Goal: Task Accomplishment & Management: Complete application form

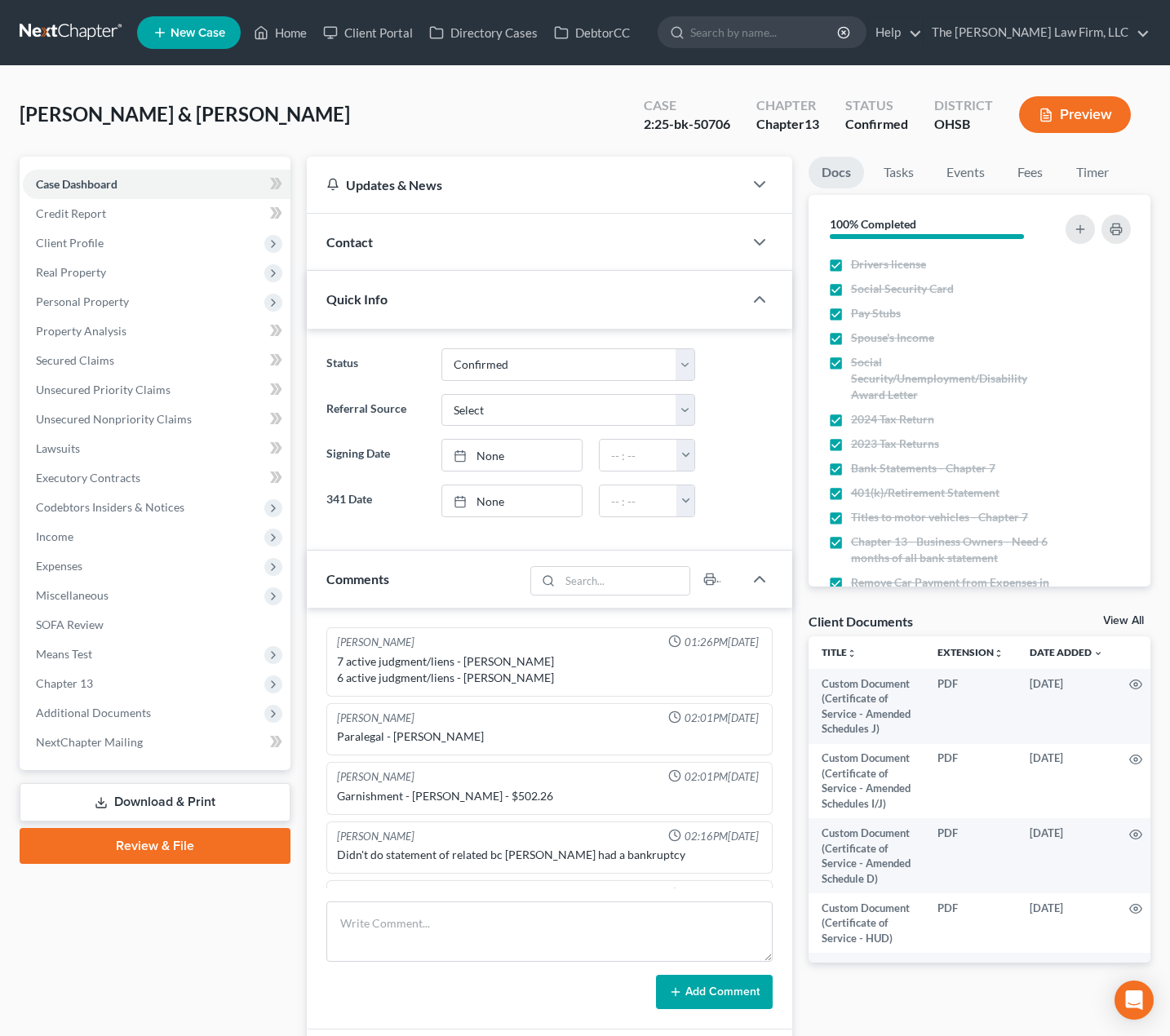
select select "2"
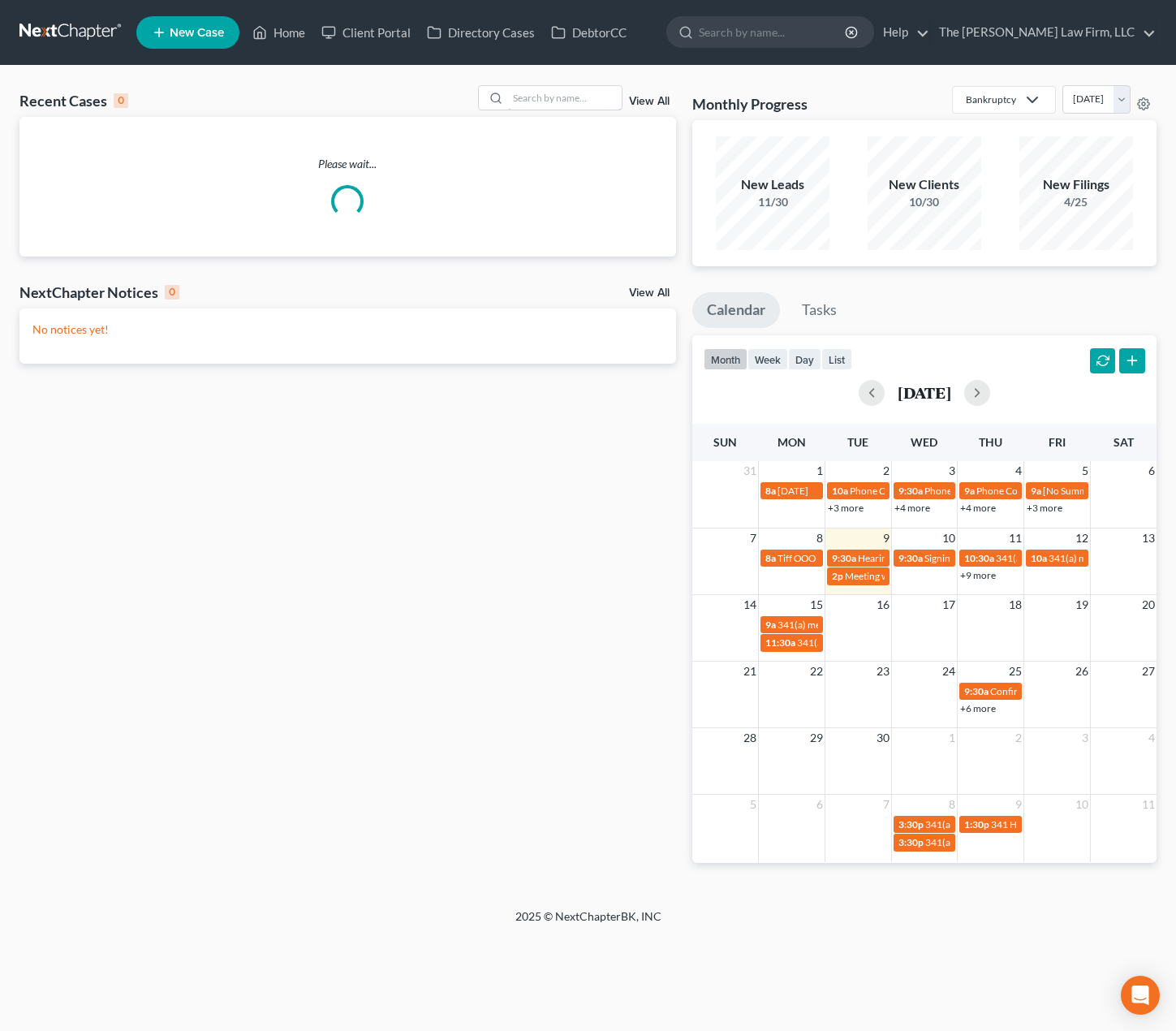
click at [571, 98] on input "search" at bounding box center [564, 97] width 113 height 24
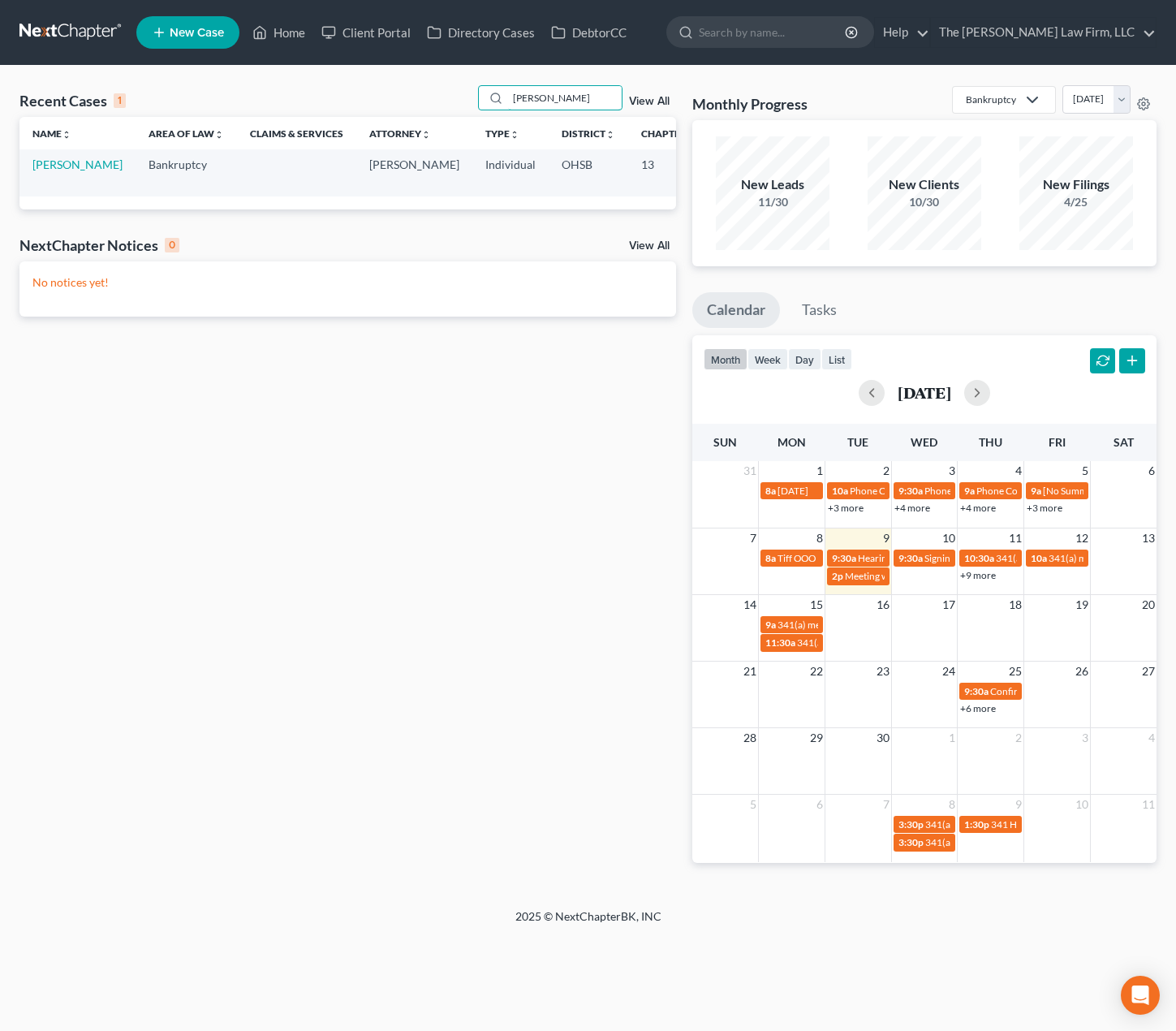
type input "sowers"
click at [60, 170] on link "[PERSON_NAME]" at bounding box center [76, 164] width 90 height 14
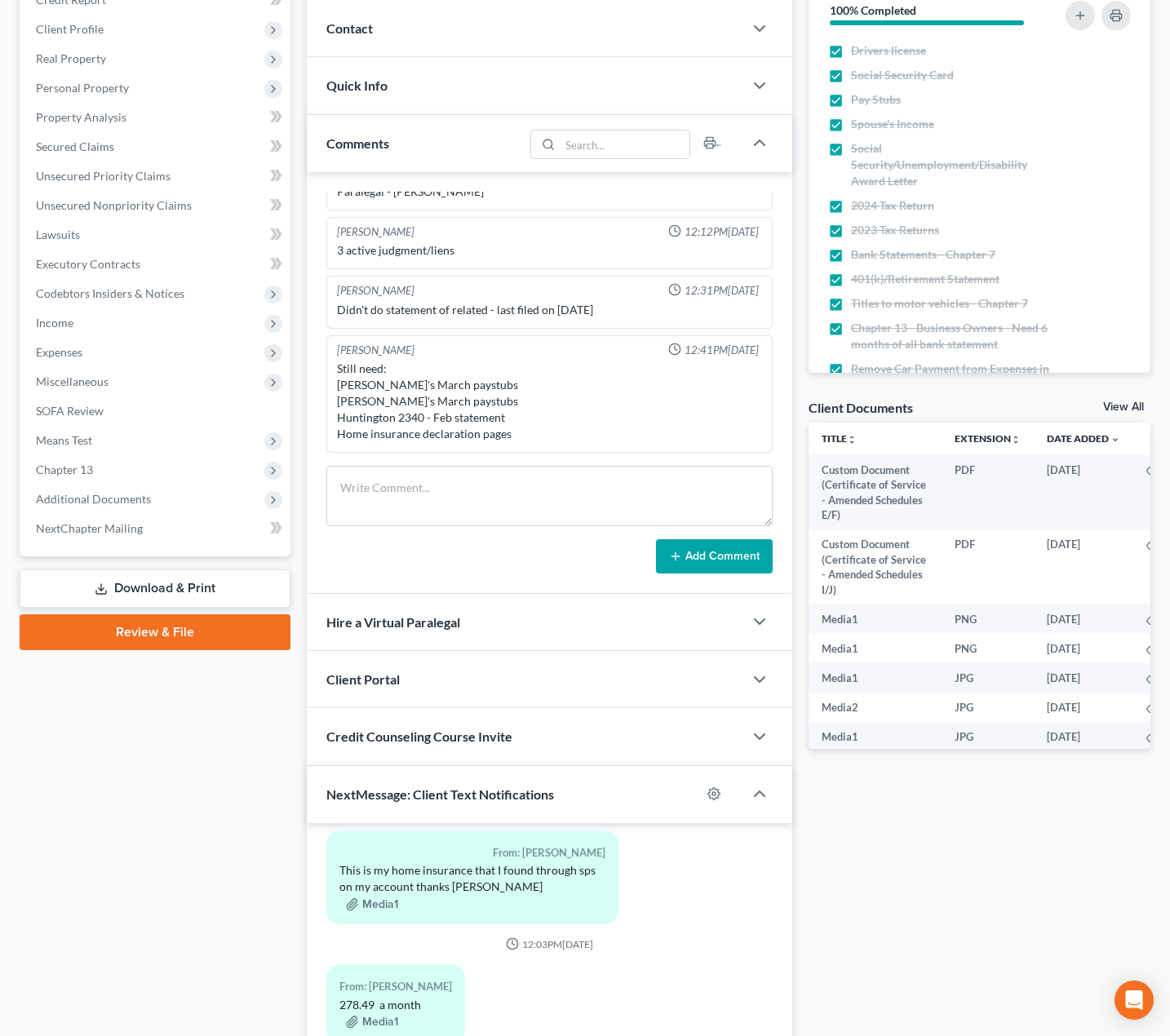
scroll to position [271, 0]
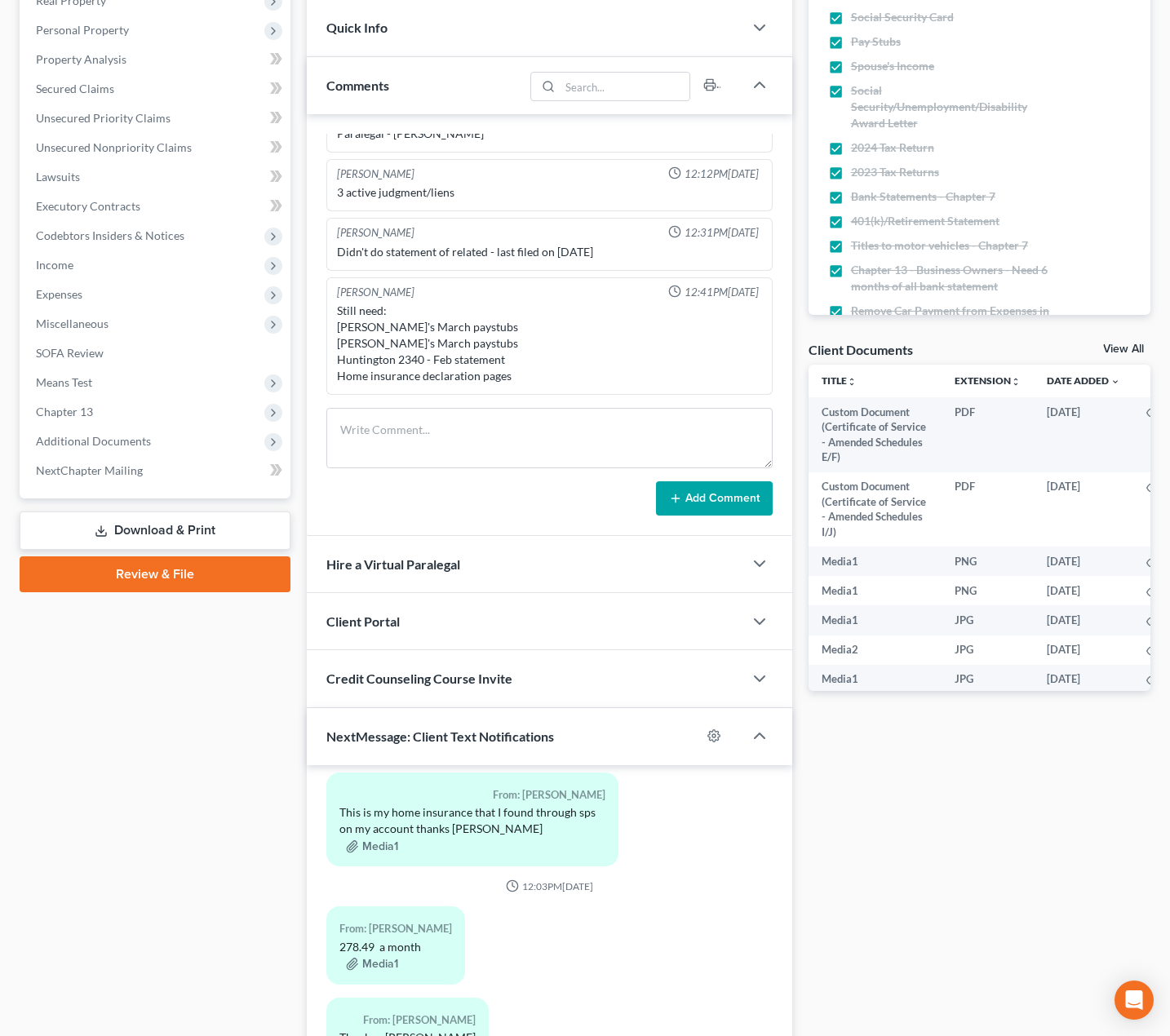
click at [124, 439] on span "Additional Documents" at bounding box center [93, 440] width 115 height 14
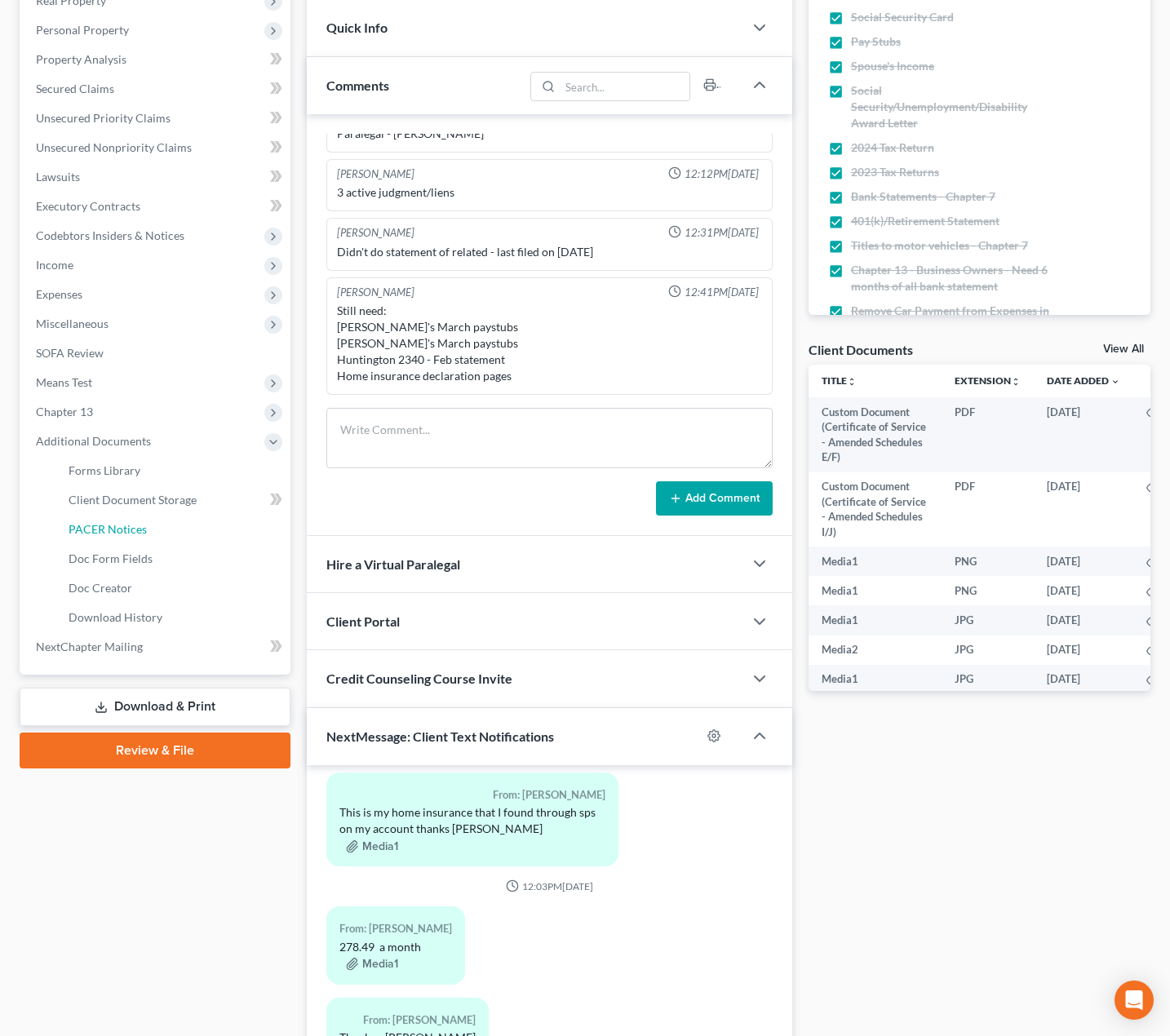
click at [118, 522] on span "PACER Notices" at bounding box center [107, 528] width 79 height 14
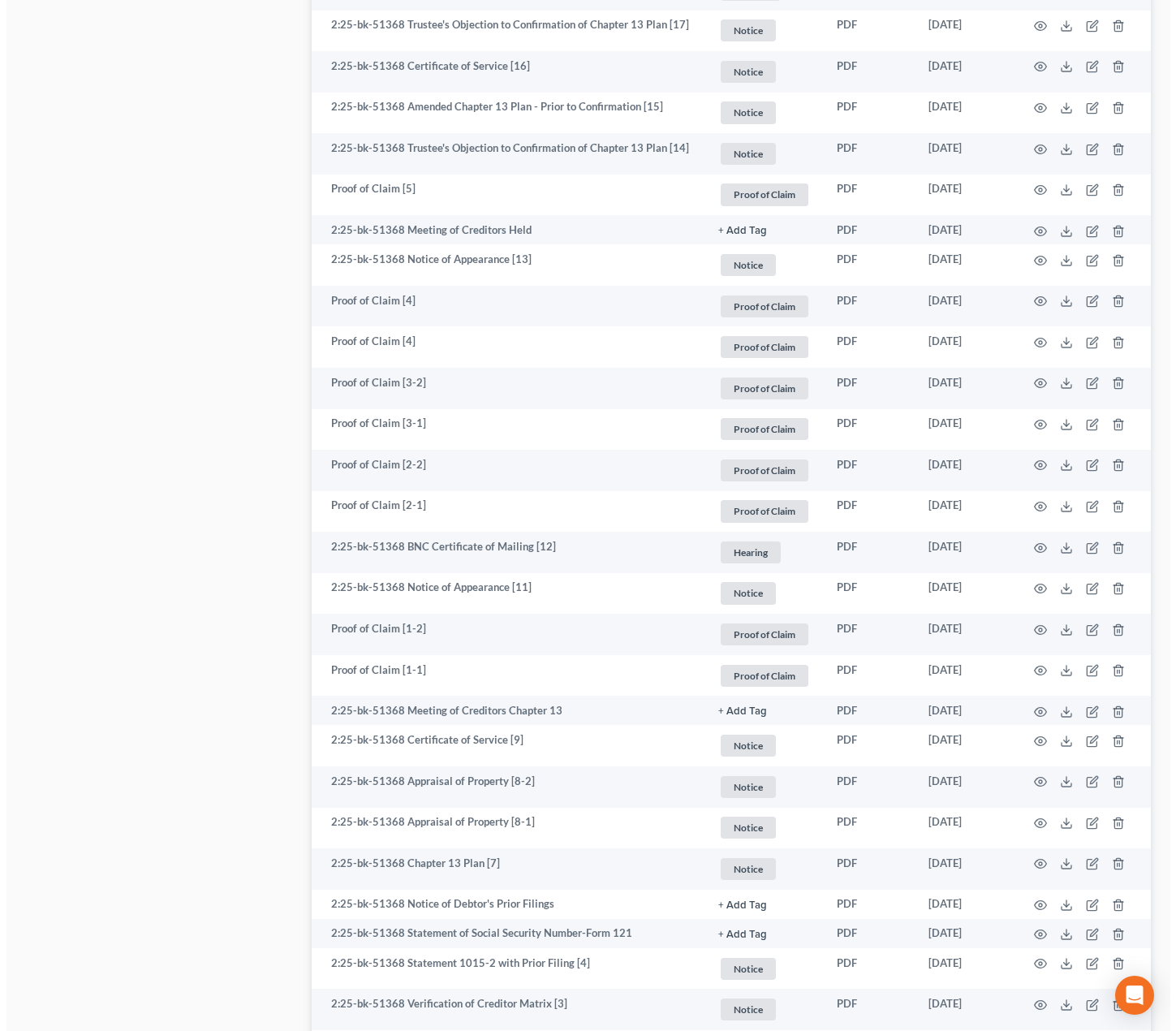
scroll to position [1283, 0]
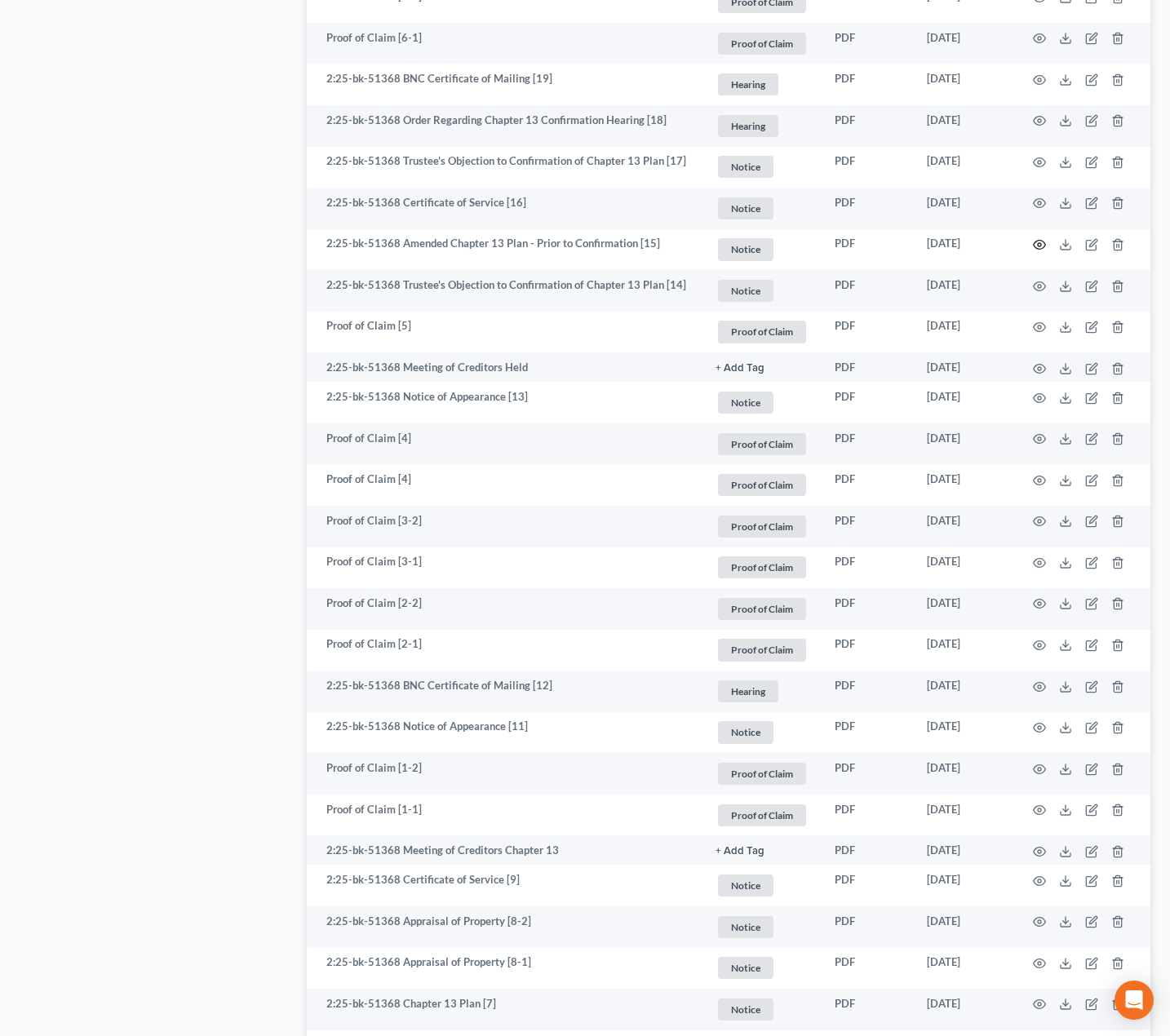
click at [1039, 240] on icon "button" at bounding box center [1040, 245] width 13 height 13
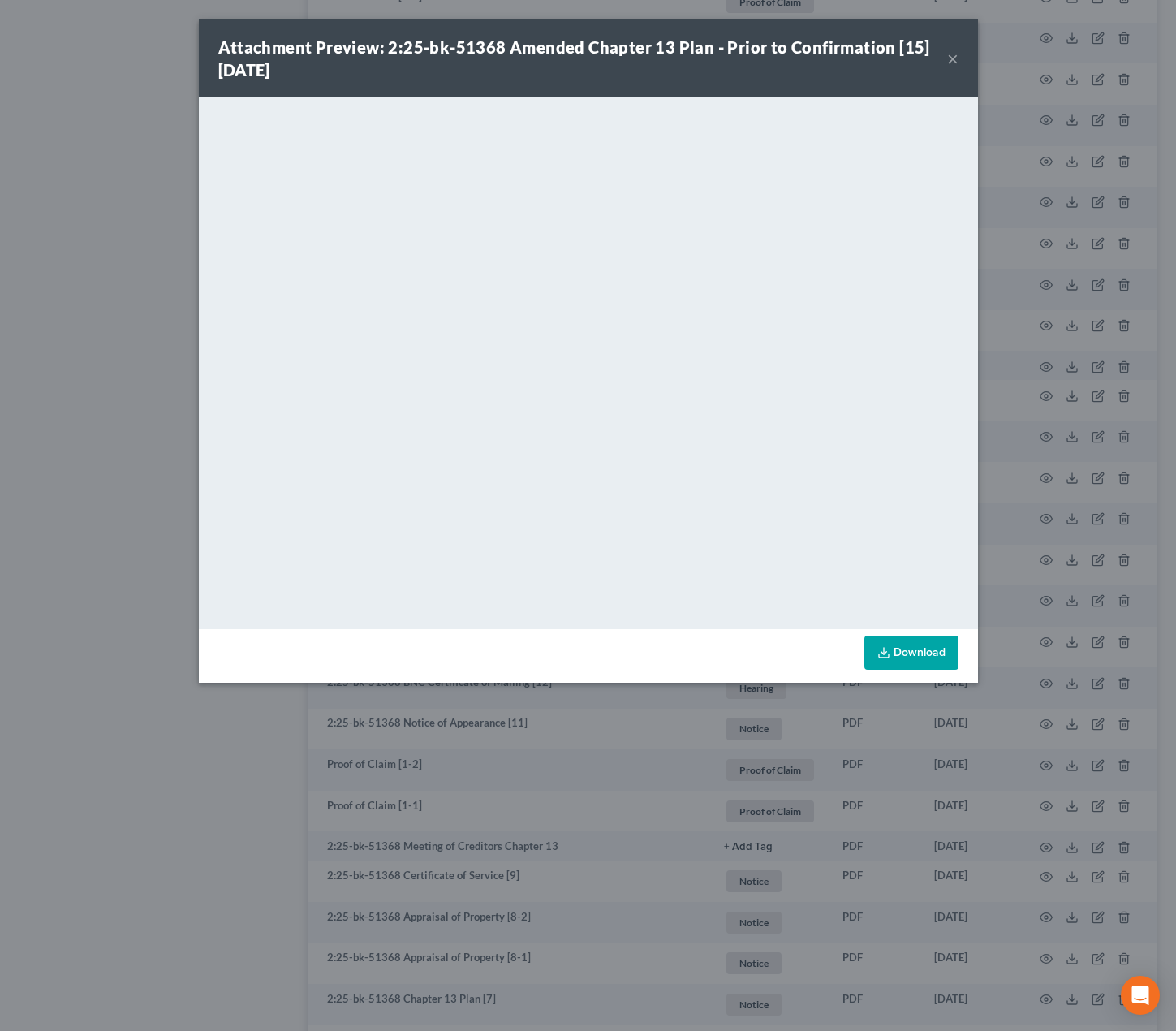
click at [217, 801] on div "Attachment Preview: 2:25-bk-51368 Amended Chapter 13 Plan - Prior to Confirmati…" at bounding box center [588, 516] width 1176 height 1031
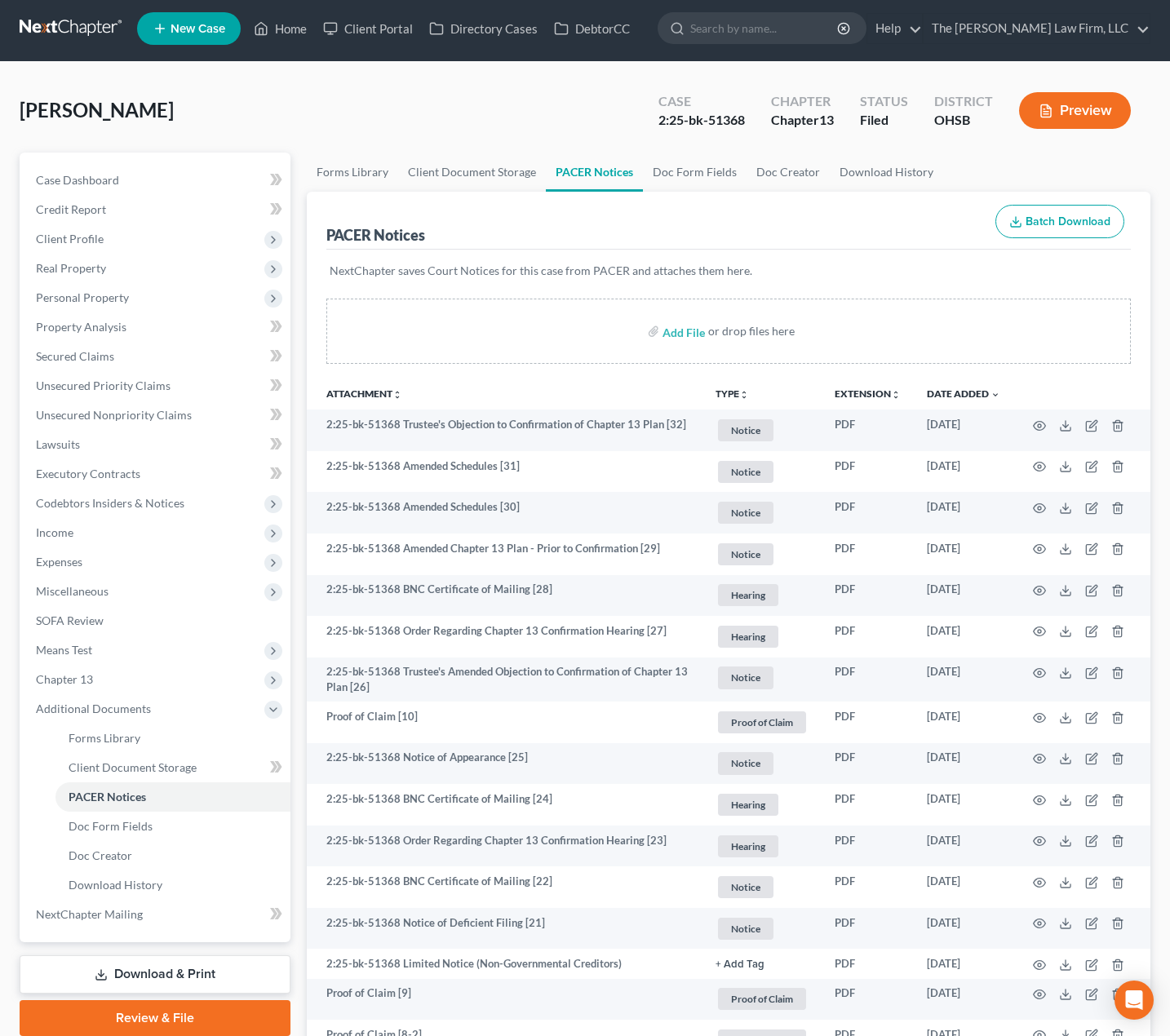
scroll to position [0, 0]
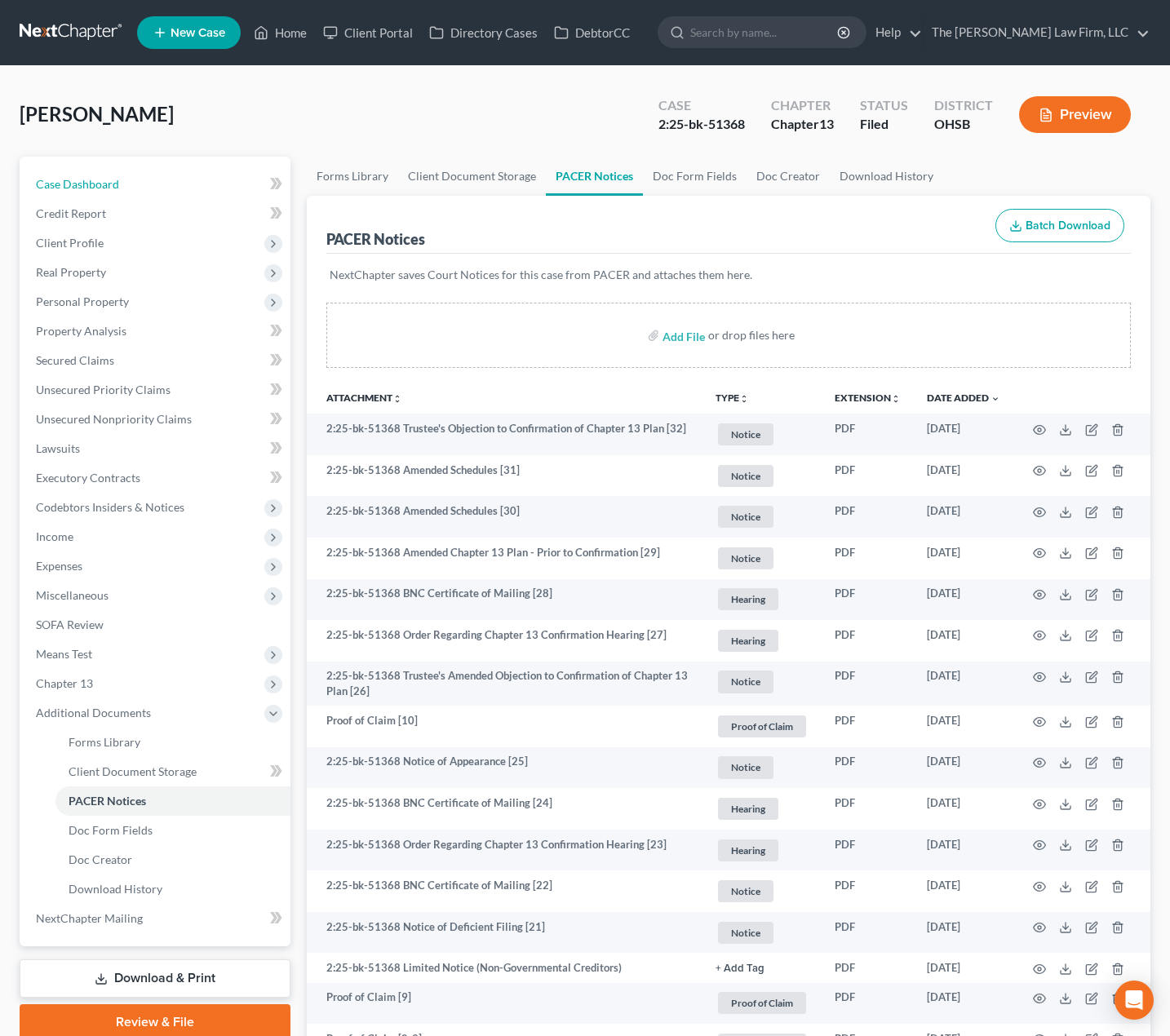
click at [137, 194] on link "Case Dashboard" at bounding box center [157, 184] width 268 height 29
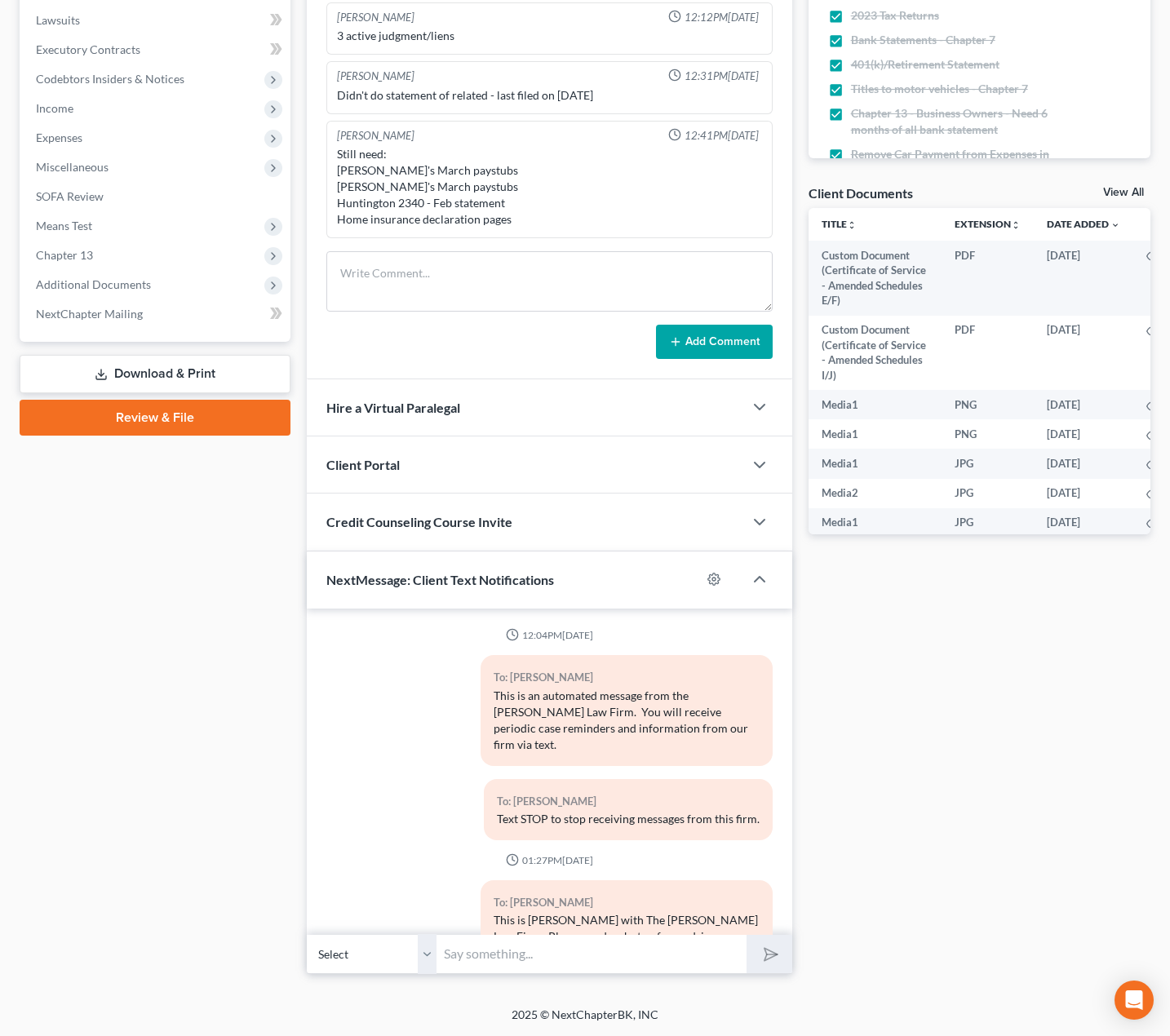
scroll to position [1225, 0]
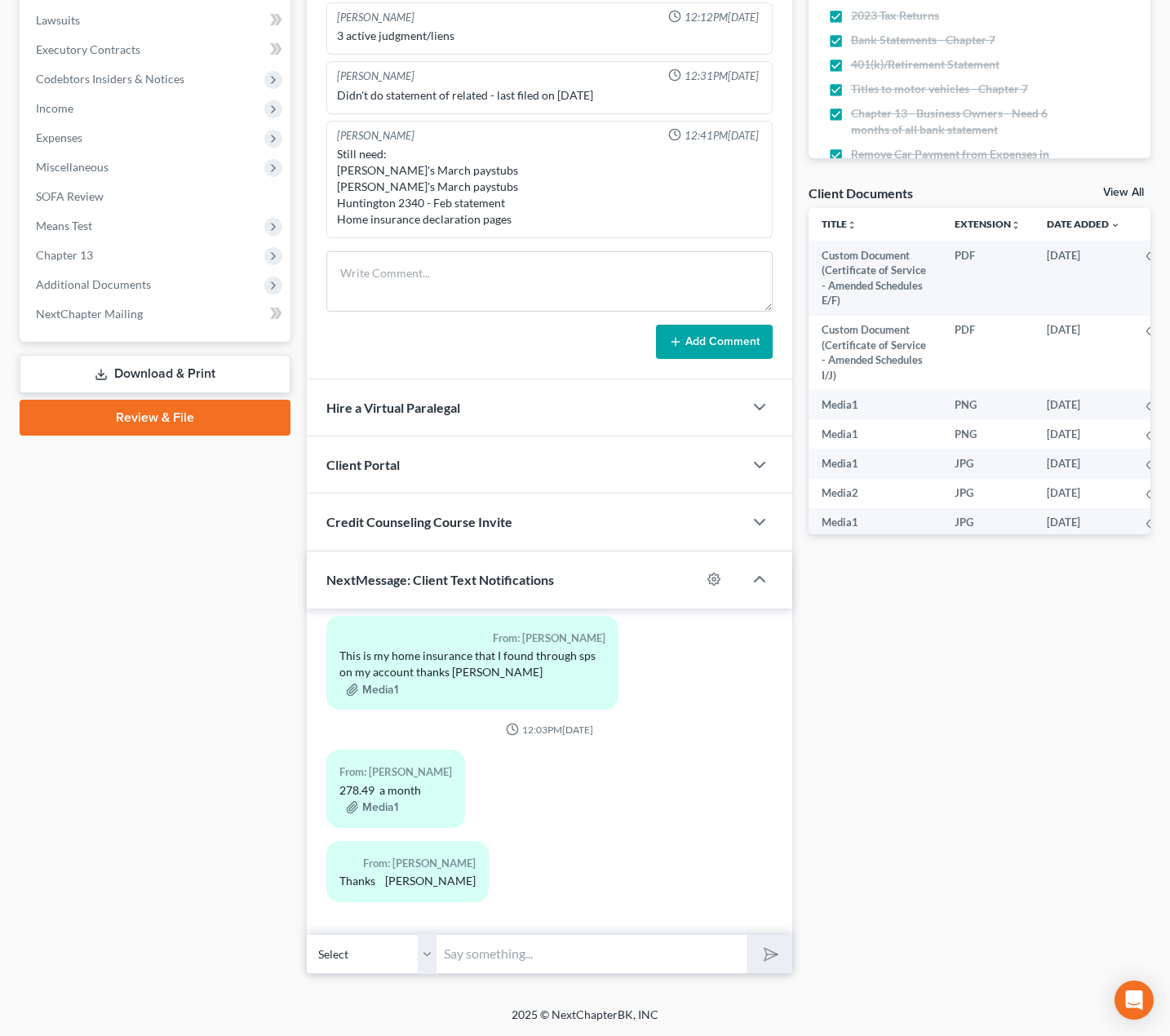
click at [518, 962] on input "text" at bounding box center [592, 954] width 310 height 40
type input "Could you send us verification that you made your April or May mortgage payment…"
click at [747, 934] on button "submit" at bounding box center [769, 953] width 45 height 38
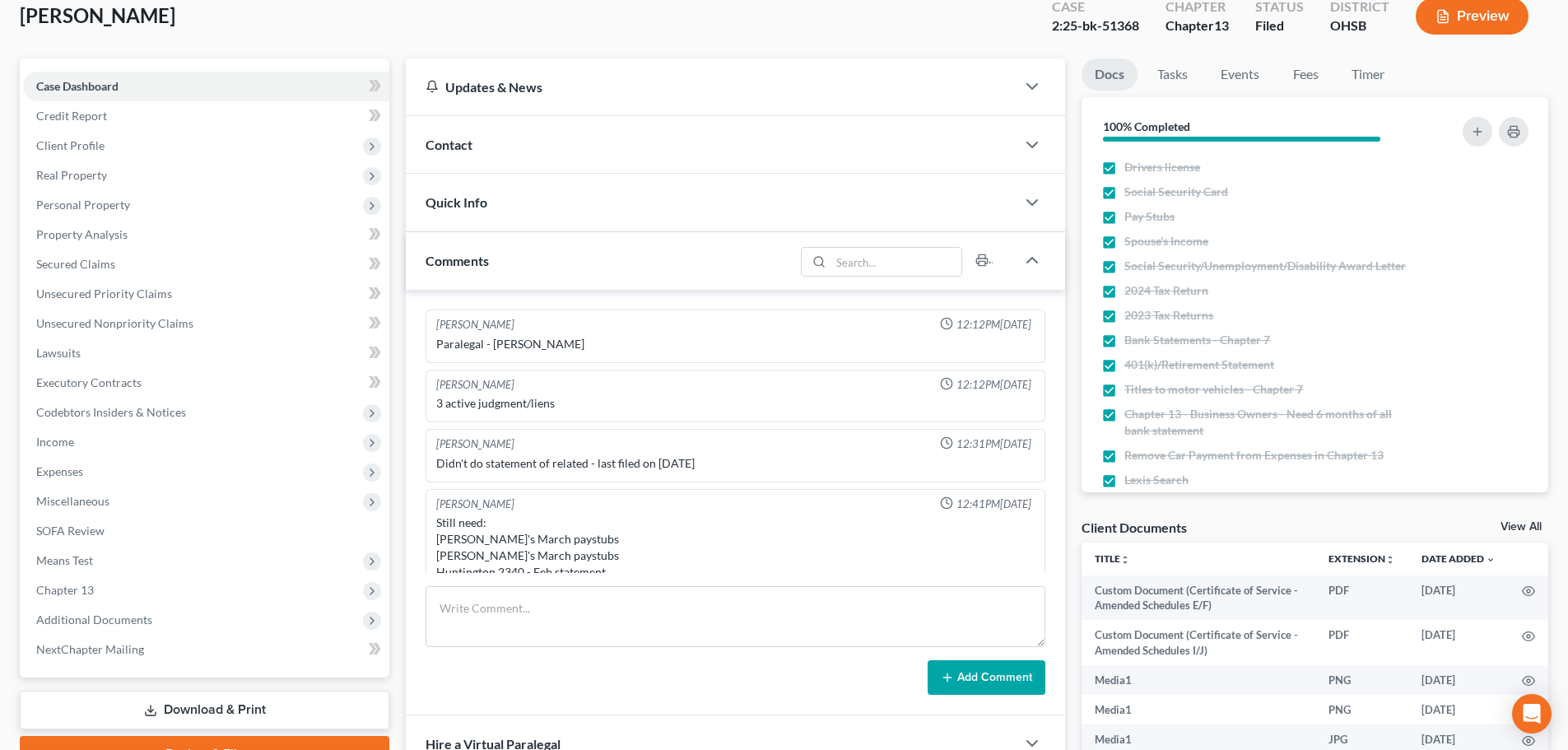
scroll to position [0, 0]
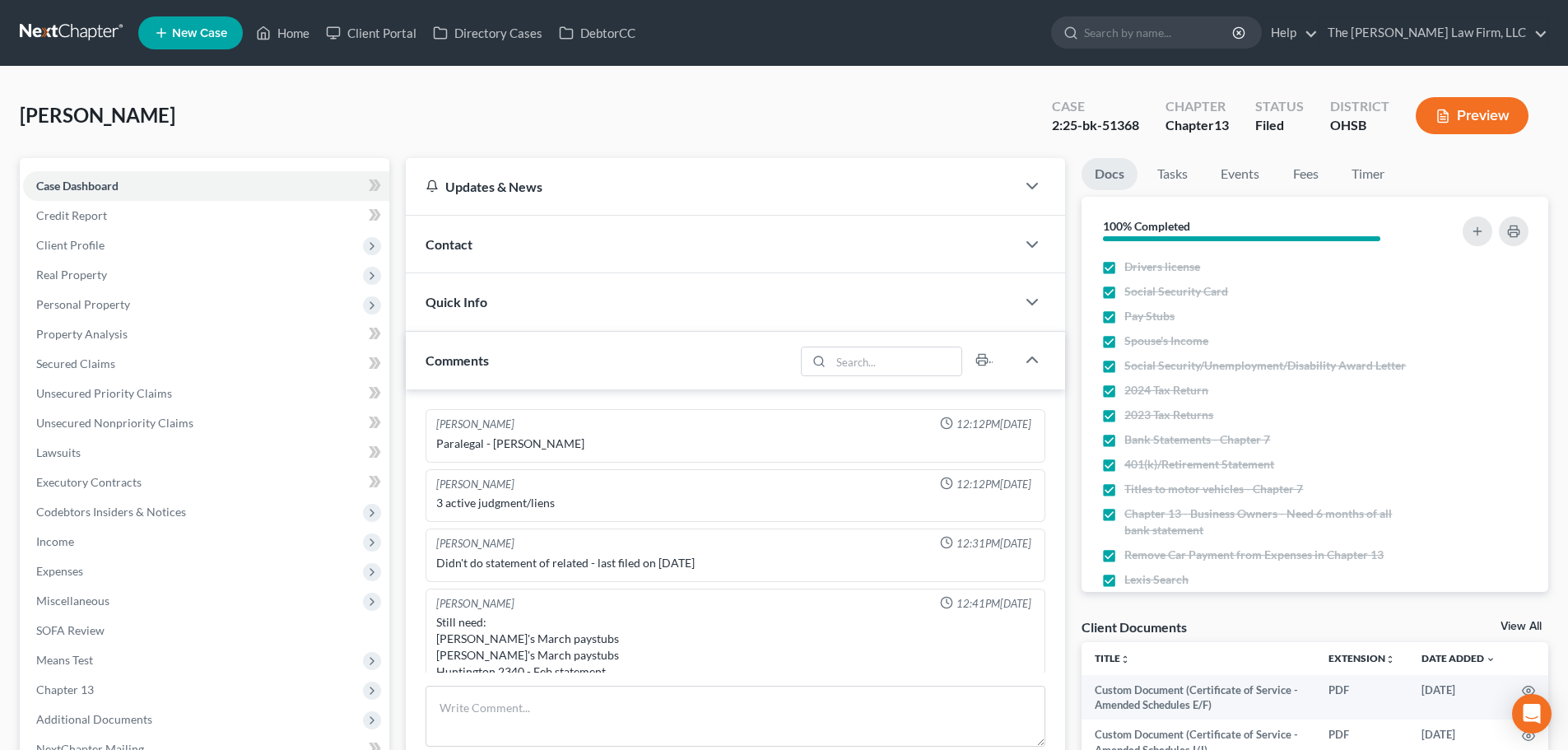
click at [56, 27] on link at bounding box center [73, 33] width 105 height 30
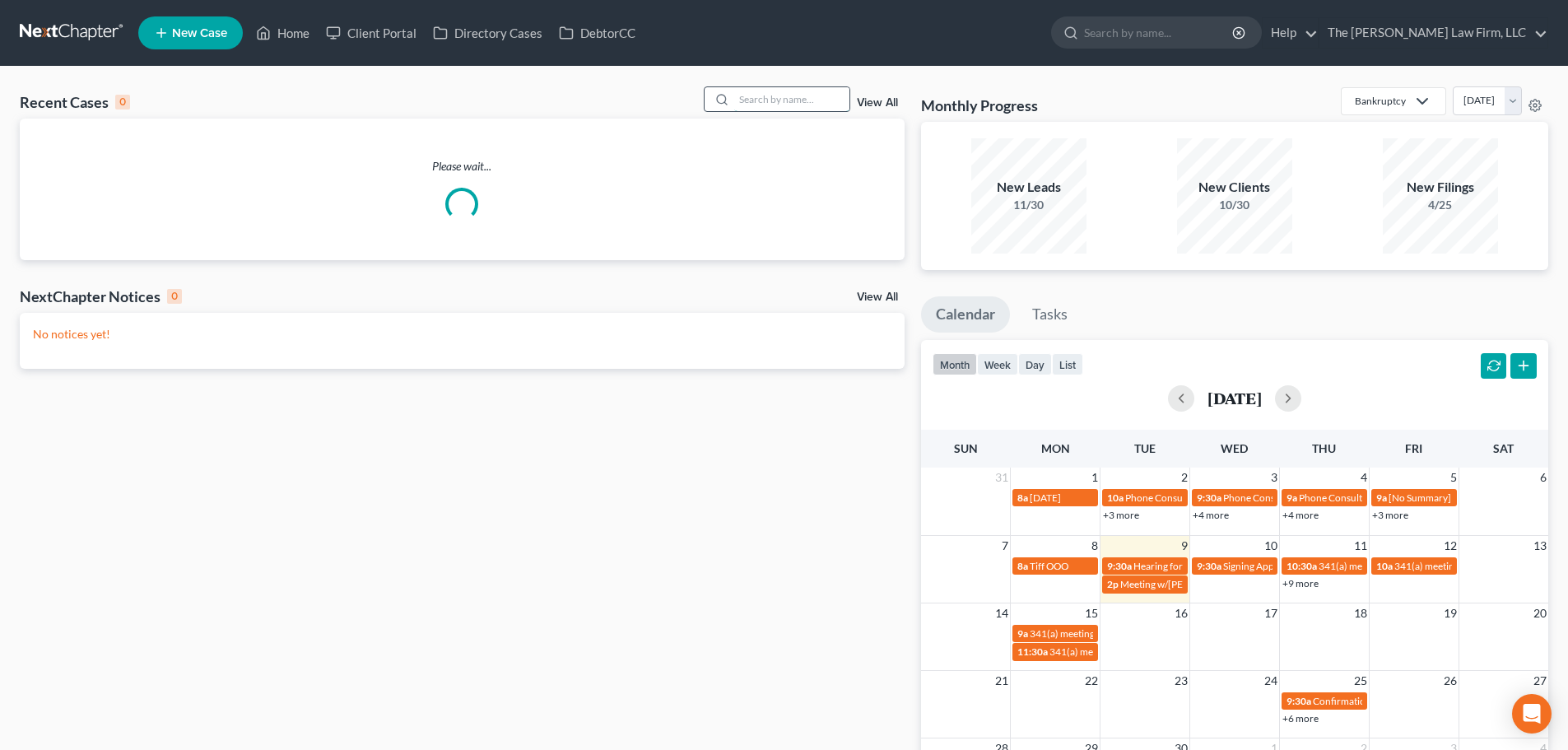
click at [777, 97] on input "search" at bounding box center [792, 99] width 115 height 24
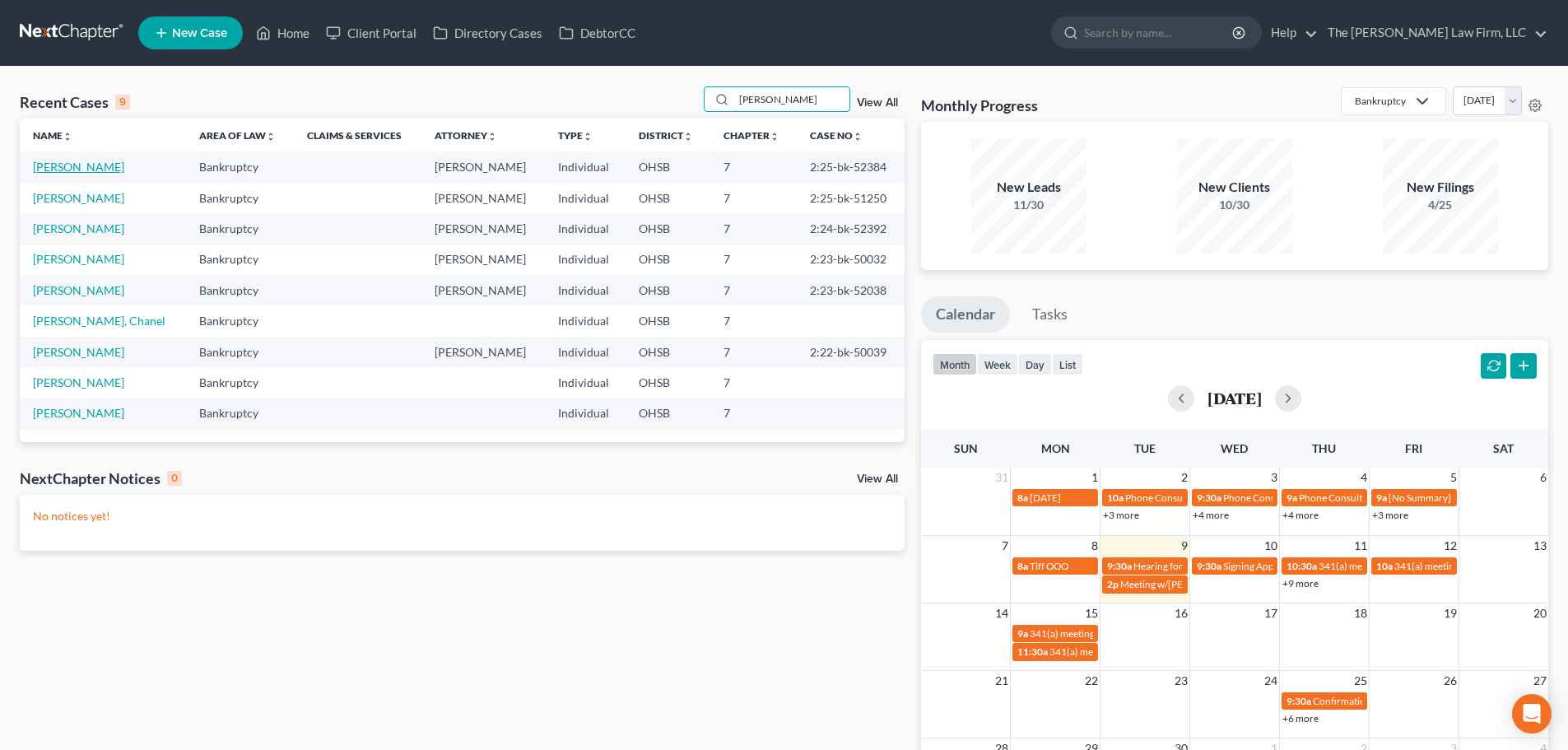
type input "miller"
click at [88, 168] on link "[PERSON_NAME]" at bounding box center [78, 167] width 91 height 14
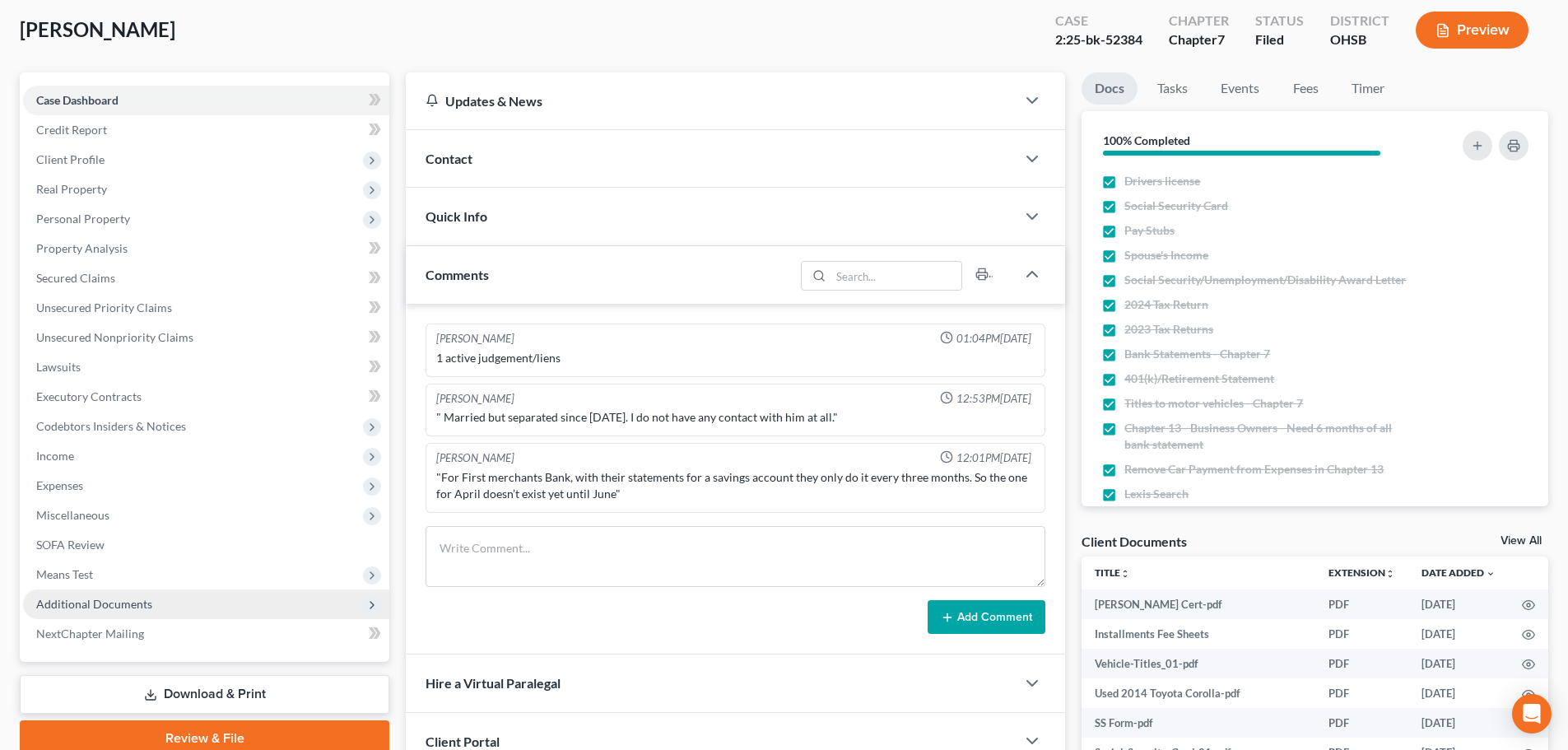
scroll to position [274, 0]
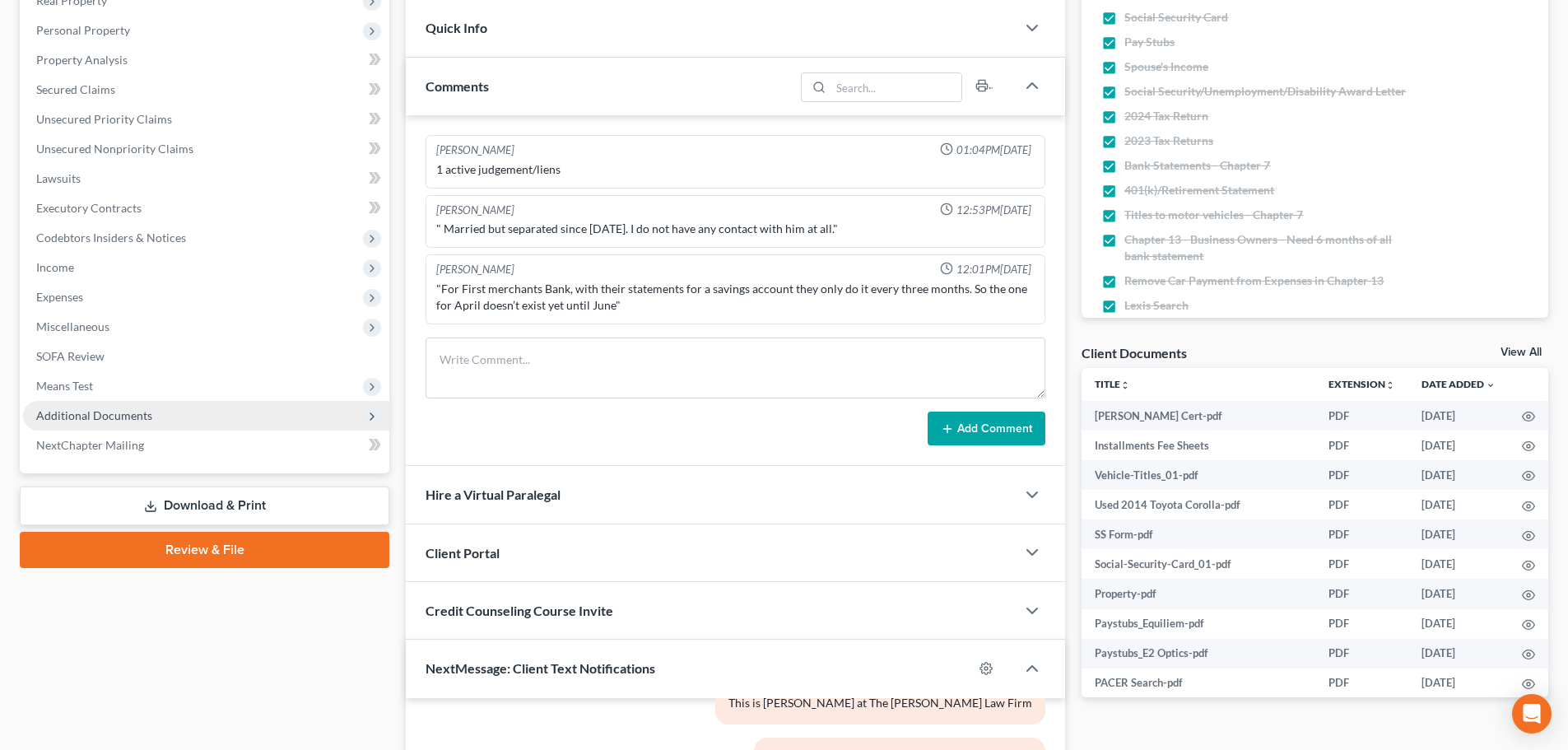
click at [107, 416] on span "Additional Documents" at bounding box center [94, 415] width 116 height 14
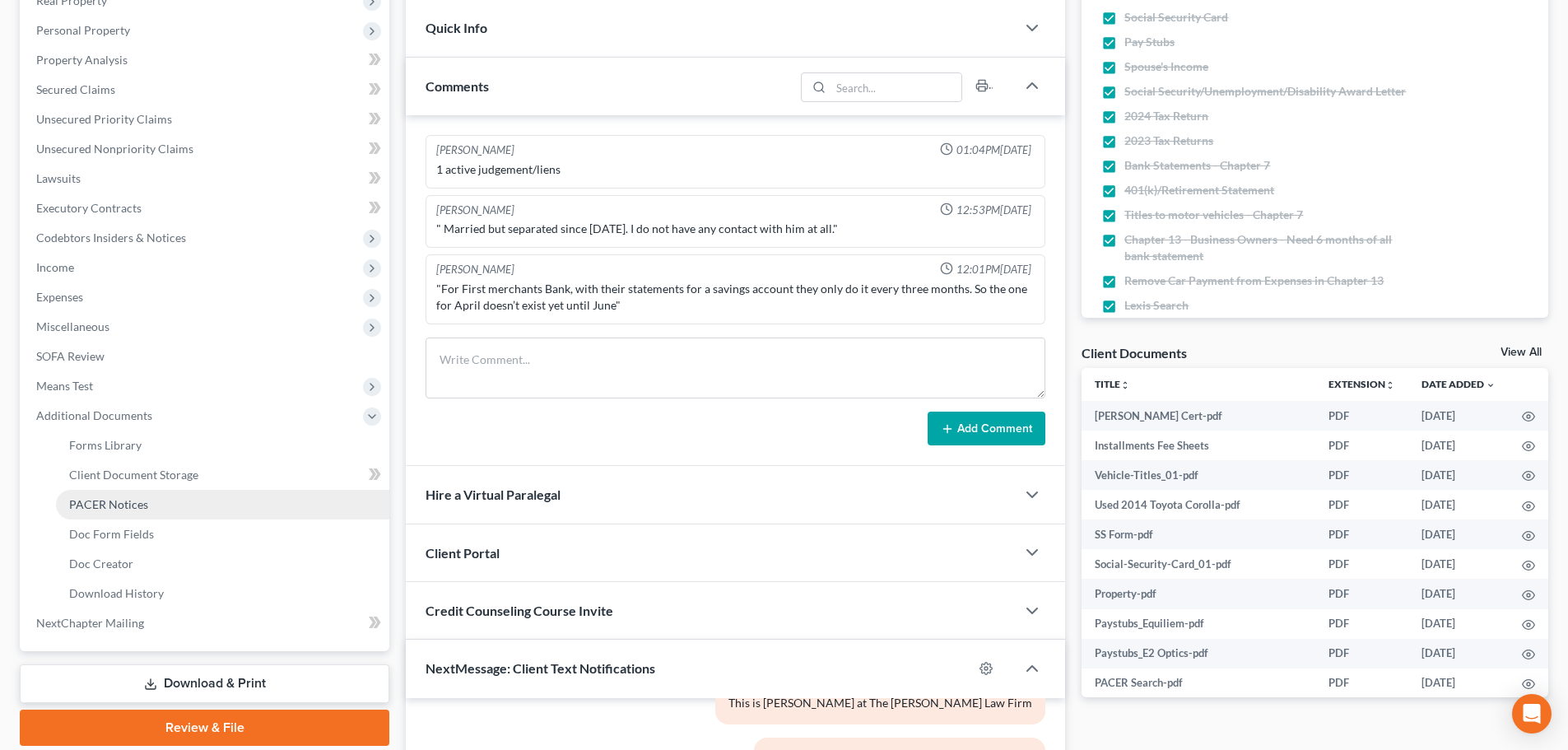
click at [109, 507] on span "PACER Notices" at bounding box center [108, 504] width 79 height 14
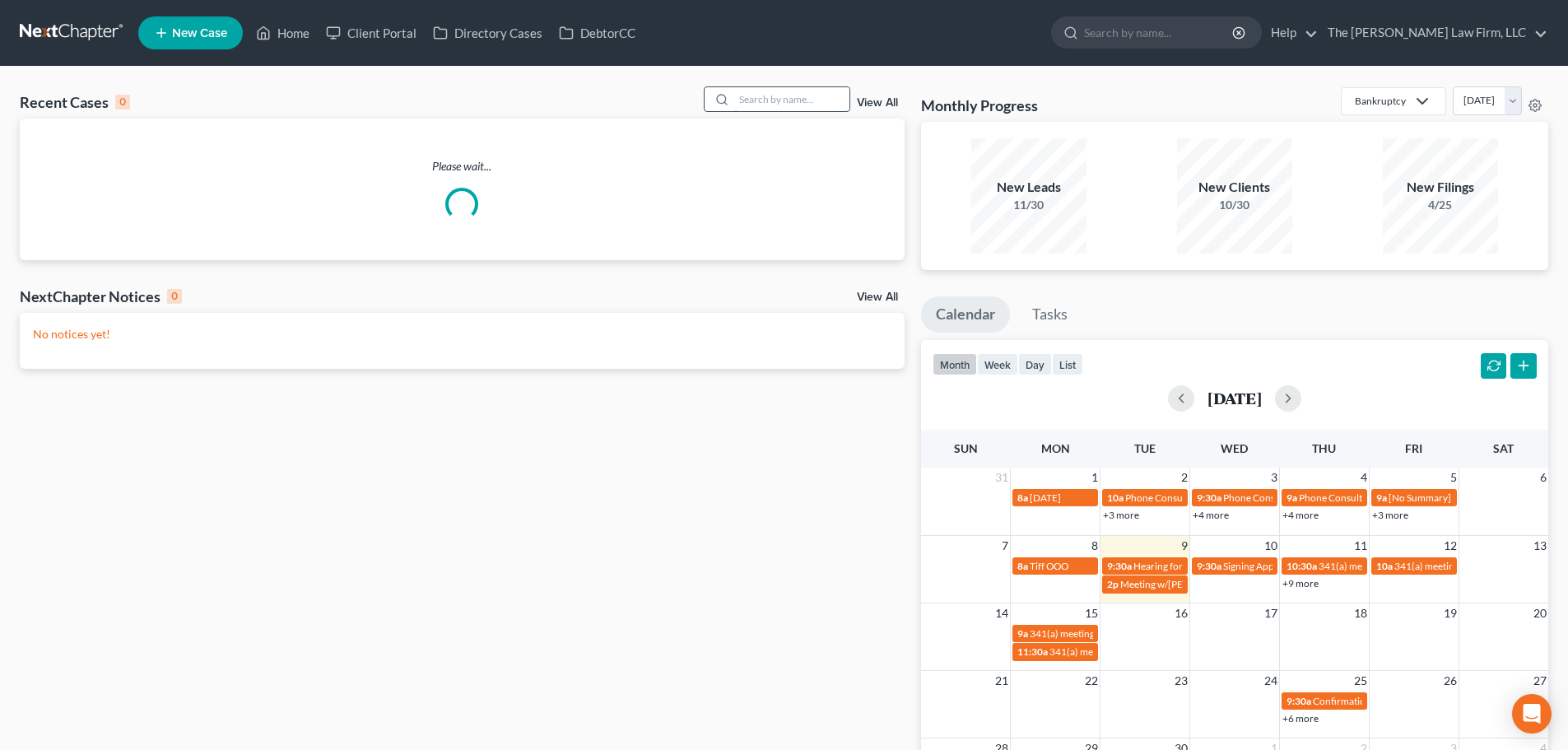
click at [779, 103] on input "search" at bounding box center [792, 99] width 115 height 24
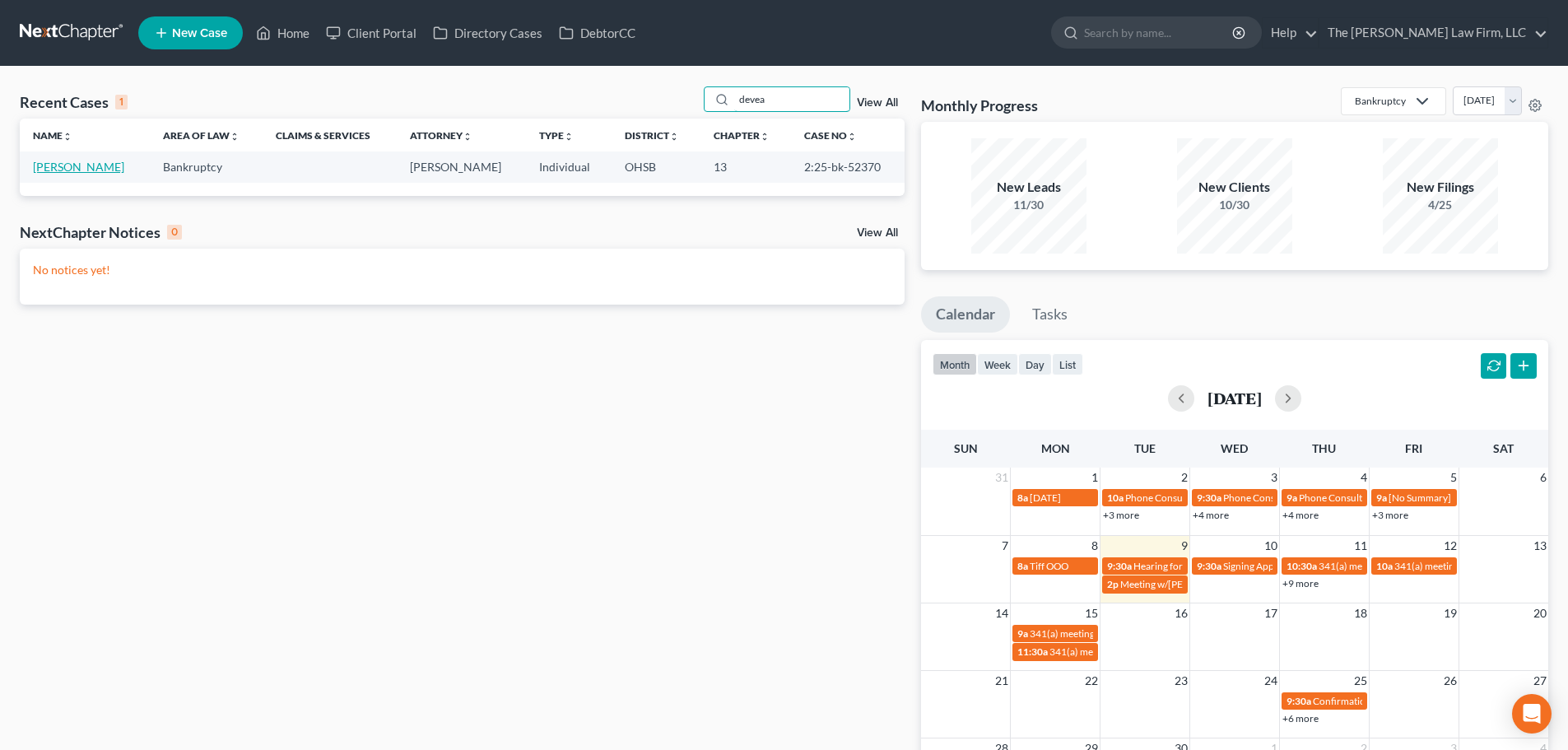
type input "devea"
click at [69, 172] on link "[PERSON_NAME]" at bounding box center [78, 167] width 91 height 14
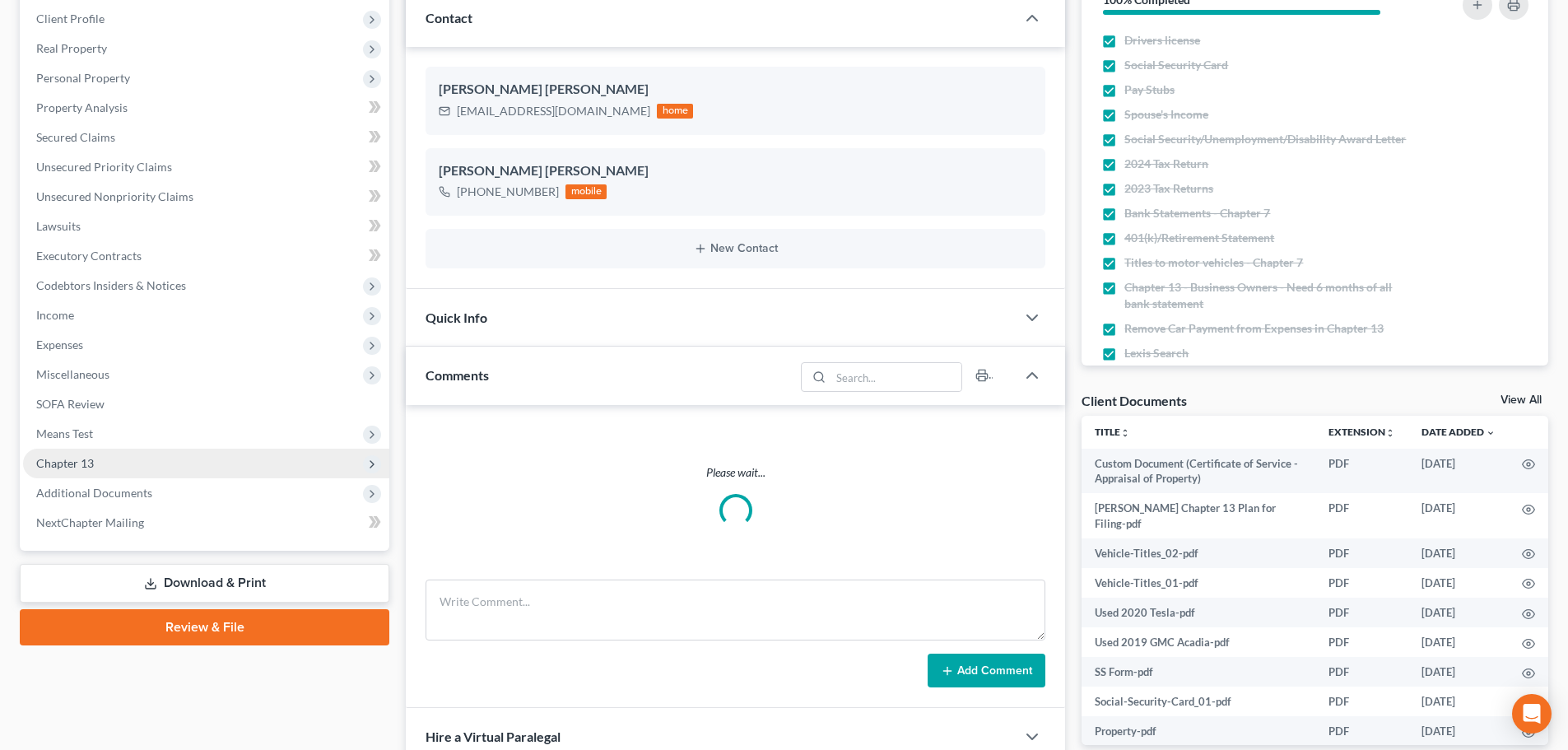
scroll to position [274, 0]
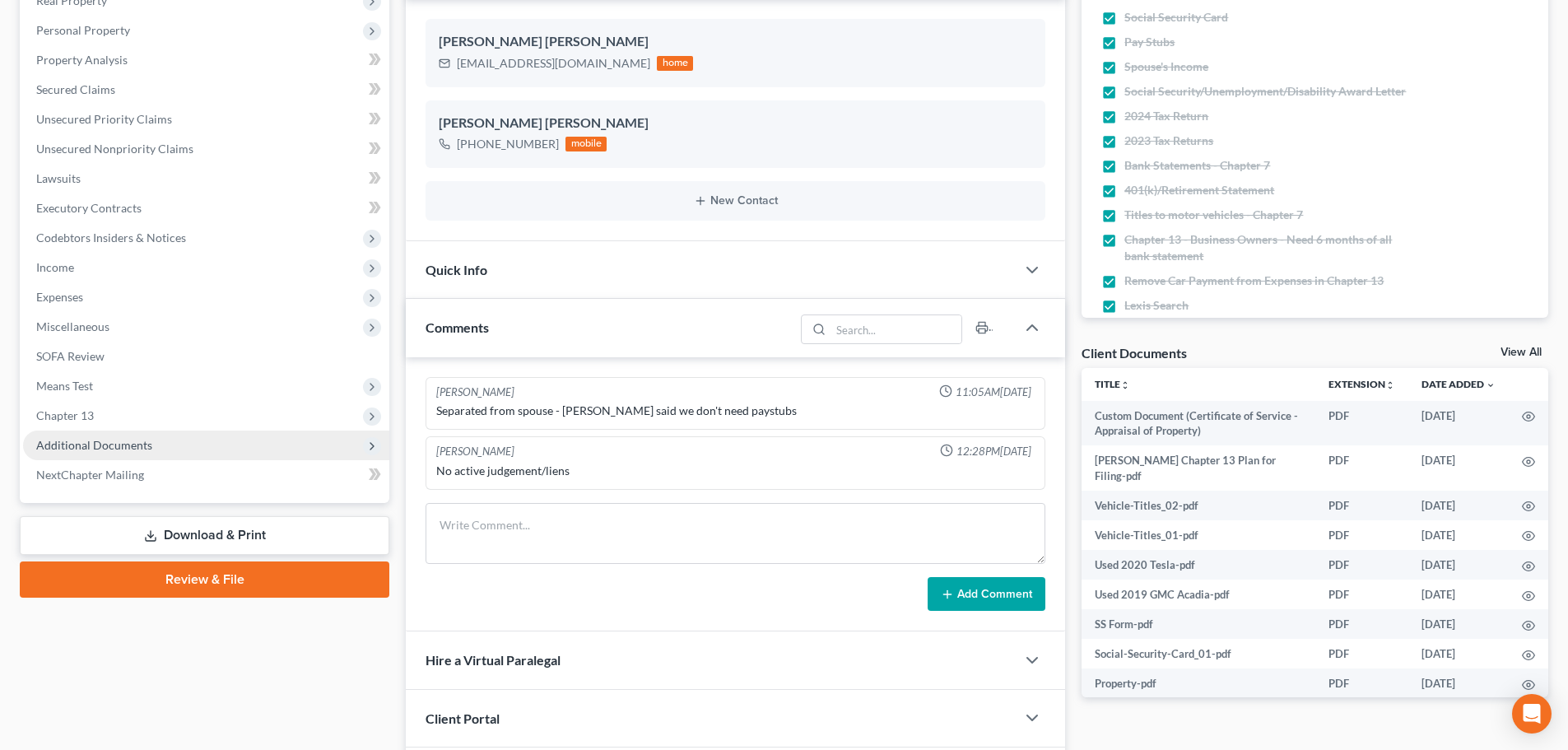
click at [83, 453] on span "Additional Documents" at bounding box center [206, 445] width 367 height 30
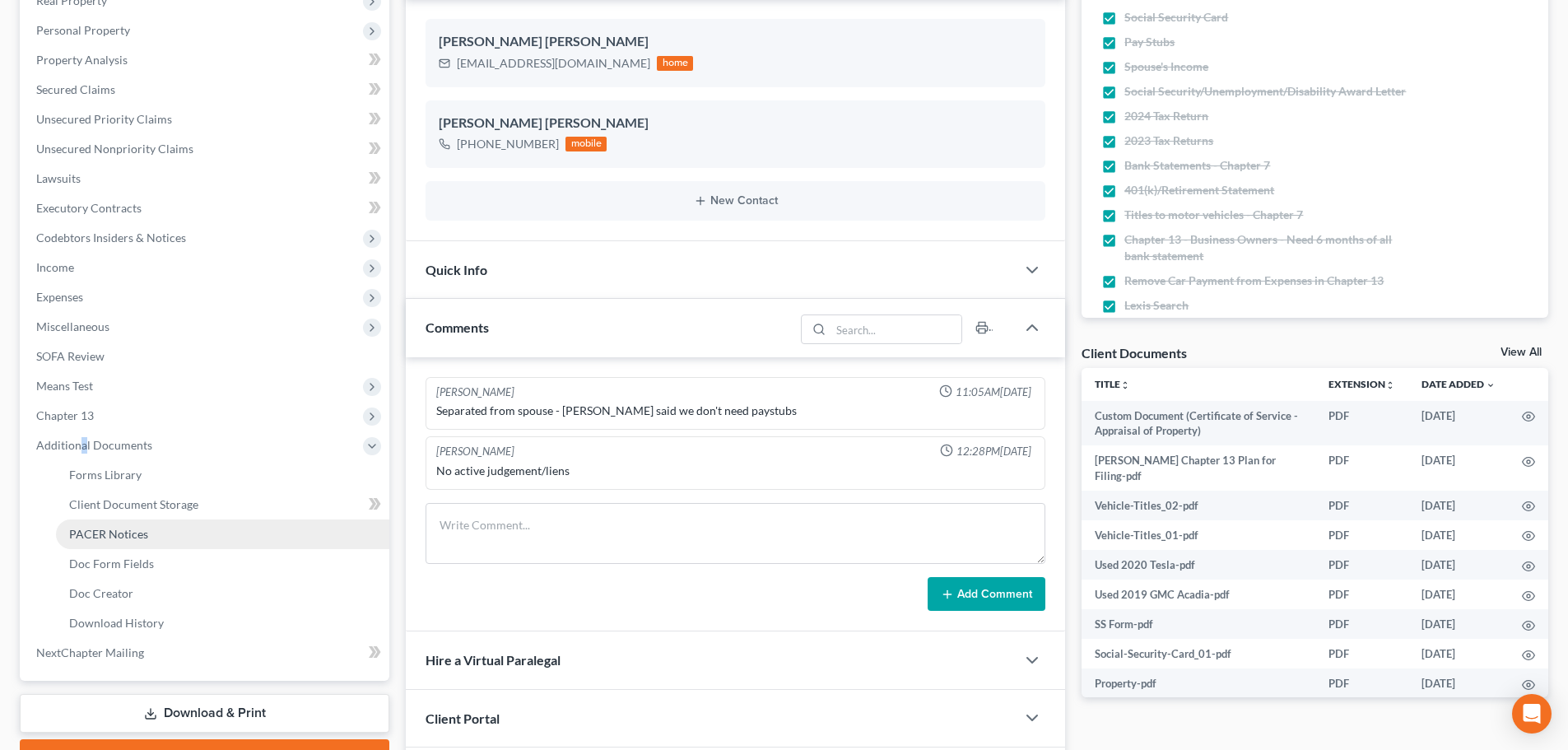
click at [127, 533] on span "PACER Notices" at bounding box center [108, 534] width 79 height 14
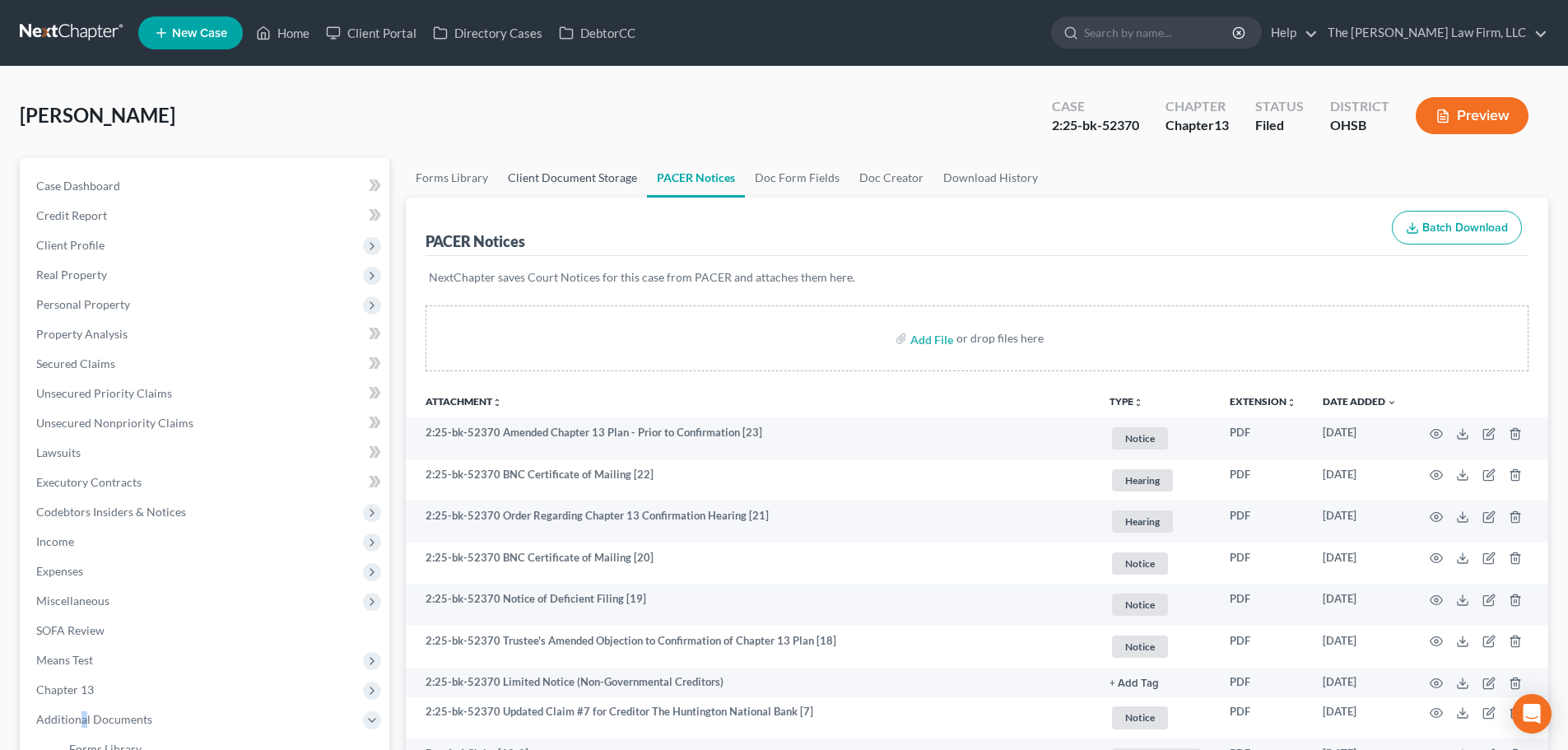
click at [594, 172] on link "Client Document Storage" at bounding box center [572, 177] width 149 height 39
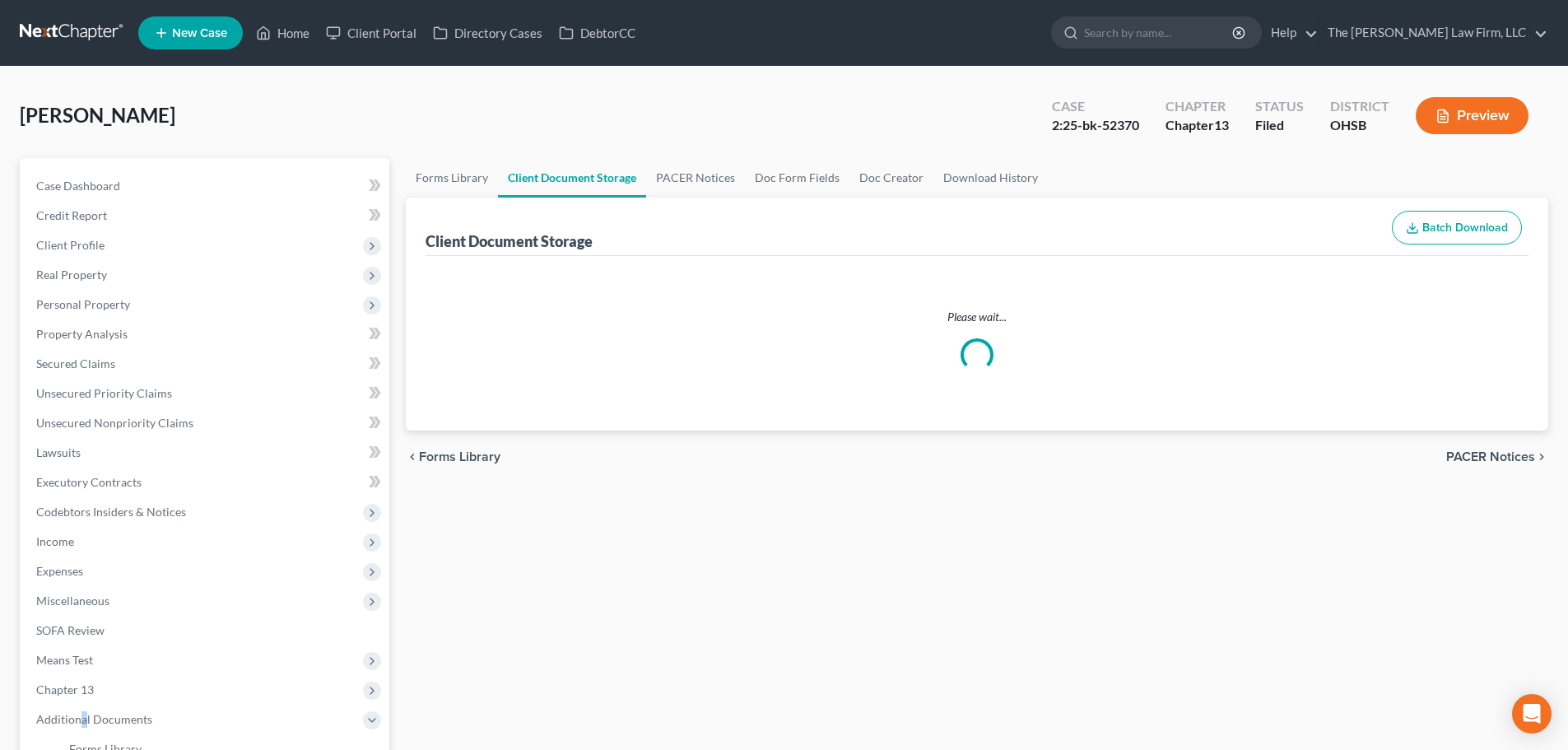
select select "52"
select select "61"
select select "7"
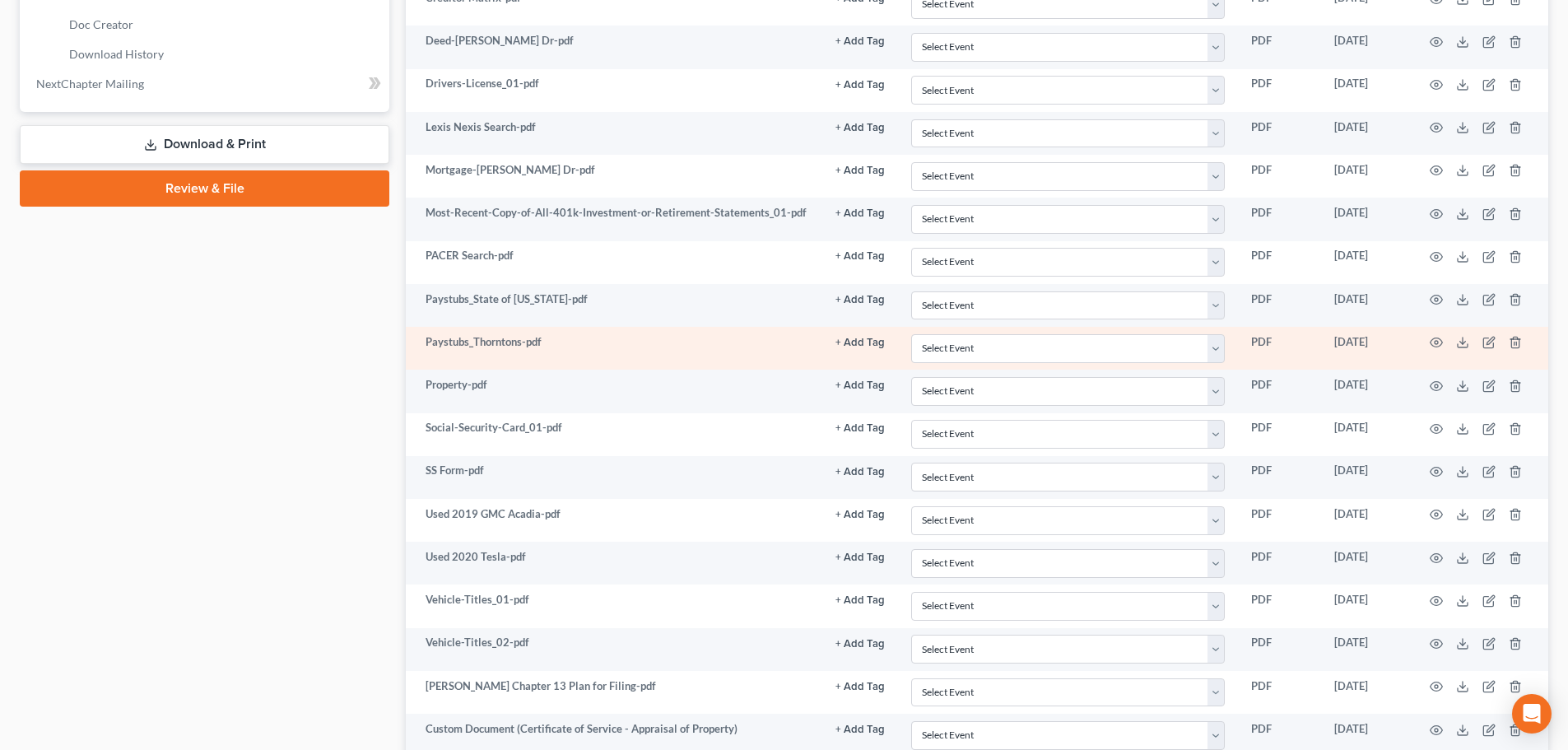
scroll to position [912, 0]
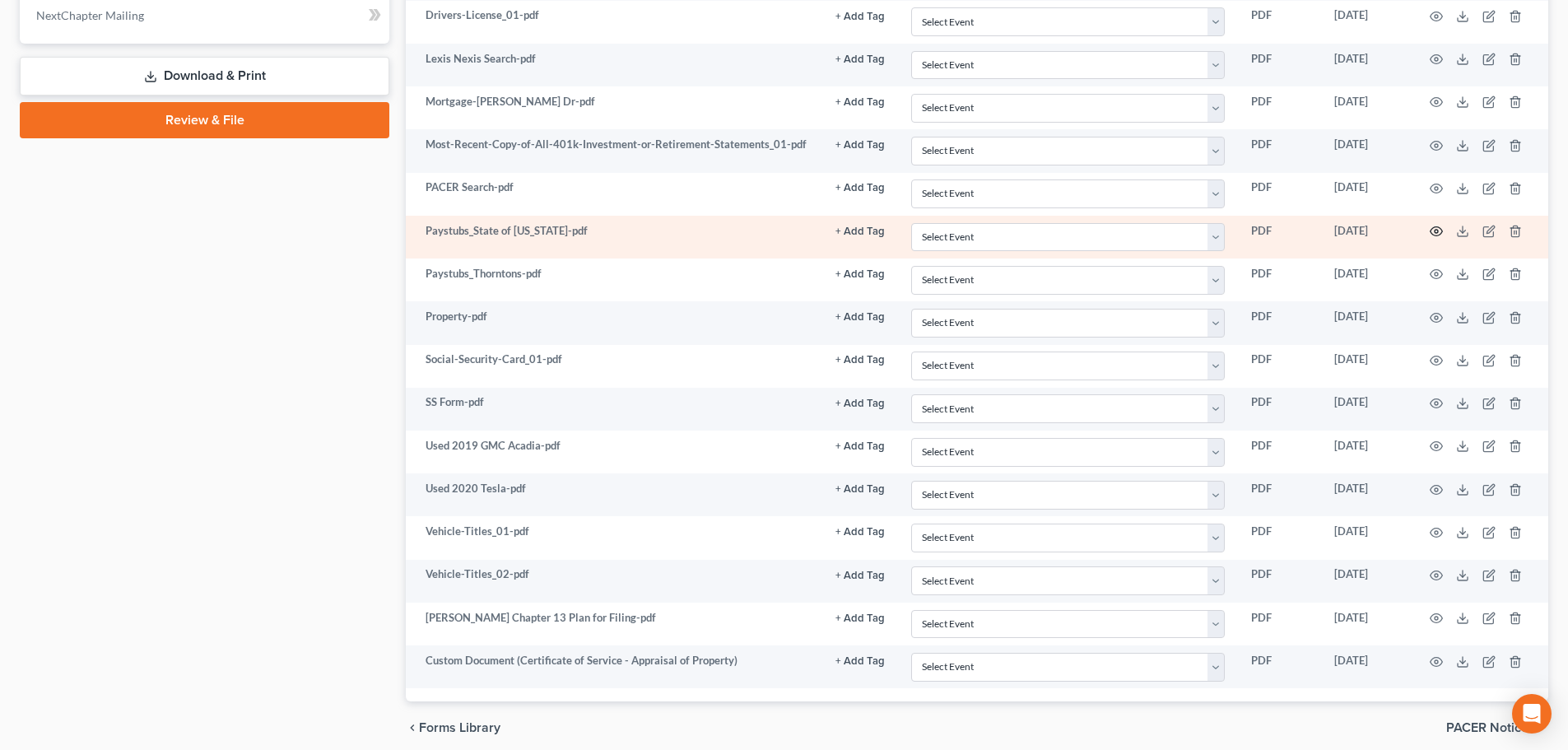
click at [1436, 229] on icon "button" at bounding box center [1437, 232] width 13 height 13
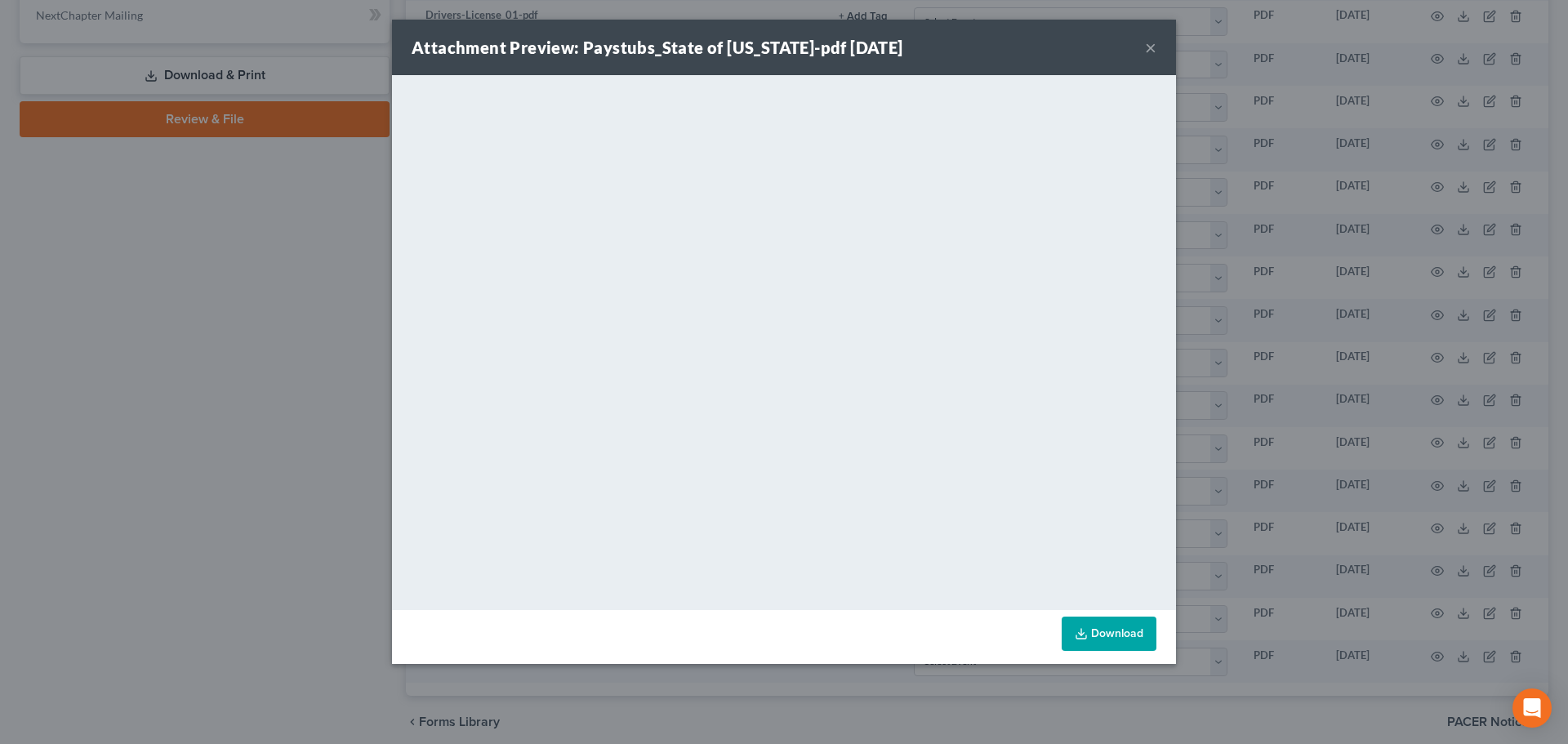
click at [1152, 49] on button "×" at bounding box center [1151, 48] width 11 height 20
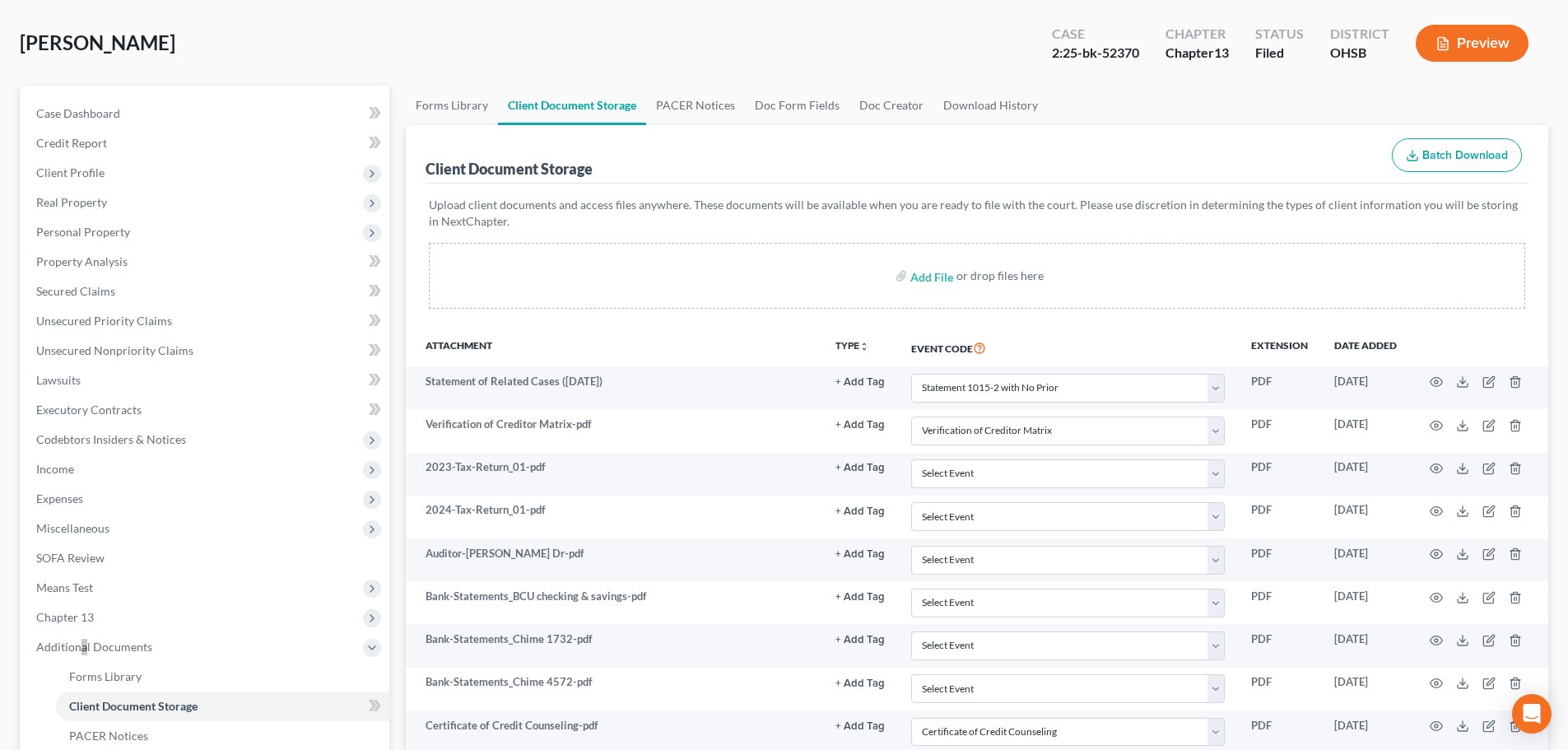
scroll to position [0, 0]
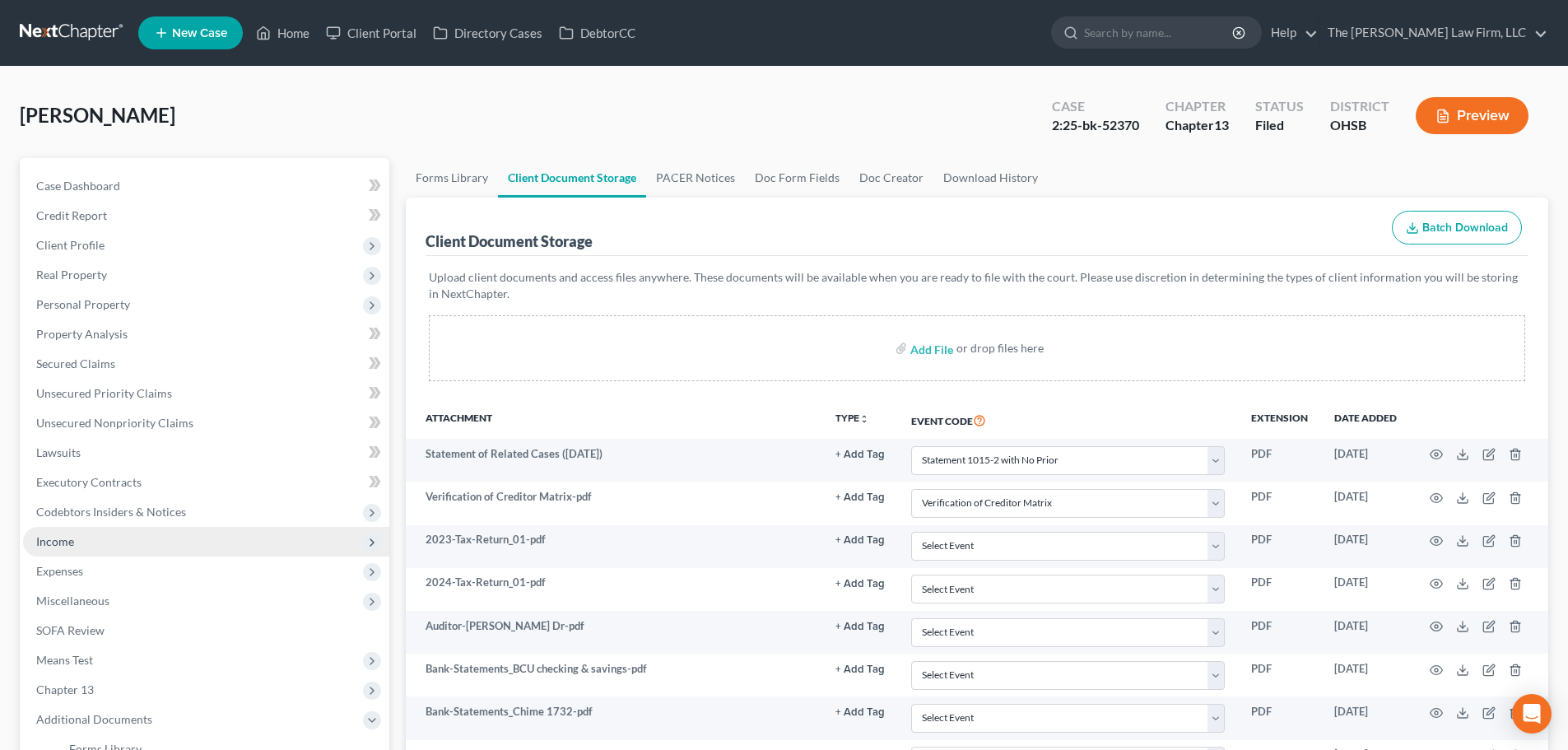
click at [83, 549] on span "Income" at bounding box center [206, 541] width 367 height 30
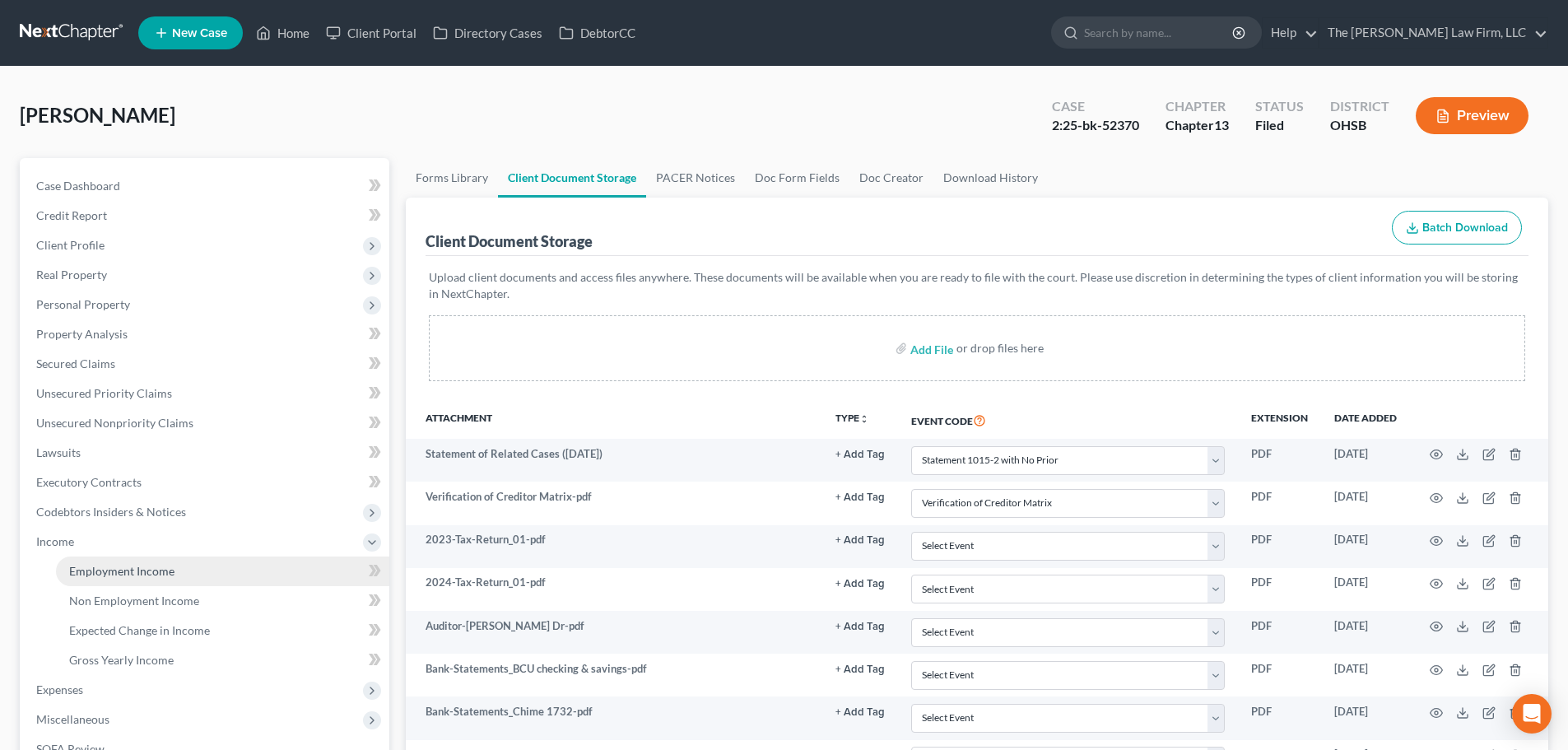
click at [93, 570] on span "Employment Income" at bounding box center [122, 571] width 105 height 14
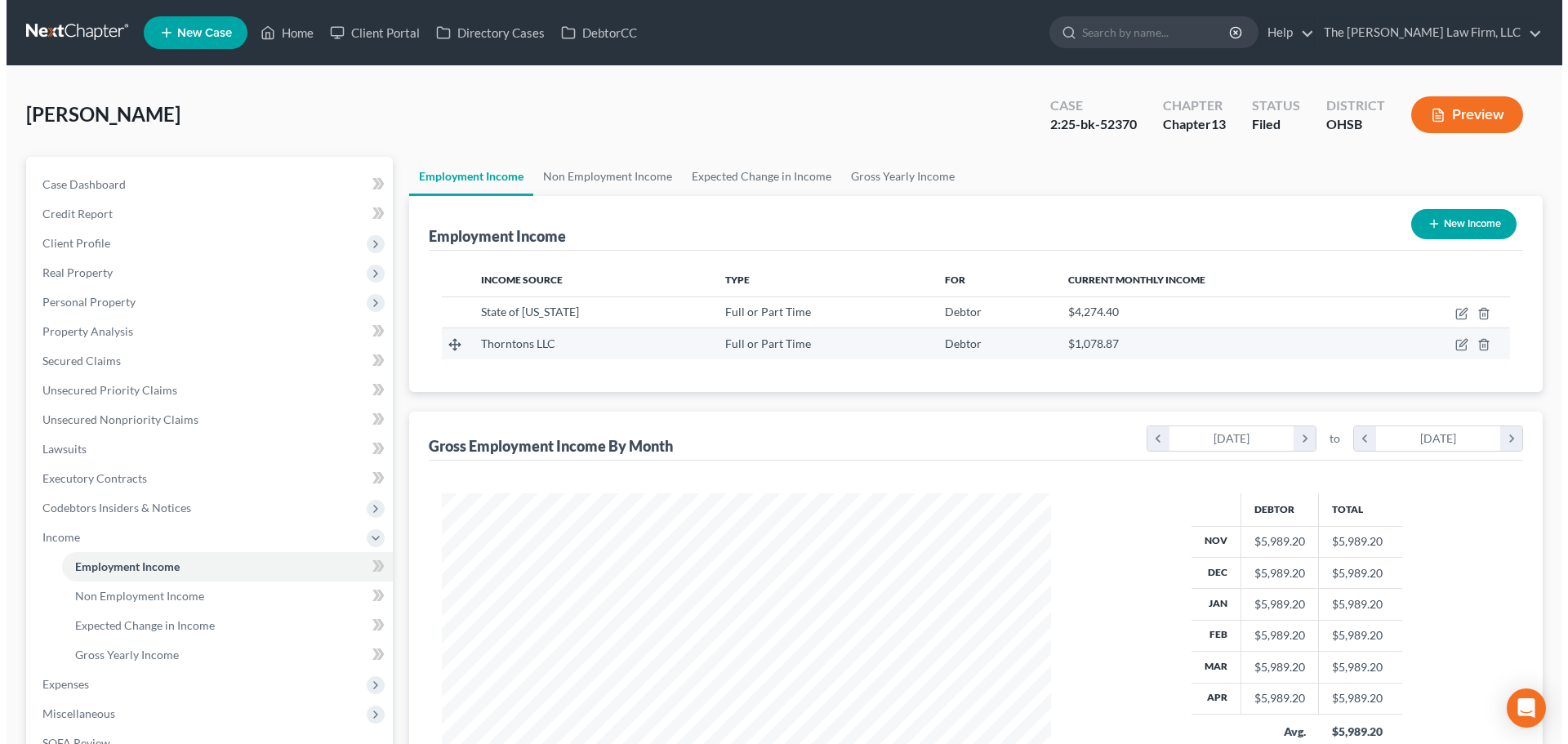
scroll to position [305, 642]
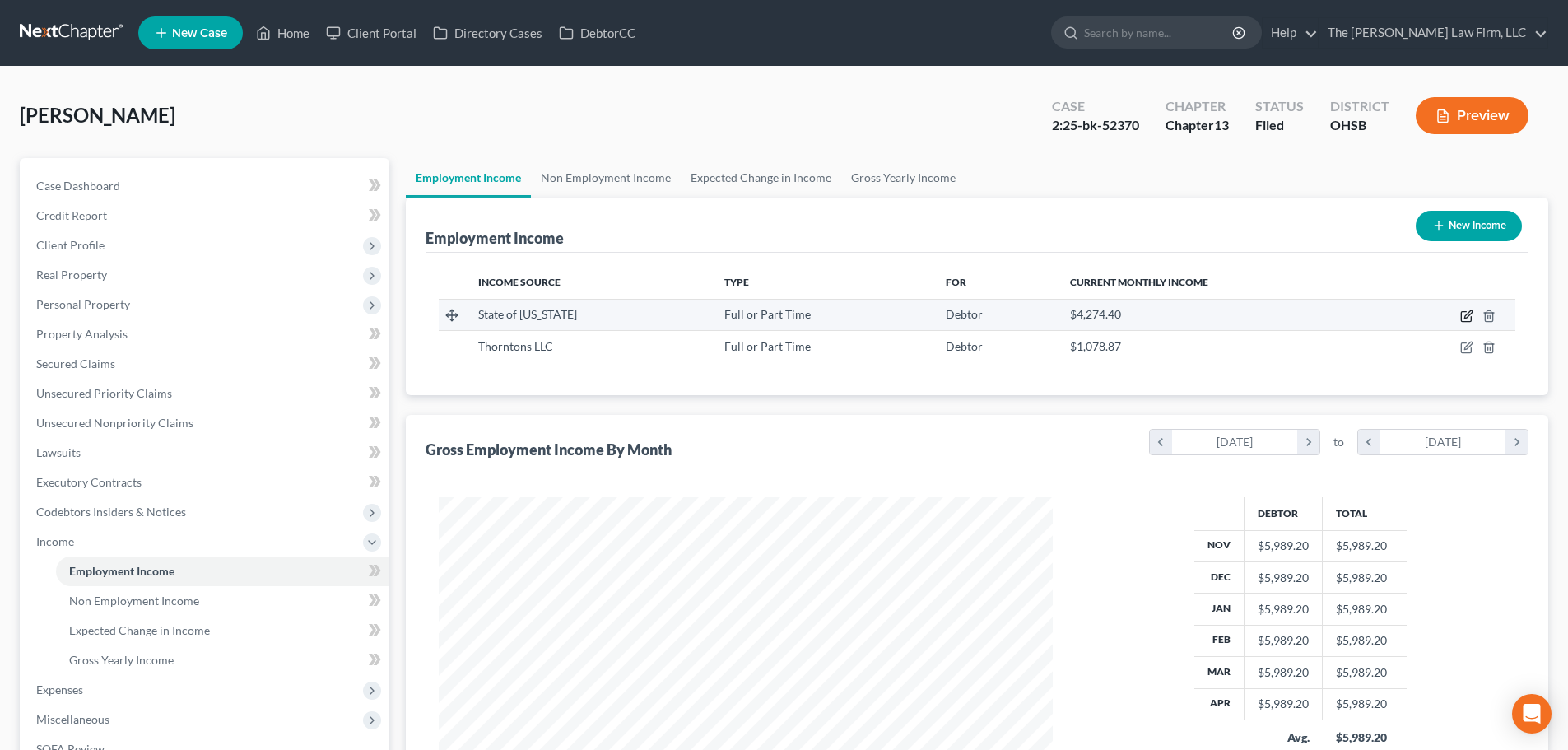
click at [1463, 316] on icon "button" at bounding box center [1467, 316] width 13 height 13
select select "0"
select select "36"
select select "2"
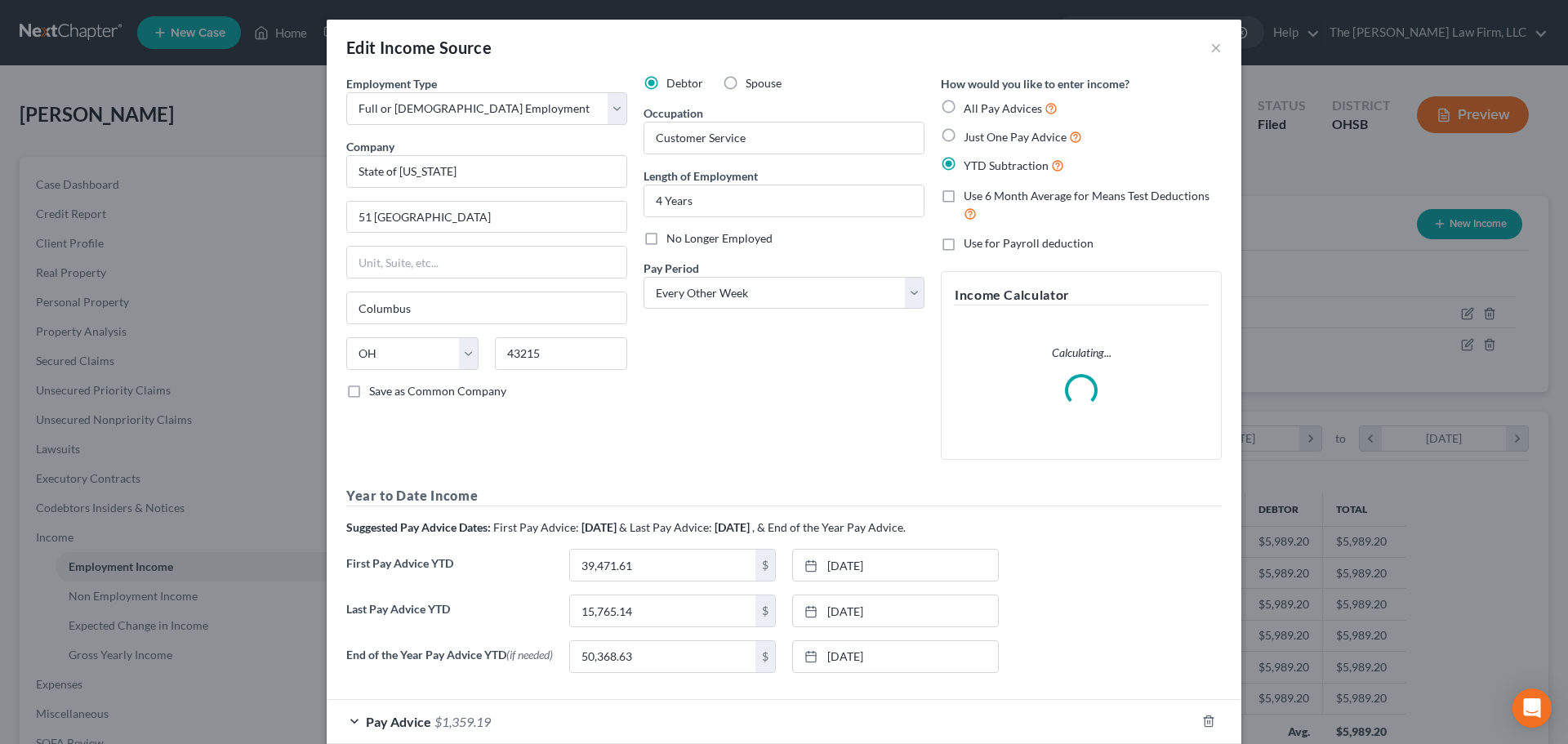
scroll to position [93, 0]
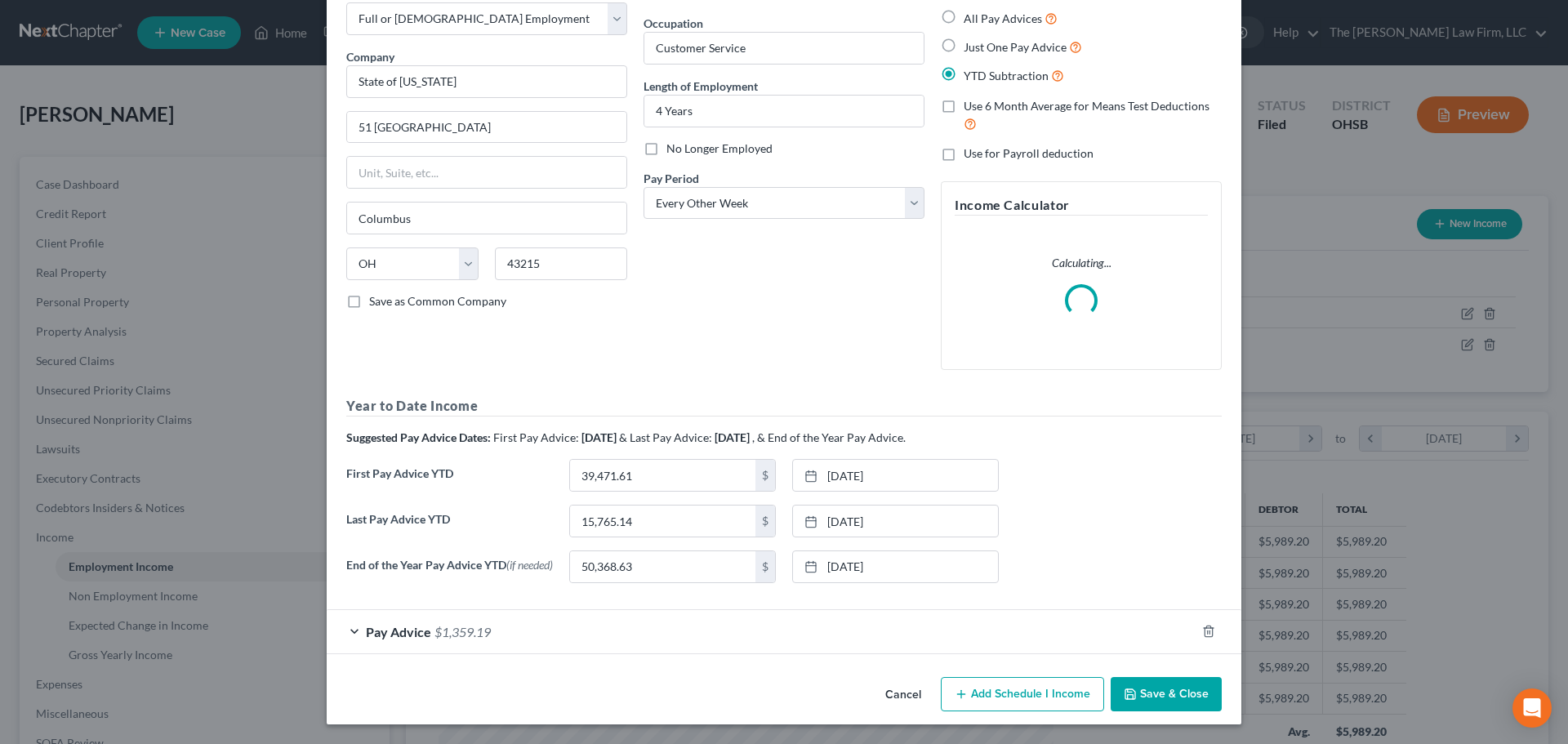
click at [732, 638] on div "Pay Advice $1,359.19" at bounding box center [761, 632] width 869 height 44
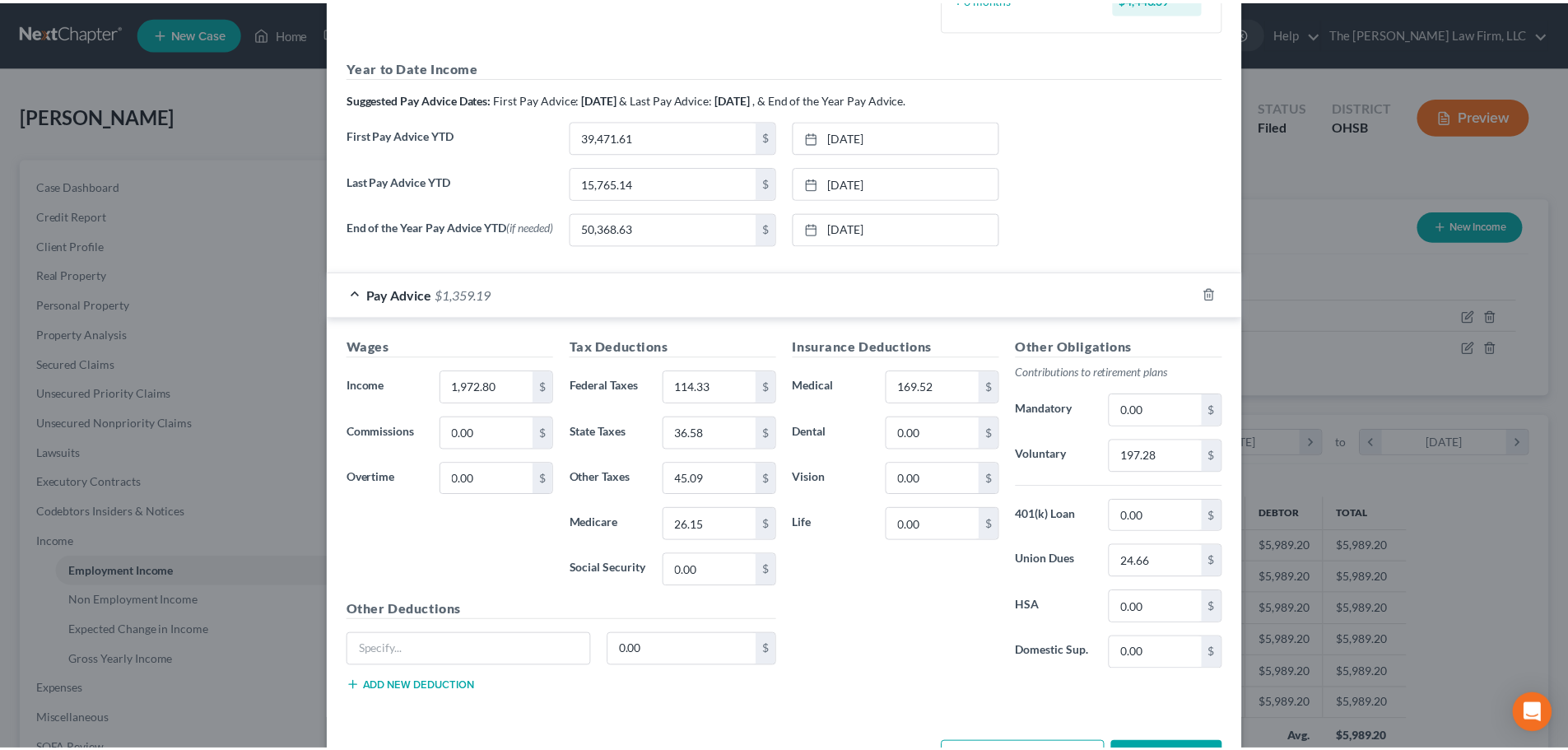
scroll to position [625, 0]
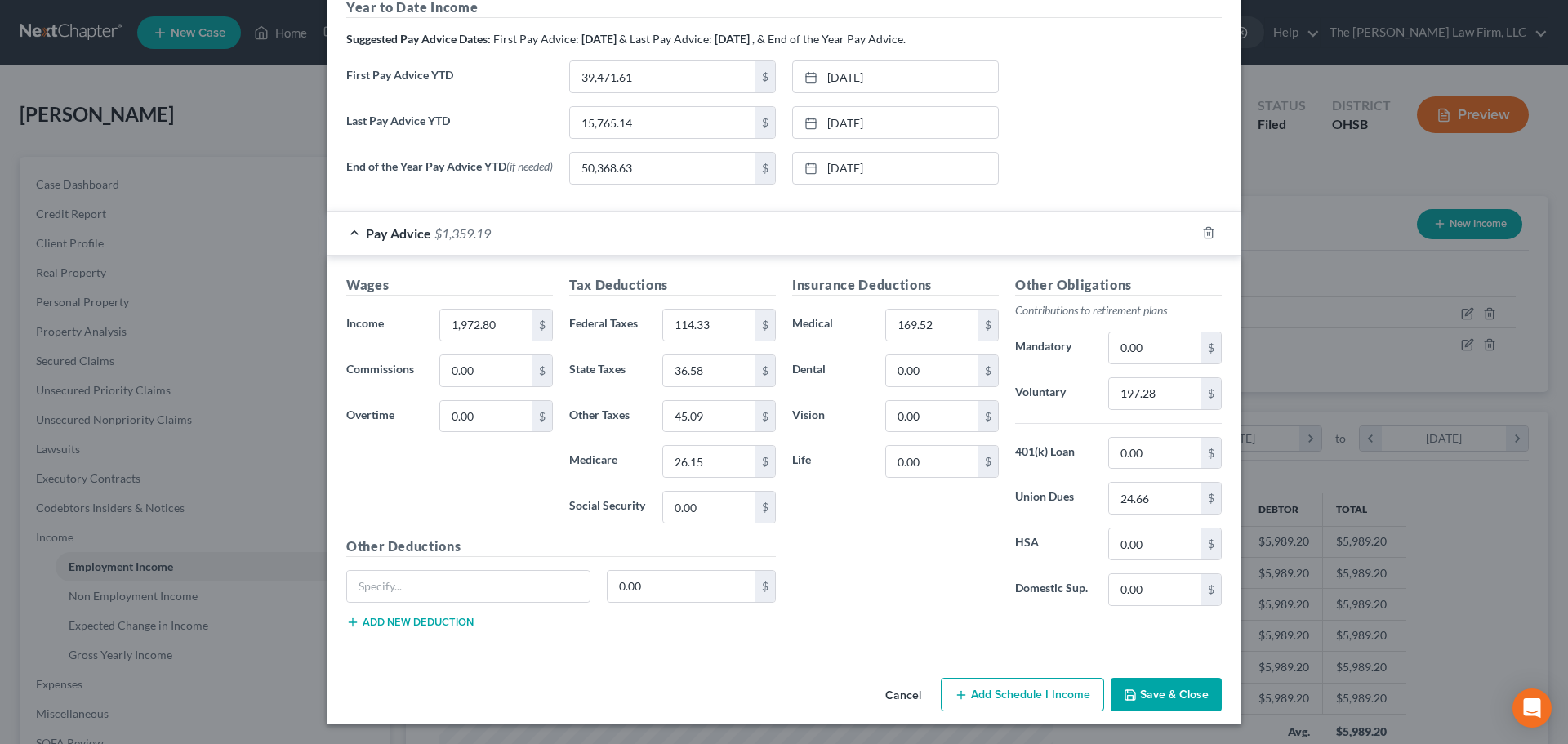
click at [1158, 696] on button "Save & Close" at bounding box center [1165, 696] width 111 height 34
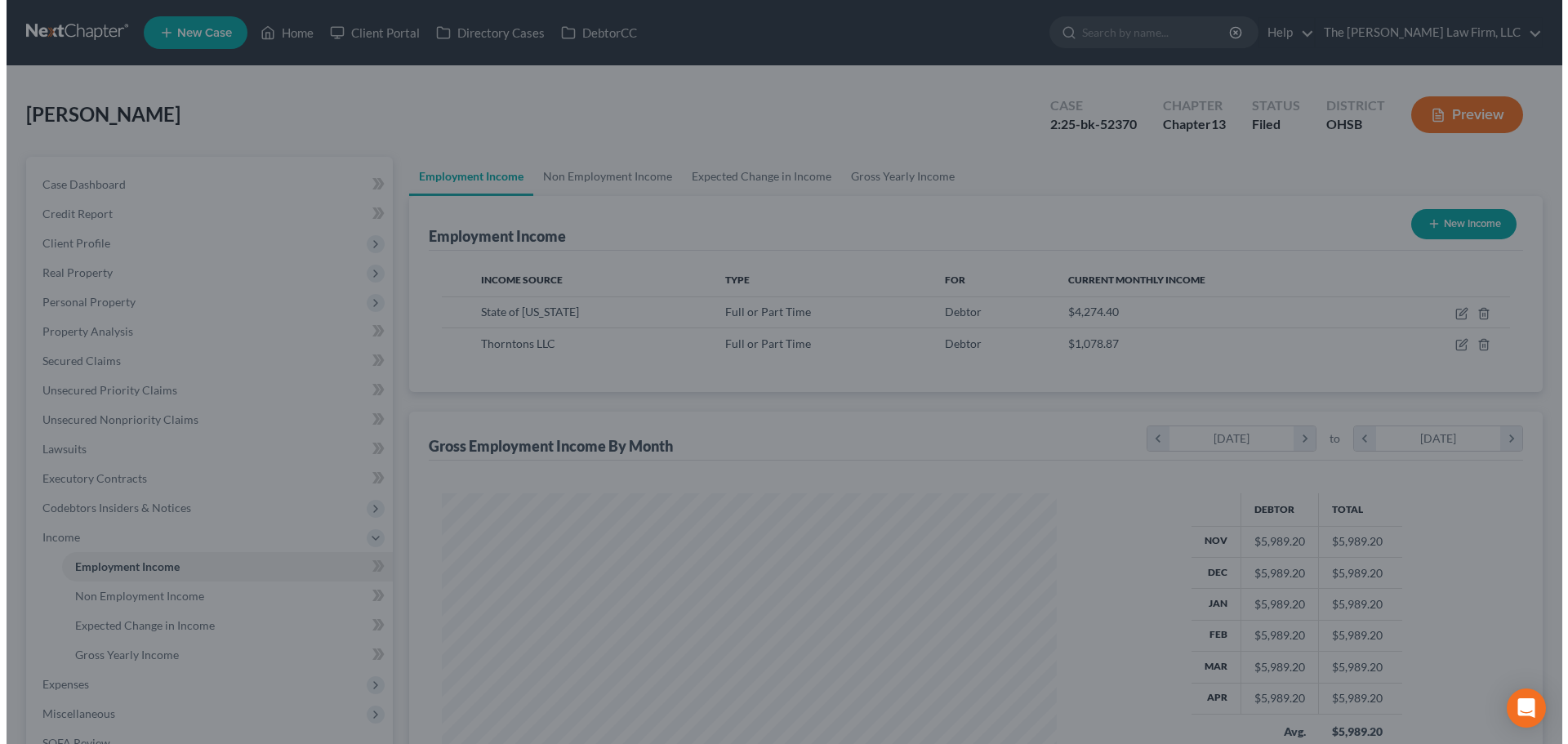
scroll to position [816718, 815982]
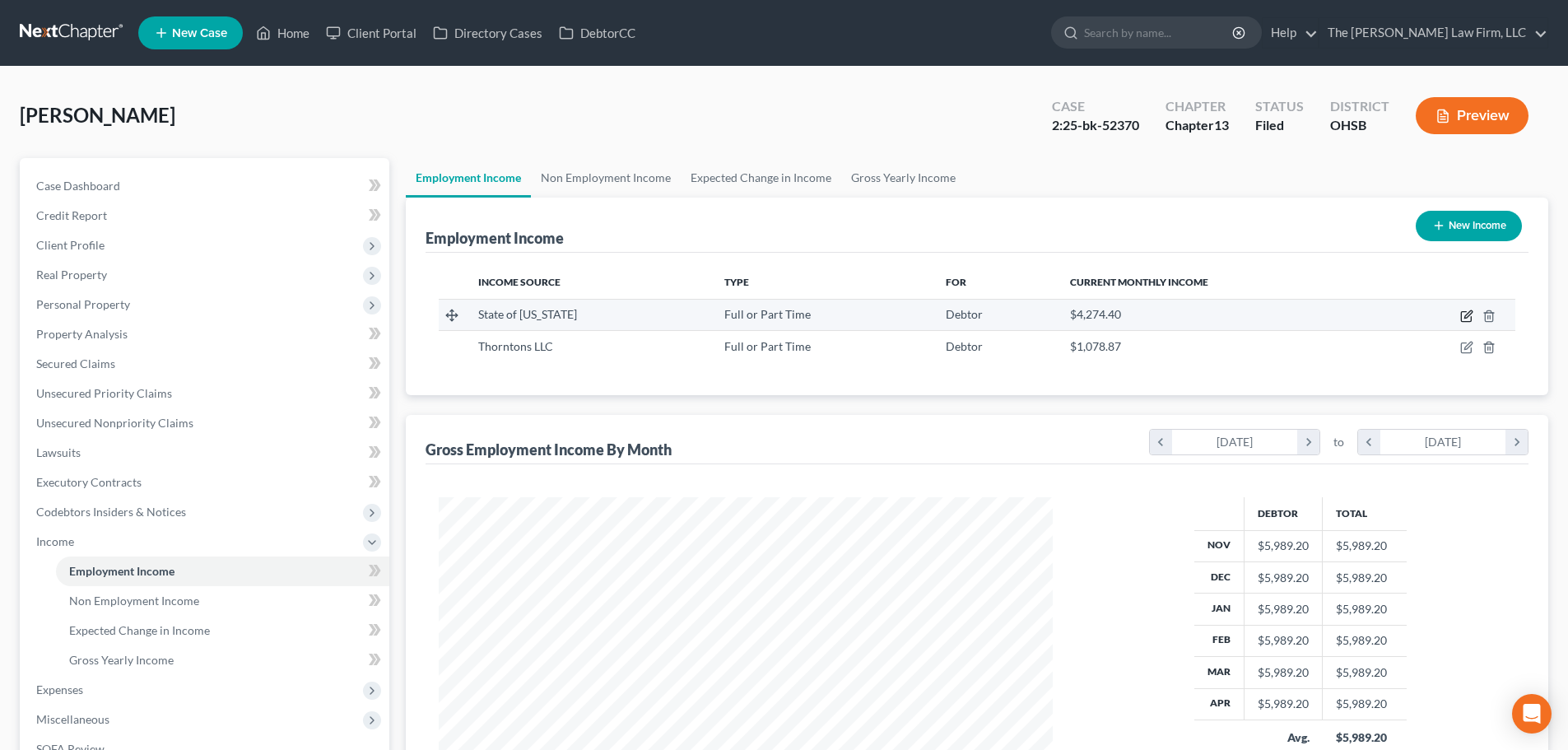
click at [1466, 313] on icon "button" at bounding box center [1467, 316] width 13 height 13
select select "0"
select select "36"
select select "2"
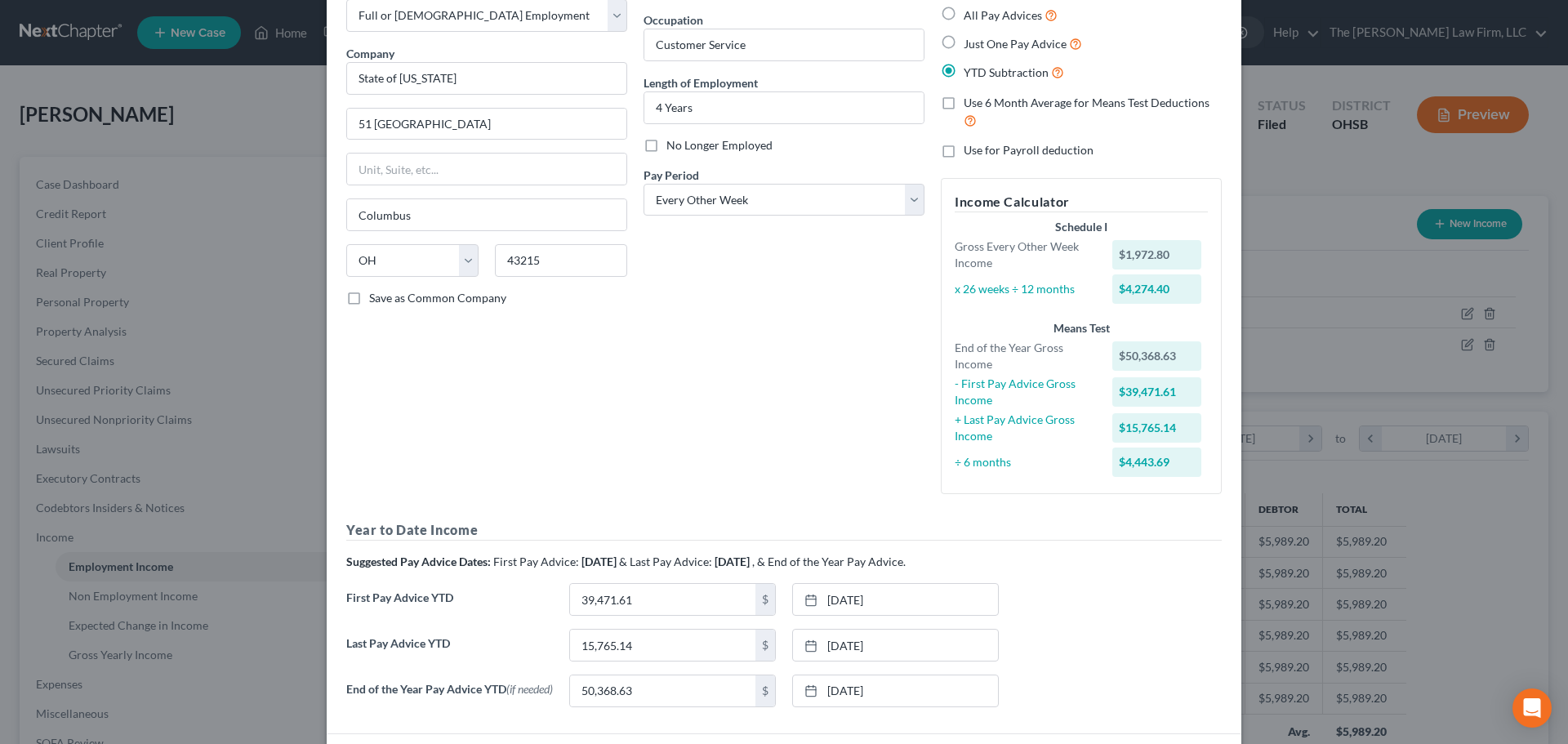
scroll to position [220, 0]
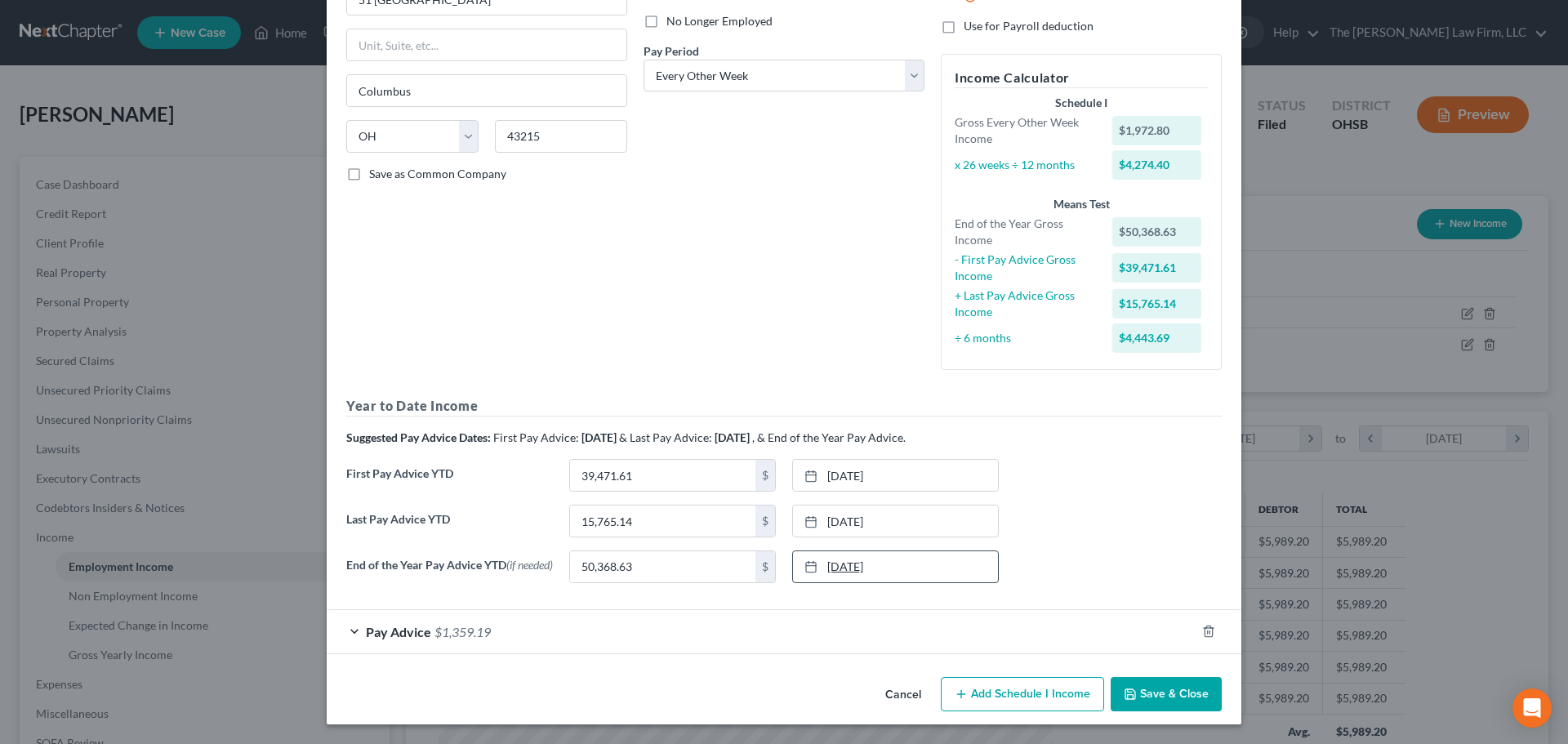
drag, startPoint x: 775, startPoint y: 636, endPoint x: 852, endPoint y: 557, distance: 110.3
click at [775, 636] on div "Pay Advice $1,359.19" at bounding box center [761, 632] width 869 height 44
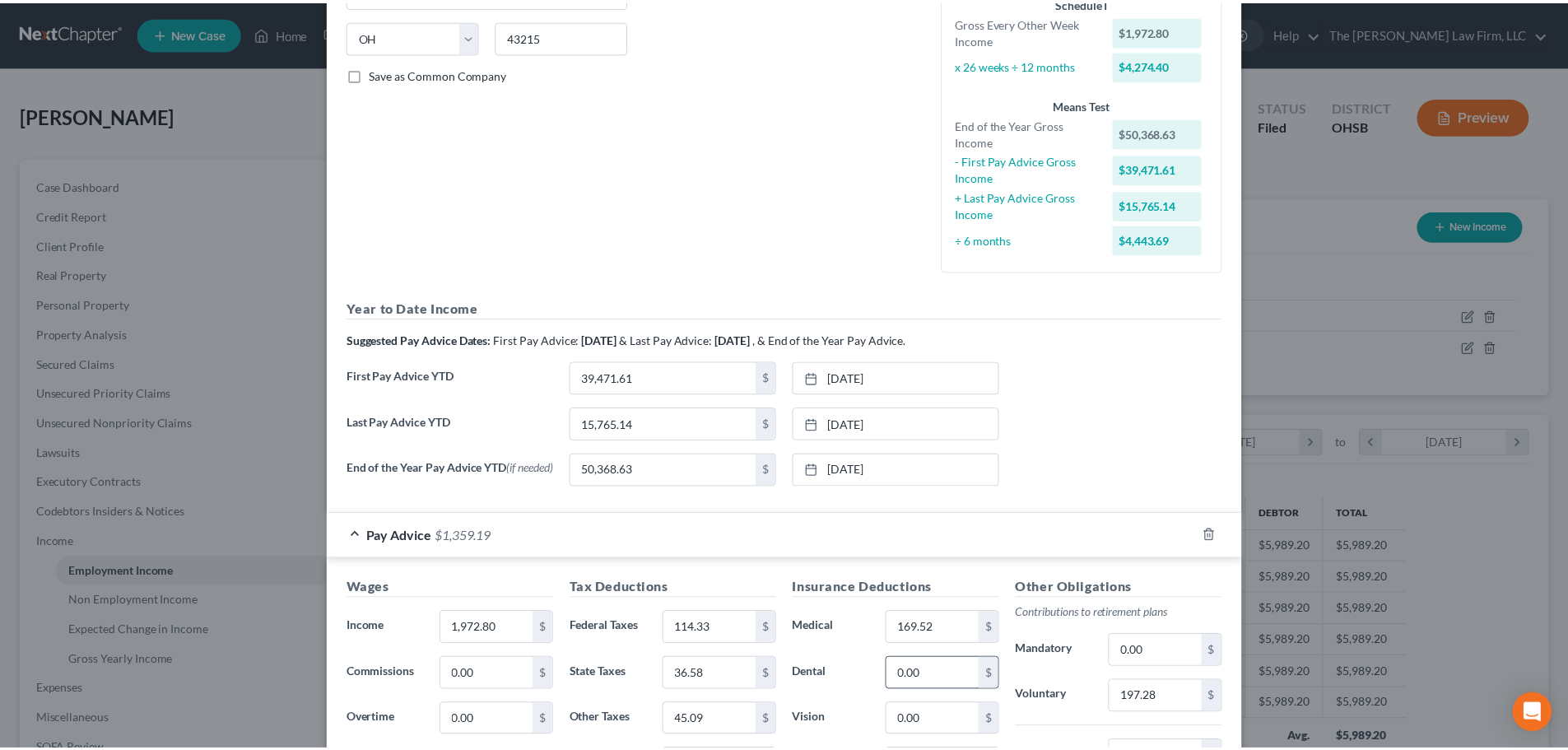
scroll to position [625, 0]
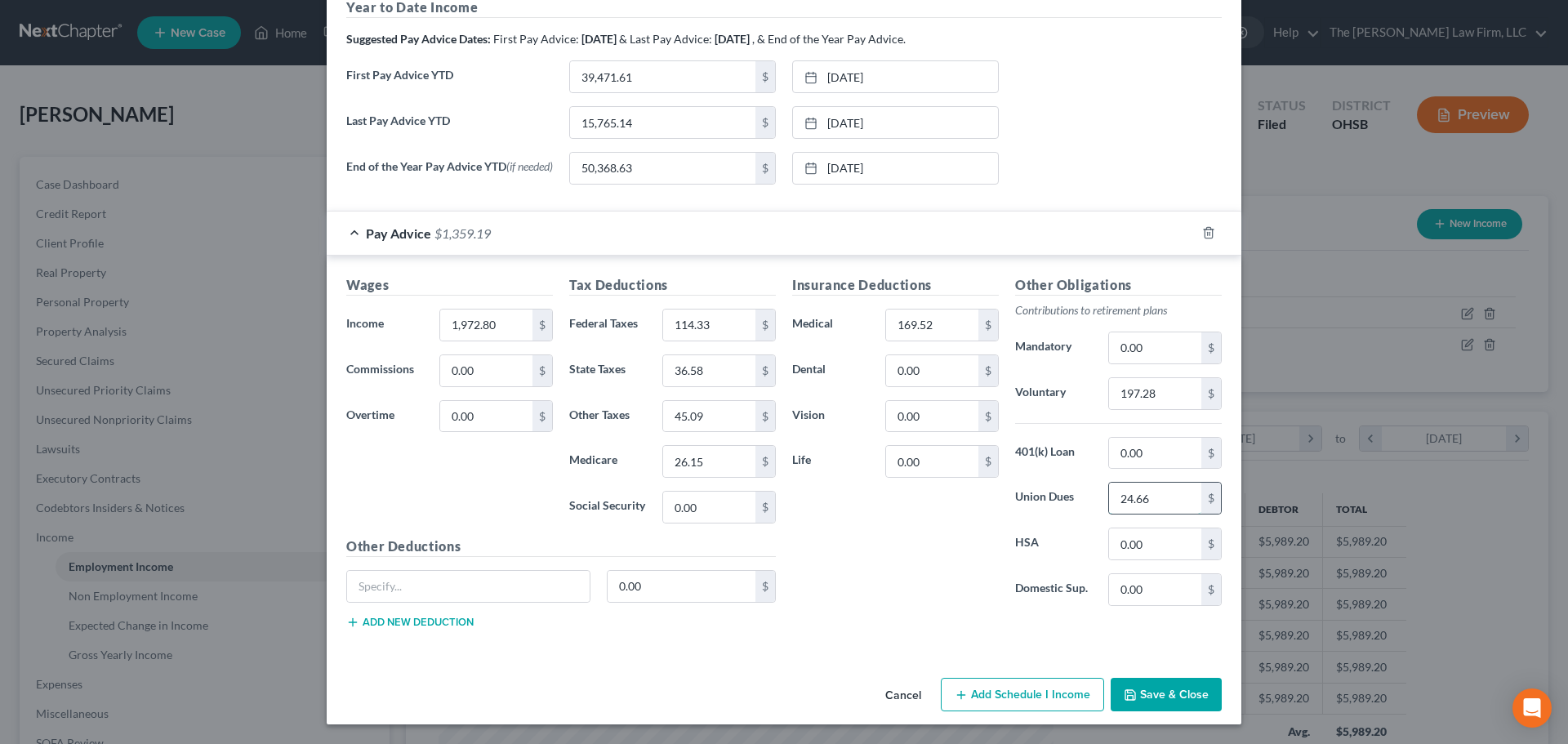
click at [1151, 505] on input "24.66" at bounding box center [1155, 498] width 92 height 31
click at [1162, 388] on input "197.28" at bounding box center [1155, 393] width 92 height 31
click at [941, 315] on input "169.52" at bounding box center [932, 325] width 92 height 31
click at [715, 459] on input "26.15" at bounding box center [708, 461] width 92 height 31
click at [714, 411] on input "45.09" at bounding box center [708, 416] width 92 height 31
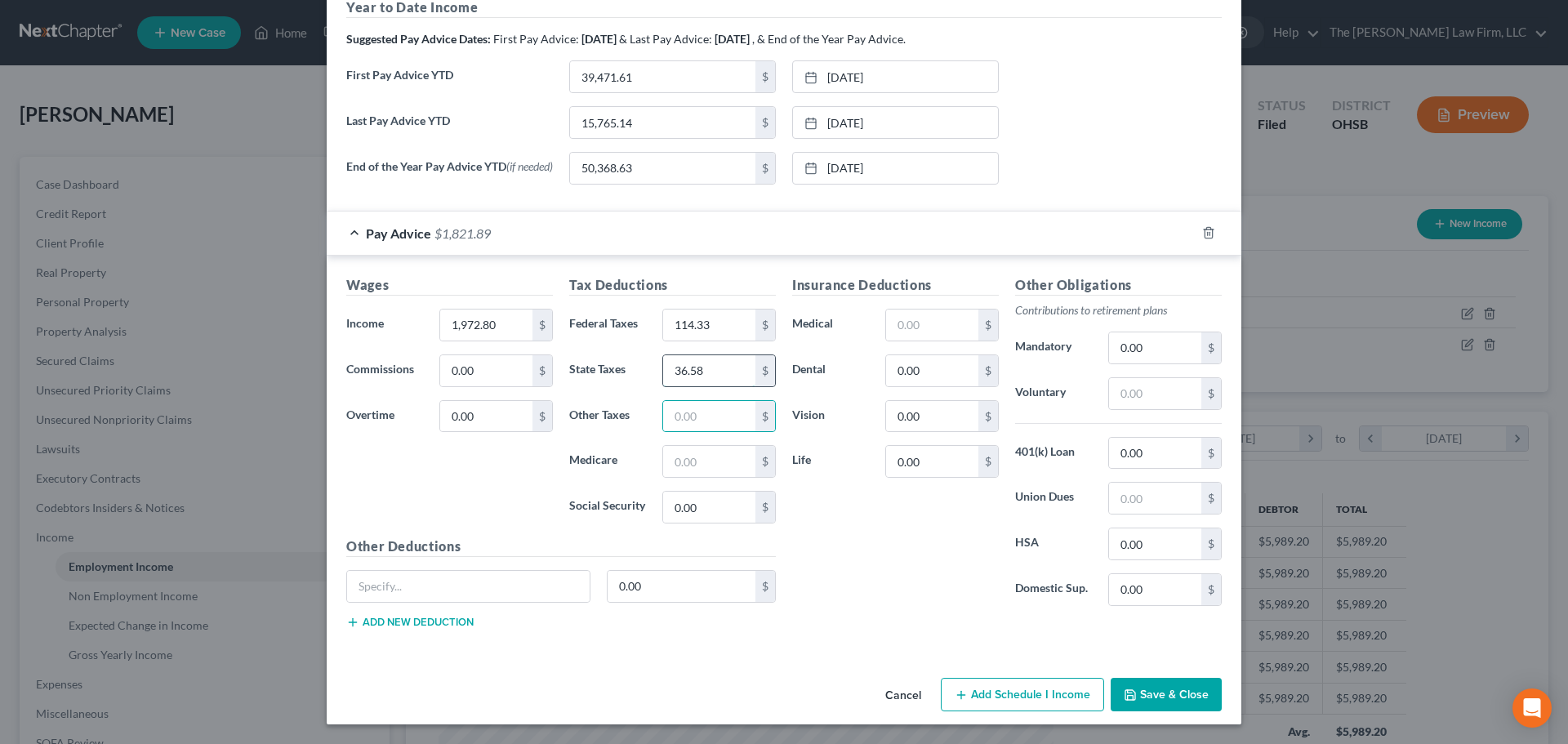
click at [712, 376] on input "36.58" at bounding box center [708, 371] width 92 height 31
click at [716, 324] on input "114.33" at bounding box center [708, 325] width 92 height 31
click at [500, 312] on input "1,972.80" at bounding box center [485, 325] width 92 height 31
click at [941, 559] on div "Insurance Deductions Medical $ Dental 0.00 $ Vision 0.00 $ Life 0.00 $" at bounding box center [895, 448] width 223 height 344
click at [497, 318] on input "text" at bounding box center [485, 325] width 92 height 31
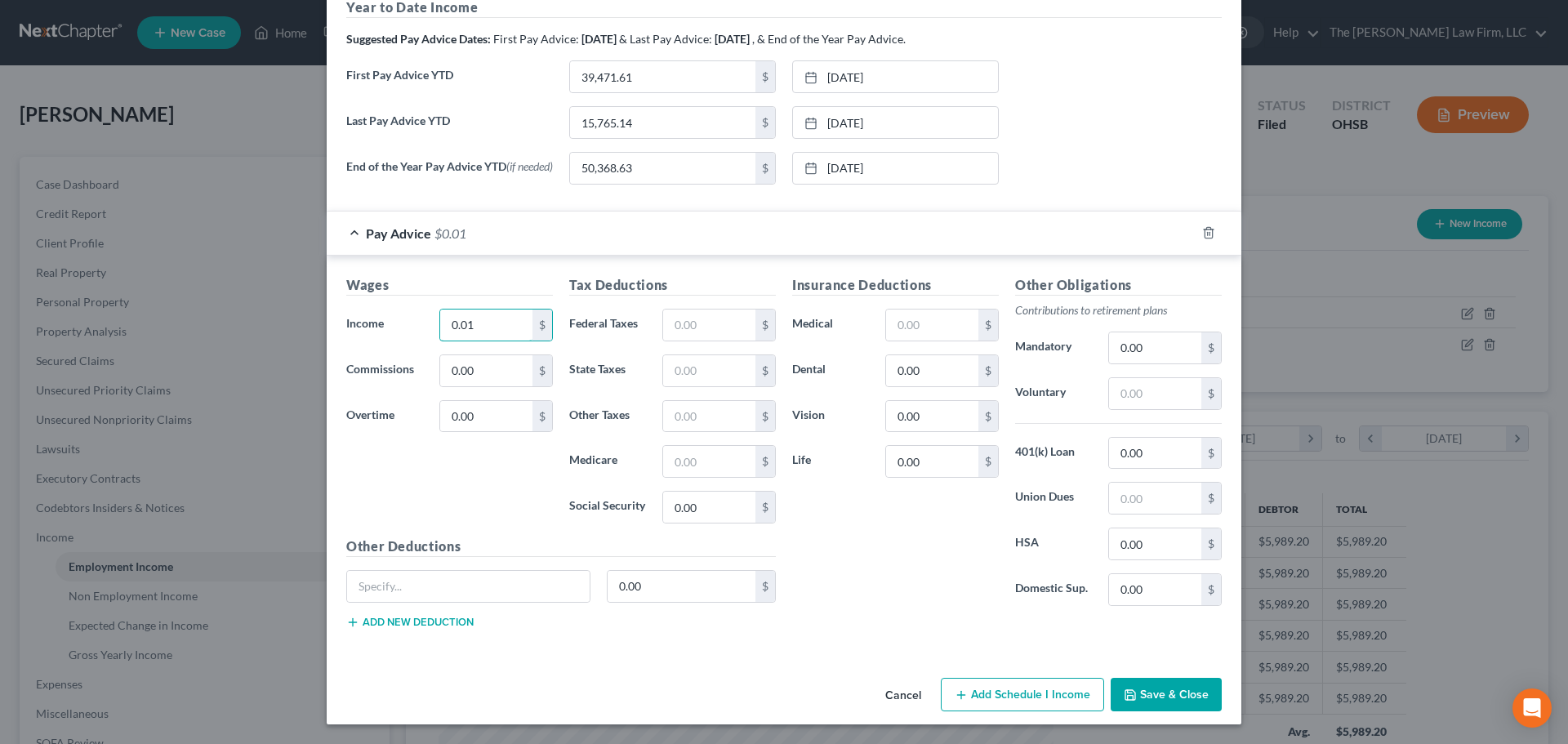
type input "0.01"
click at [539, 487] on div "Wages Income * 0.01 $ Commissions 0.00 $ Overtime 0.00 $" at bounding box center [449, 406] width 223 height 261
click at [1180, 702] on button "Save & Close" at bounding box center [1165, 696] width 111 height 34
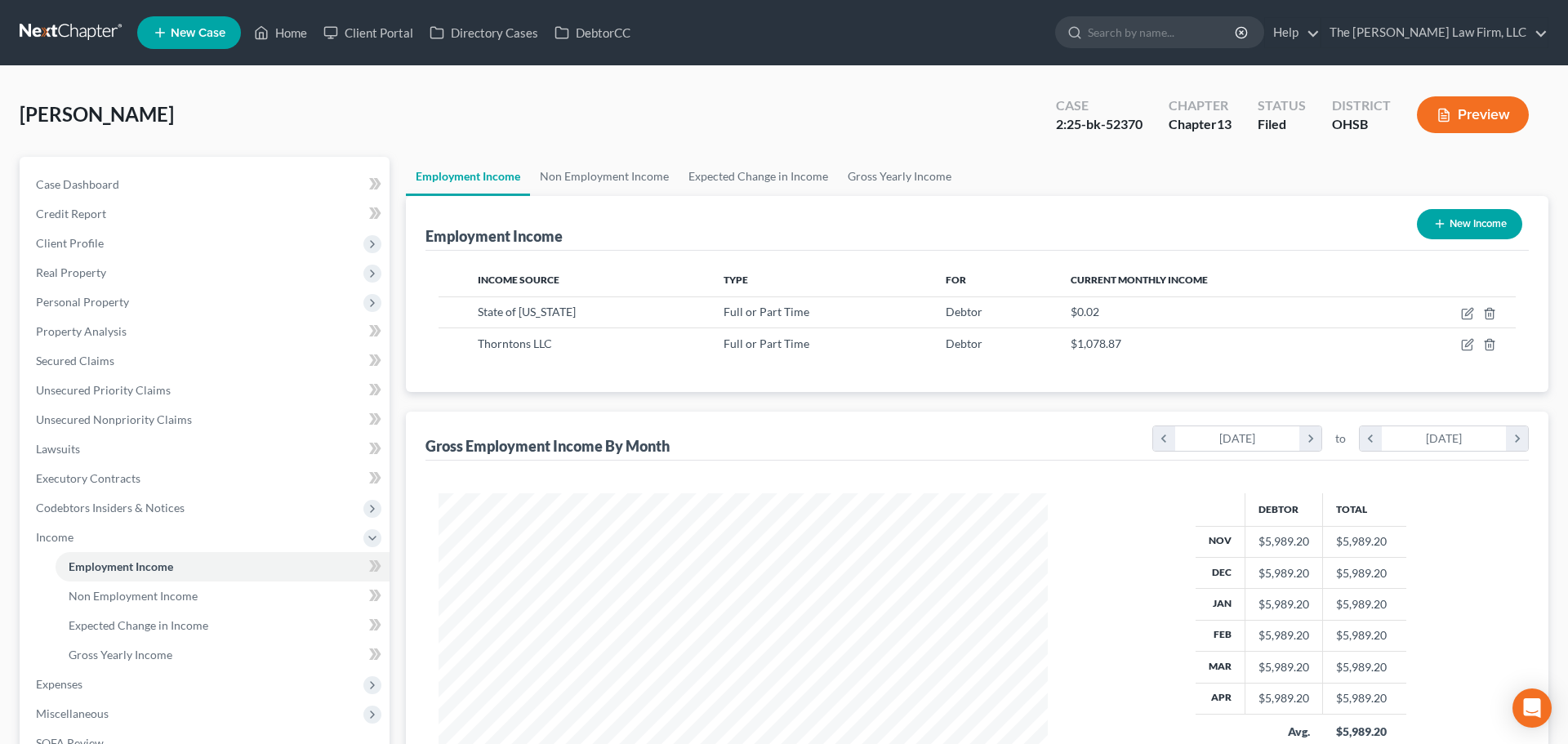
scroll to position [816718, 815982]
click at [608, 175] on link "Non Employment Income" at bounding box center [601, 176] width 148 height 39
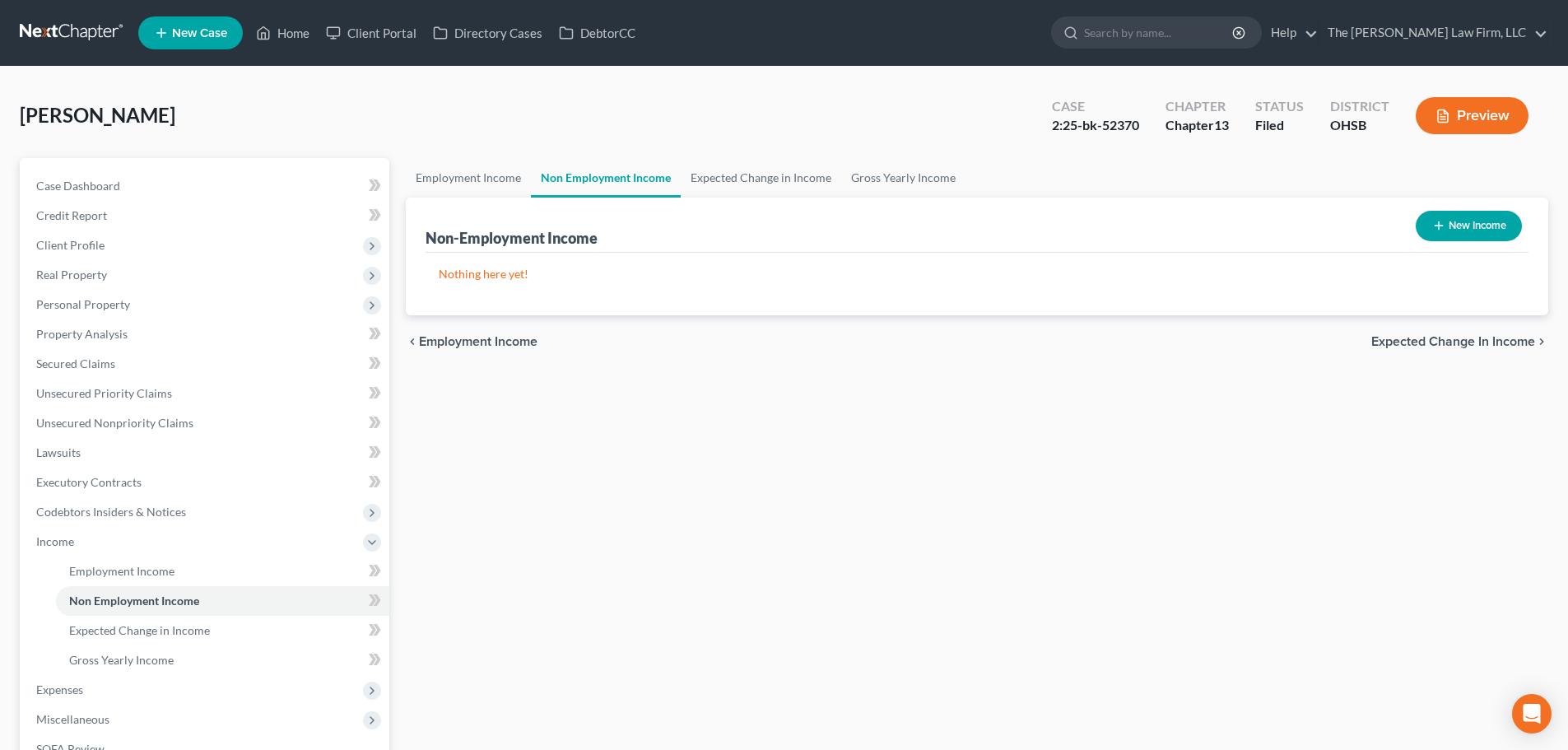
click at [1462, 223] on button "New Income" at bounding box center [1468, 226] width 106 height 31
select select "0"
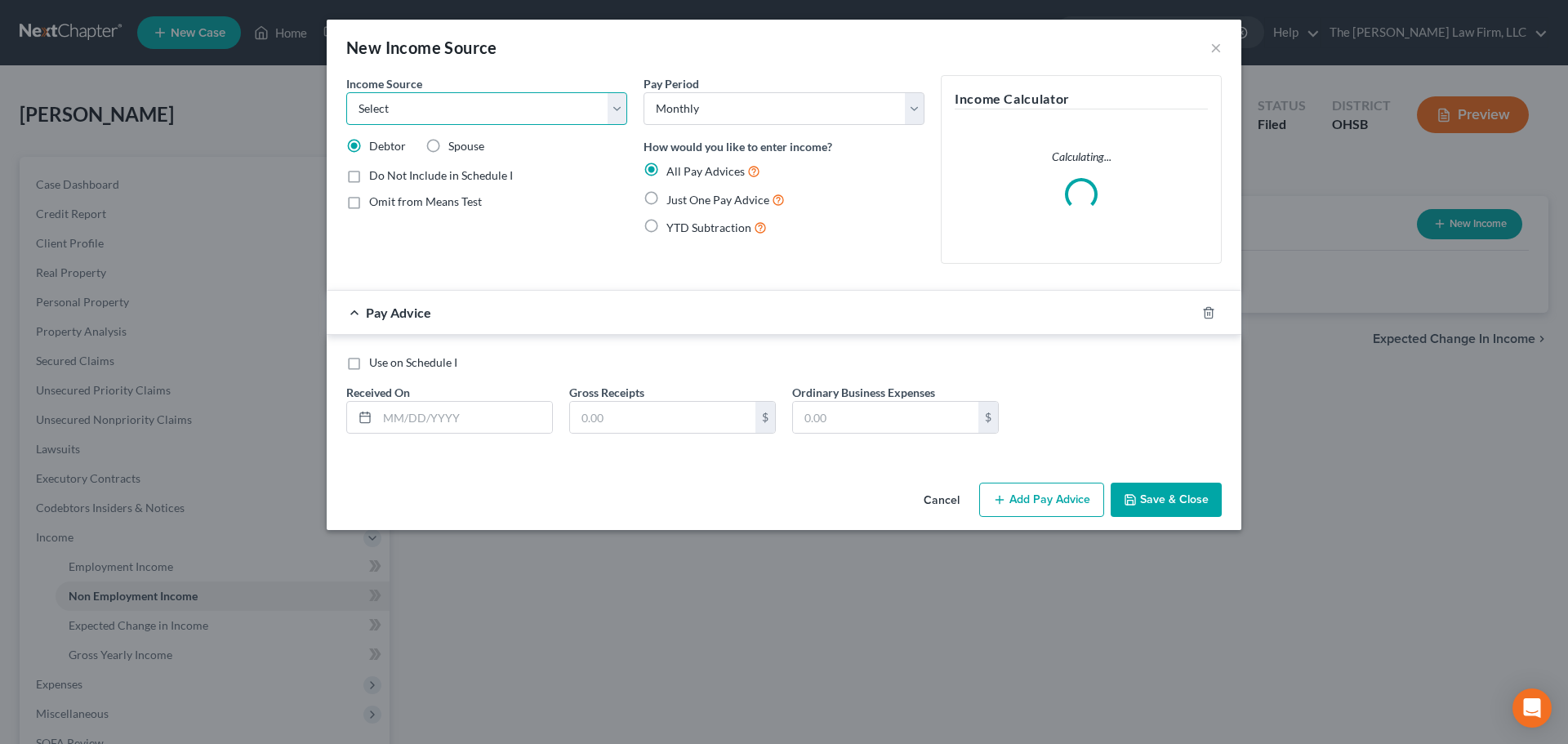
click at [467, 106] on select "Select Unemployment Disability (from employer) Pension Retirement Social Securi…" at bounding box center [487, 108] width 281 height 32
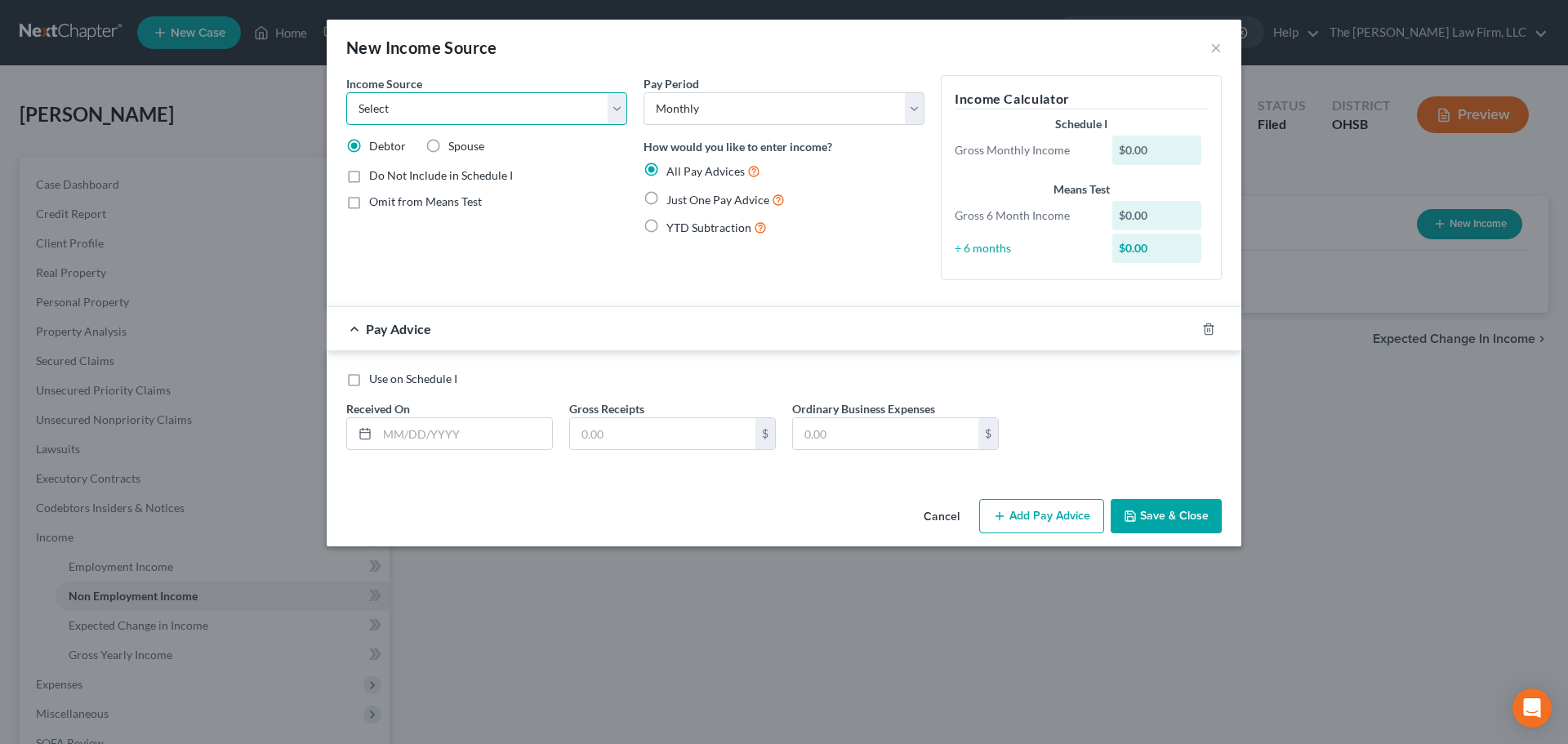
select select "13"
click at [347, 92] on select "Select Unemployment Disability (from employer) Pension Retirement Social Securi…" at bounding box center [487, 108] width 281 height 32
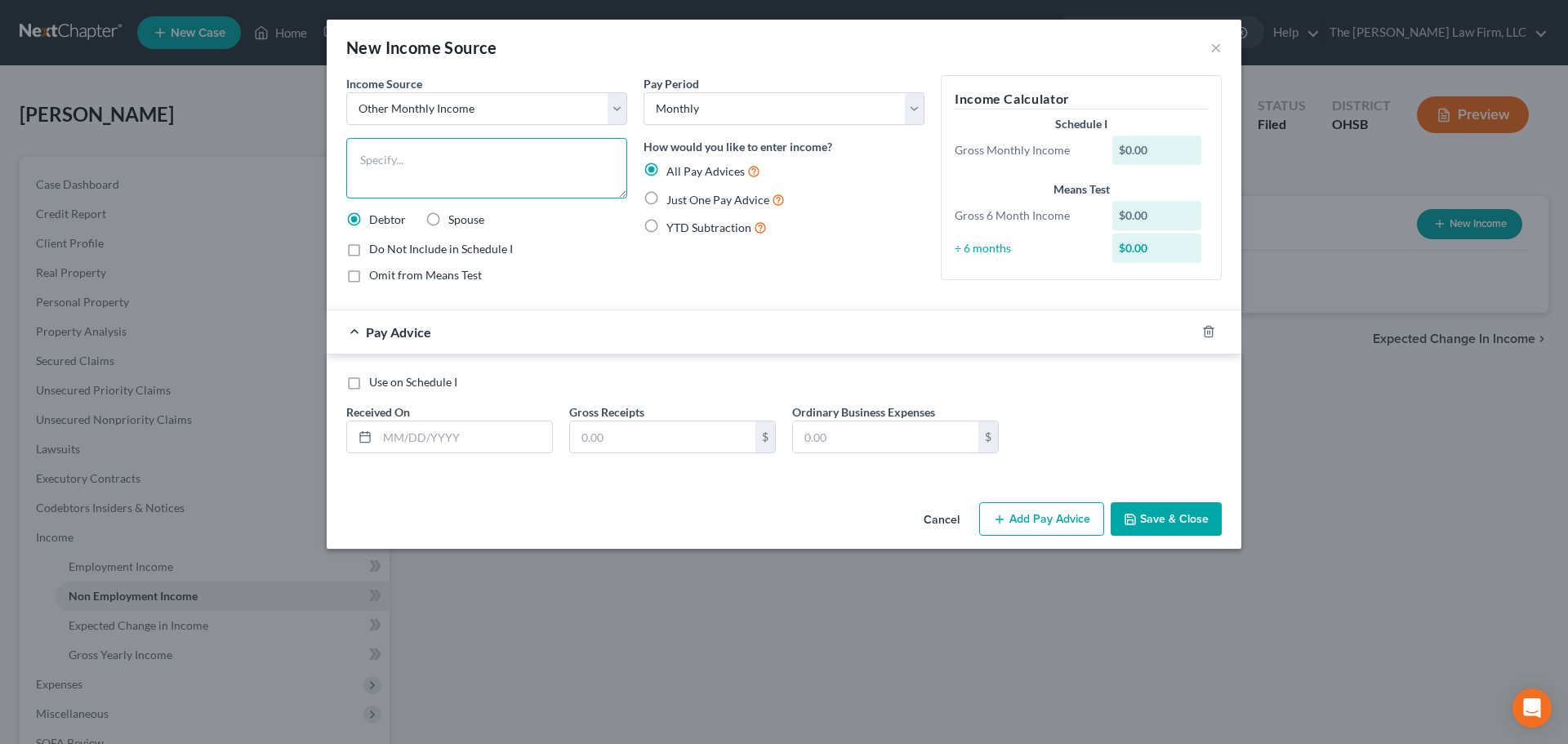
click at [497, 174] on textarea at bounding box center [487, 168] width 281 height 61
type textarea "D"
click at [444, 155] on textarea "Second Job (NetMonthly" at bounding box center [487, 168] width 281 height 61
click at [538, 163] on textarea "Second Job (Net Monthly" at bounding box center [487, 168] width 281 height 61
type textarea "Second Job (Net Monthly)"
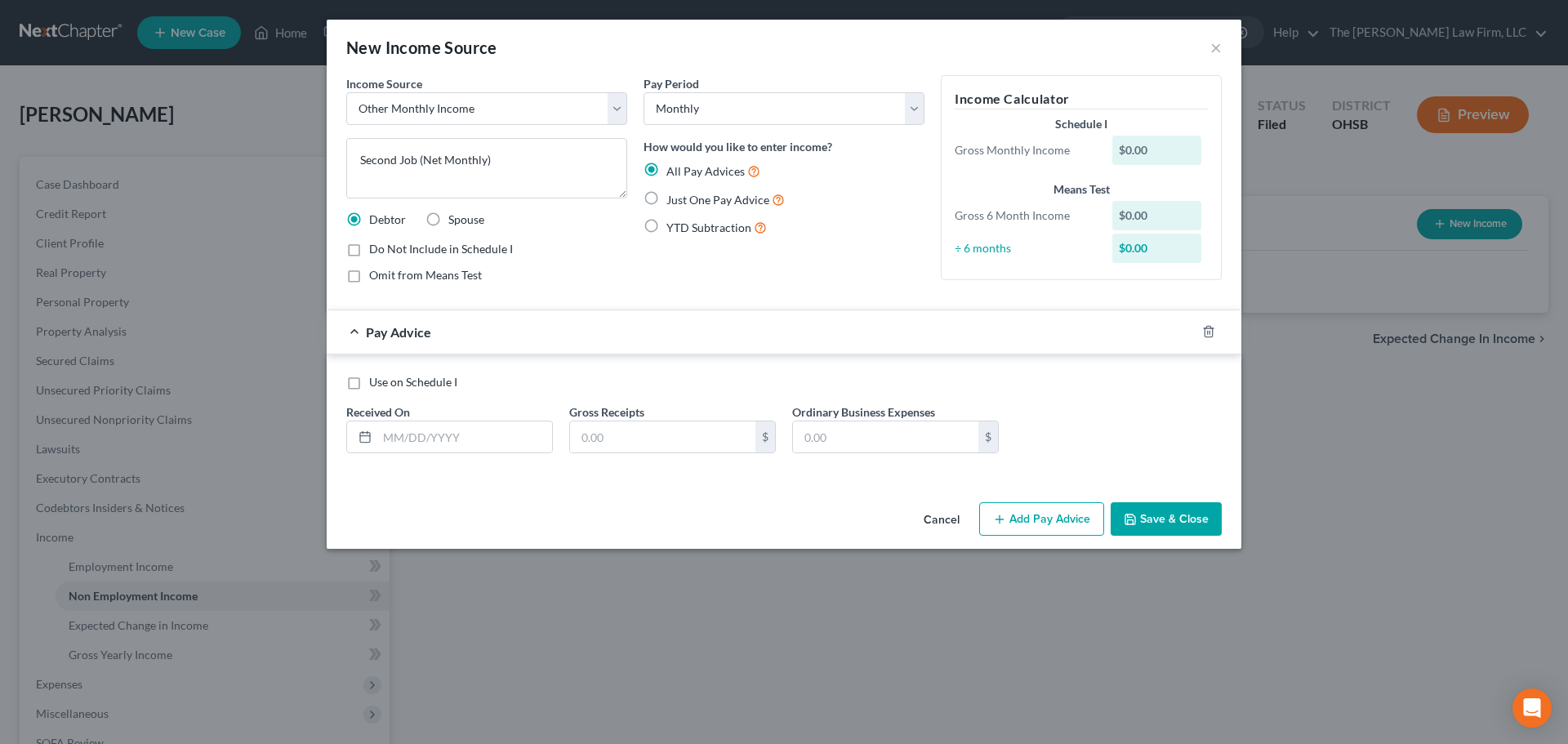
click at [431, 277] on span "Omit from Means Test" at bounding box center [425, 275] width 113 height 14
click at [387, 277] on input "Omit from Means Test" at bounding box center [381, 272] width 10 height 10
checkbox input "true"
click at [742, 102] on select "Select Monthly Twice Monthly Every Other Week Weekly" at bounding box center [784, 108] width 281 height 32
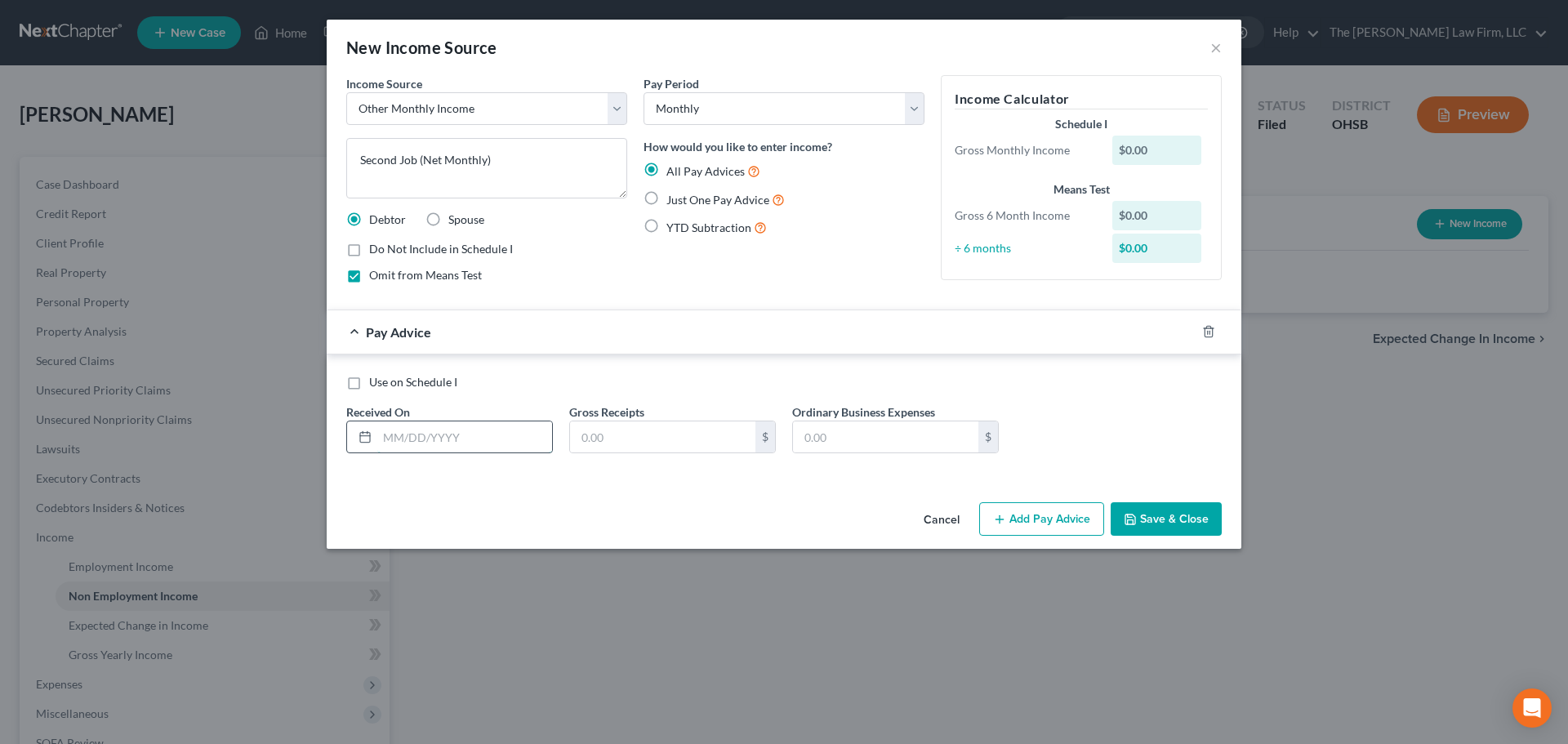
click at [481, 433] on input "text" at bounding box center [464, 437] width 175 height 31
click at [692, 199] on span "Just One Pay Advice" at bounding box center [718, 200] width 103 height 14
click at [684, 199] on input "Just One Pay Advice" at bounding box center [678, 195] width 10 height 10
radio input "true"
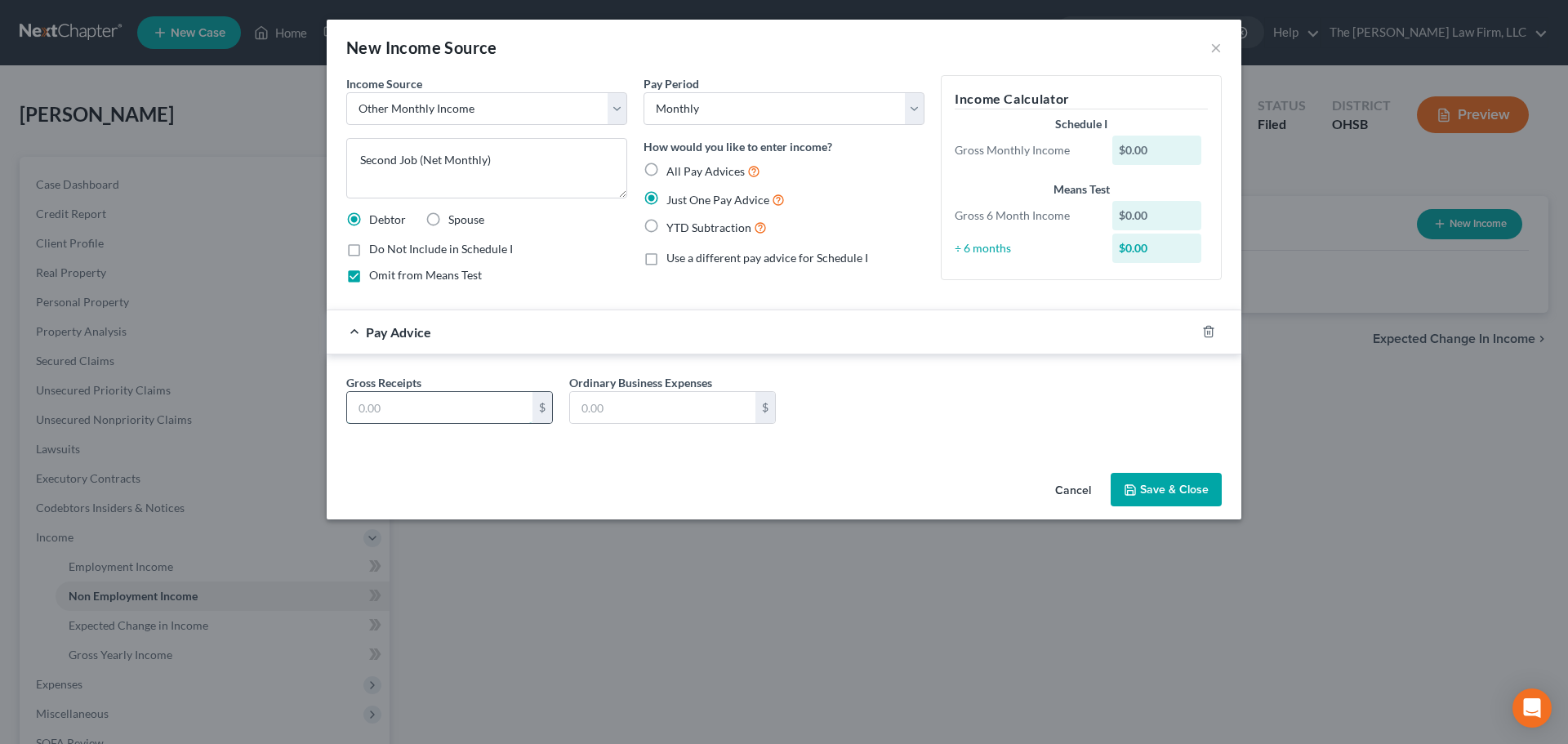
click at [473, 408] on input "text" at bounding box center [439, 408] width 185 height 31
type input "2,945"
click at [488, 459] on div "Income Source * Select Unemployment Disability (from employer) Pension Retireme…" at bounding box center [784, 271] width 915 height 391
click at [1162, 492] on button "Save & Close" at bounding box center [1165, 490] width 111 height 34
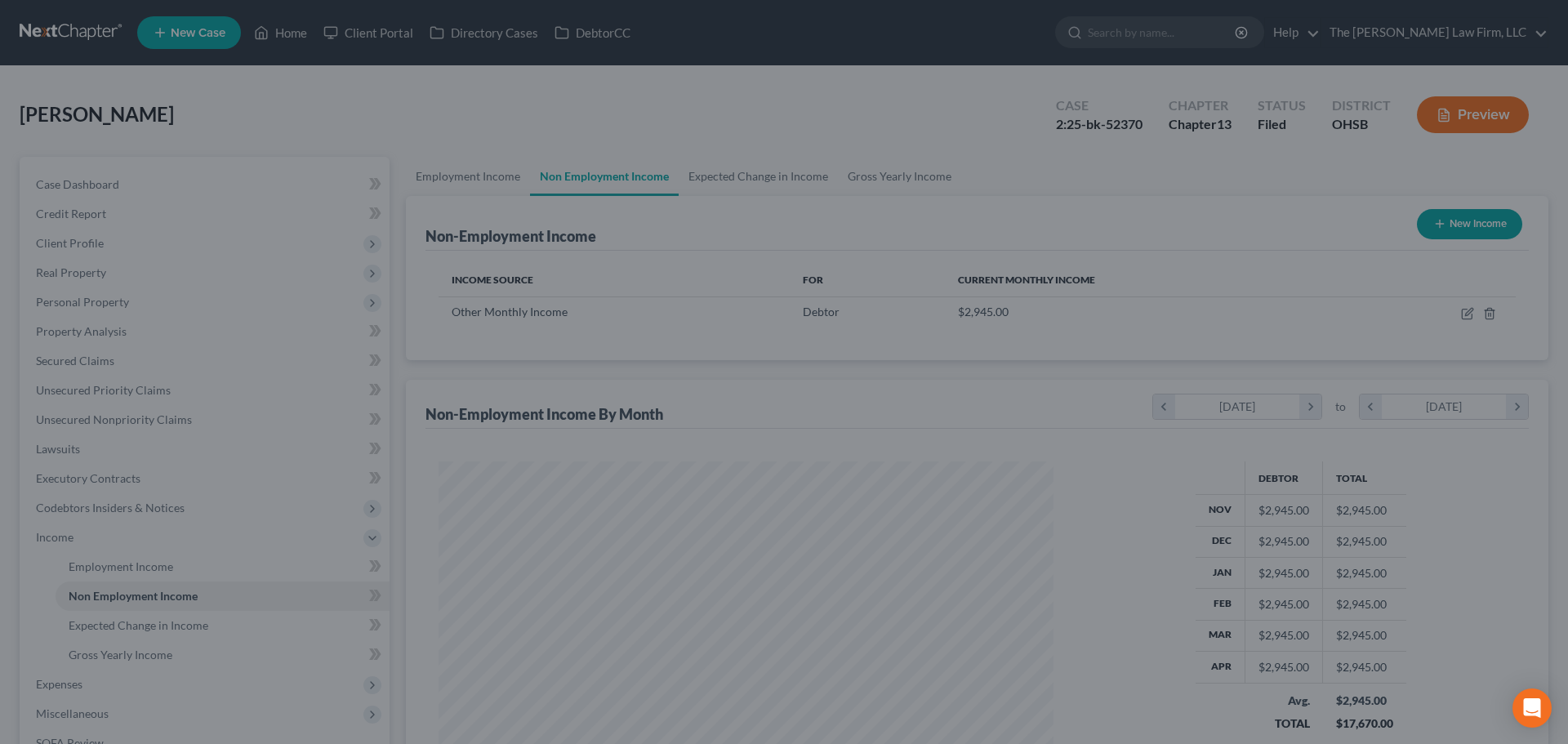
scroll to position [305, 642]
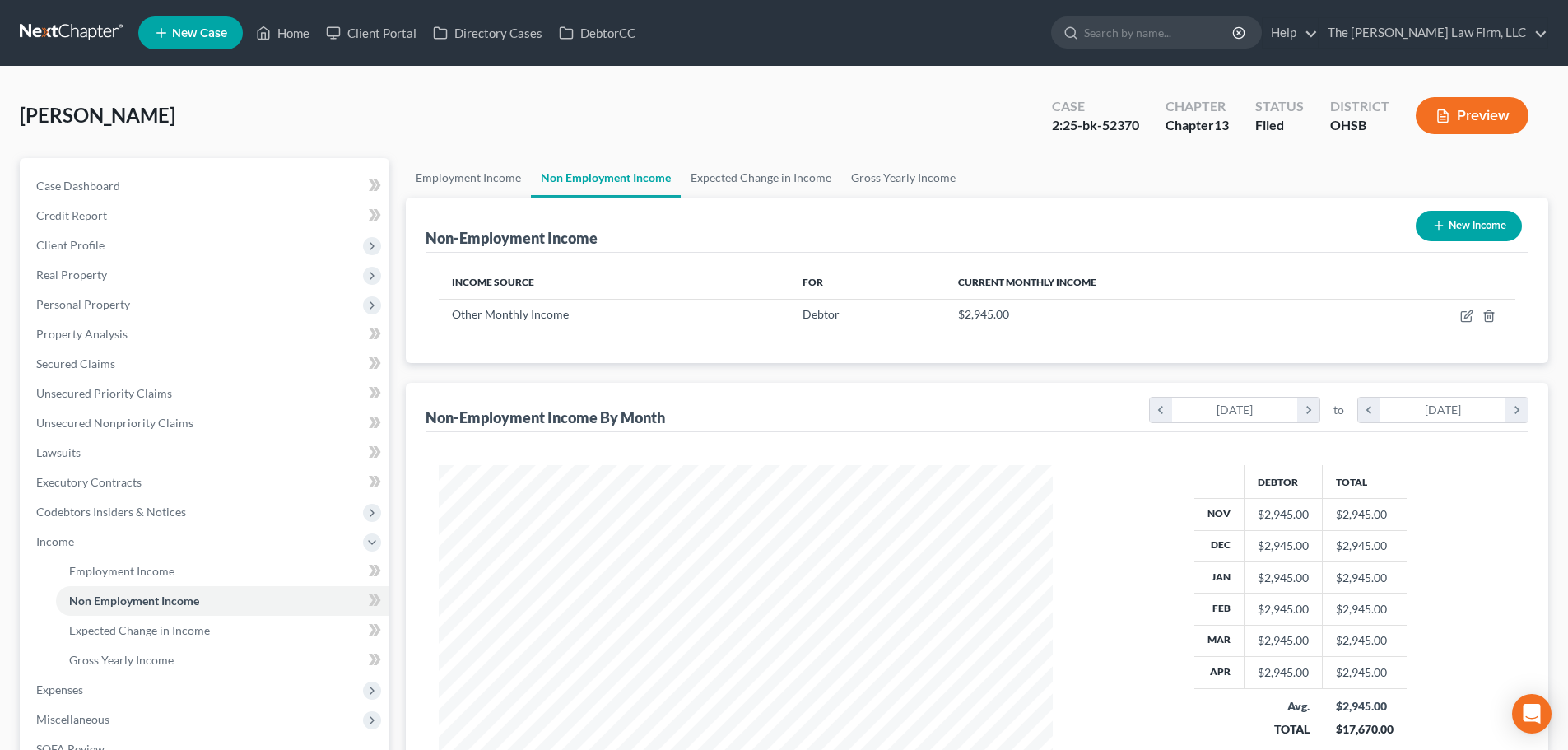
click at [1493, 108] on button "Preview" at bounding box center [1472, 115] width 113 height 37
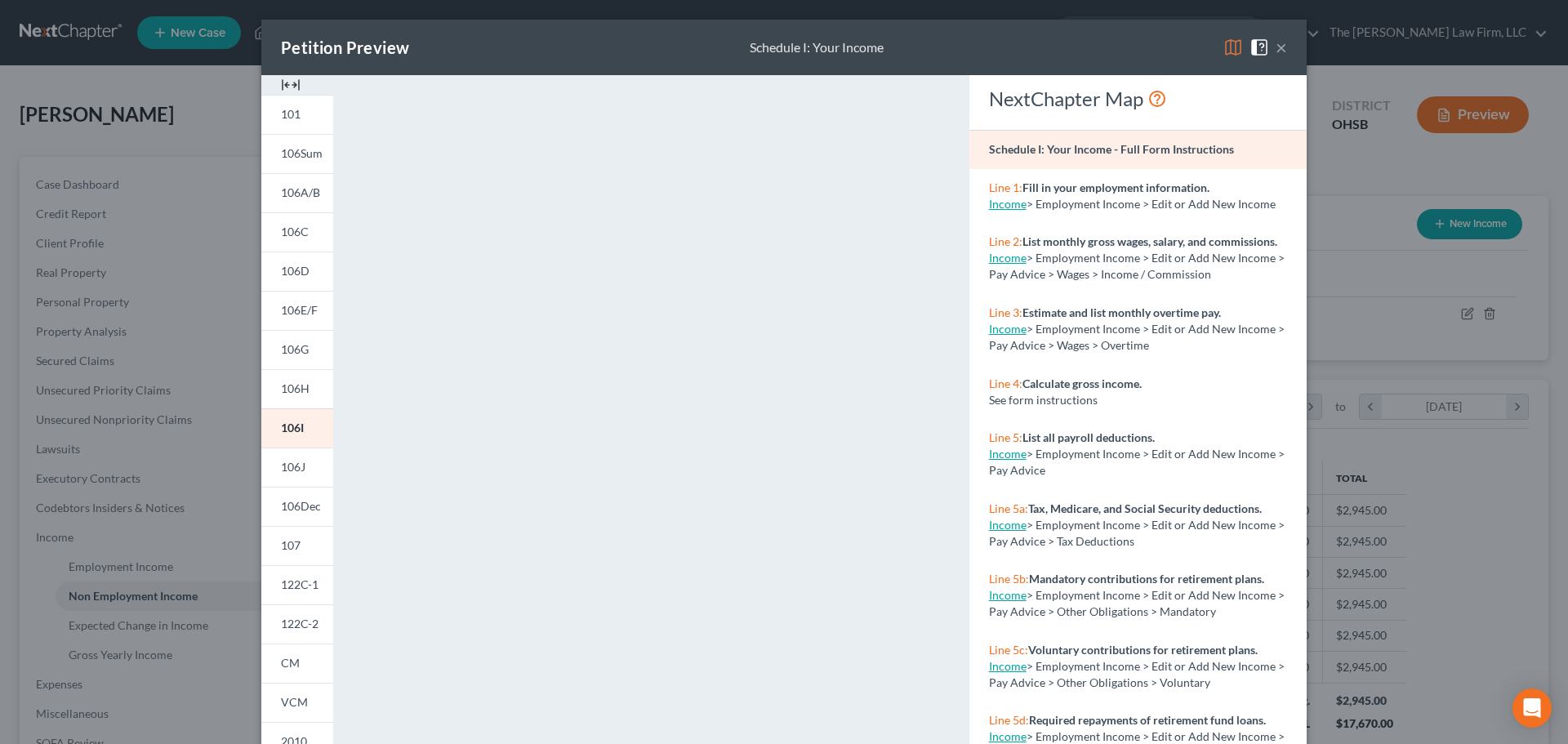
click at [283, 82] on img at bounding box center [291, 85] width 20 height 20
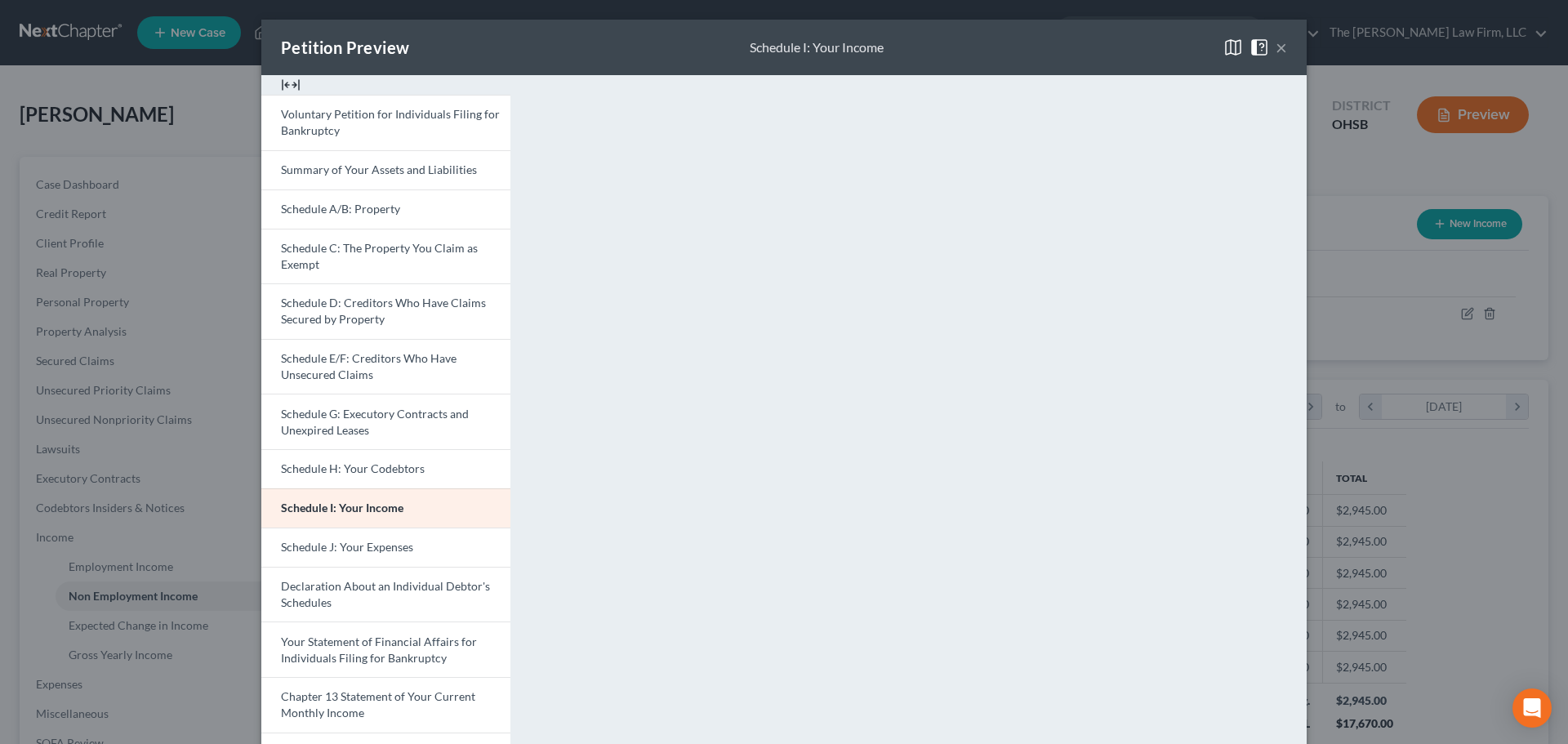
click at [1276, 54] on button "×" at bounding box center [1281, 48] width 11 height 20
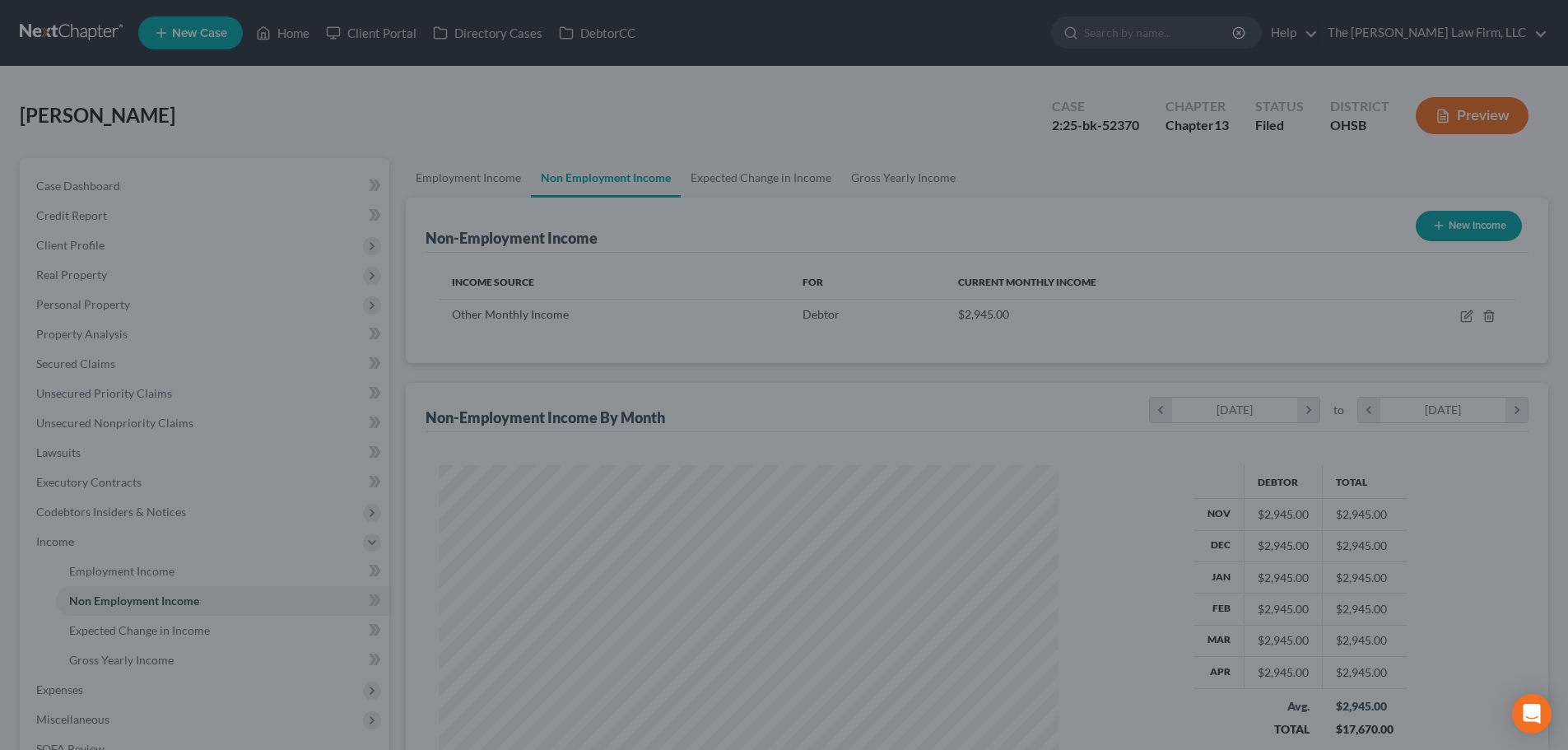
scroll to position [823305, 822458]
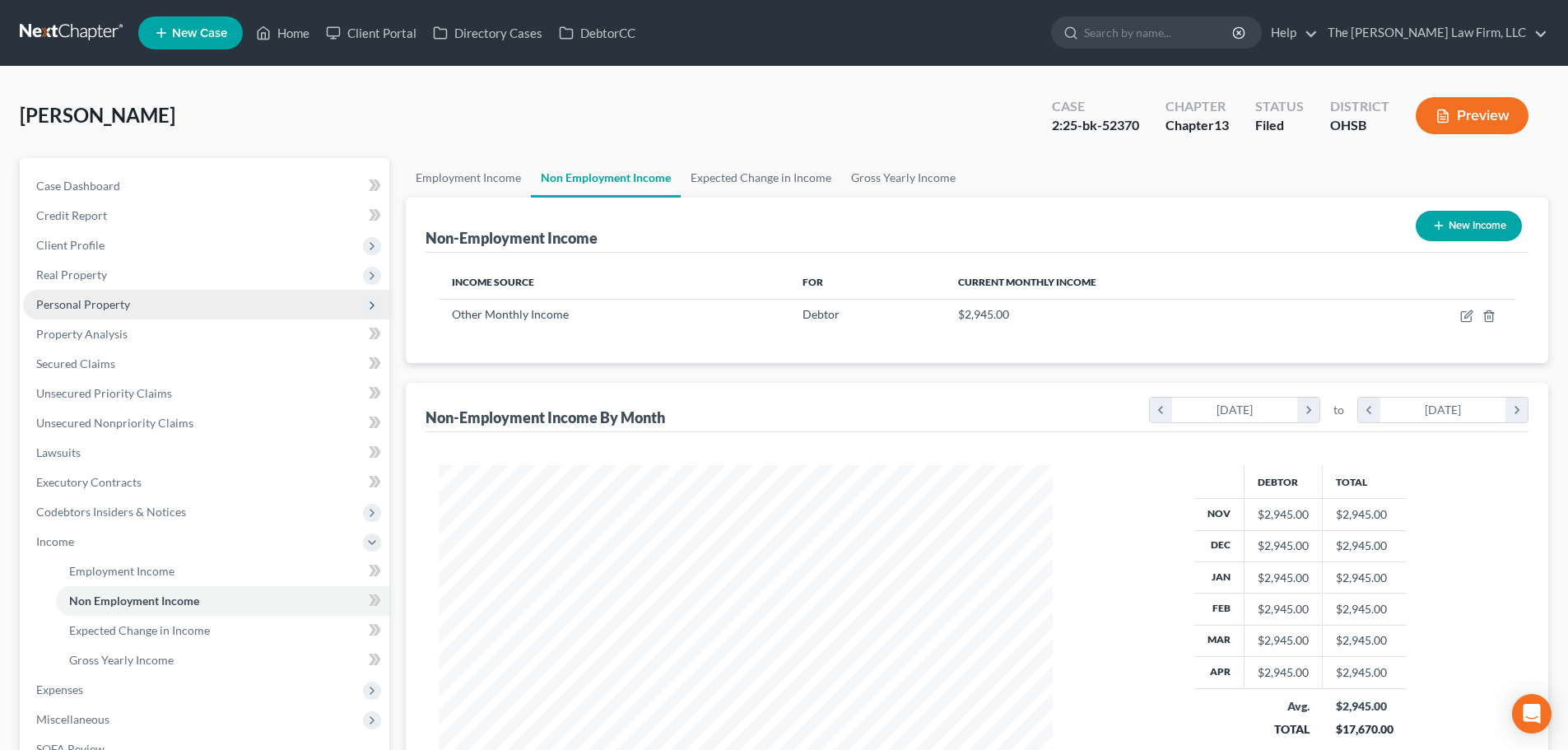
click at [84, 313] on span "Personal Property" at bounding box center [206, 305] width 367 height 30
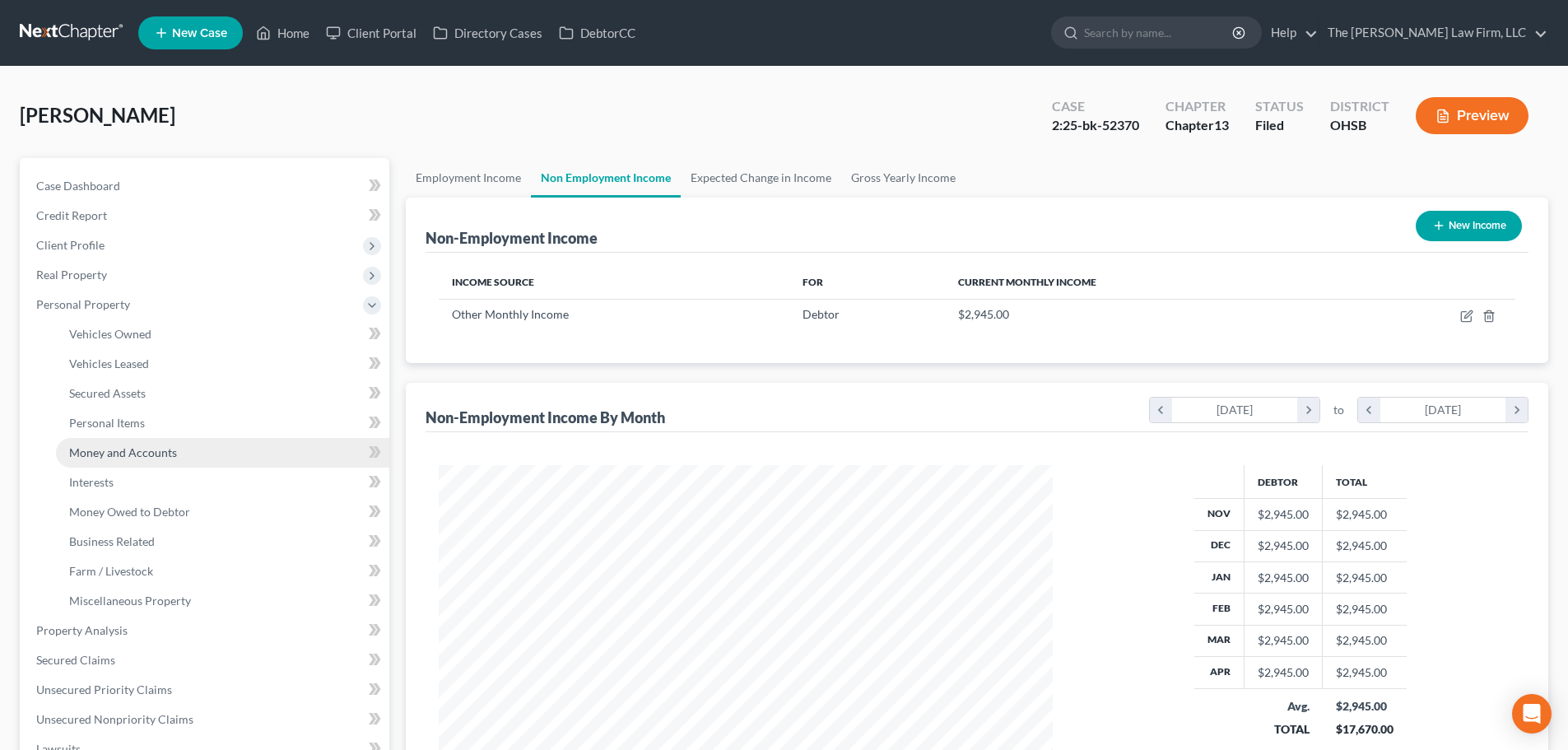
click at [102, 459] on span "Money and Accounts" at bounding box center [123, 452] width 108 height 14
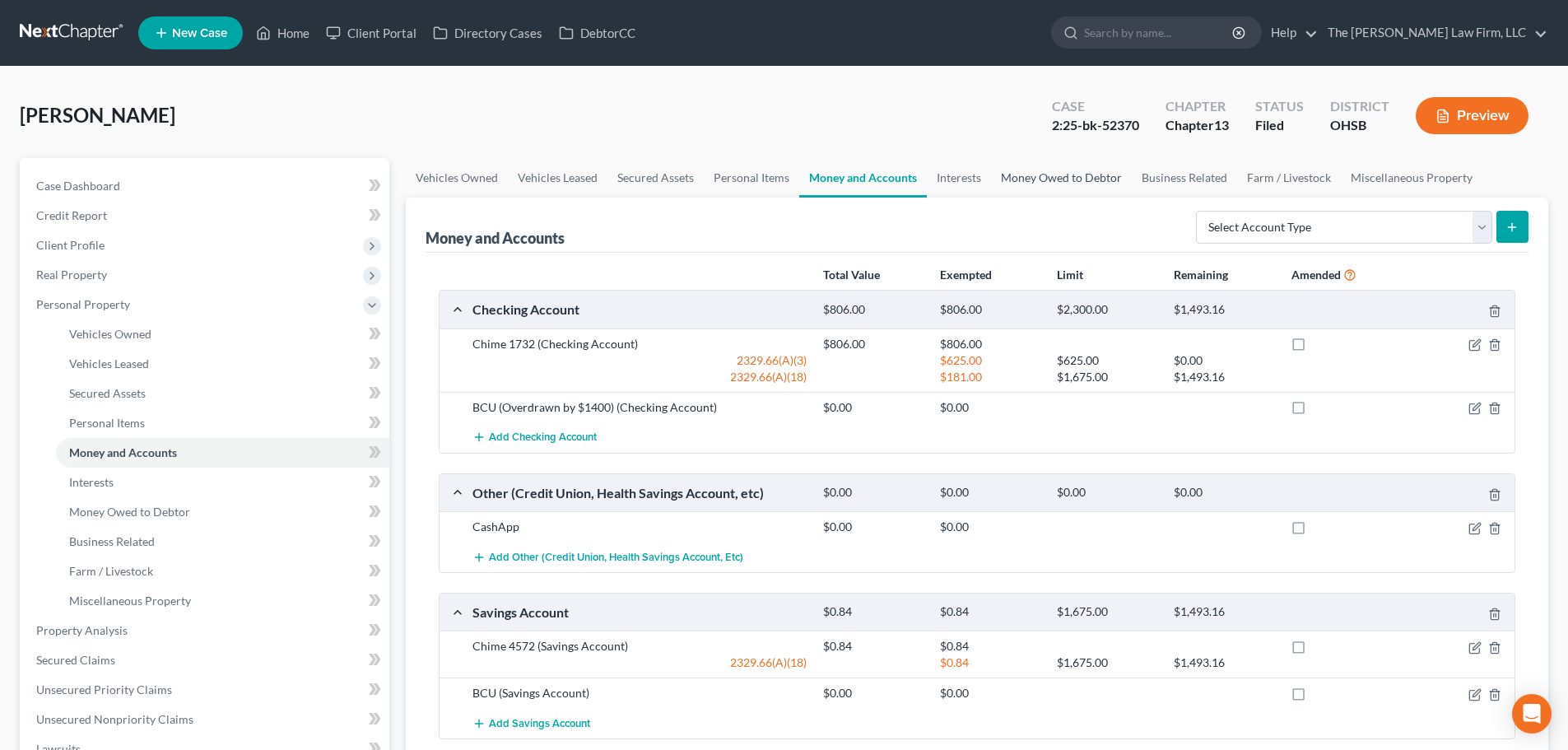
click at [991, 160] on link "Money Owed to Debtor" at bounding box center [1061, 177] width 141 height 39
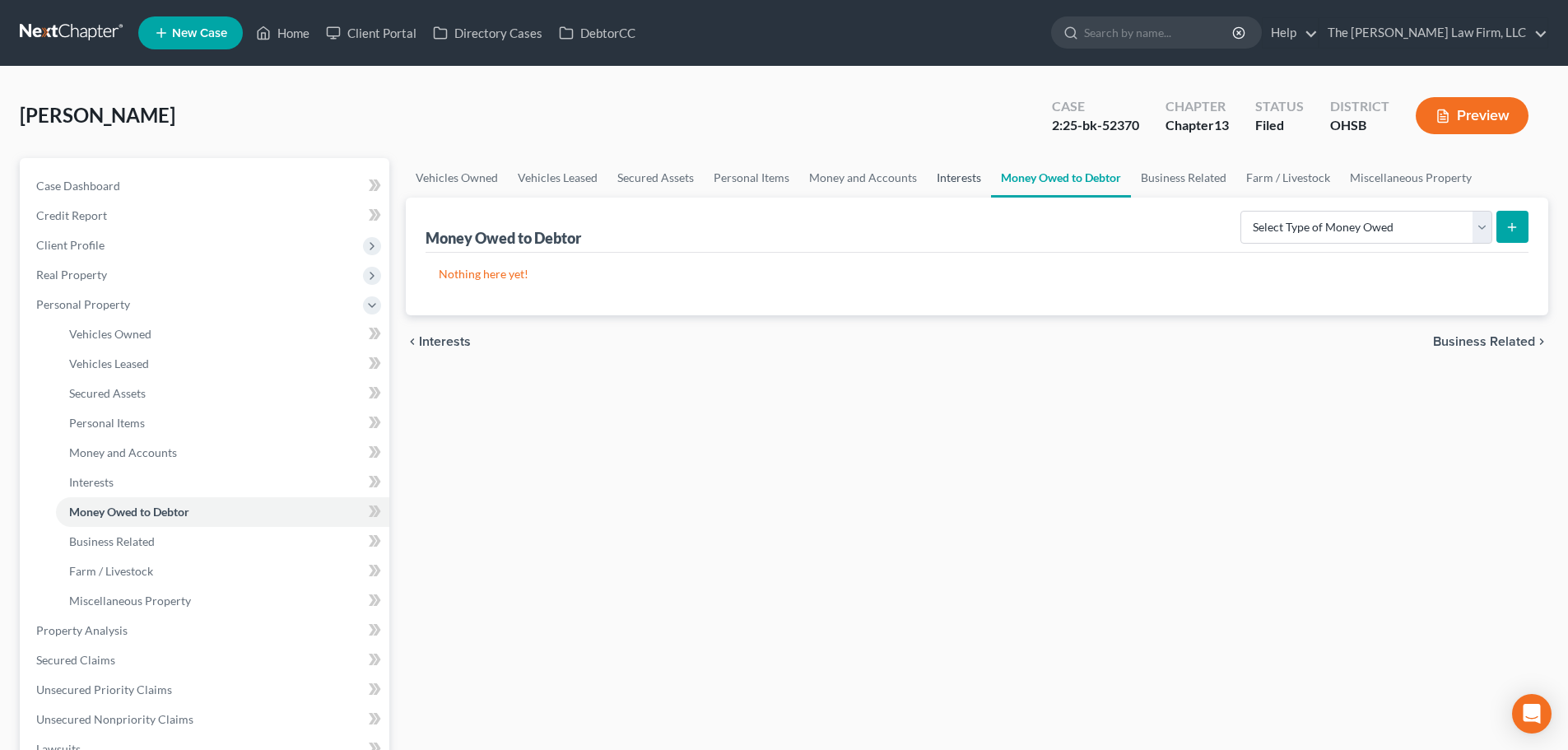
click at [972, 179] on link "Interests" at bounding box center [958, 177] width 64 height 39
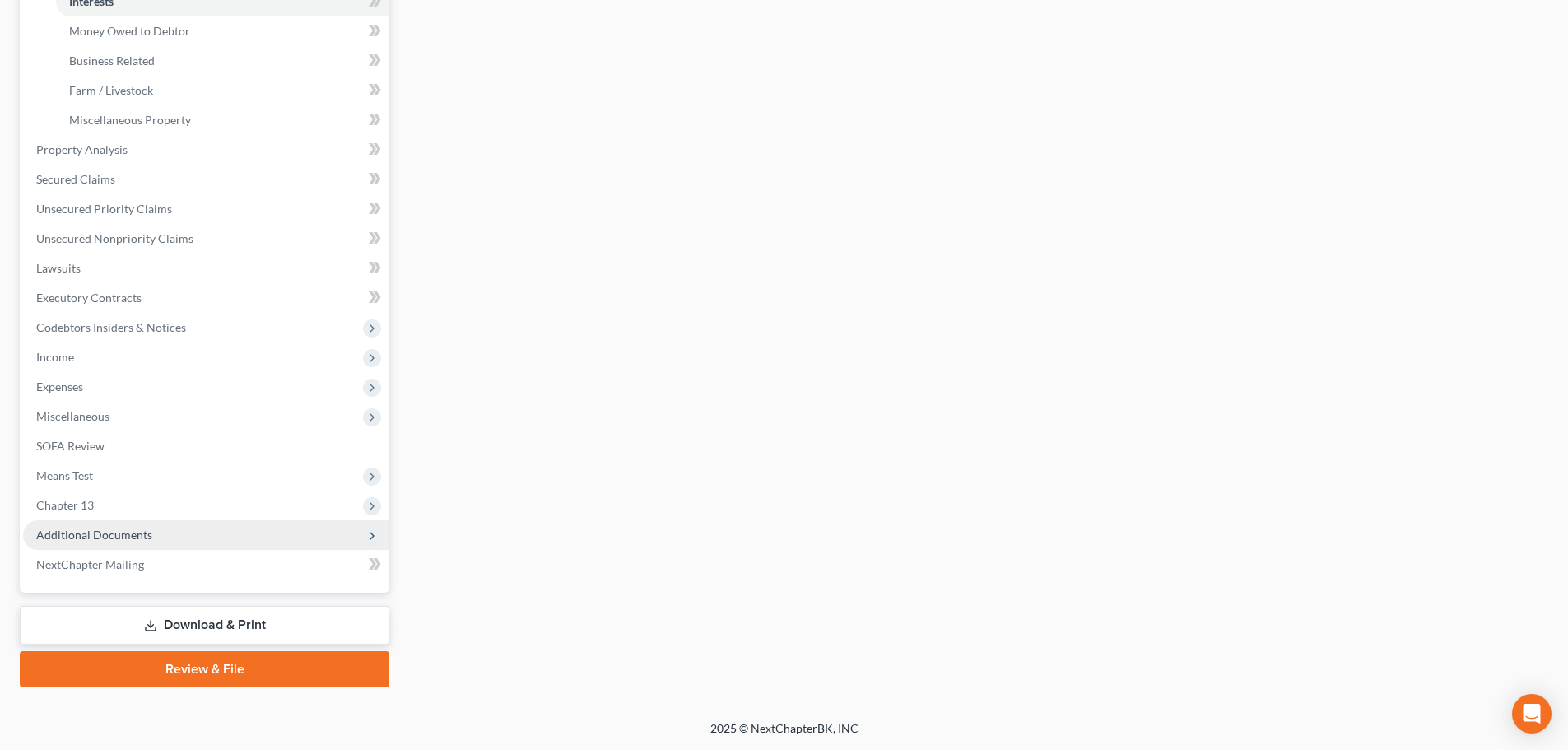
click at [106, 533] on span "Additional Documents" at bounding box center [94, 534] width 116 height 14
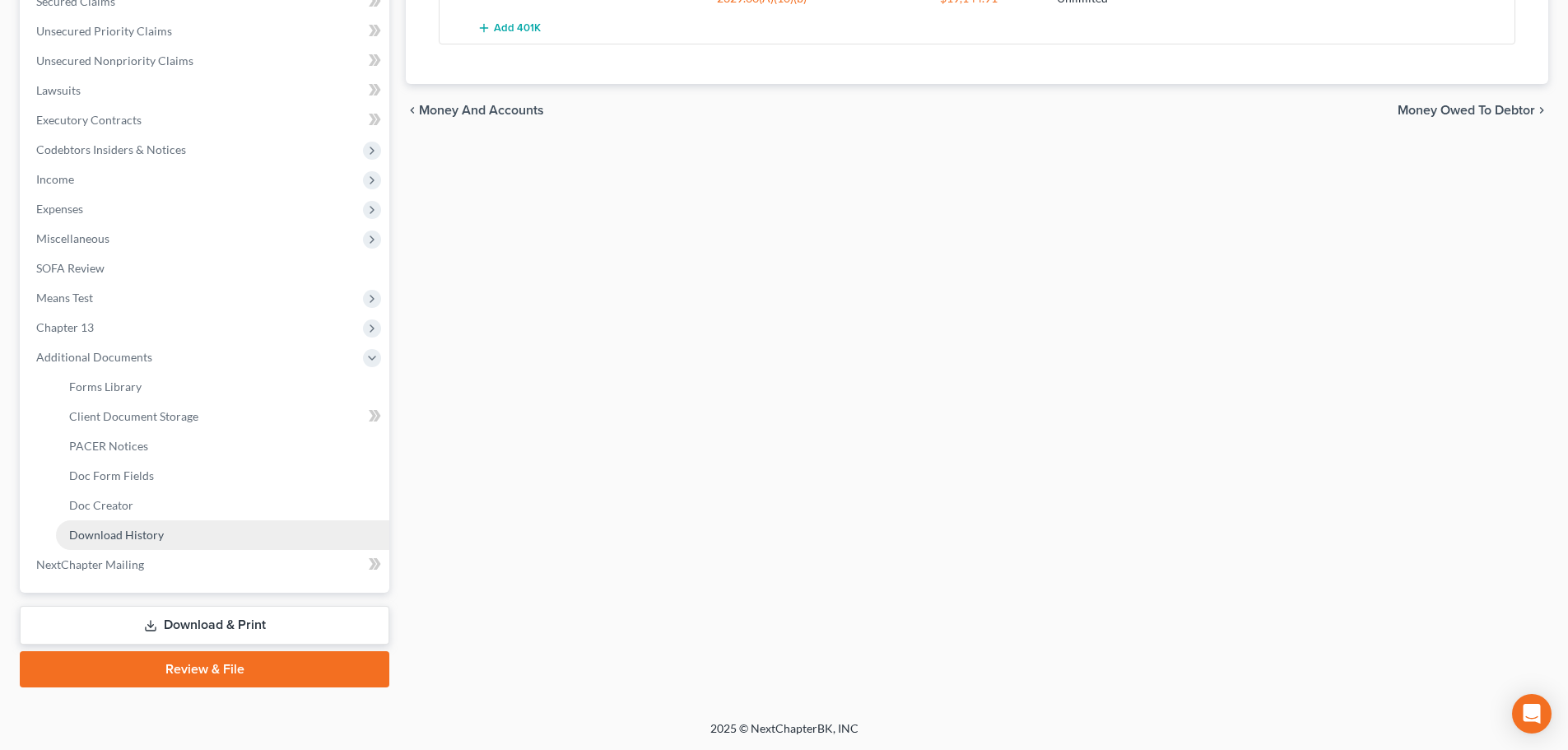
scroll to position [362, 0]
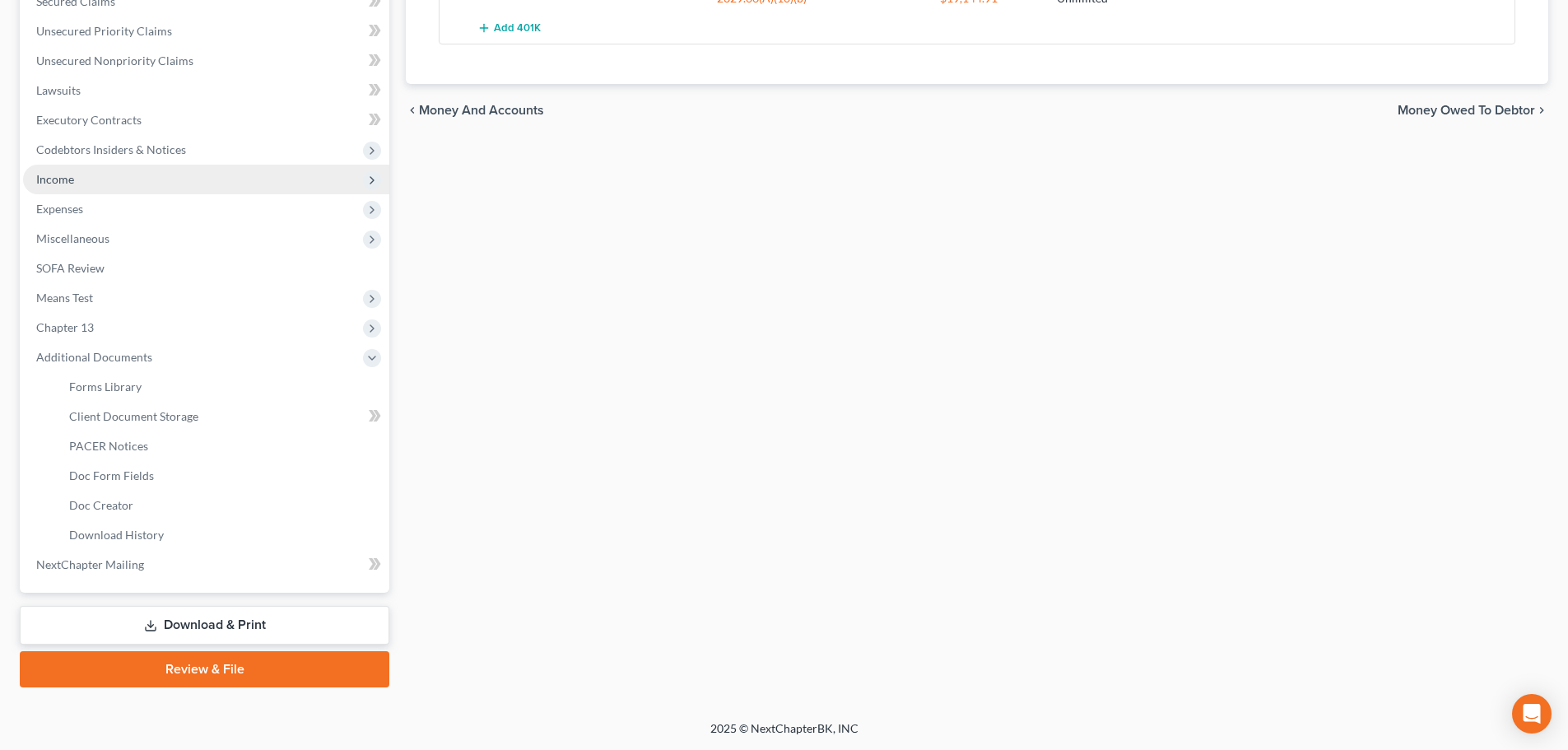
click at [60, 178] on span "Income" at bounding box center [56, 179] width 38 height 14
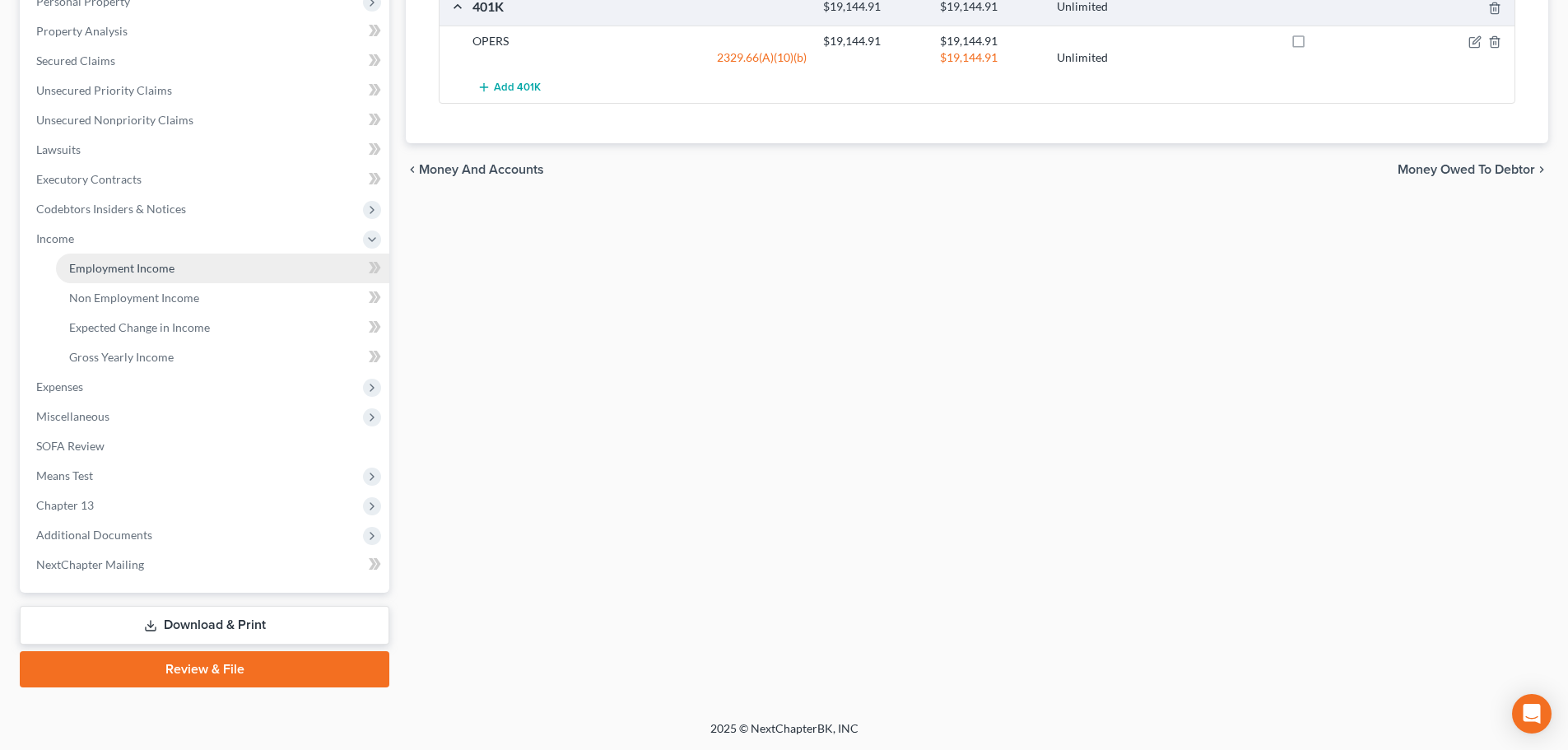
click at [126, 259] on link "Employment Income" at bounding box center [222, 268] width 333 height 30
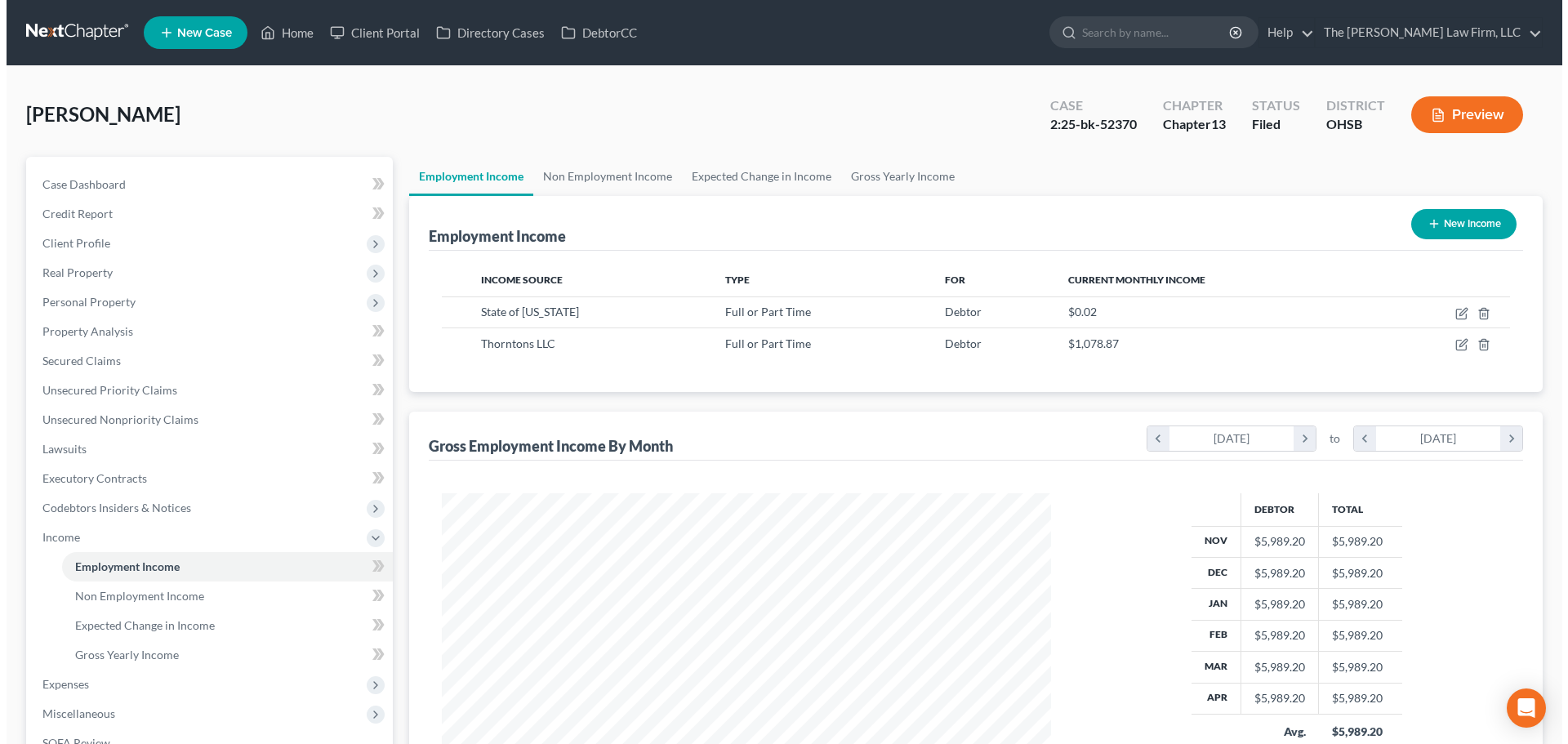
scroll to position [305, 642]
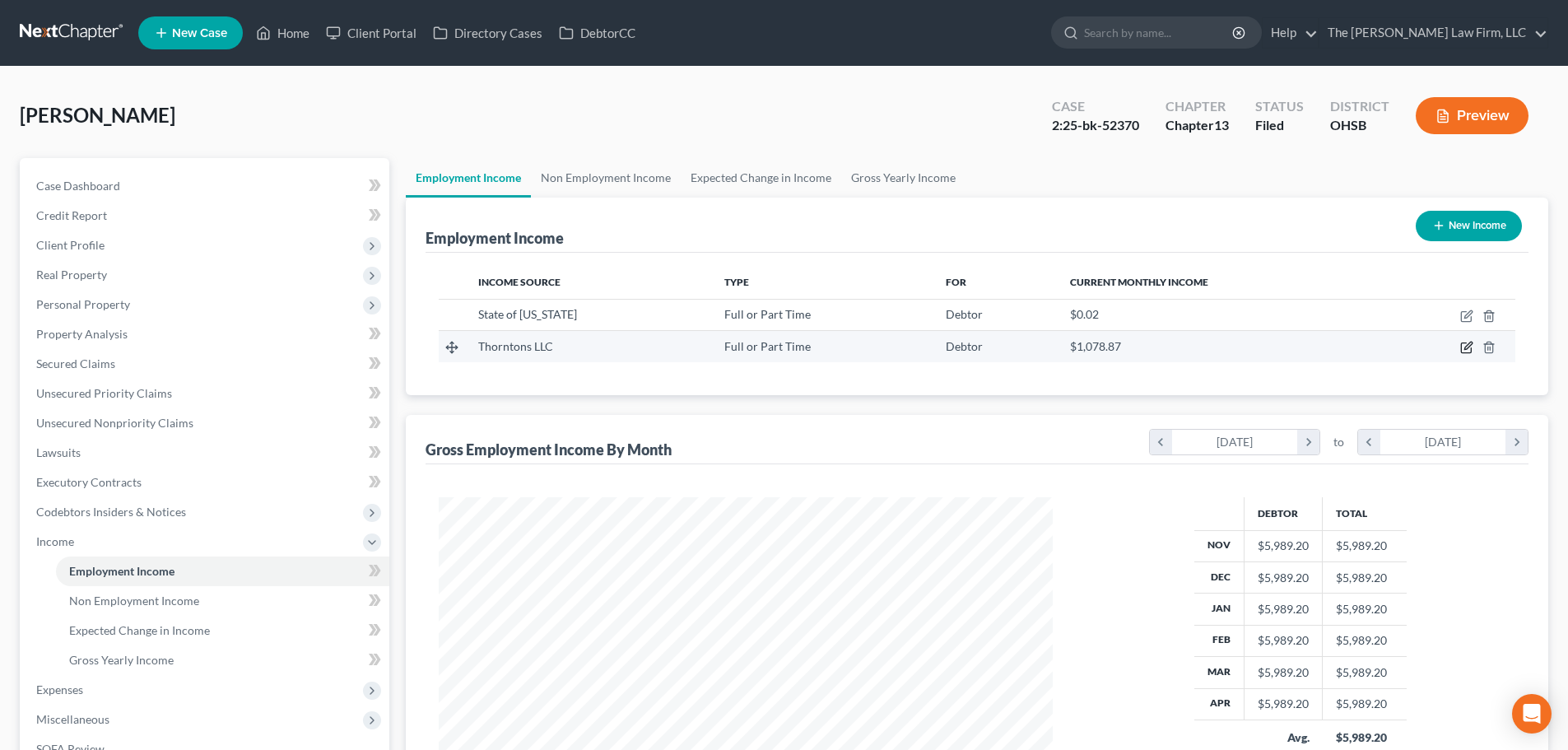
click at [1471, 352] on icon "button" at bounding box center [1466, 349] width 10 height 10
select select "0"
select select "18"
select select "3"
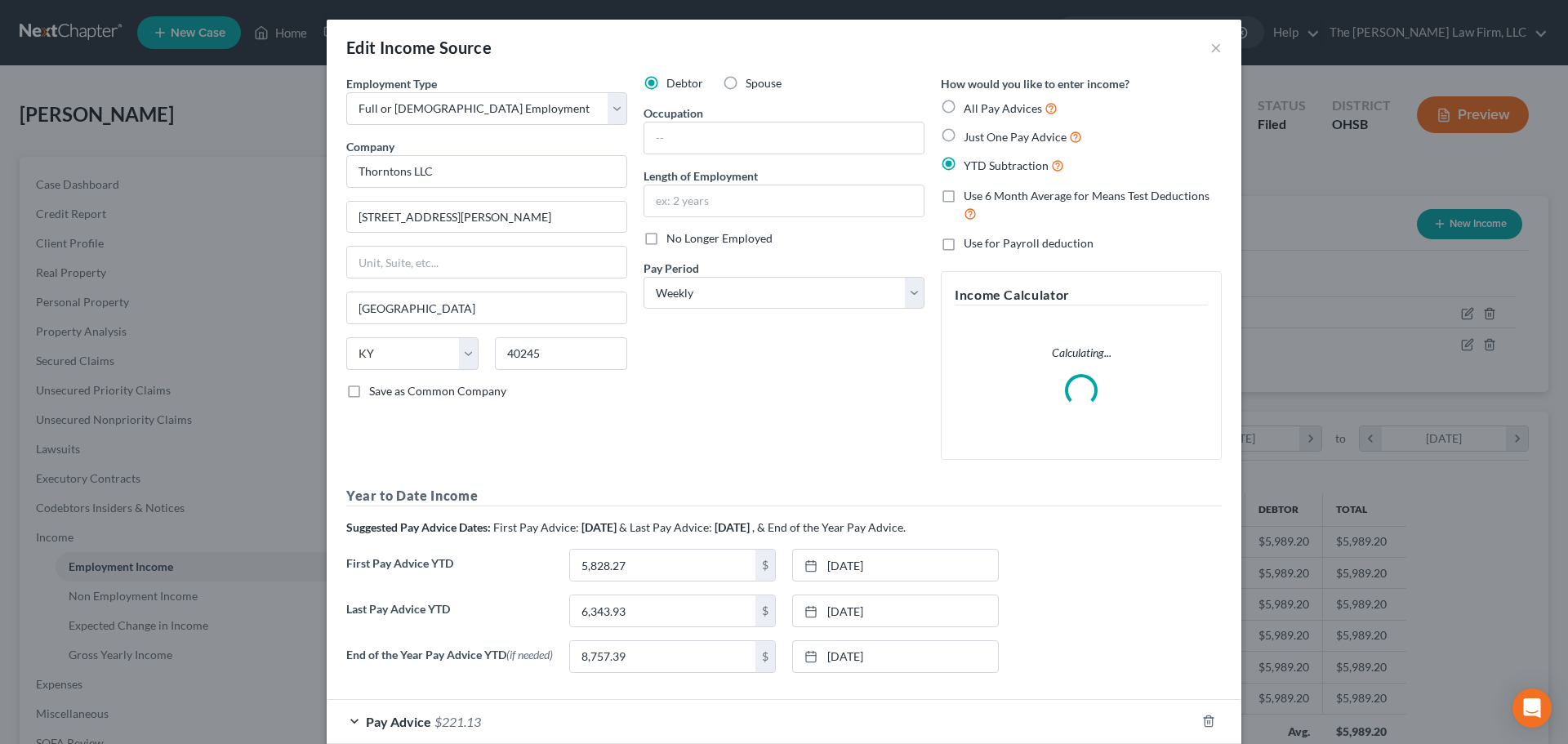
scroll to position [93, 0]
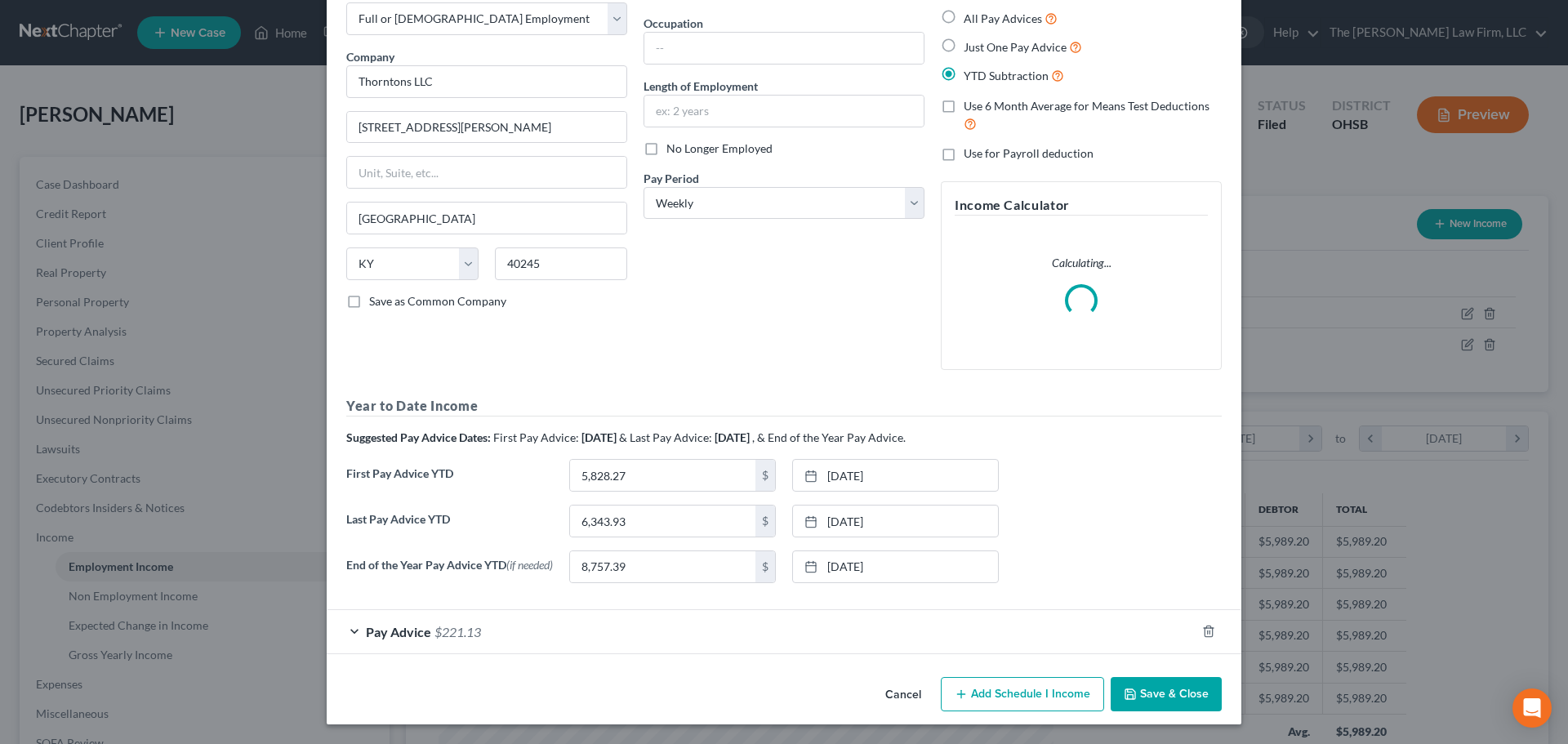
click at [955, 632] on div "Pay Advice $221.13" at bounding box center [761, 632] width 869 height 44
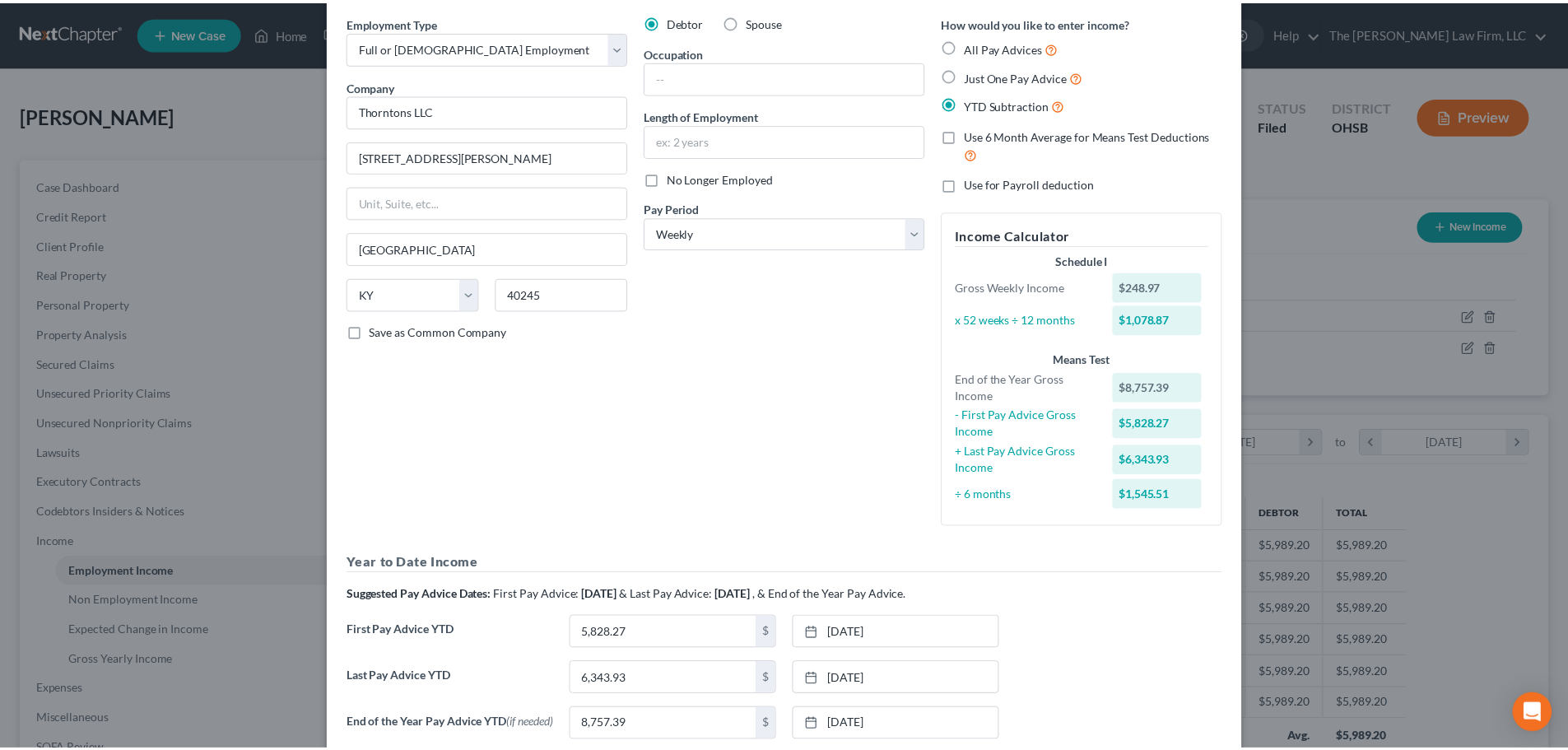
scroll to position [0, 0]
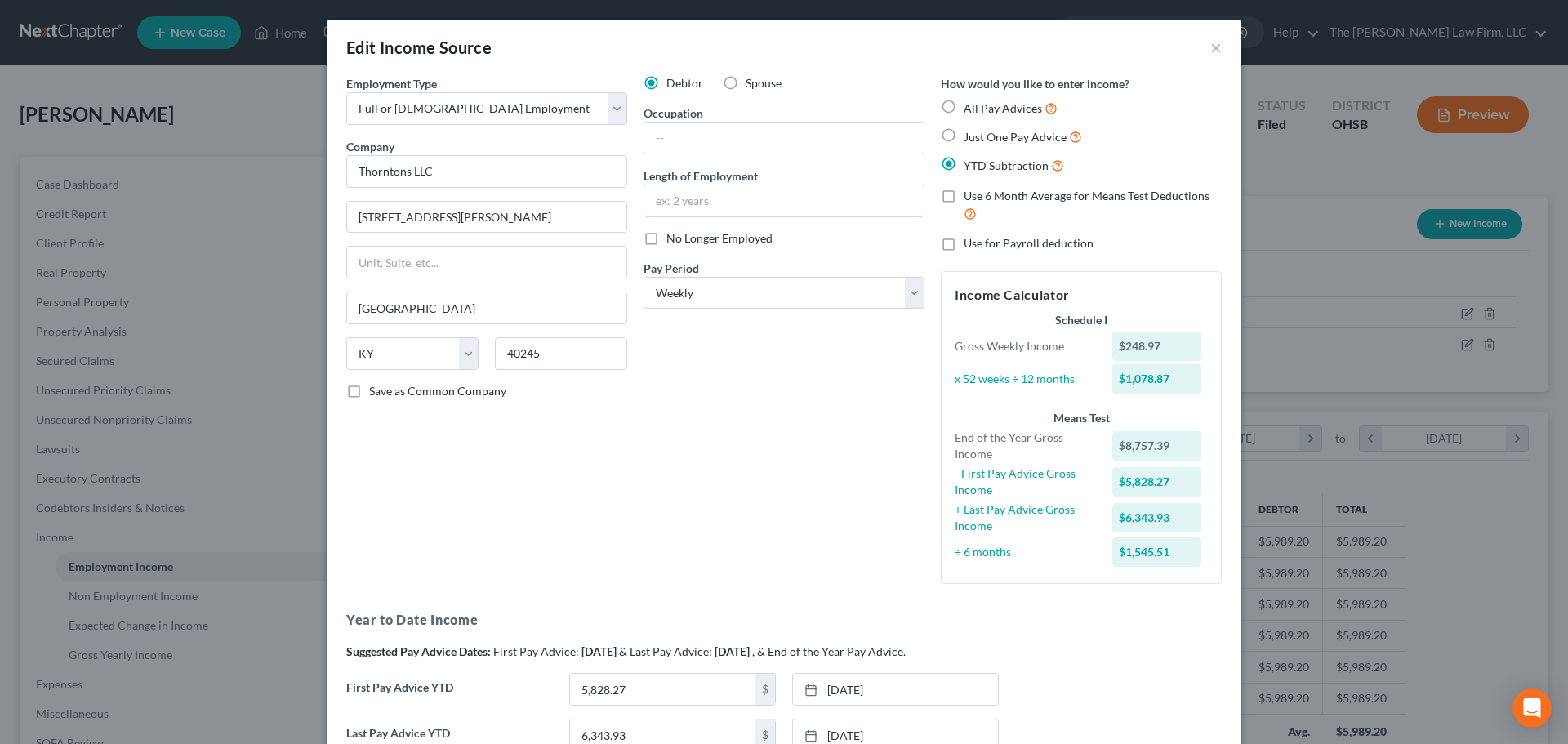
click at [42, 334] on div "Edit Income Source × Employment Type * Select Full or Part Time Employment Self…" at bounding box center [784, 372] width 1568 height 744
click at [1214, 43] on button "×" at bounding box center [1216, 48] width 11 height 20
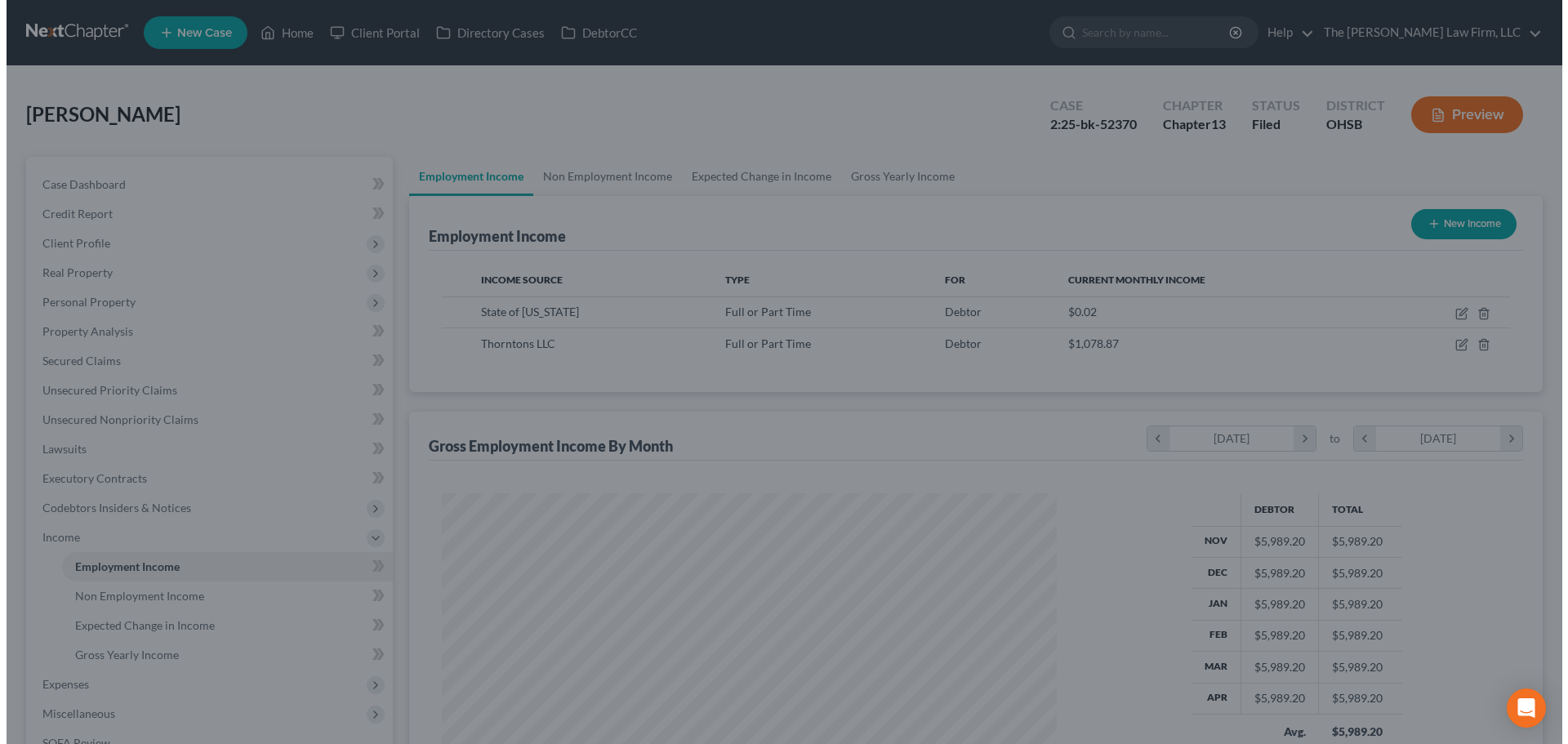
scroll to position [816718, 815982]
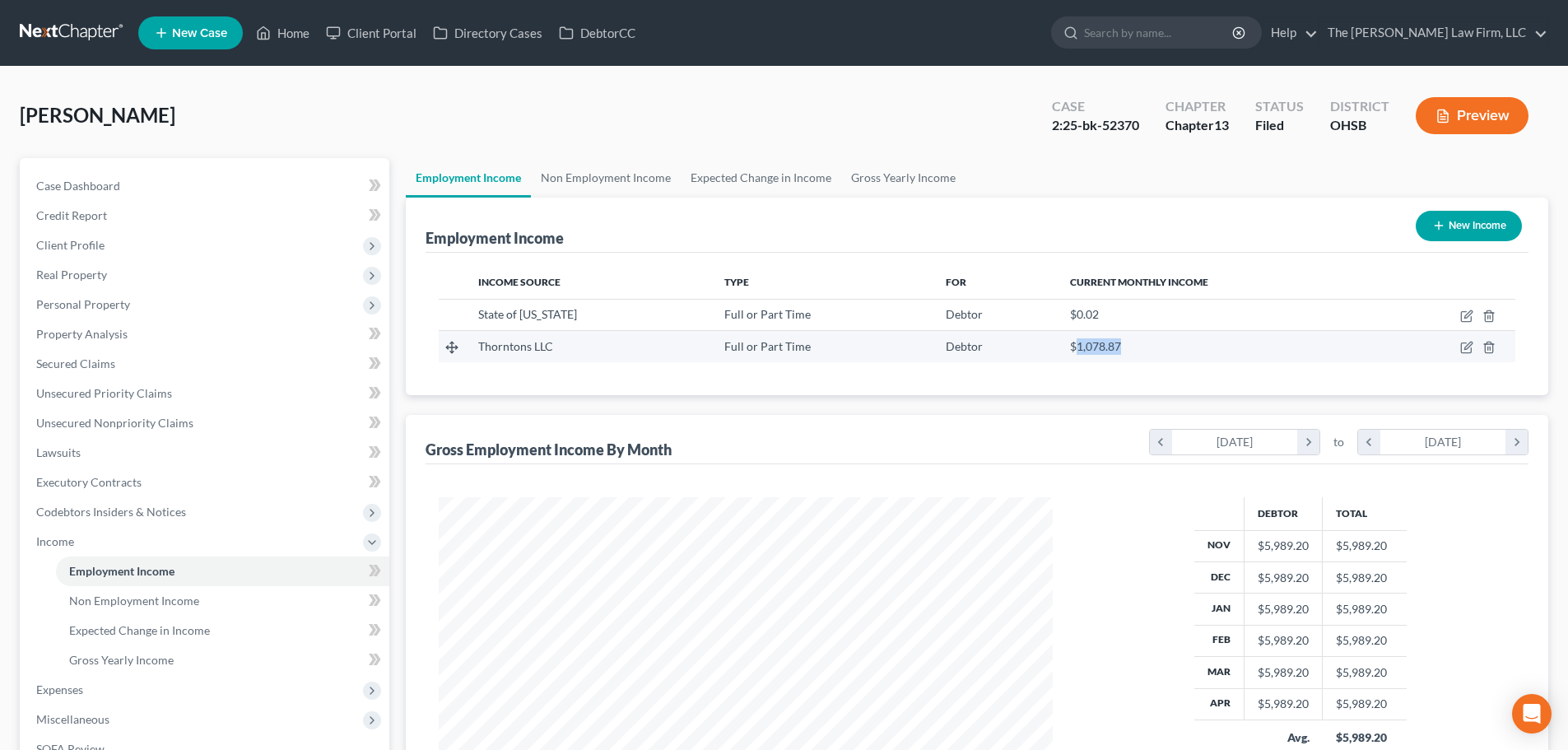
drag, startPoint x: 1058, startPoint y: 348, endPoint x: 1160, endPoint y: 350, distance: 102.0
click at [1154, 350] on div "$1,078.87" at bounding box center [1219, 346] width 297 height 16
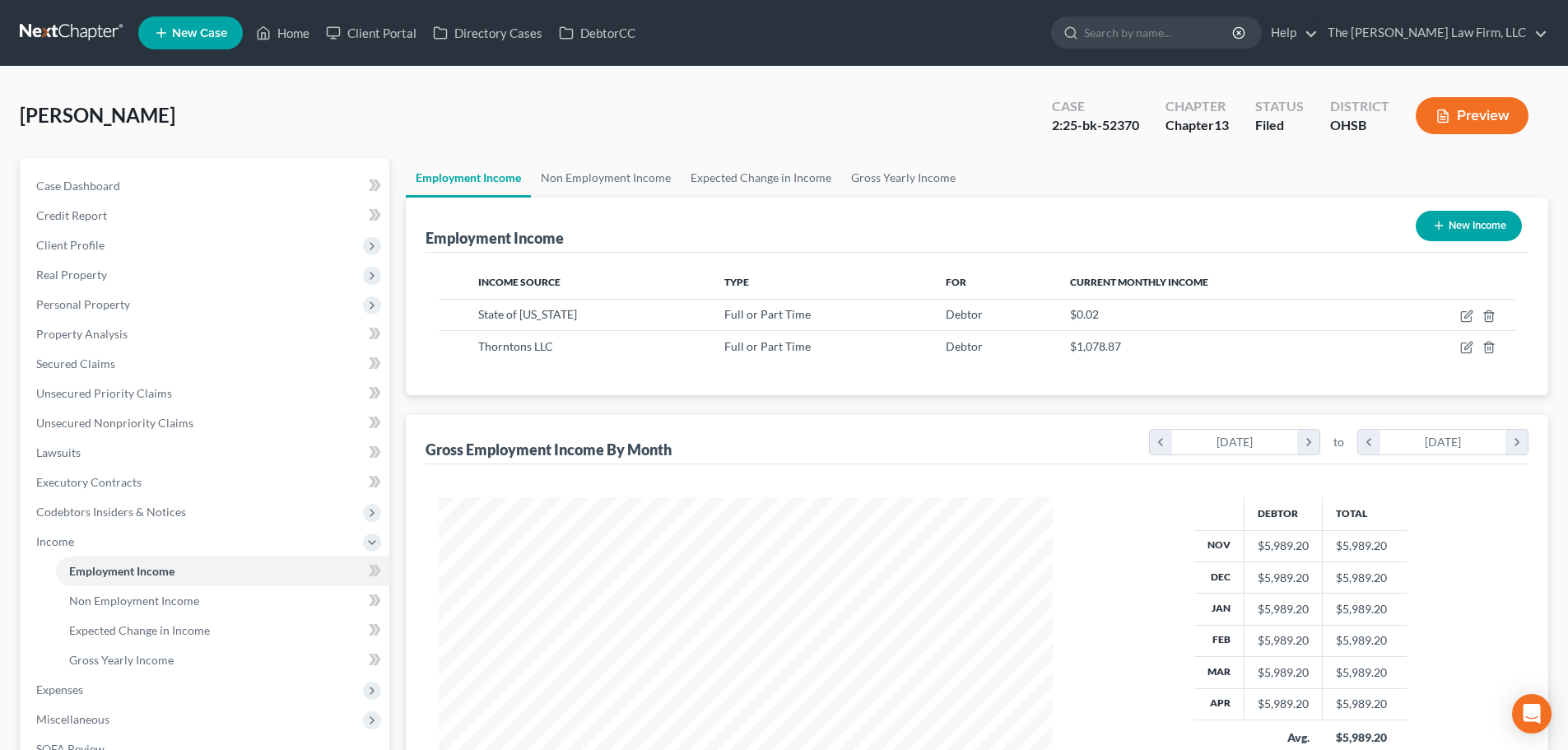
click at [1157, 366] on div "Income Source Type For Current Monthly Income State of Ohio Full or Part Time D…" at bounding box center [977, 324] width 1103 height 143
click at [1463, 315] on icon "button" at bounding box center [1467, 316] width 13 height 13
select select "0"
select select "36"
select select "2"
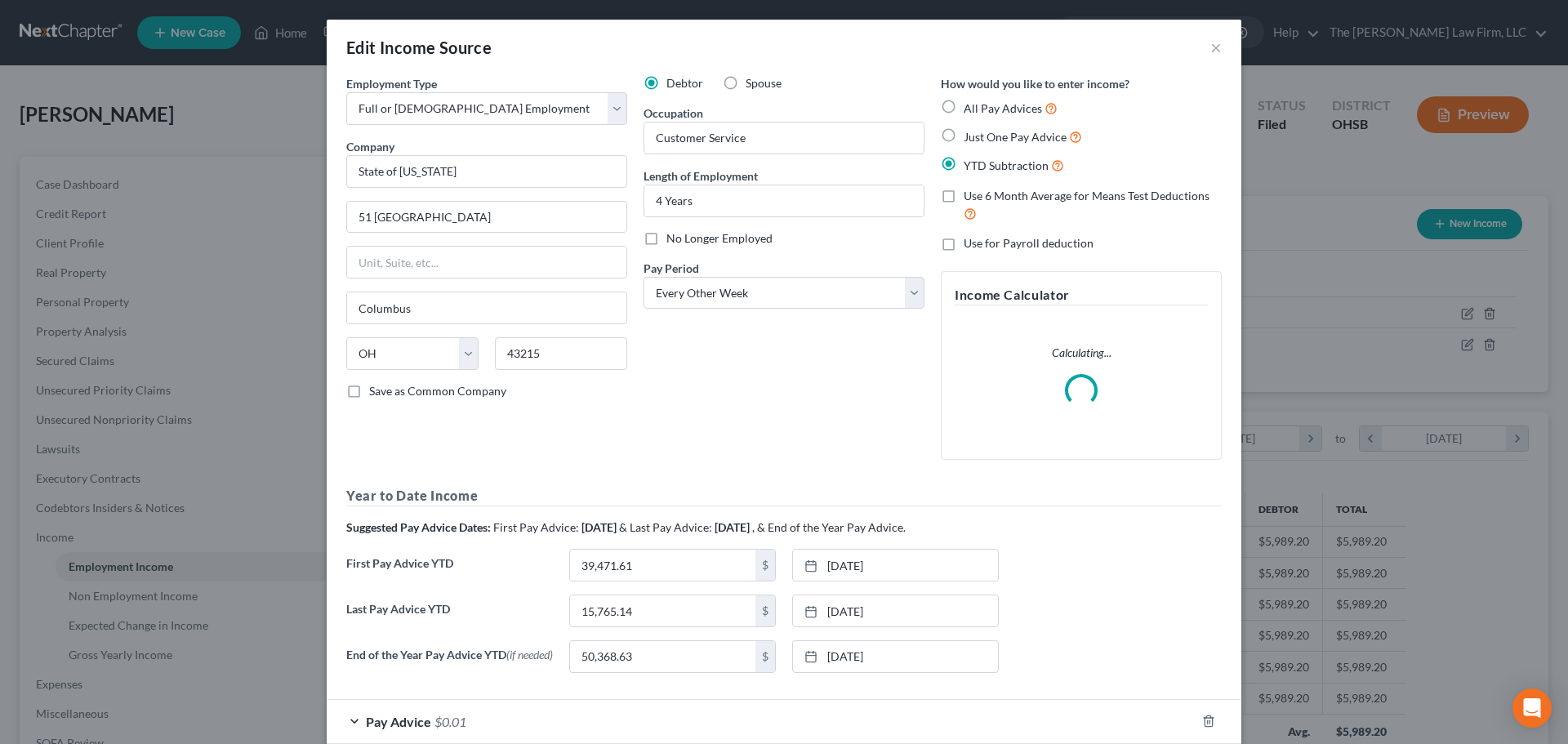
scroll to position [307, 648]
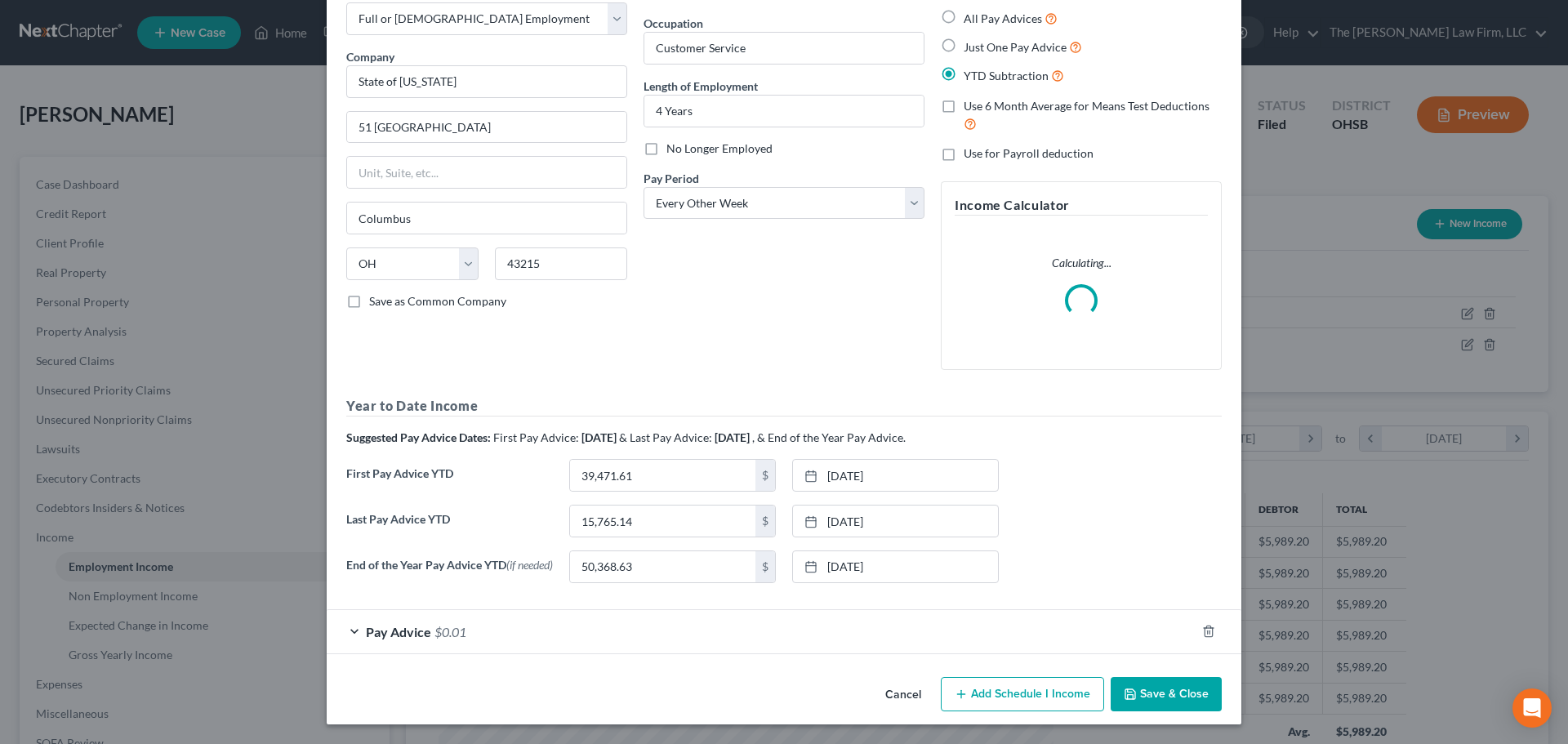
click at [1014, 639] on div "Pay Advice $0.01" at bounding box center [761, 632] width 869 height 44
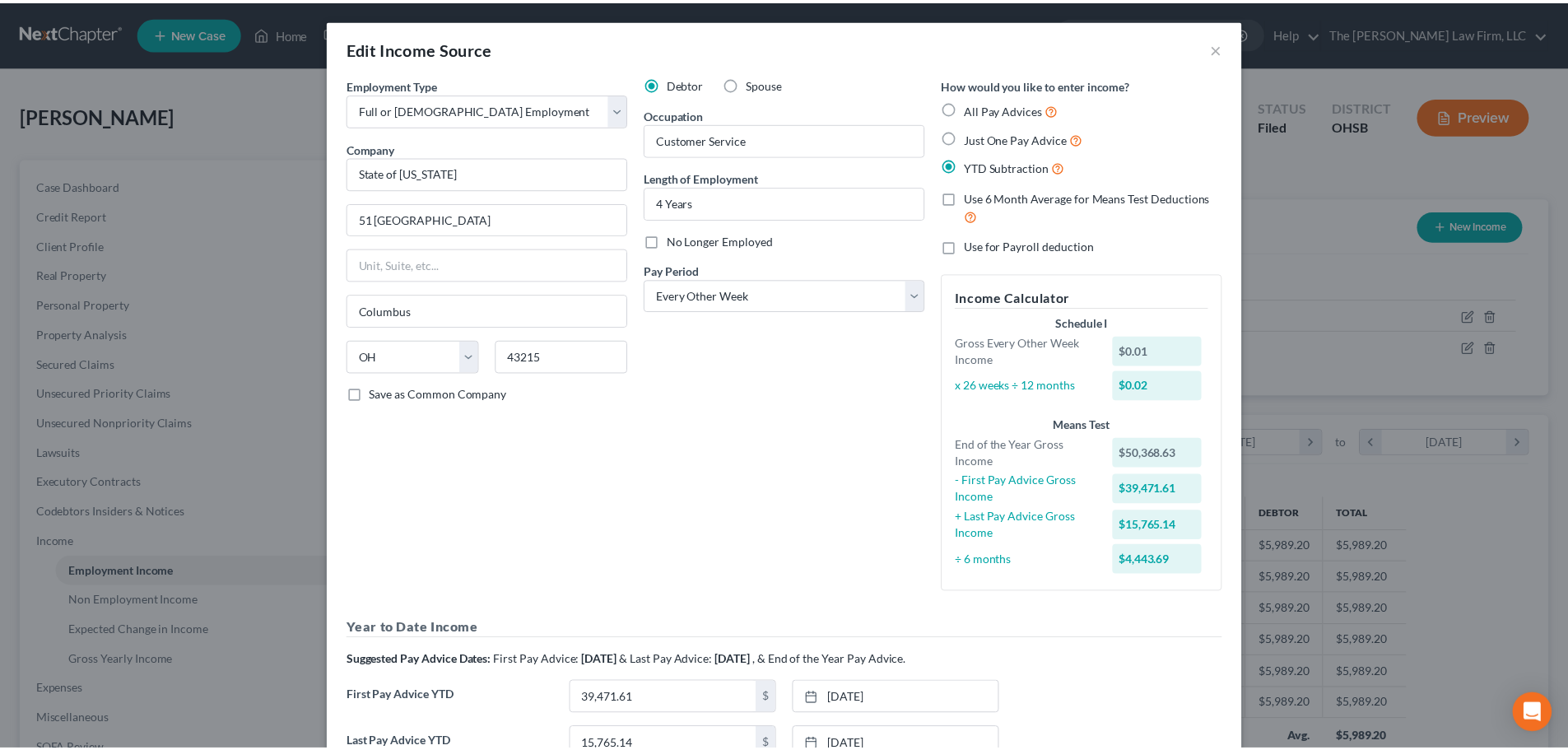
scroll to position [625, 0]
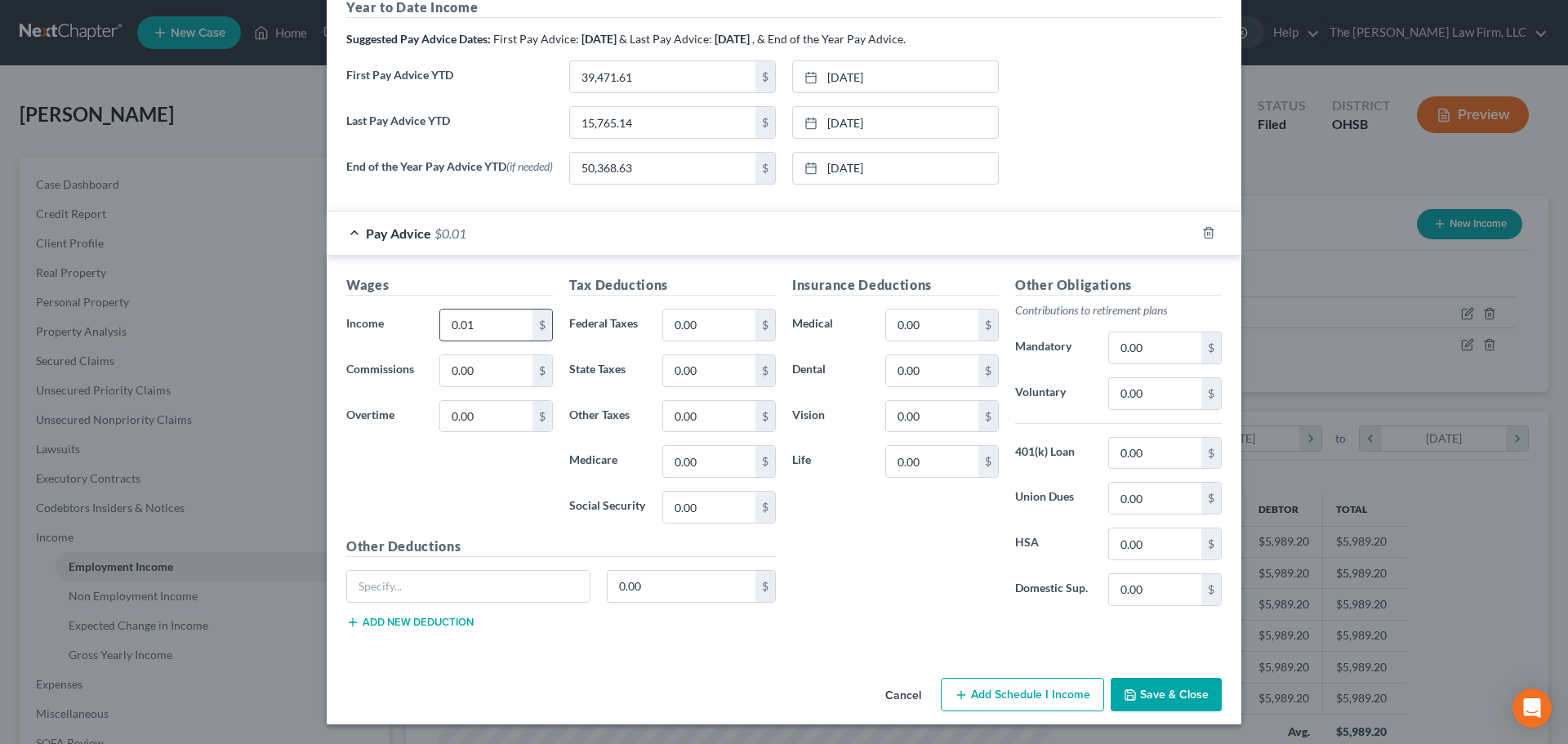
click at [492, 321] on input "0.01" at bounding box center [485, 325] width 92 height 31
type input "1,972.80"
click at [693, 324] on input "0.00" at bounding box center [708, 325] width 92 height 31
type input "114.33"
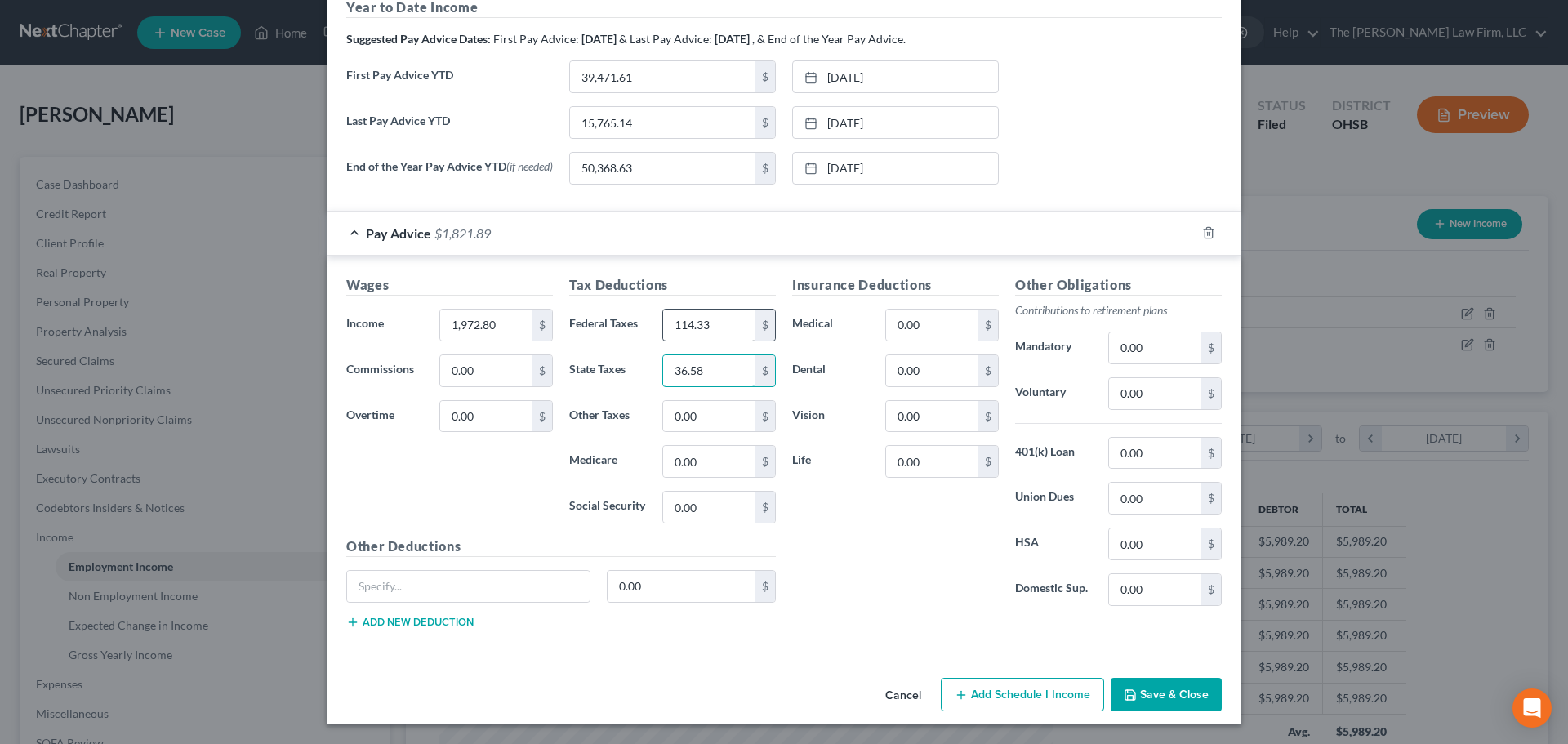
type input "36.58"
type input "45.09"
type input "26.15"
click at [951, 327] on input "0.00" at bounding box center [932, 325] width 92 height 31
click at [921, 322] on input "0.00" at bounding box center [932, 325] width 92 height 31
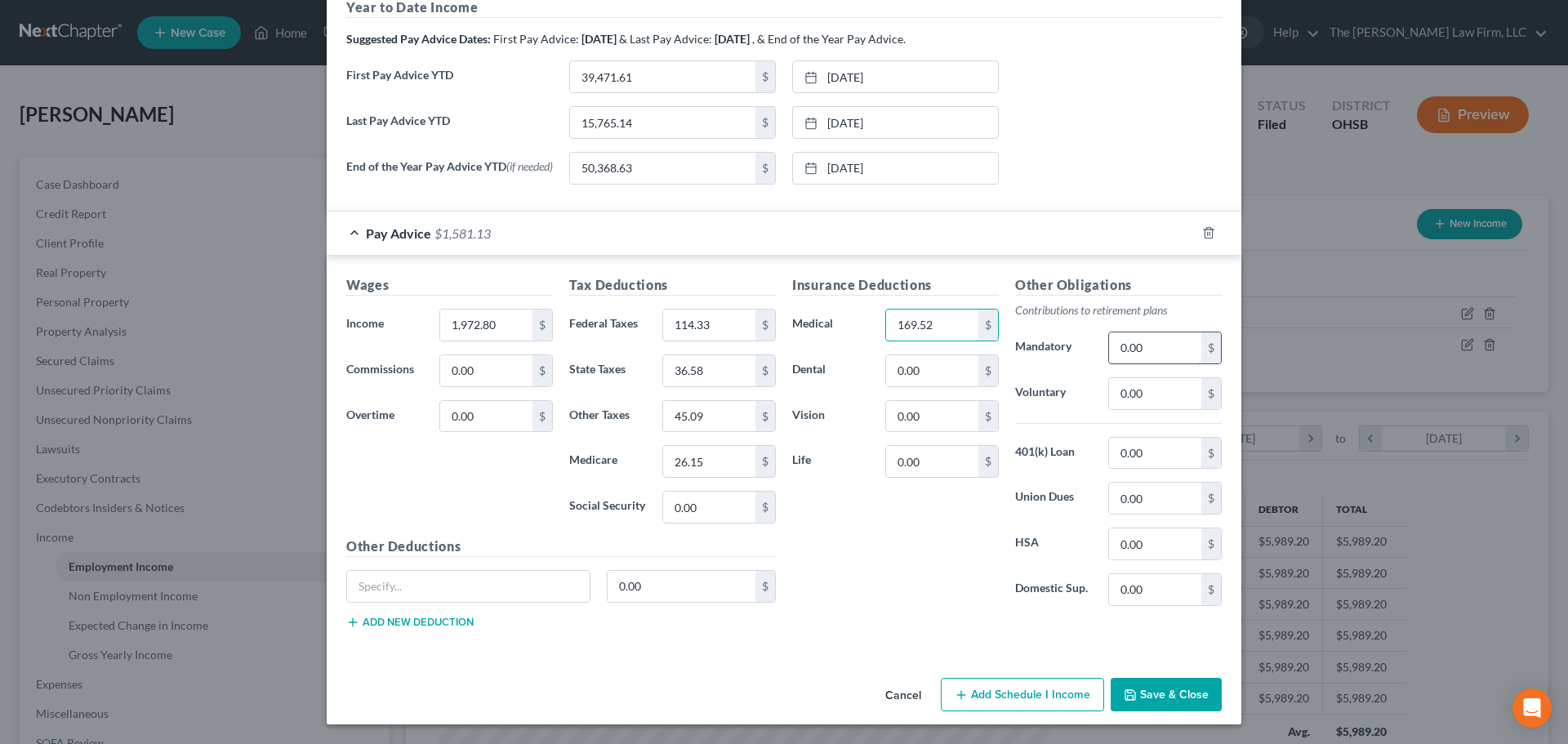
type input "169.52"
click at [1143, 353] on input "0.00" at bounding box center [1155, 348] width 92 height 31
type input "197.28"
click at [923, 548] on div "Insurance Deductions Medical 169.52 $ Dental 0.00 $ Vision 0.00 $ Life 0.00 $" at bounding box center [895, 448] width 223 height 344
click at [1151, 499] on input "0.00" at bounding box center [1155, 498] width 92 height 31
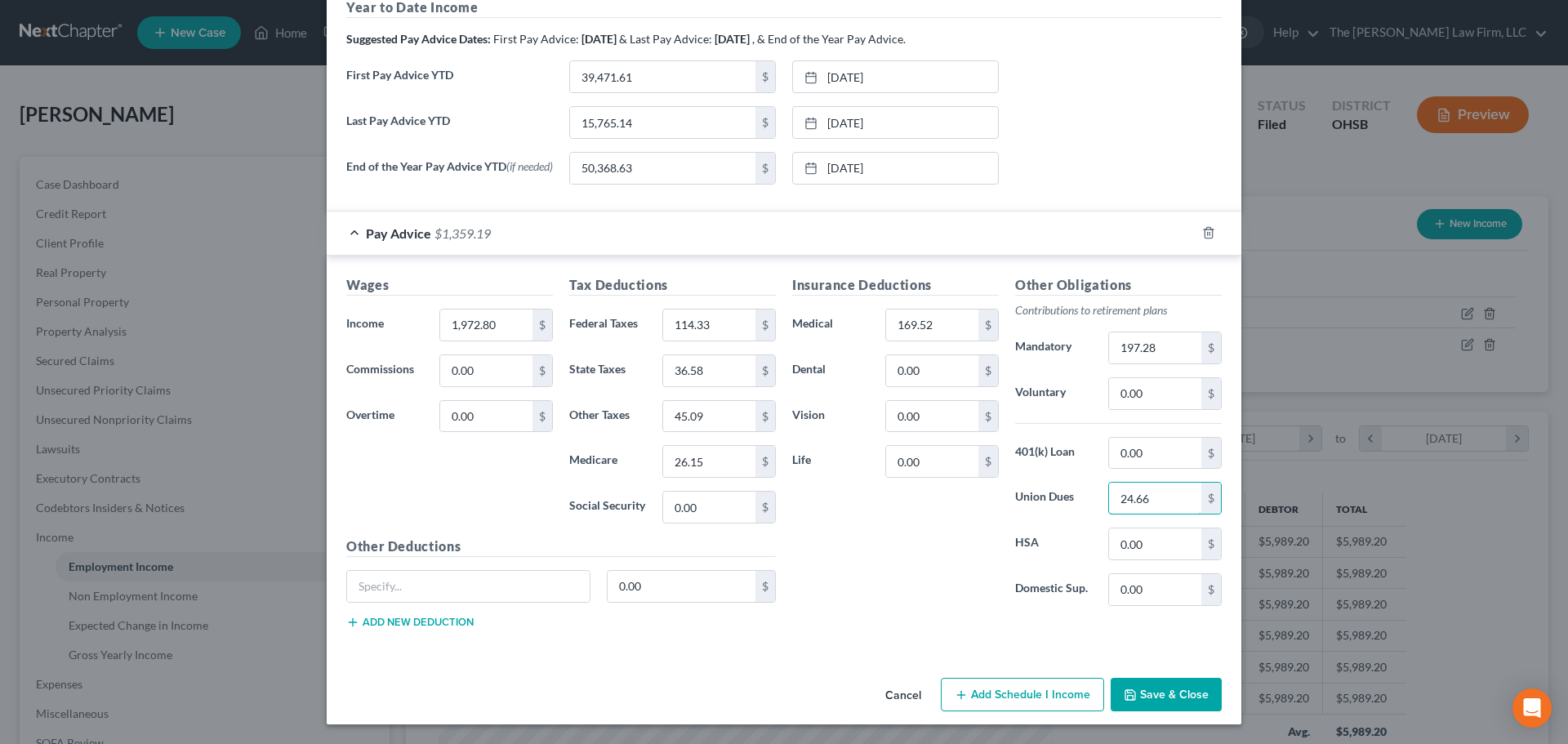
type input "24.66"
click at [958, 534] on div "Insurance Deductions Medical 169.52 $ Dental 0.00 $ Vision 0.00 $ Life 0.00 $" at bounding box center [895, 448] width 223 height 344
click at [1136, 688] on button "Save & Close" at bounding box center [1165, 696] width 111 height 34
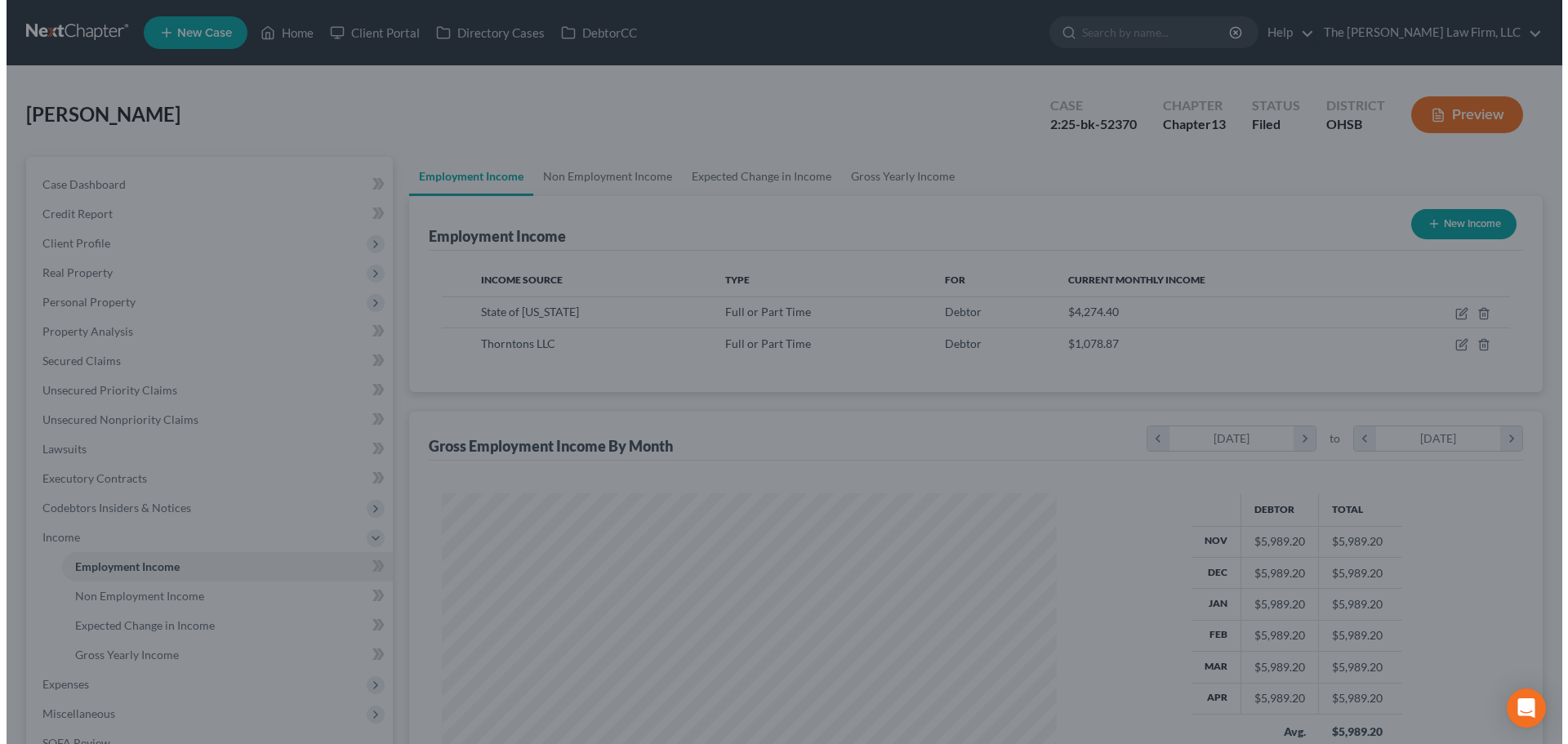
scroll to position [816718, 815982]
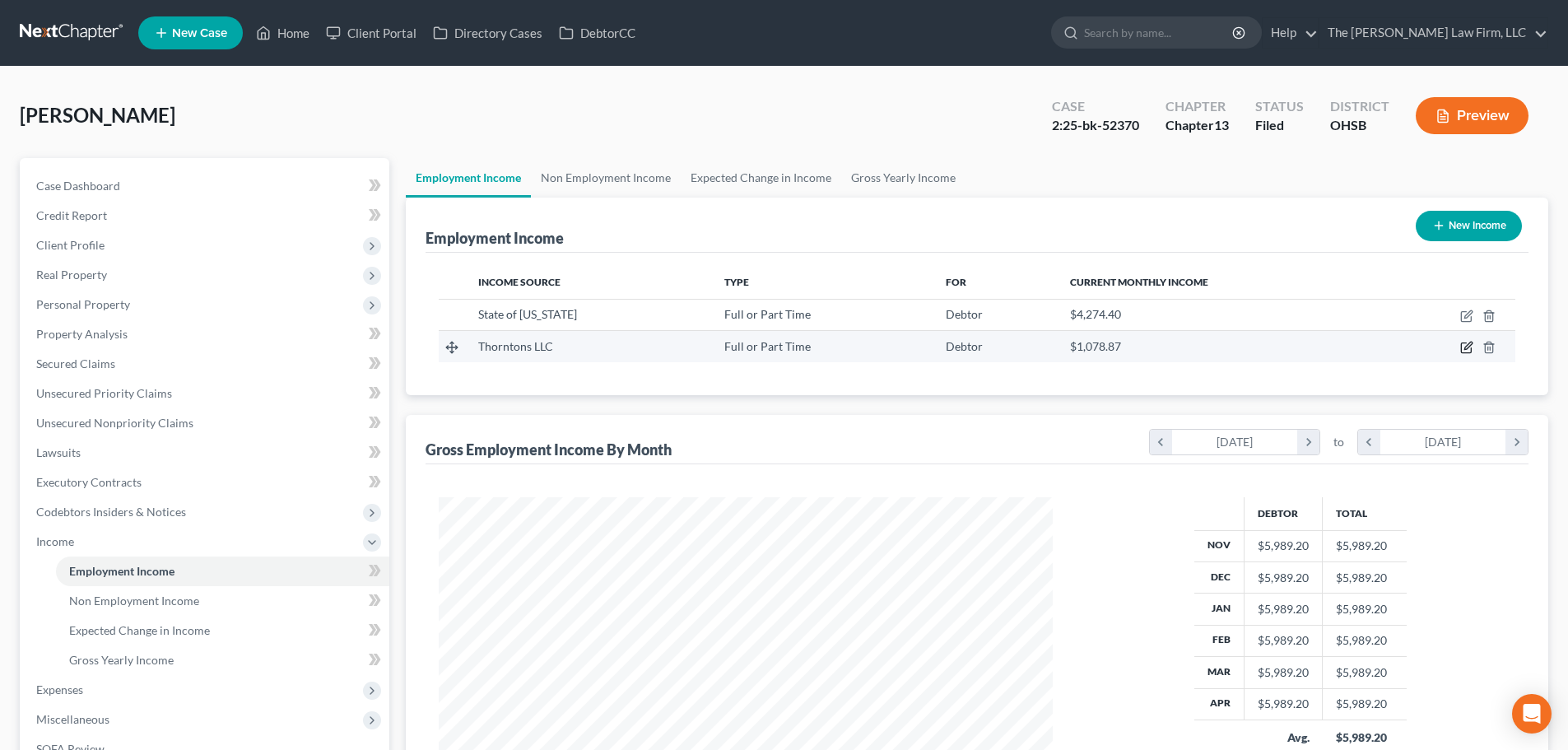
click at [1466, 348] on icon "button" at bounding box center [1468, 347] width 8 height 8
select select "0"
select select "18"
select select "3"
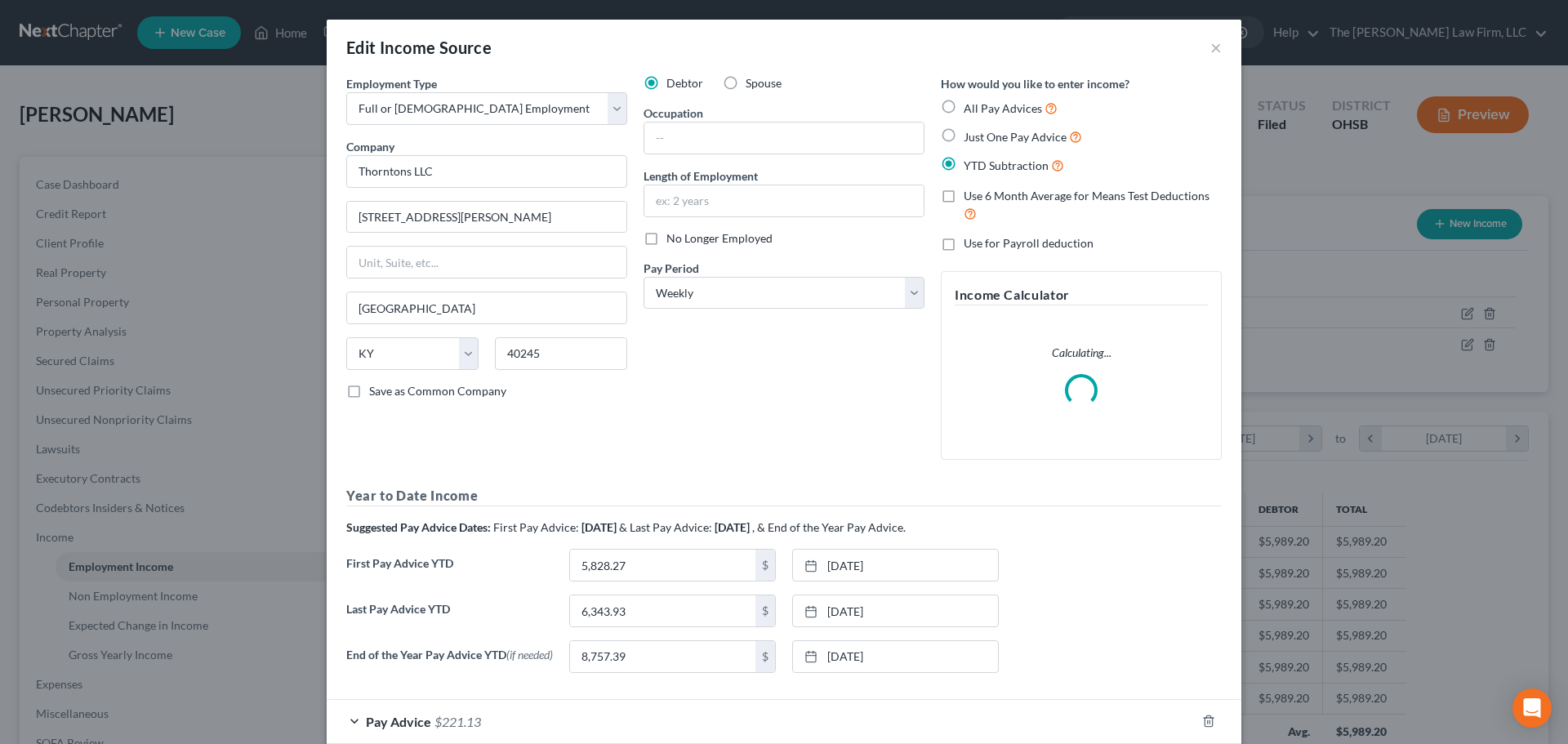
scroll to position [307, 648]
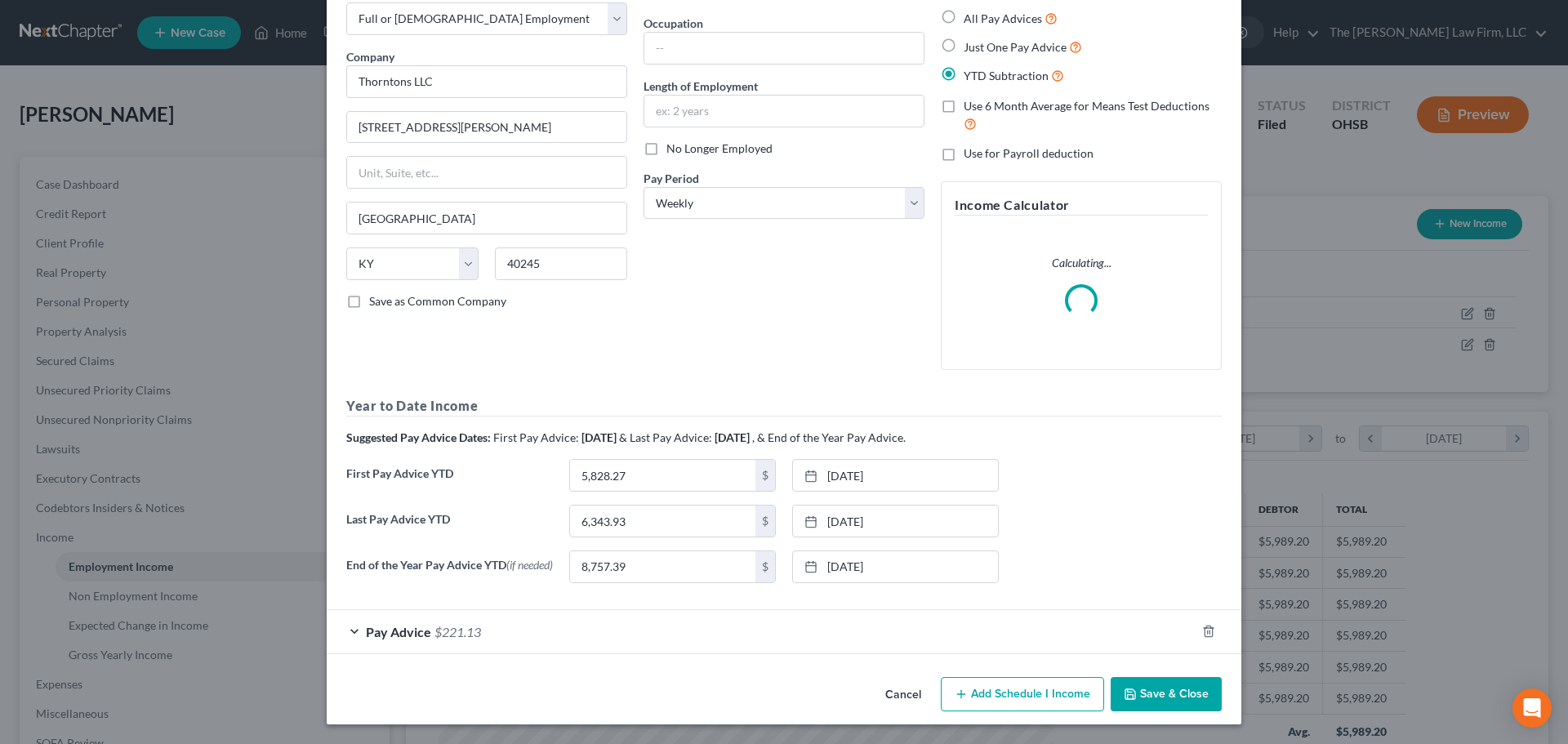
click at [690, 621] on div "Pay Advice $221.13" at bounding box center [761, 632] width 869 height 44
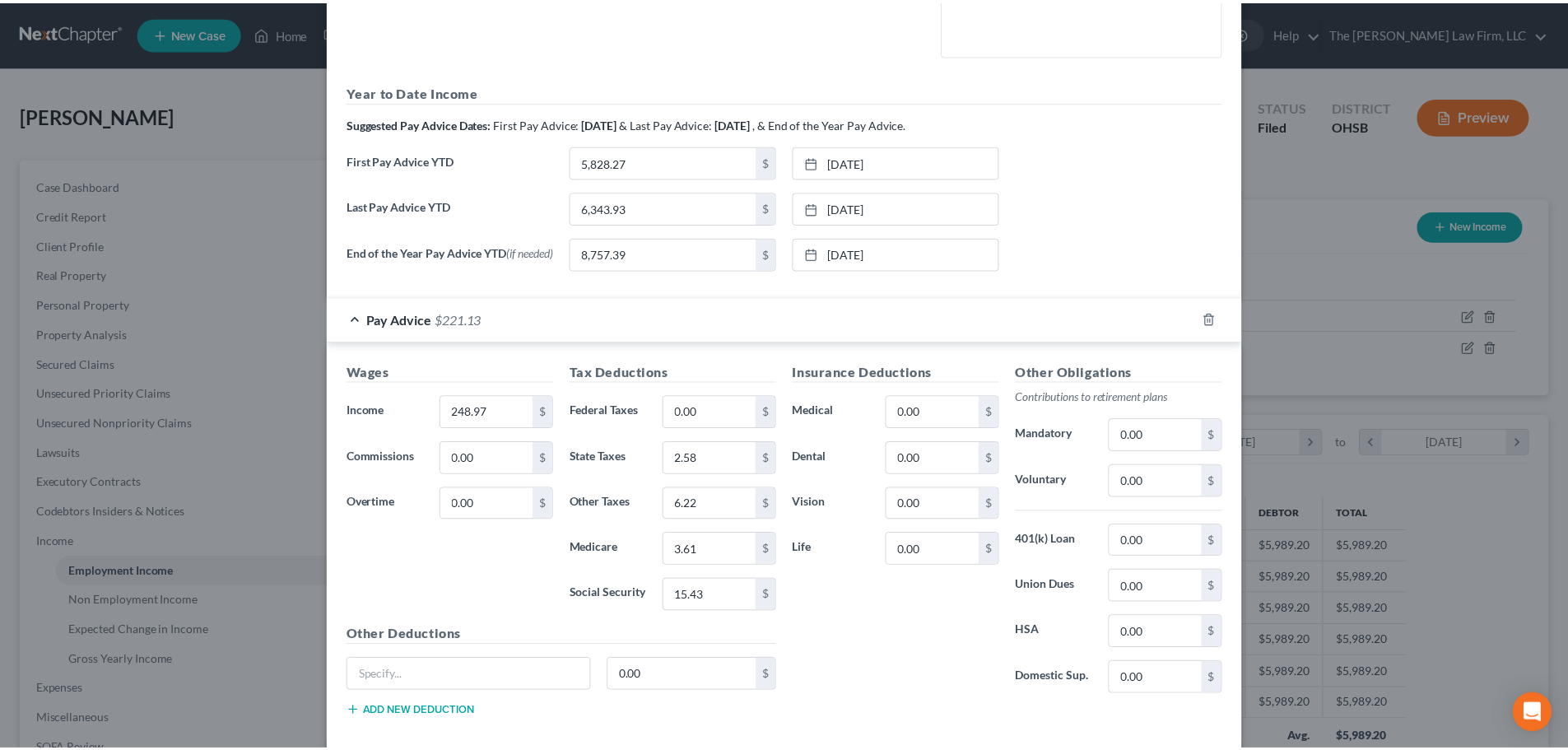
scroll to position [496, 0]
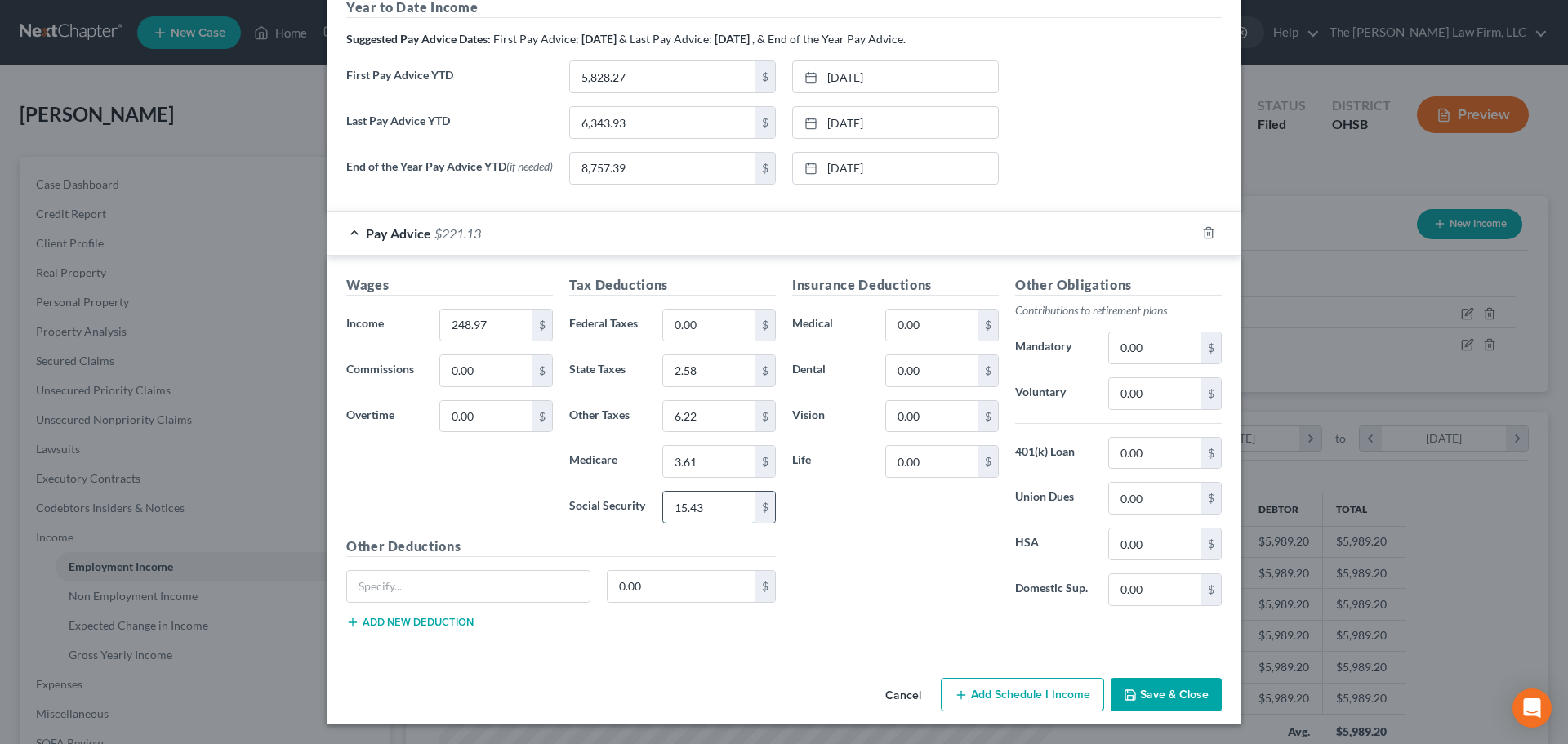
click at [720, 509] on input "15.43" at bounding box center [708, 507] width 92 height 31
click at [717, 465] on input "3.61" at bounding box center [708, 461] width 92 height 31
click at [720, 409] on input "6.22" at bounding box center [708, 416] width 92 height 31
click at [715, 371] on input "2.58" at bounding box center [708, 371] width 92 height 31
click at [487, 317] on input "248.97" at bounding box center [485, 325] width 92 height 31
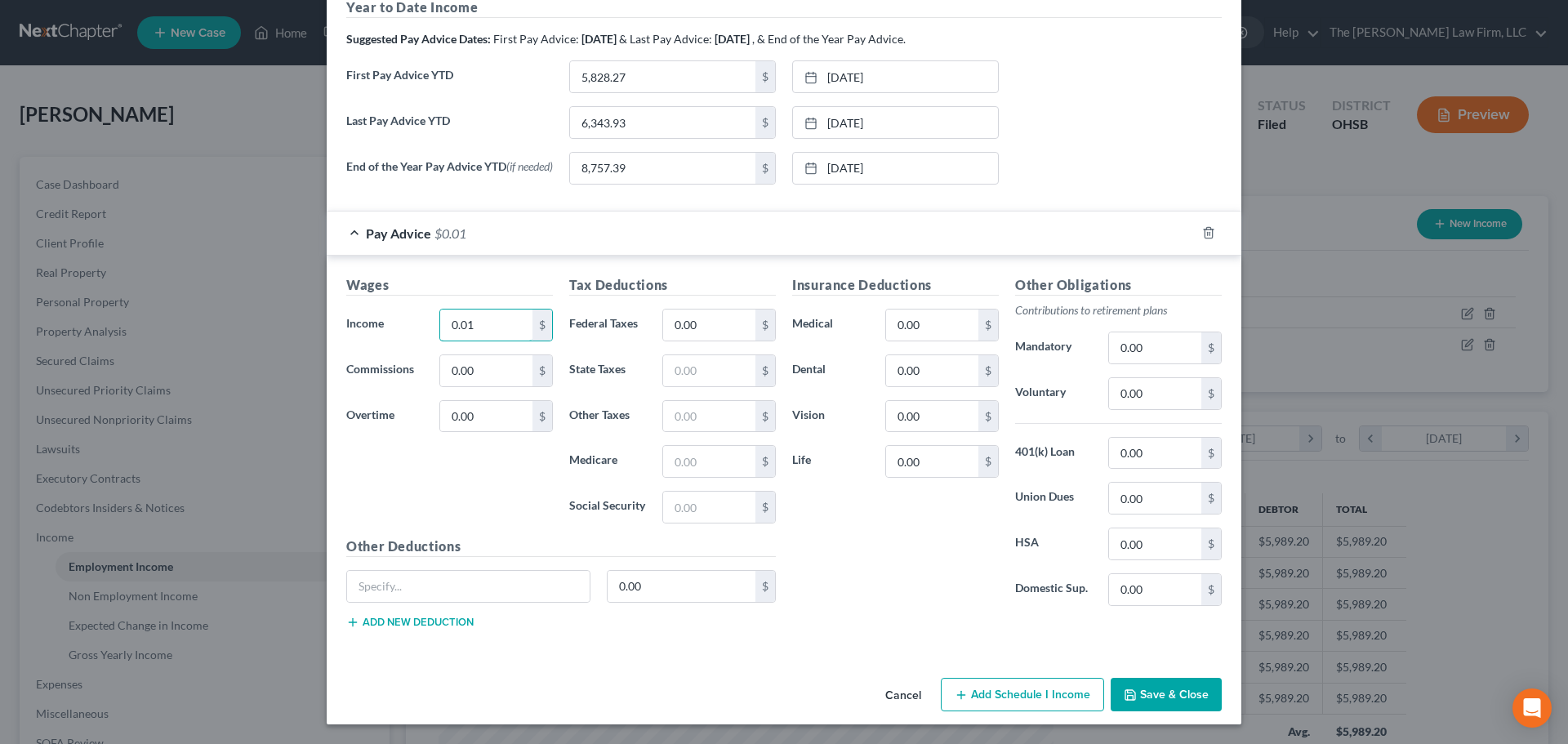
type input "0.01"
click at [870, 524] on div "Insurance Deductions Medical 0.00 $ Dental 0.00 $ Vision 0.00 $ Life 0.00 $" at bounding box center [895, 448] width 223 height 344
click at [1156, 696] on button "Save & Close" at bounding box center [1165, 696] width 111 height 34
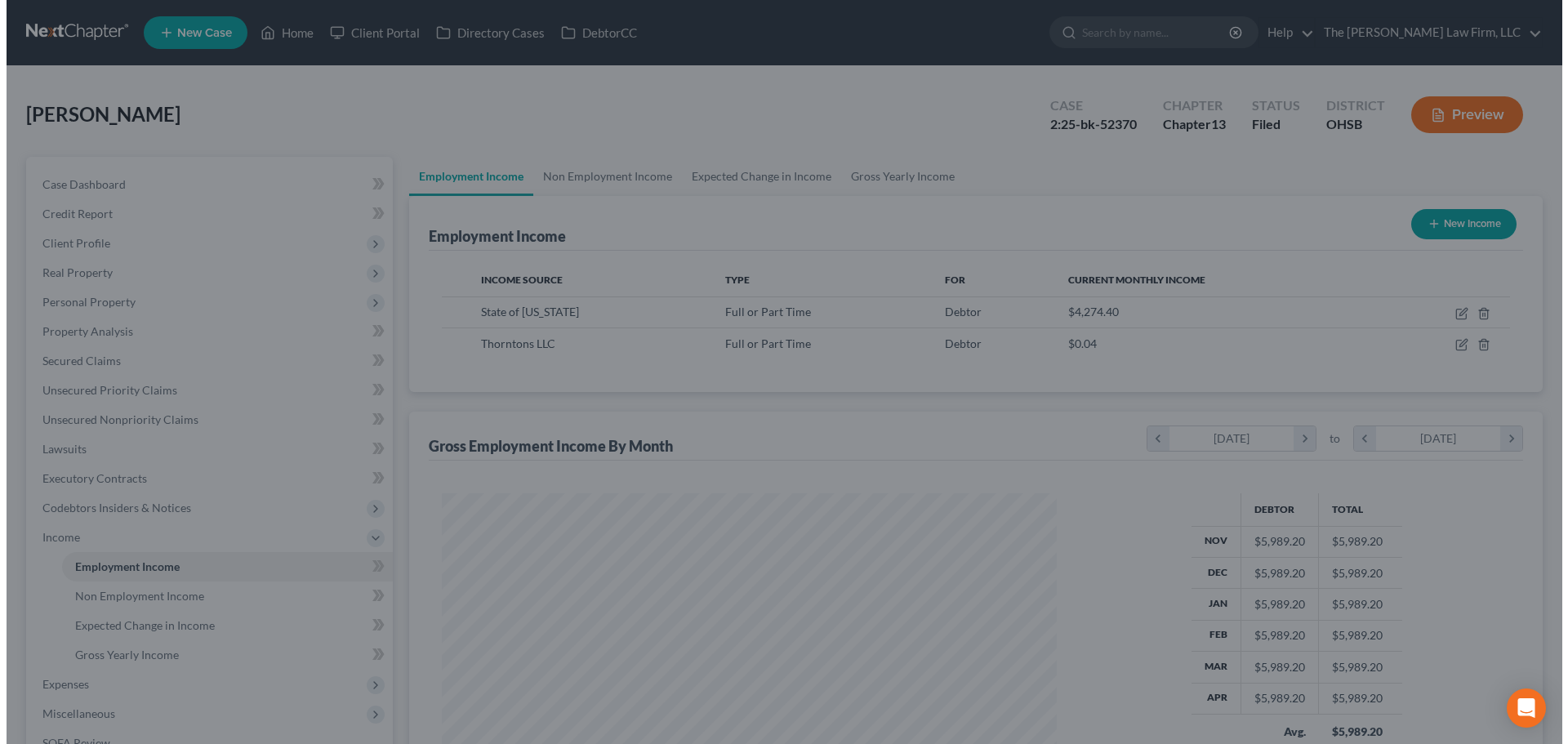
scroll to position [816718, 815982]
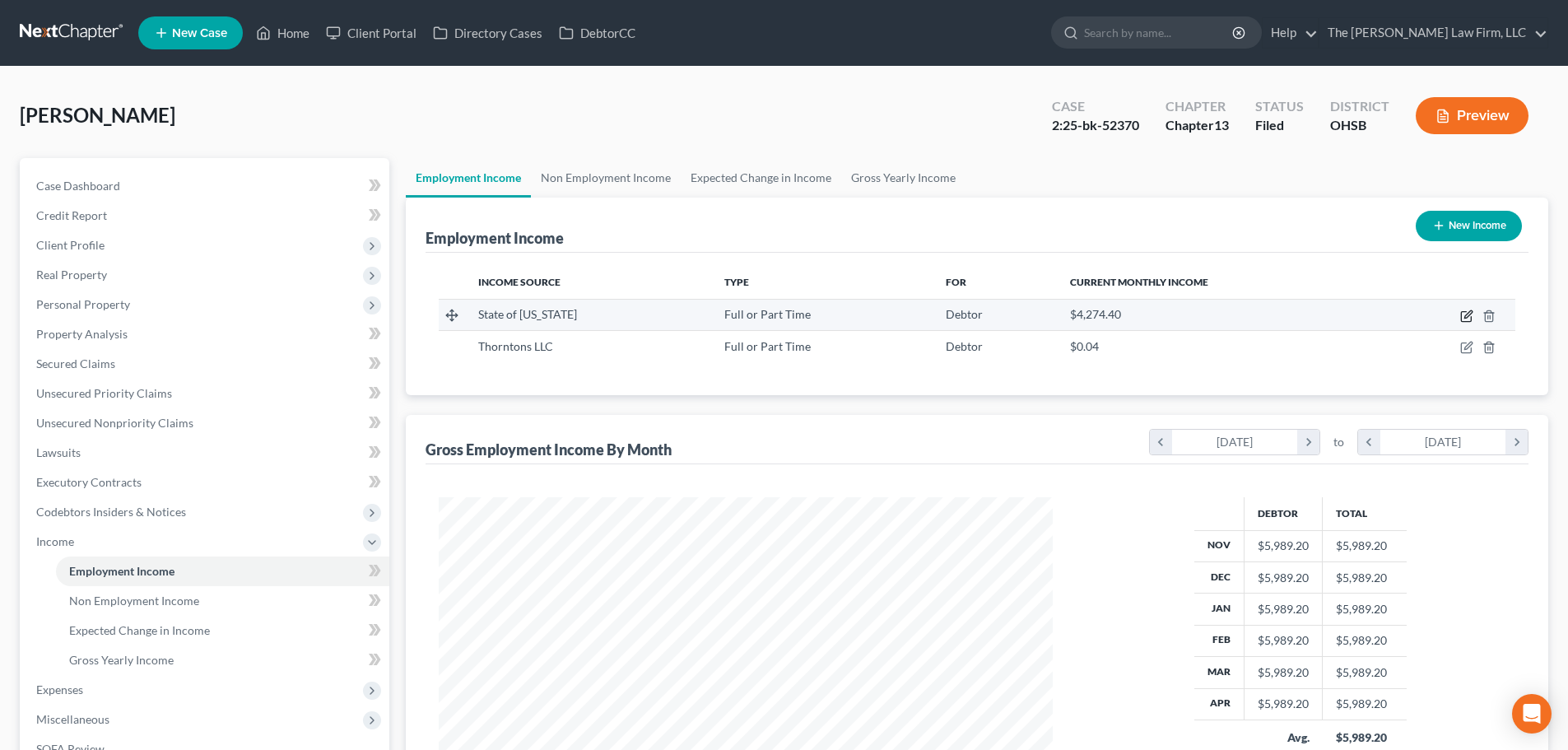
click at [1462, 318] on icon "button" at bounding box center [1466, 317] width 10 height 10
select select "0"
select select "36"
select select "2"
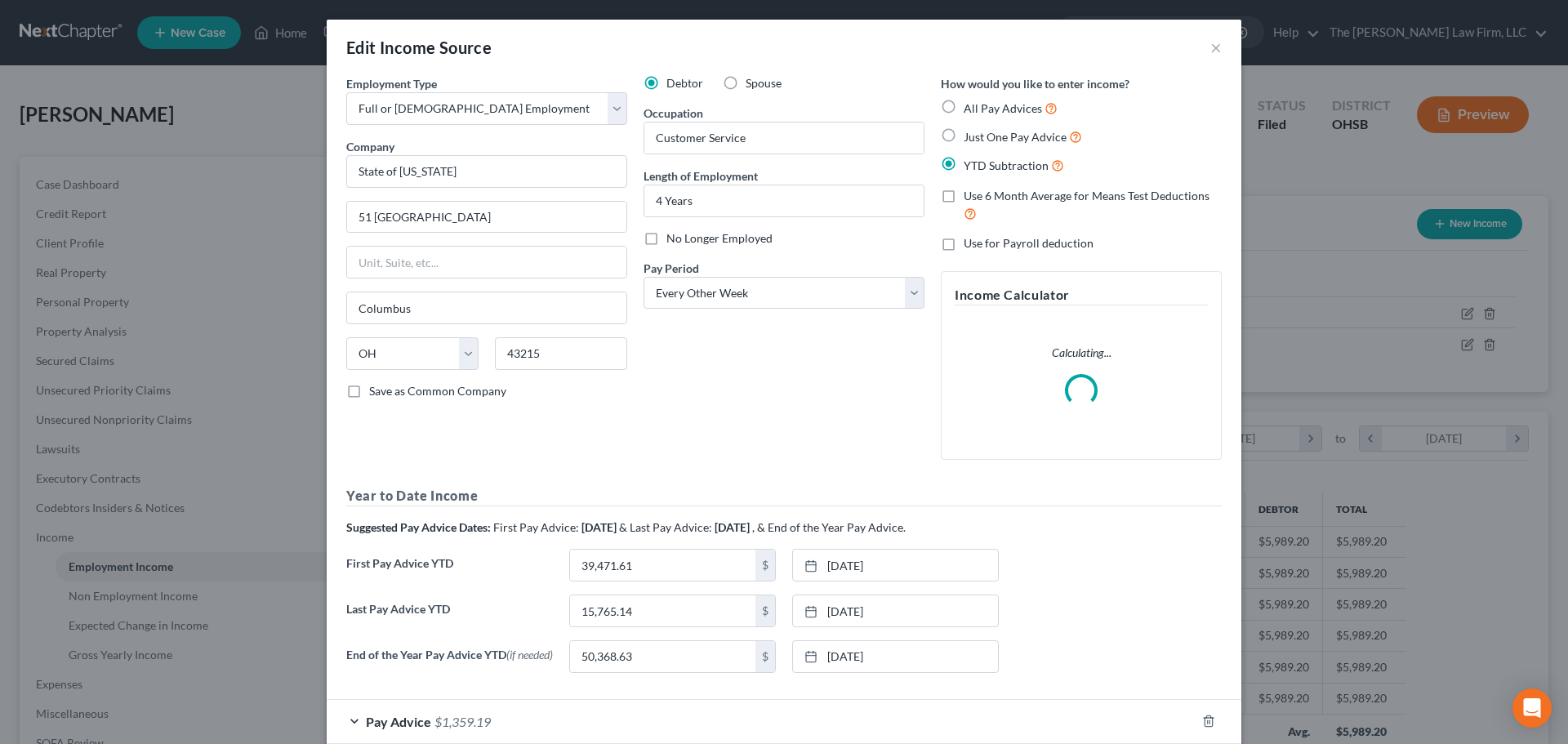
scroll to position [93, 0]
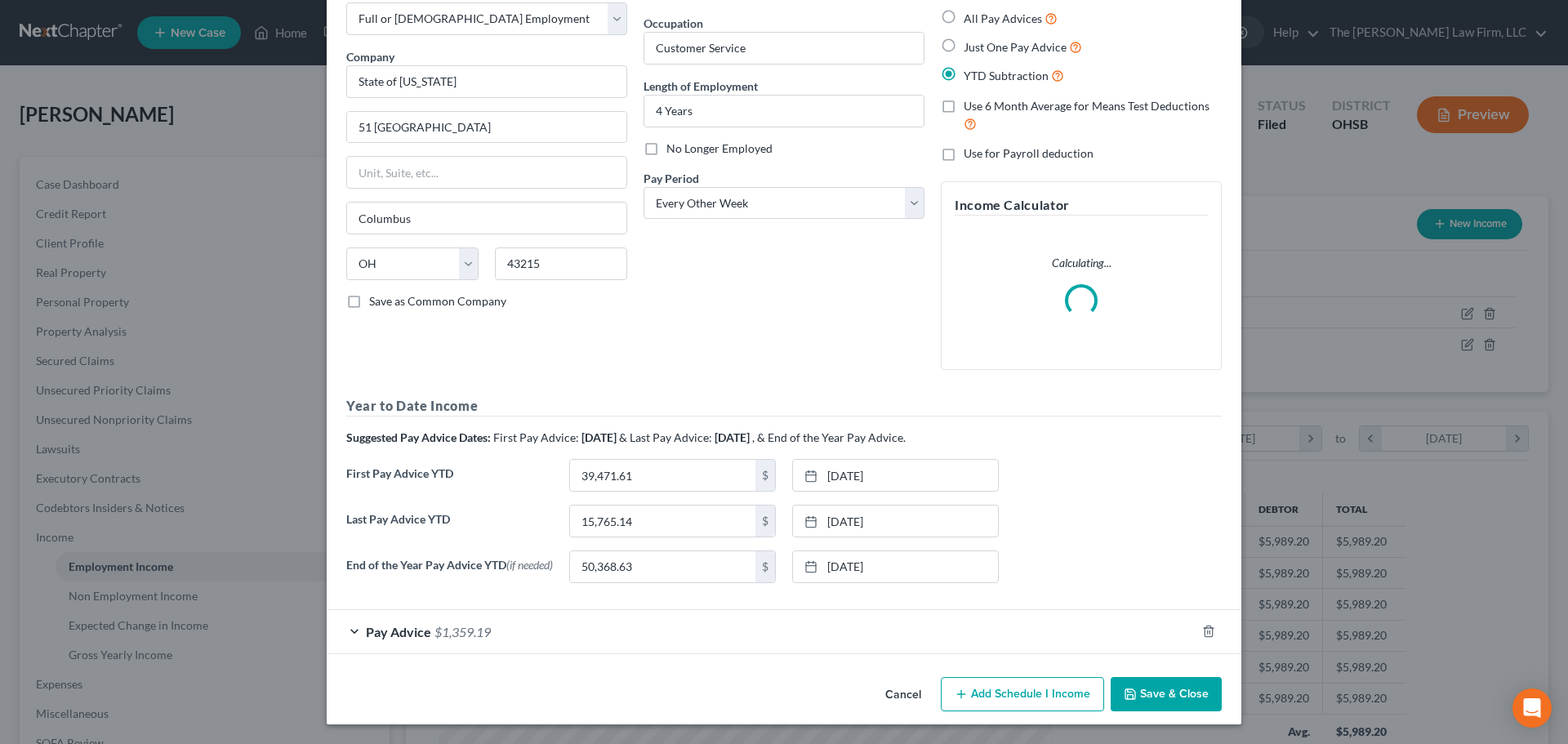
click at [973, 650] on div "Pay Advice $1,359.19" at bounding box center [761, 632] width 869 height 44
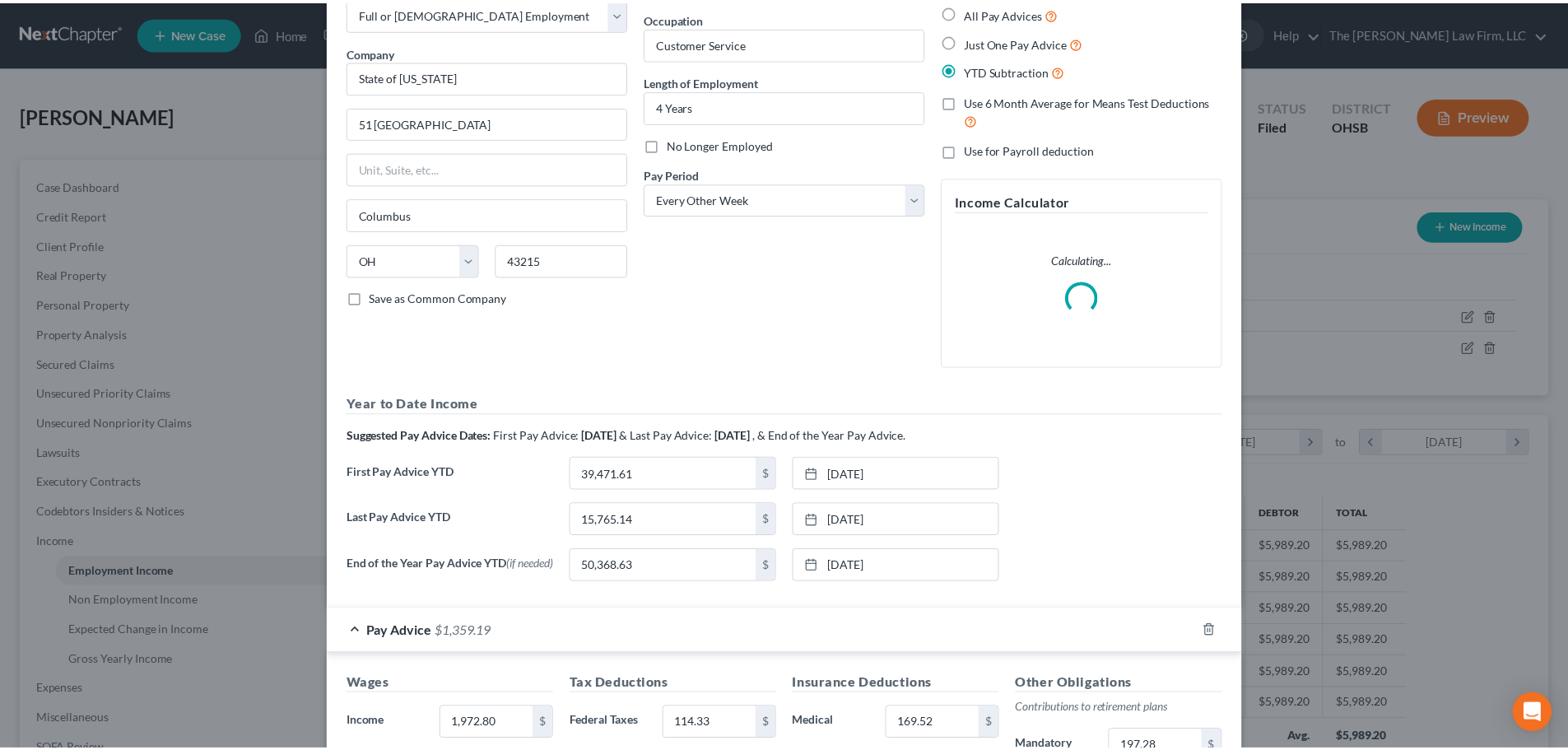
scroll to position [0, 0]
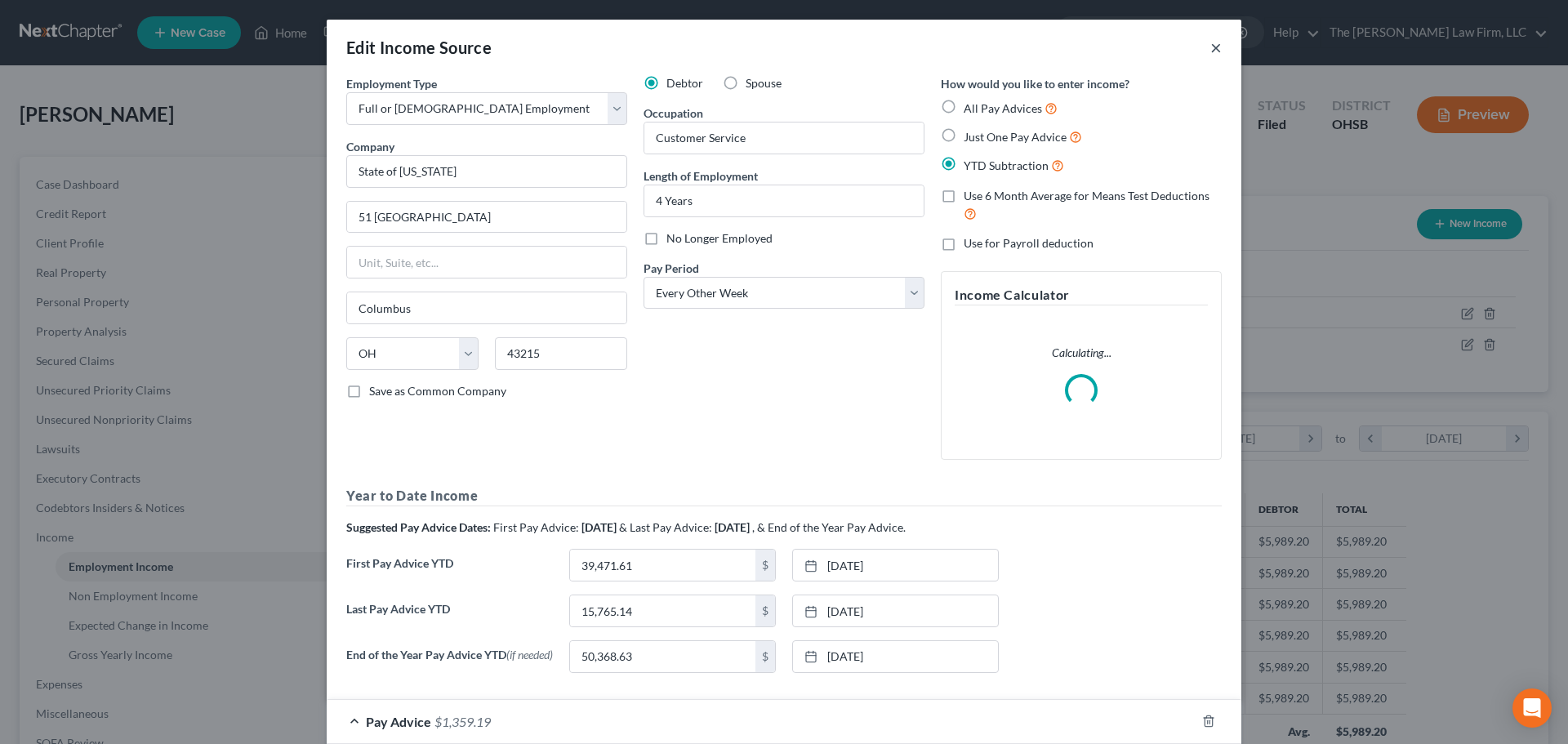
click at [1210, 48] on button "×" at bounding box center [1216, 48] width 11 height 20
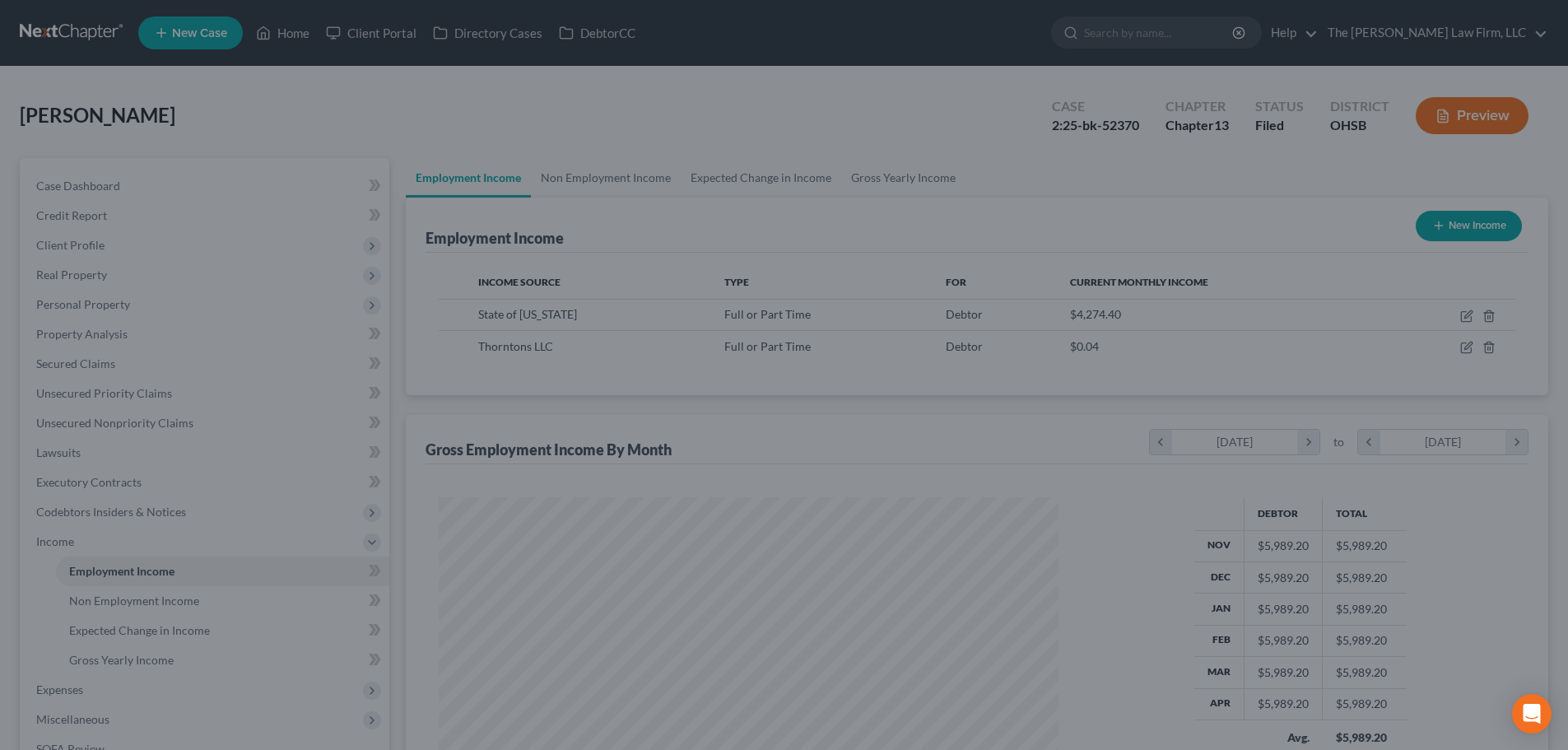
scroll to position [823305, 822458]
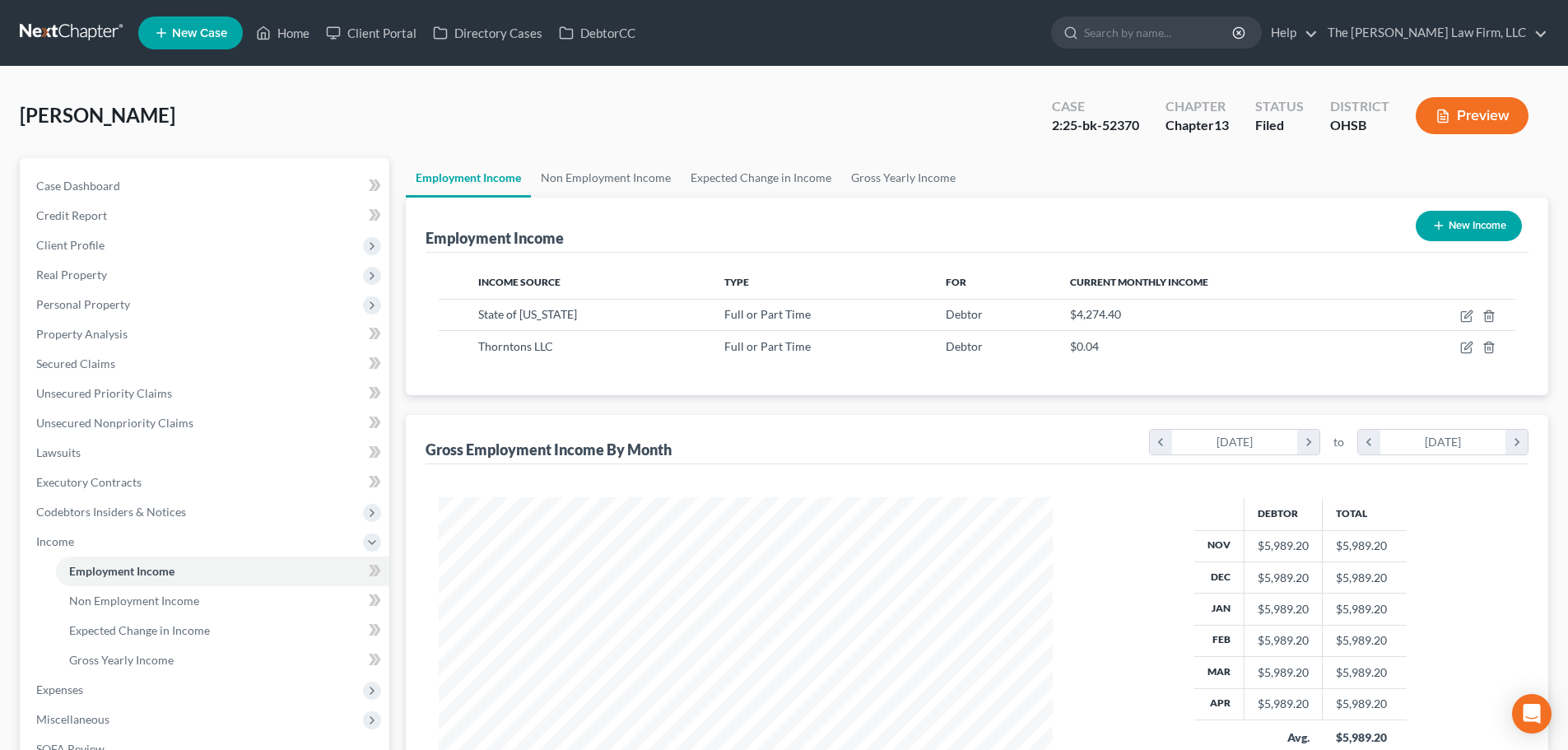
click at [946, 410] on div "Employment Income New Income Income Source Type For Current Monthly Income Stat…" at bounding box center [976, 520] width 1142 height 647
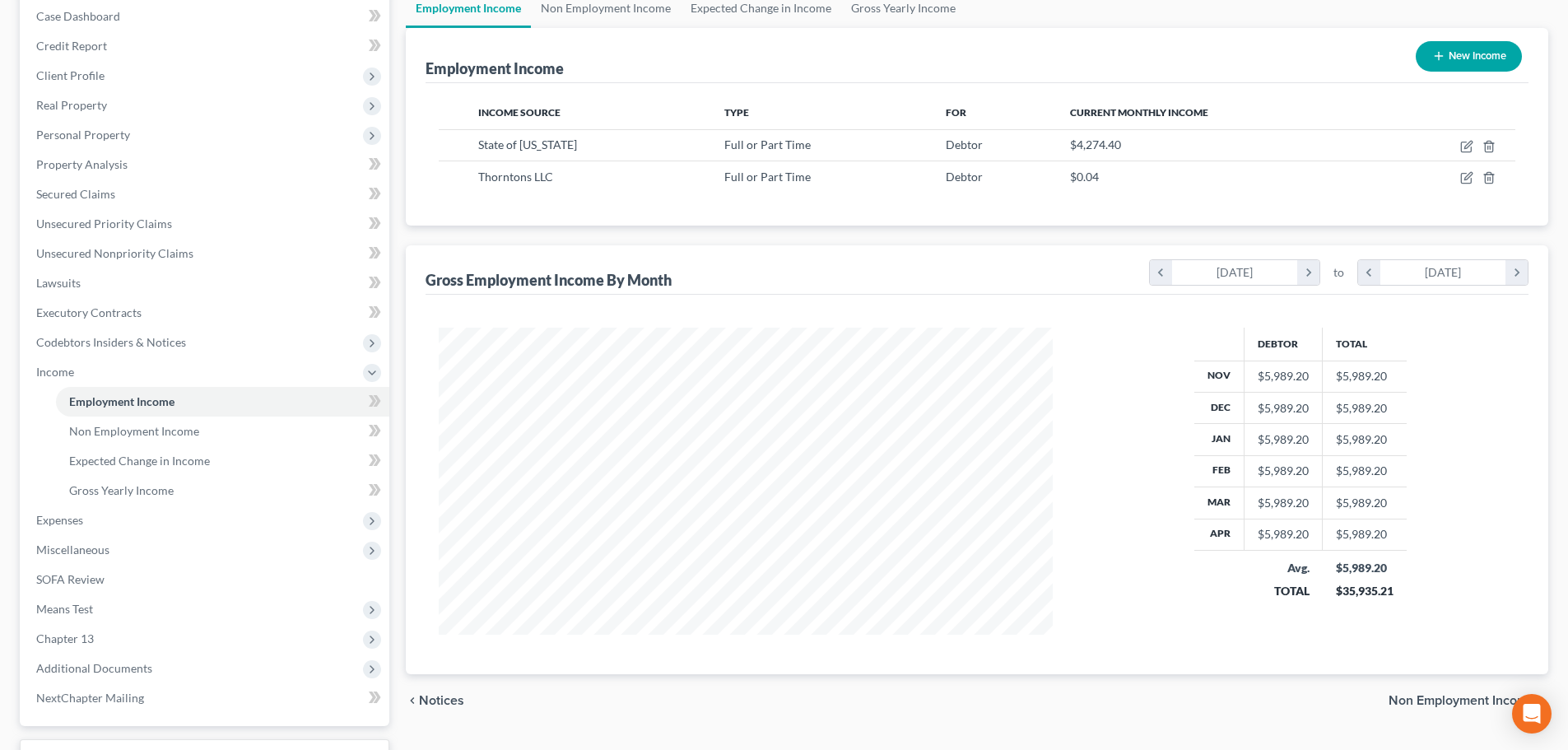
scroll to position [0, 0]
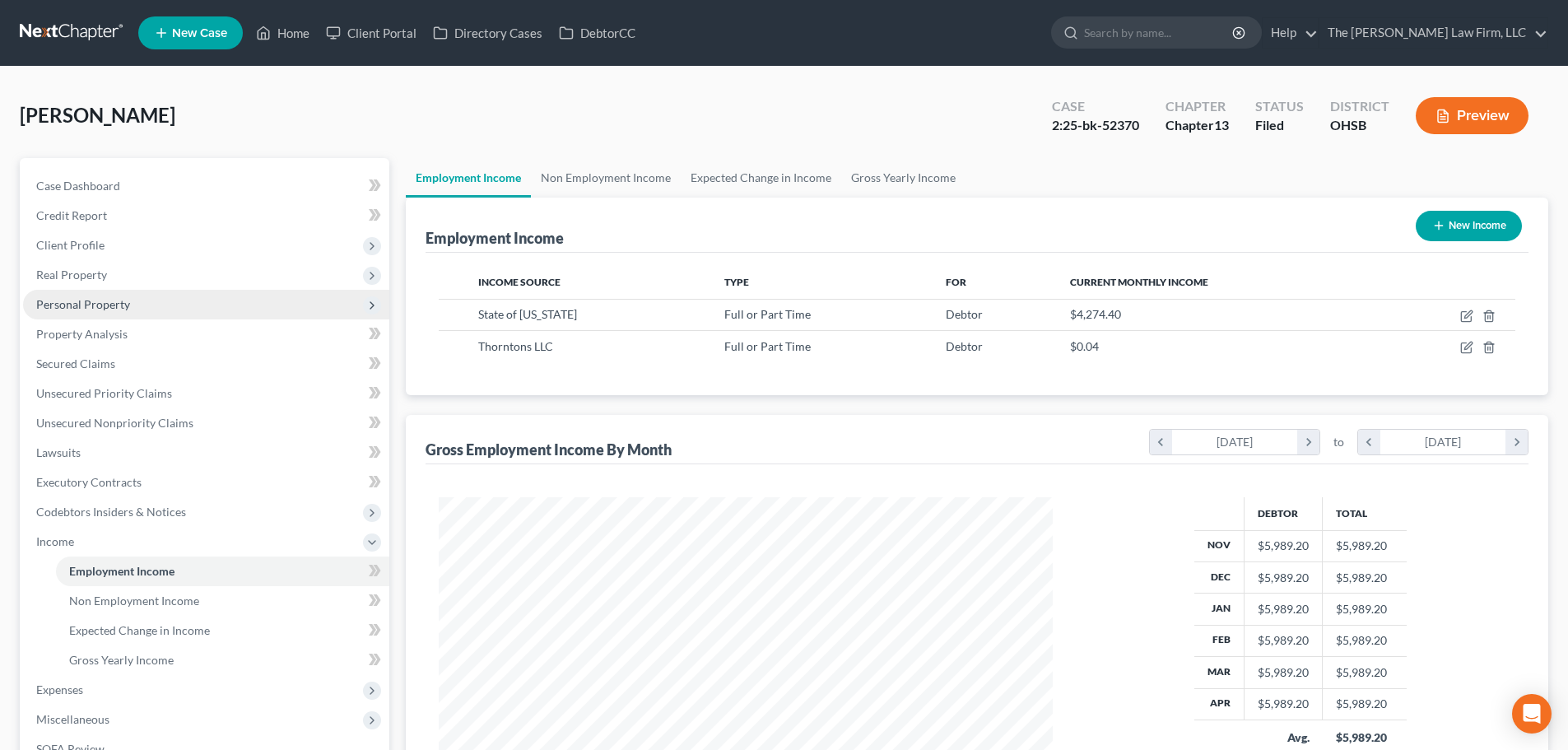
click at [125, 303] on span "Personal Property" at bounding box center [83, 304] width 94 height 14
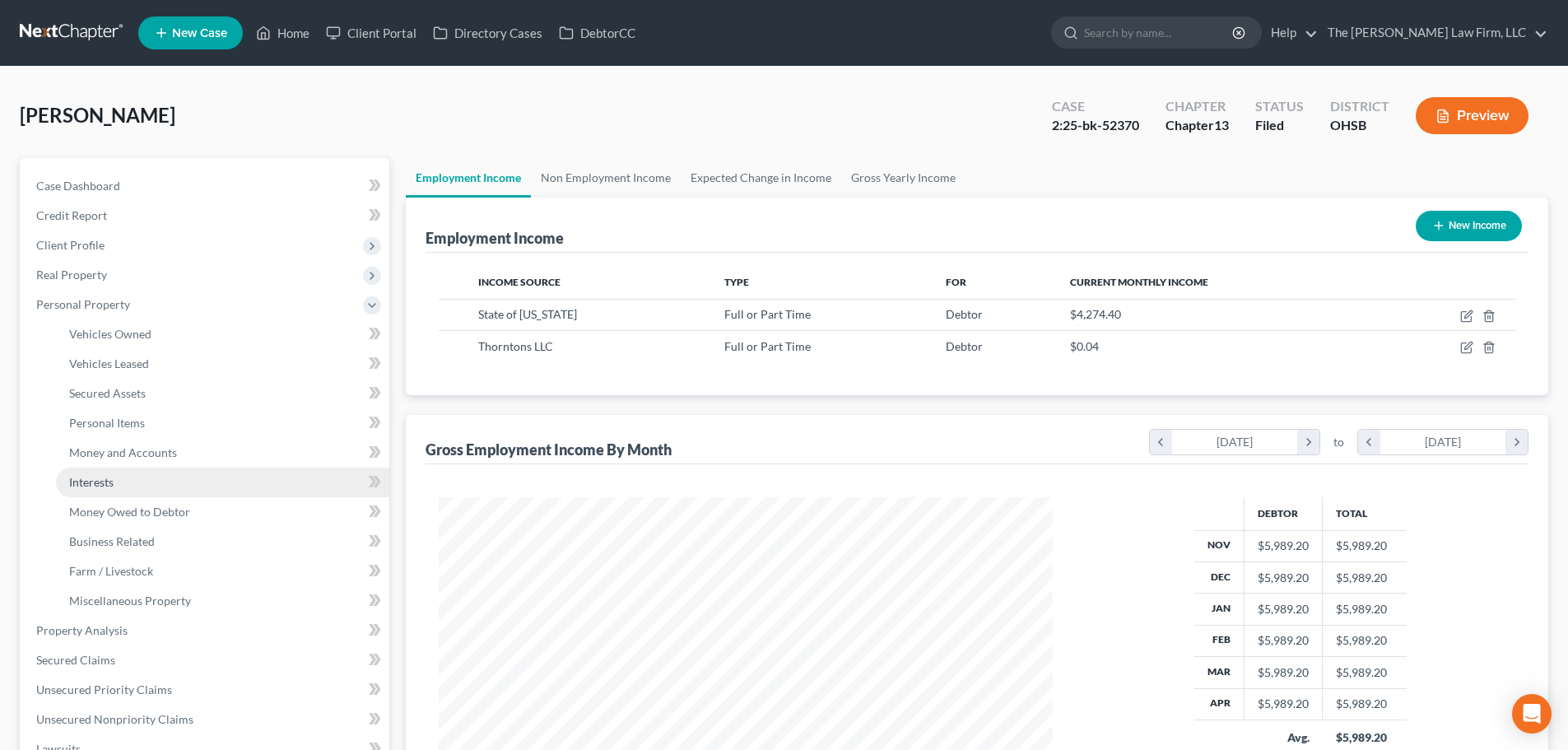
click at [121, 484] on link "Interests" at bounding box center [222, 482] width 333 height 30
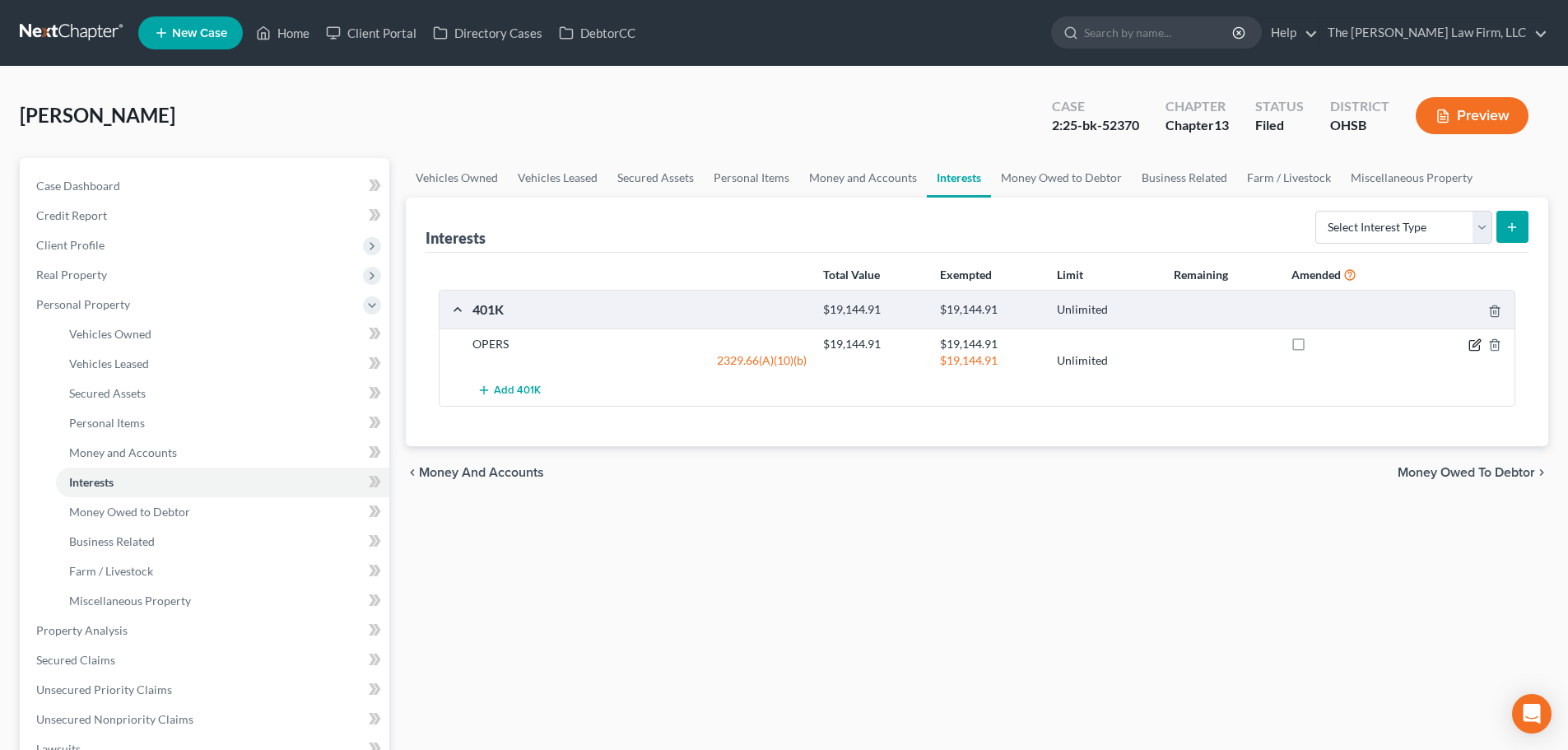
click at [1477, 348] on icon "button" at bounding box center [1475, 345] width 13 height 13
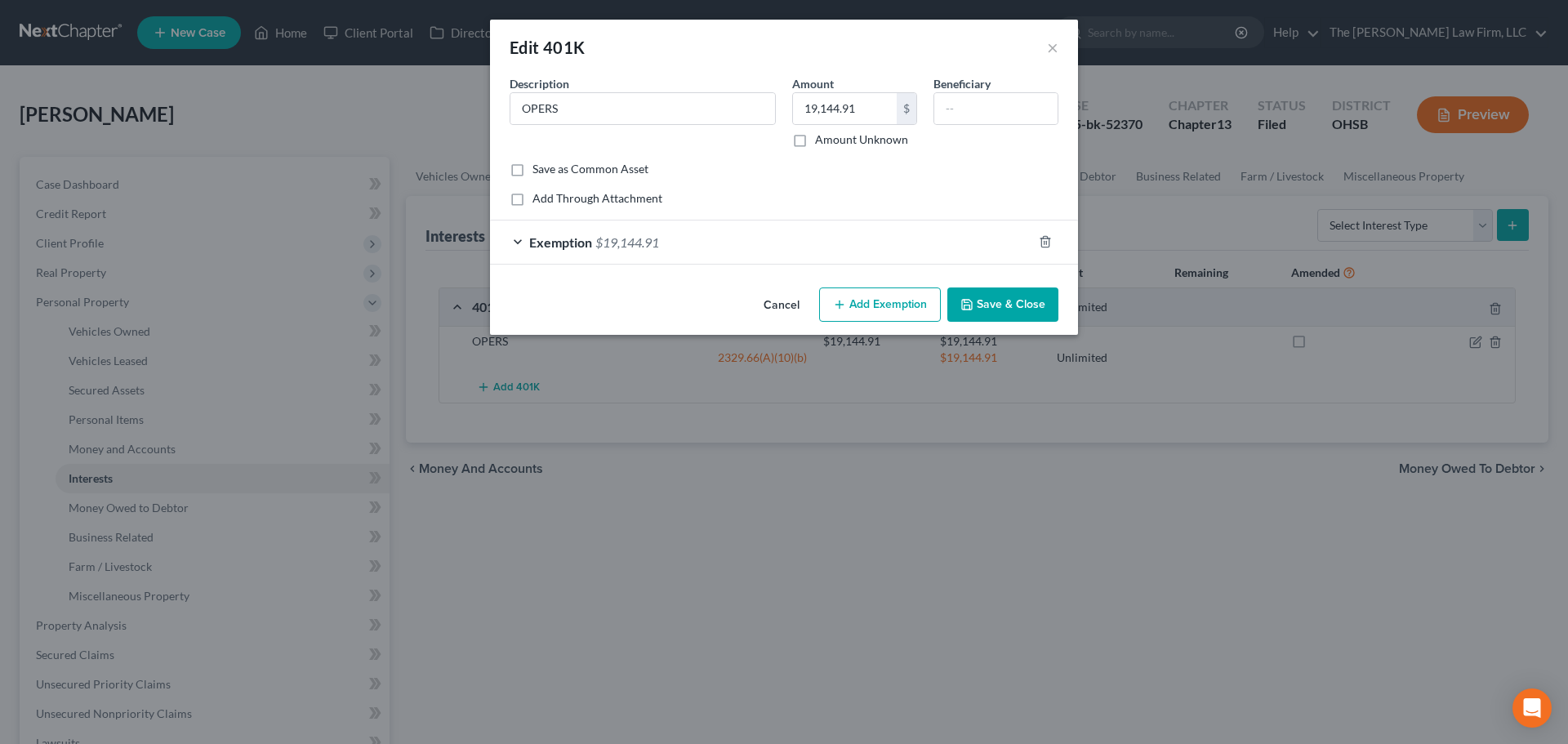
click at [1021, 305] on button "Save & Close" at bounding box center [1002, 305] width 111 height 34
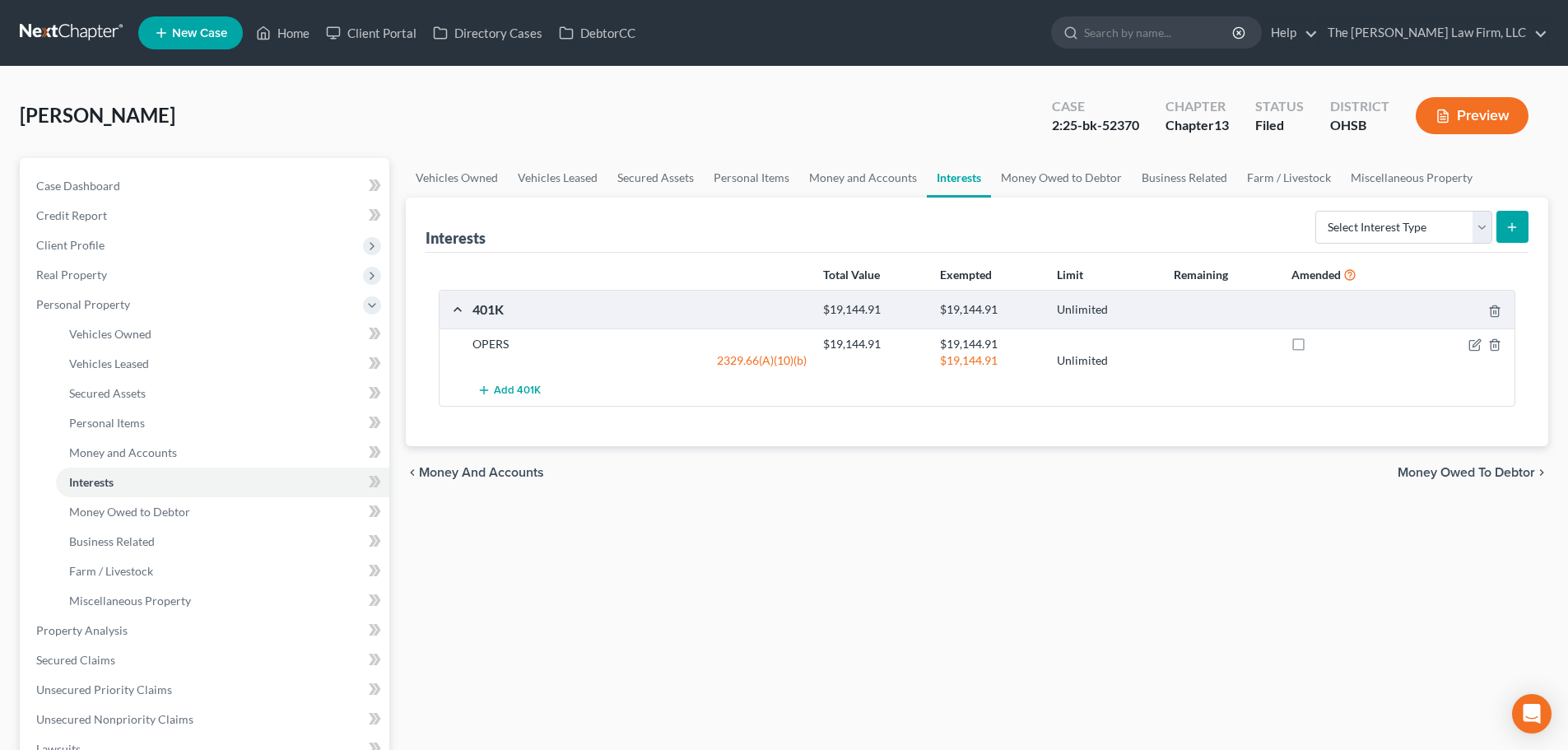
click at [1477, 101] on button "Preview" at bounding box center [1472, 115] width 113 height 37
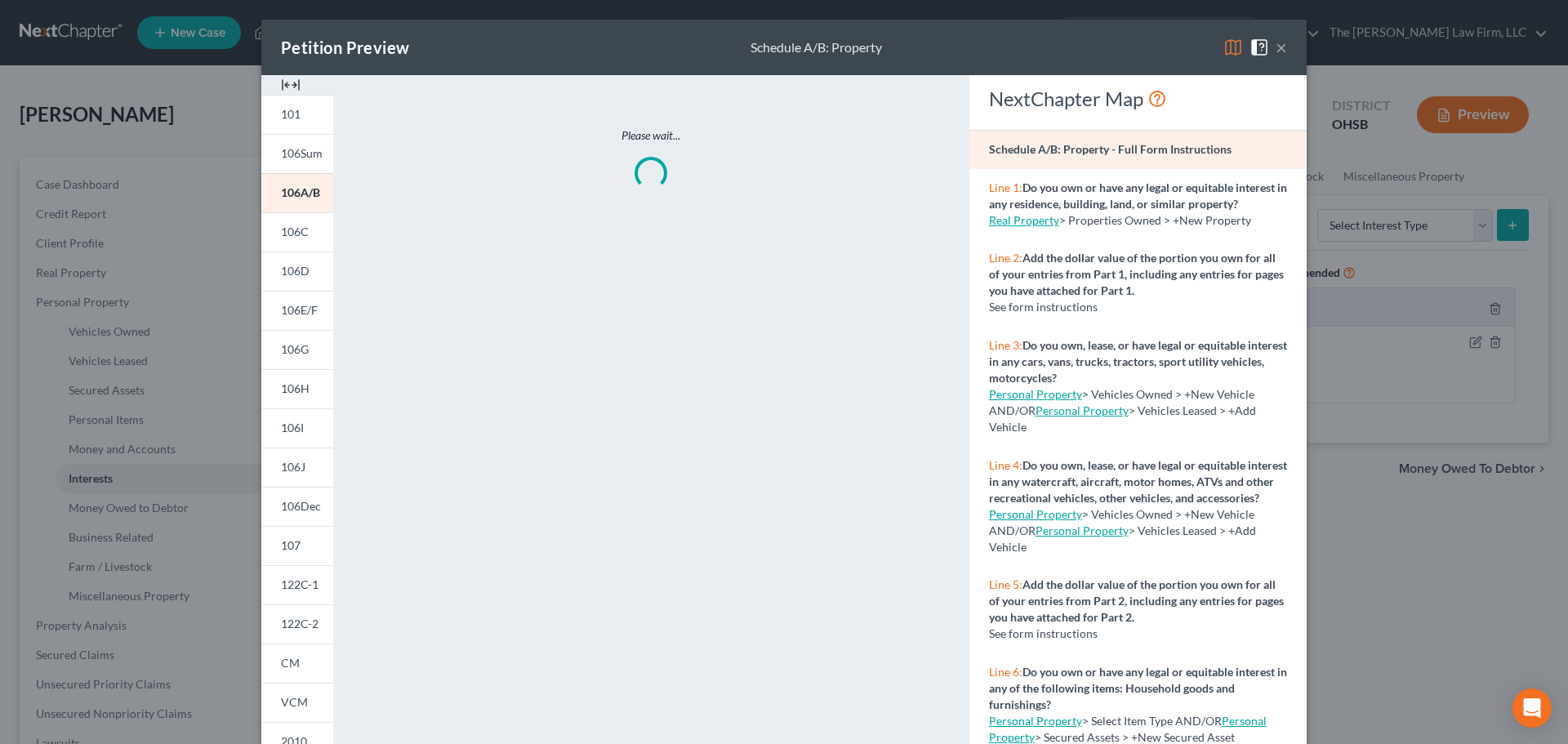
click at [294, 84] on img at bounding box center [291, 85] width 20 height 20
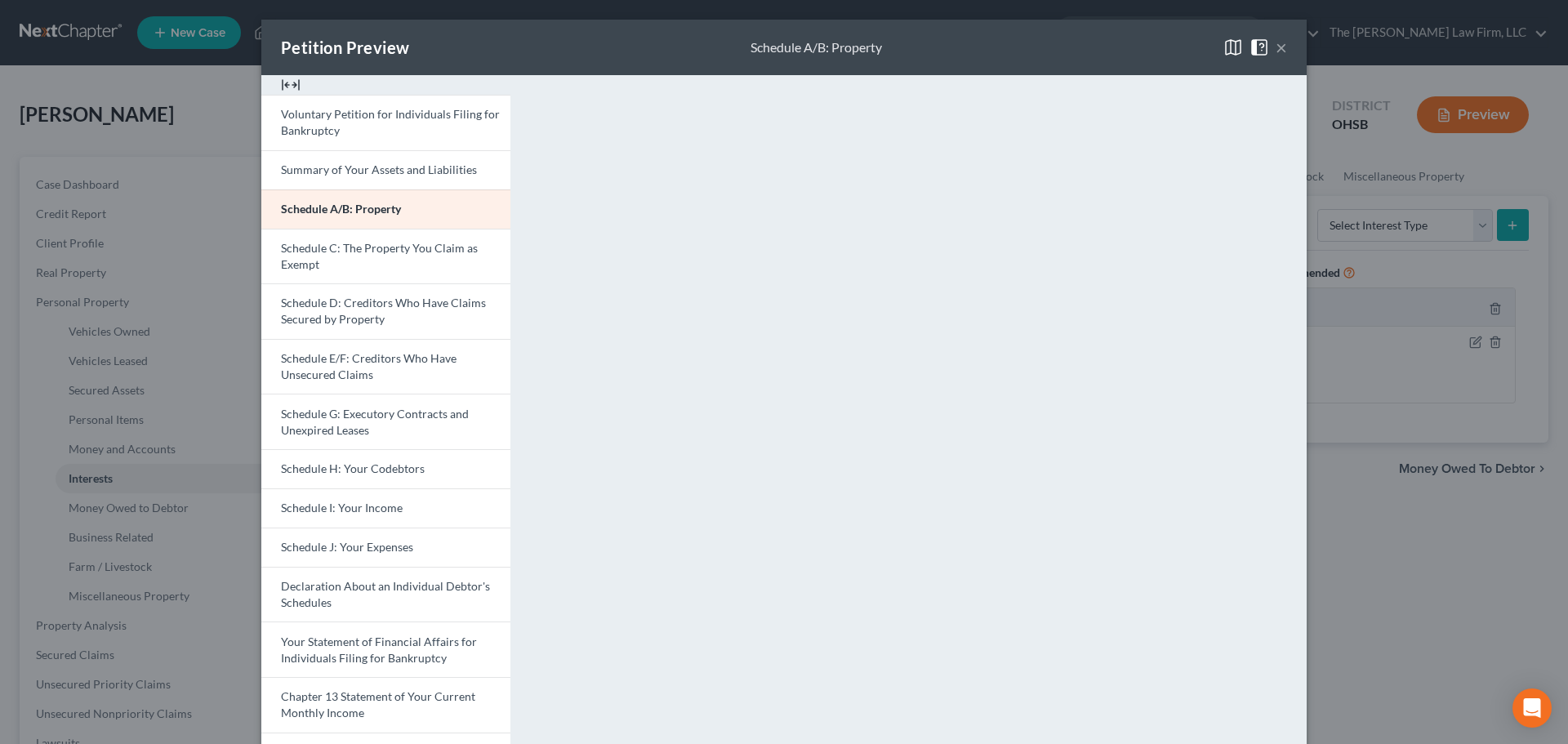
click at [1277, 50] on button "×" at bounding box center [1281, 48] width 11 height 20
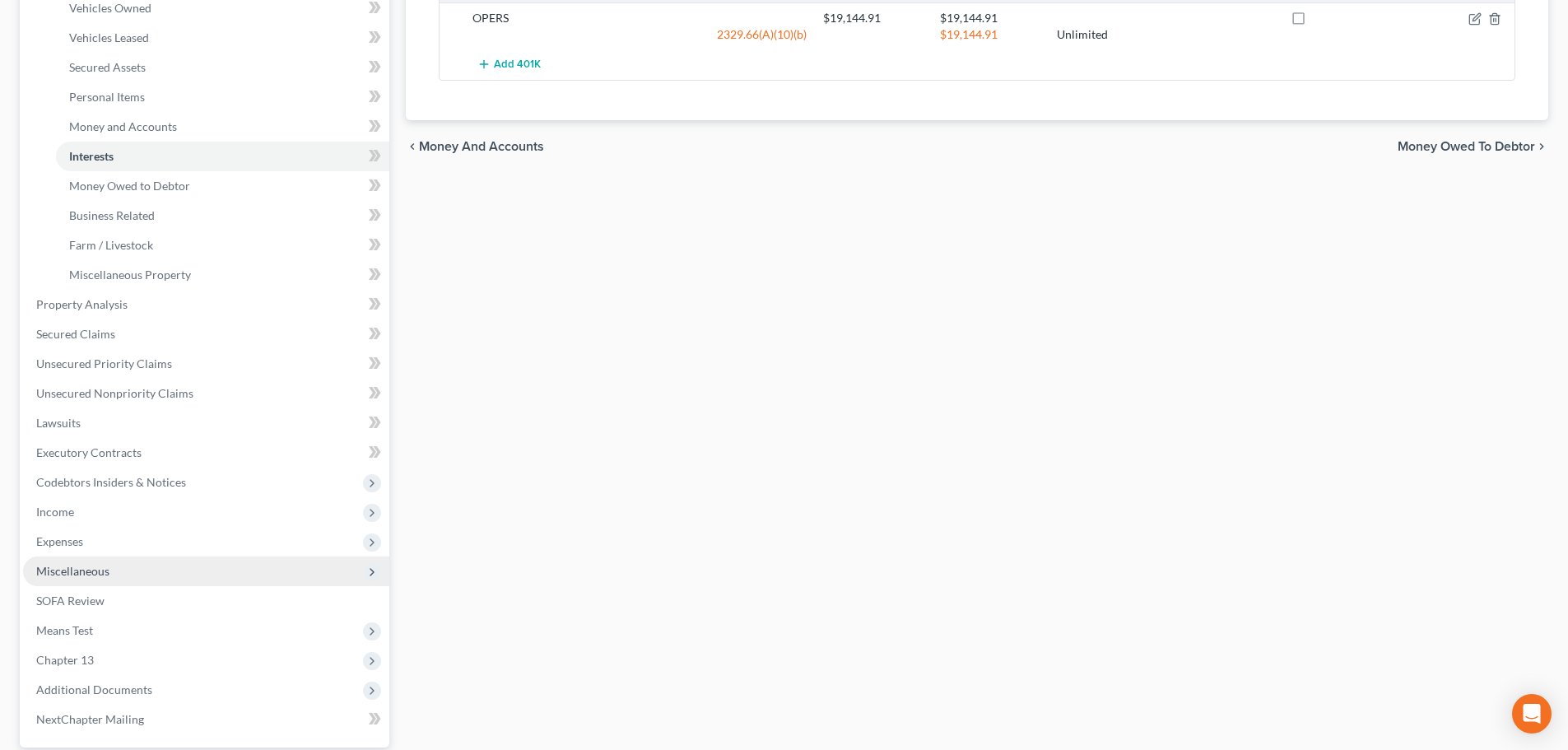
scroll to position [412, 0]
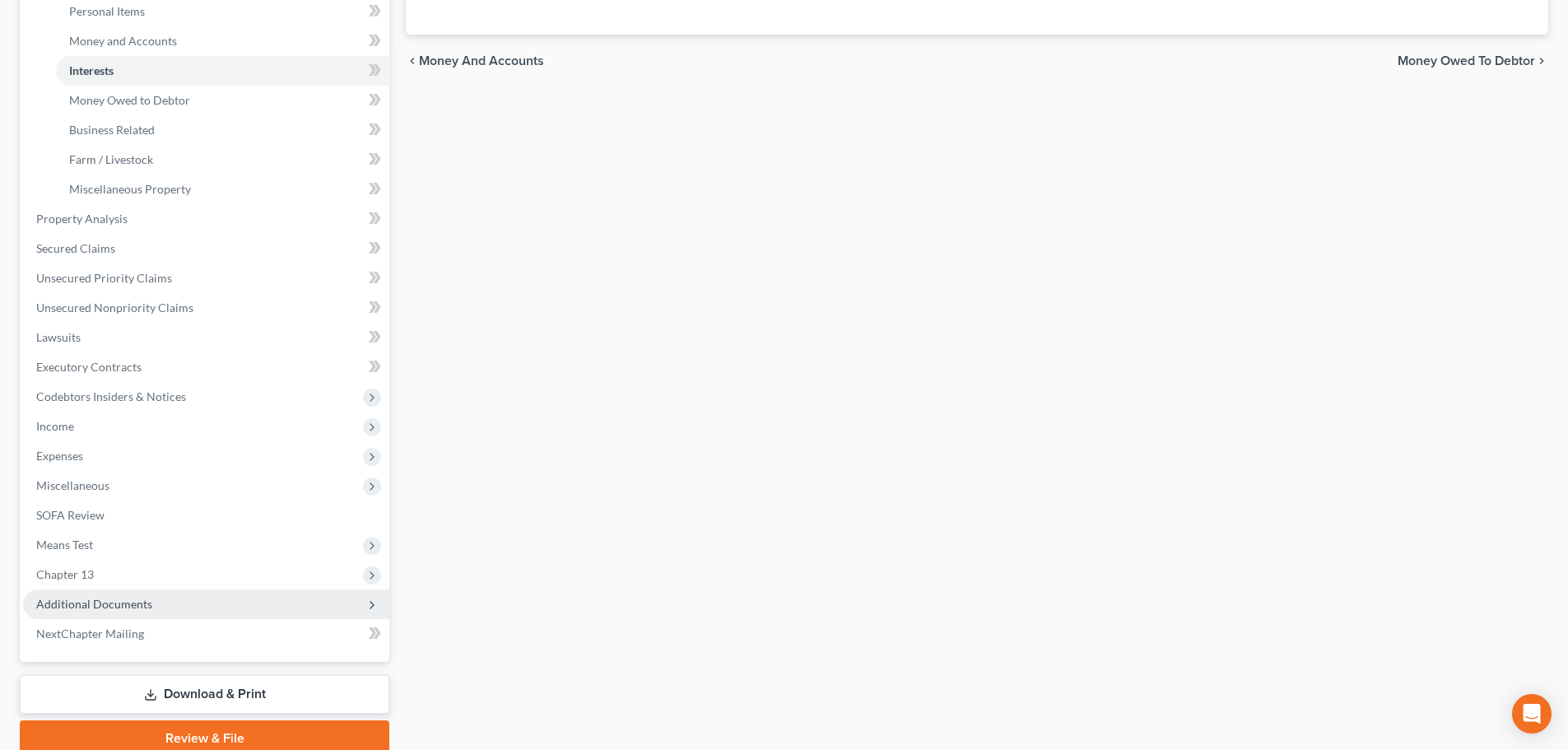
click at [108, 597] on span "Additional Documents" at bounding box center [94, 603] width 116 height 14
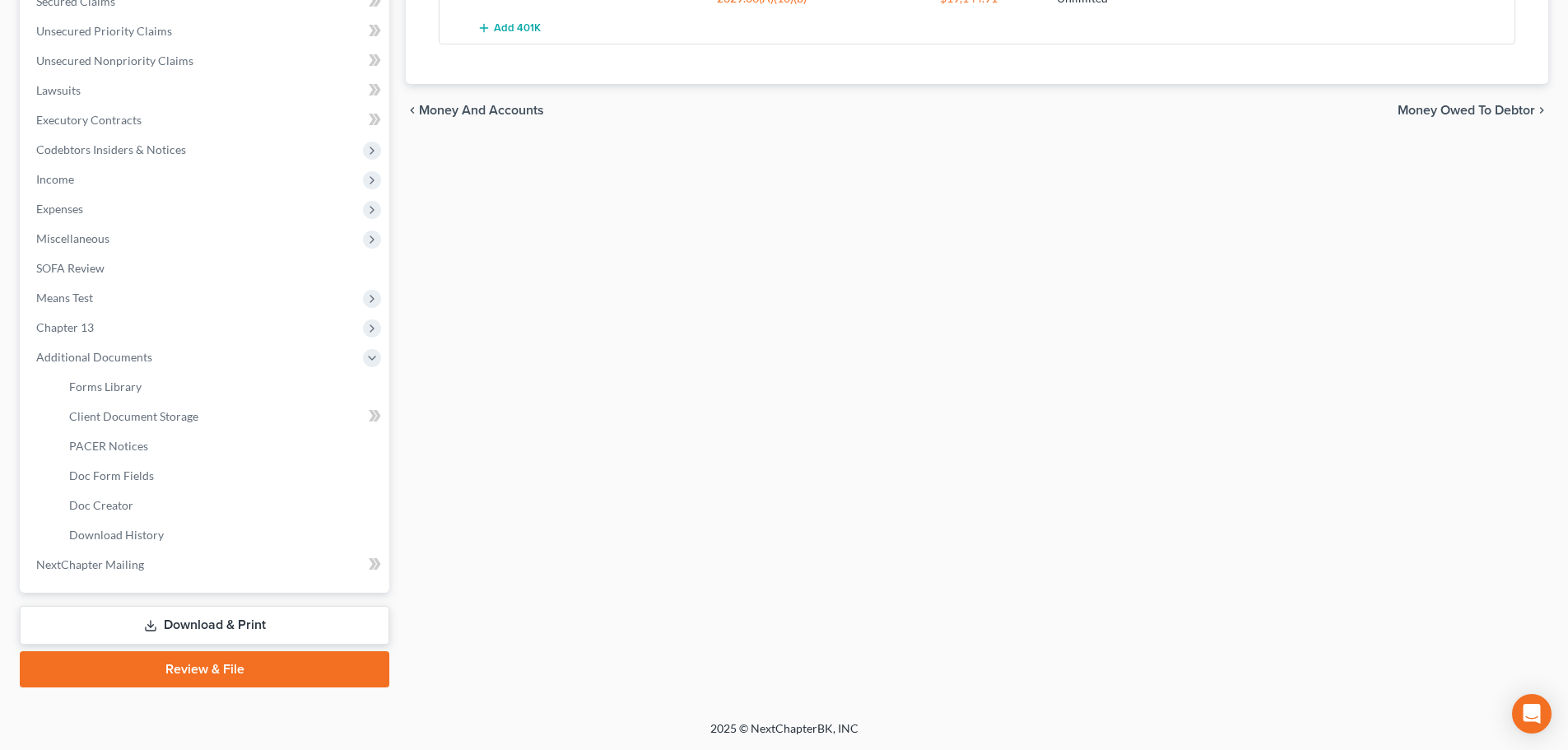
scroll to position [362, 0]
click at [146, 404] on link "Client Document Storage" at bounding box center [222, 417] width 333 height 30
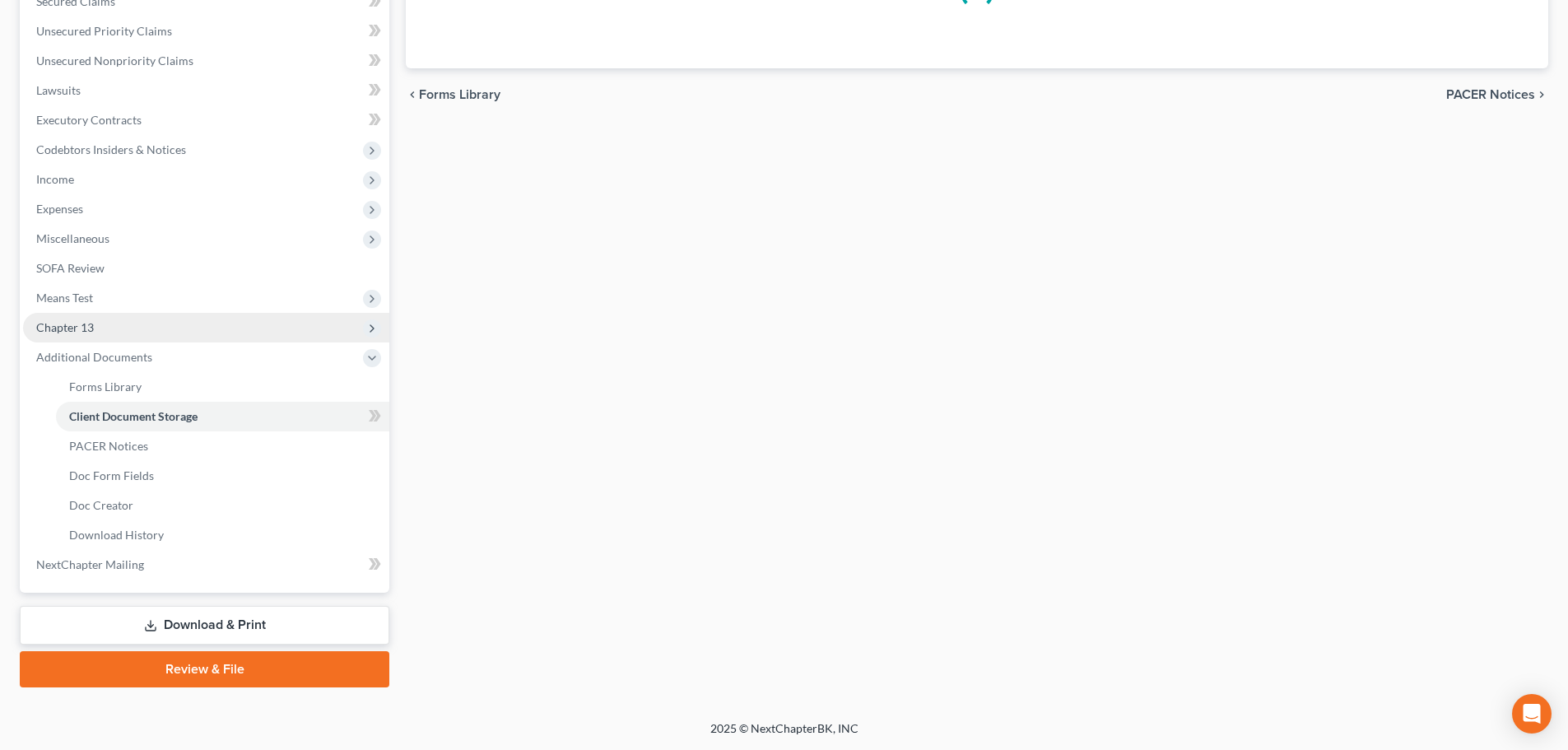
select select "52"
select select "61"
select select "7"
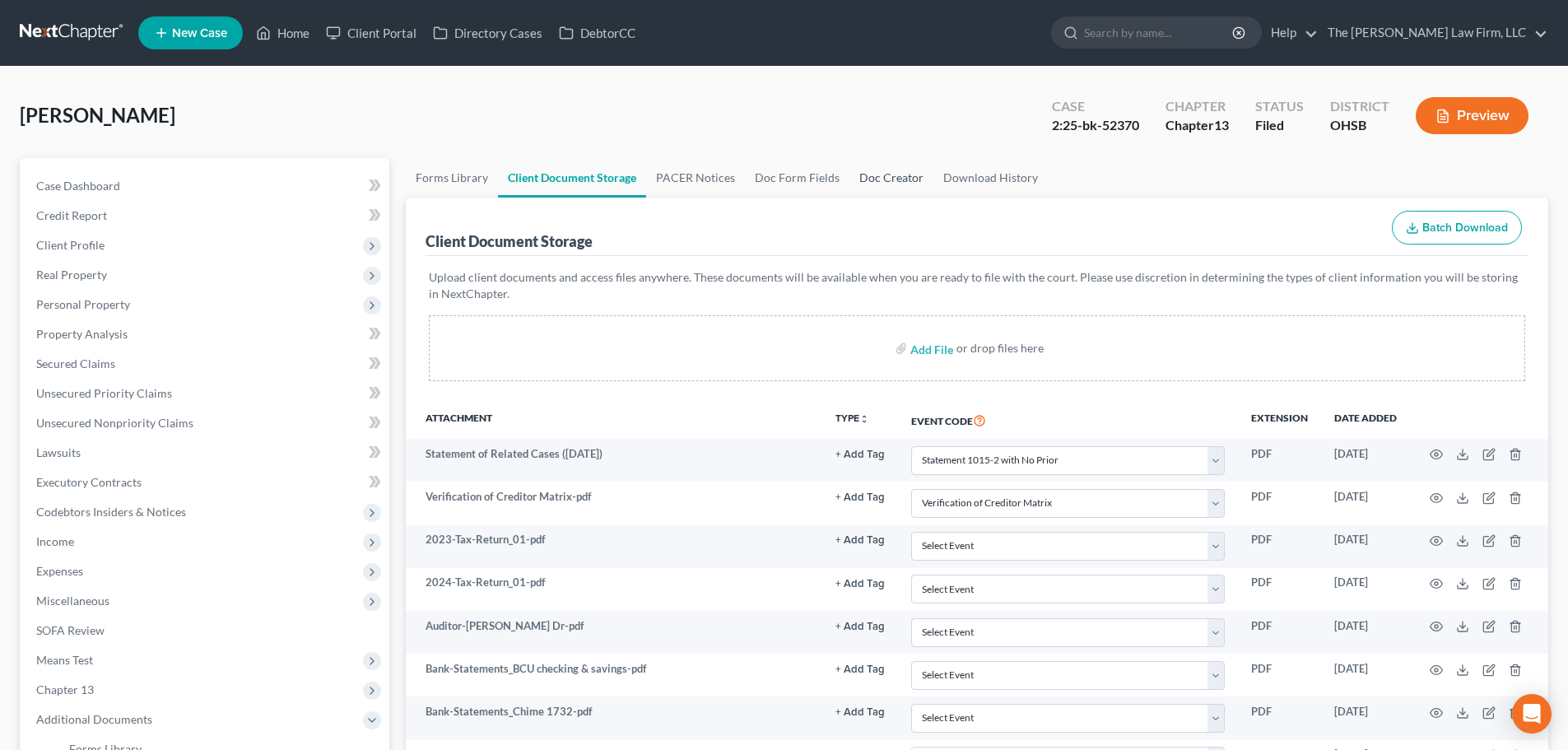
click at [858, 167] on link "Doc Creator" at bounding box center [891, 177] width 84 height 39
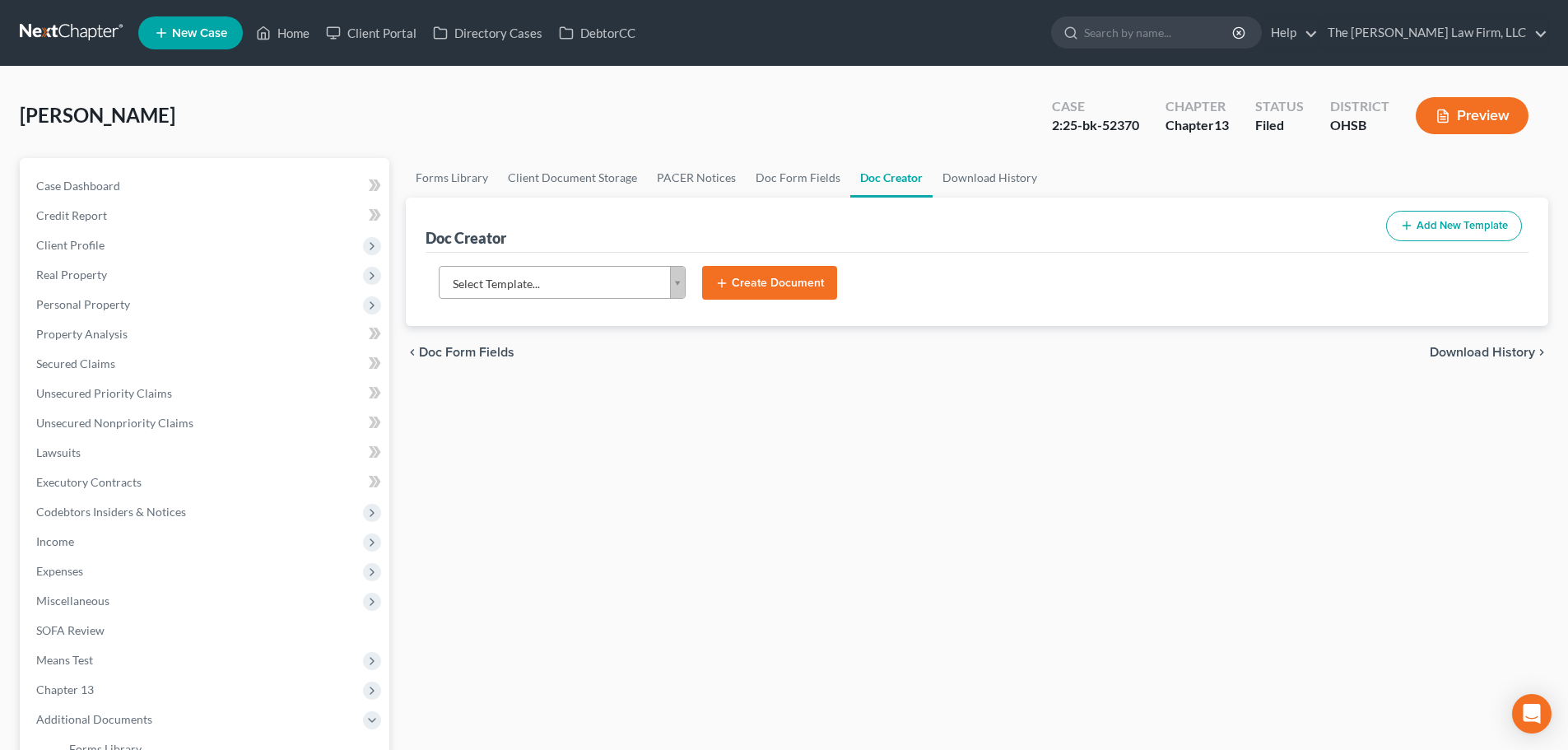
click at [574, 291] on body "Home New Case Client Portal Directory Cases DebtorCC The Jones Law Firm, LLC mk…" at bounding box center [784, 557] width 1568 height 1113
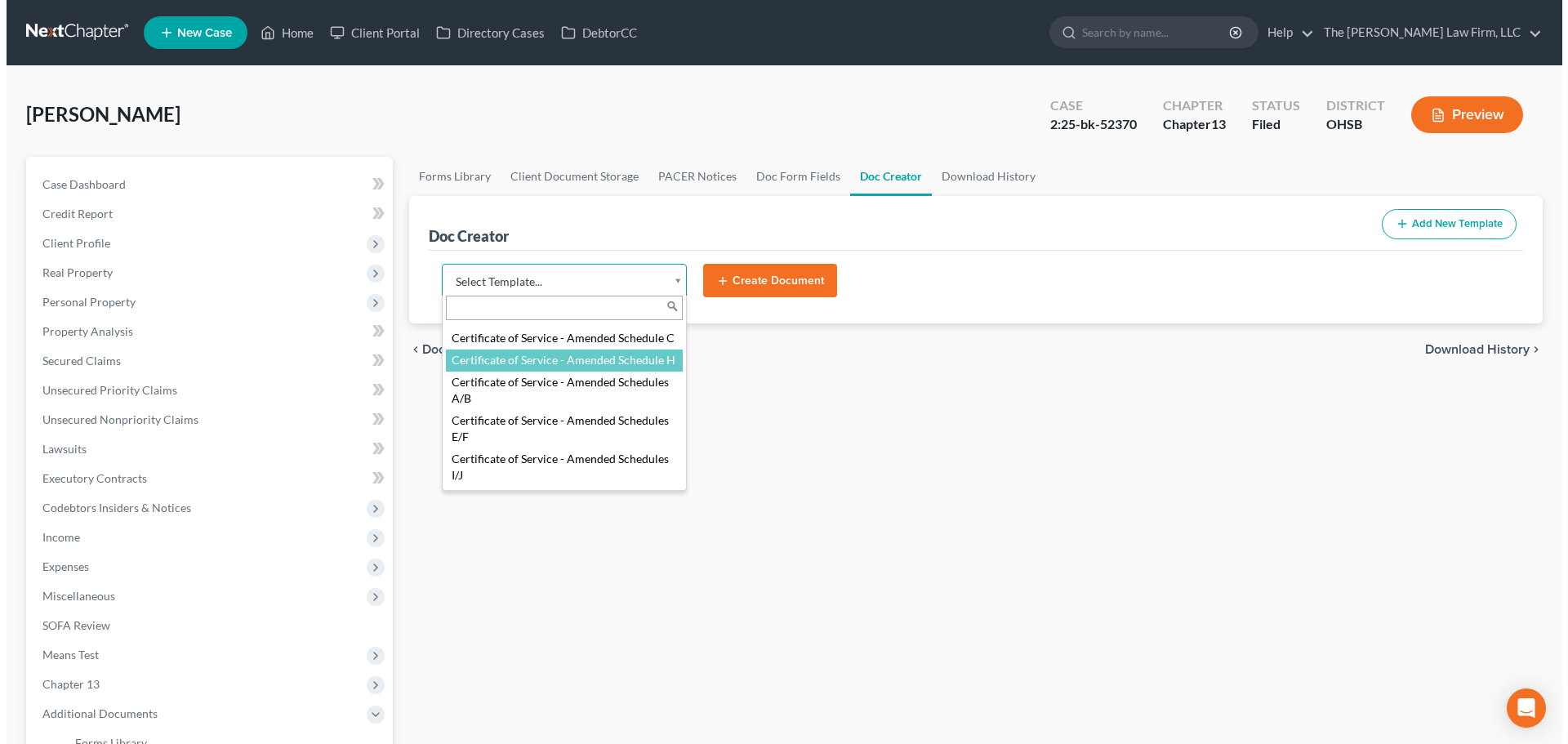
scroll to position [545, 0]
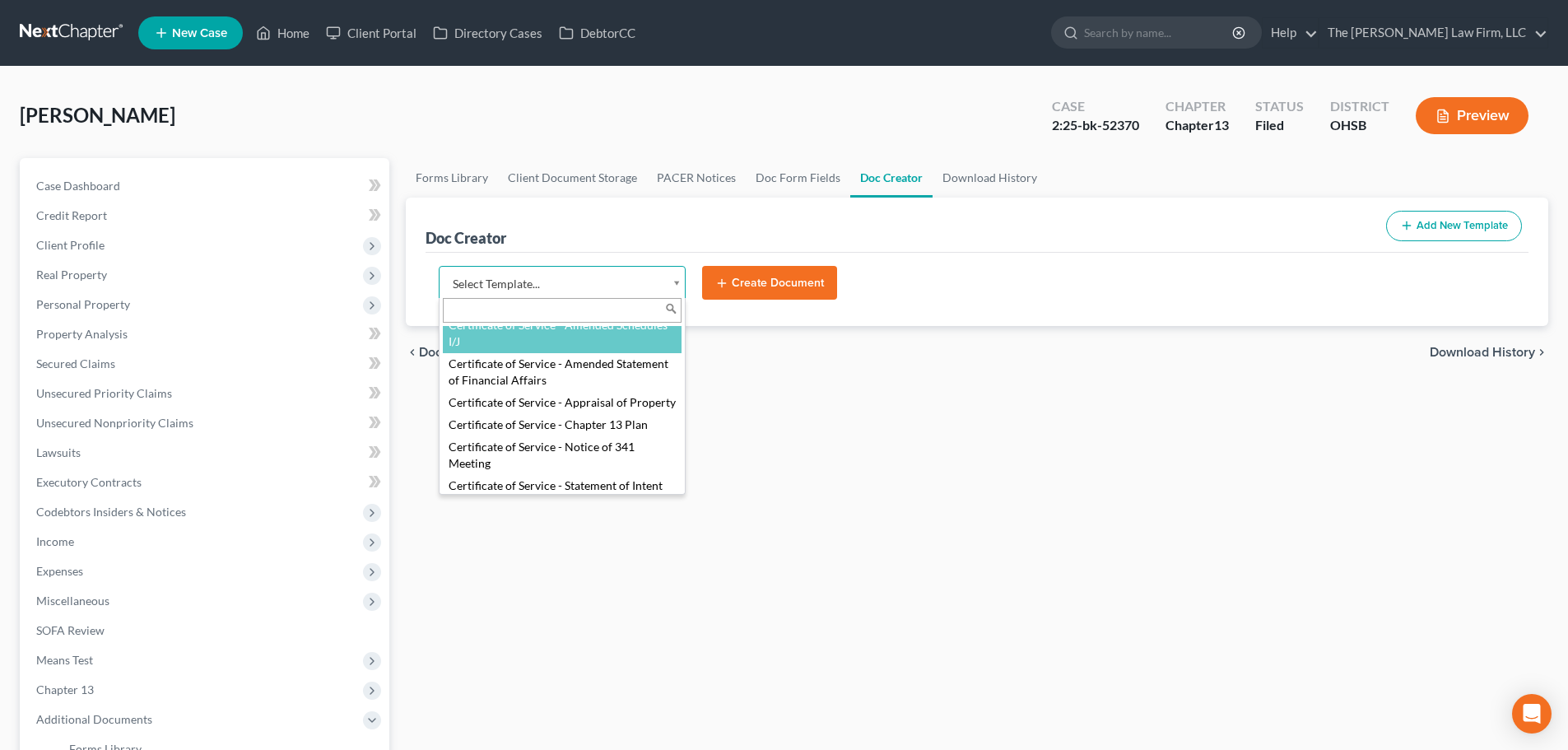
select select "107098"
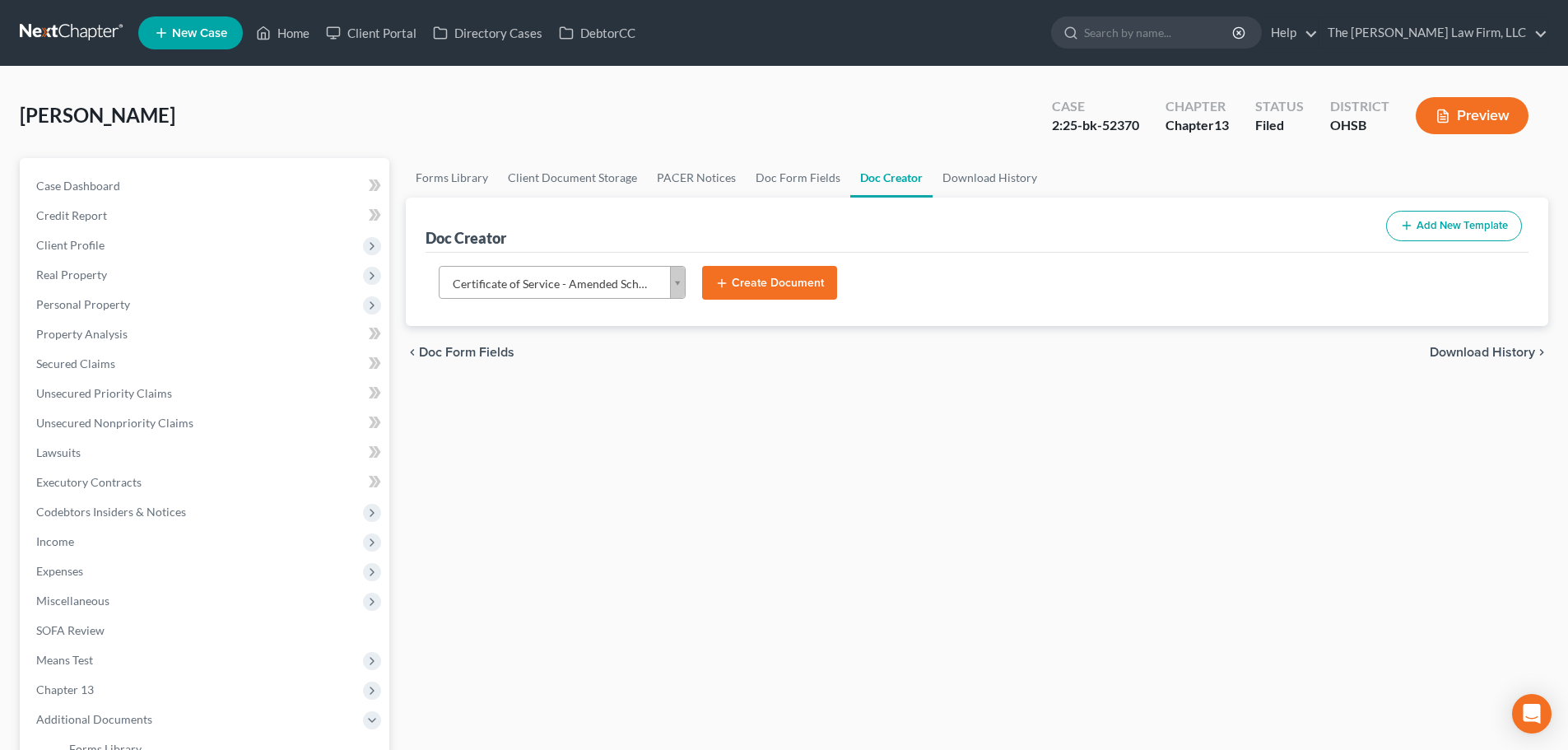
click at [767, 271] on button "Create Document" at bounding box center [769, 284] width 135 height 34
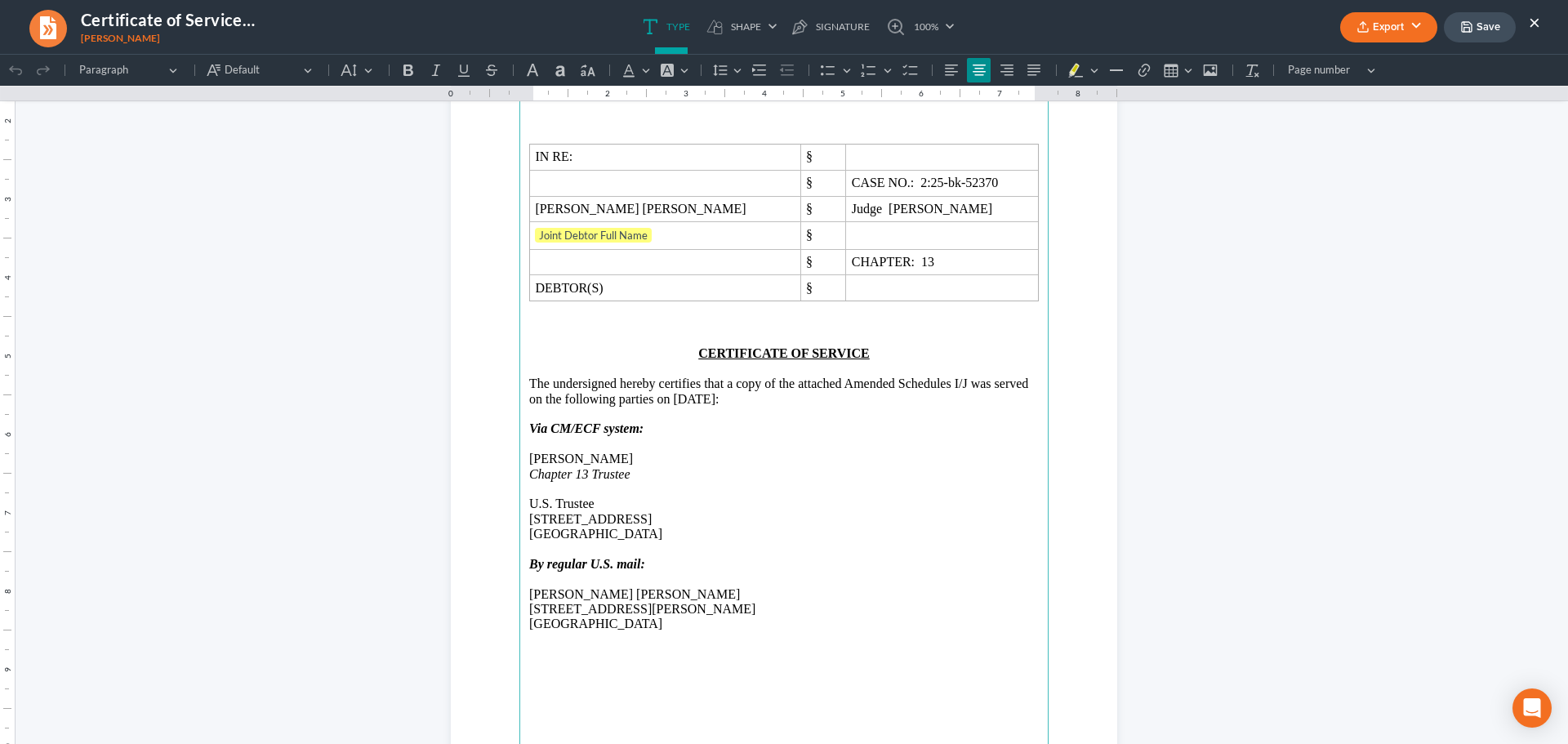
scroll to position [272, 0]
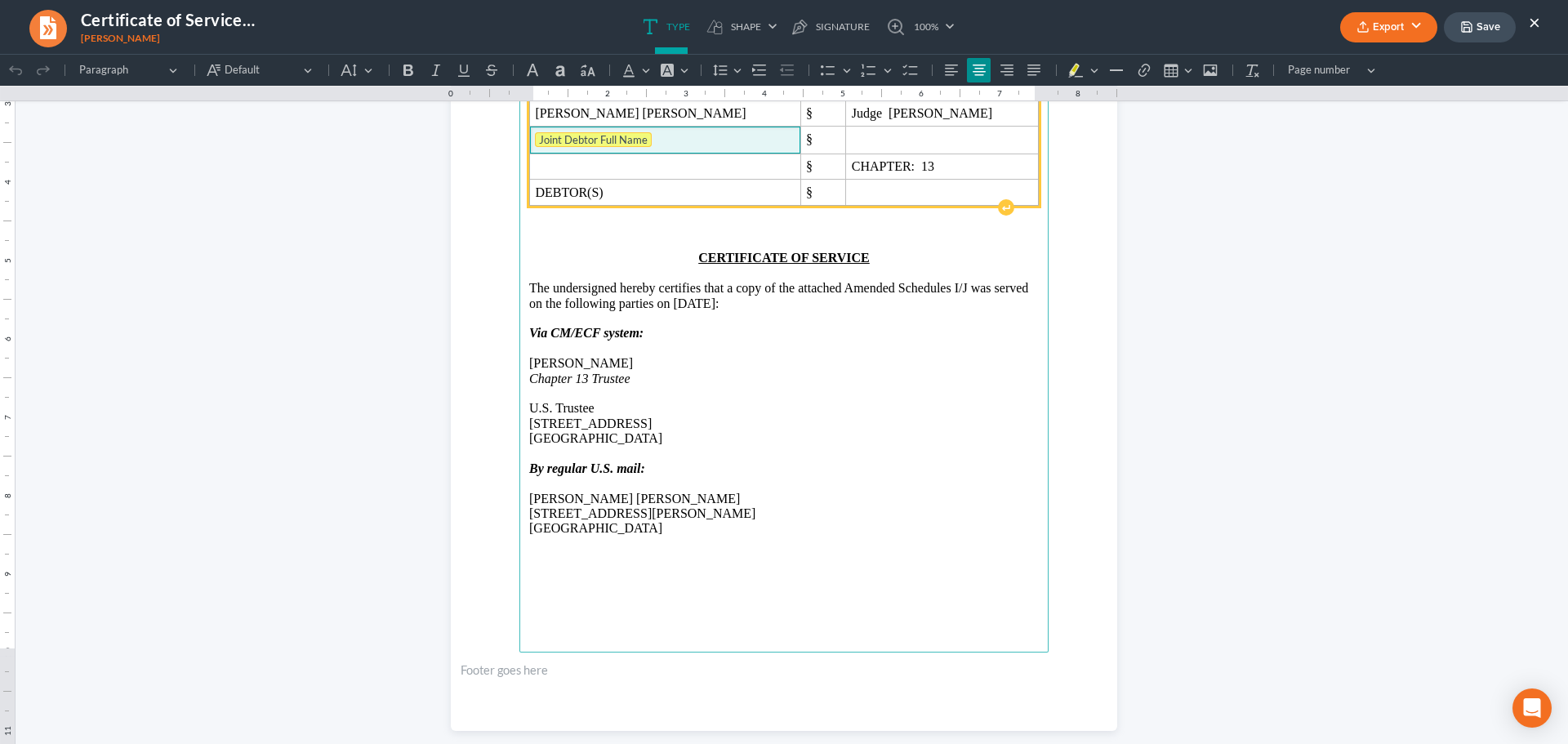
click at [609, 142] on tag "Joint Debtor Full Name" at bounding box center [593, 139] width 117 height 14
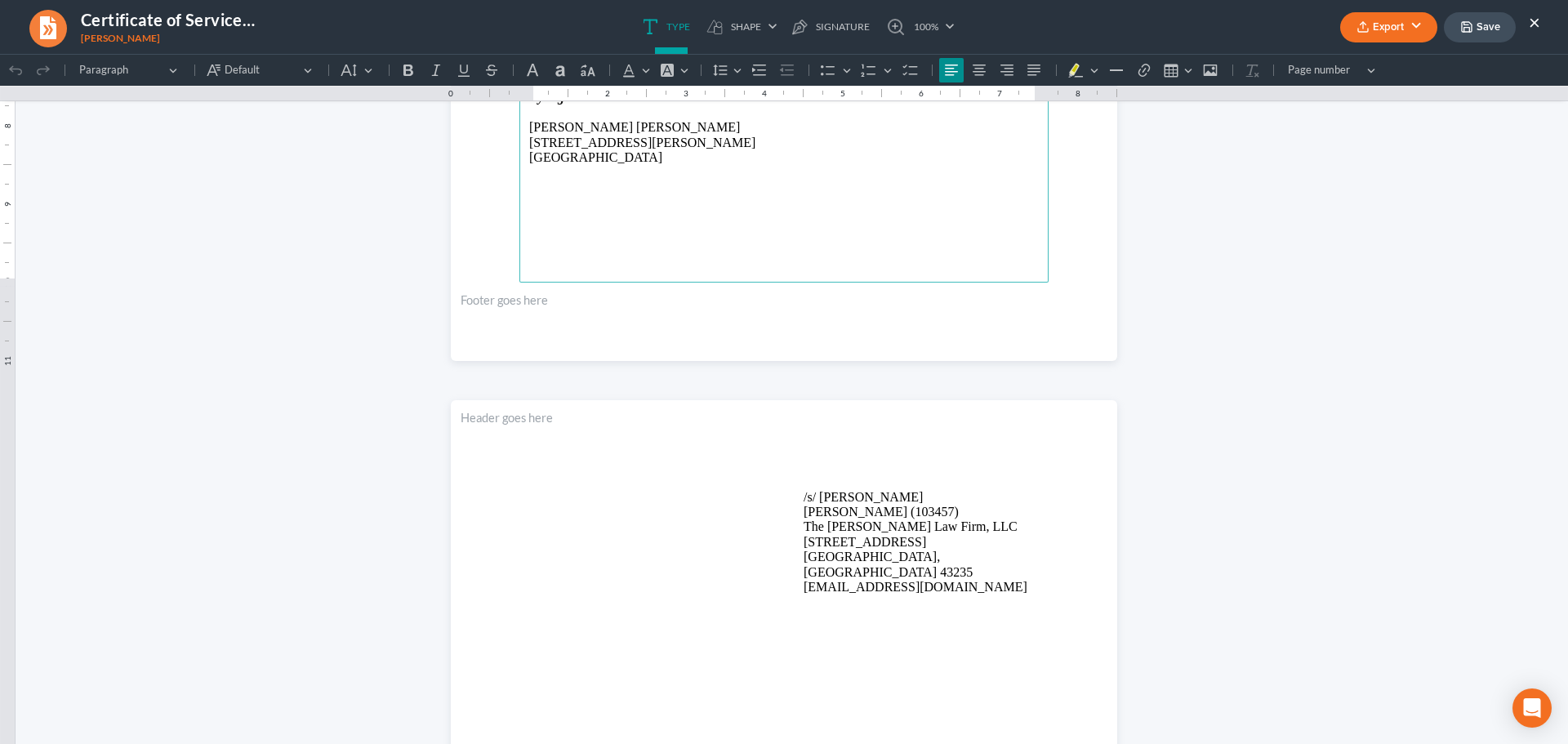
scroll to position [817, 0]
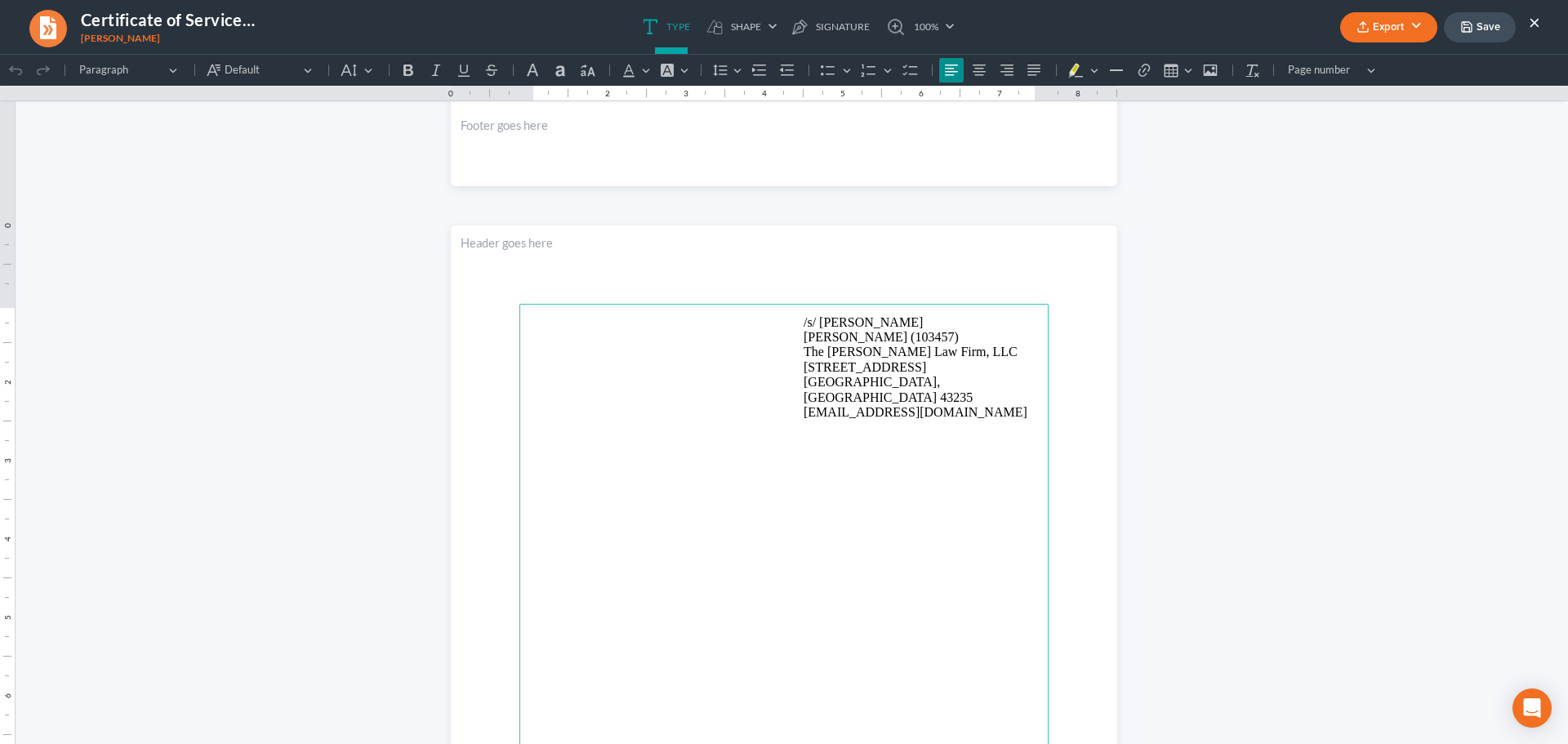
click at [851, 318] on p "/s/ Michael Kraig Michael Kraig (103457) The Jones Law Firm, LLC 134 Northwoods…" at bounding box center [921, 368] width 236 height 105
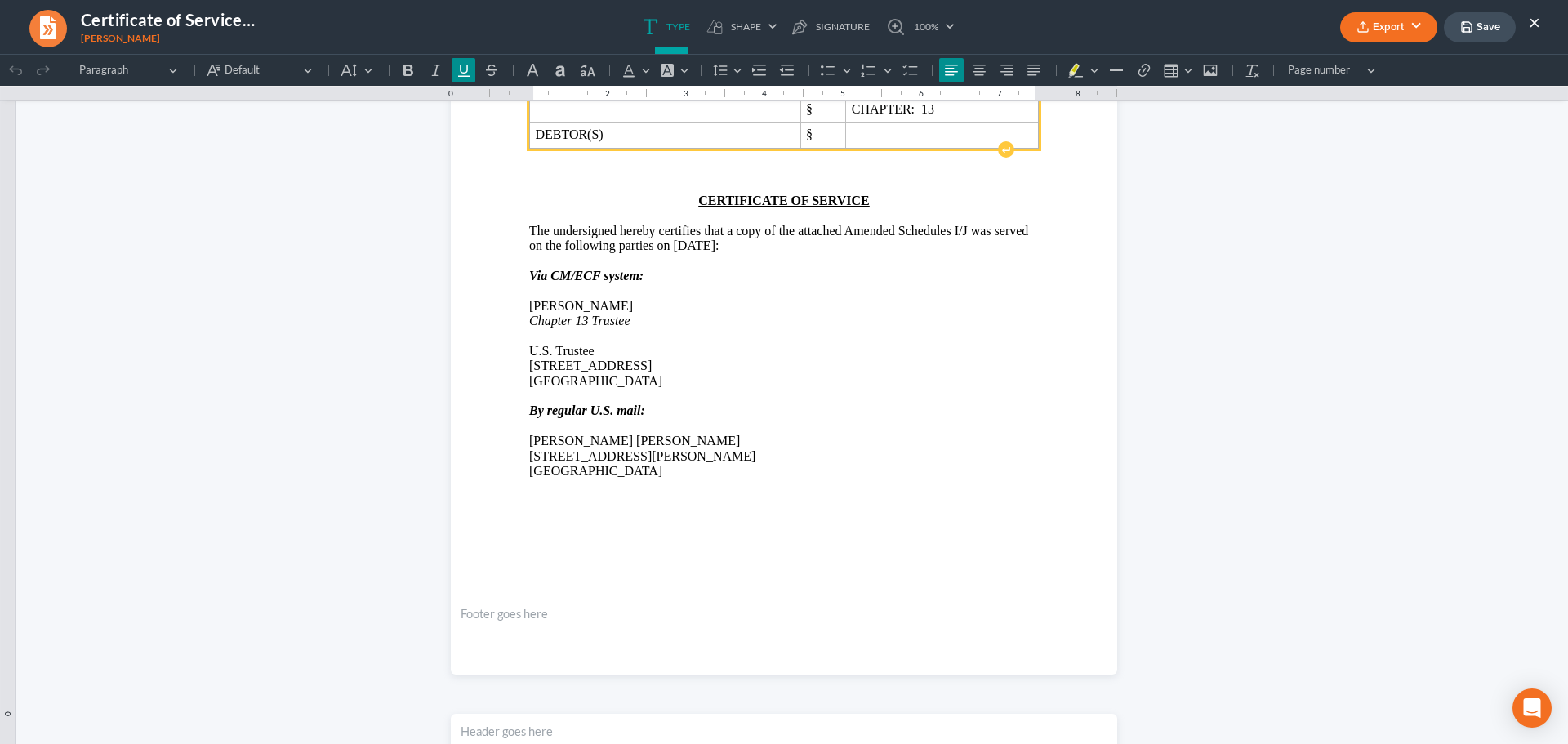
scroll to position [272, 0]
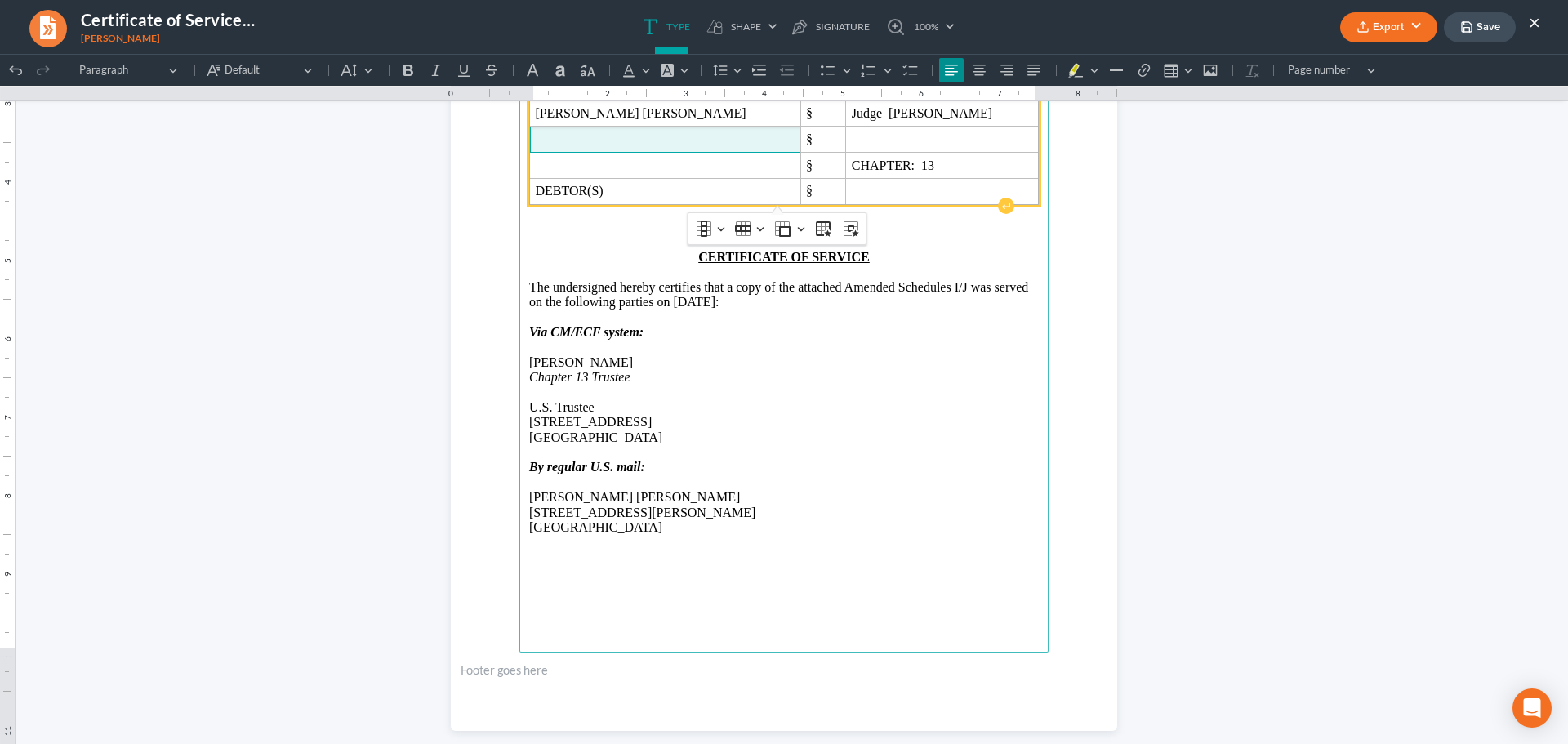
click at [947, 285] on p "The undersigned hereby certifies that a copy of the attached Amended Schedules …" at bounding box center [784, 296] width 510 height 30
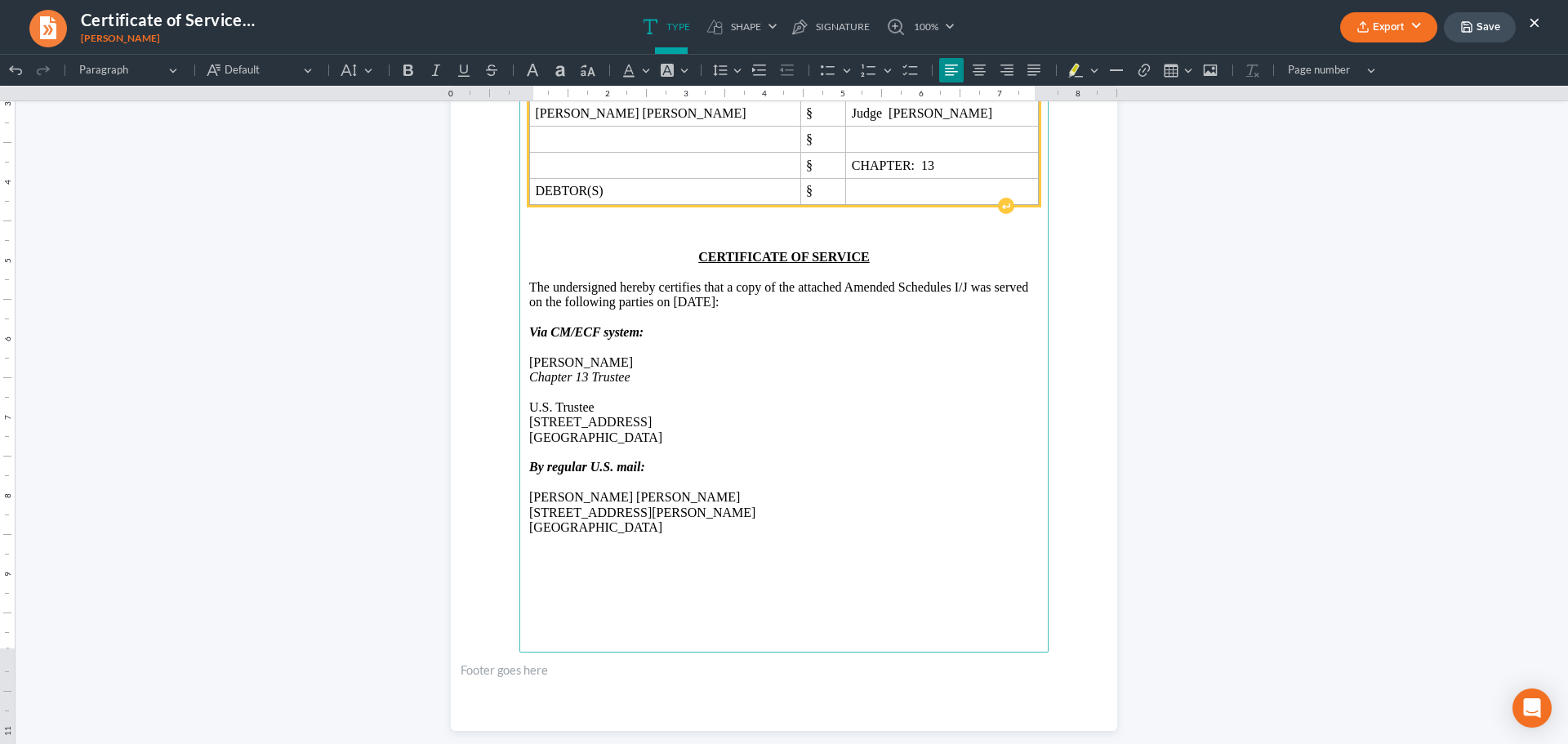
click at [951, 284] on p "The undersigned hereby certifies that a copy of the attached Amended Schedules …" at bounding box center [784, 296] width 510 height 30
click at [949, 288] on p "The undersigned hereby certifies that a copy of the attached Amended Schedules …" at bounding box center [784, 296] width 510 height 30
click at [1026, 283] on p "The undersigned hereby certifies that a copy of the attached Amended Schedules …" at bounding box center [784, 296] width 510 height 30
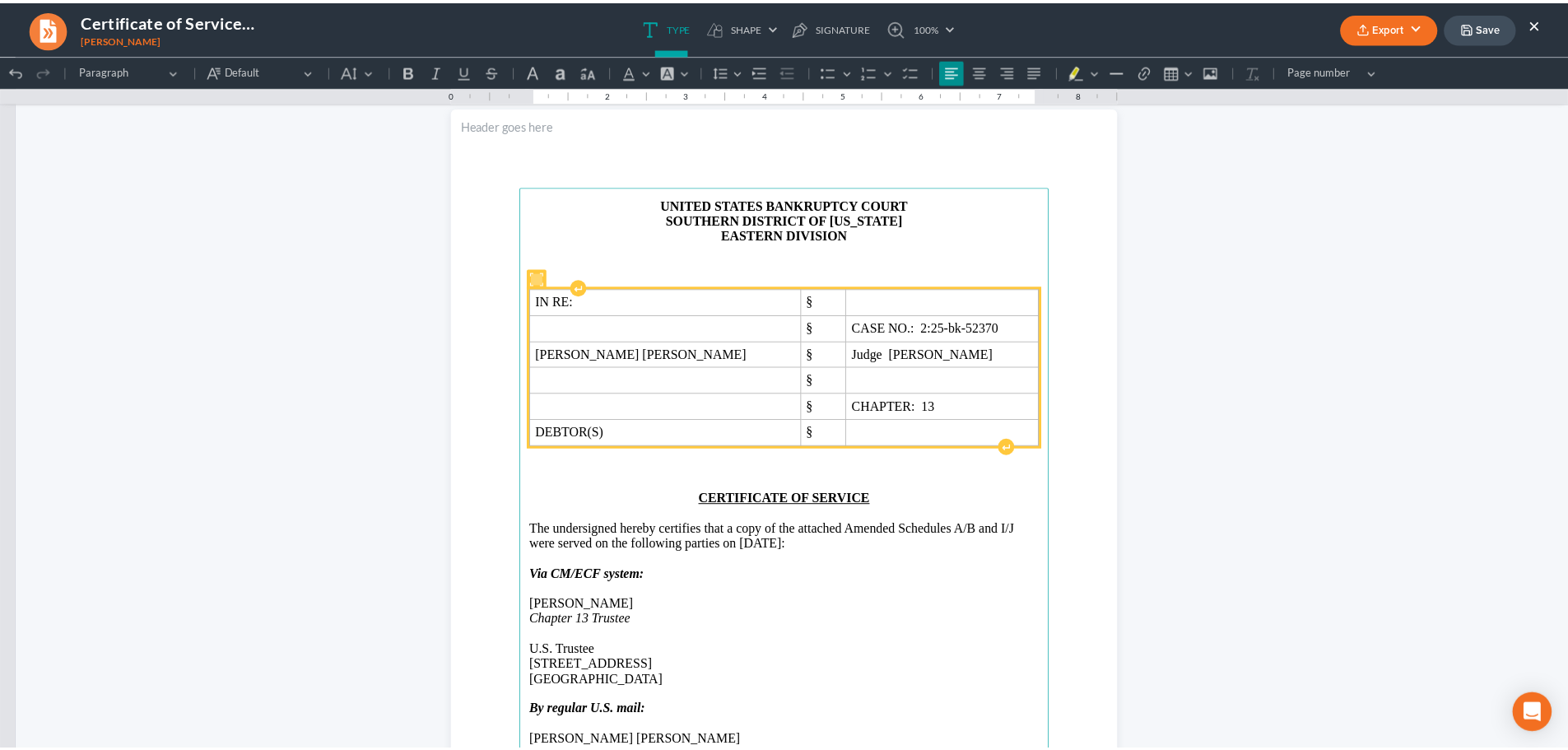
scroll to position [0, 0]
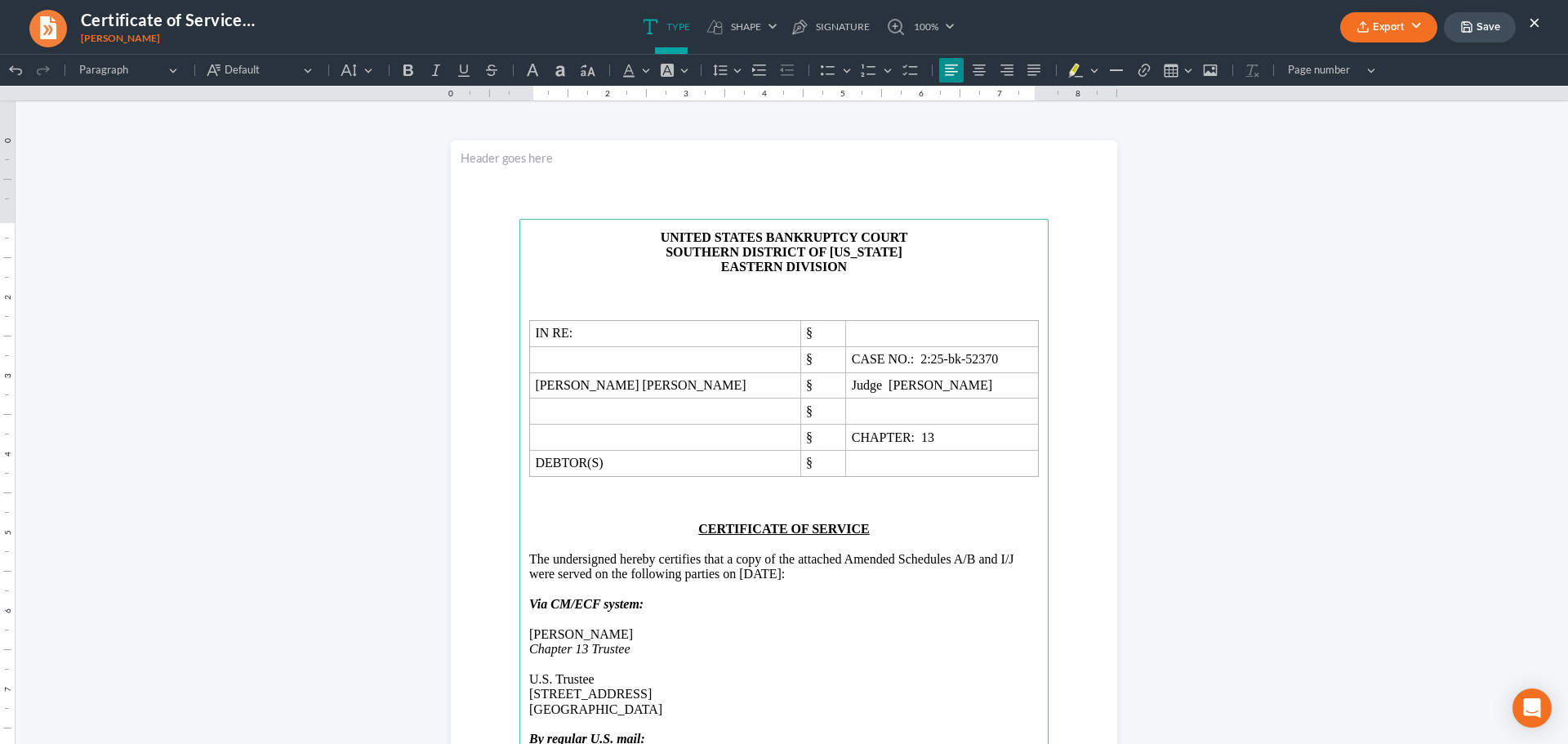
click at [864, 539] on p "Rich Text Editor, page-0-main" at bounding box center [784, 544] width 510 height 14
click at [1376, 20] on button "Export" at bounding box center [1389, 28] width 97 height 30
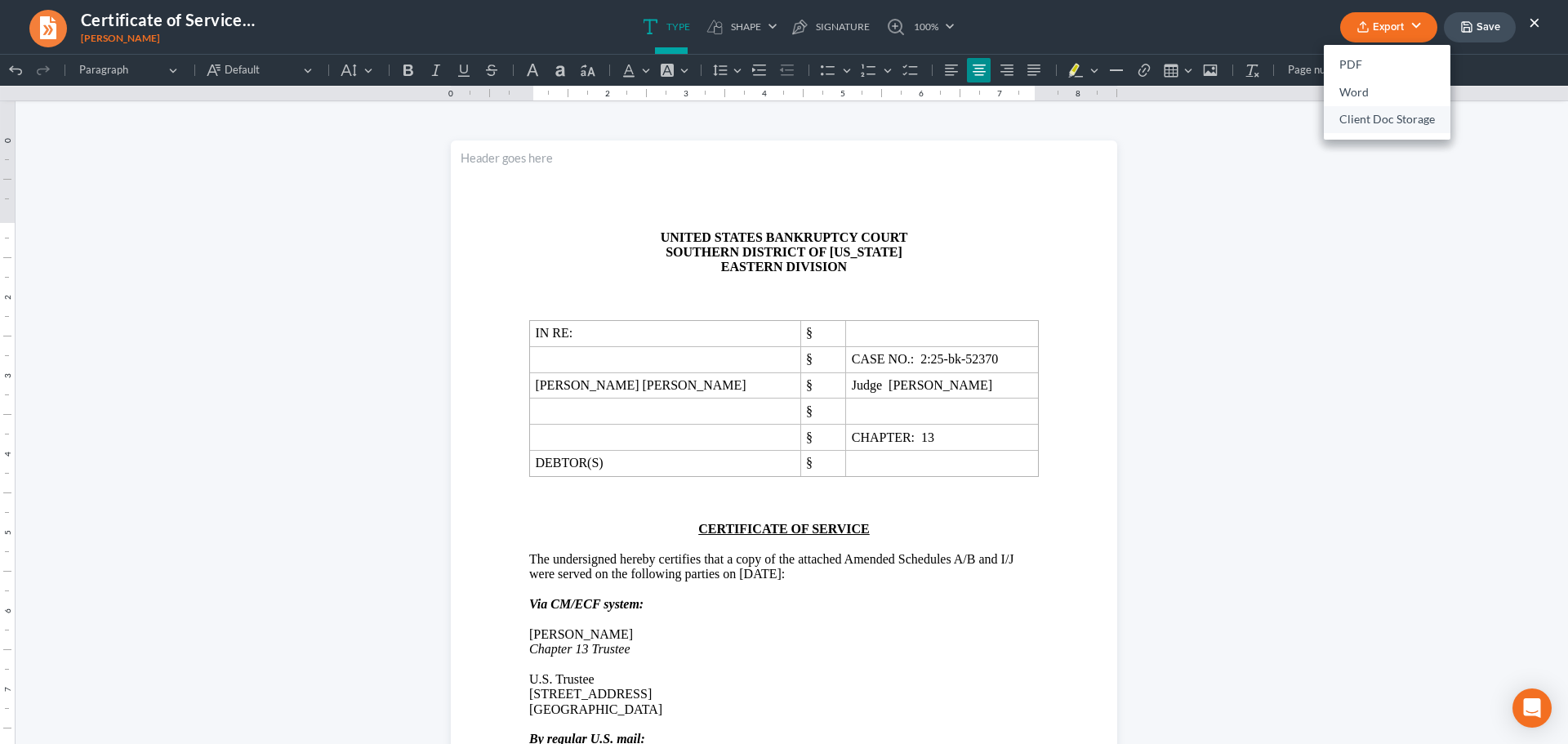
click at [1352, 120] on link "Client Doc Storage" at bounding box center [1387, 120] width 126 height 28
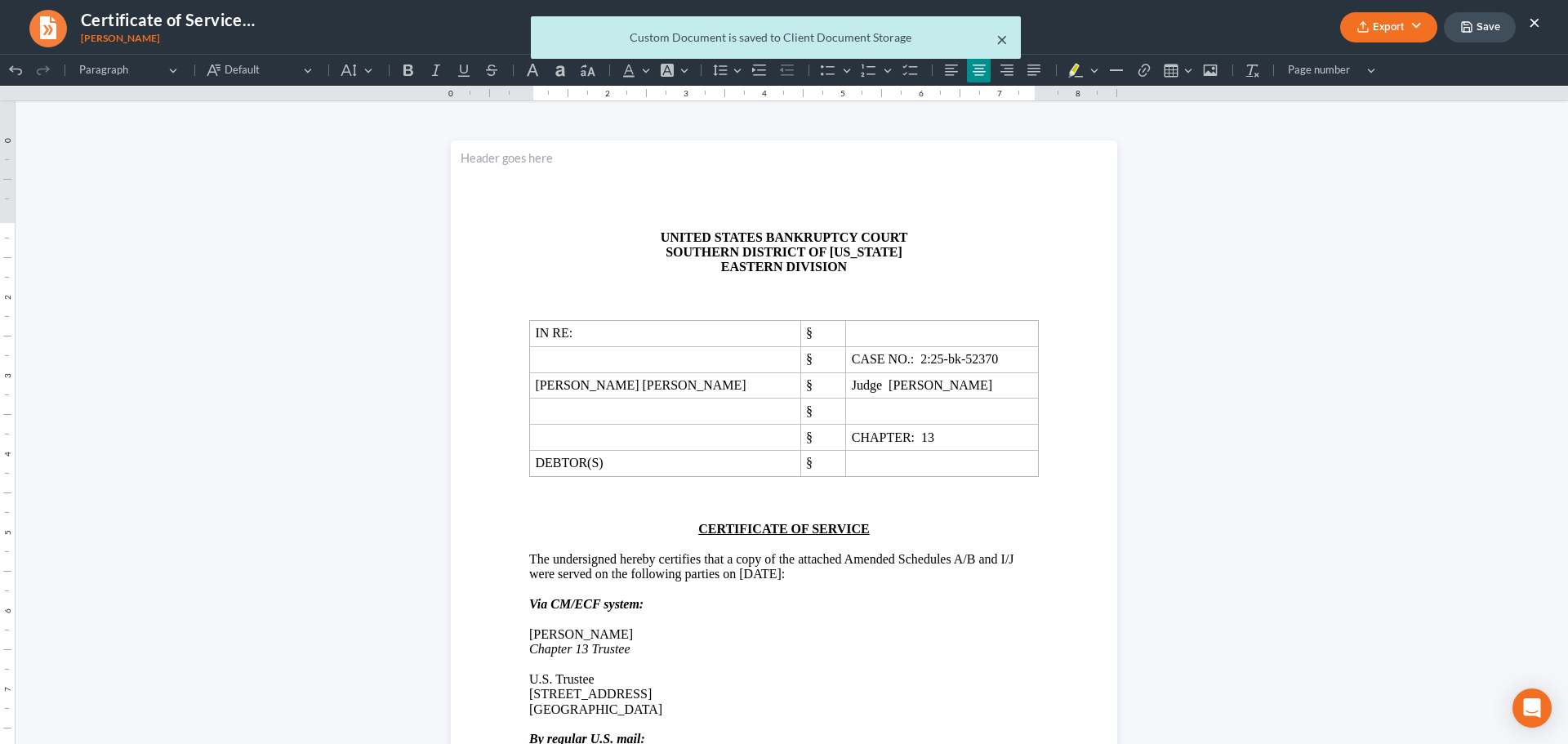
click at [1003, 38] on button "×" at bounding box center [1002, 39] width 11 height 20
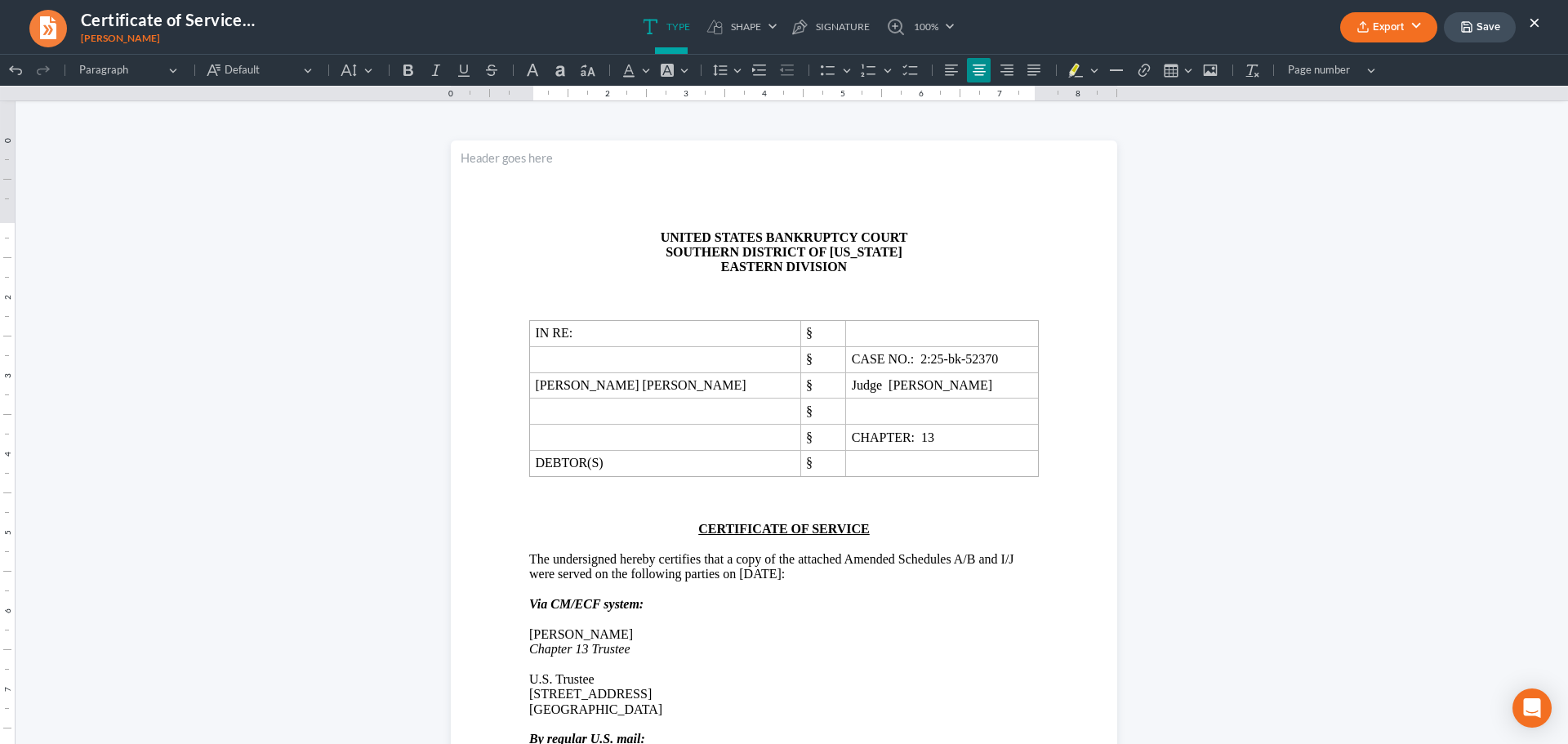
click at [1534, 16] on button "×" at bounding box center [1535, 22] width 11 height 20
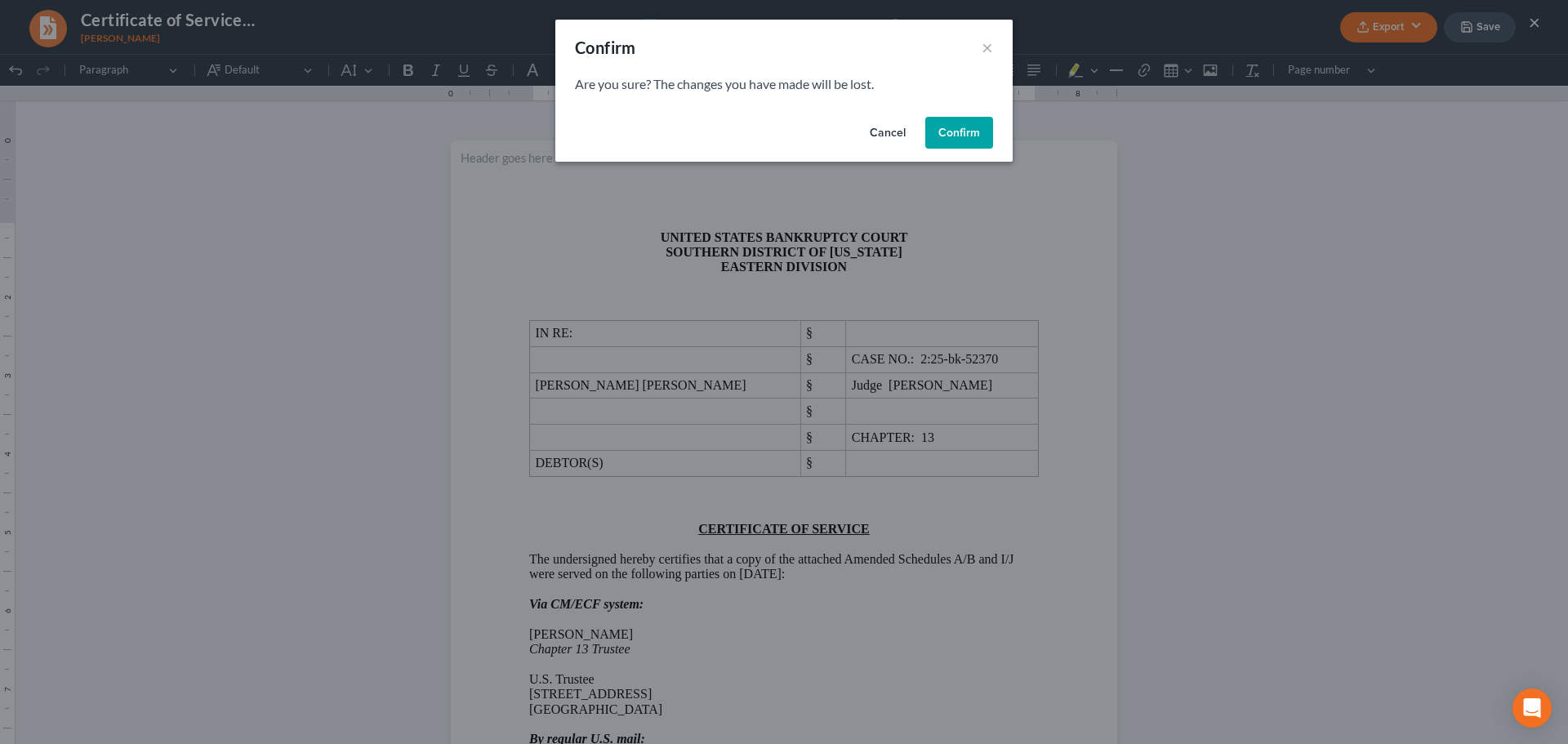
click at [977, 137] on button "Confirm" at bounding box center [958, 133] width 67 height 32
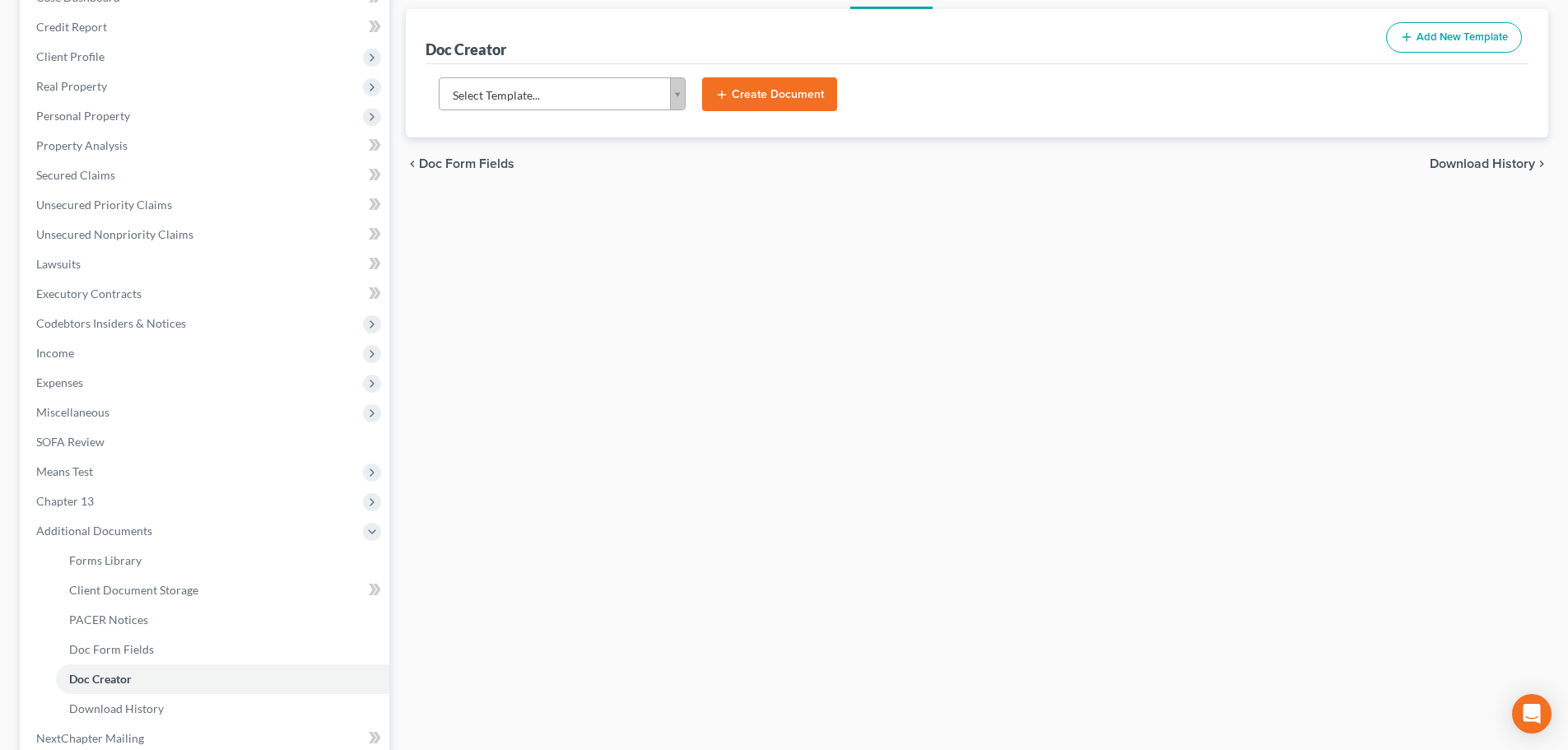
scroll to position [362, 0]
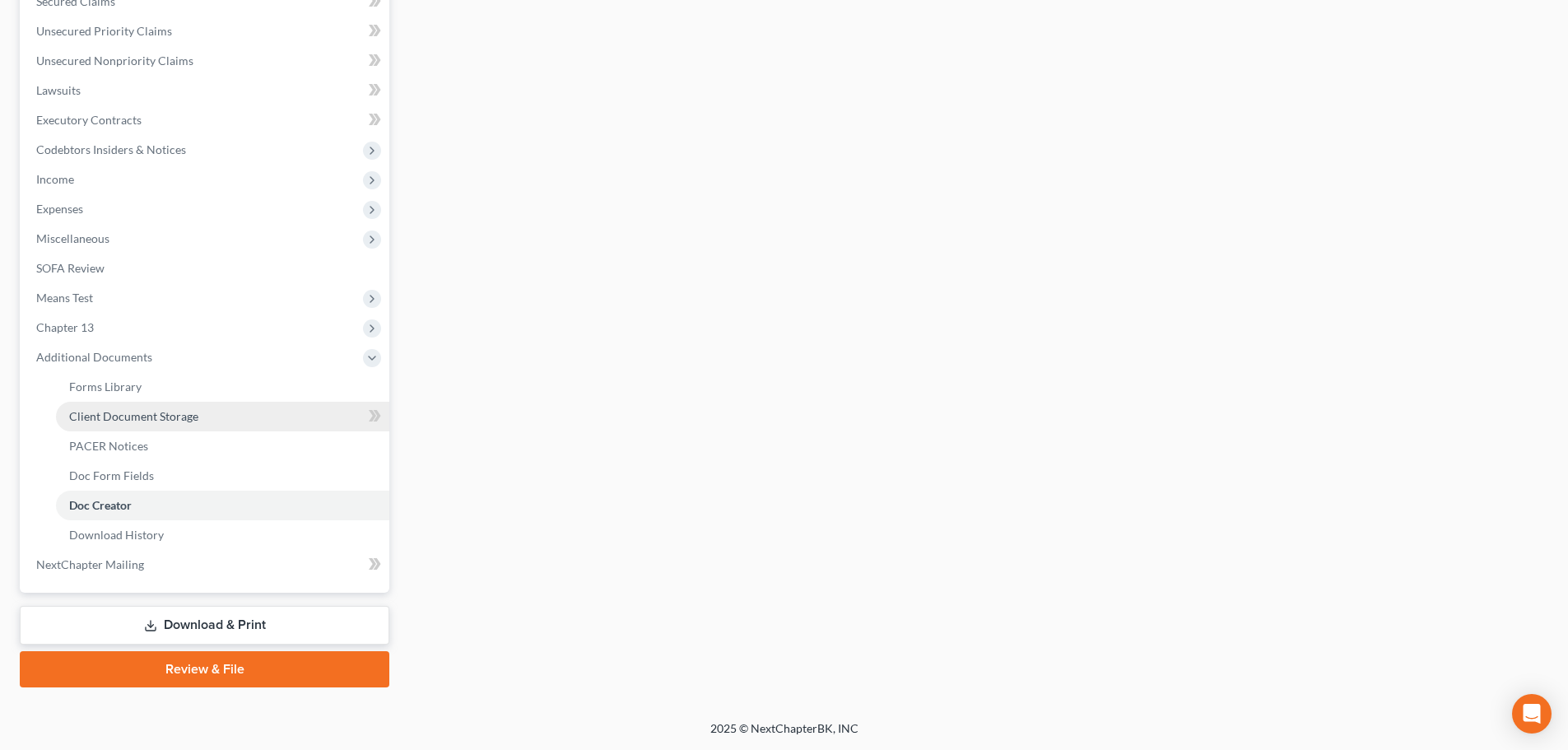
click at [160, 426] on link "Client Document Storage" at bounding box center [222, 417] width 333 height 30
select select "52"
select select "61"
select select "7"
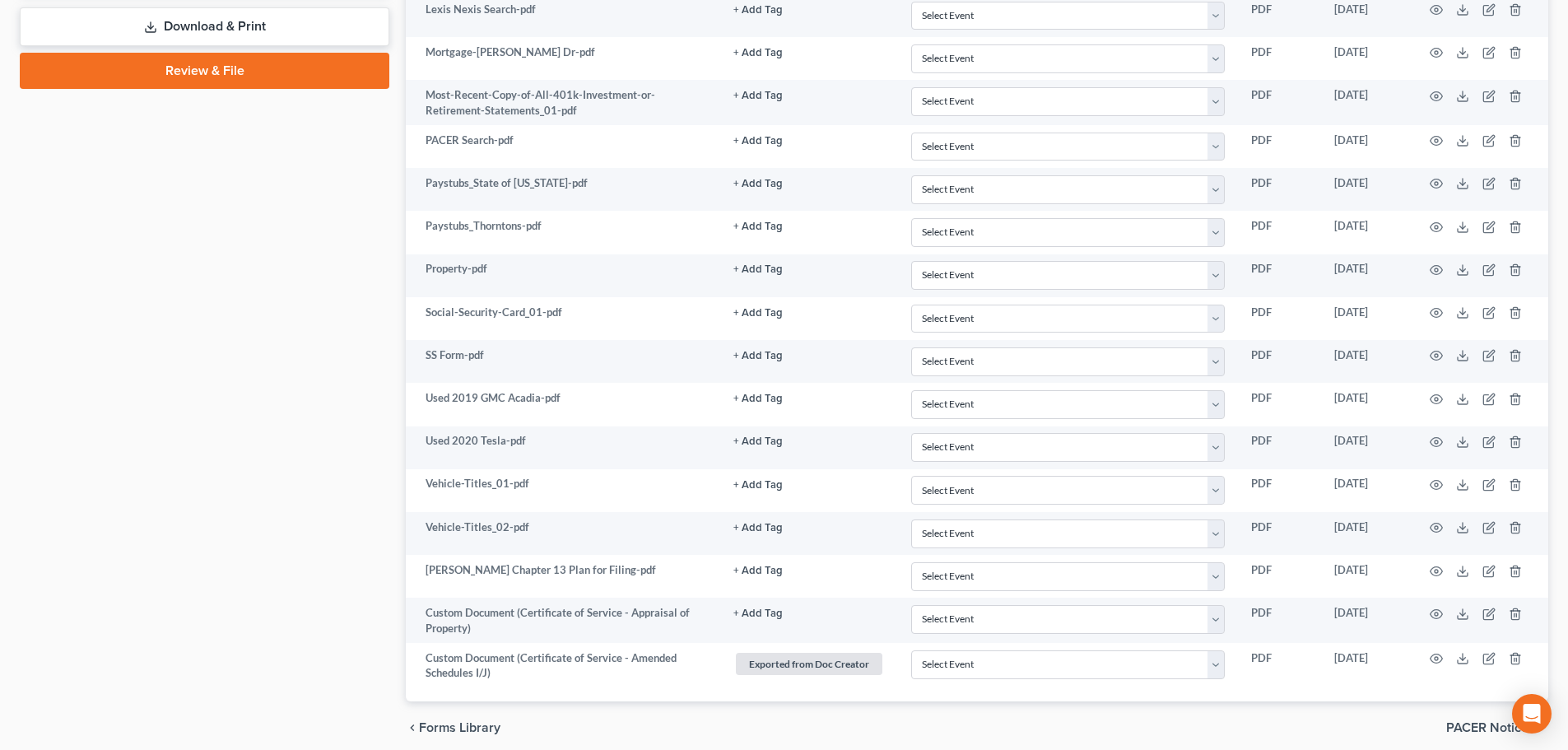
click at [244, 75] on link "Review & File" at bounding box center [205, 71] width 370 height 36
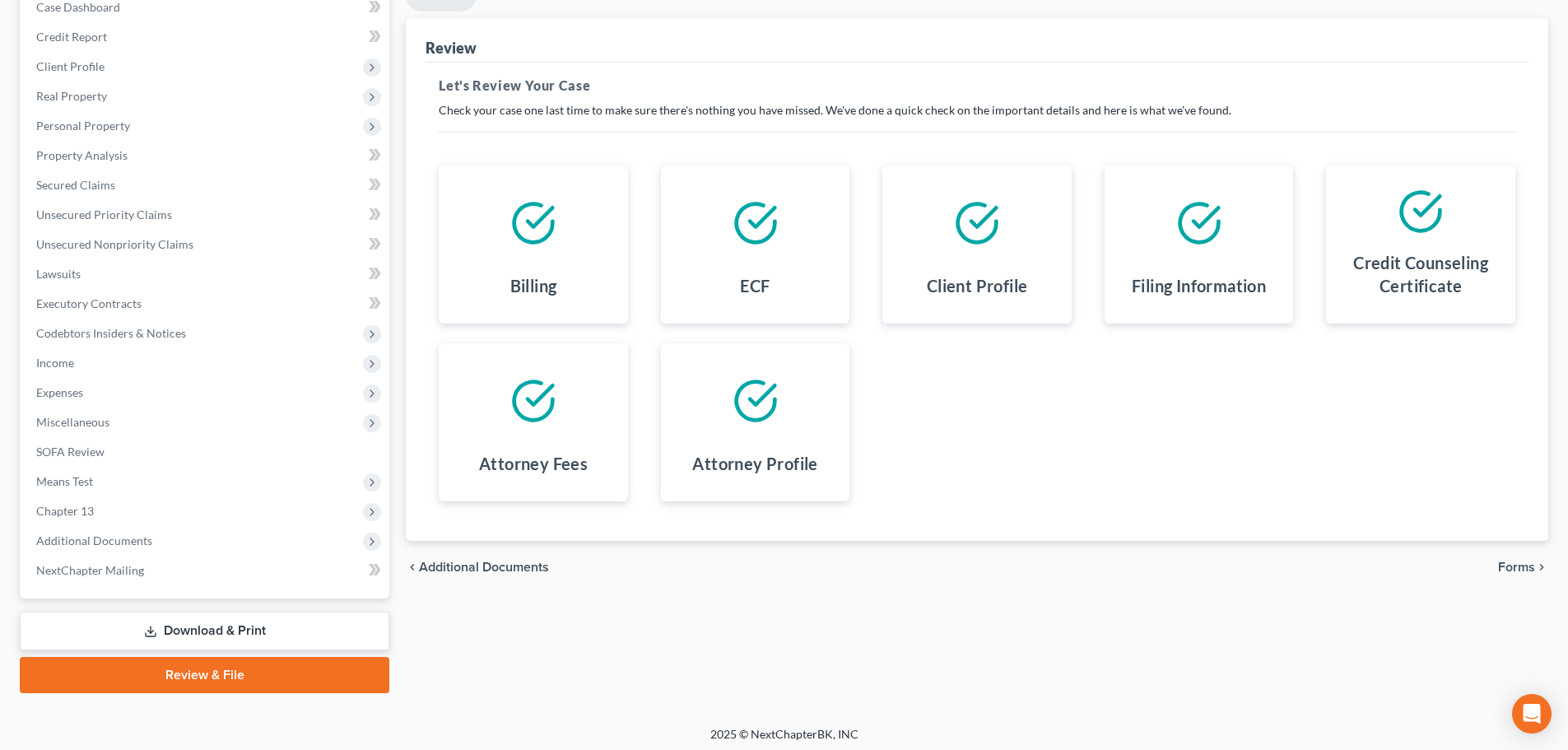
scroll to position [185, 0]
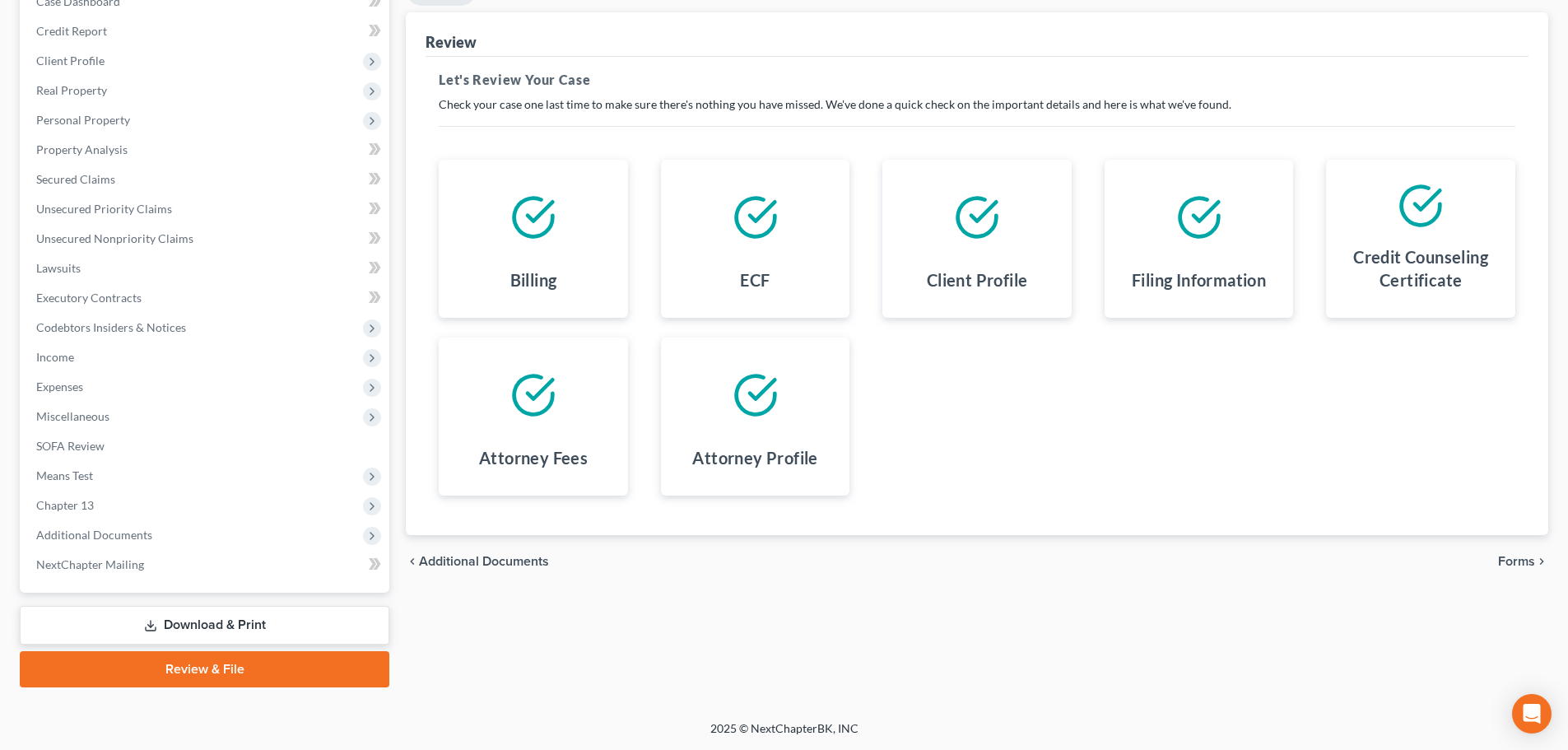
click at [1507, 559] on span "Forms" at bounding box center [1516, 562] width 37 height 13
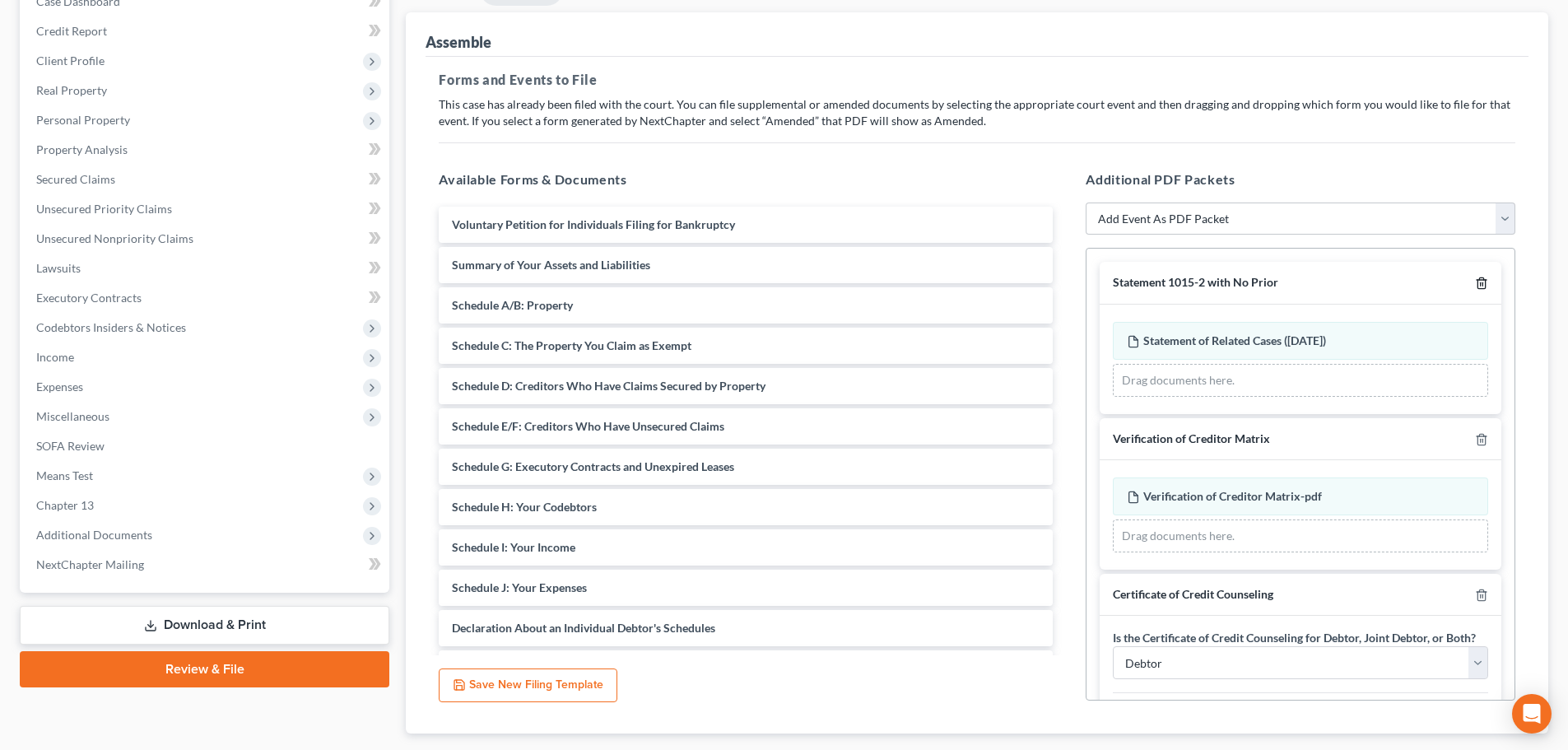
click at [1481, 285] on line "button" at bounding box center [1481, 284] width 0 height 3
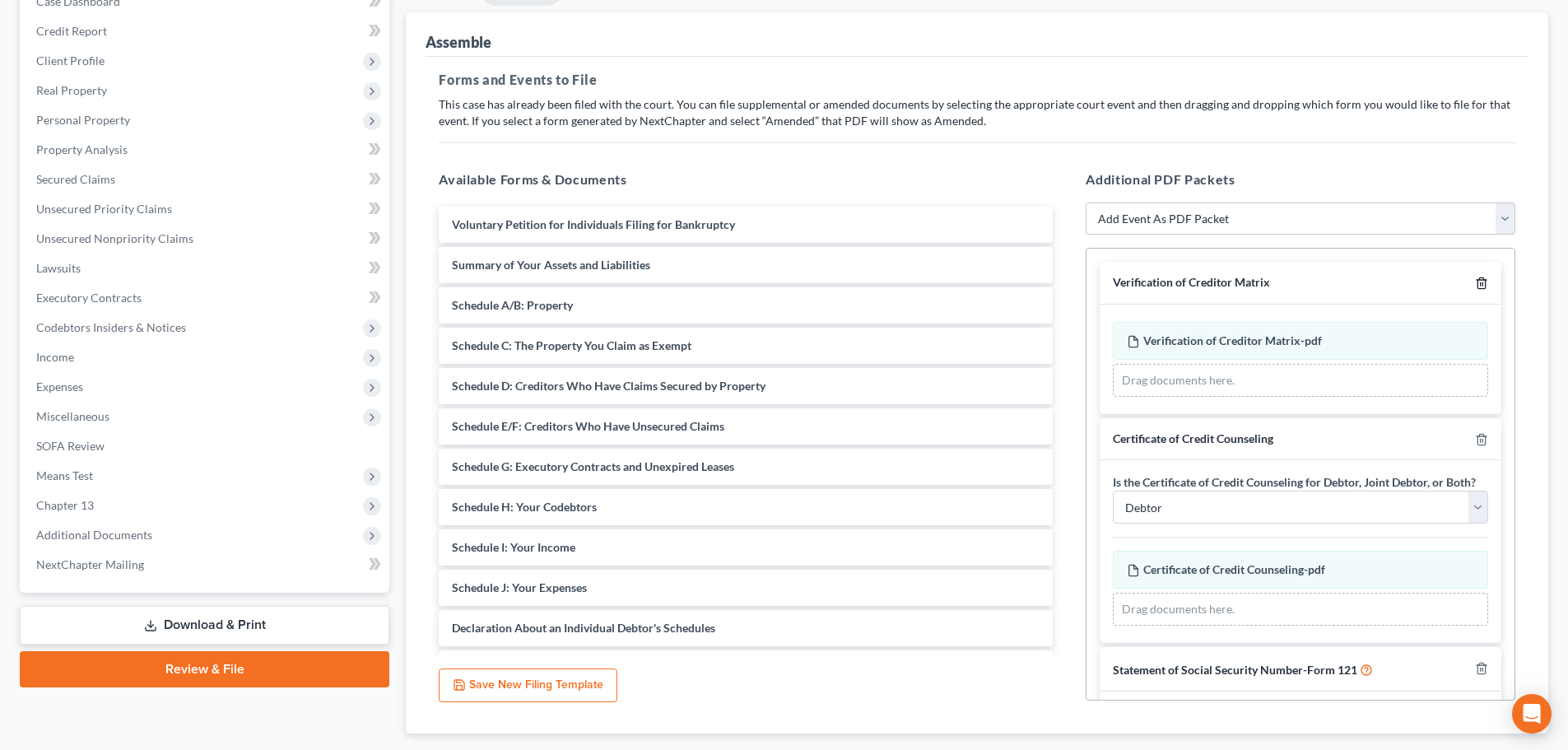
click at [1483, 285] on line "button" at bounding box center [1483, 284] width 0 height 3
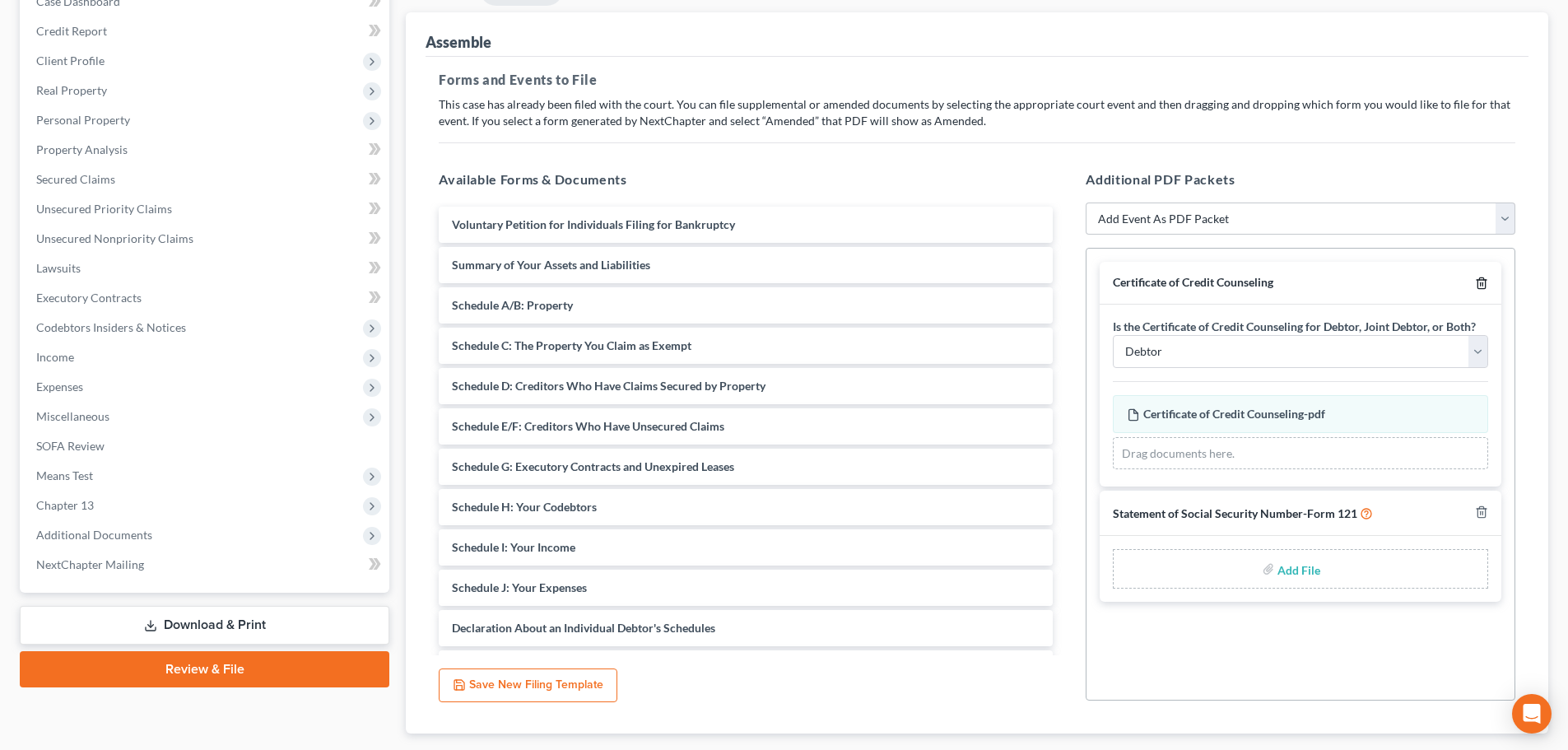
click at [1477, 280] on icon "button" at bounding box center [1481, 284] width 8 height 11
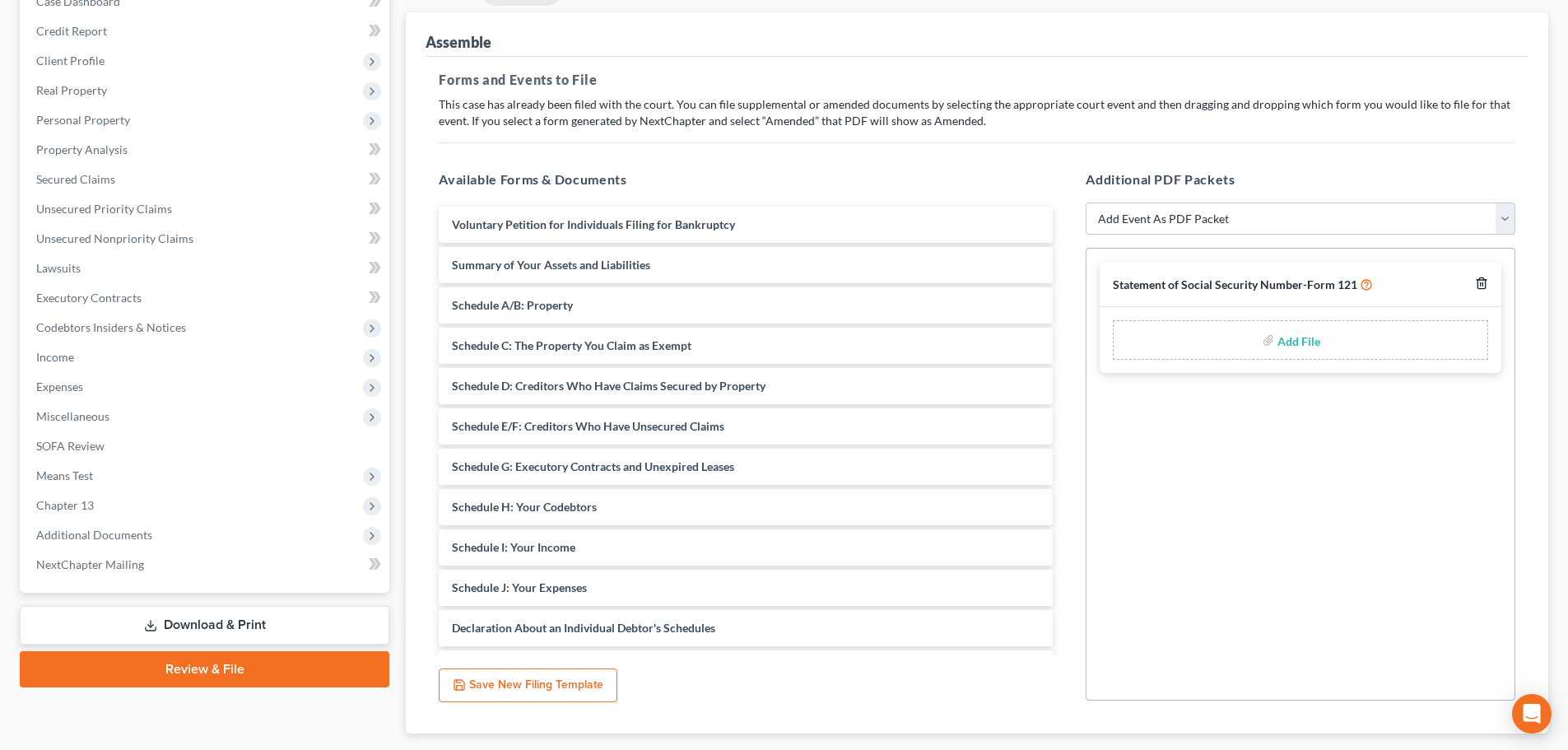
click at [1477, 280] on icon "button" at bounding box center [1481, 284] width 8 height 11
click at [1340, 215] on select "Add Event As PDF Packet 20 Largest Unsecured Creditors Amended Document Amended…" at bounding box center [1300, 219] width 430 height 33
select select "3"
click at [1086, 203] on select "Add Event As PDF Packet 20 Largest Unsecured Creditors Amended Document Amended…" at bounding box center [1300, 219] width 430 height 33
select select
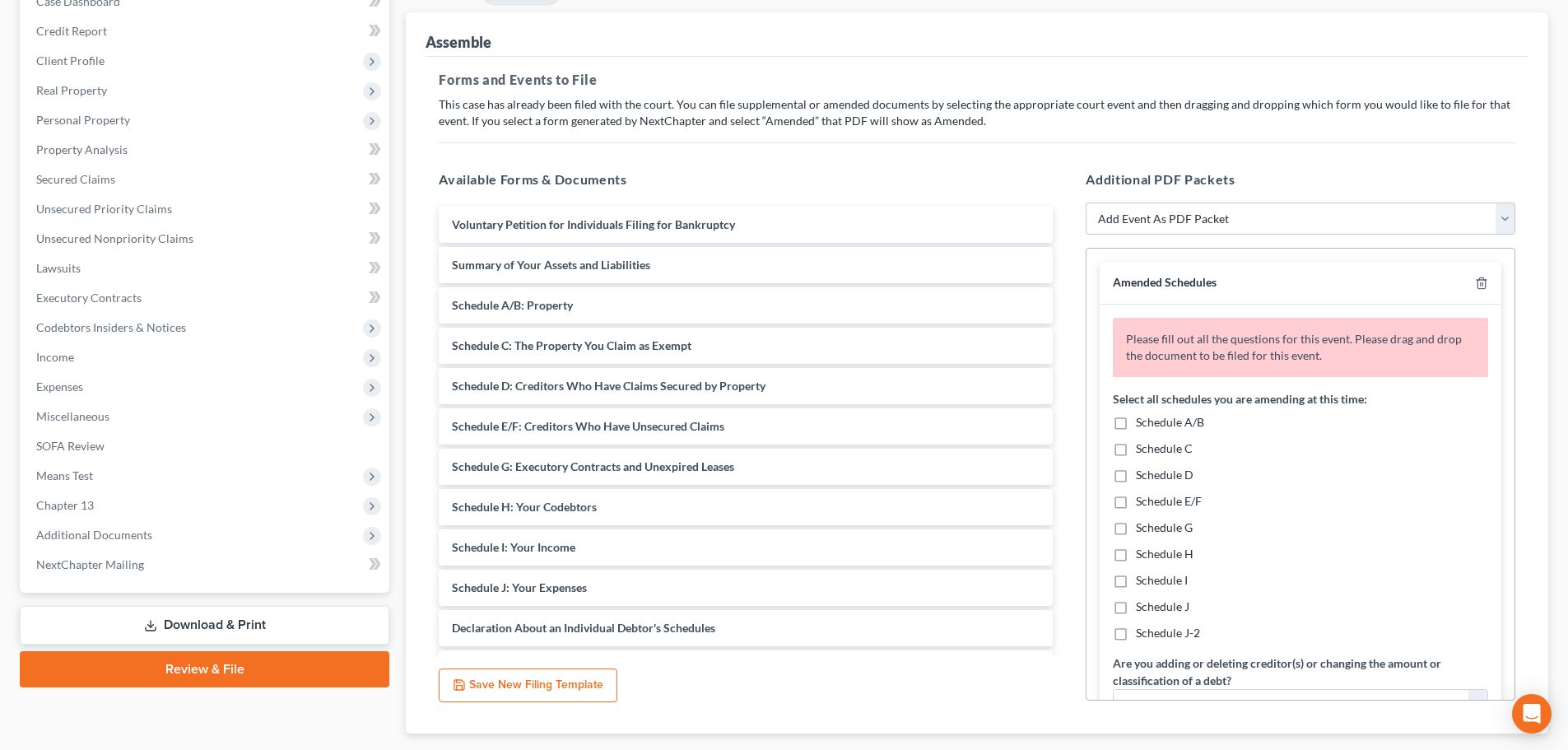
click at [1179, 426] on span "Schedule A/B" at bounding box center [1170, 421] width 68 height 14
click at [1154, 425] on input "Schedule A/B" at bounding box center [1147, 420] width 11 height 11
checkbox input "true"
click at [1172, 577] on span "Schedule I" at bounding box center [1162, 580] width 52 height 14
click at [1154, 577] on input "Schedule I" at bounding box center [1147, 578] width 11 height 11
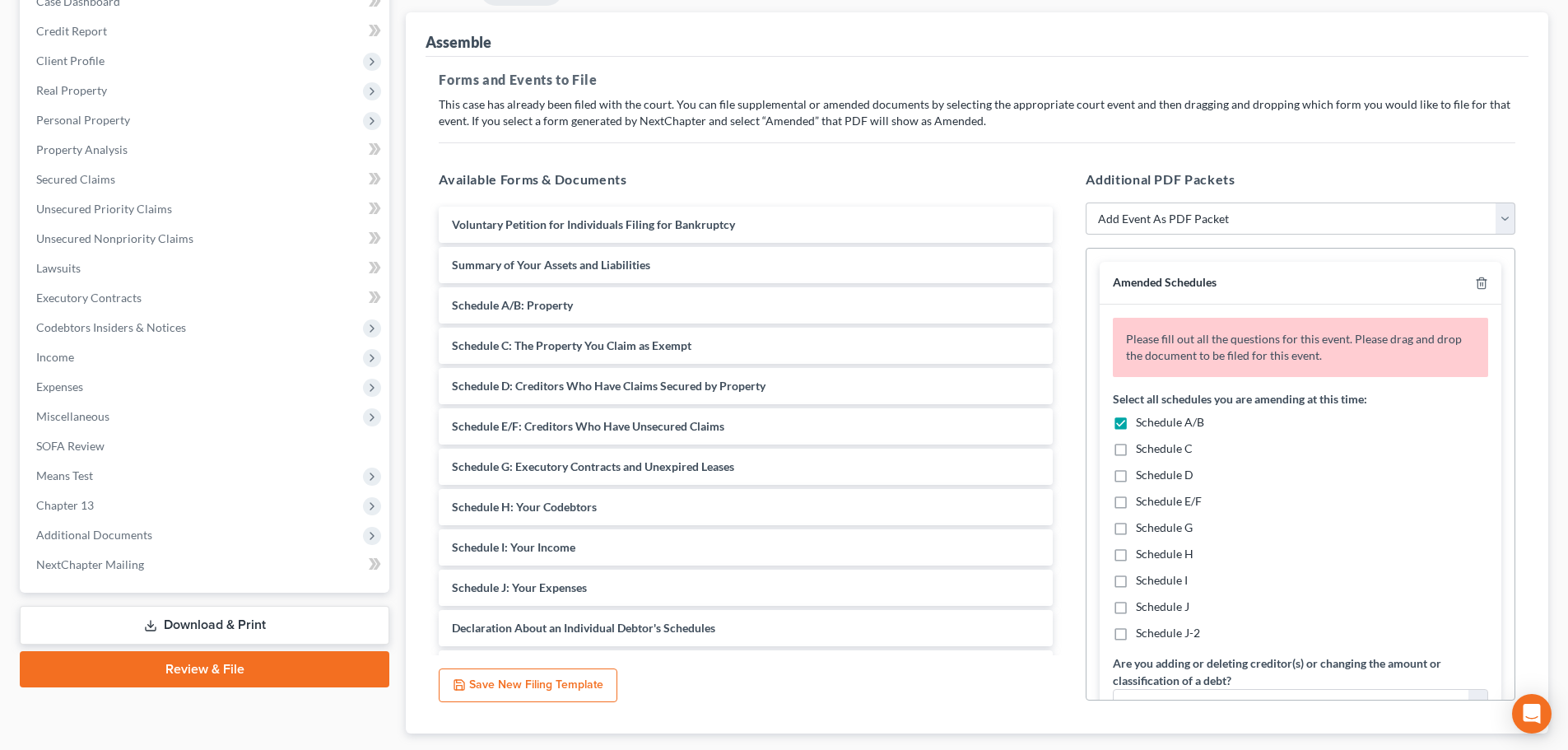
checkbox input "true"
click at [1171, 606] on span "Schedule J" at bounding box center [1163, 606] width 54 height 14
click at [1154, 606] on input "Schedule J" at bounding box center [1147, 603] width 11 height 11
checkbox input "true"
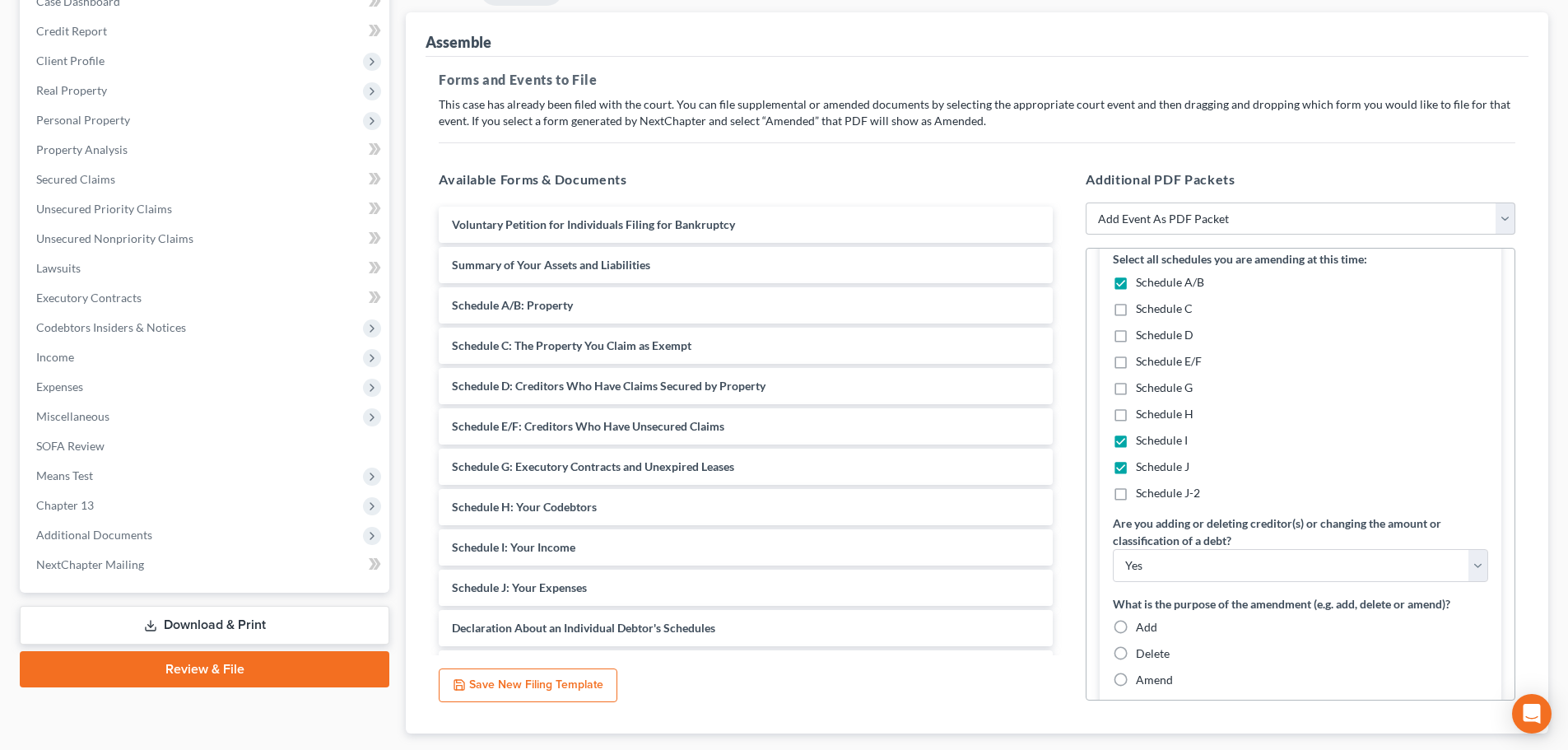
scroll to position [274, 0]
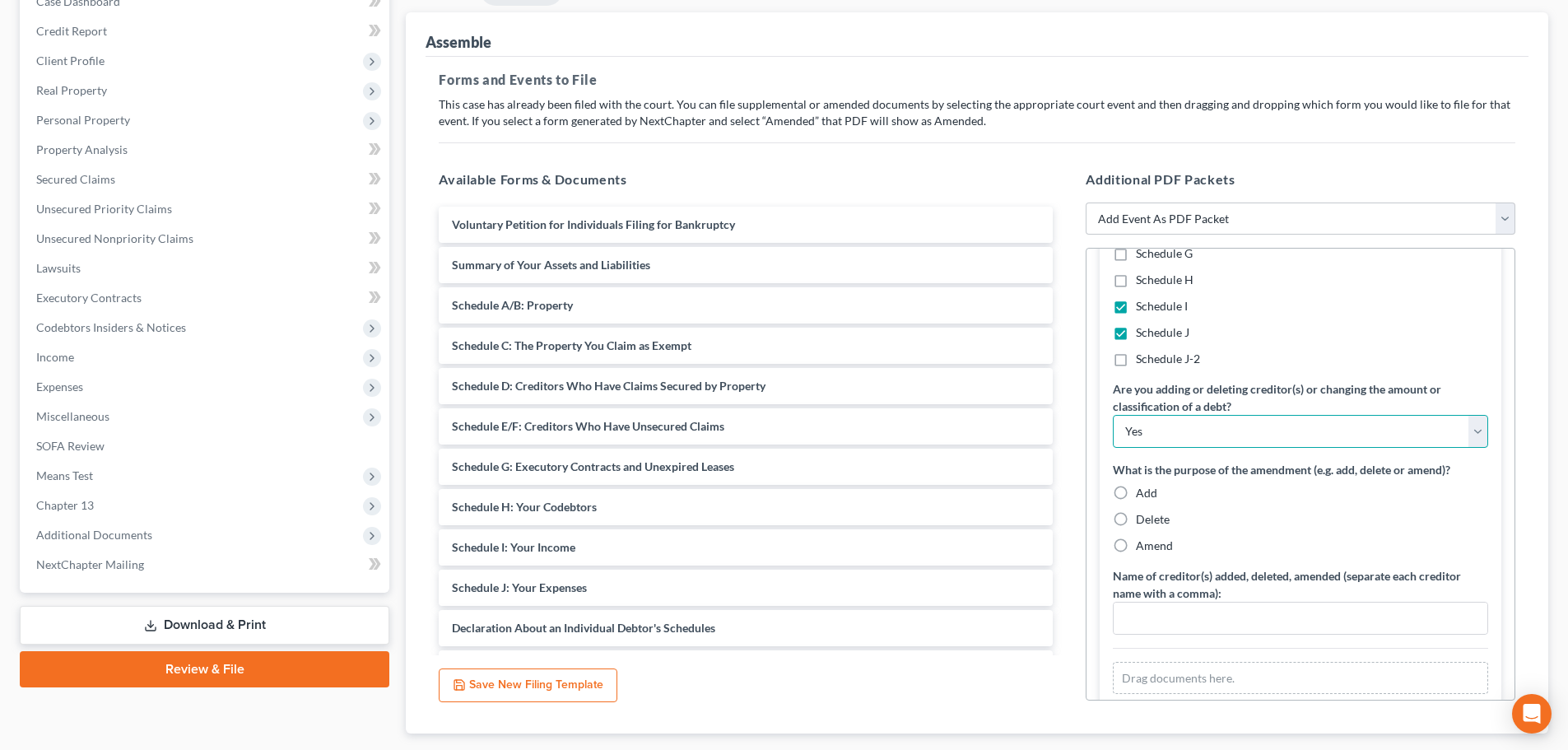
click at [1254, 420] on select "Yes No" at bounding box center [1301, 431] width 375 height 33
drag, startPoint x: 1181, startPoint y: 435, endPoint x: 1184, endPoint y: 444, distance: 9.5
click at [1181, 434] on select "Yes No" at bounding box center [1301, 431] width 375 height 33
select select "1"
click at [1113, 415] on select "Yes No" at bounding box center [1301, 431] width 375 height 33
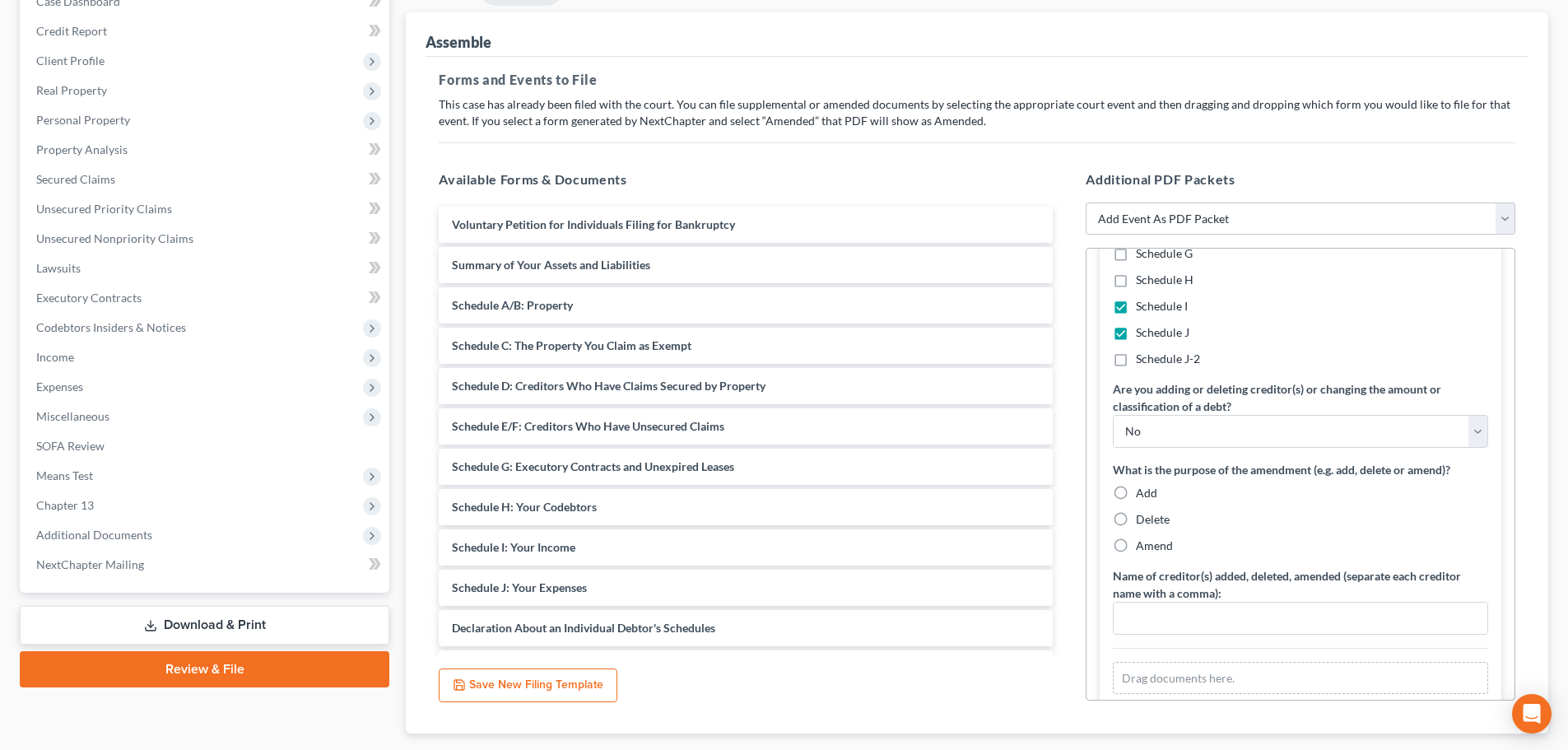
click at [1153, 539] on span "Amend" at bounding box center [1154, 545] width 37 height 14
click at [1153, 539] on input "Amend" at bounding box center [1147, 542] width 11 height 11
radio input "true"
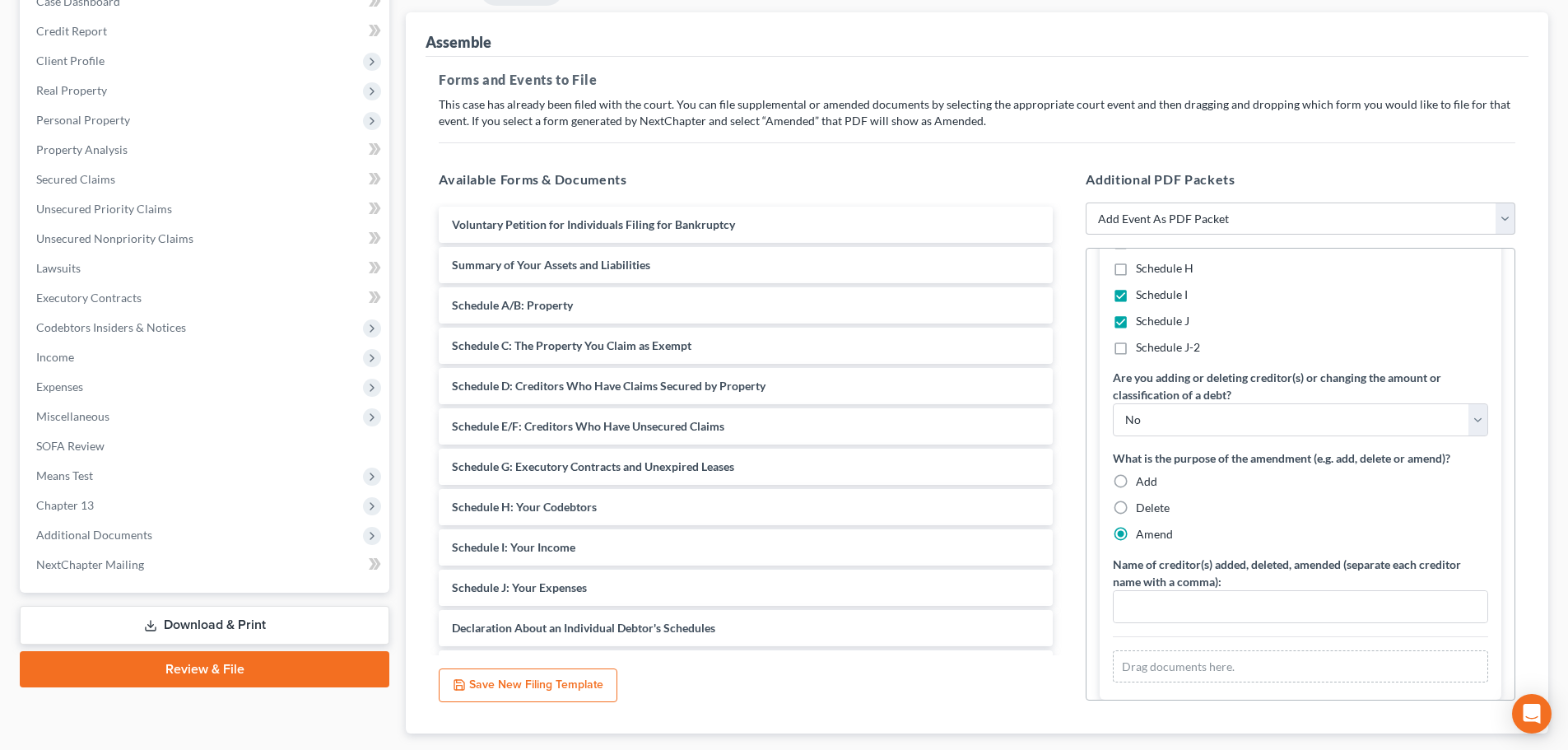
scroll to position [283, 0]
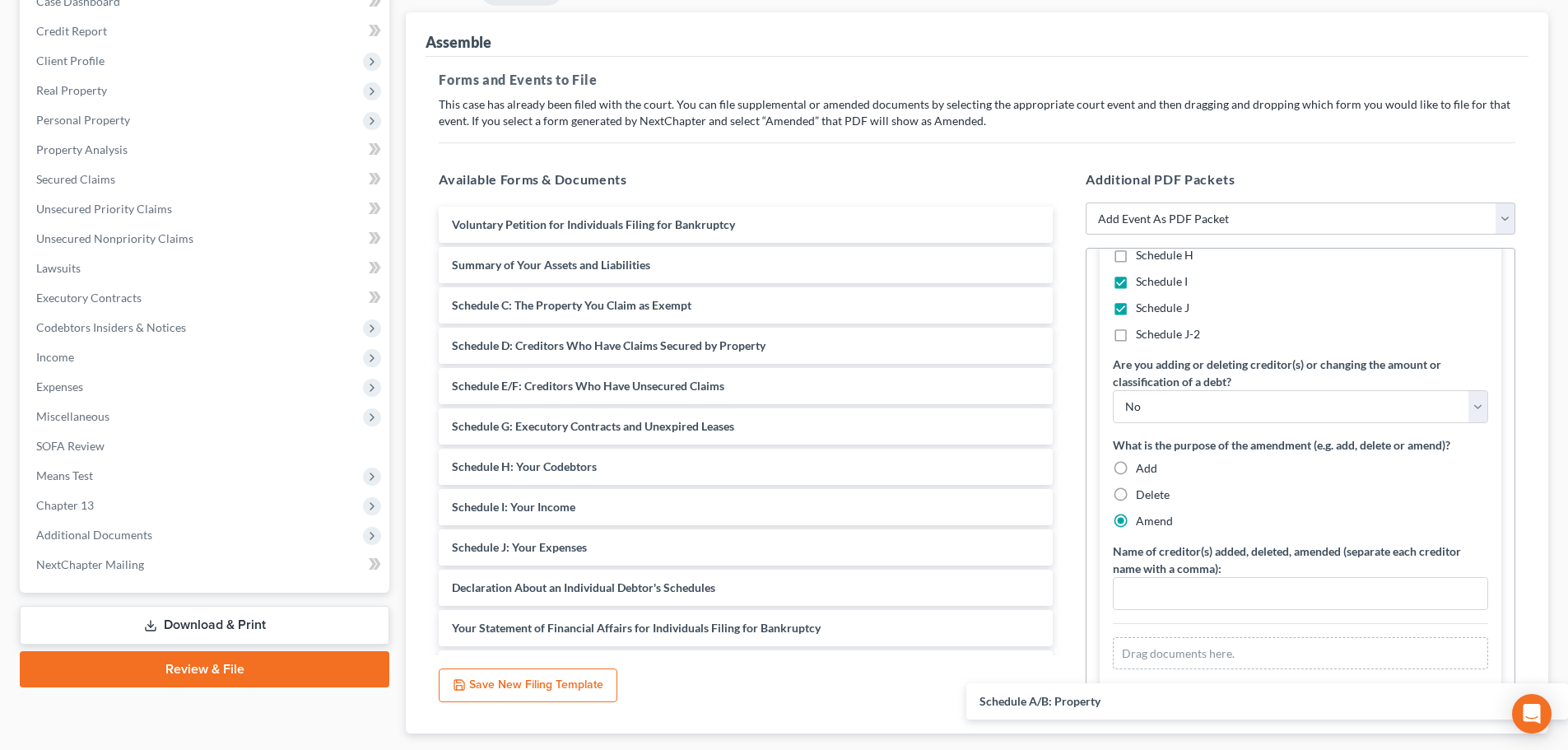
drag, startPoint x: 582, startPoint y: 309, endPoint x: 1326, endPoint y: 656, distance: 820.9
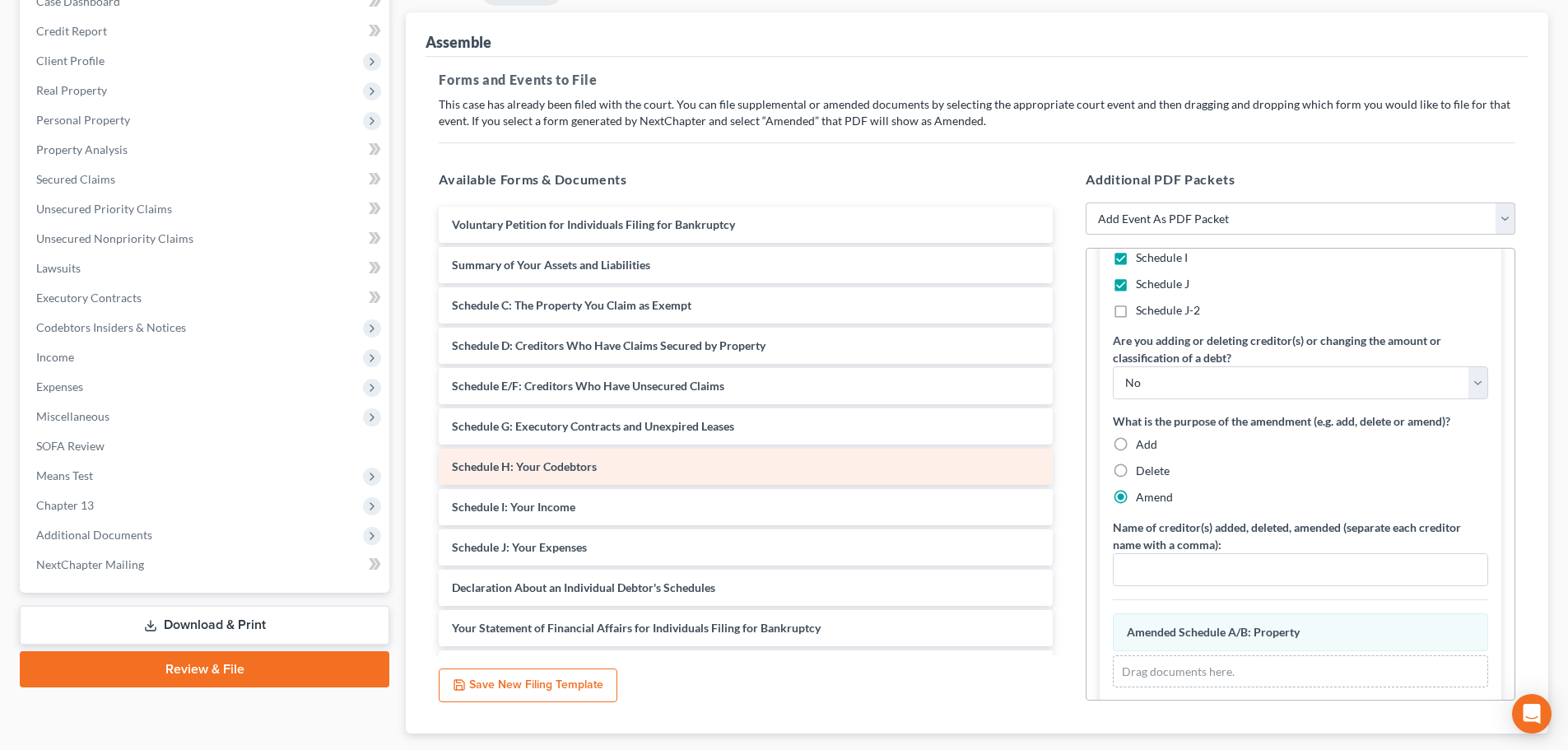
scroll to position [268, 0]
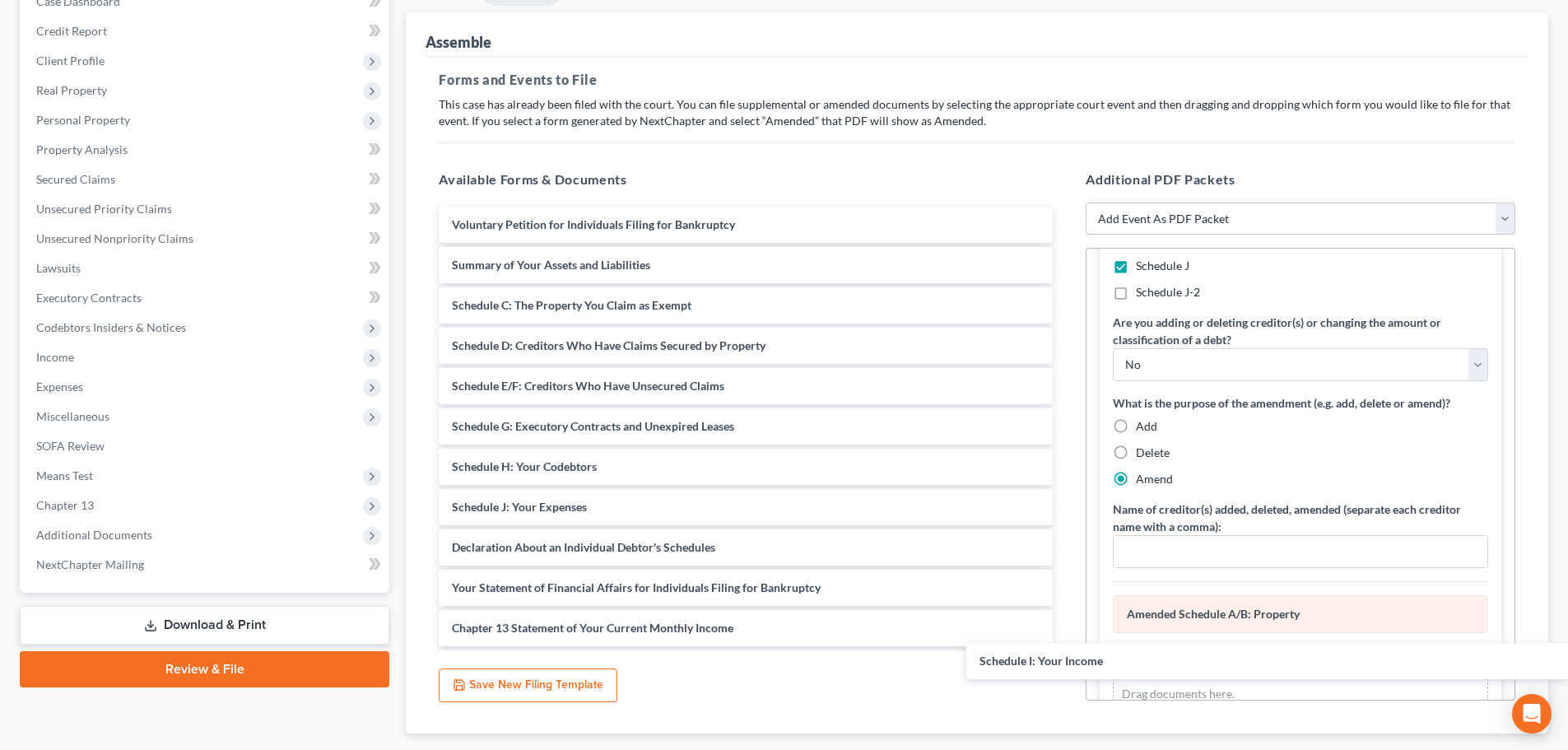
drag, startPoint x: 575, startPoint y: 503, endPoint x: 1215, endPoint y: 600, distance: 647.3
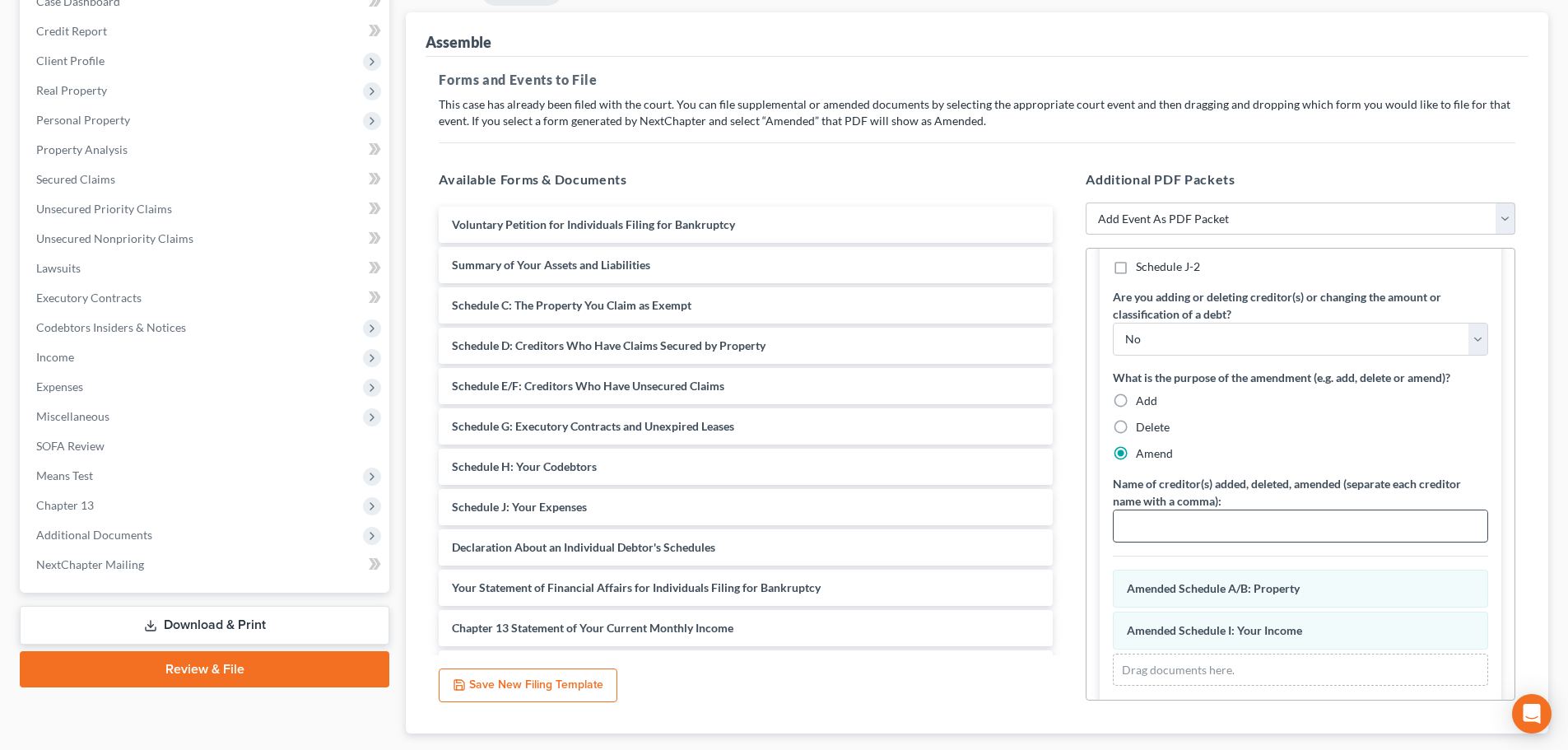
scroll to position [310, 0]
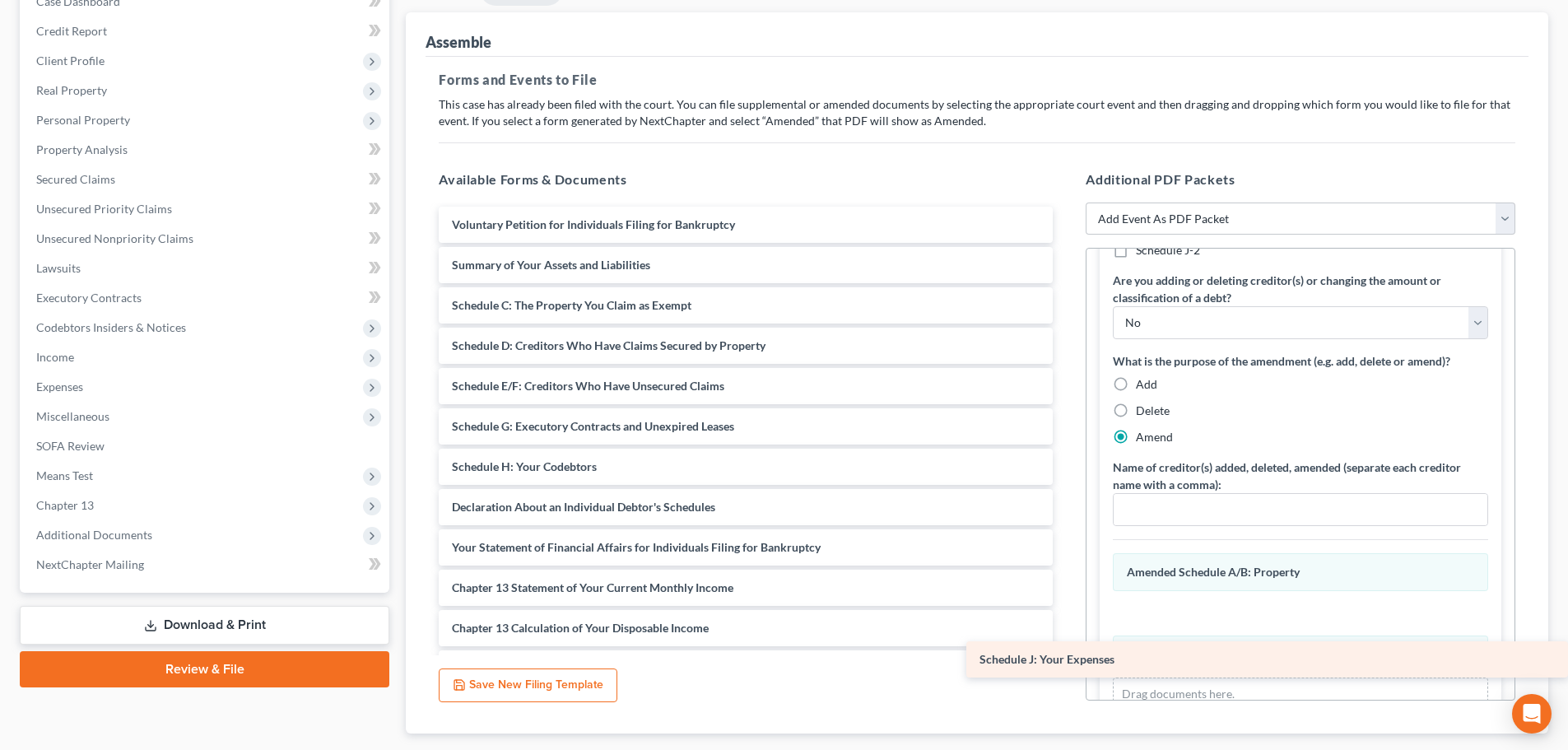
drag, startPoint x: 582, startPoint y: 507, endPoint x: 1383, endPoint y: 683, distance: 820.1
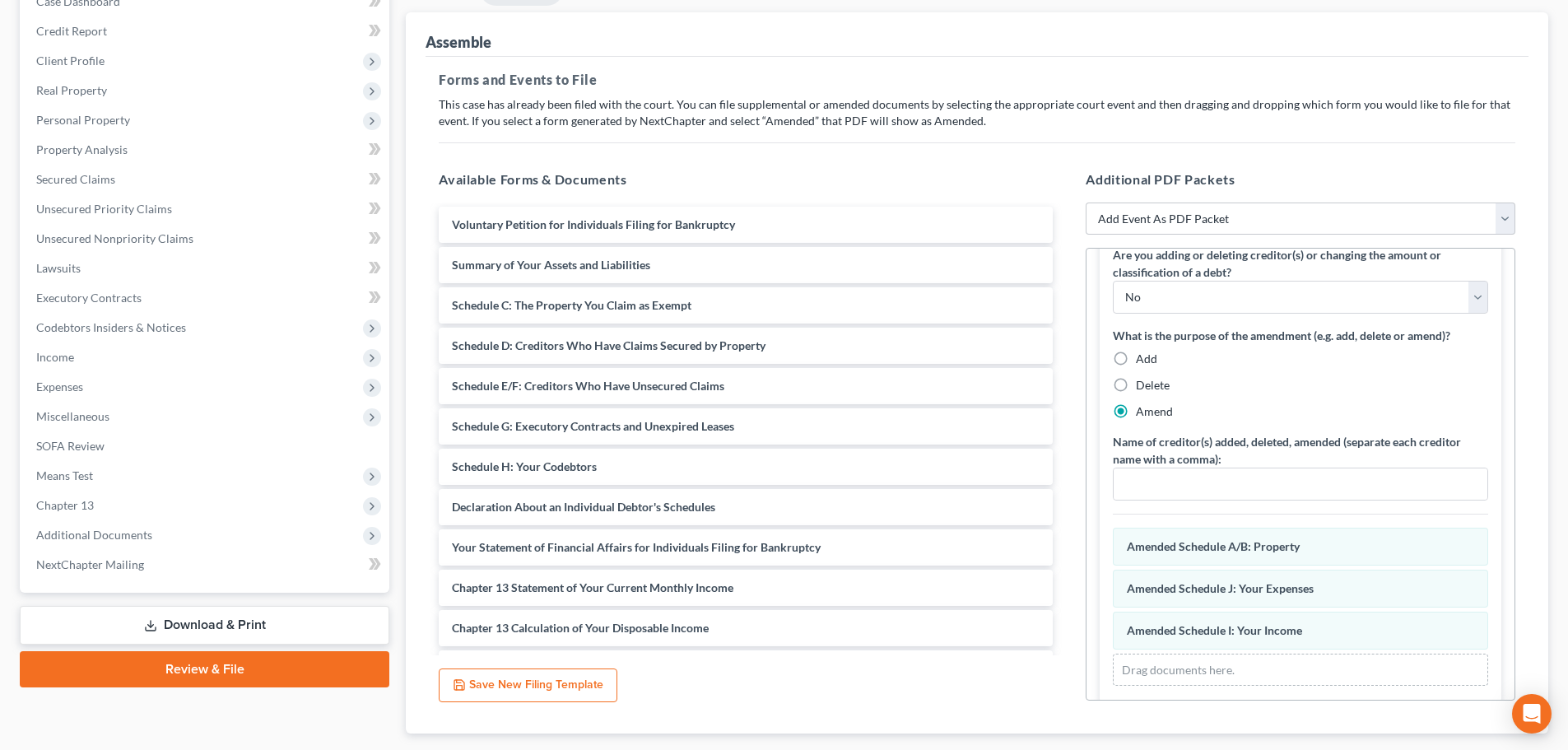
scroll to position [352, 0]
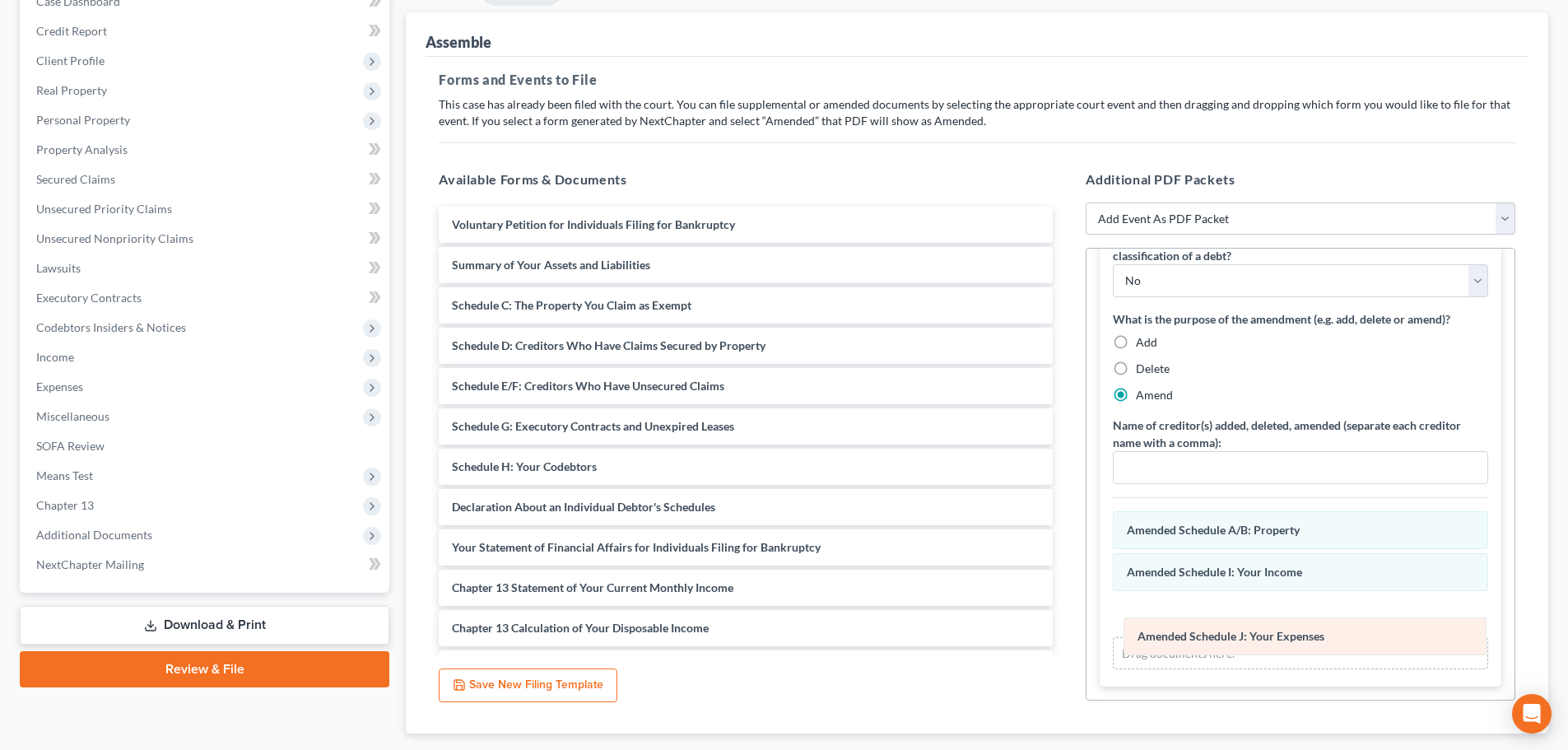
drag, startPoint x: 1288, startPoint y: 577, endPoint x: 1297, endPoint y: 641, distance: 64.6
click at [1297, 641] on div "Schedule J: Your Expenses Amended Schedule J: Your Expenses Schedule A/B: Prope…" at bounding box center [1301, 591] width 375 height 159
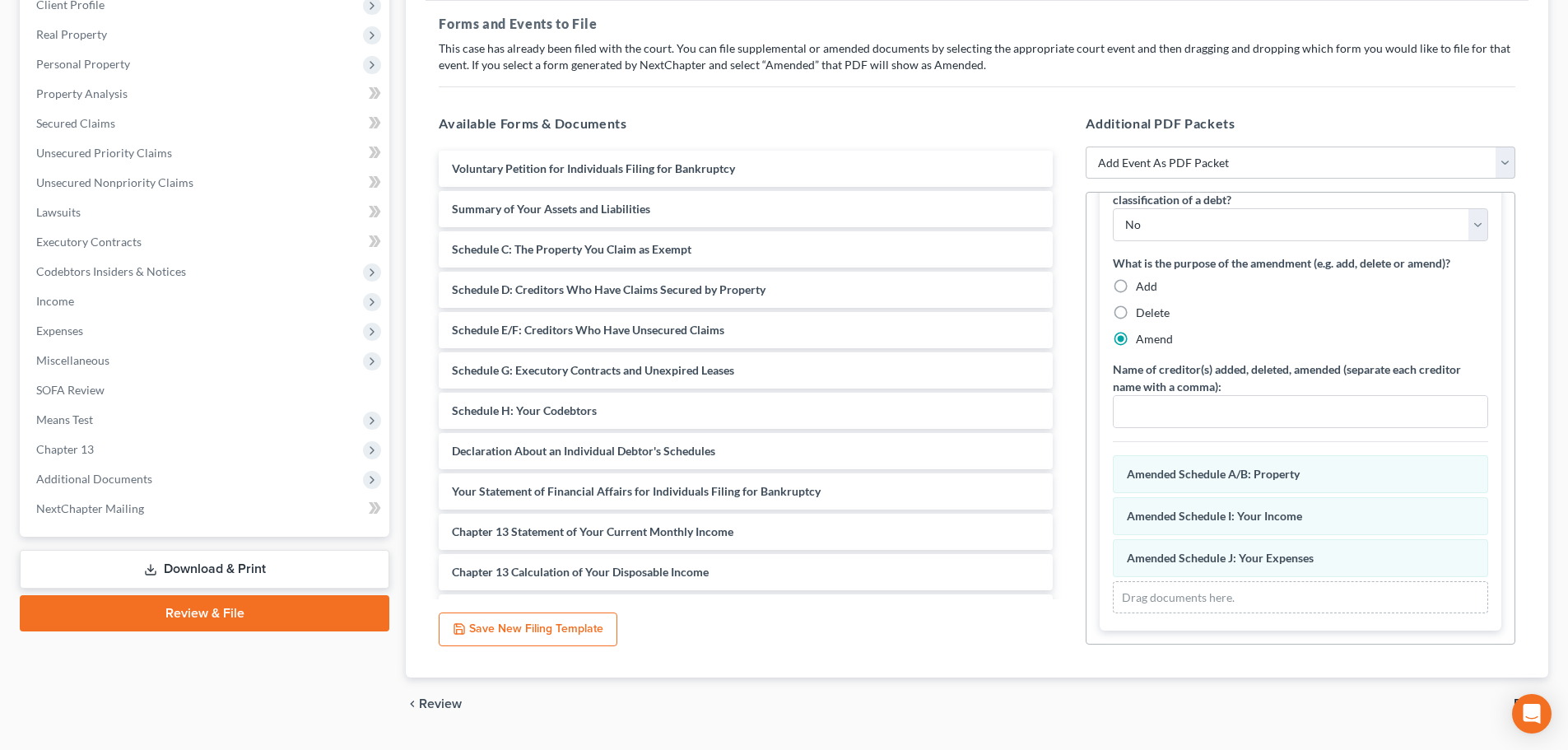
scroll to position [284, 0]
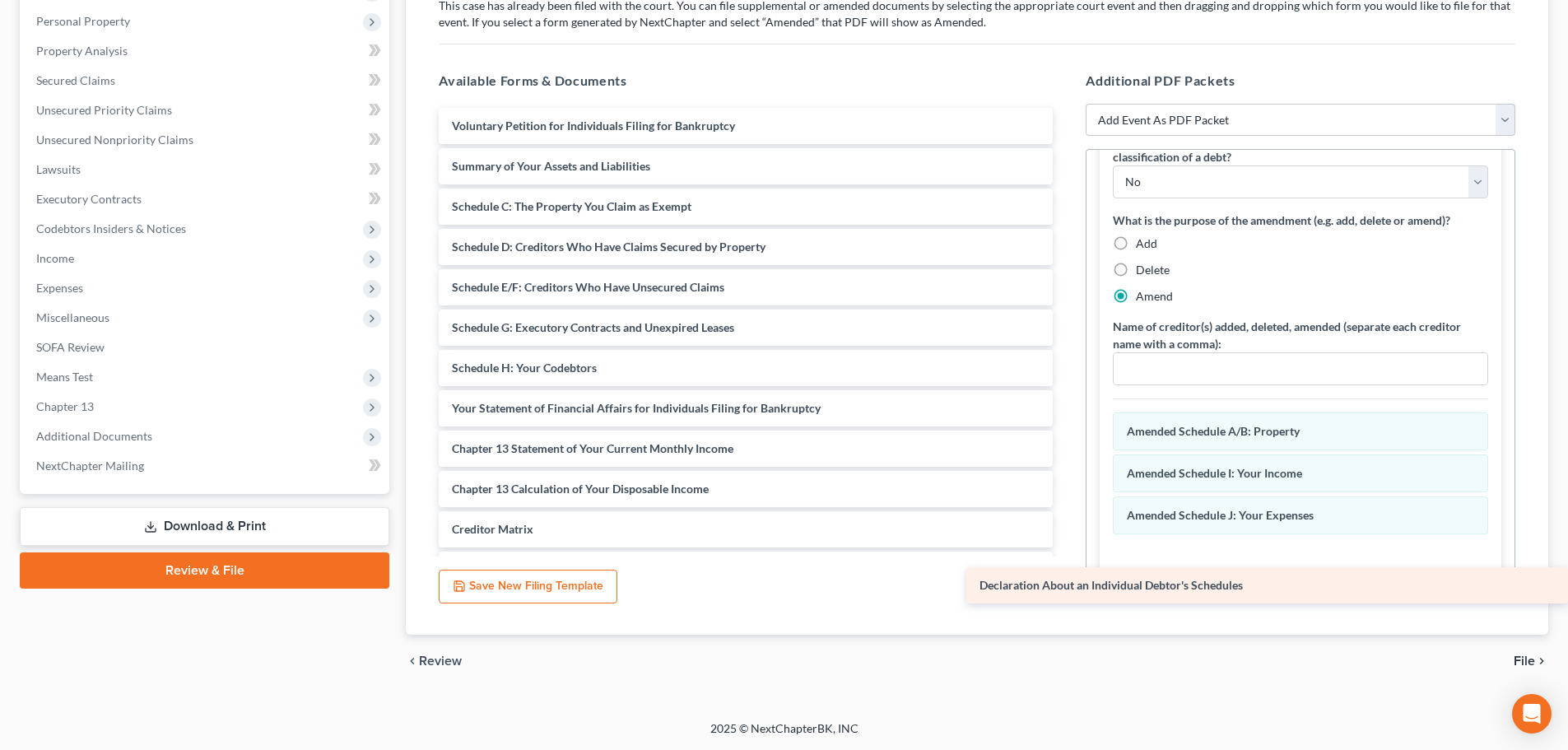
drag, startPoint x: 643, startPoint y: 414, endPoint x: 1357, endPoint y: 591, distance: 735.6
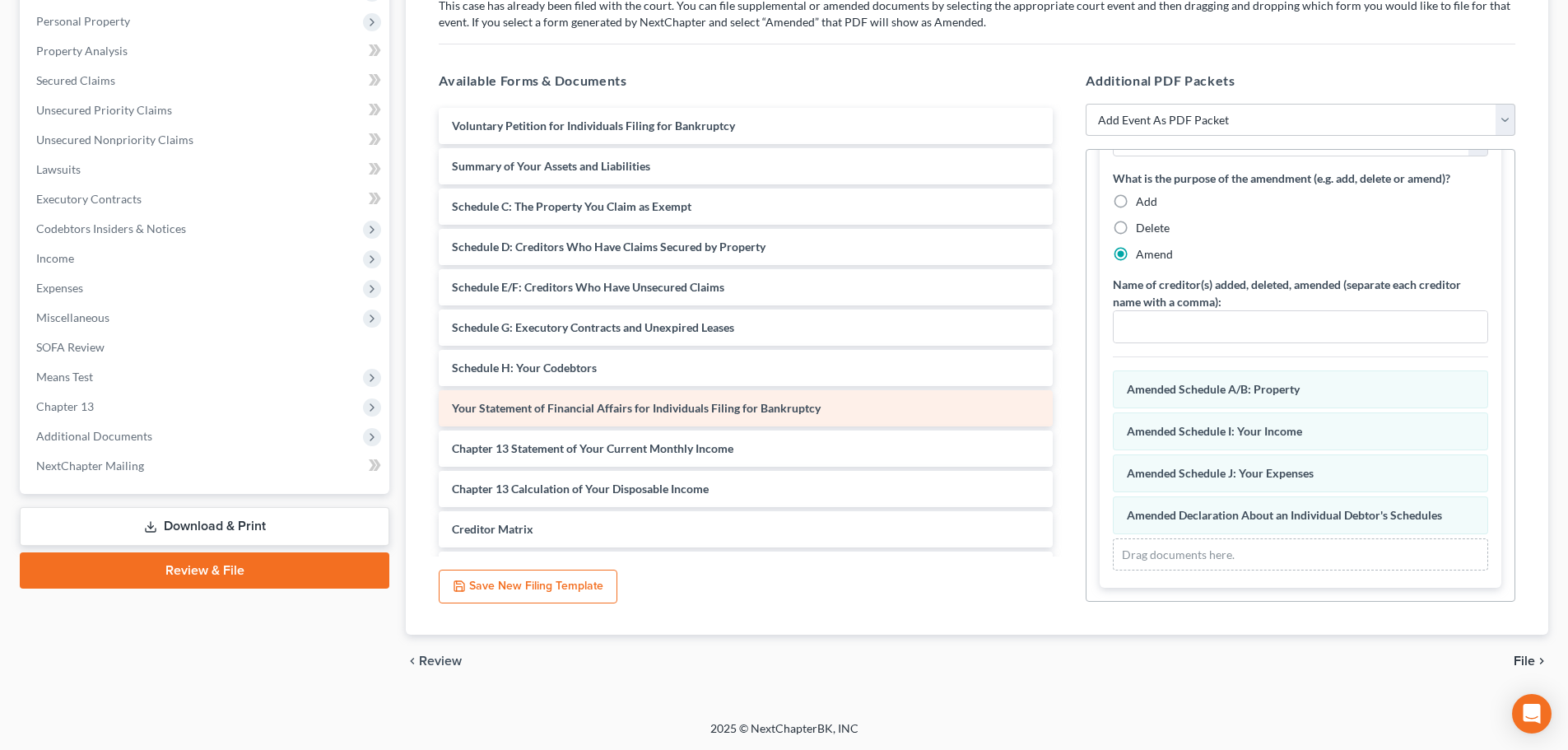
scroll to position [274, 0]
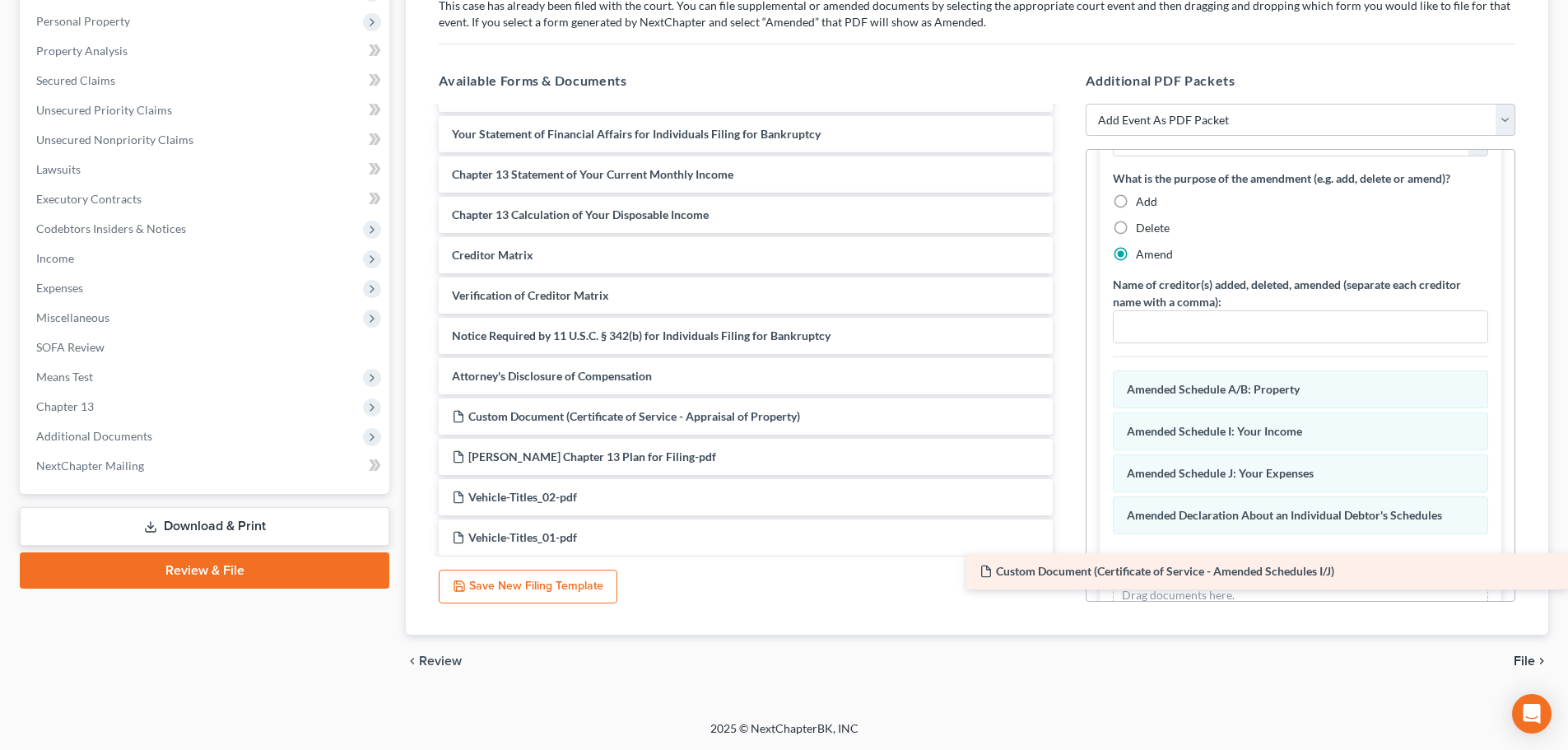
drag, startPoint x: 747, startPoint y: 413, endPoint x: 1276, endPoint y: 567, distance: 551.0
click at [1066, 567] on div "Custom Document (Certificate of Service - Amended Schedules I/J) Voluntary Peti…" at bounding box center [746, 658] width 640 height 1650
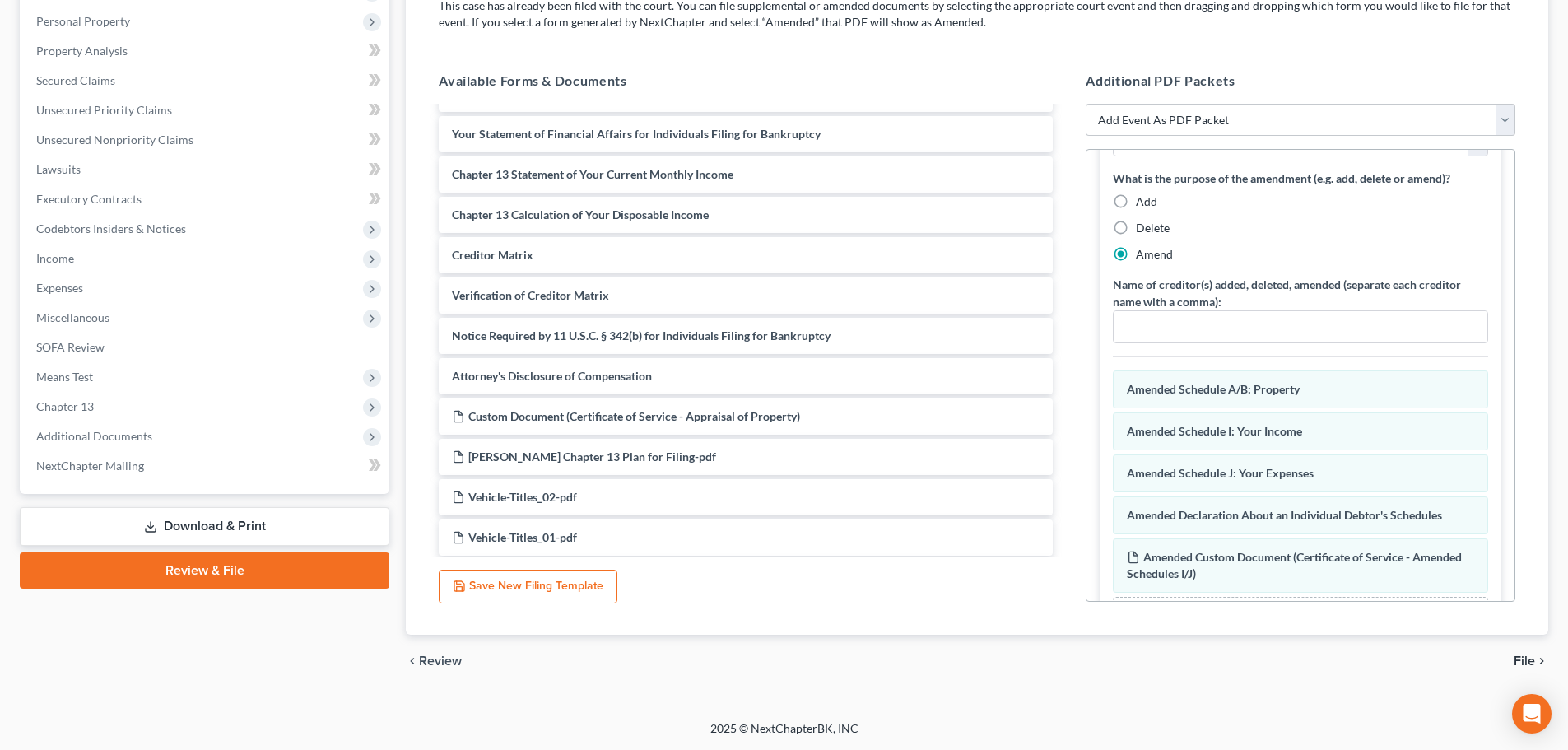
click at [1534, 671] on div "chevron_left Review File chevron_right" at bounding box center [976, 661] width 1142 height 53
click at [1535, 664] on icon "chevron_right" at bounding box center [1542, 662] width 13 height 13
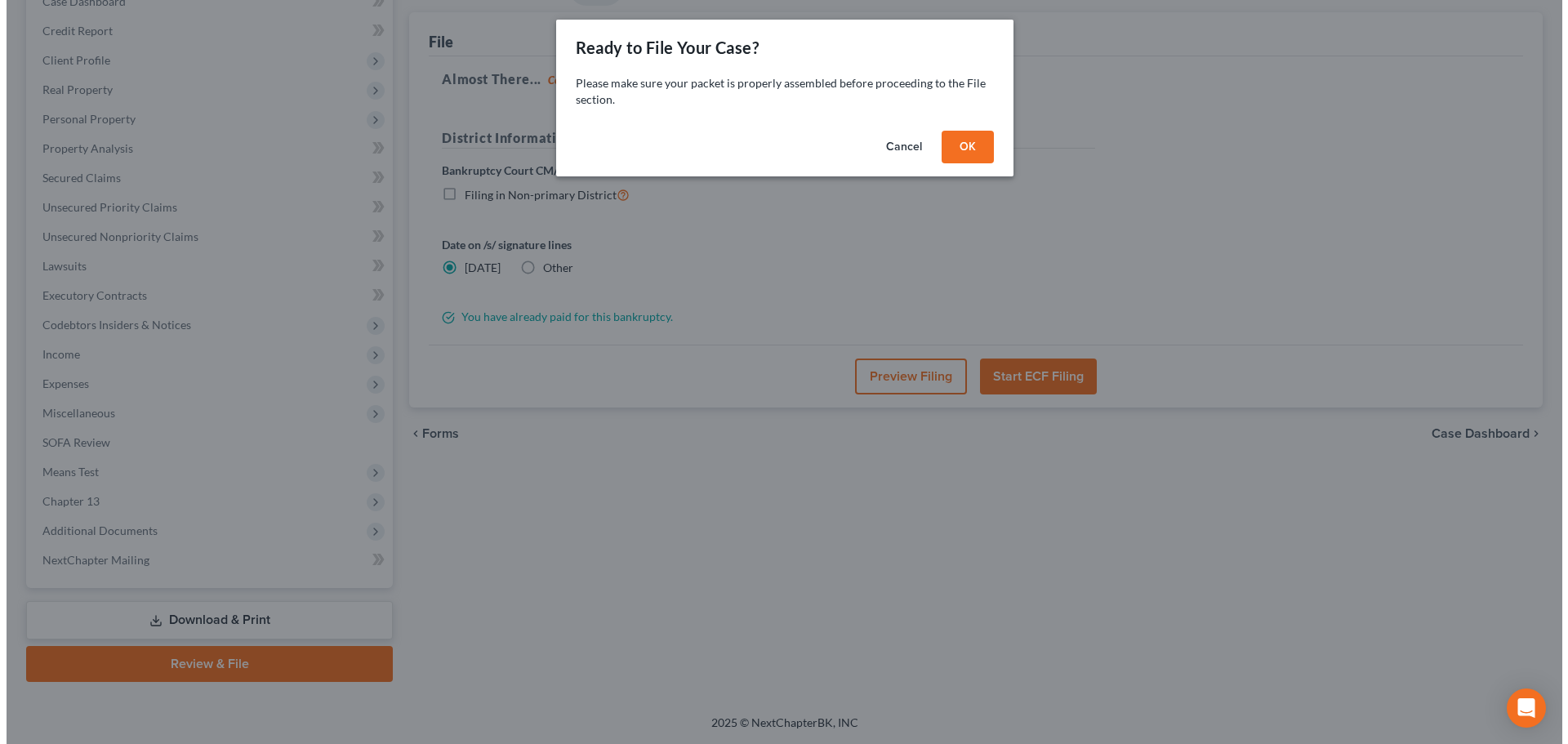
scroll to position [183, 0]
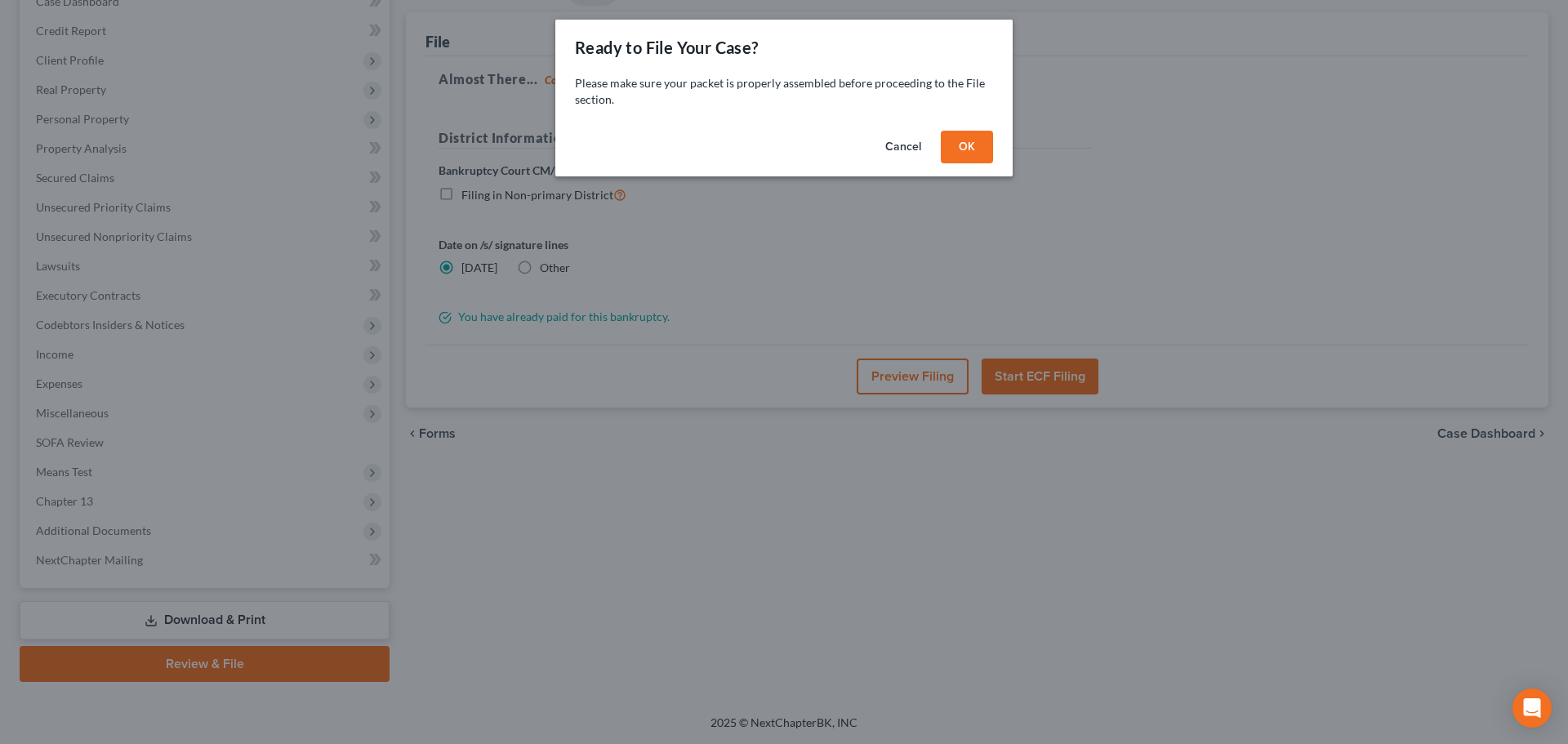
click at [979, 154] on button "OK" at bounding box center [967, 147] width 52 height 32
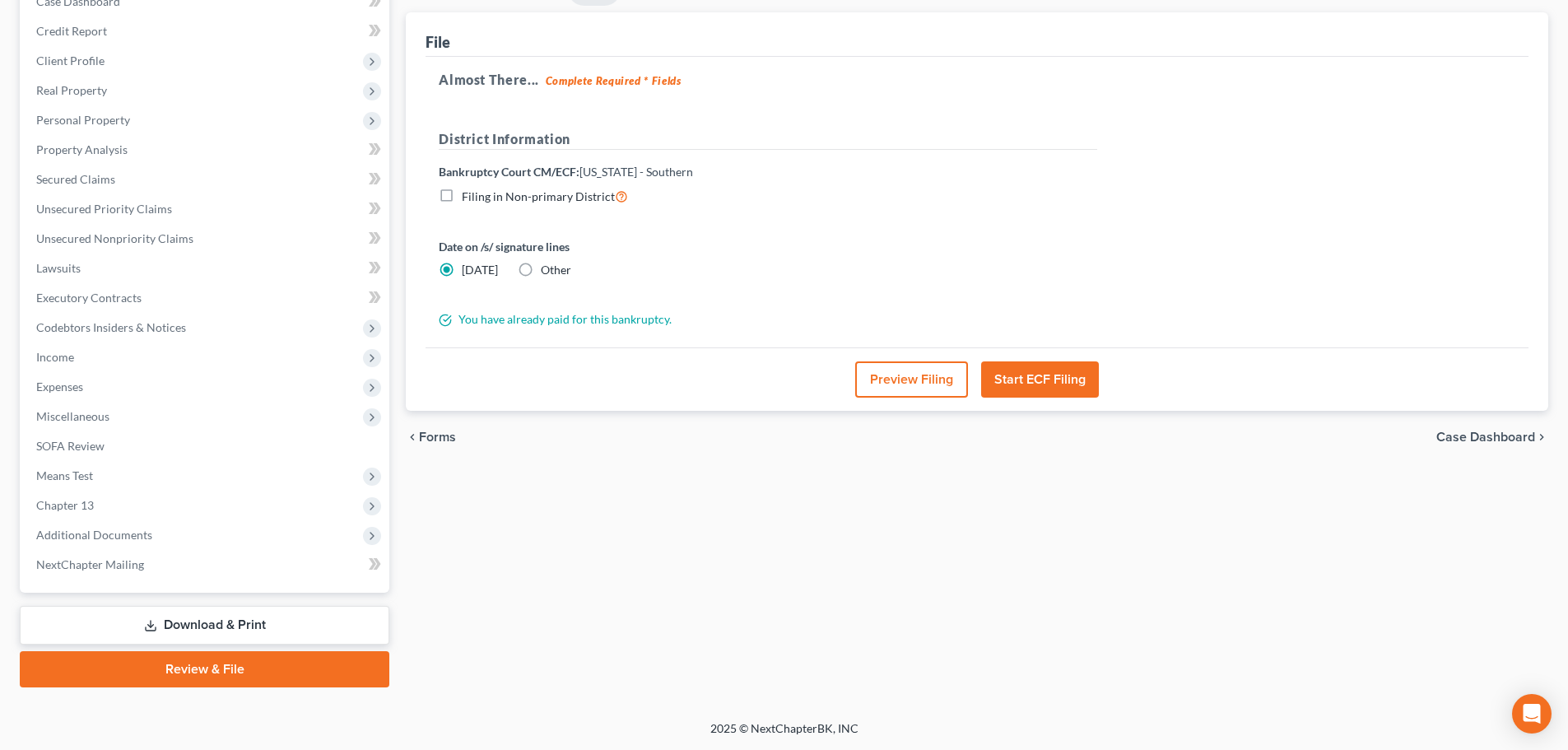
click at [903, 389] on button "Preview Filing" at bounding box center [911, 379] width 113 height 36
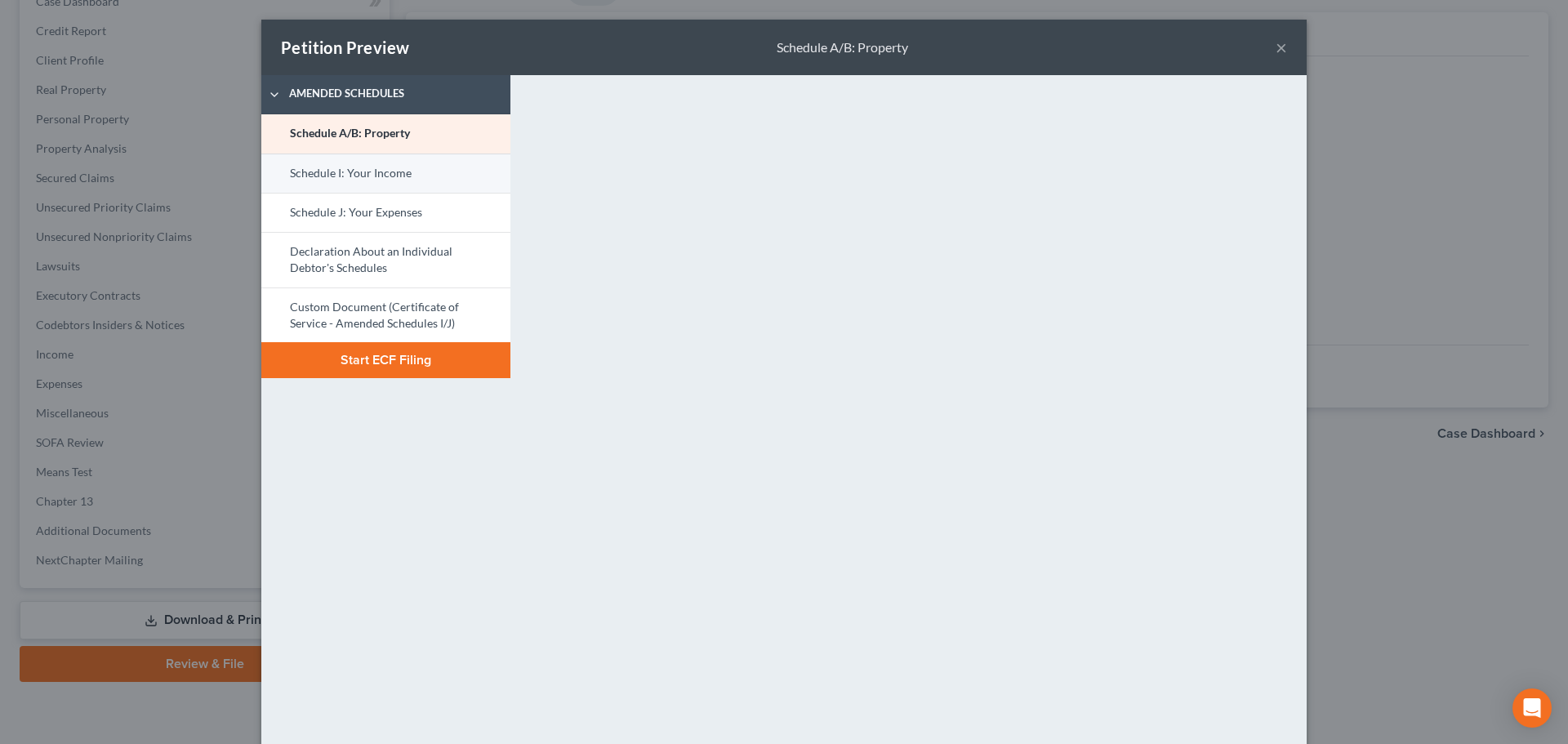
click at [380, 166] on link "Schedule I: Your Income" at bounding box center [386, 173] width 249 height 39
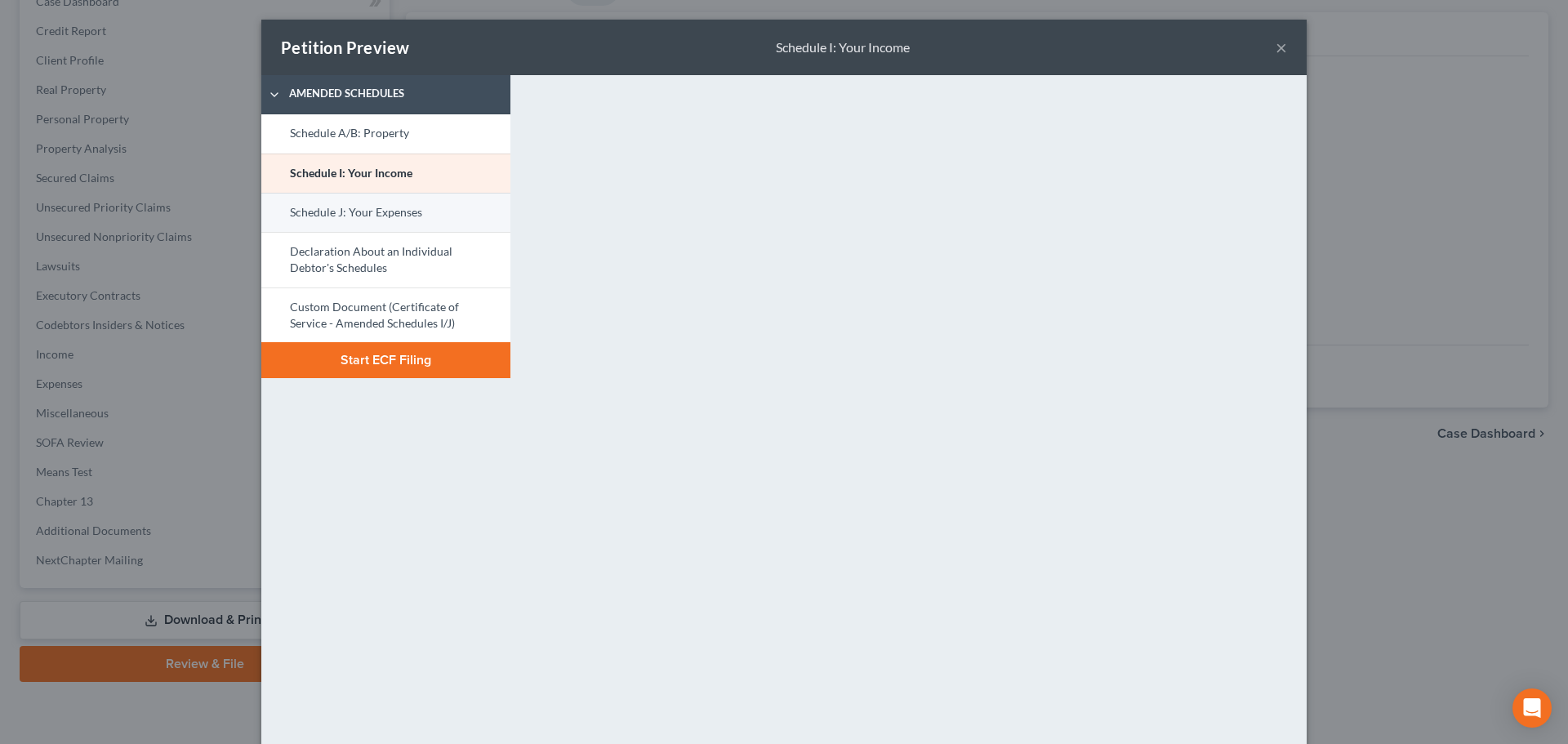
click at [405, 219] on link "Schedule J: Your Expenses" at bounding box center [386, 212] width 249 height 39
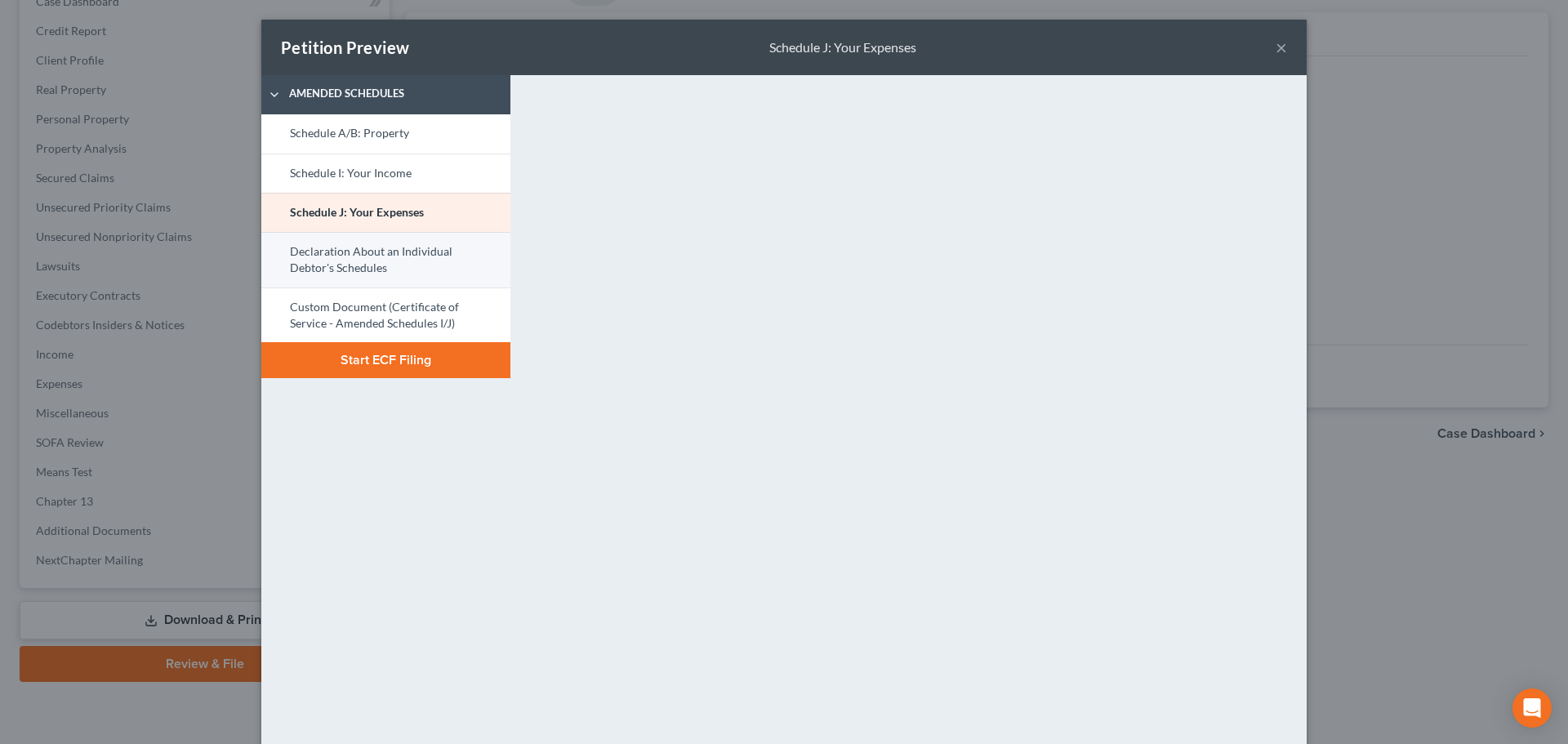
click at [400, 248] on link "Declaration About an Individual Debtor's Schedules" at bounding box center [386, 259] width 249 height 55
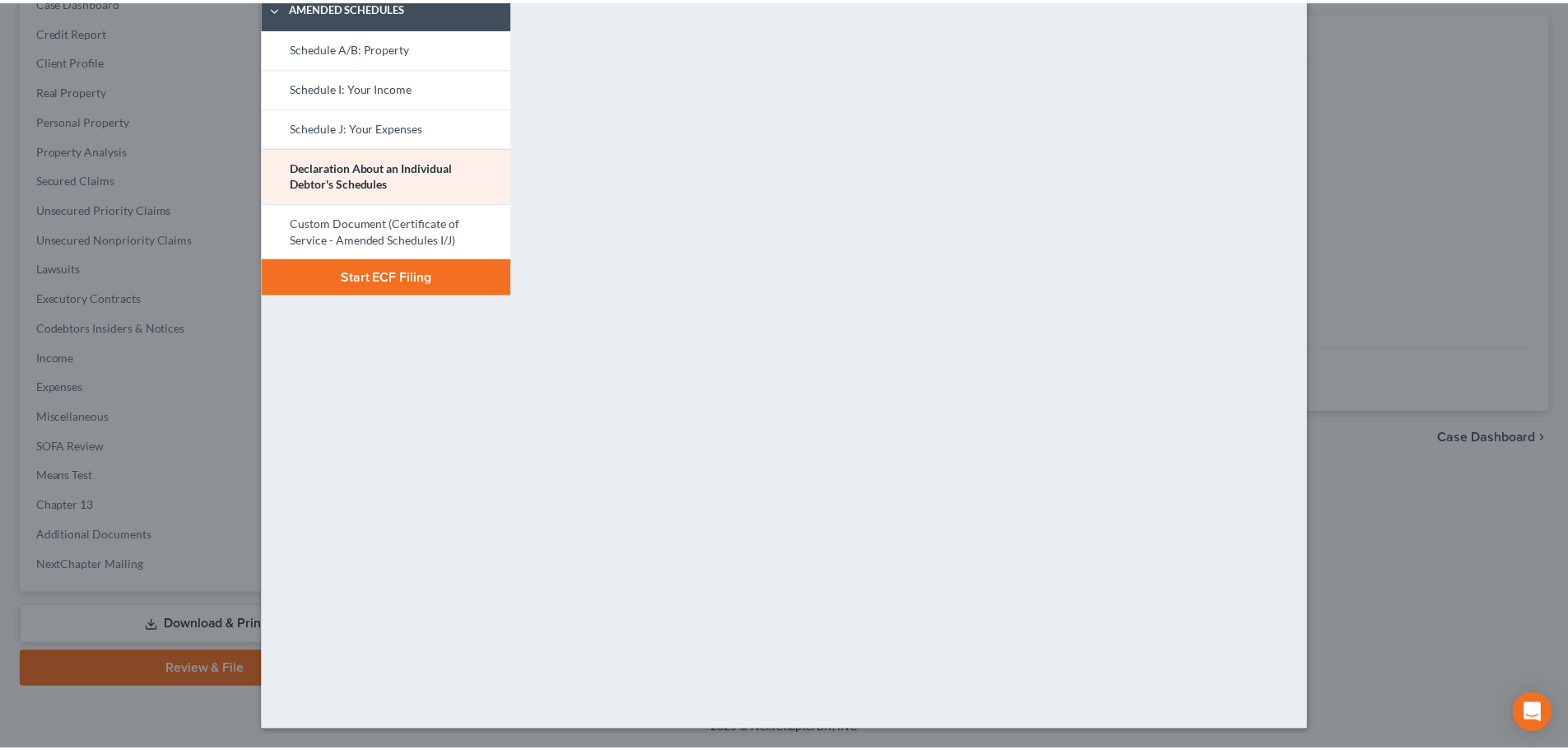
scroll to position [0, 0]
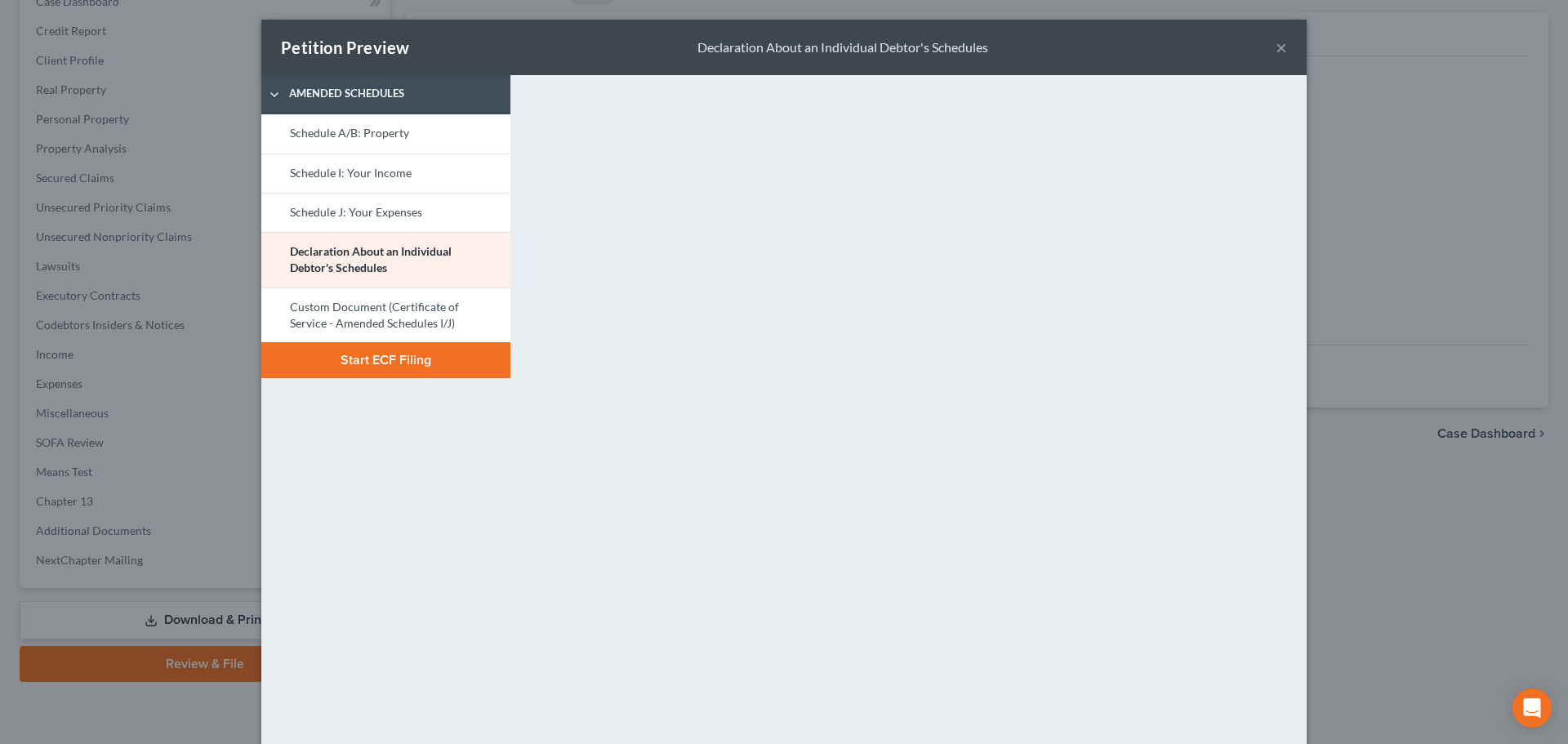
click at [1275, 48] on button "×" at bounding box center [1281, 48] width 11 height 20
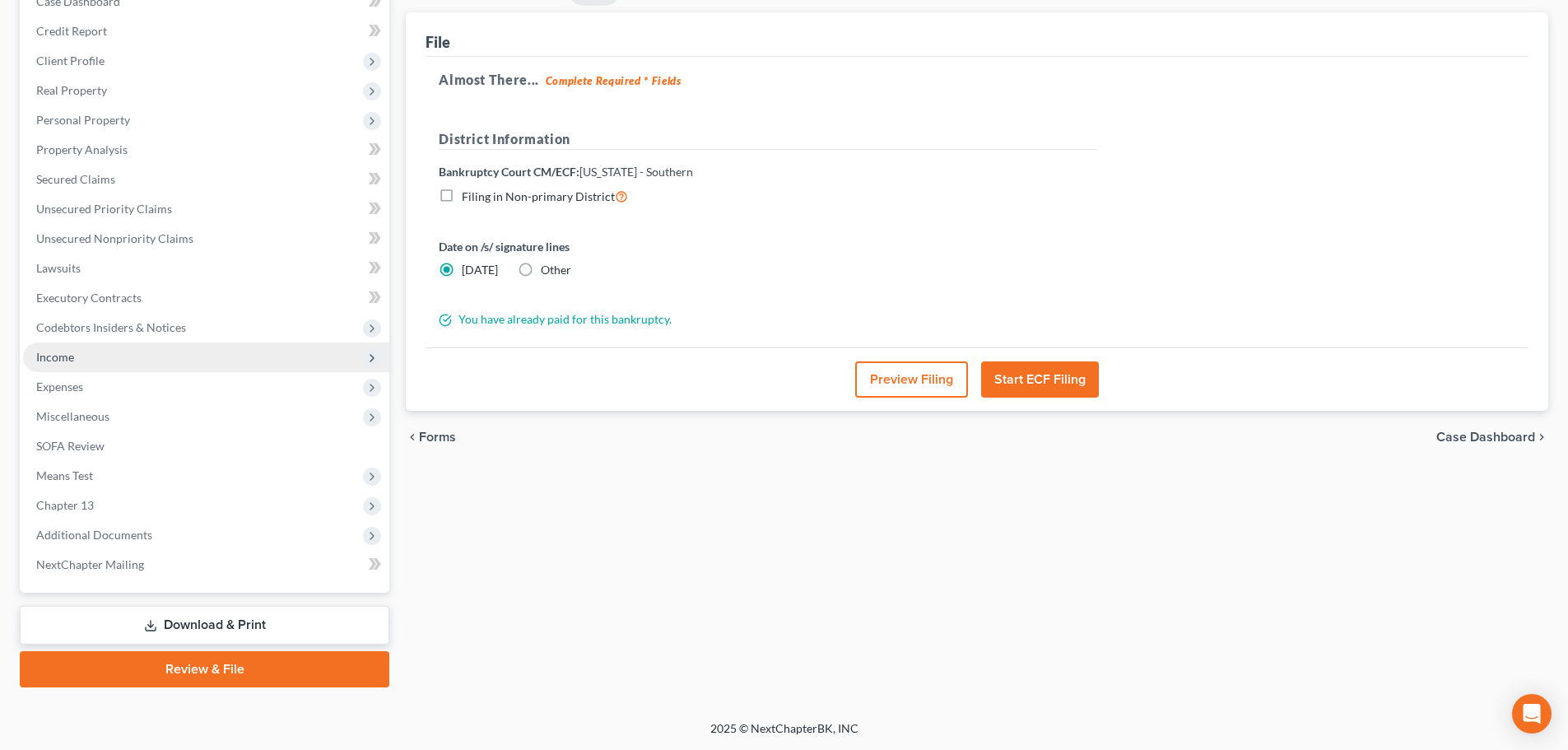
click at [80, 361] on span "Income" at bounding box center [206, 357] width 367 height 30
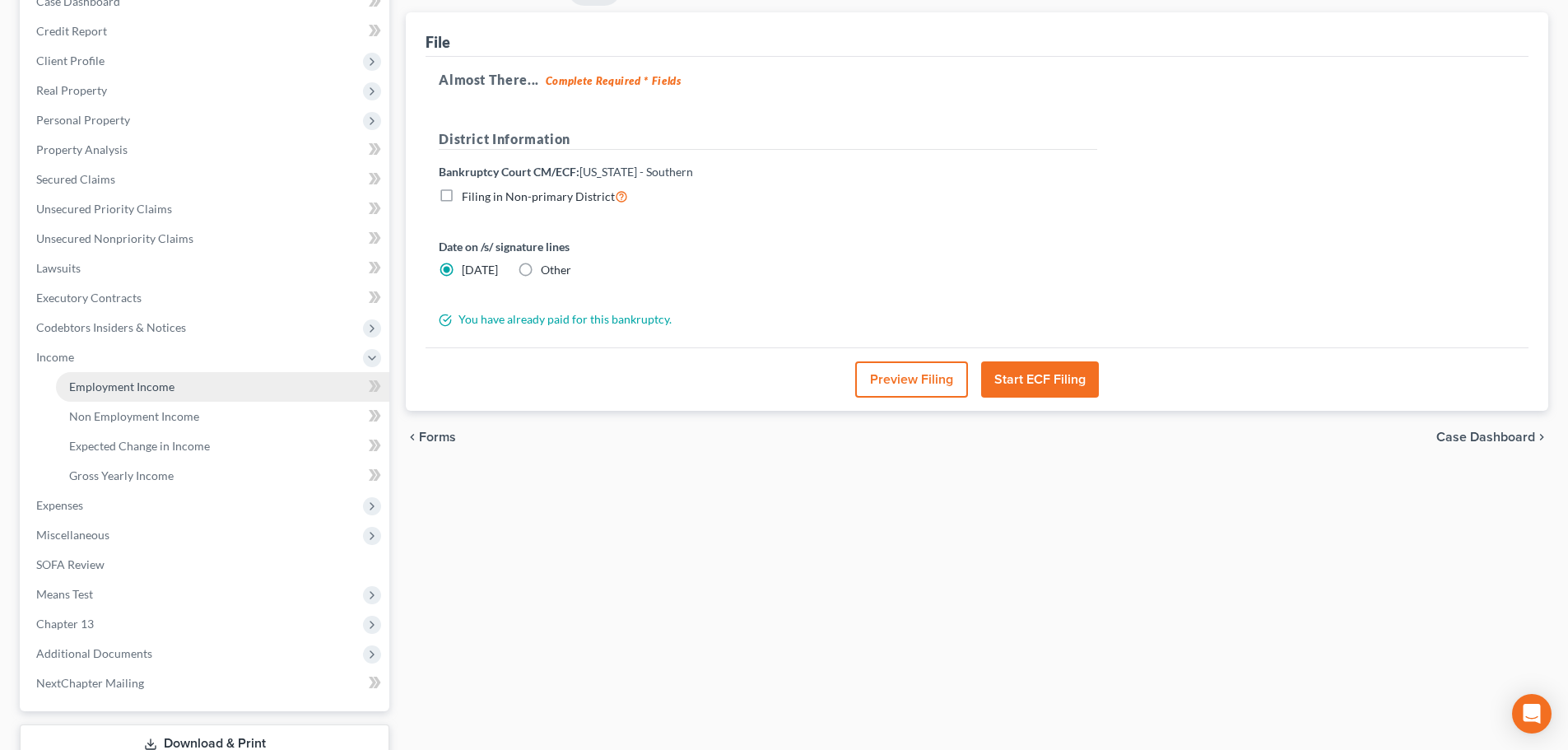
click at [111, 382] on span "Employment Income" at bounding box center [122, 386] width 105 height 14
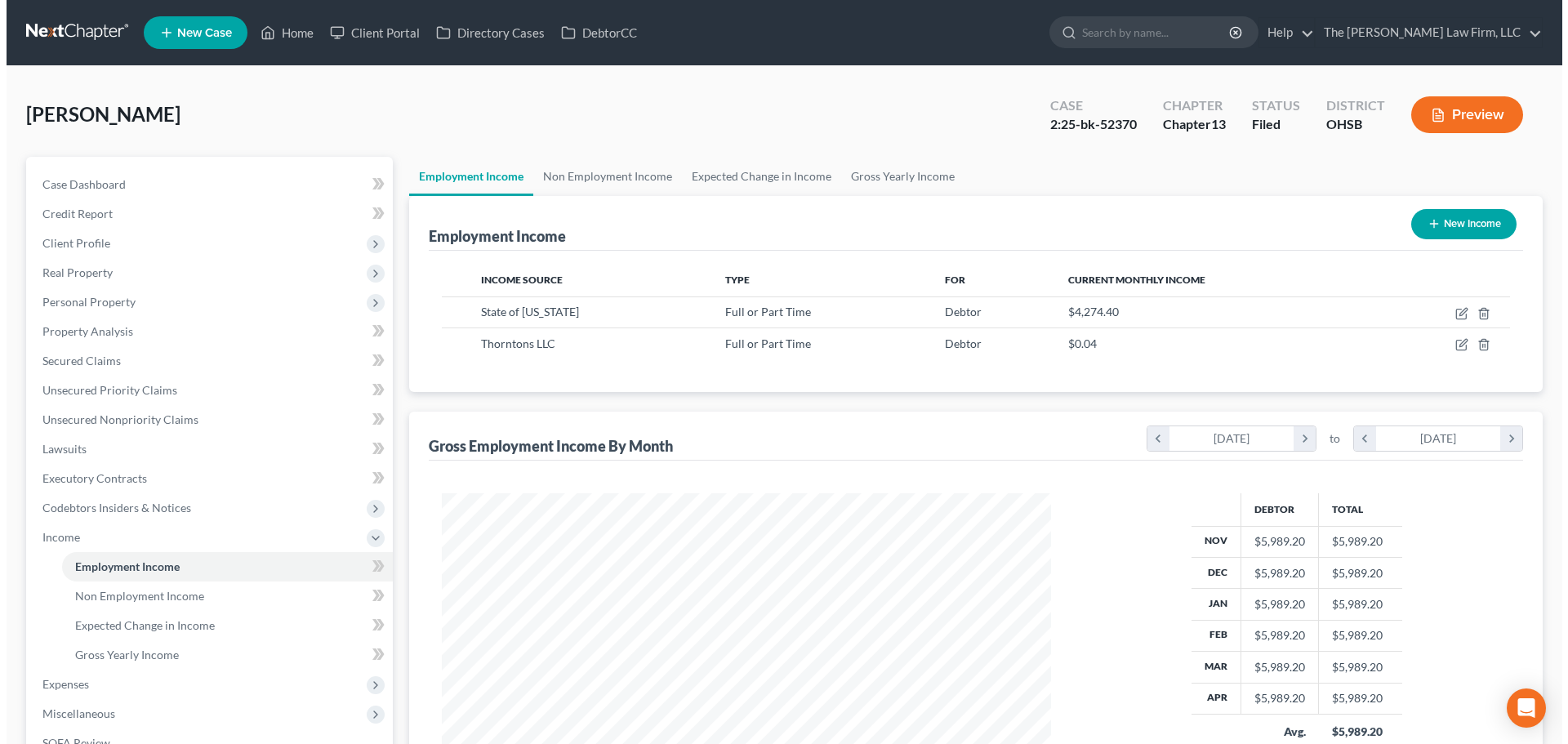
scroll to position [305, 642]
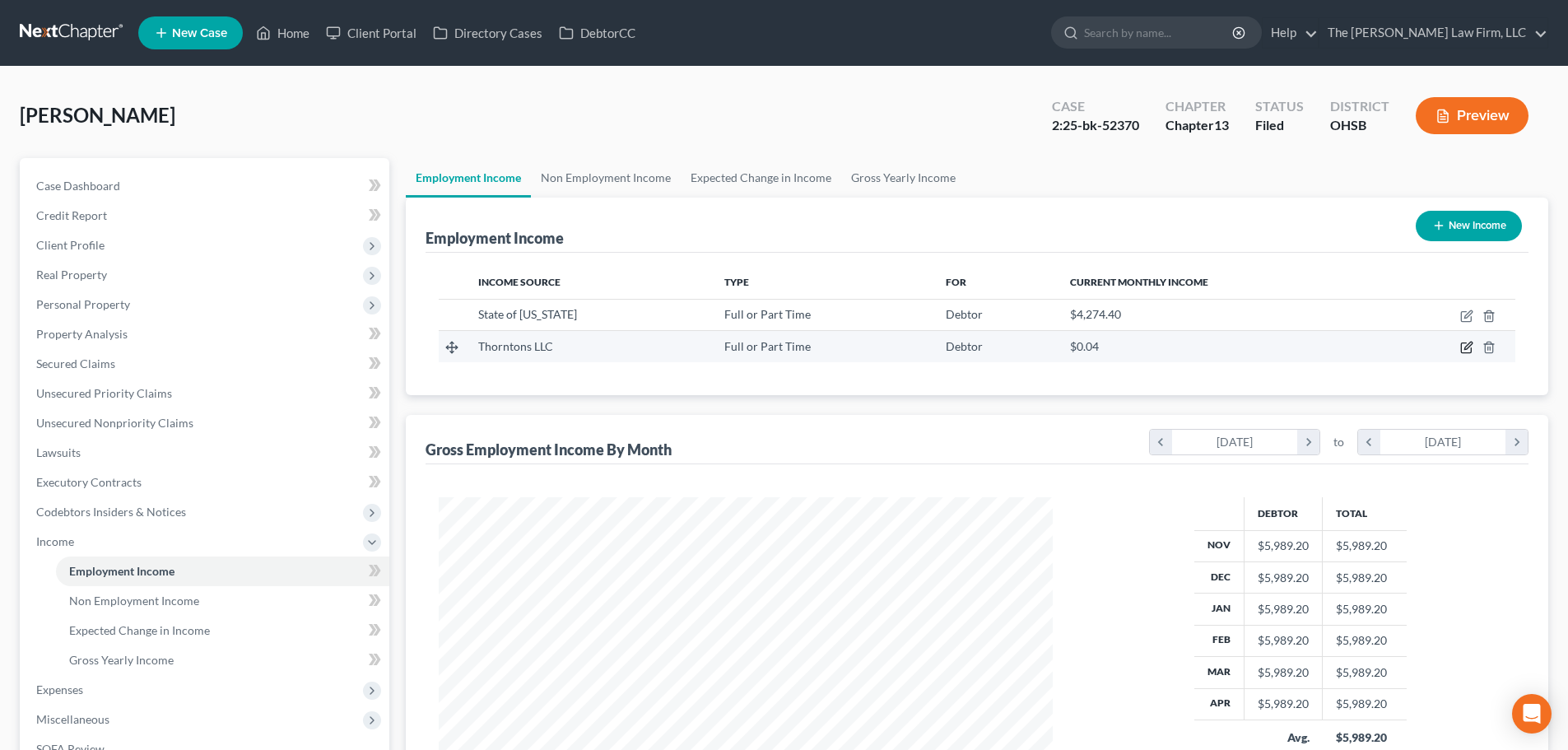
click at [1466, 349] on icon "button" at bounding box center [1468, 347] width 8 height 8
select select "0"
select select "18"
select select "3"
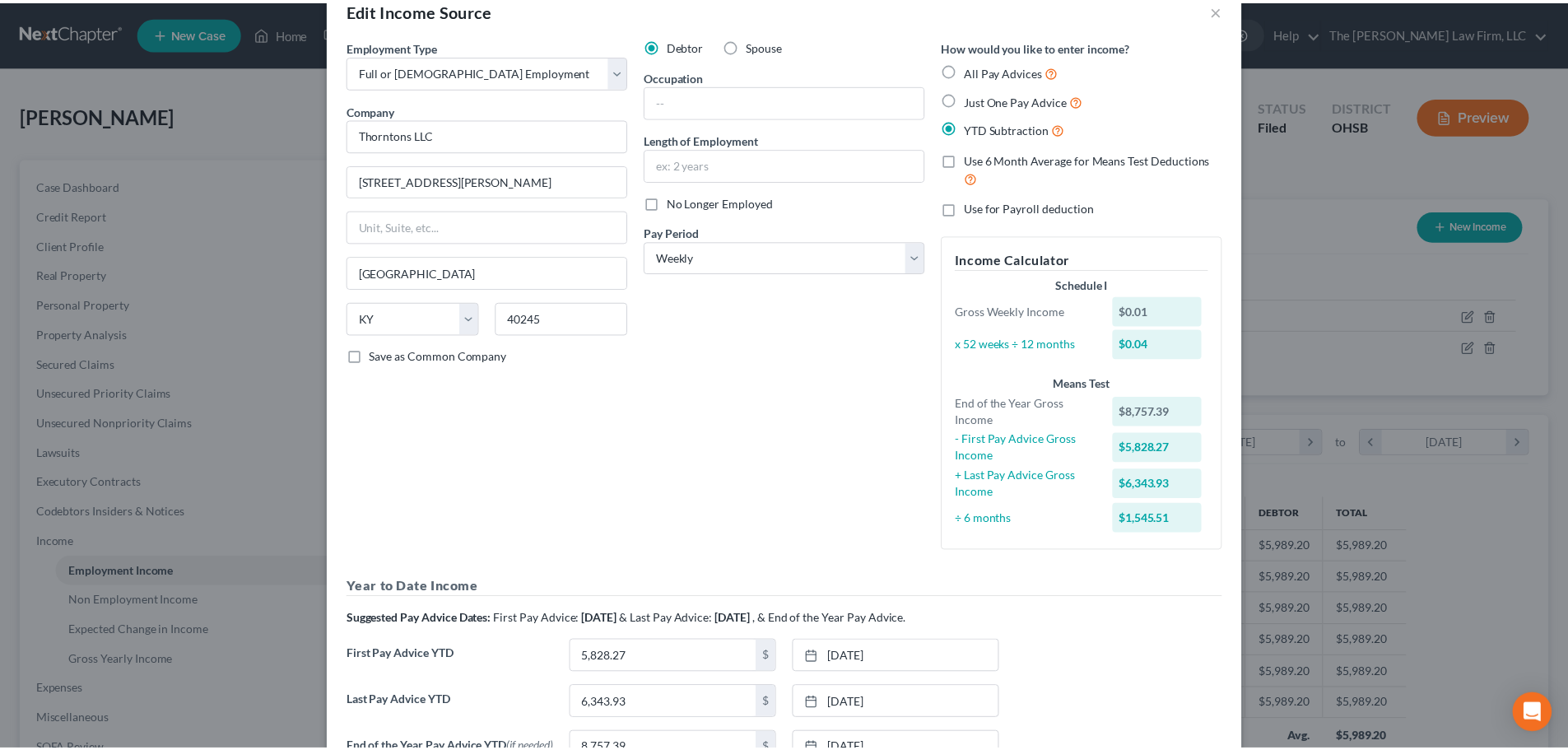
scroll to position [0, 0]
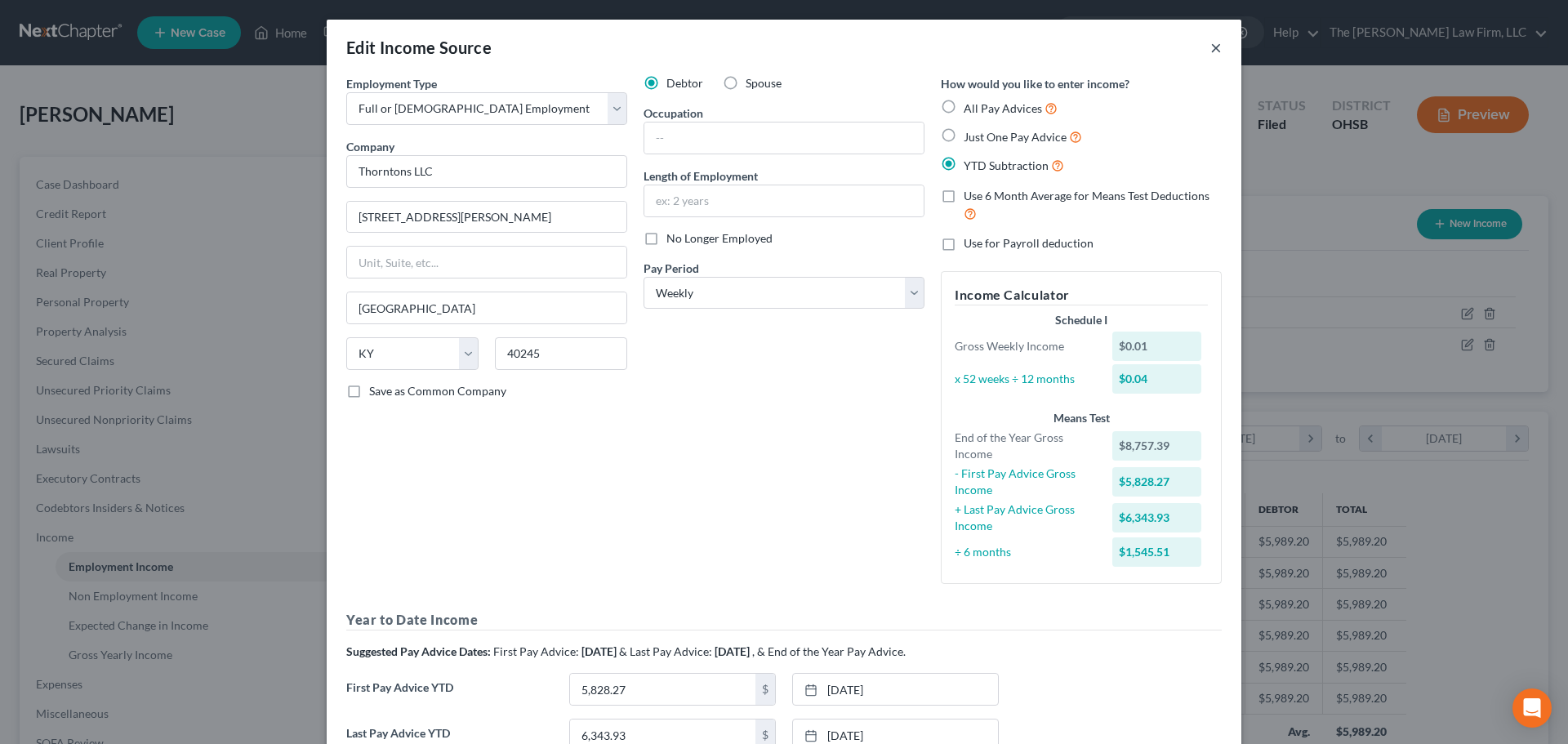
drag, startPoint x: 1215, startPoint y: 45, endPoint x: 1187, endPoint y: 54, distance: 29.4
click at [1215, 45] on button "×" at bounding box center [1216, 48] width 11 height 20
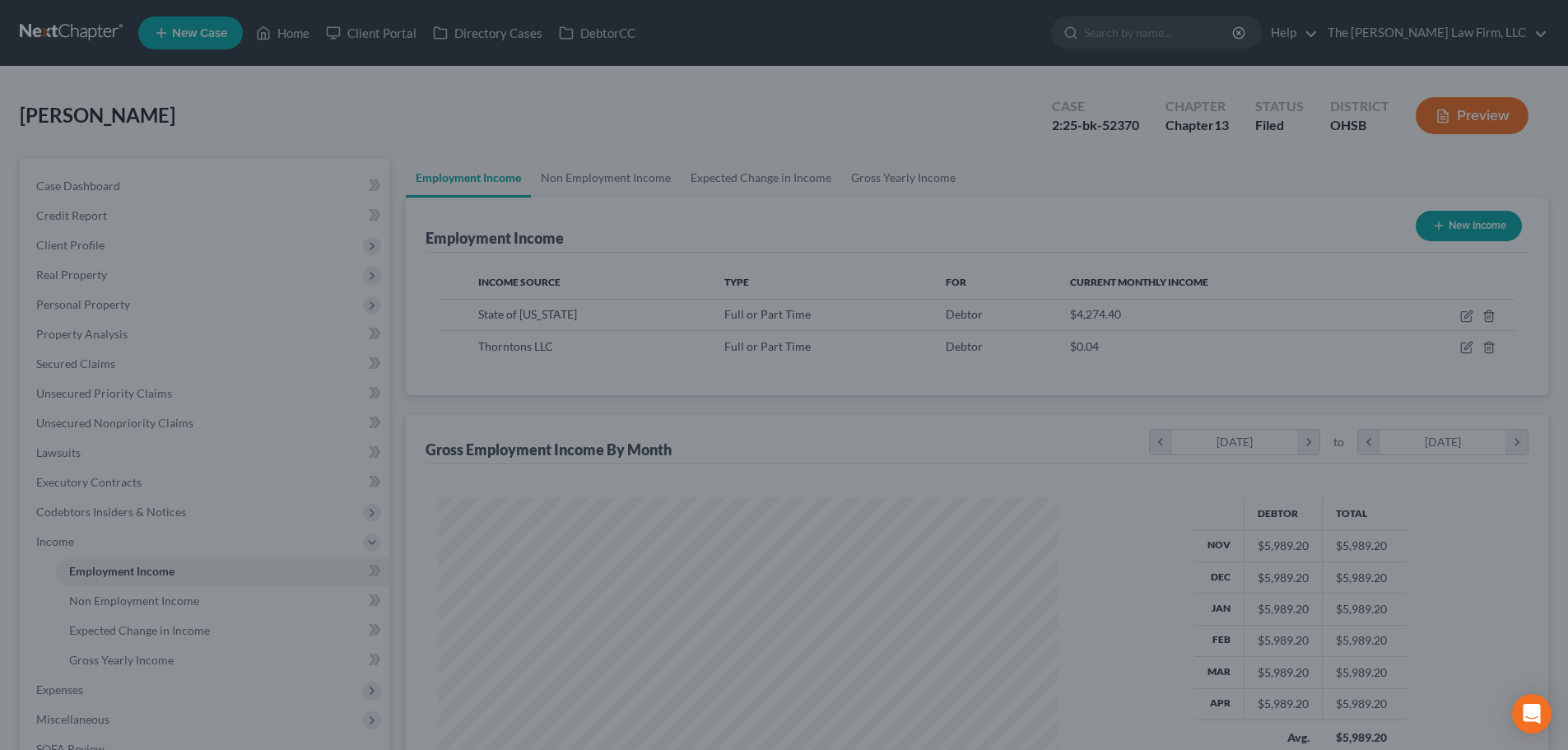
scroll to position [823305, 822458]
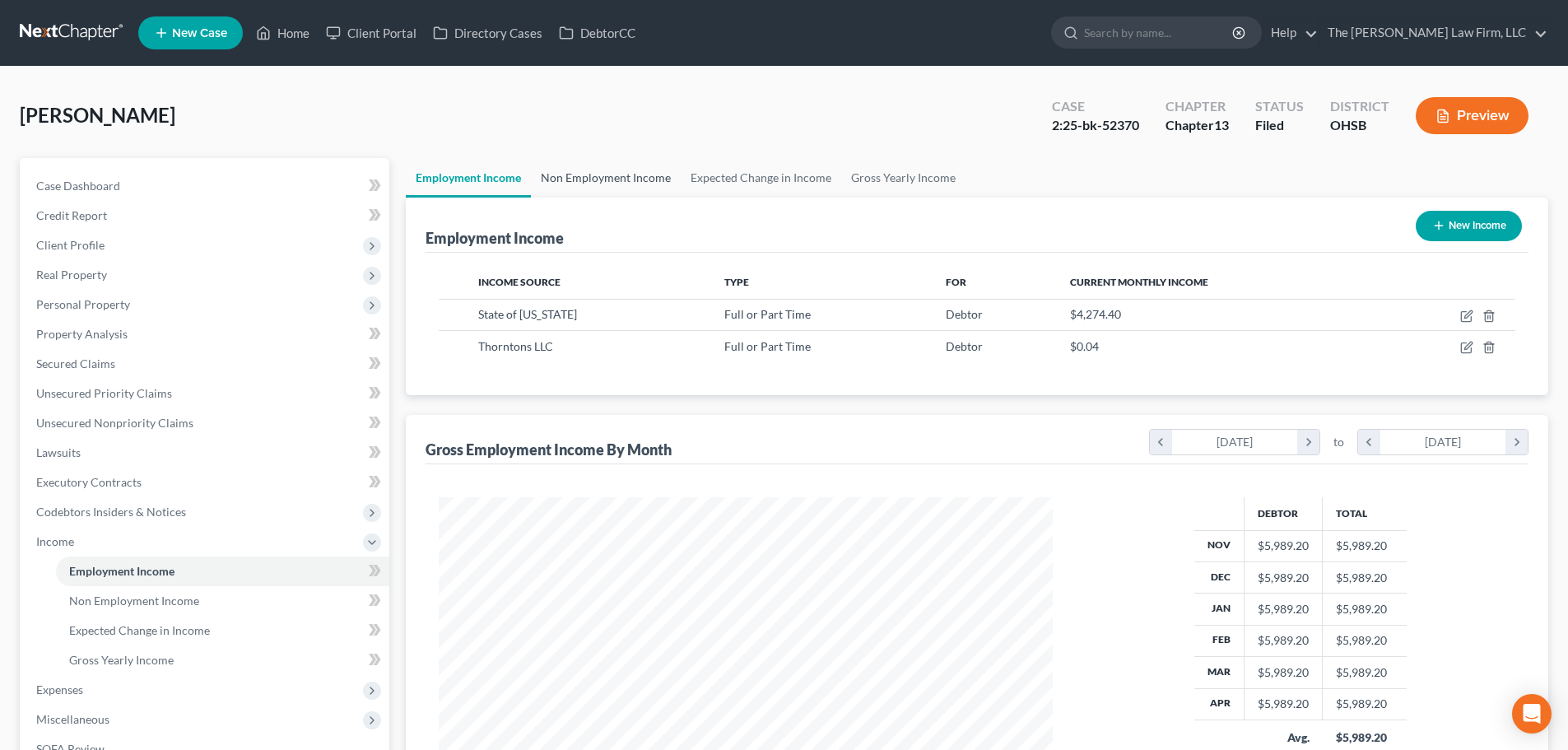
click at [630, 171] on link "Non Employment Income" at bounding box center [606, 177] width 149 height 39
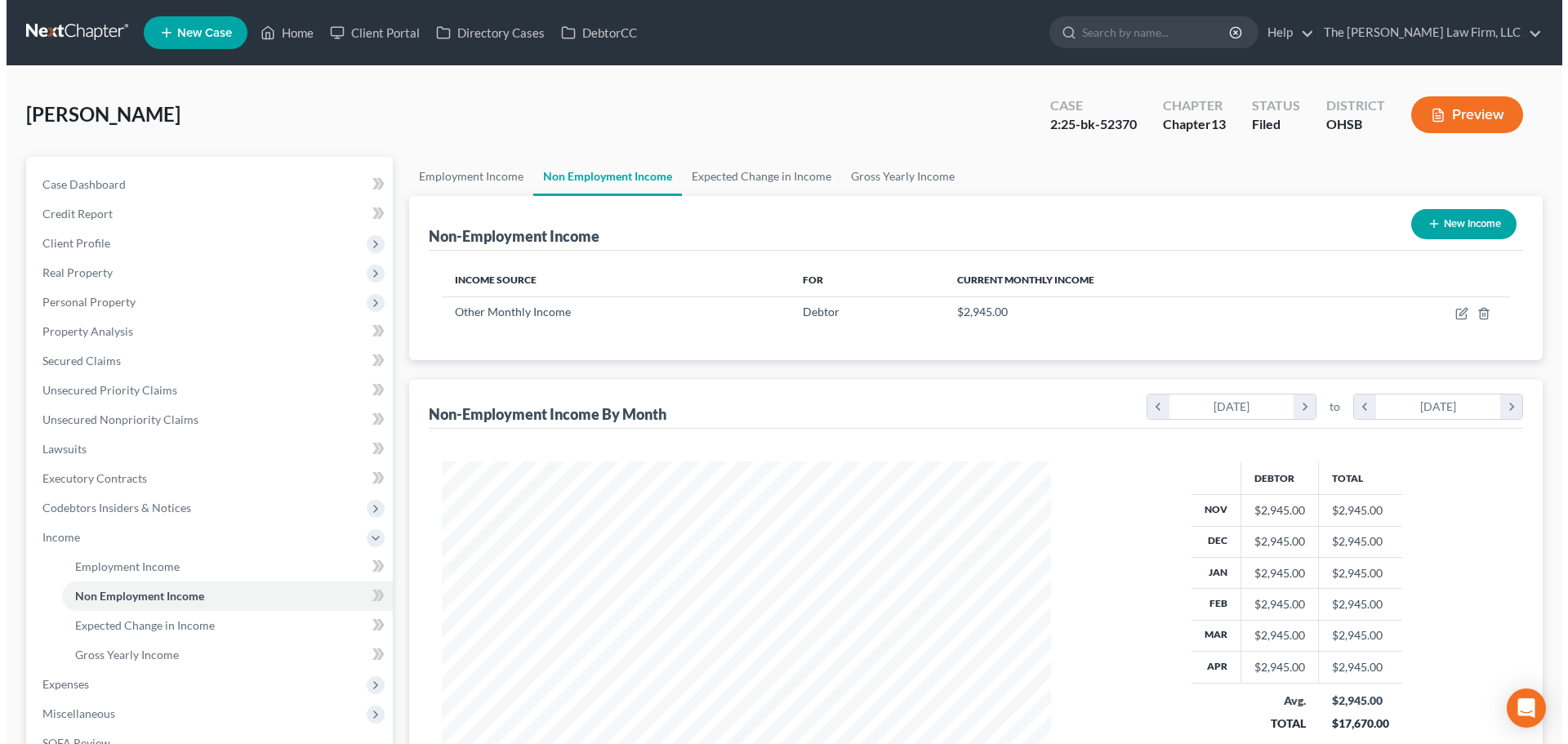
scroll to position [305, 642]
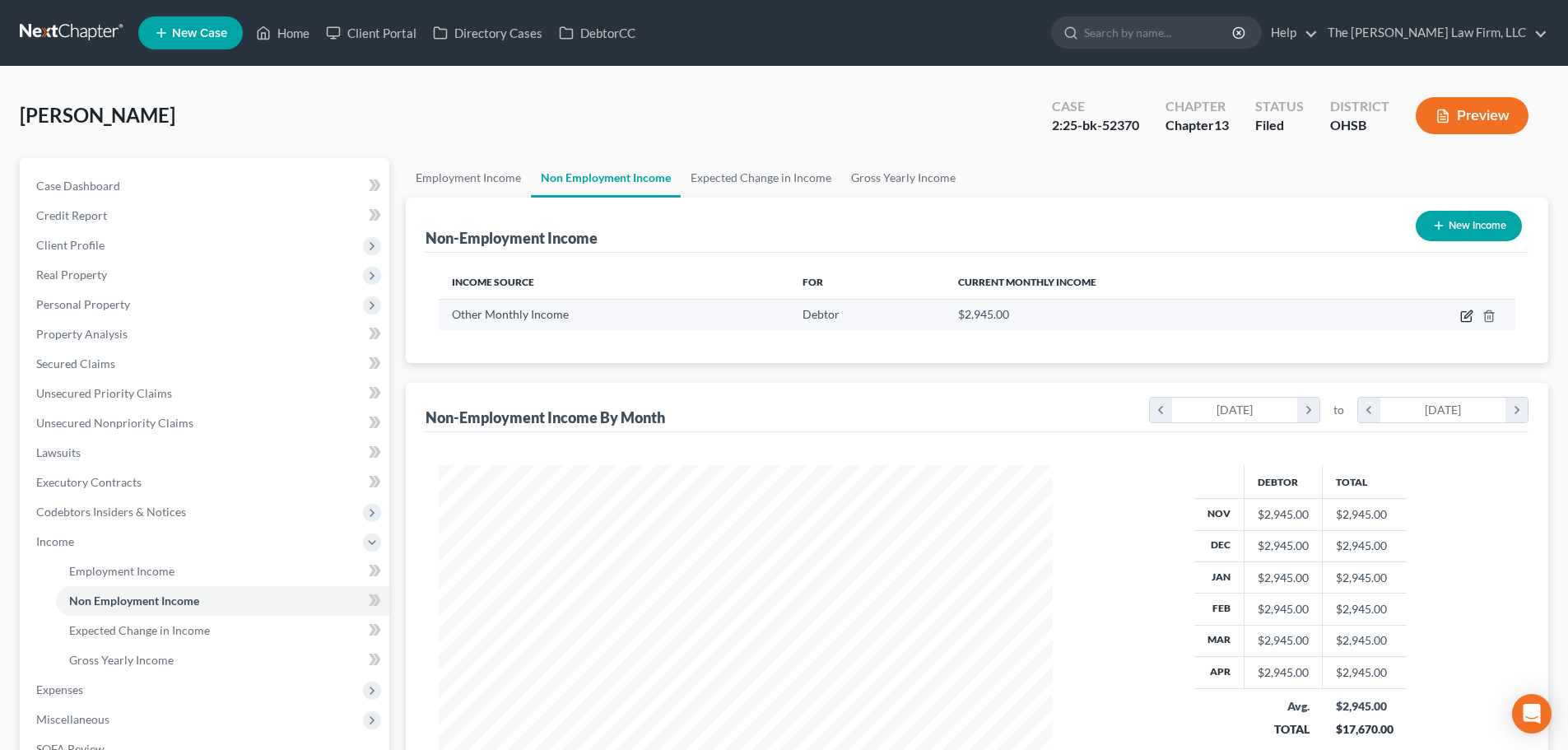
click at [1471, 311] on icon "button" at bounding box center [1468, 314] width 8 height 8
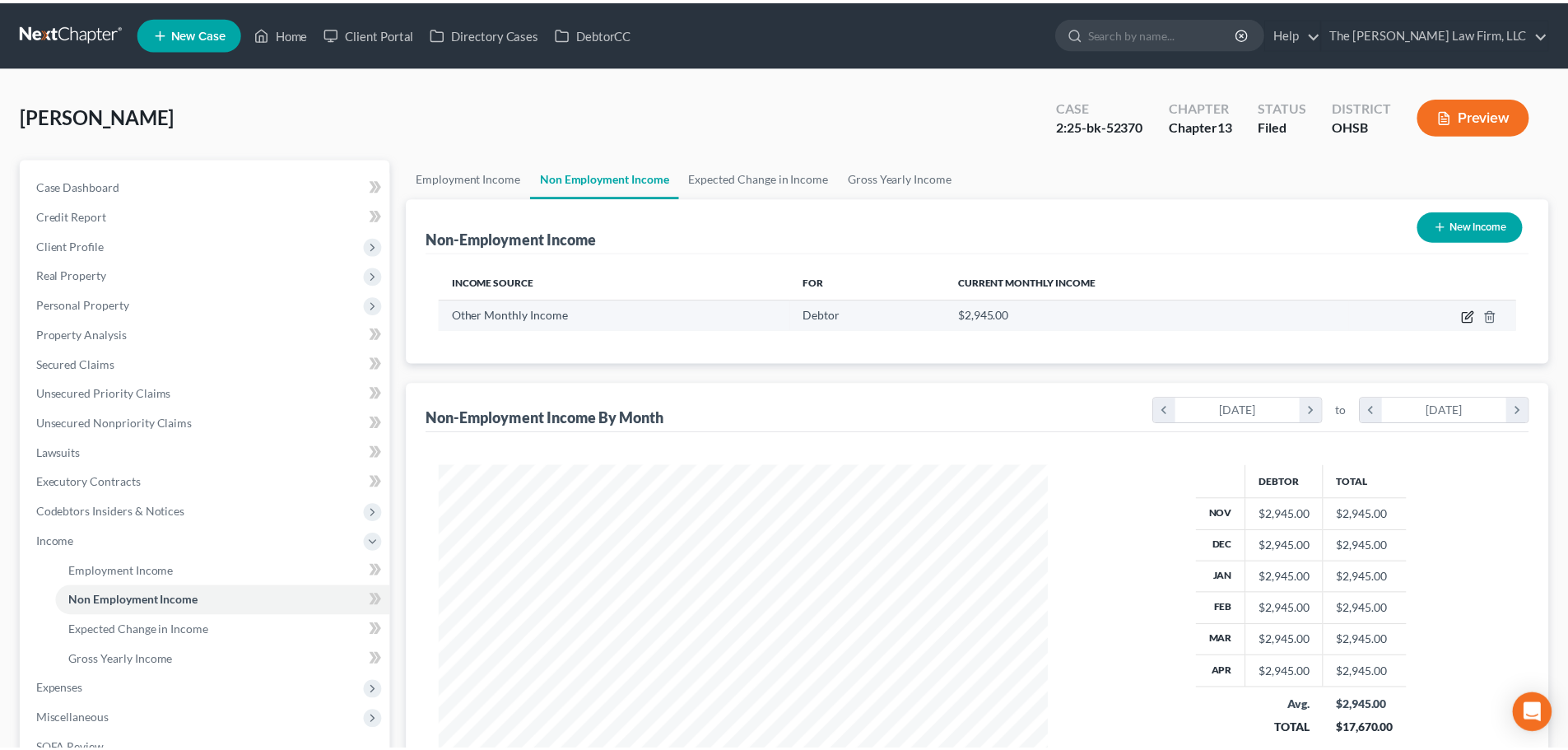
scroll to position [309, 653]
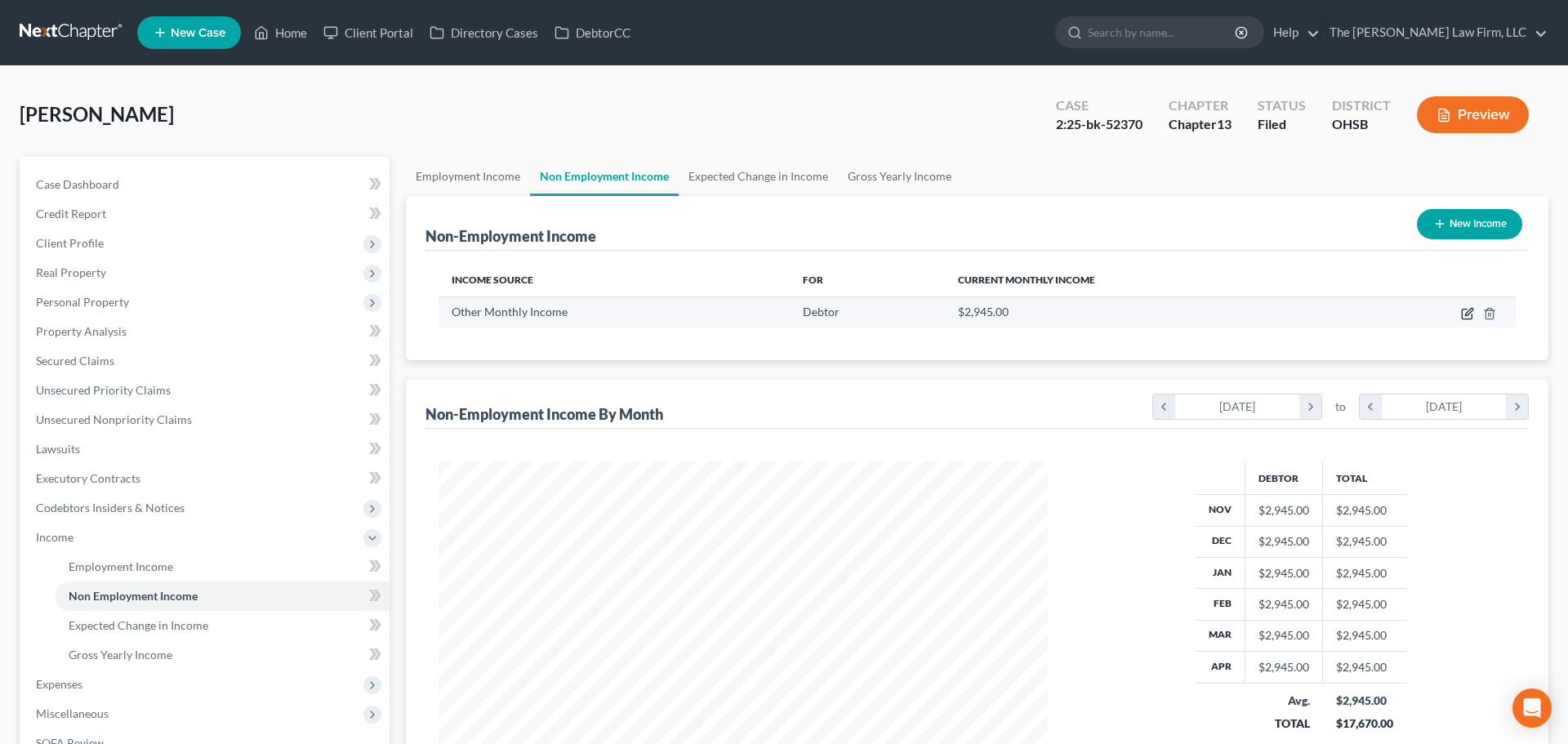
select select "13"
select select "0"
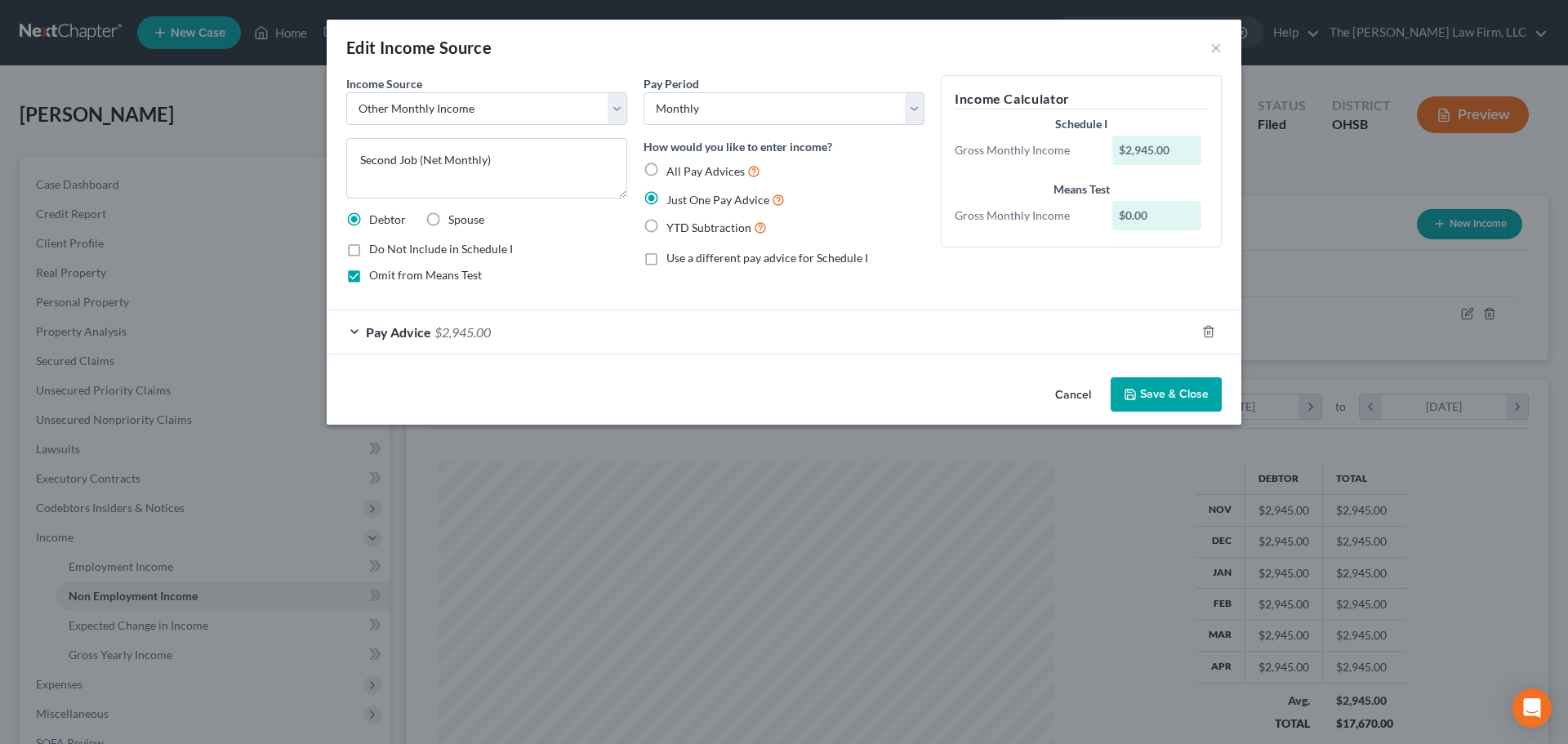
click at [701, 336] on div "Pay Advice $2,945.00" at bounding box center [761, 333] width 869 height 44
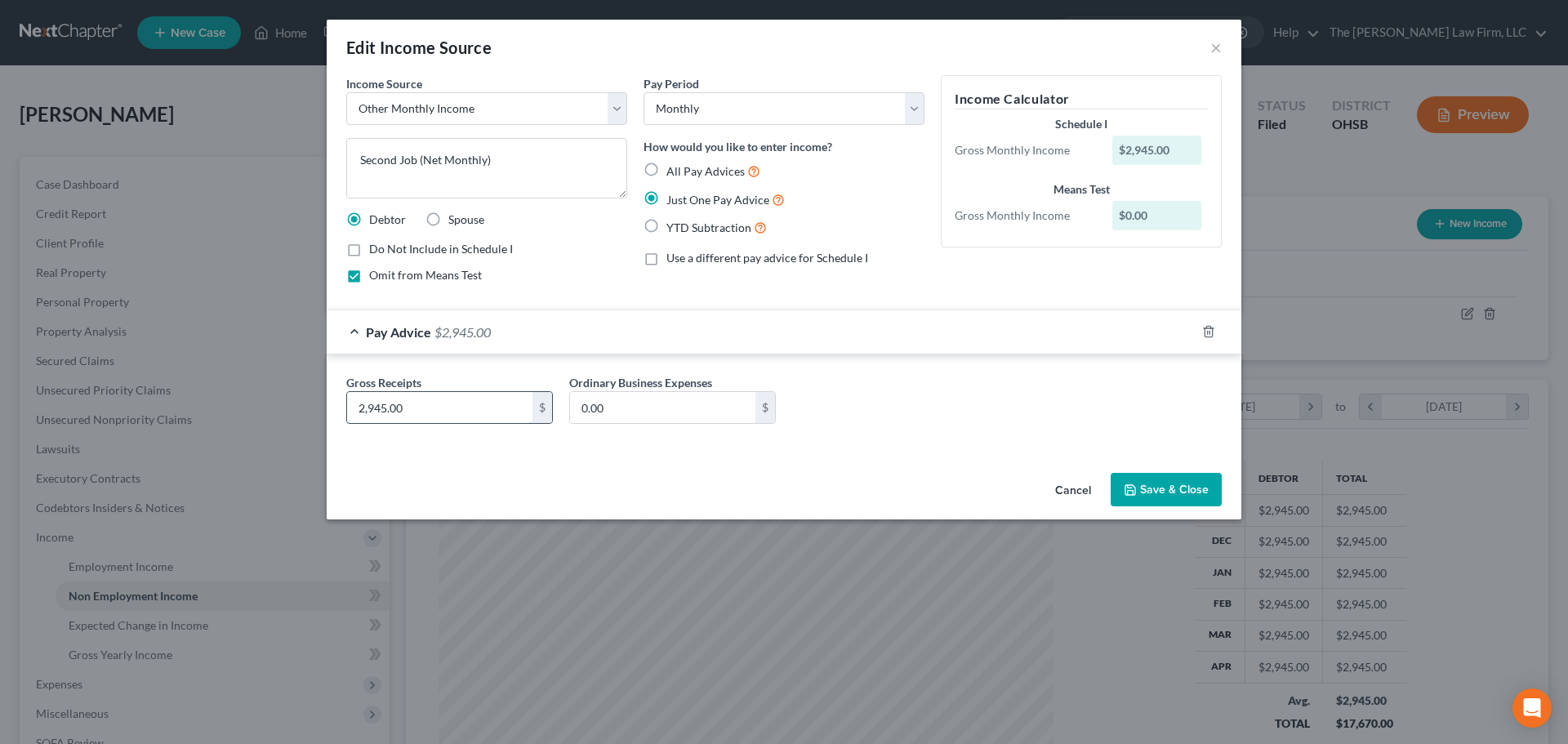
click at [468, 399] on input "2,945.00" at bounding box center [439, 408] width 185 height 31
click at [422, 410] on input "text" at bounding box center [439, 408] width 185 height 31
type input "479.12"
click at [551, 457] on div "Income Source * Select Unemployment Disability (from employer) Pension Retireme…" at bounding box center [784, 271] width 915 height 391
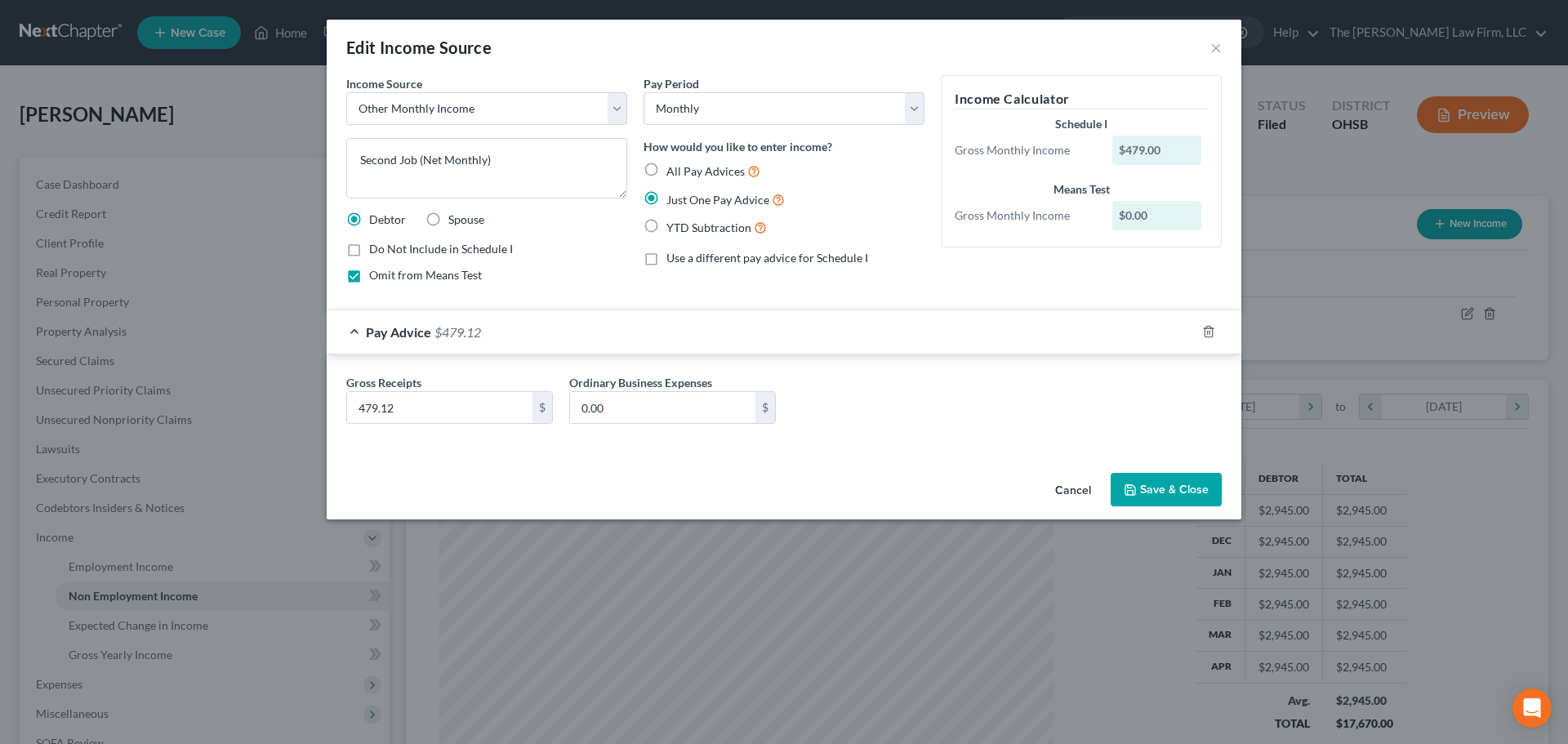
click at [1189, 494] on button "Save & Close" at bounding box center [1165, 490] width 111 height 34
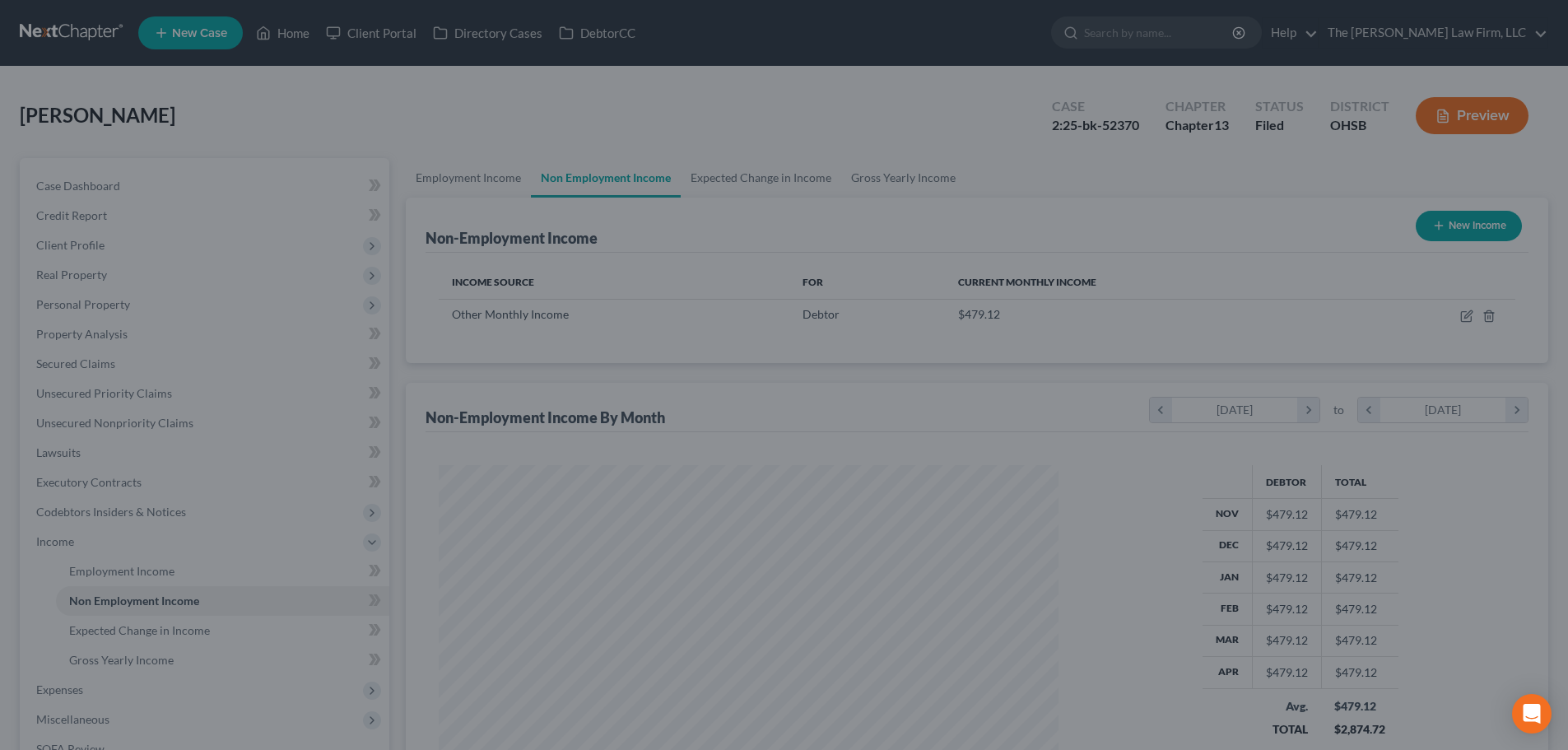
scroll to position [823305, 822458]
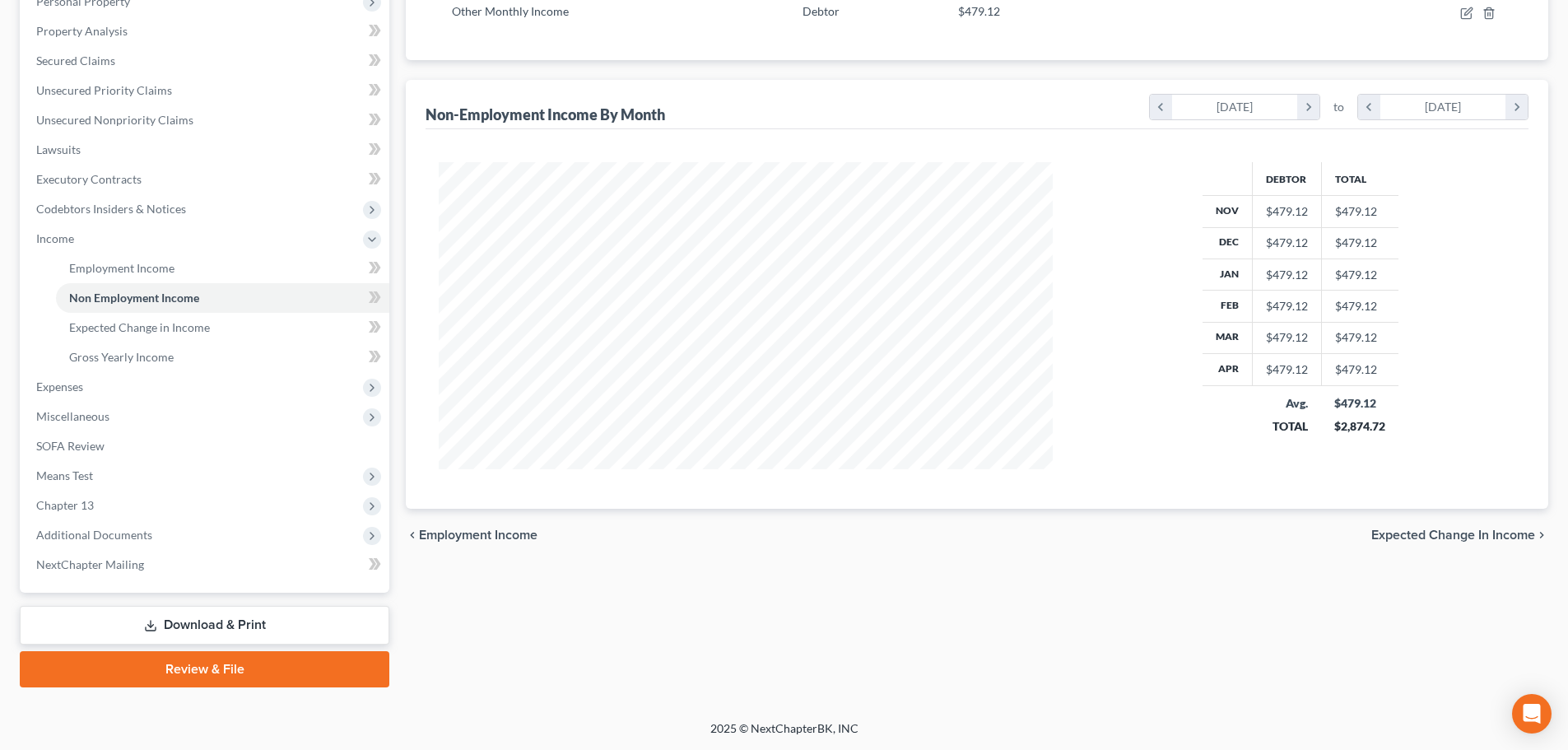
click at [204, 676] on link "Review & File" at bounding box center [205, 670] width 370 height 36
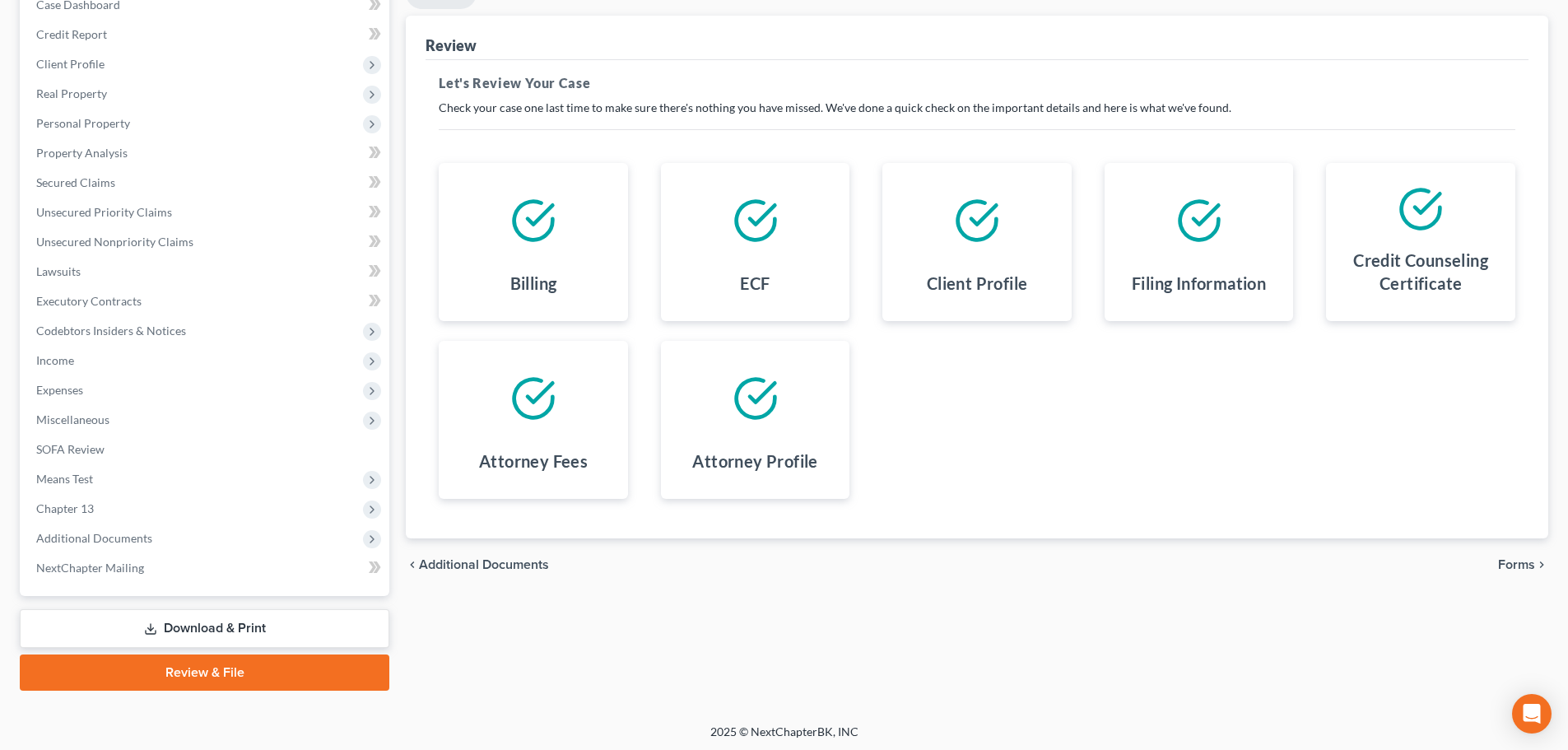
scroll to position [185, 0]
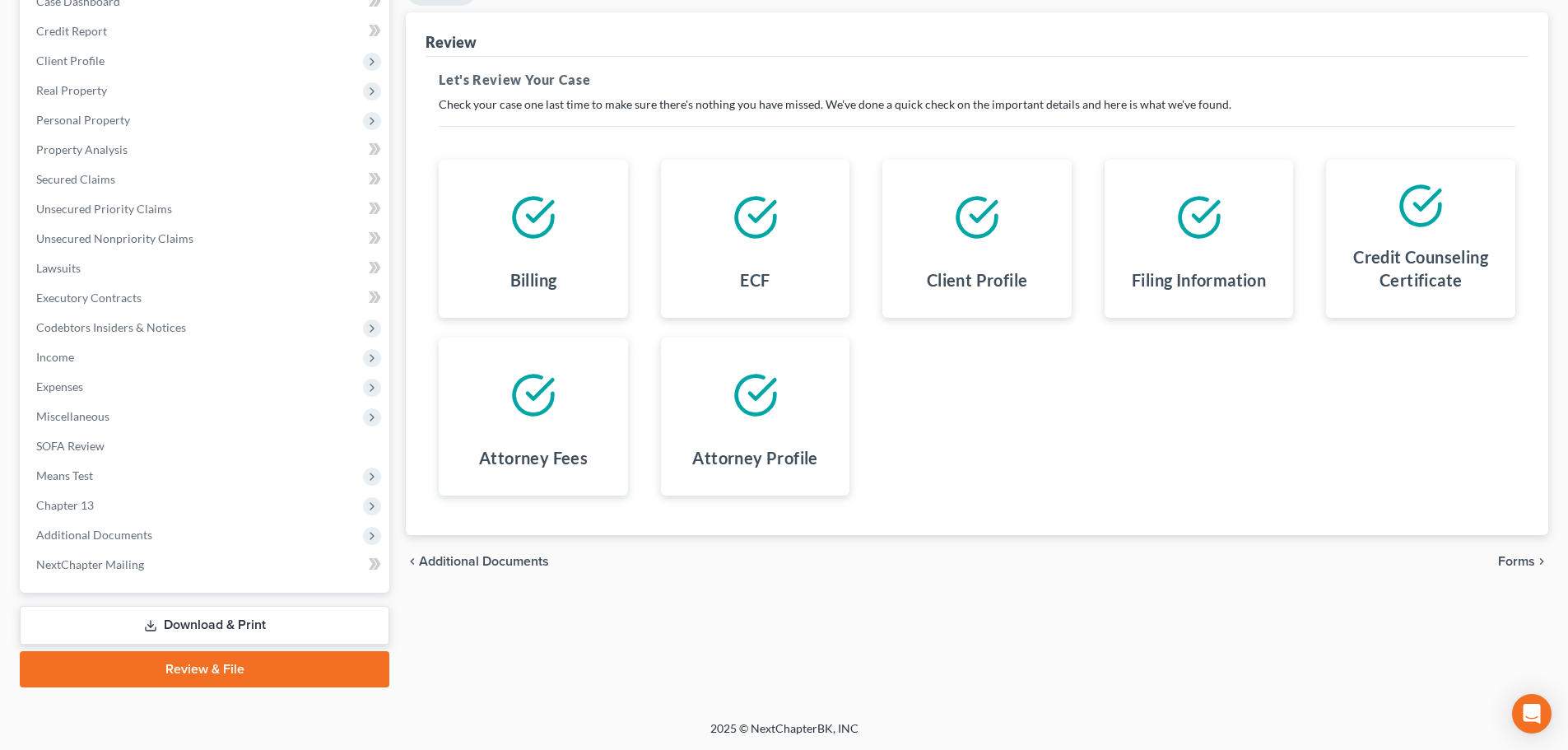
click at [1518, 565] on span "Forms" at bounding box center [1516, 562] width 37 height 13
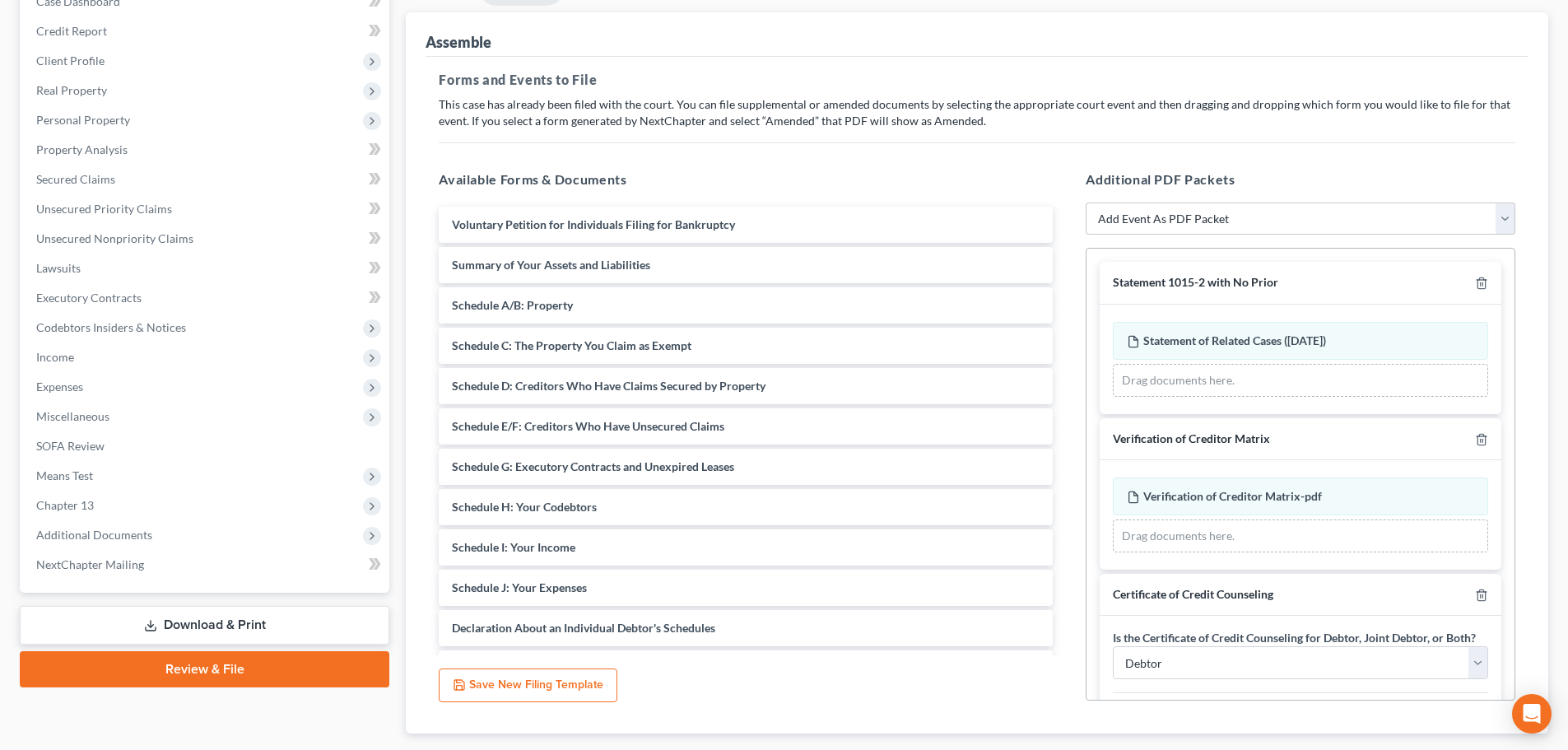
click at [1468, 282] on div at bounding box center [1478, 283] width 20 height 15
click at [1475, 282] on icon "button" at bounding box center [1482, 284] width 13 height 13
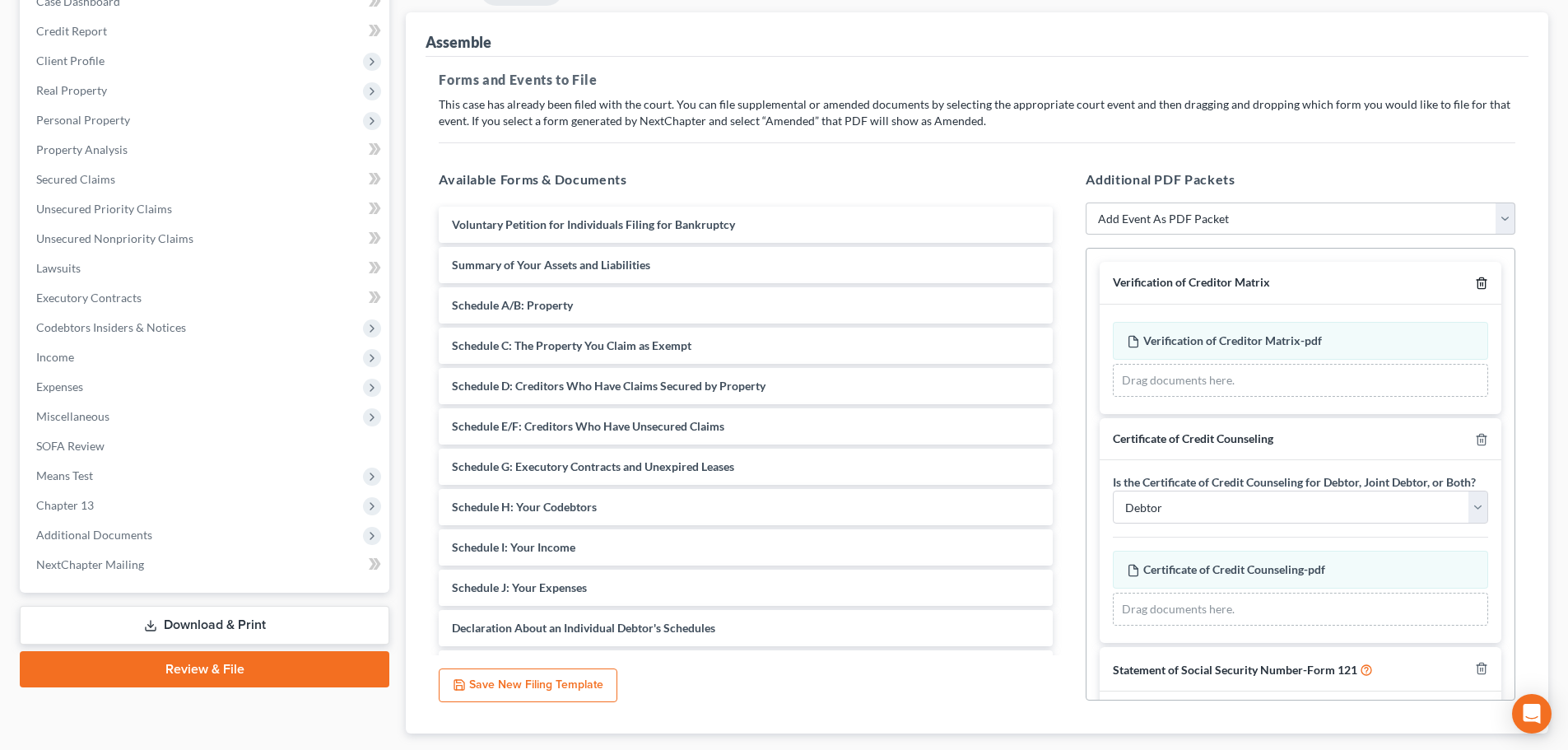
click at [1475, 282] on icon "button" at bounding box center [1482, 284] width 13 height 13
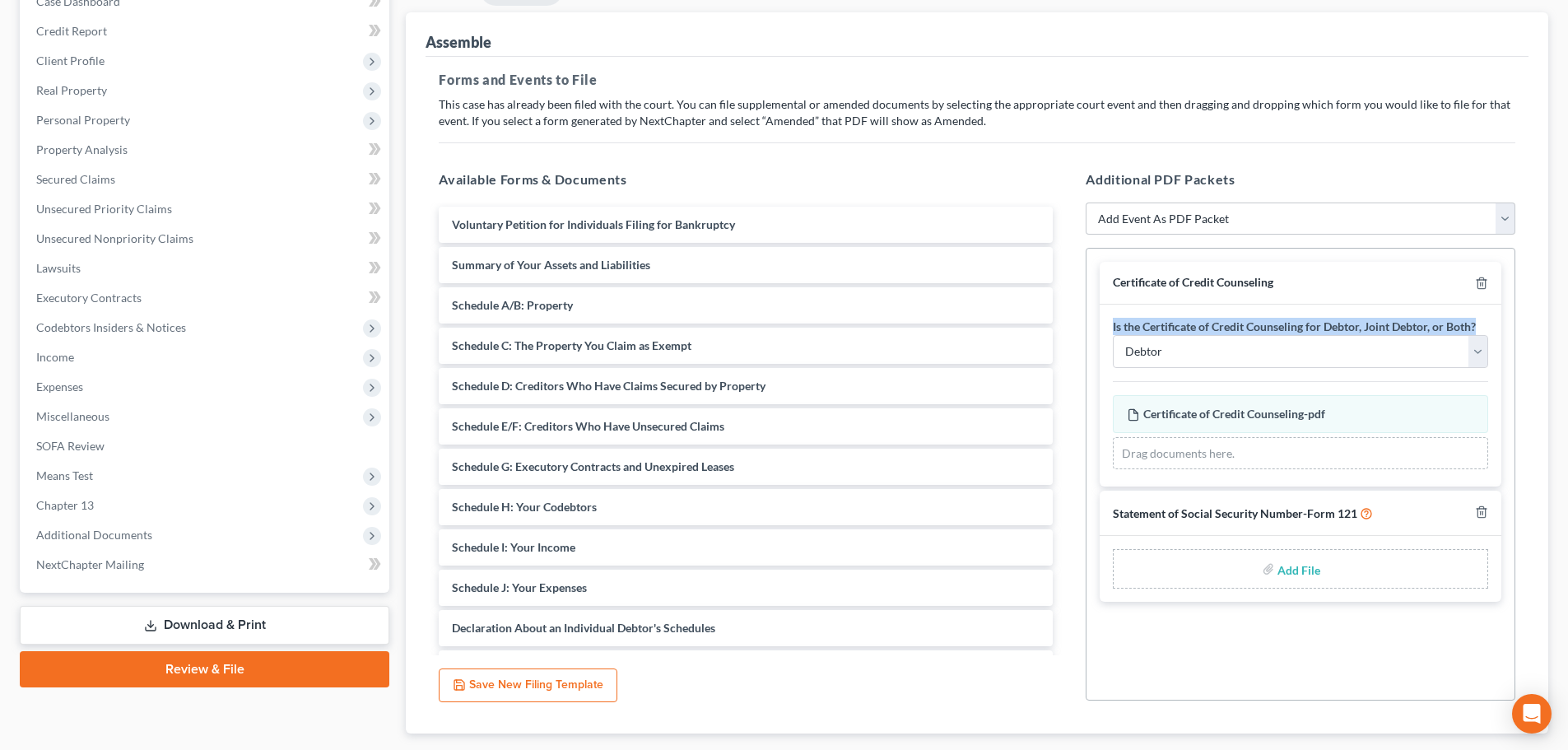
click at [1468, 282] on div at bounding box center [1478, 283] width 20 height 15
click at [1481, 280] on polyline "button" at bounding box center [1482, 280] width 10 height 0
click at [1481, 509] on polyline "button" at bounding box center [1482, 509] width 10 height 0
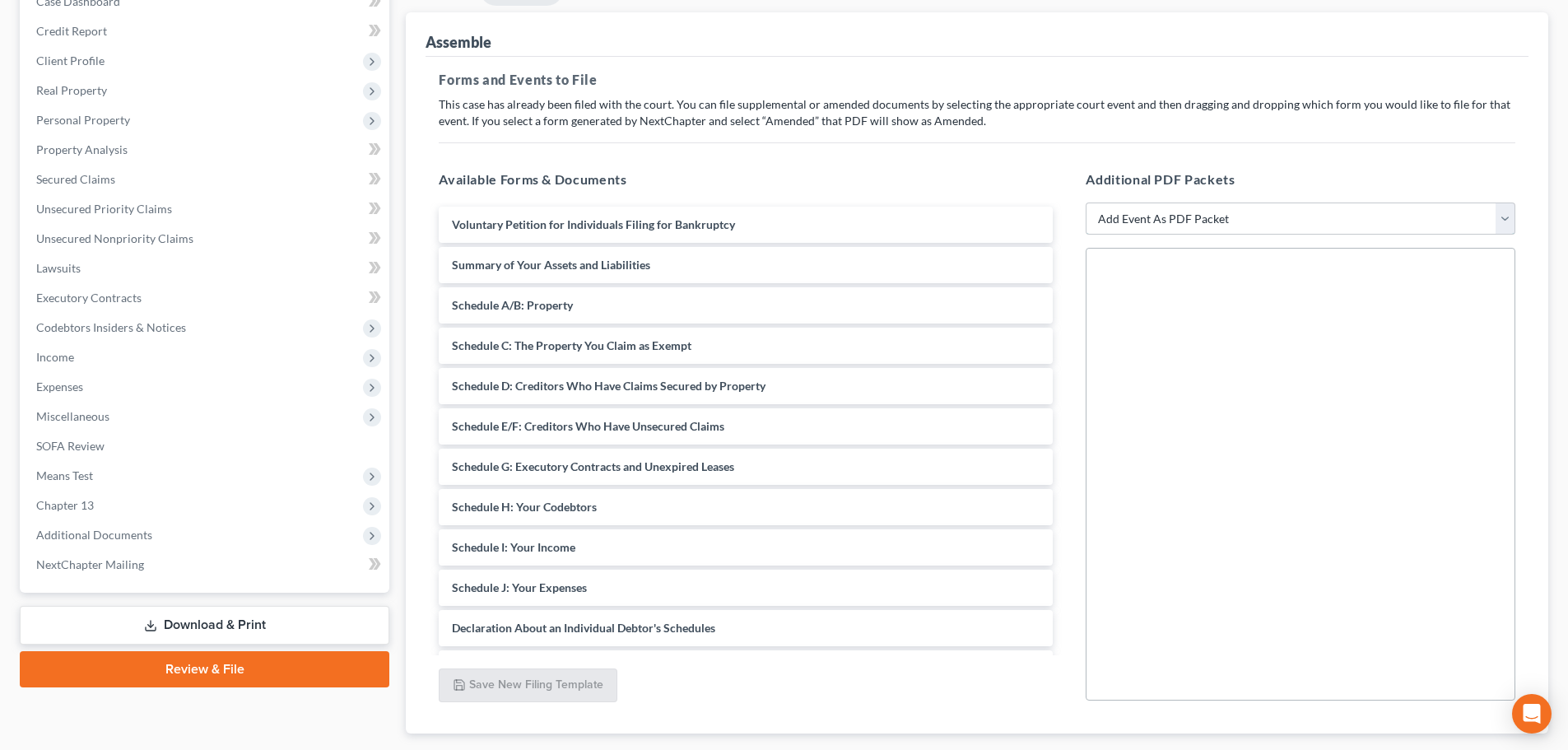
click at [1338, 216] on select "Add Event As PDF Packet 20 Largest Unsecured Creditors Amended Document Amended…" at bounding box center [1300, 219] width 430 height 33
select select "3"
click at [1086, 203] on select "Add Event As PDF Packet 20 Largest Unsecured Creditors Amended Document Amended…" at bounding box center [1300, 219] width 430 height 33
select select
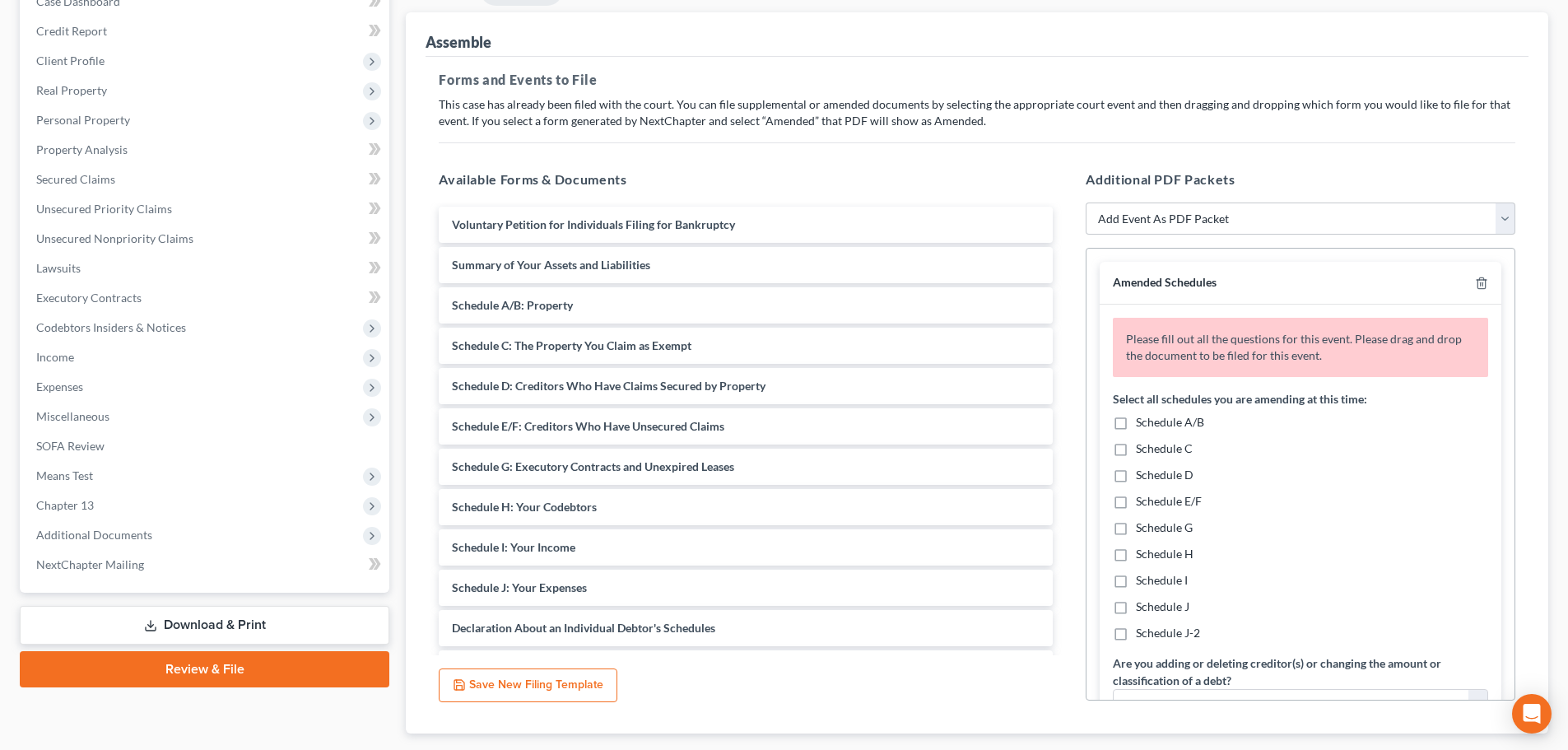
click at [1162, 425] on span "Schedule A/B" at bounding box center [1170, 421] width 68 height 14
click at [1154, 425] on input "Schedule A/B" at bounding box center [1147, 420] width 11 height 11
checkbox input "true"
click at [1164, 582] on span "Schedule I" at bounding box center [1162, 580] width 52 height 14
click at [1154, 582] on input "Schedule I" at bounding box center [1147, 578] width 11 height 11
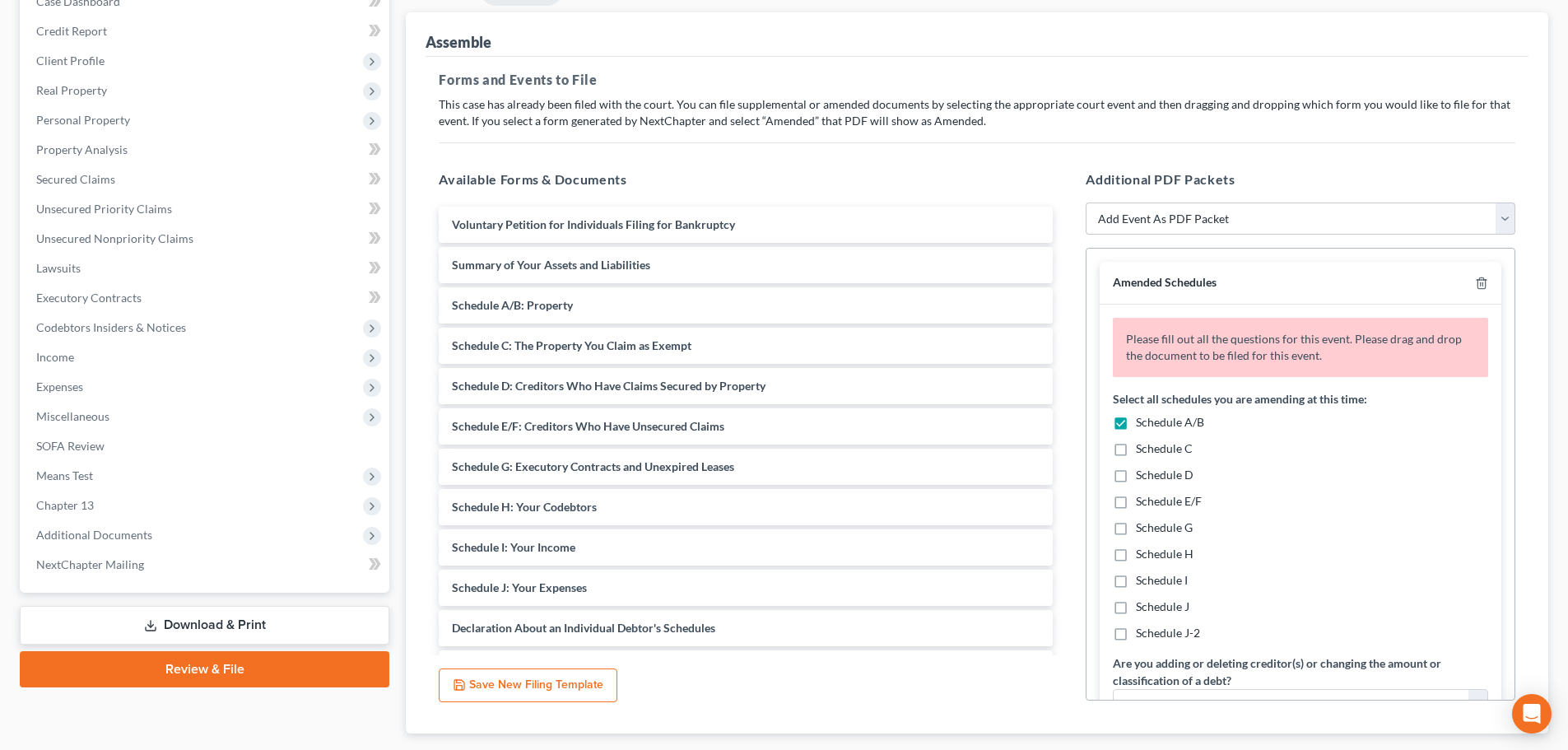
checkbox input "true"
click at [1161, 597] on div "Schedule A/B Schedule C Schedule D Schedule E/F Schedule G Schedule H Schedule …" at bounding box center [1301, 528] width 375 height 227
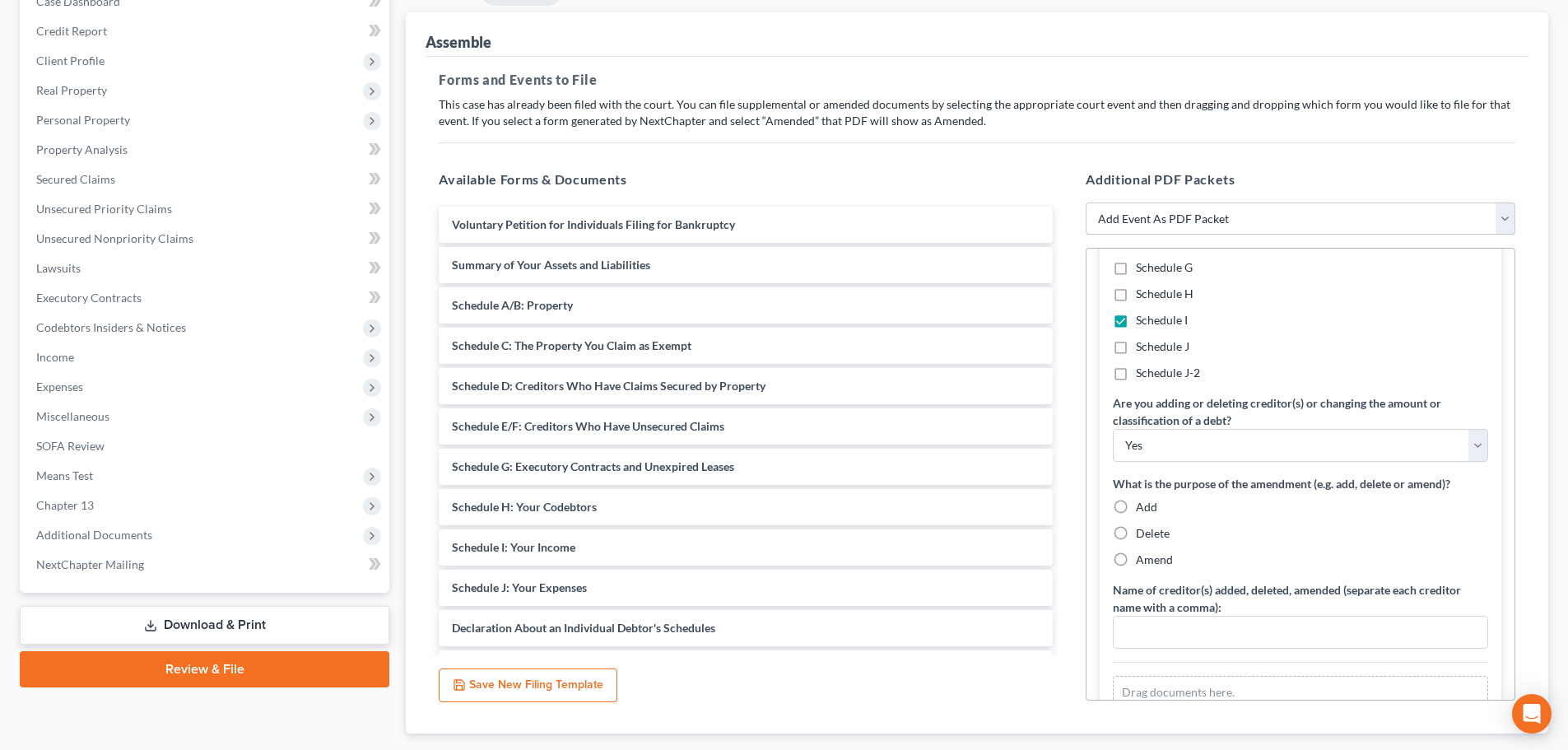
scroll to position [274, 0]
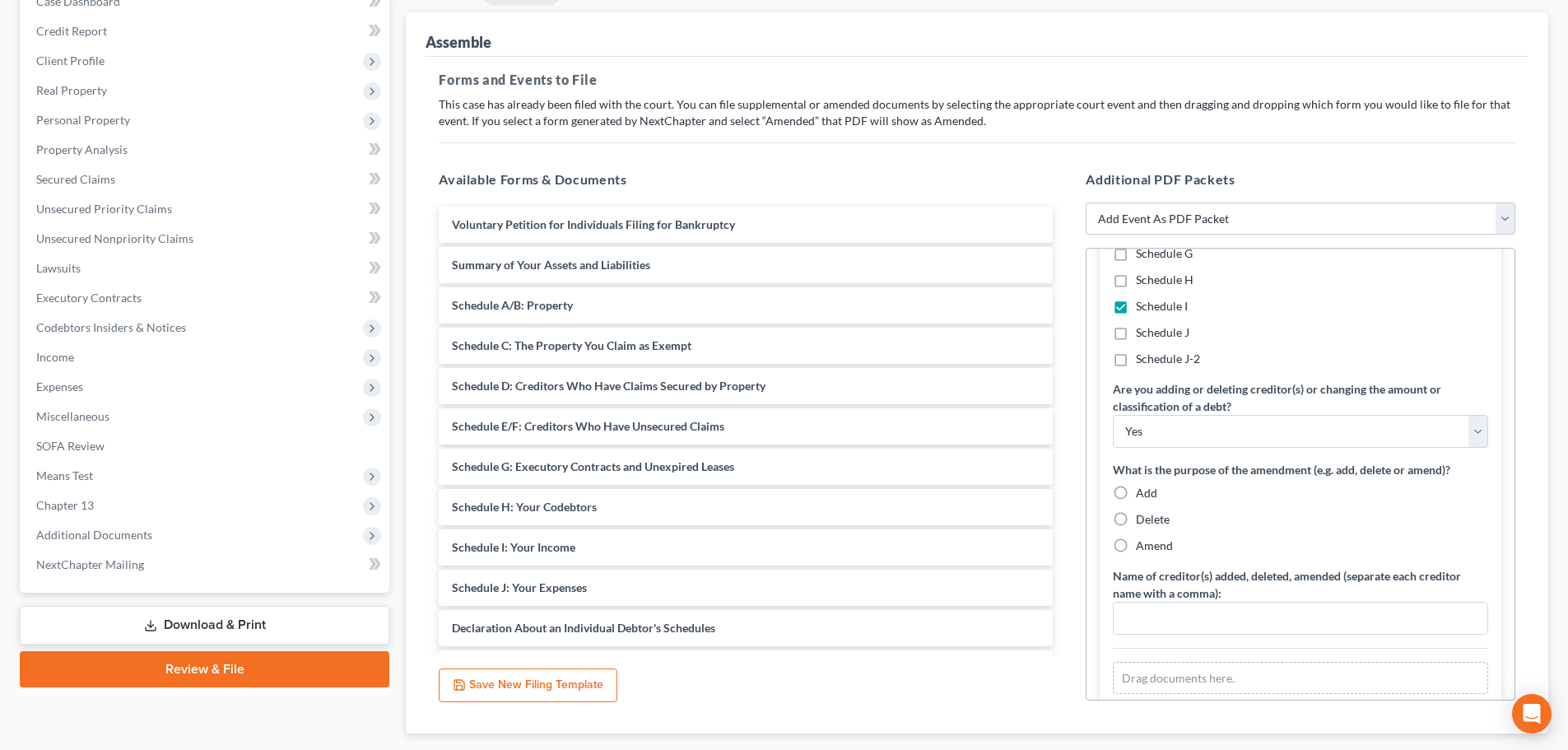
click at [1166, 327] on span "Schedule J" at bounding box center [1163, 332] width 54 height 14
click at [1154, 327] on input "Schedule J" at bounding box center [1147, 330] width 11 height 11
checkbox input "true"
click at [1211, 426] on select "Yes No" at bounding box center [1301, 431] width 375 height 33
select select "1"
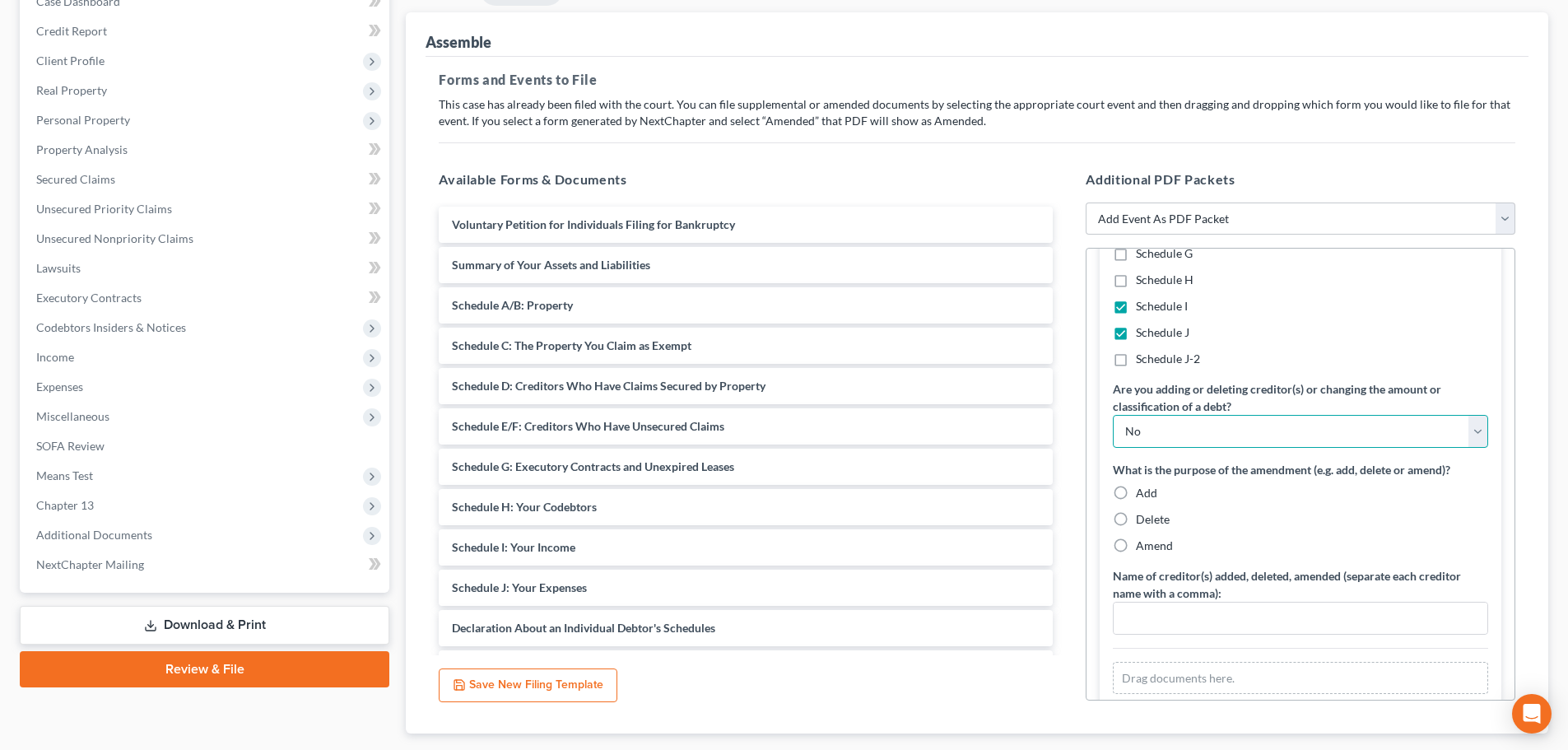
click at [1113, 415] on select "Yes No" at bounding box center [1301, 431] width 375 height 33
click at [1154, 544] on span "Amend" at bounding box center [1154, 545] width 37 height 14
click at [1154, 544] on input "Amend" at bounding box center [1147, 542] width 11 height 11
radio input "true"
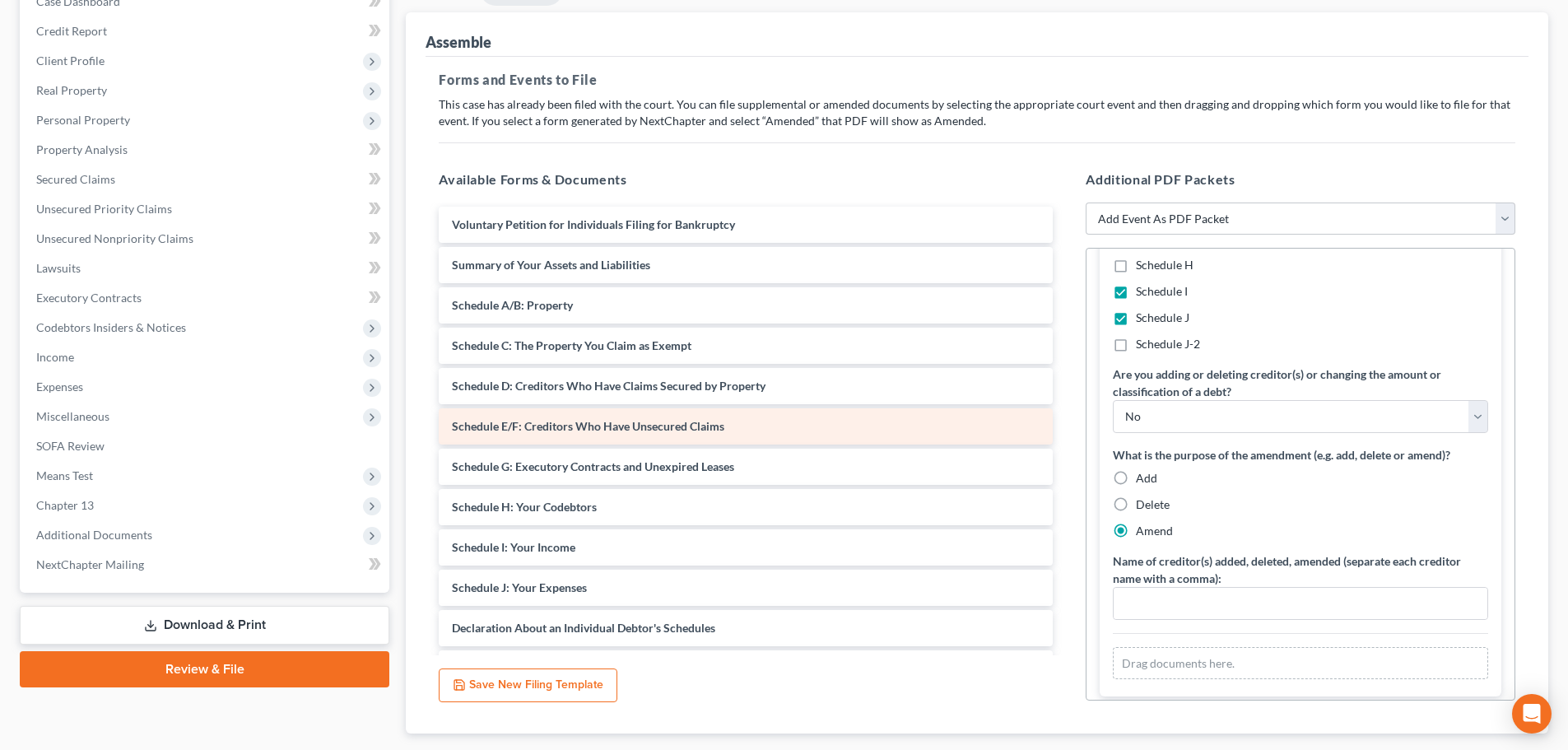
scroll to position [283, 0]
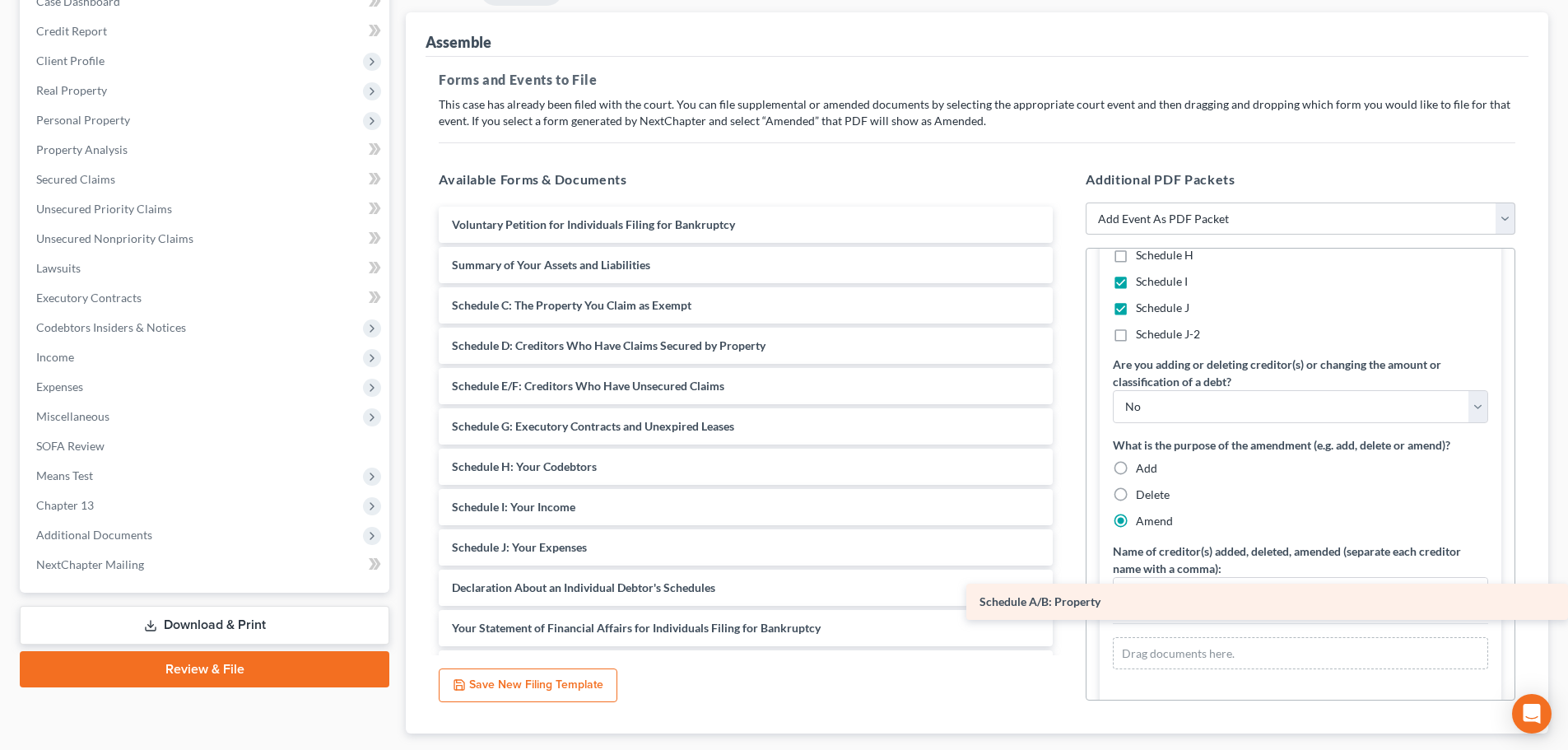
drag, startPoint x: 589, startPoint y: 308, endPoint x: 1271, endPoint y: 620, distance: 750.0
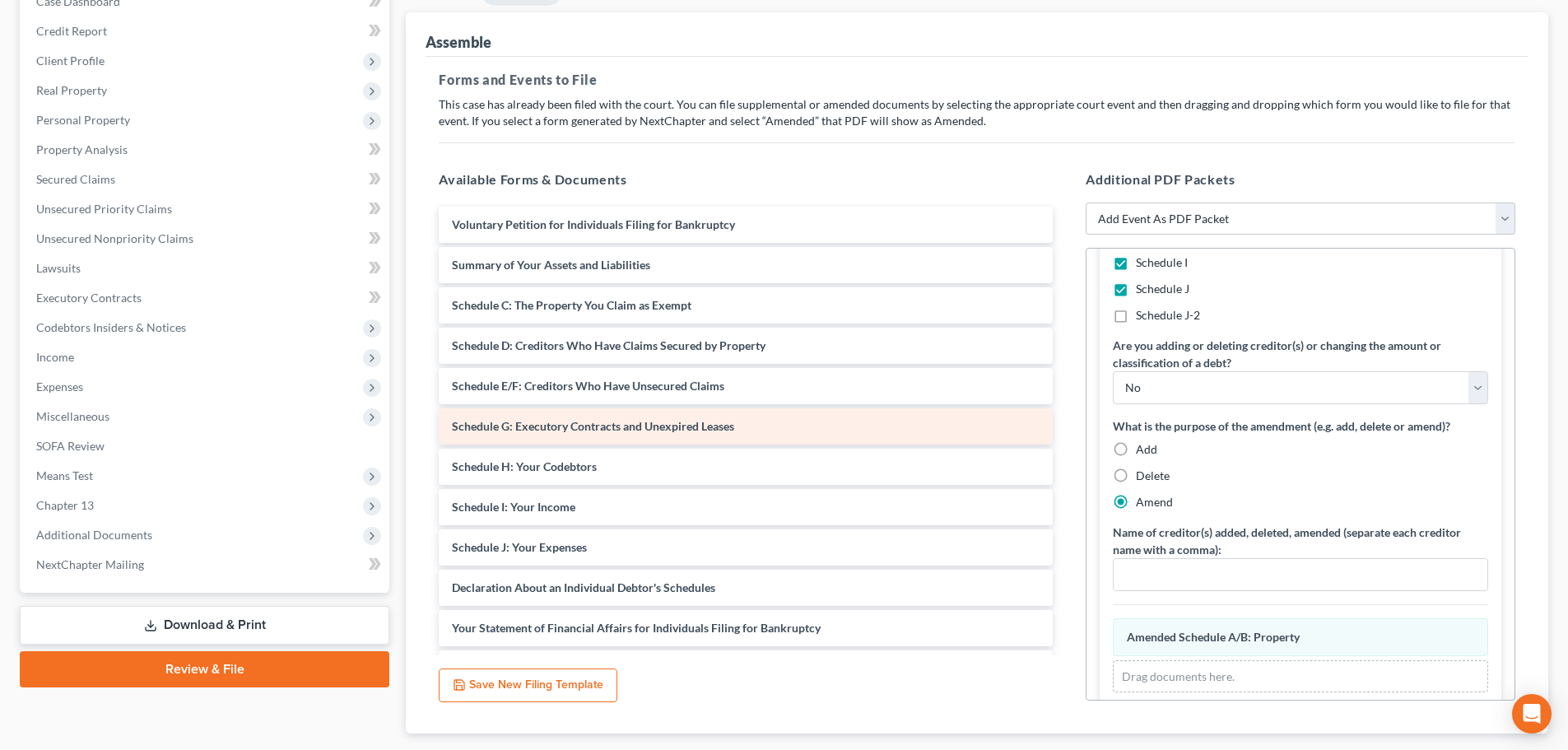
scroll to position [268, 0]
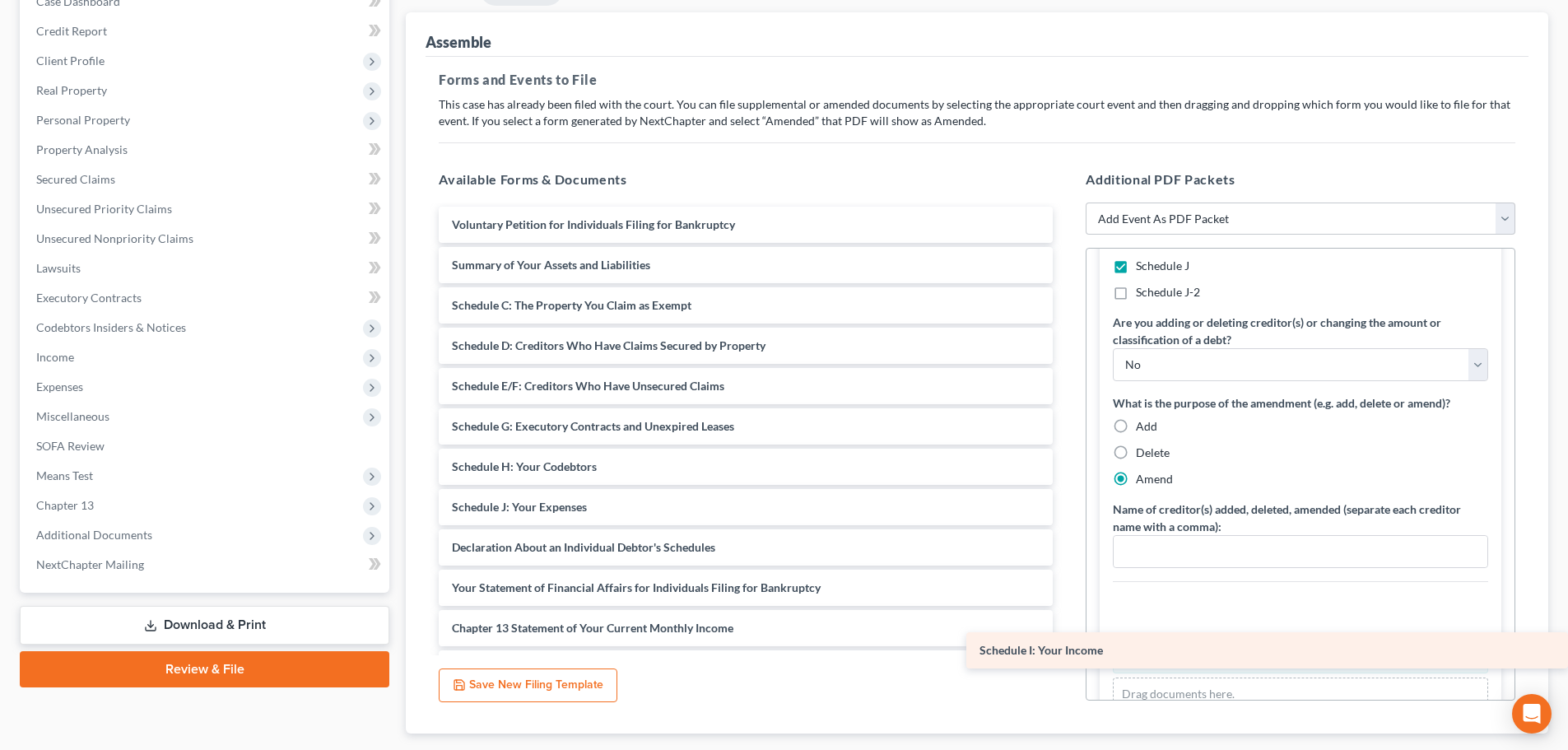
drag, startPoint x: 556, startPoint y: 503, endPoint x: 1182, endPoint y: 652, distance: 643.5
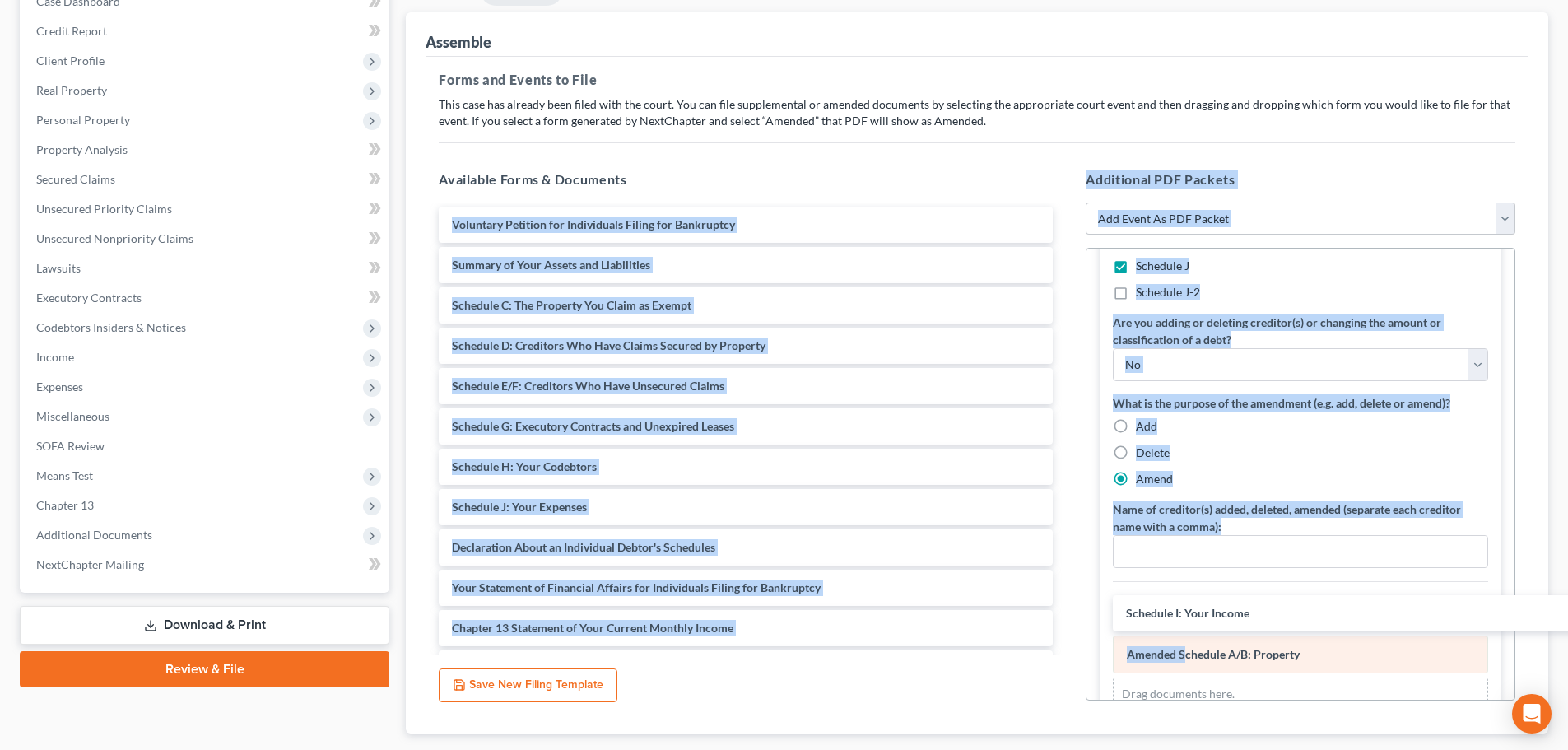
drag, startPoint x: 1183, startPoint y: 653, endPoint x: 1189, endPoint y: 659, distance: 8.5
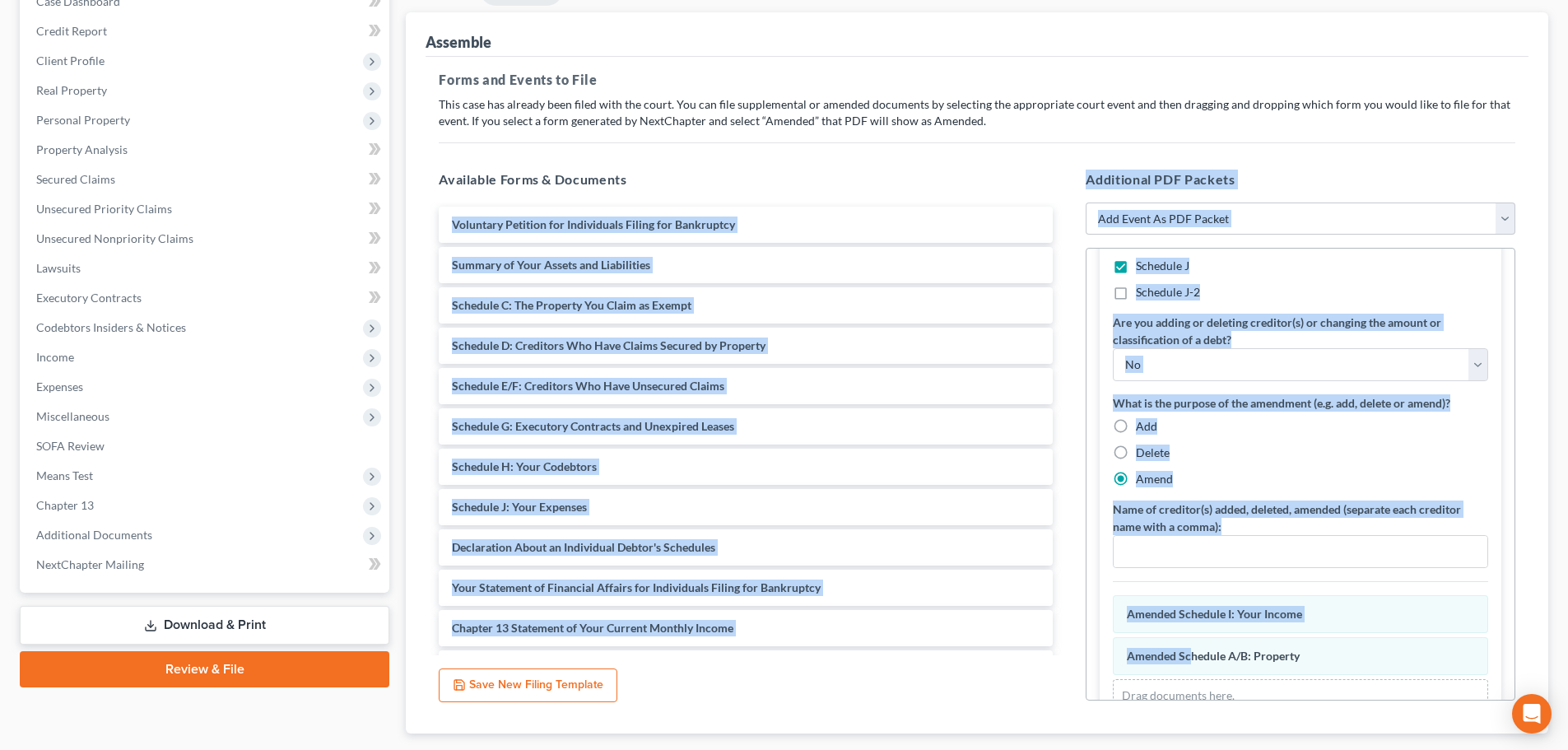
click at [1557, 541] on div "Deveaux, Tia Yonna Upgraded Case 2:25-bk-52370 Chapter Chapter 13 Status Filed …" at bounding box center [784, 351] width 1568 height 938
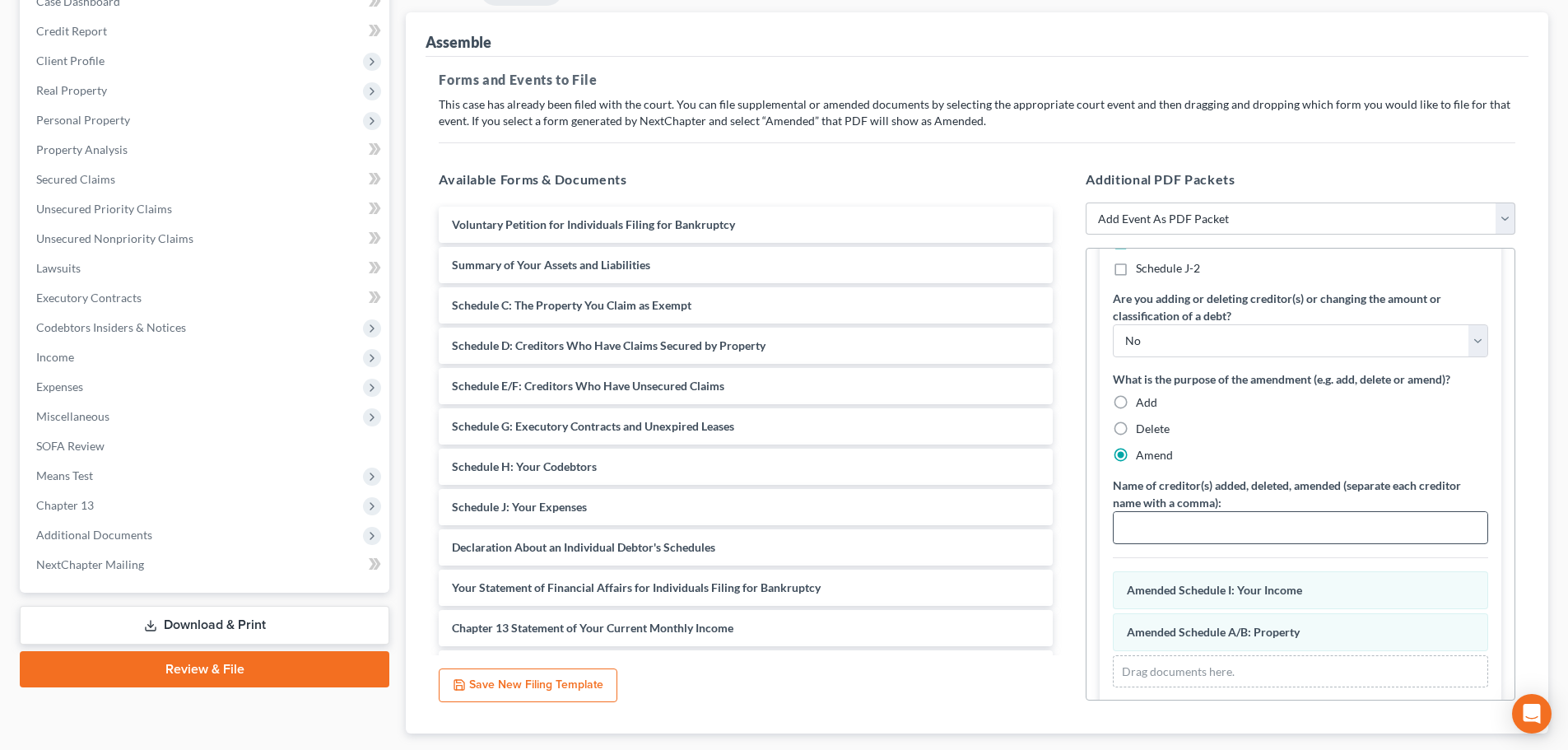
scroll to position [310, 0]
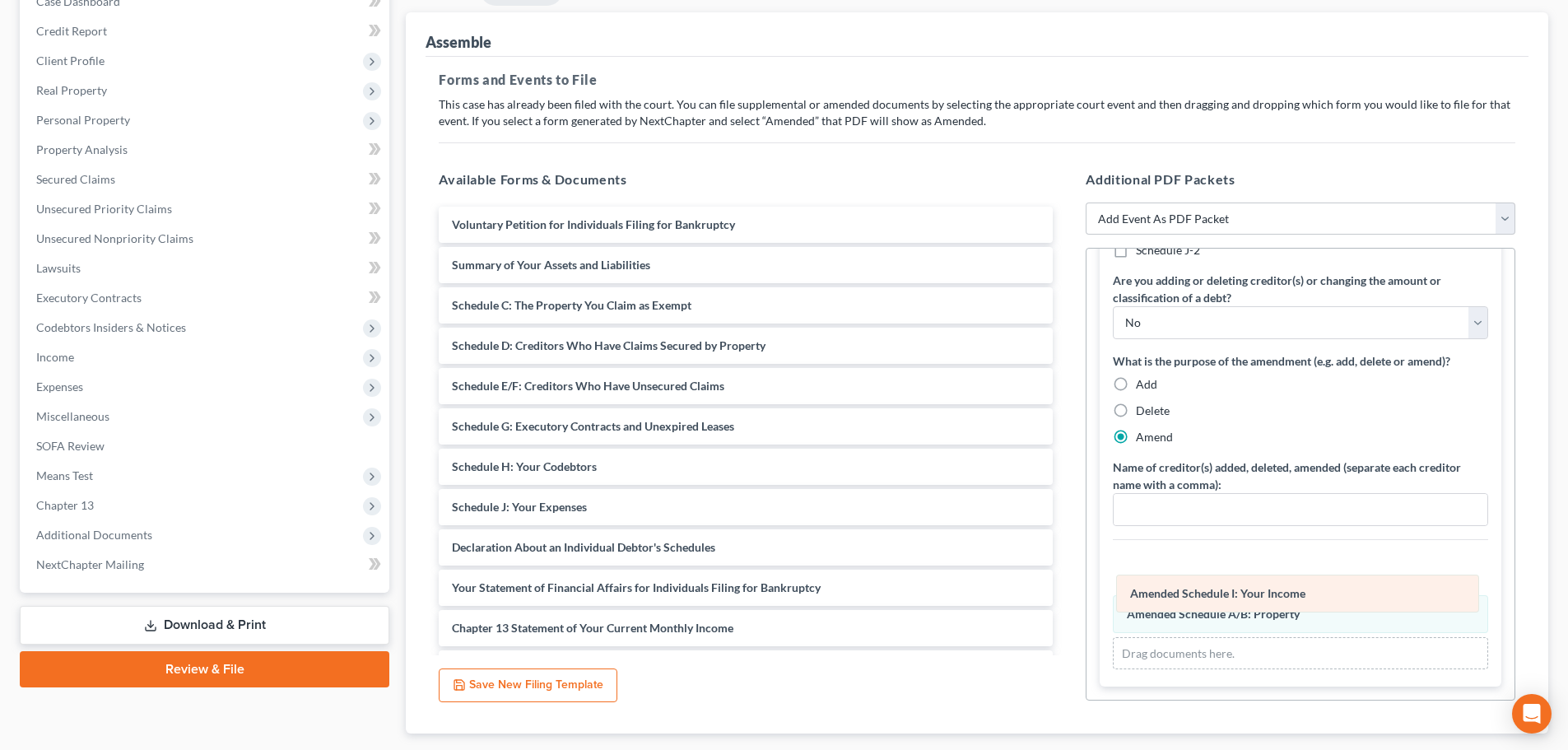
drag, startPoint x: 1270, startPoint y: 572, endPoint x: 1273, endPoint y: 639, distance: 67.1
click at [1273, 639] on div "Schedule I: Your Income Amended Schedule I: Your Income Schedule I: Your Income…" at bounding box center [1301, 612] width 375 height 117
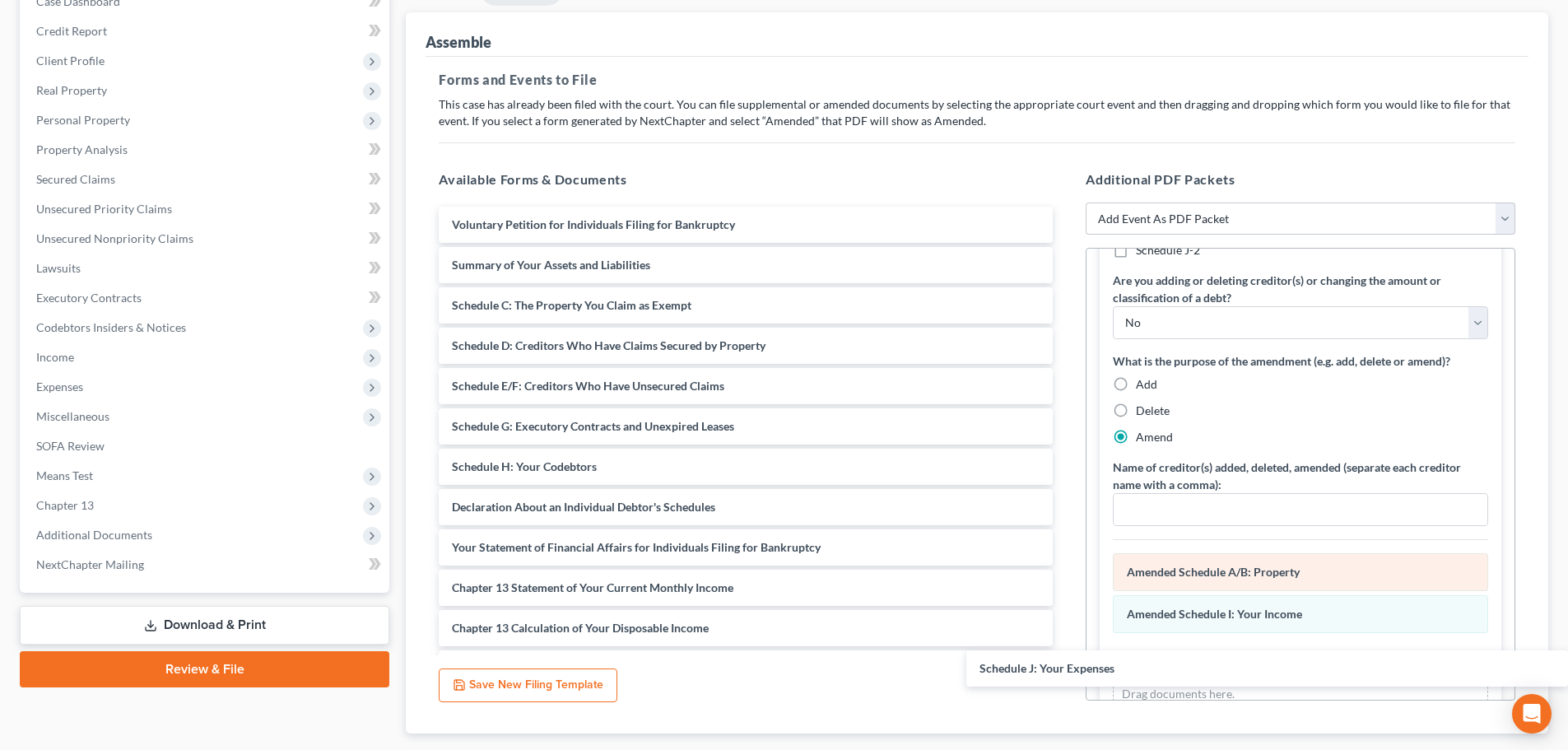
drag, startPoint x: 539, startPoint y: 503, endPoint x: 1223, endPoint y: 567, distance: 687.0
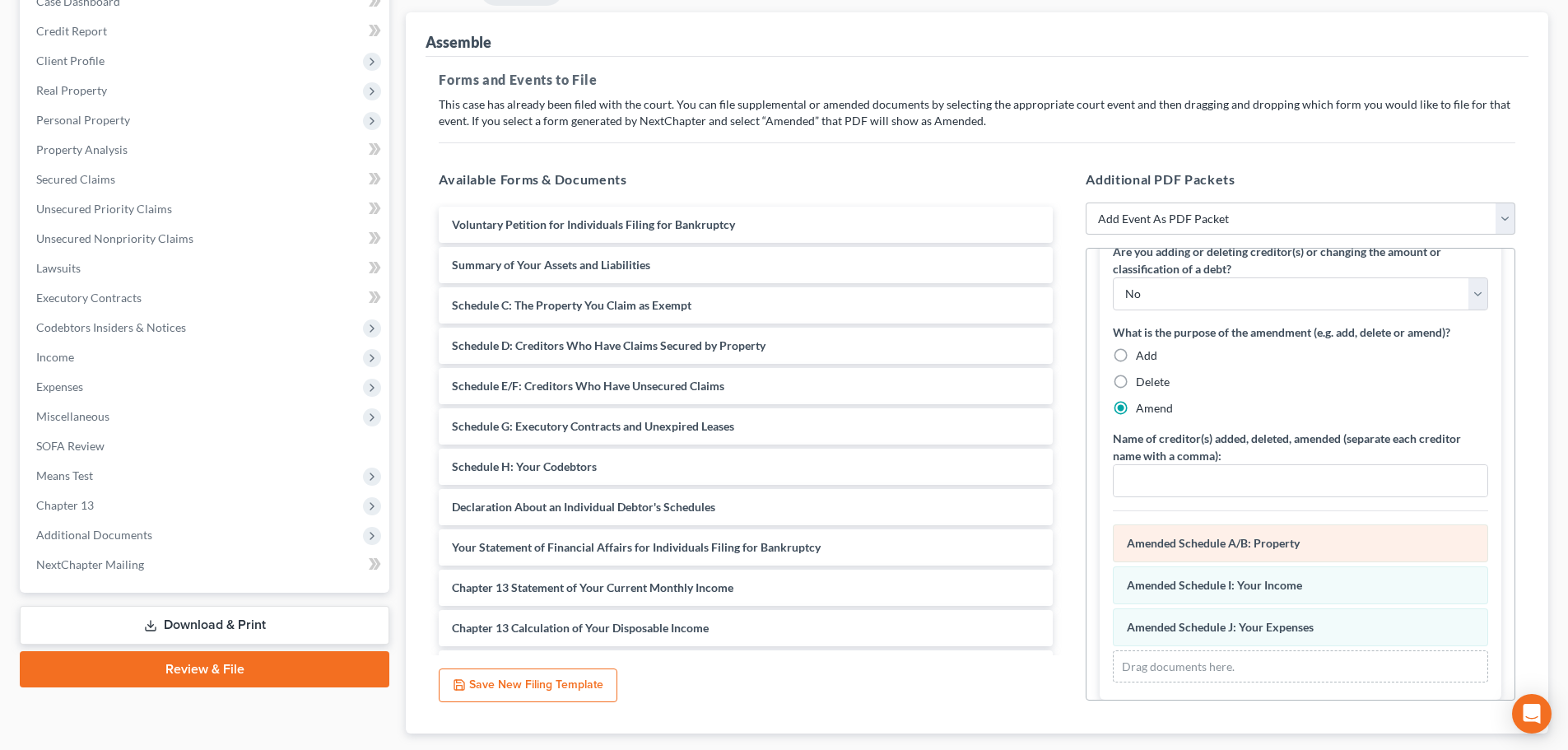
scroll to position [352, 0]
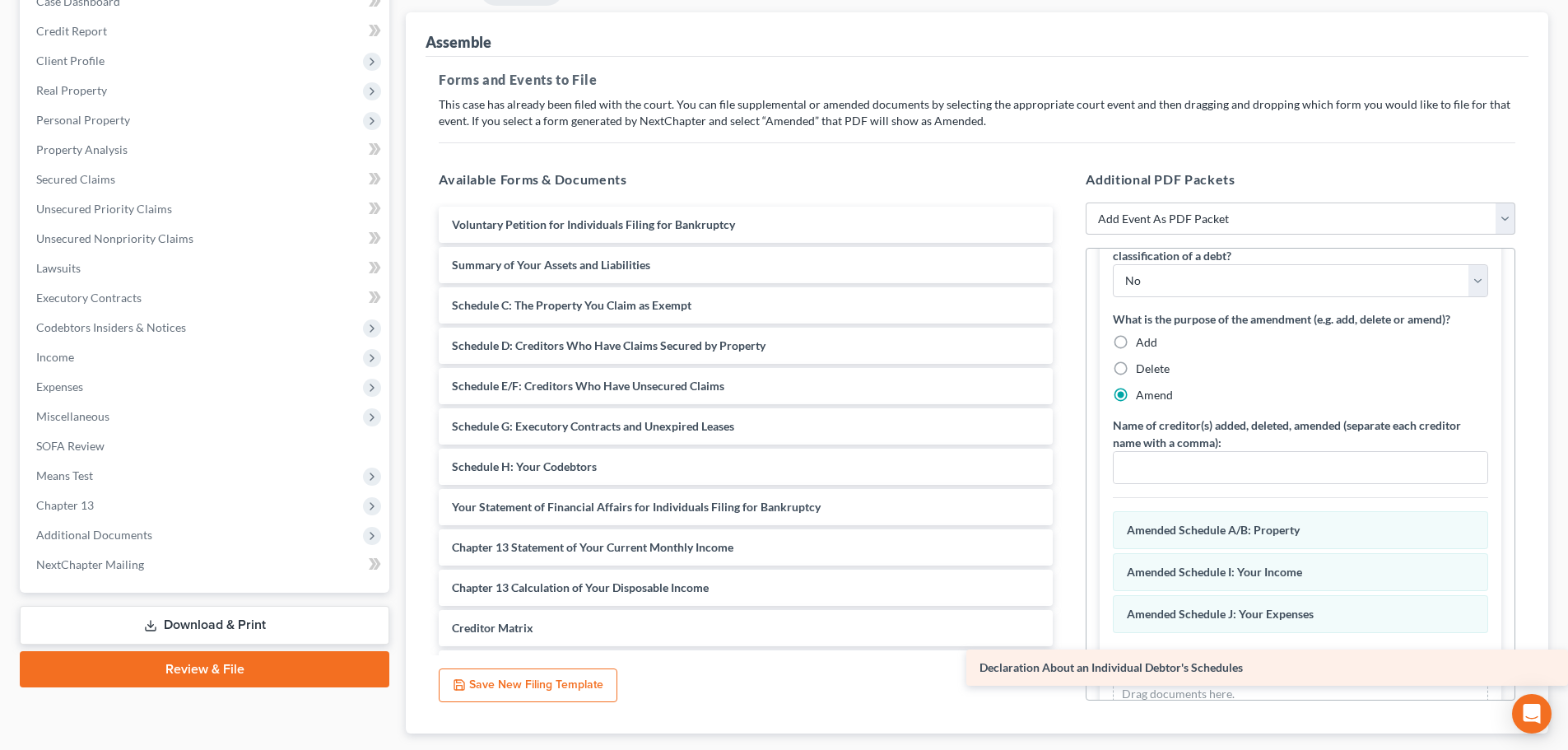
drag, startPoint x: 602, startPoint y: 511, endPoint x: 1254, endPoint y: 672, distance: 671.6
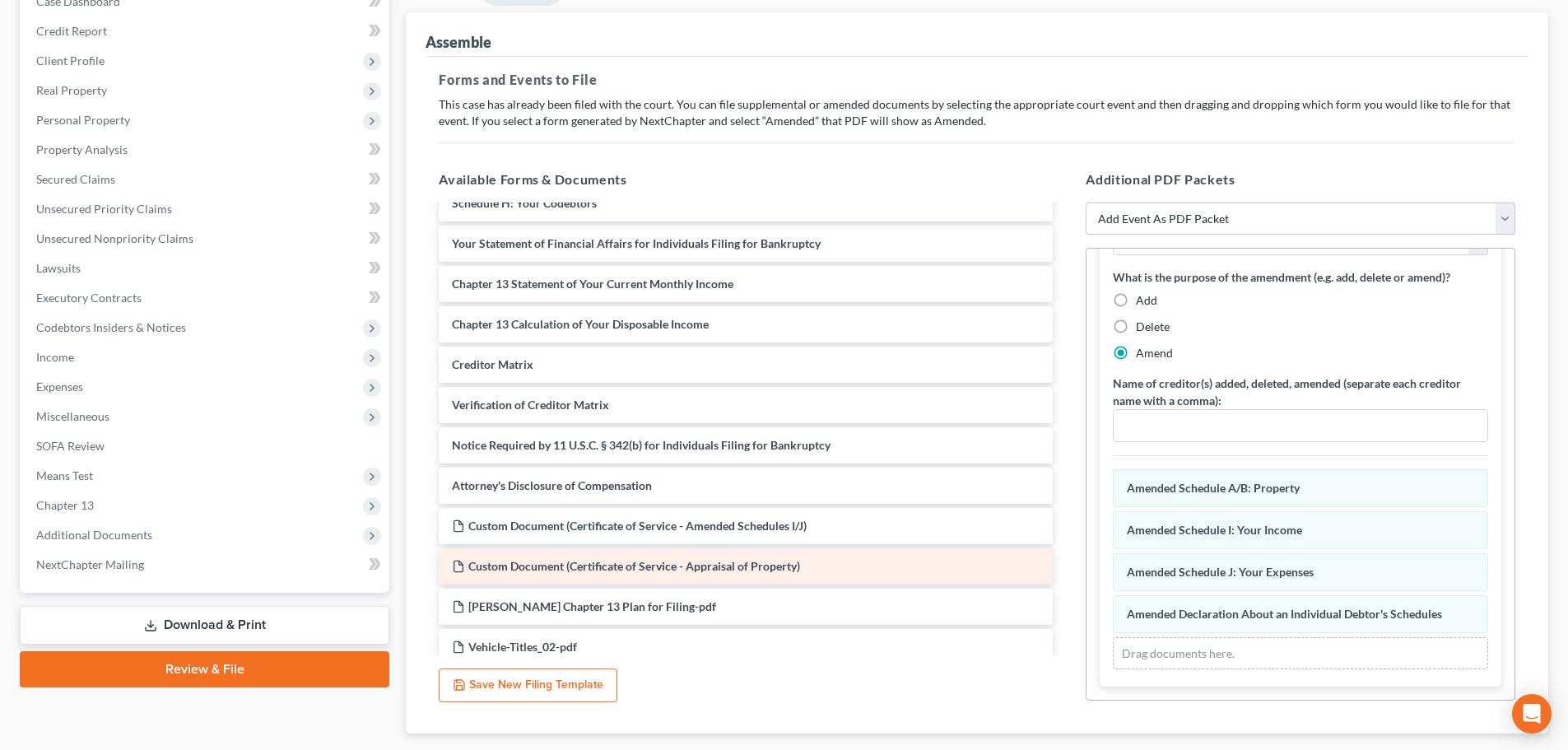
scroll to position [274, 0]
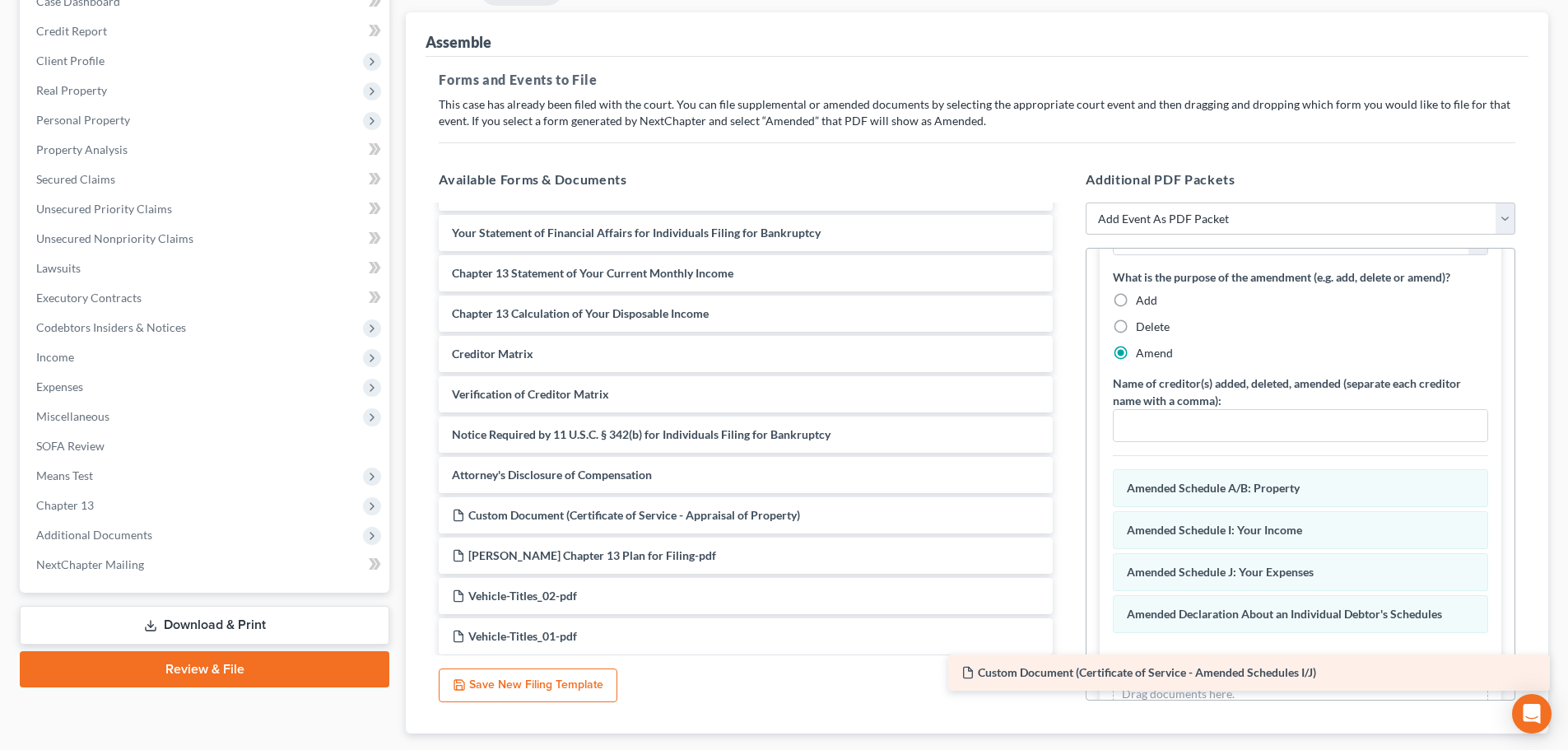
drag, startPoint x: 699, startPoint y: 514, endPoint x: 1208, endPoint y: 672, distance: 533.0
click at [1066, 672] on div "Custom Document (Certificate of Service - Amended Schedules I/J) Voluntary Peti…" at bounding box center [746, 757] width 640 height 1650
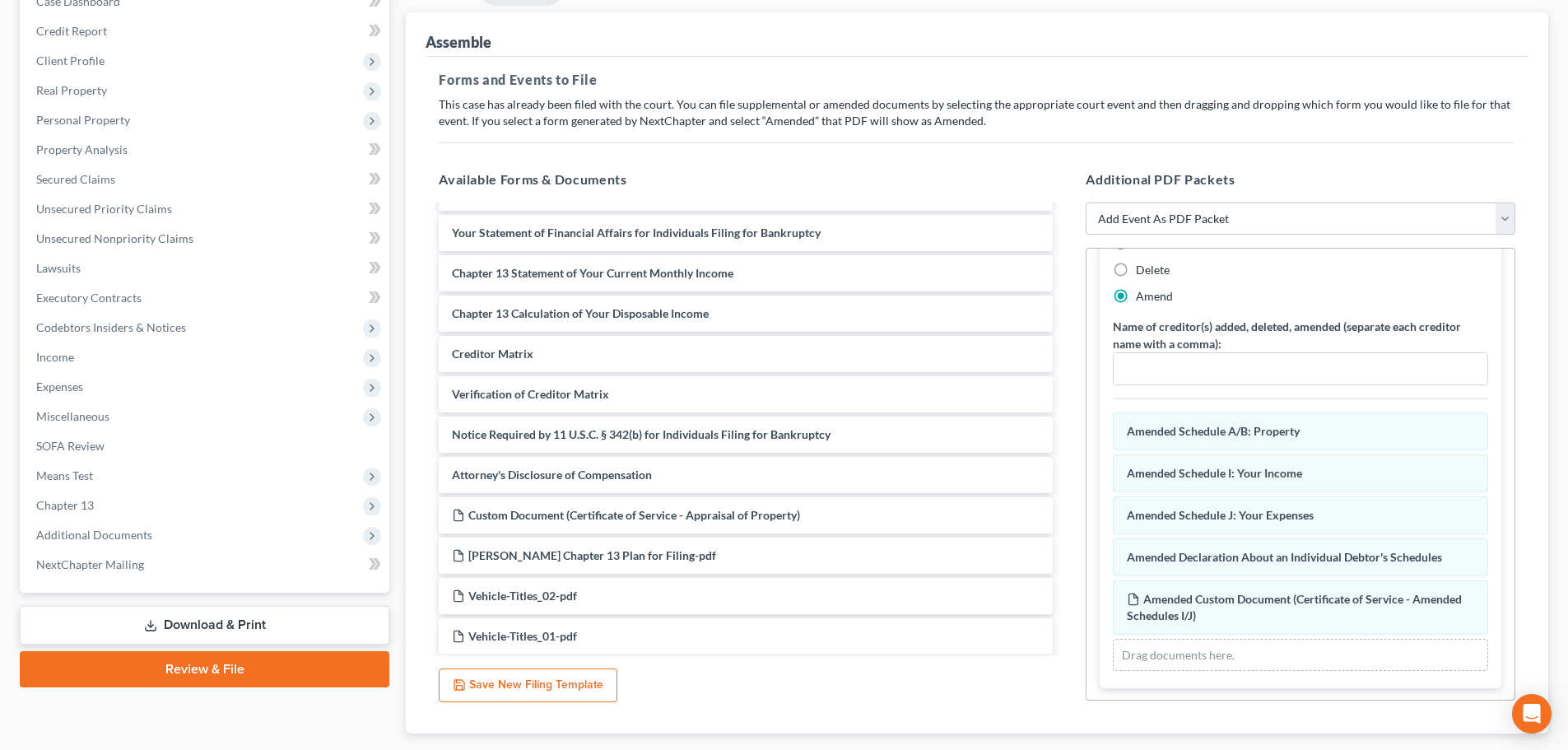
scroll to position [453, 0]
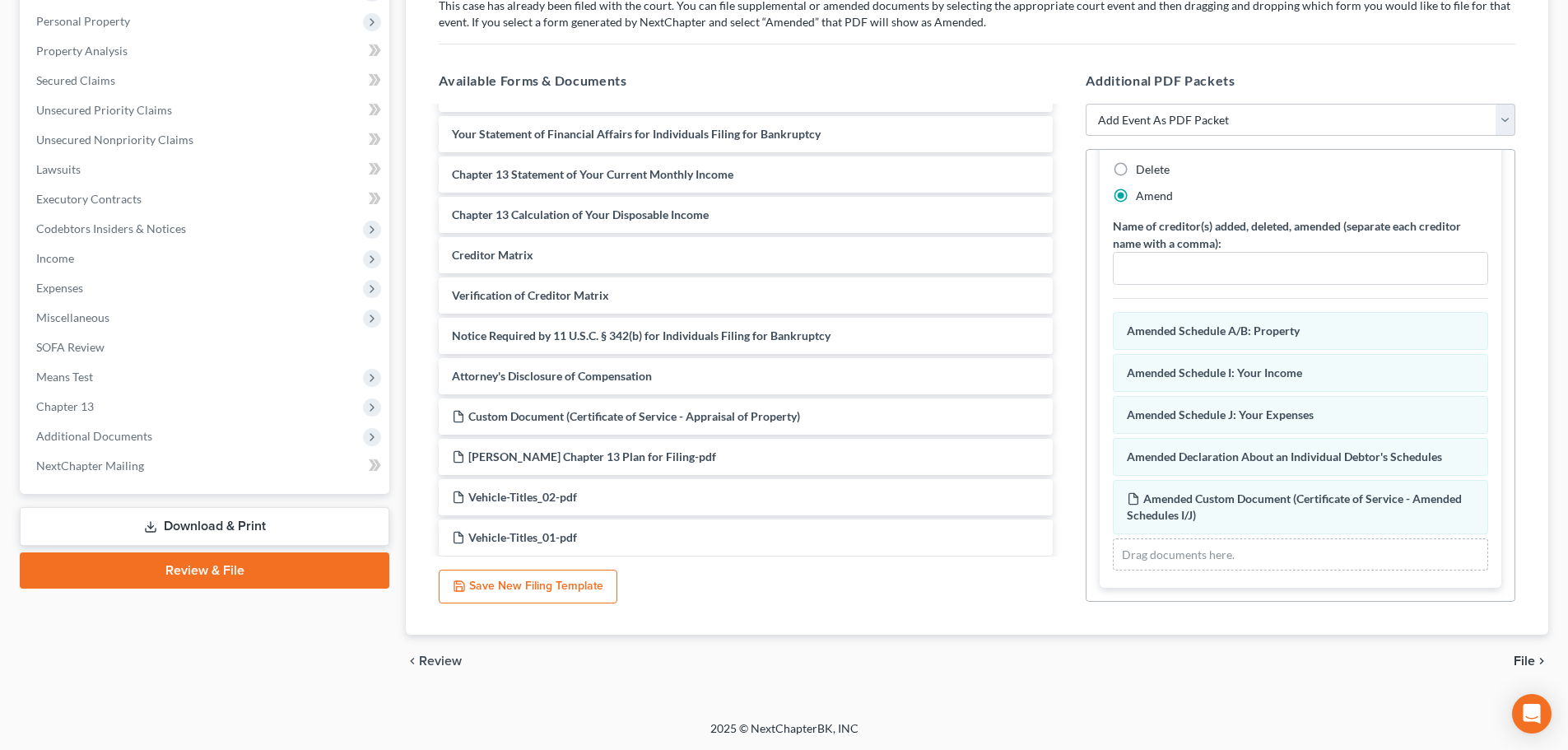
click at [1526, 660] on span "File" at bounding box center [1524, 662] width 21 height 13
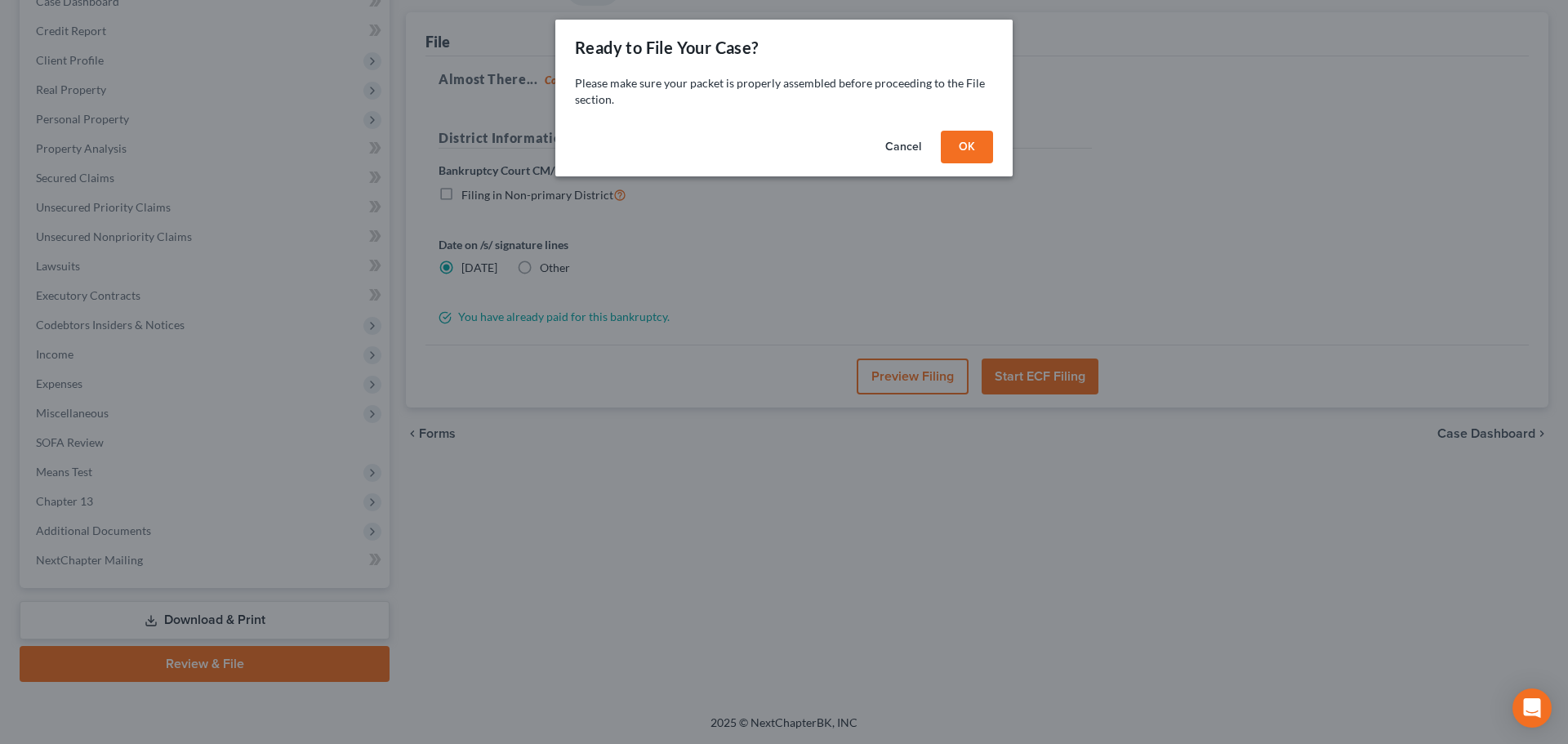
click at [974, 148] on button "OK" at bounding box center [967, 147] width 52 height 32
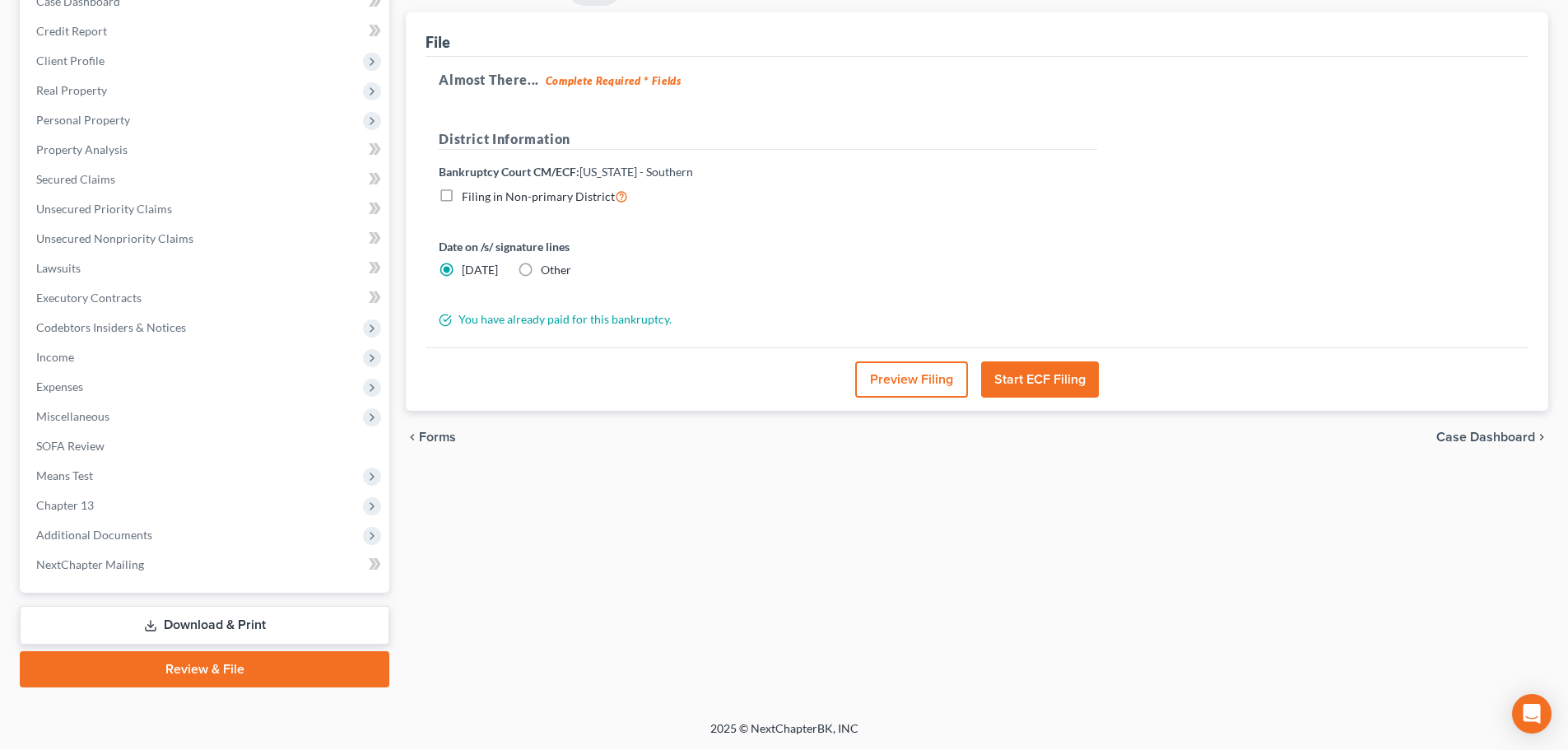
click at [895, 377] on button "Preview Filing" at bounding box center [911, 379] width 113 height 36
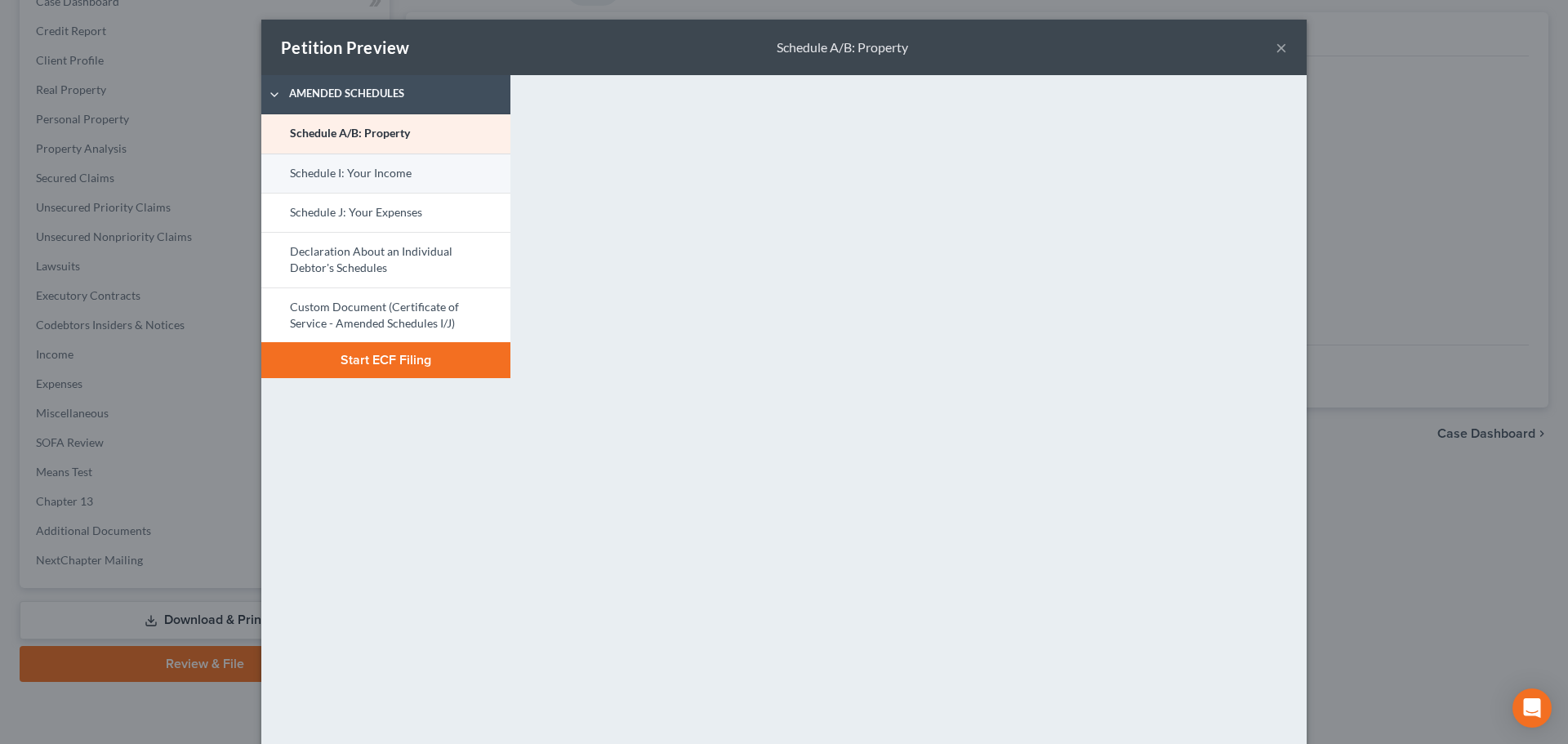
click at [404, 175] on link "Schedule I: Your Income" at bounding box center [386, 173] width 249 height 39
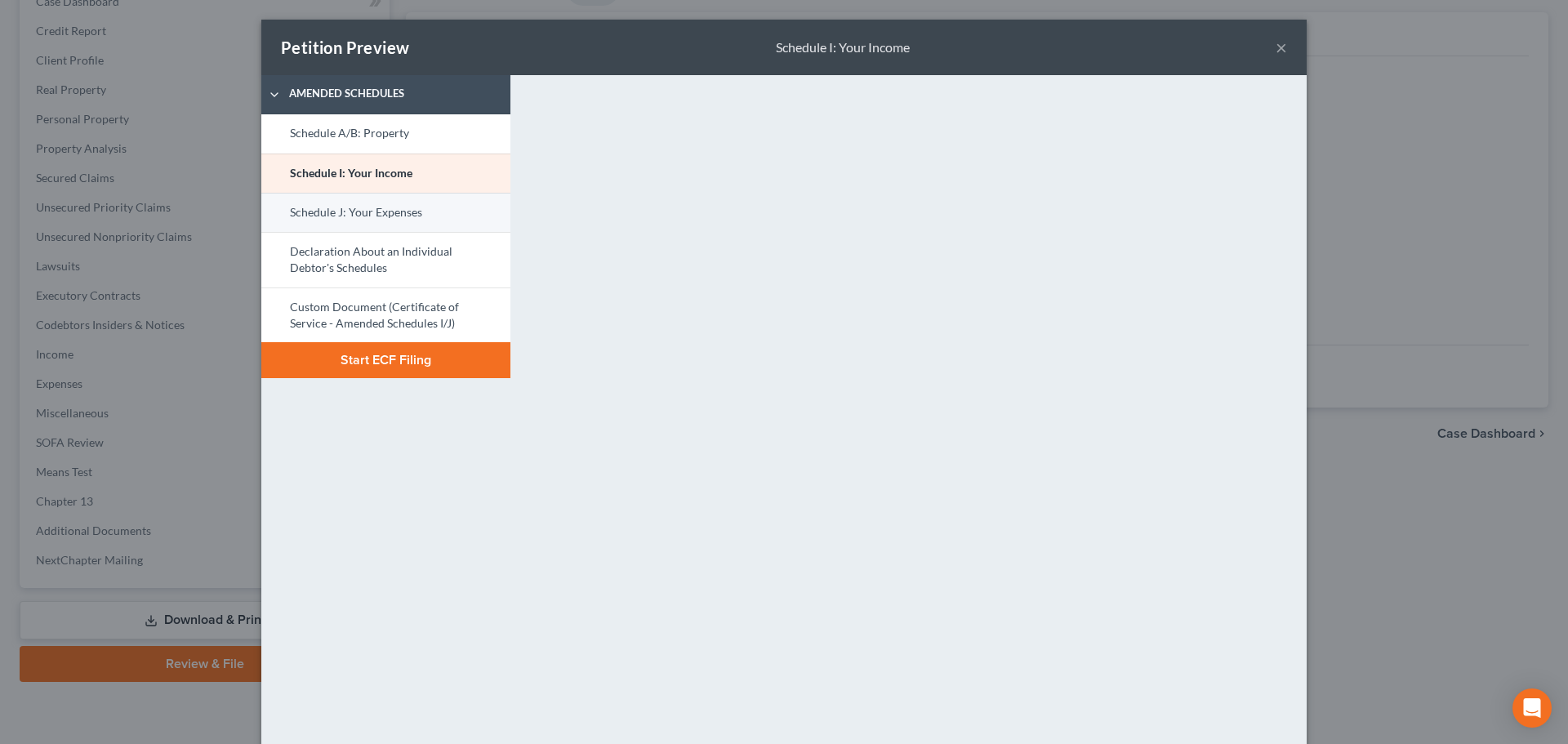
click at [367, 214] on link "Schedule J: Your Expenses" at bounding box center [386, 212] width 249 height 39
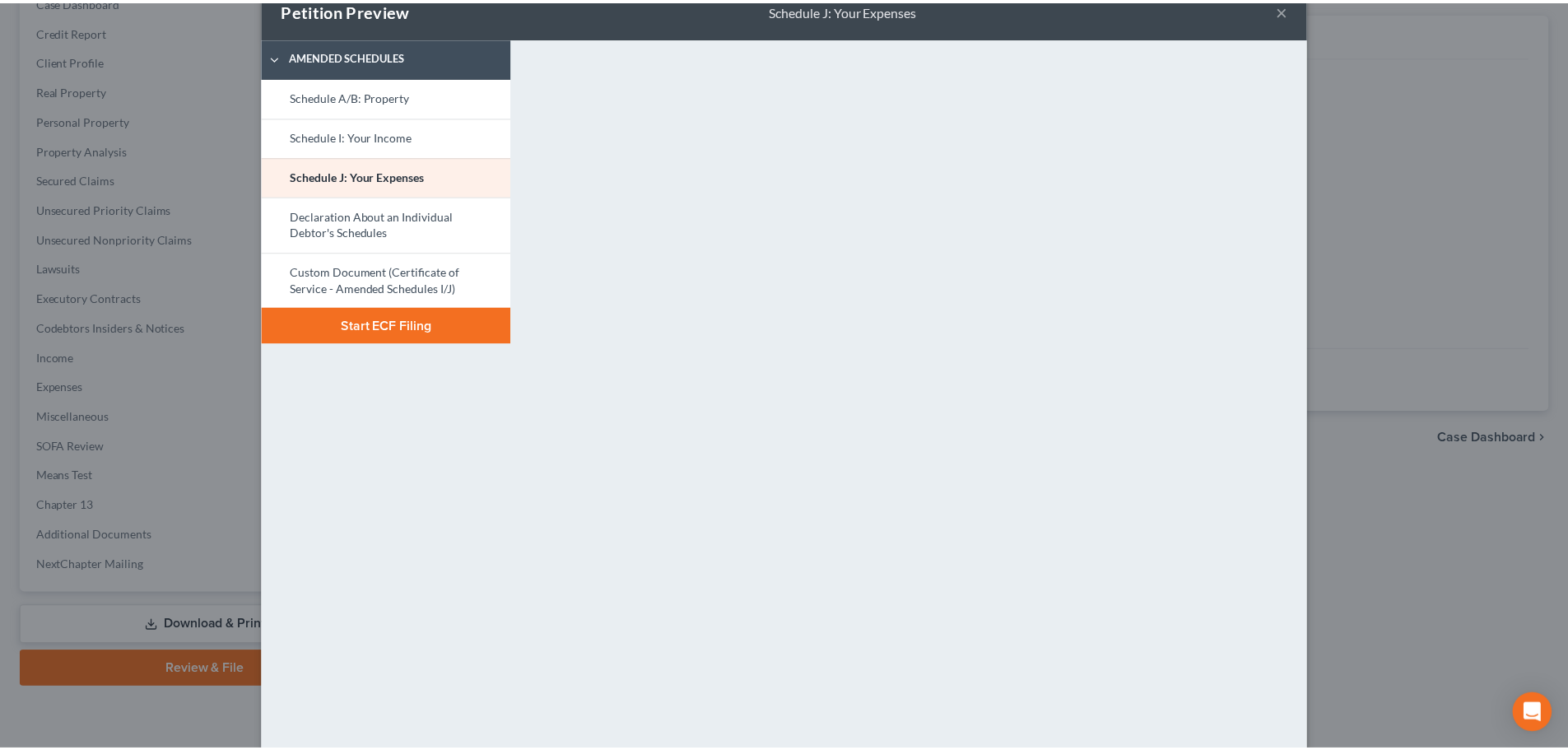
scroll to position [0, 0]
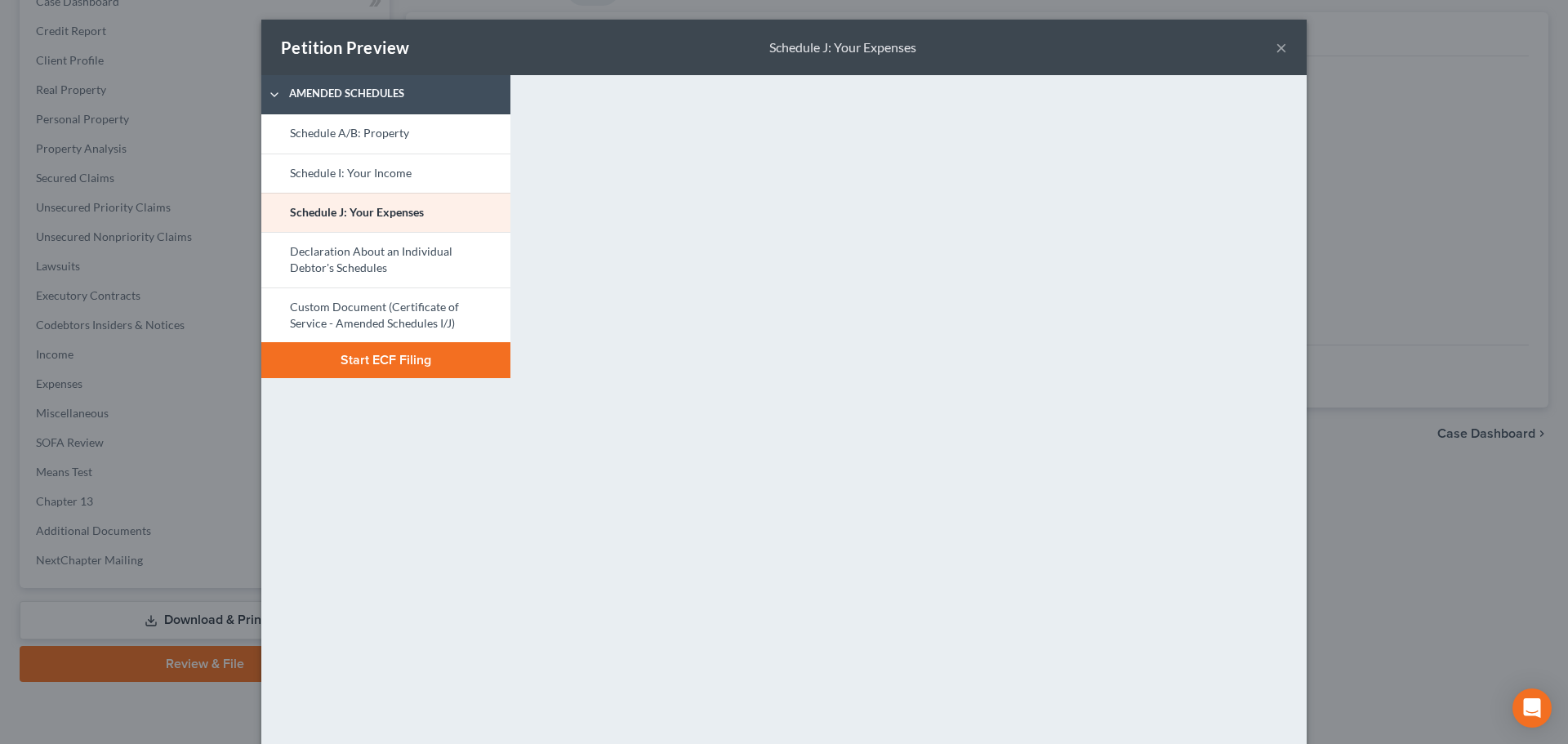
click at [1275, 47] on button "×" at bounding box center [1281, 48] width 11 height 20
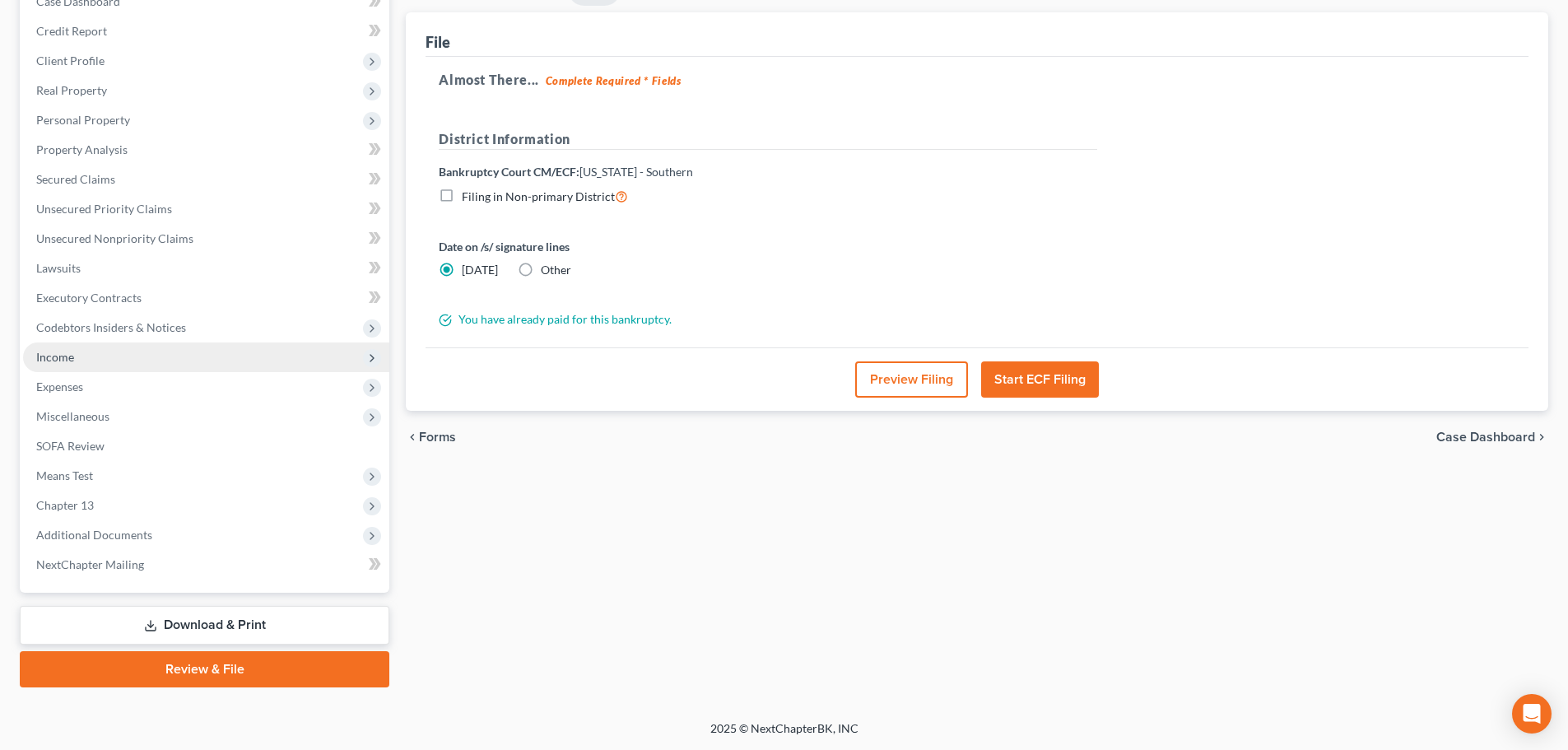
click at [68, 360] on span "Income" at bounding box center [56, 356] width 38 height 14
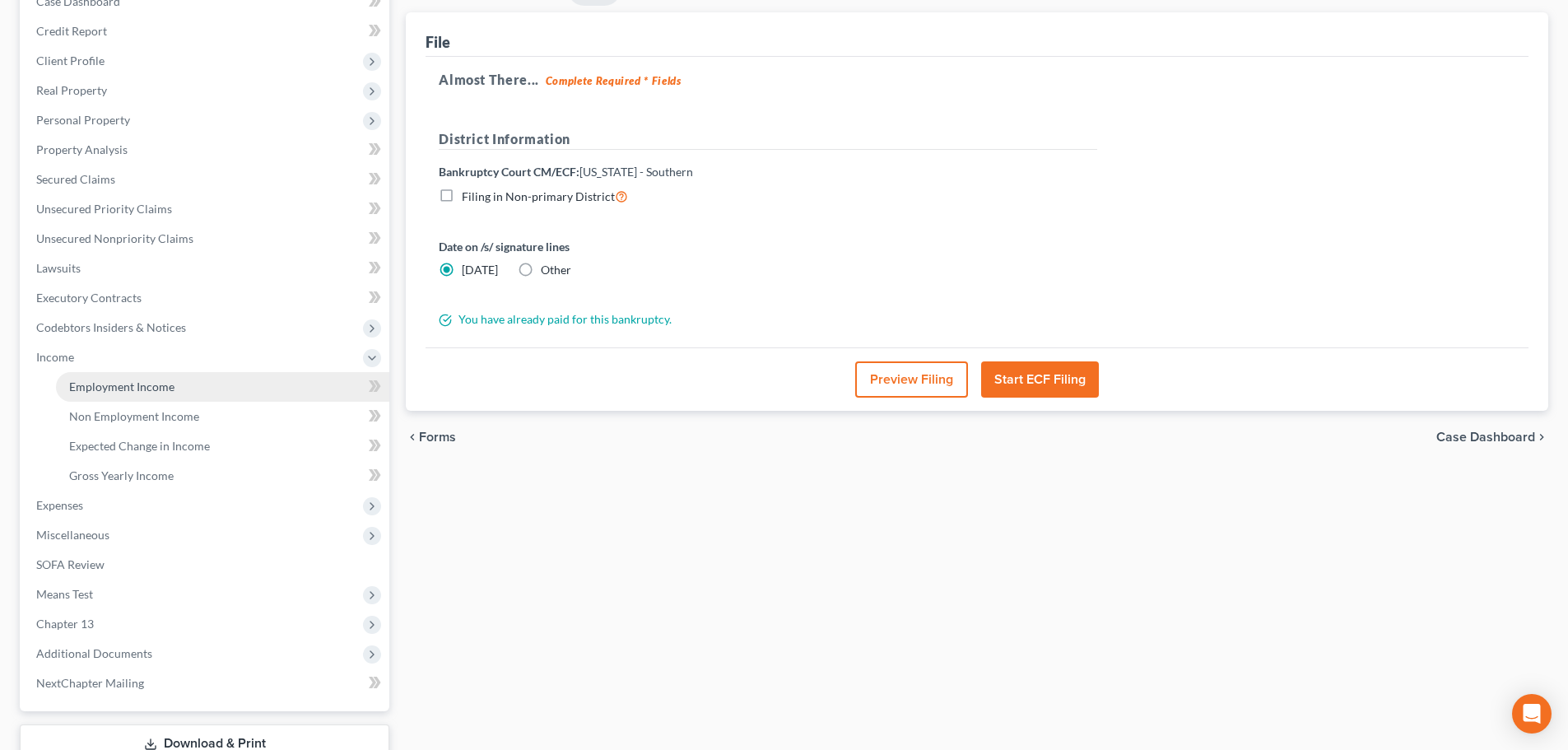
click at [113, 379] on span "Employment Income" at bounding box center [122, 386] width 105 height 14
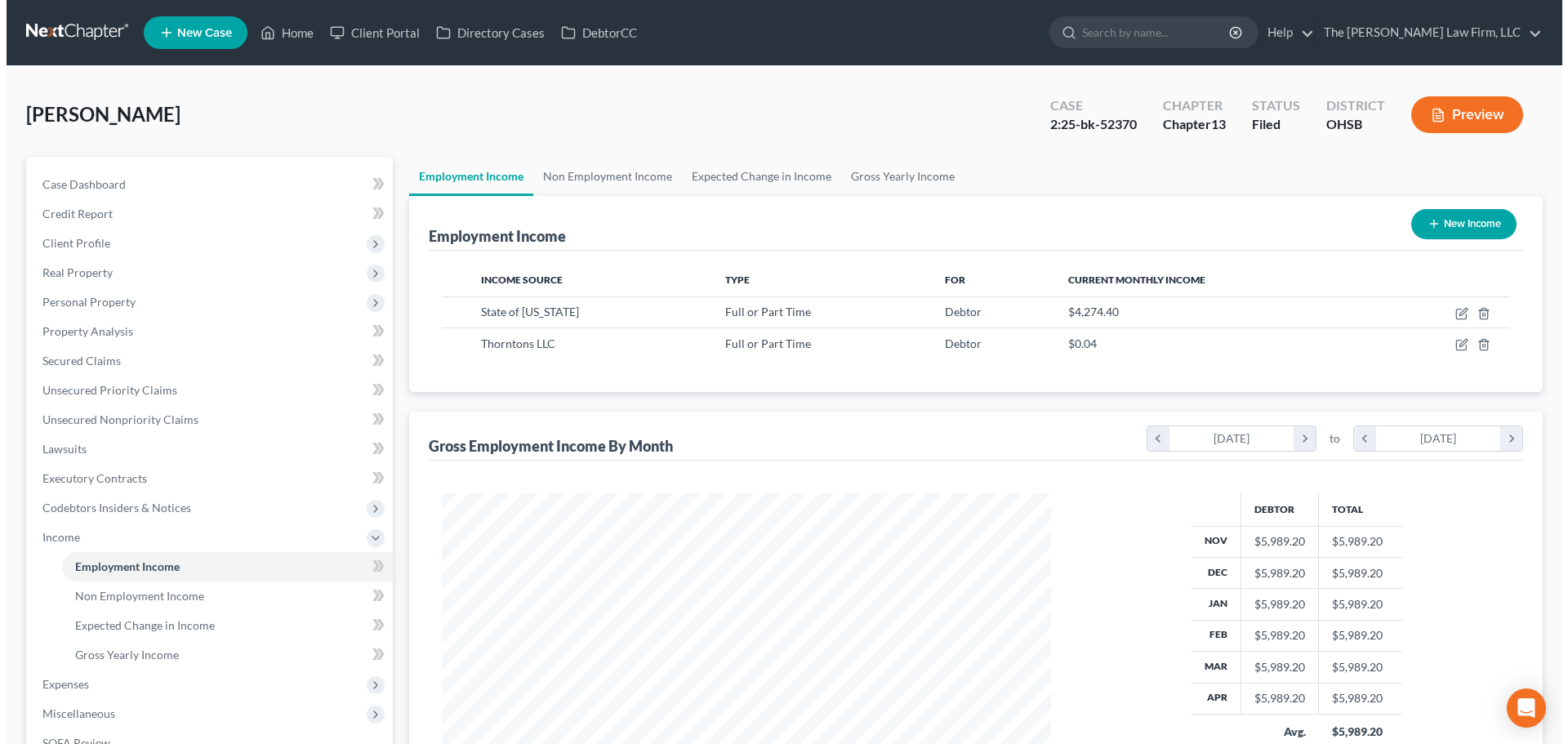
scroll to position [305, 642]
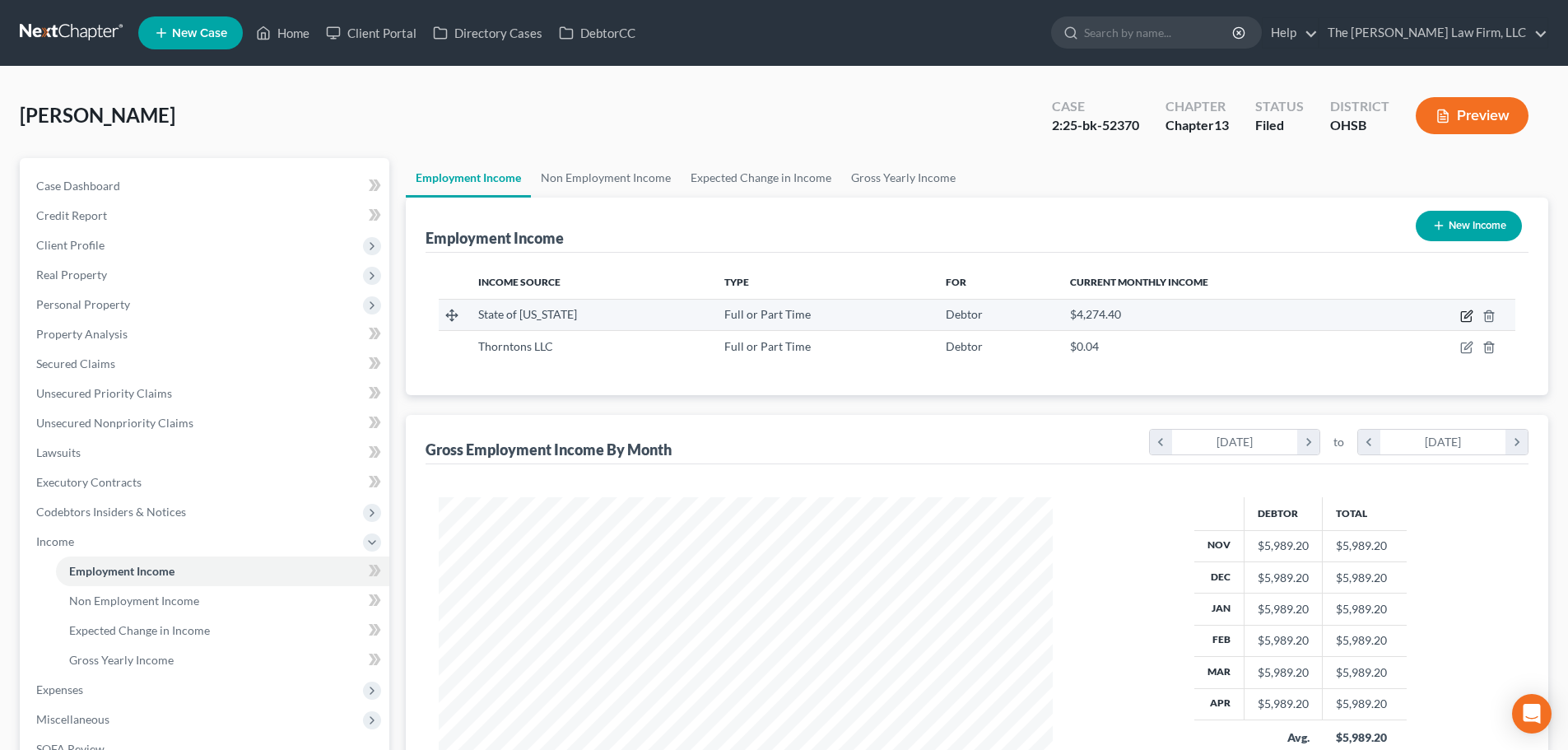
click at [1463, 316] on icon "button" at bounding box center [1467, 316] width 13 height 13
select select "0"
select select "36"
select select "2"
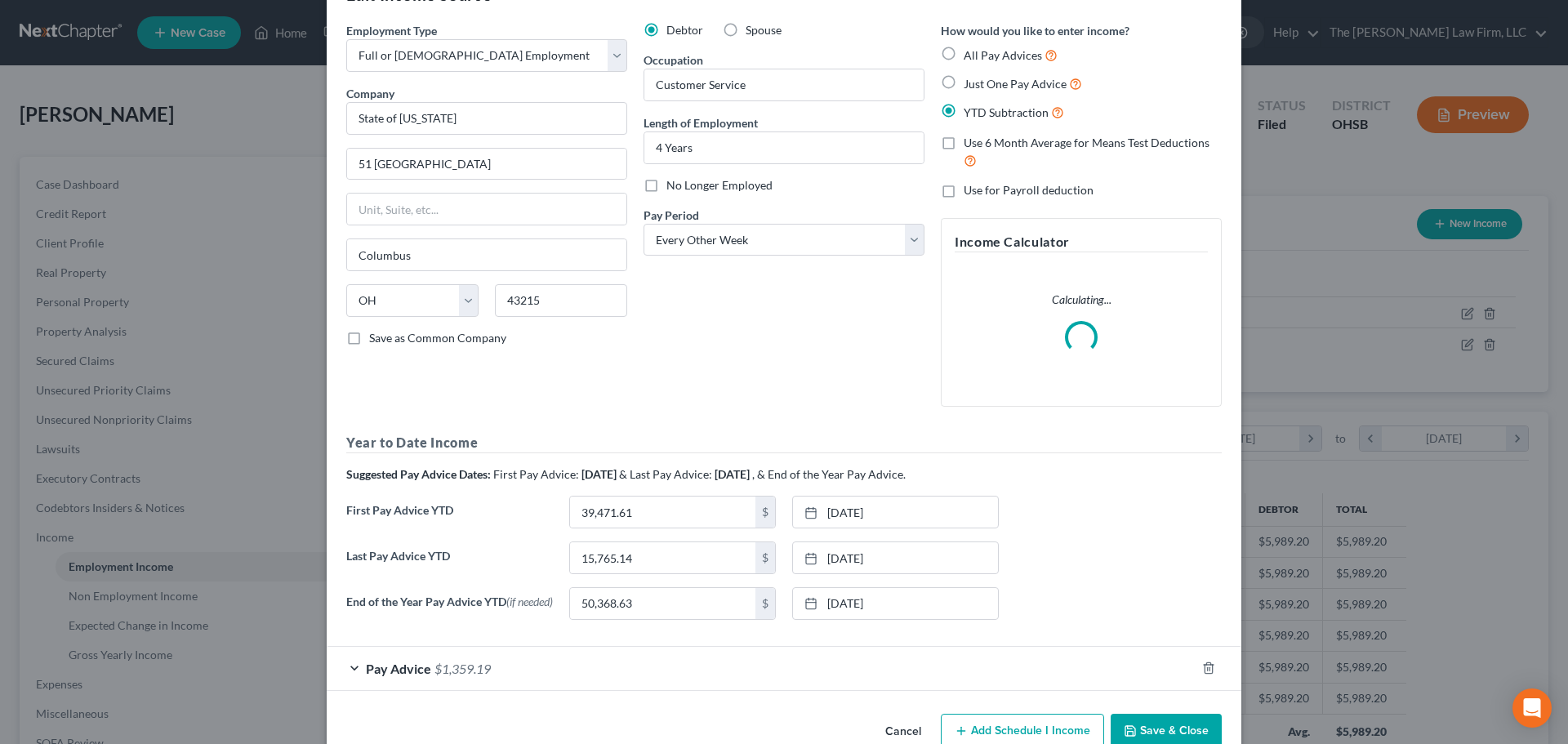
scroll to position [93, 0]
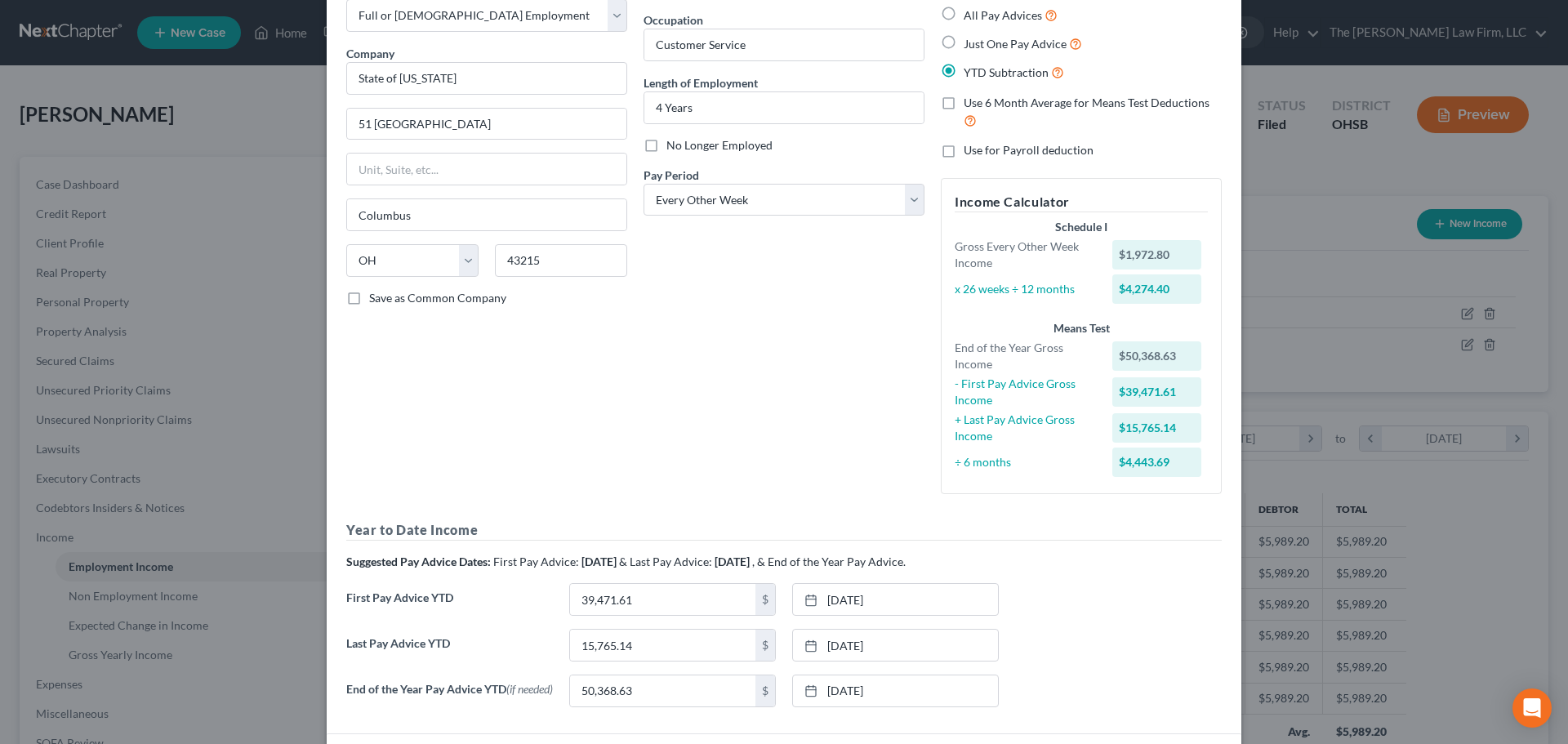
click at [1020, 633] on div "Last Pay Advice YTD 15,765.14 $ 4/18/2025 close Date 4/18/2025 Time 12:00 AM ch…" at bounding box center [784, 652] width 892 height 46
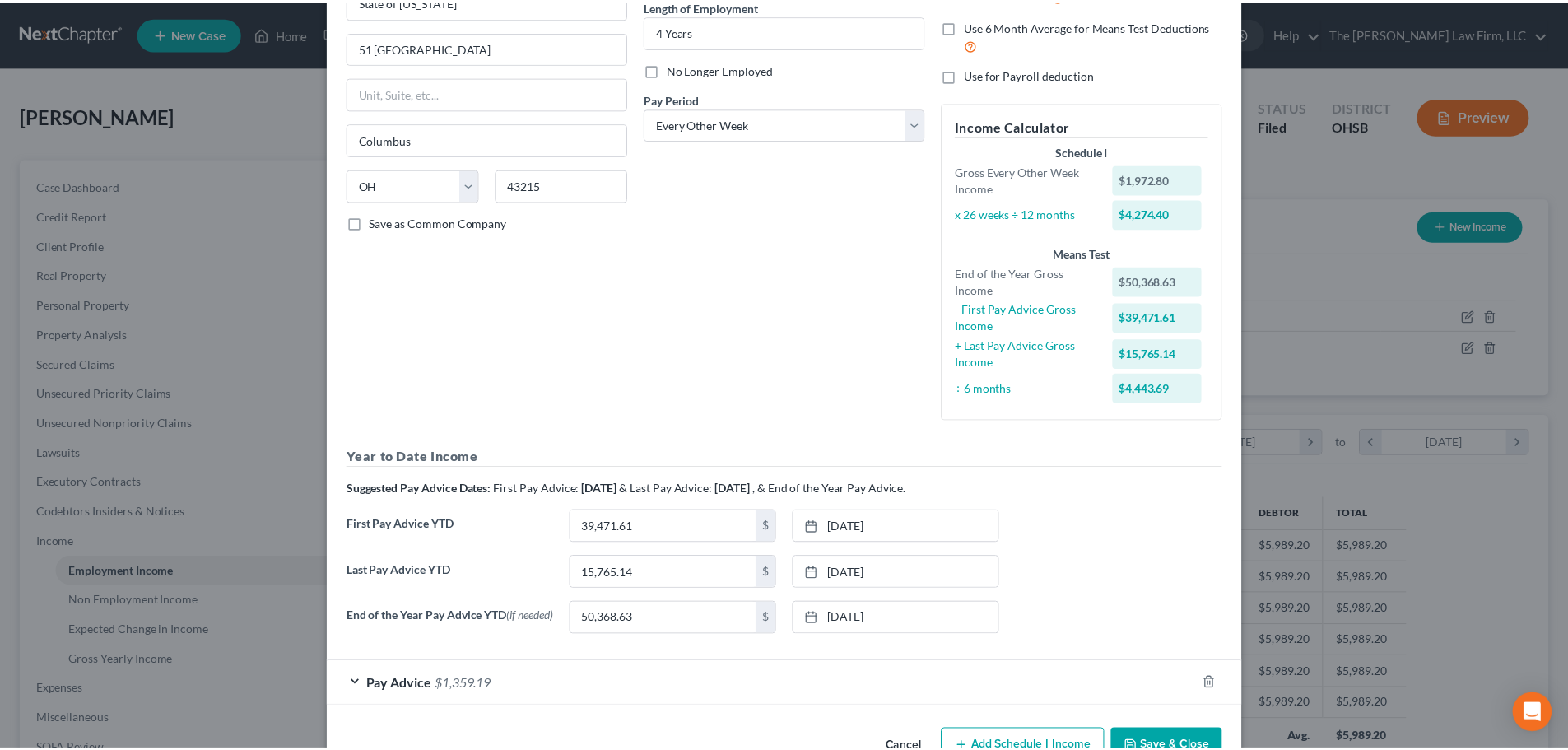
scroll to position [222, 0]
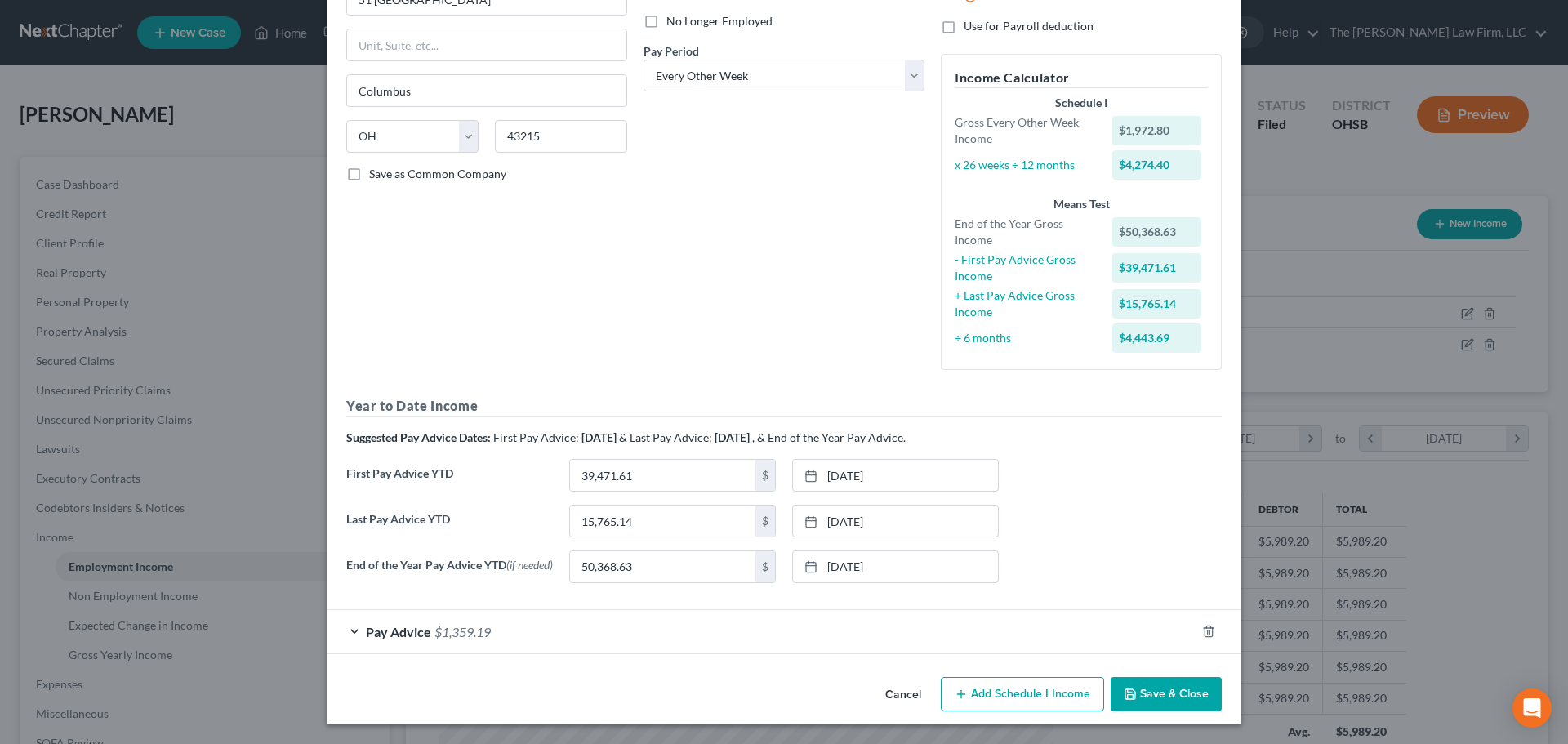
click at [1155, 692] on button "Save & Close" at bounding box center [1165, 695] width 111 height 34
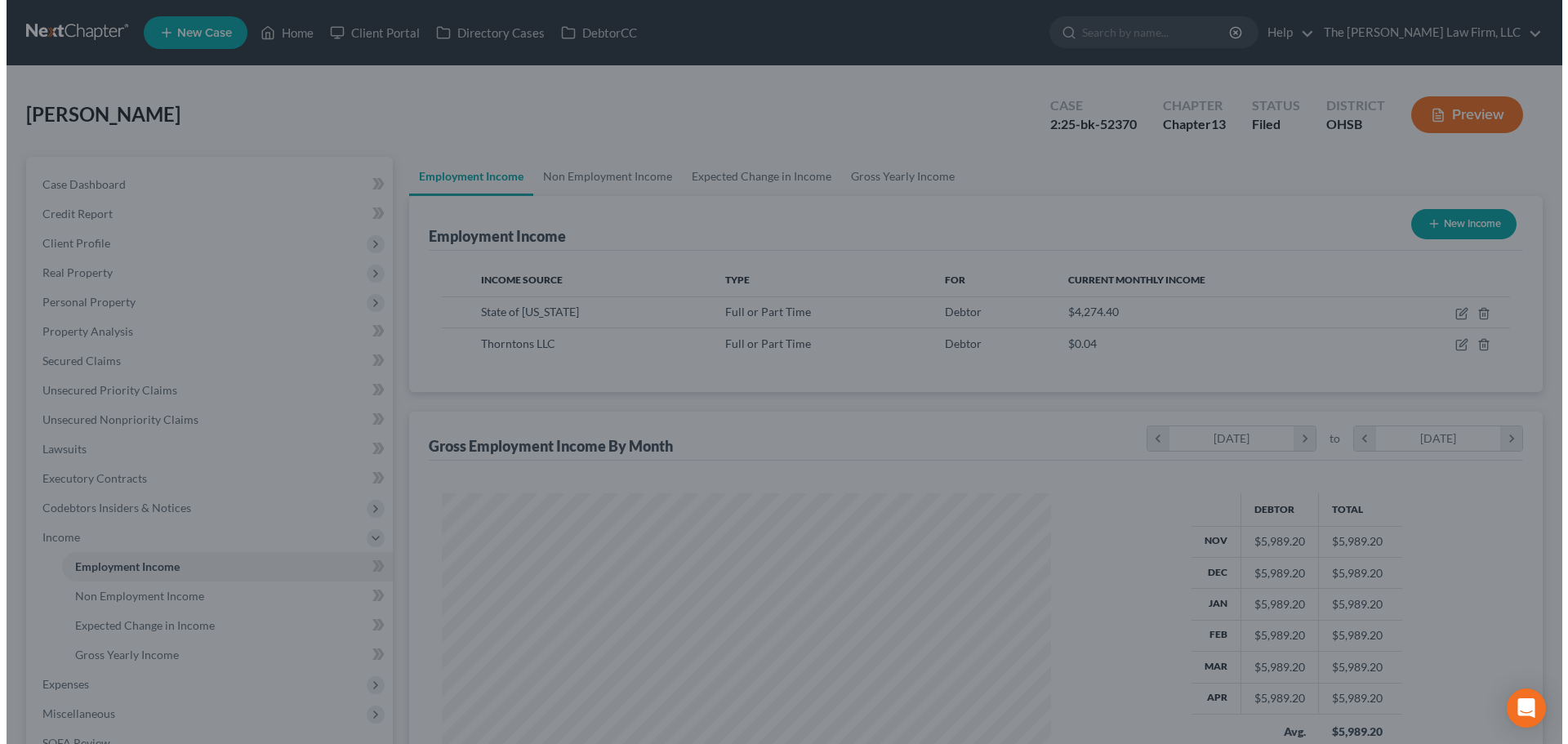
scroll to position [816718, 815982]
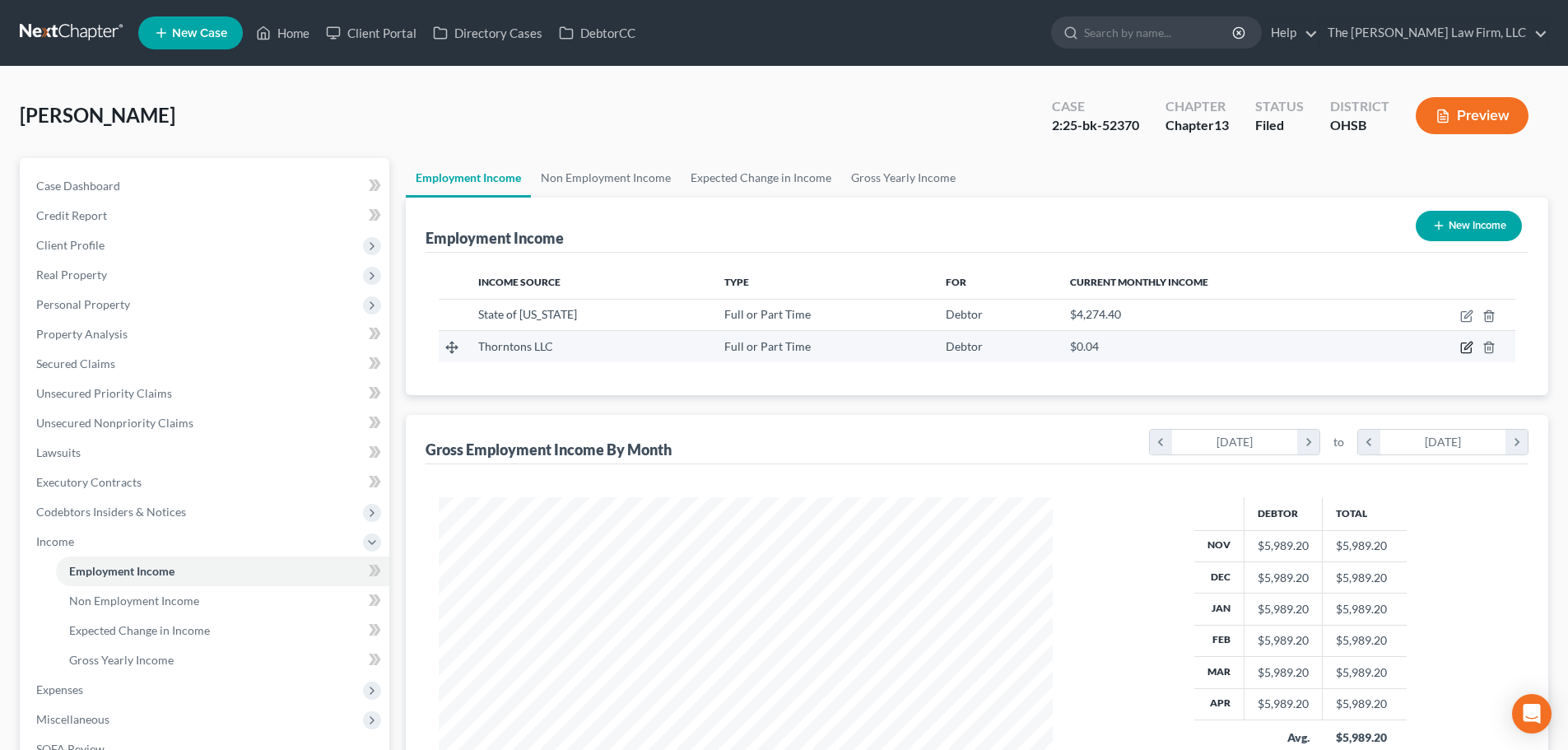
click at [1468, 345] on icon "button" at bounding box center [1468, 347] width 8 height 8
select select "0"
select select "18"
select select "3"
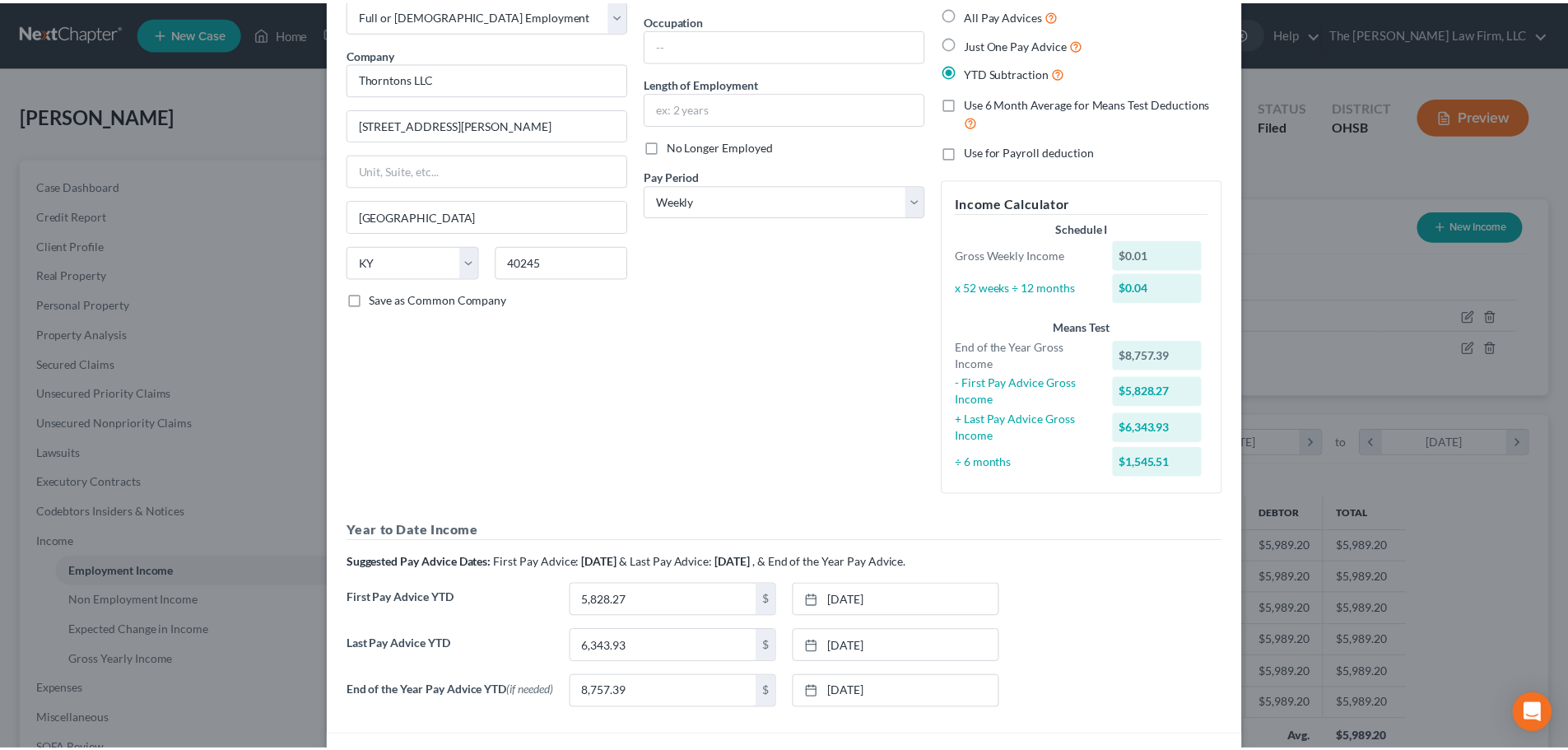
scroll to position [0, 0]
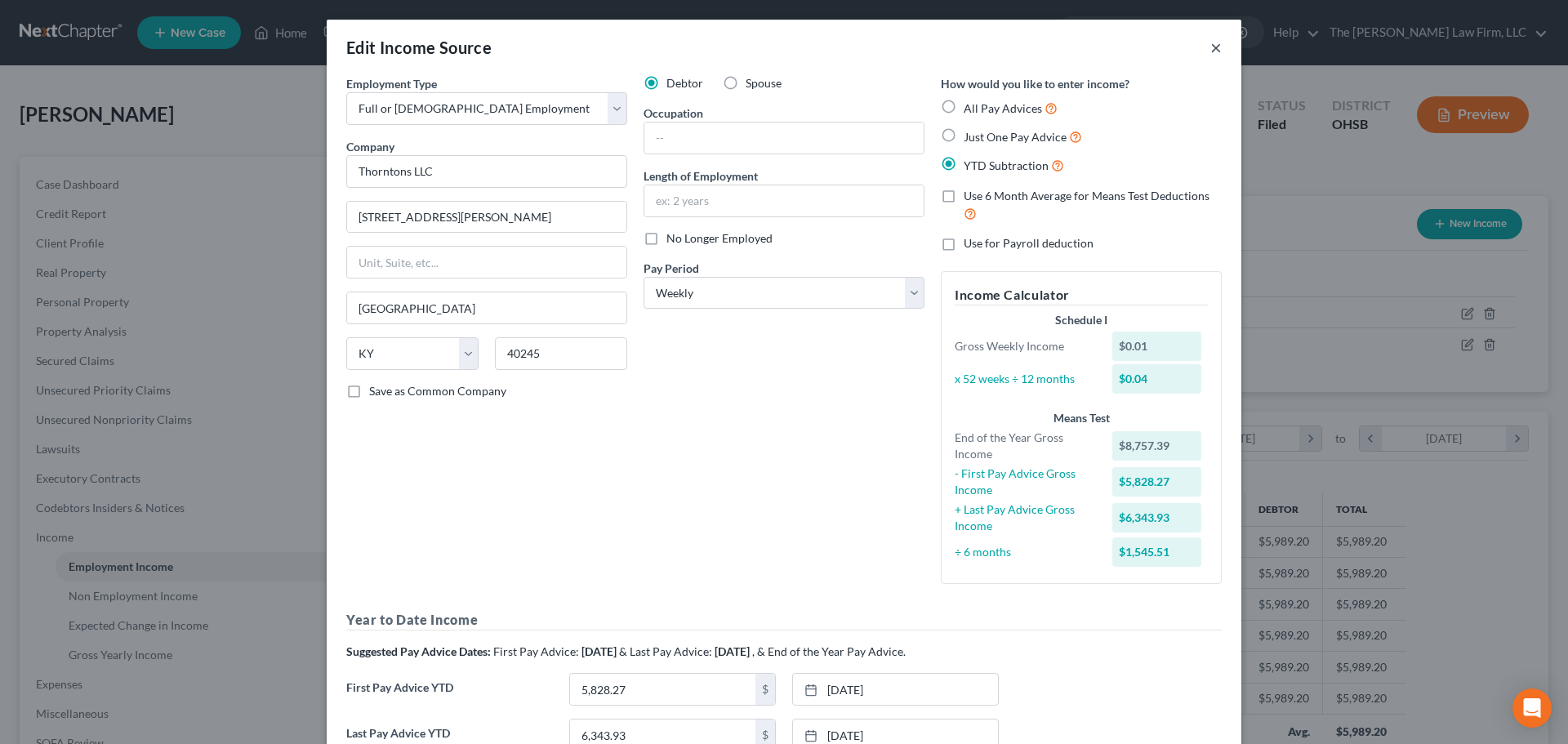
click at [1210, 54] on button "×" at bounding box center [1216, 48] width 11 height 20
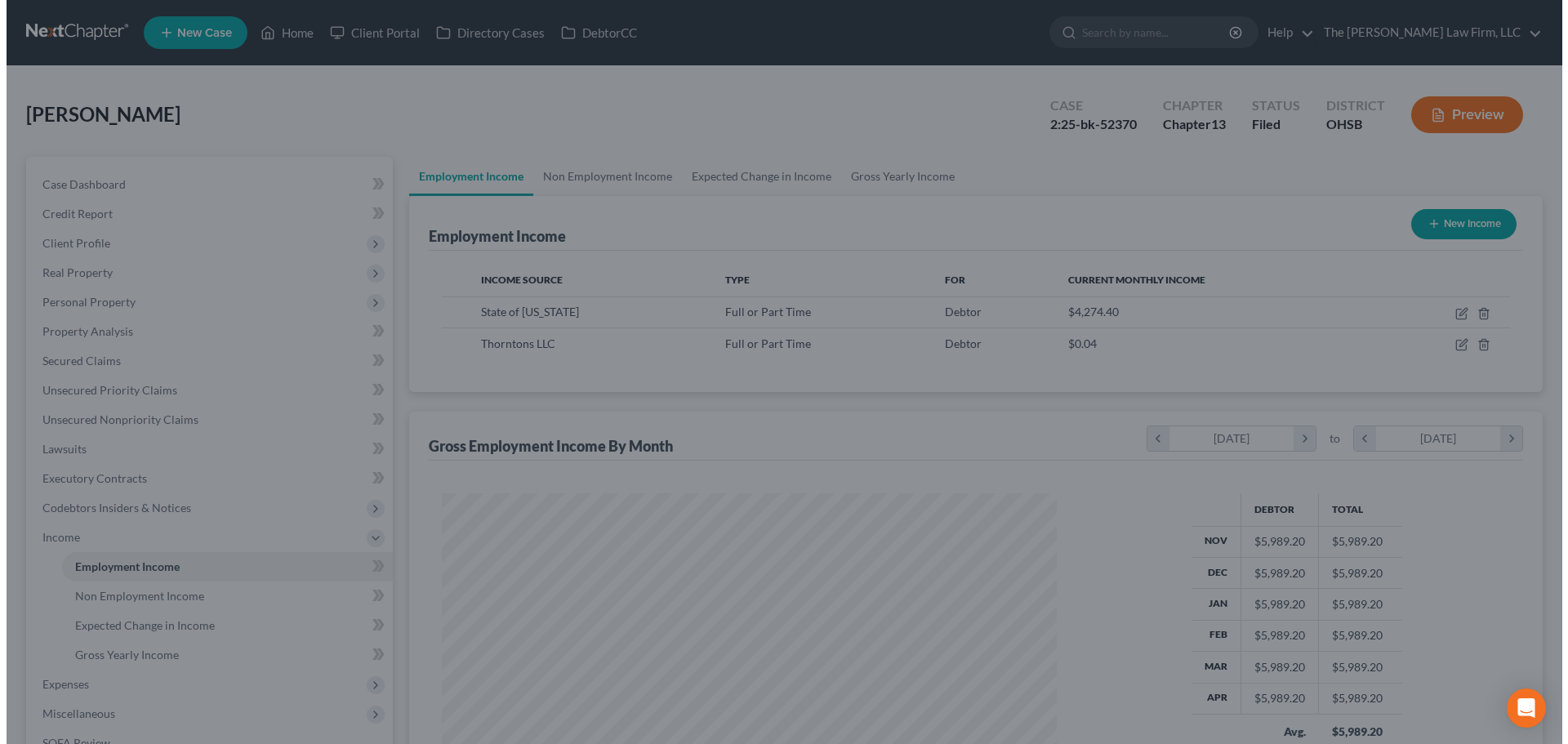
scroll to position [816718, 815982]
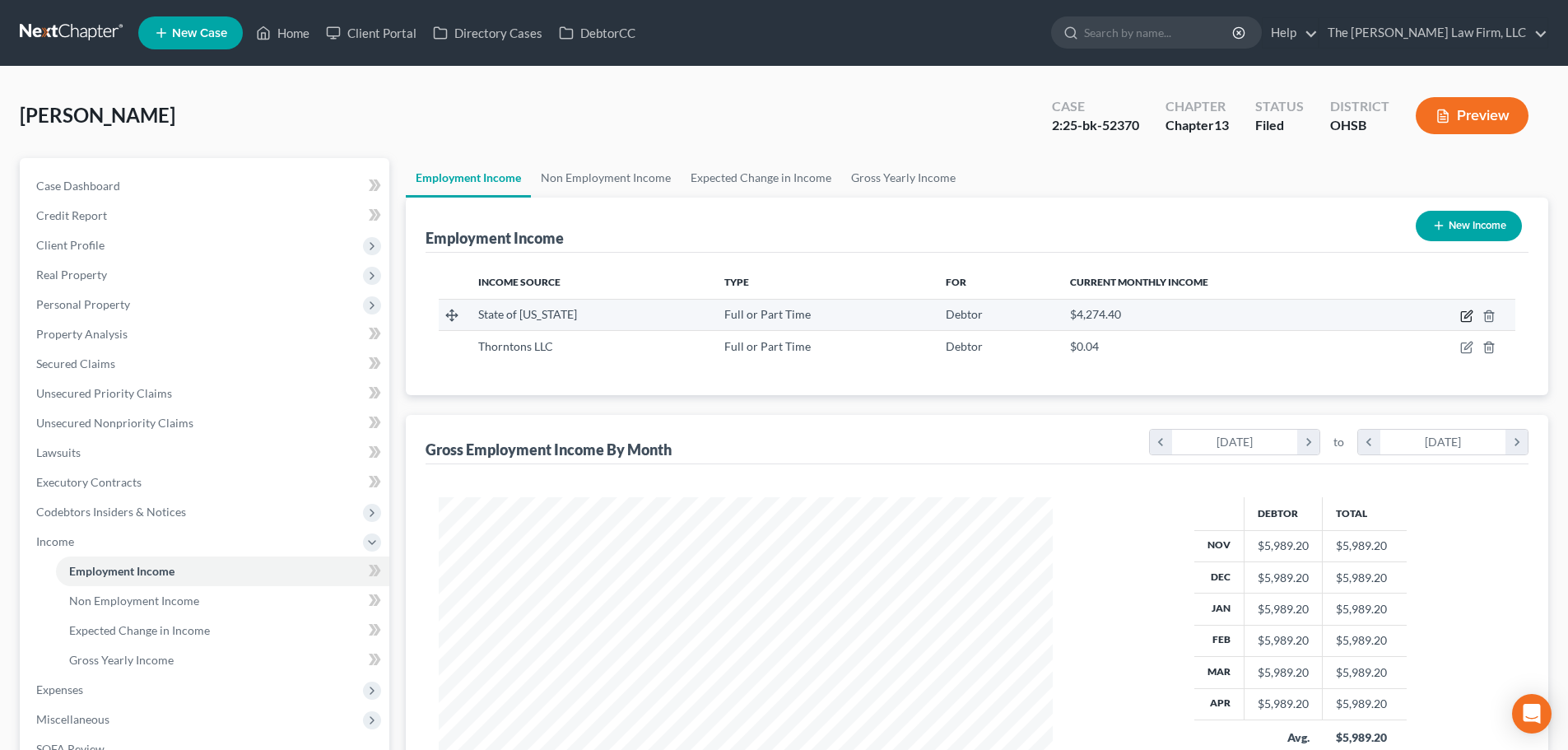
click at [1461, 314] on icon "button" at bounding box center [1466, 317] width 10 height 10
select select "0"
select select "36"
select select "2"
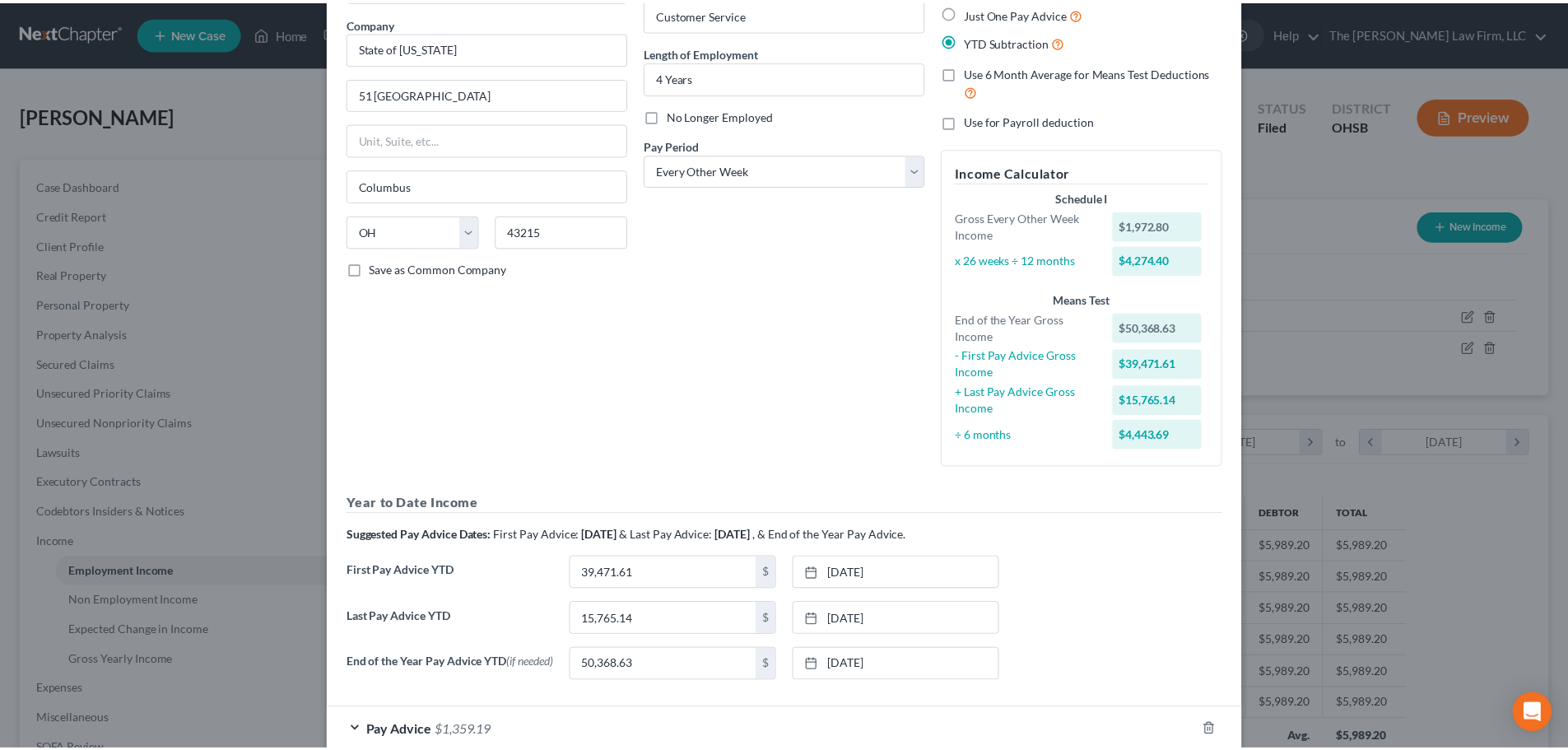
scroll to position [0, 0]
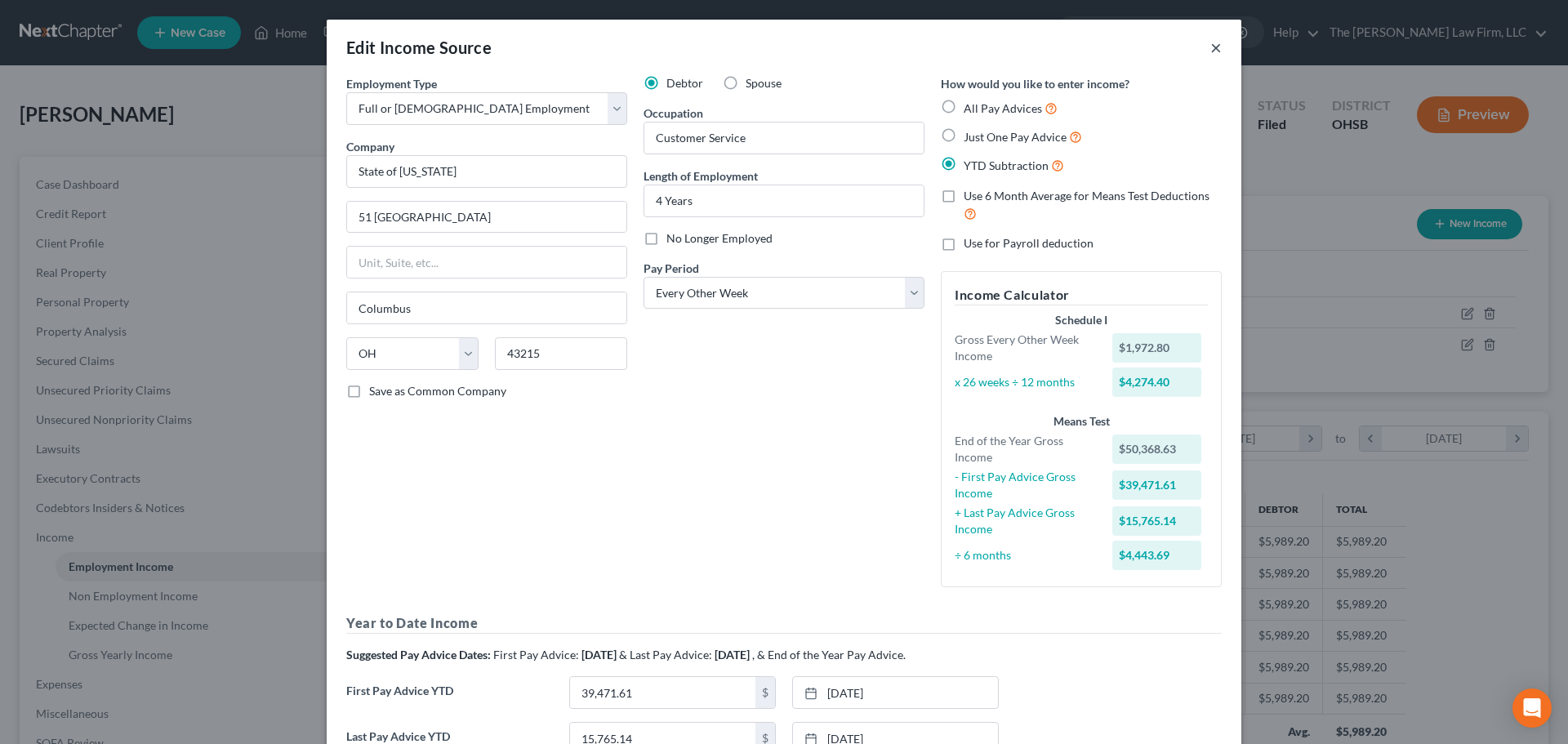
click at [1212, 49] on button "×" at bounding box center [1216, 48] width 11 height 20
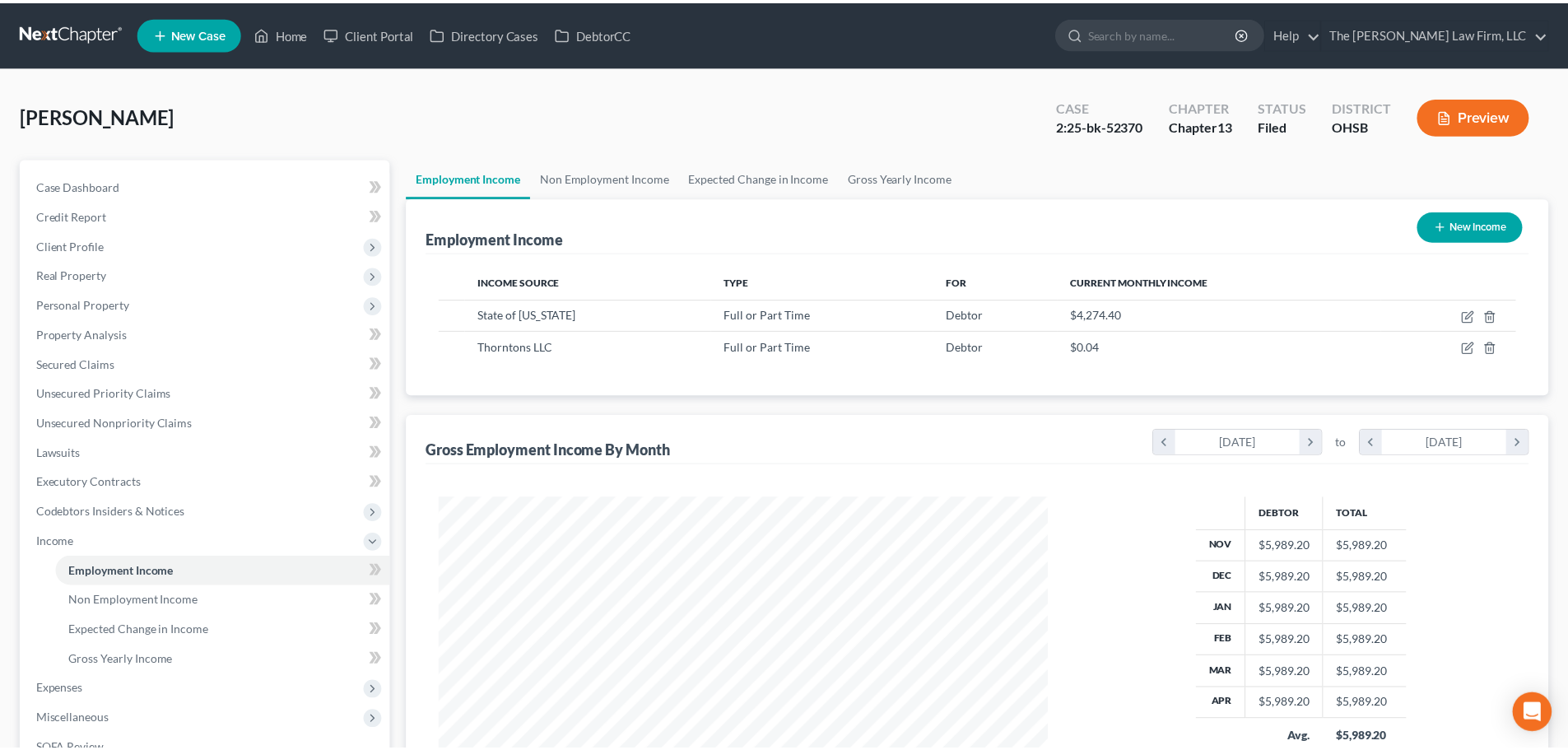
scroll to position [823305, 822458]
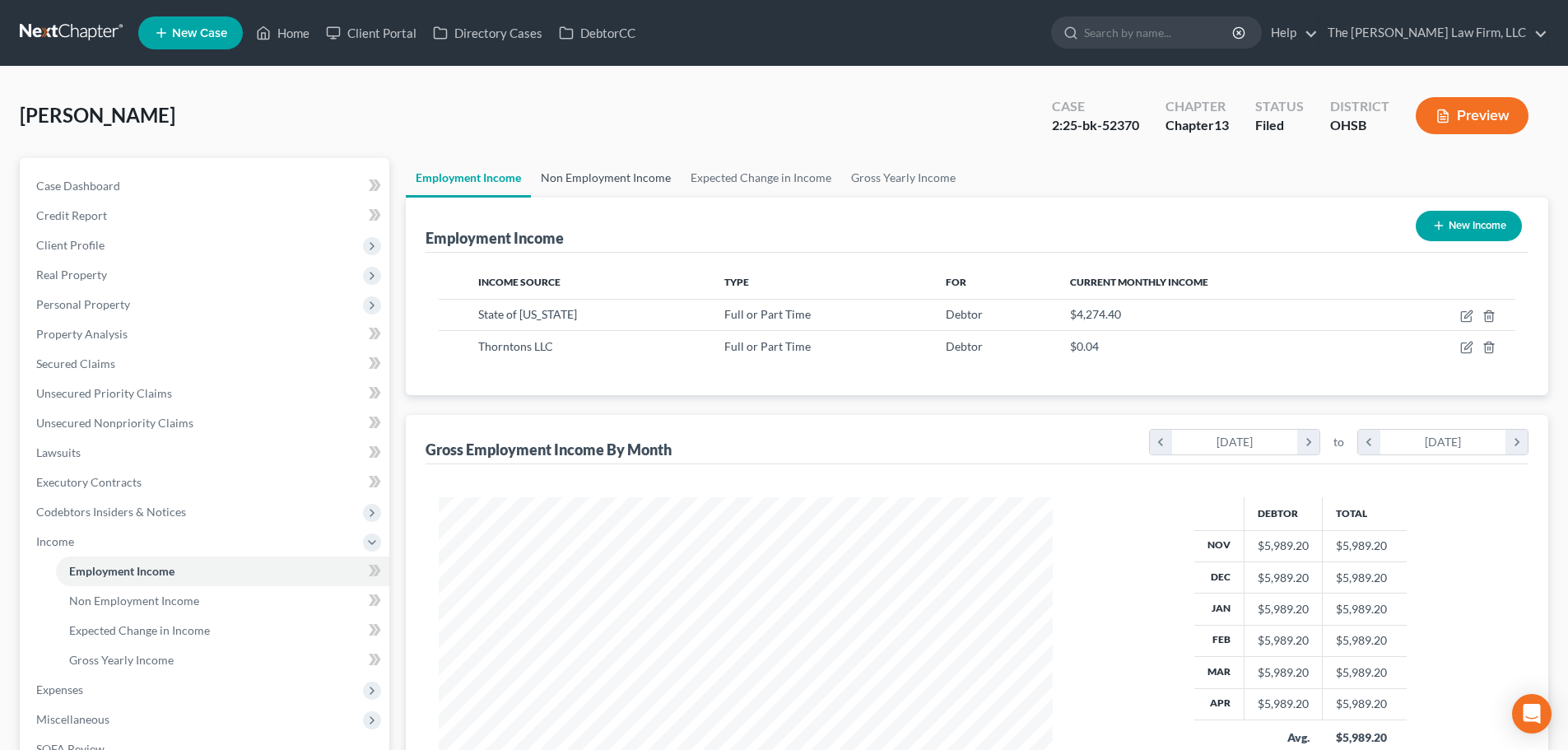
click at [638, 179] on link "Non Employment Income" at bounding box center [606, 177] width 149 height 39
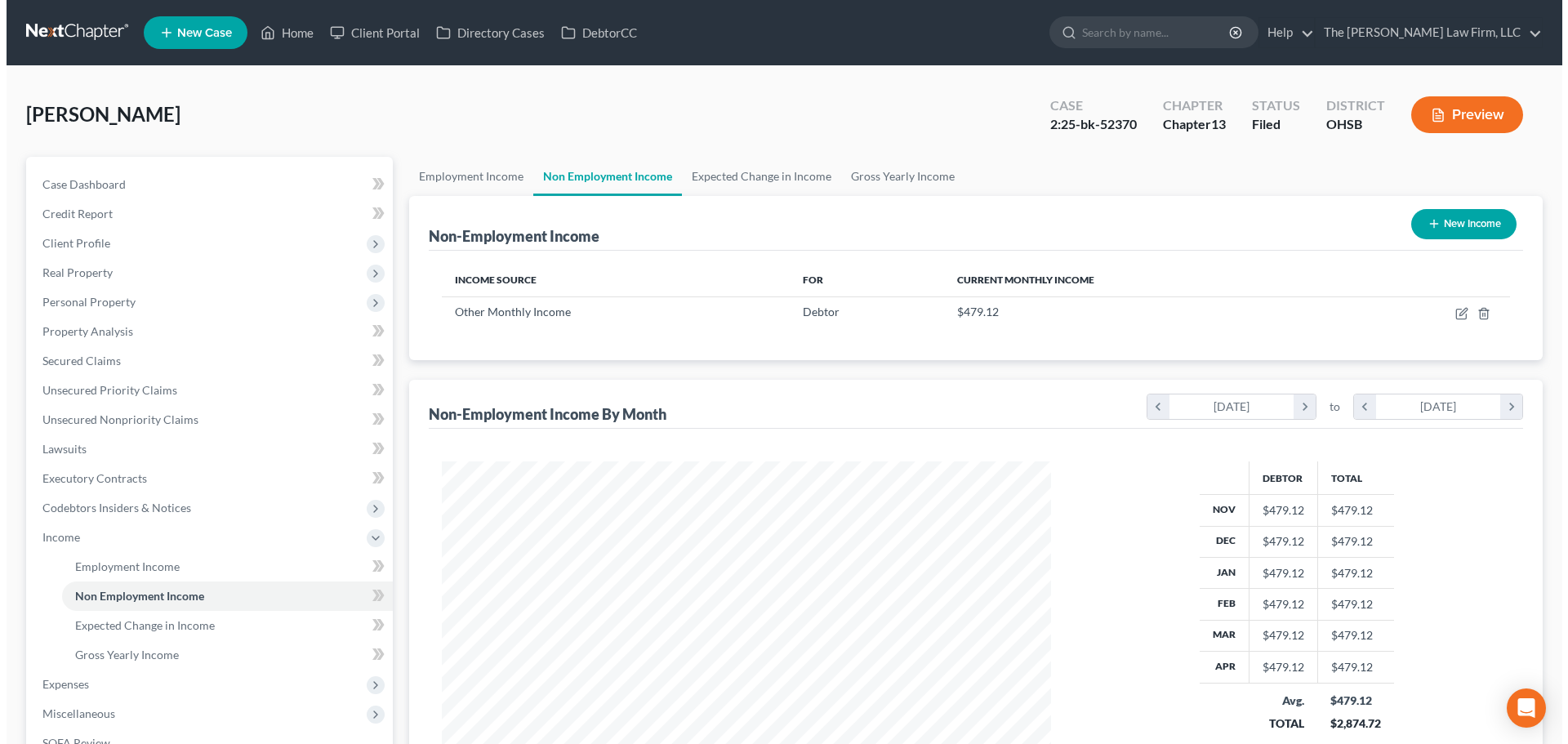
scroll to position [305, 642]
click at [1464, 126] on button "Preview" at bounding box center [1461, 114] width 112 height 37
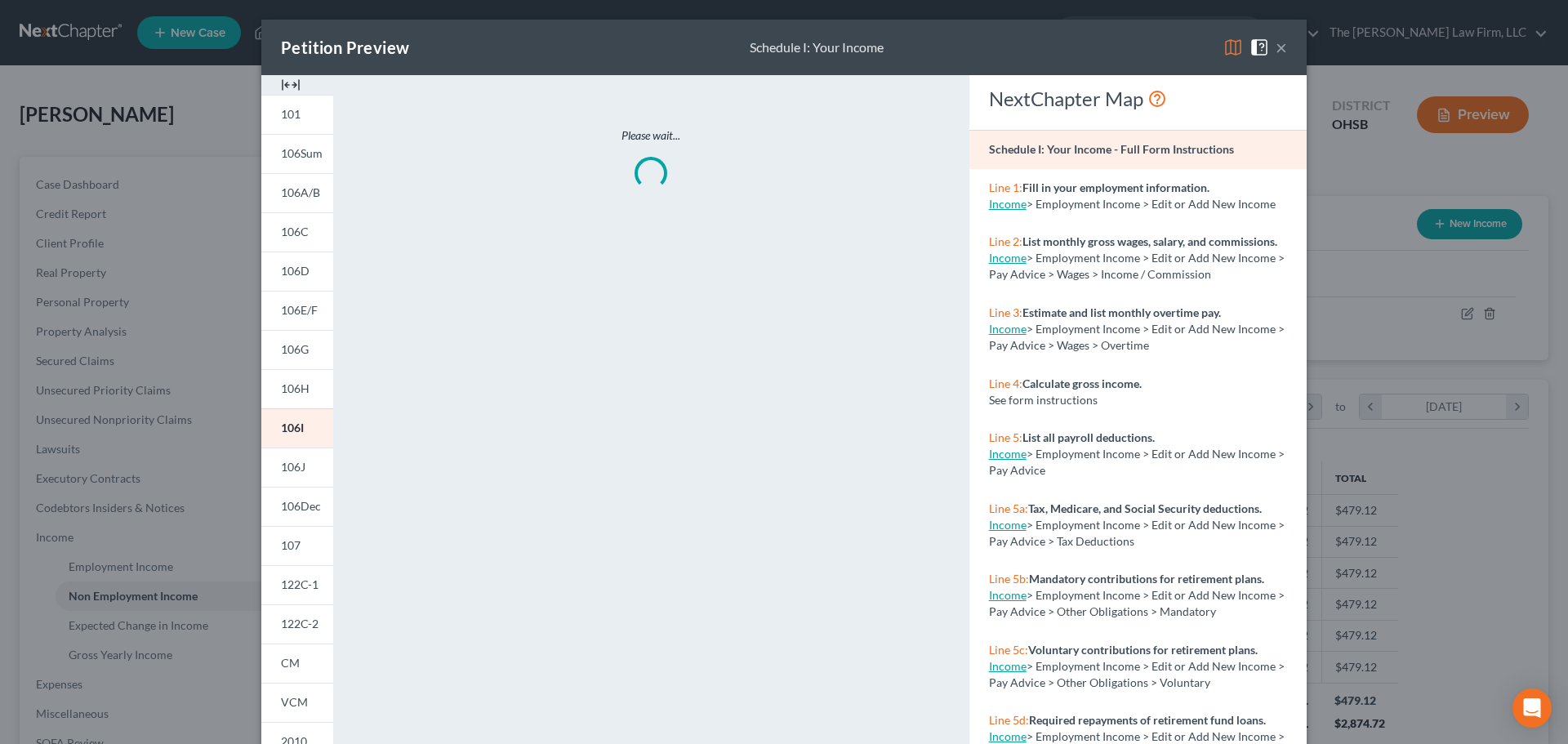
click at [306, 80] on div at bounding box center [297, 85] width 72 height 20
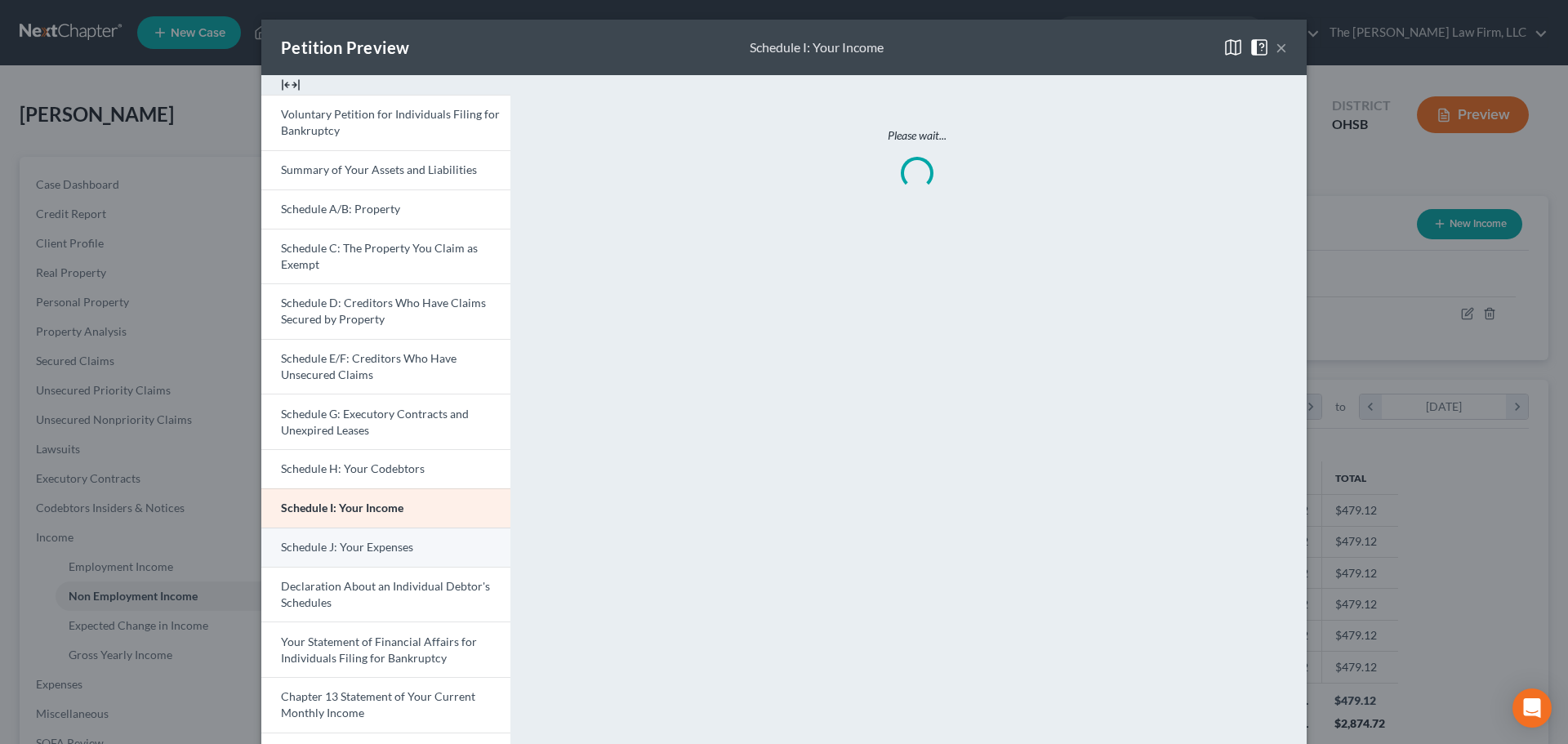
click at [370, 557] on link "Schedule J: Your Expenses" at bounding box center [386, 546] width 249 height 39
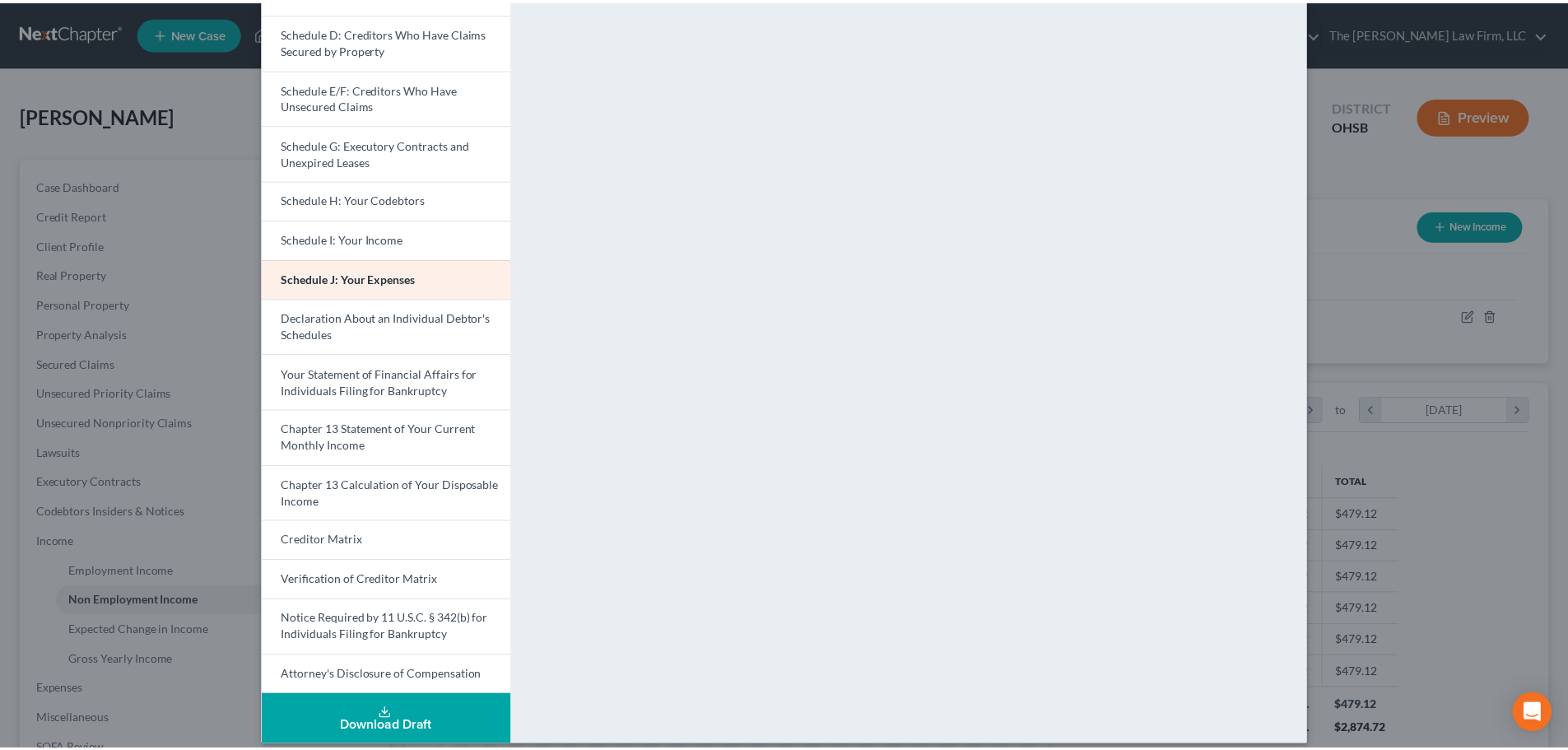
scroll to position [274, 0]
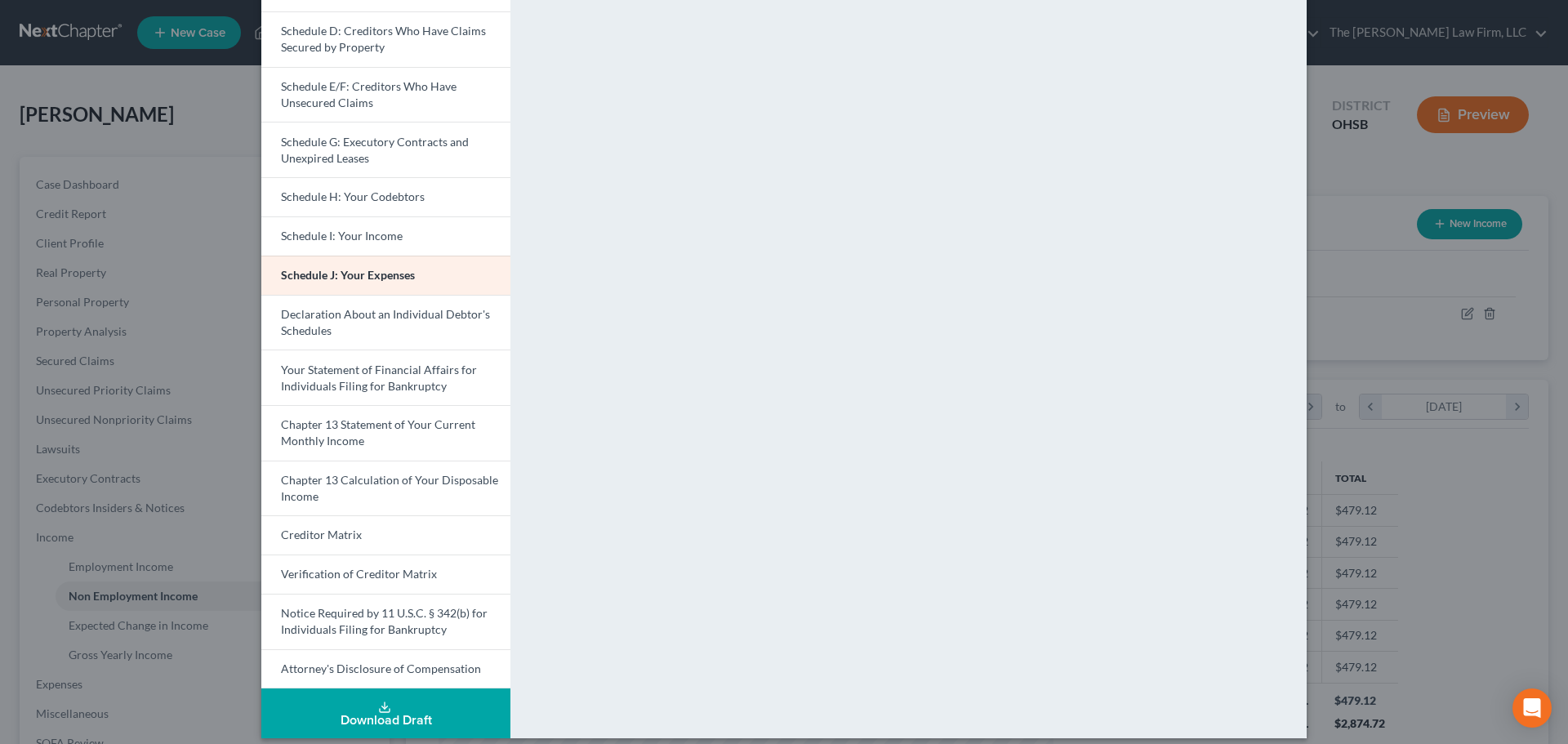
click at [1389, 313] on div "Petition Preview Schedule J: Your Expenses × Voluntary Petition for Individuals…" at bounding box center [784, 372] width 1568 height 744
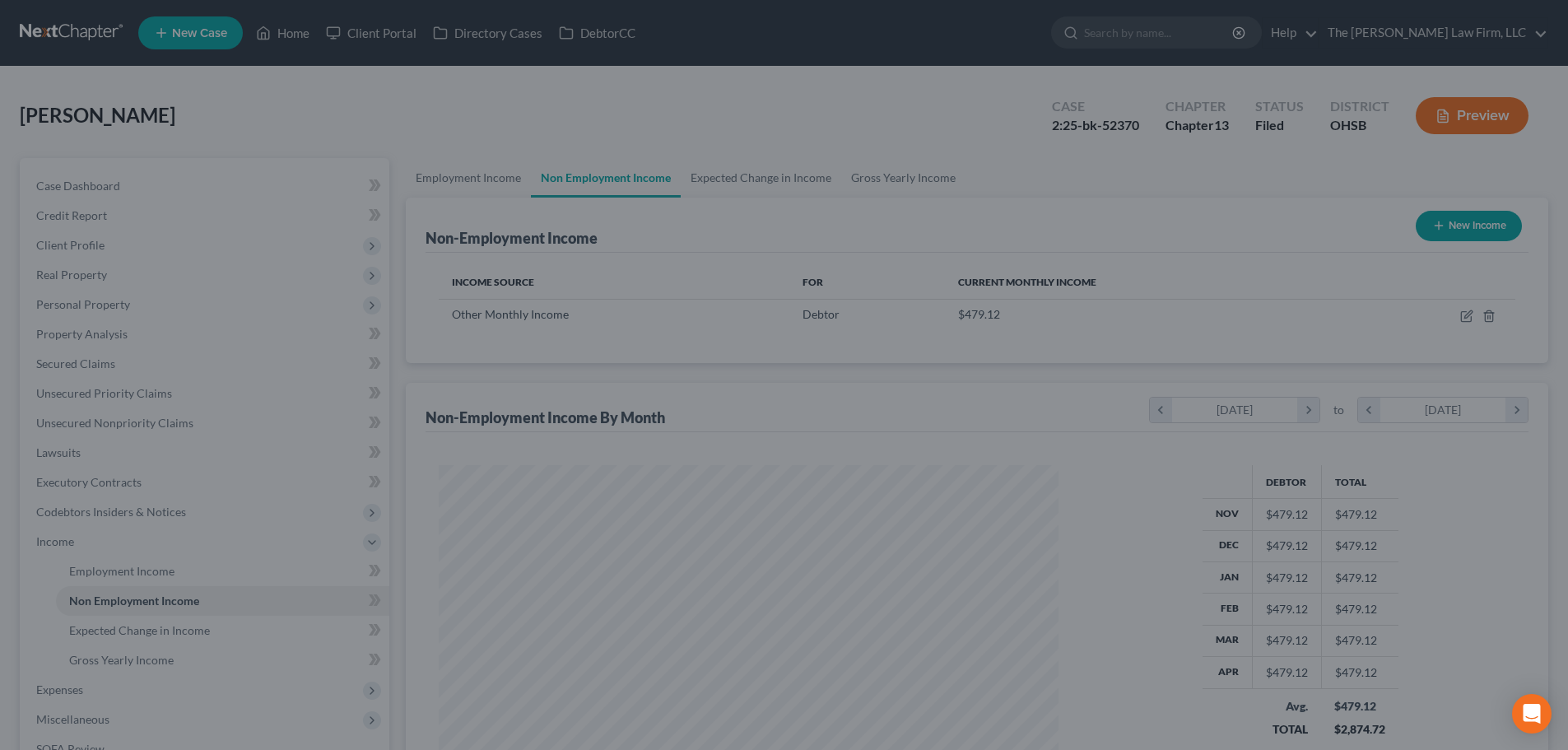
scroll to position [823305, 822458]
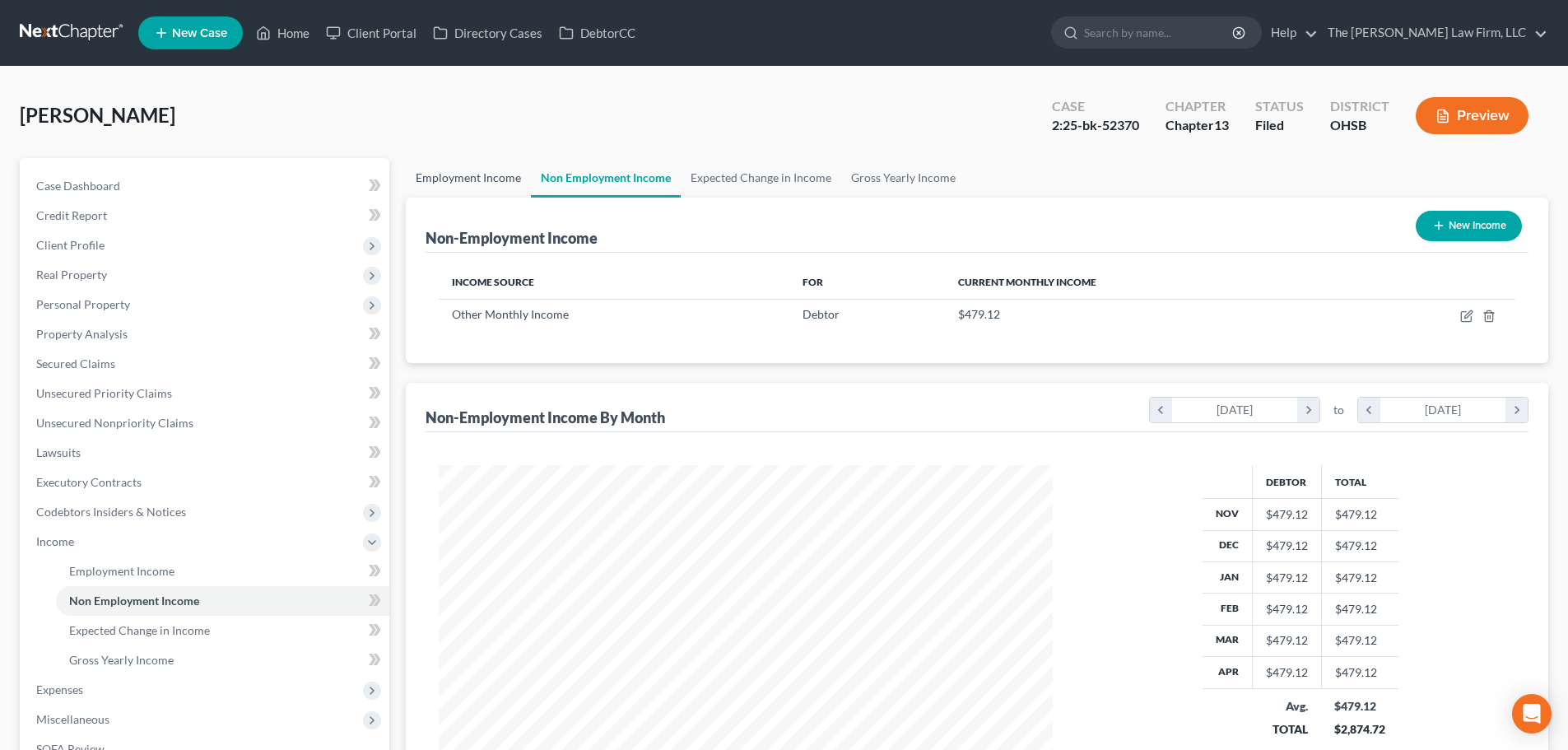
click at [461, 170] on link "Employment Income" at bounding box center [468, 177] width 125 height 39
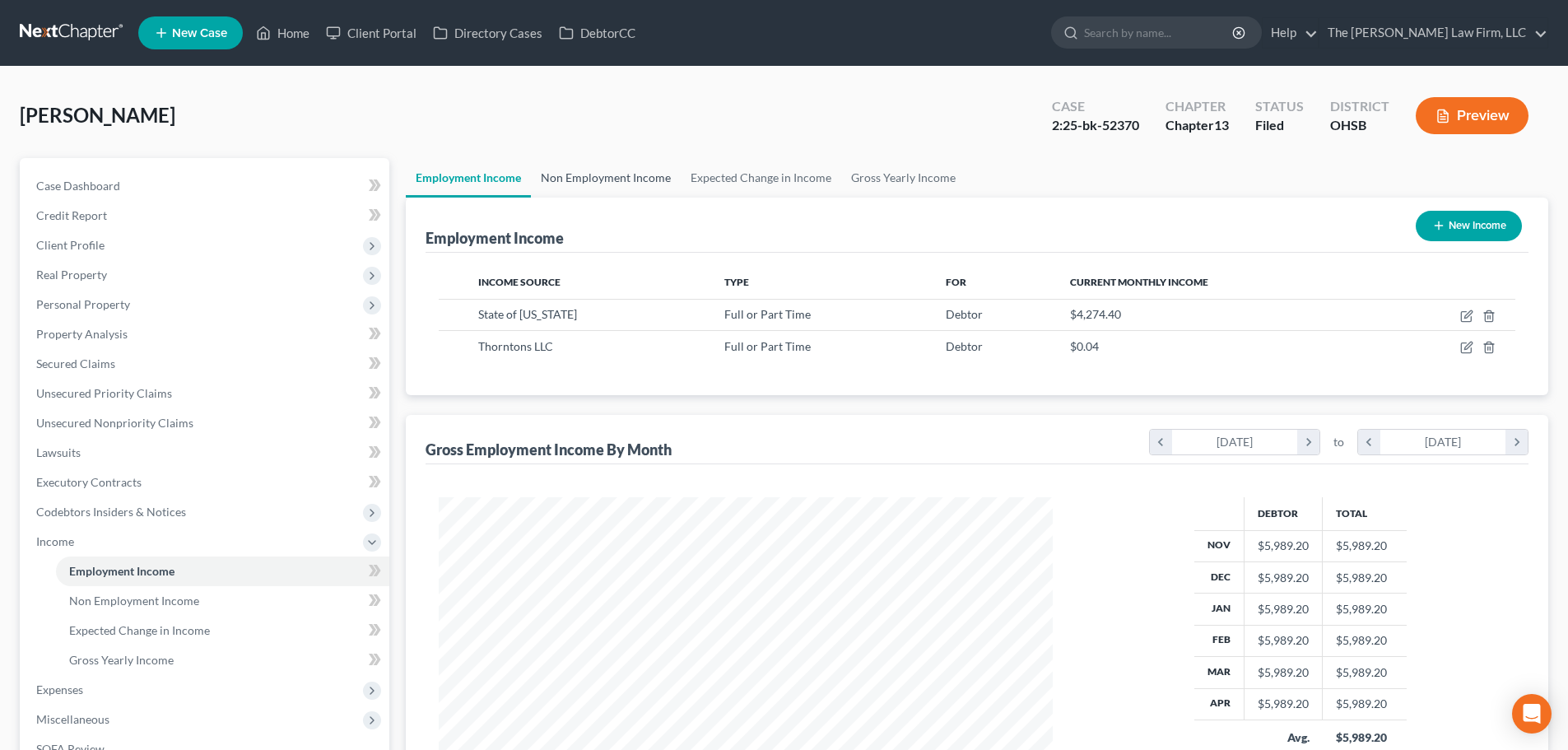
scroll to position [307, 647]
click at [643, 185] on link "Non Employment Income" at bounding box center [606, 177] width 149 height 39
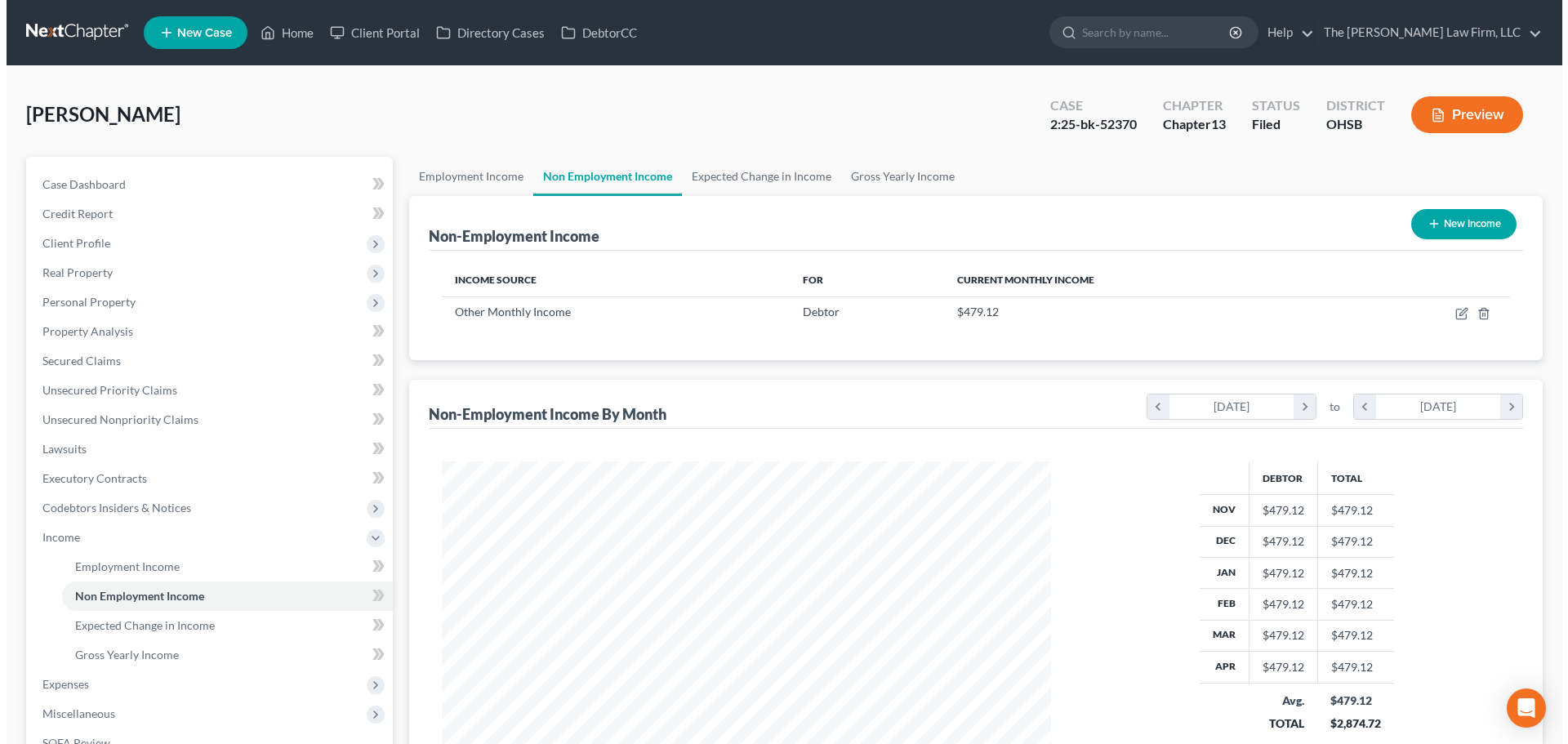
scroll to position [305, 642]
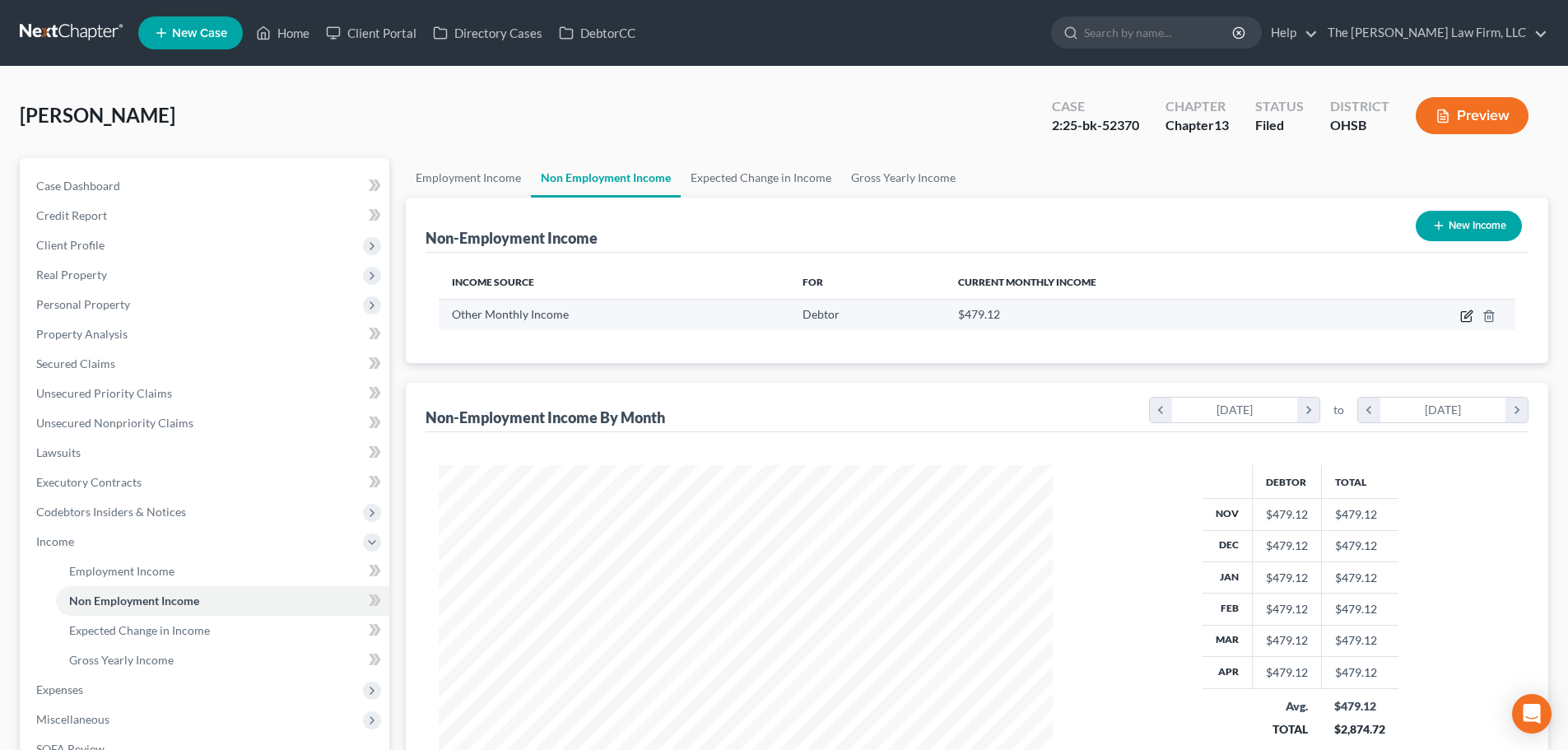
click at [1466, 318] on icon "button" at bounding box center [1468, 314] width 8 height 8
select select "13"
select select "0"
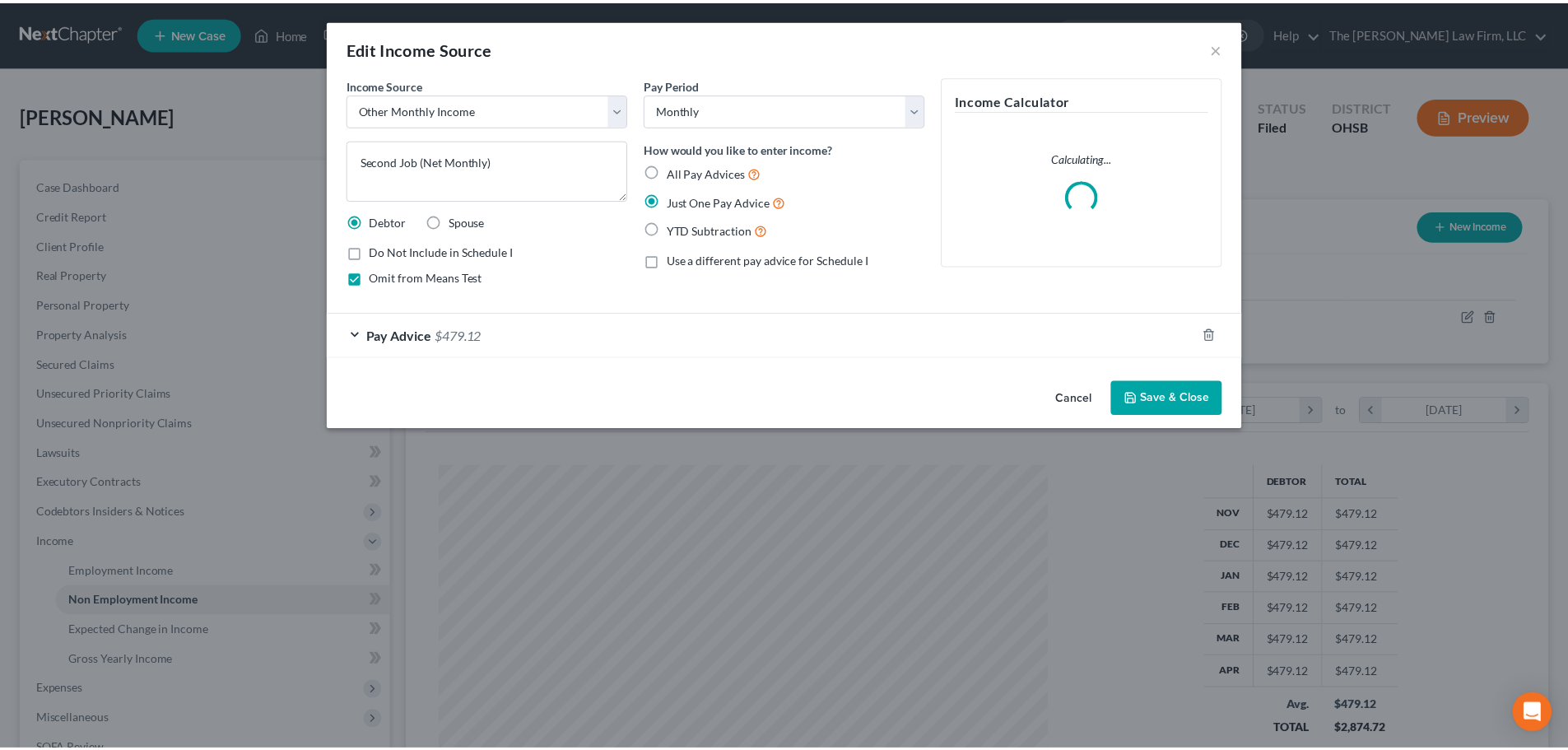
scroll to position [309, 653]
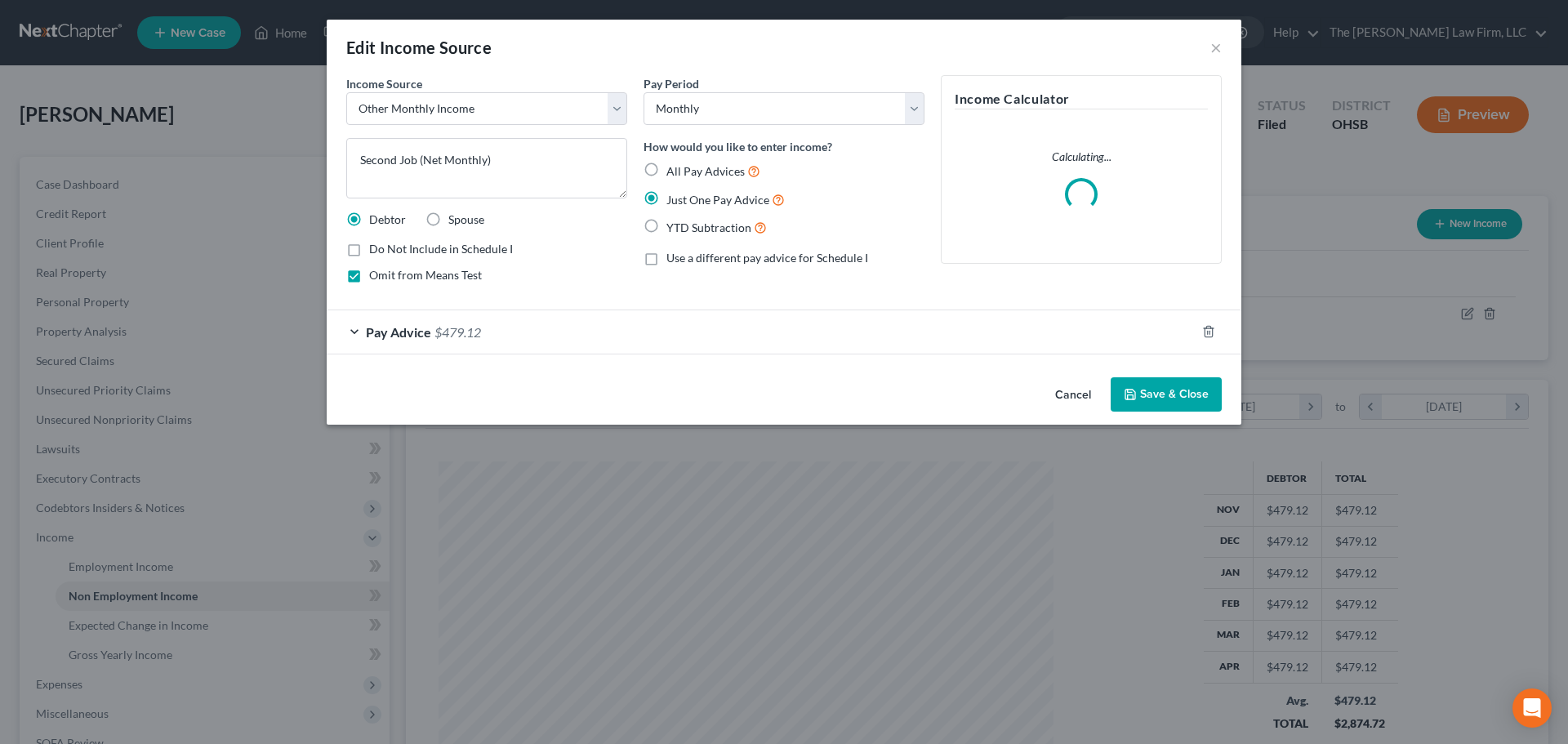
click at [854, 336] on div "Pay Advice $479.12" at bounding box center [761, 333] width 869 height 44
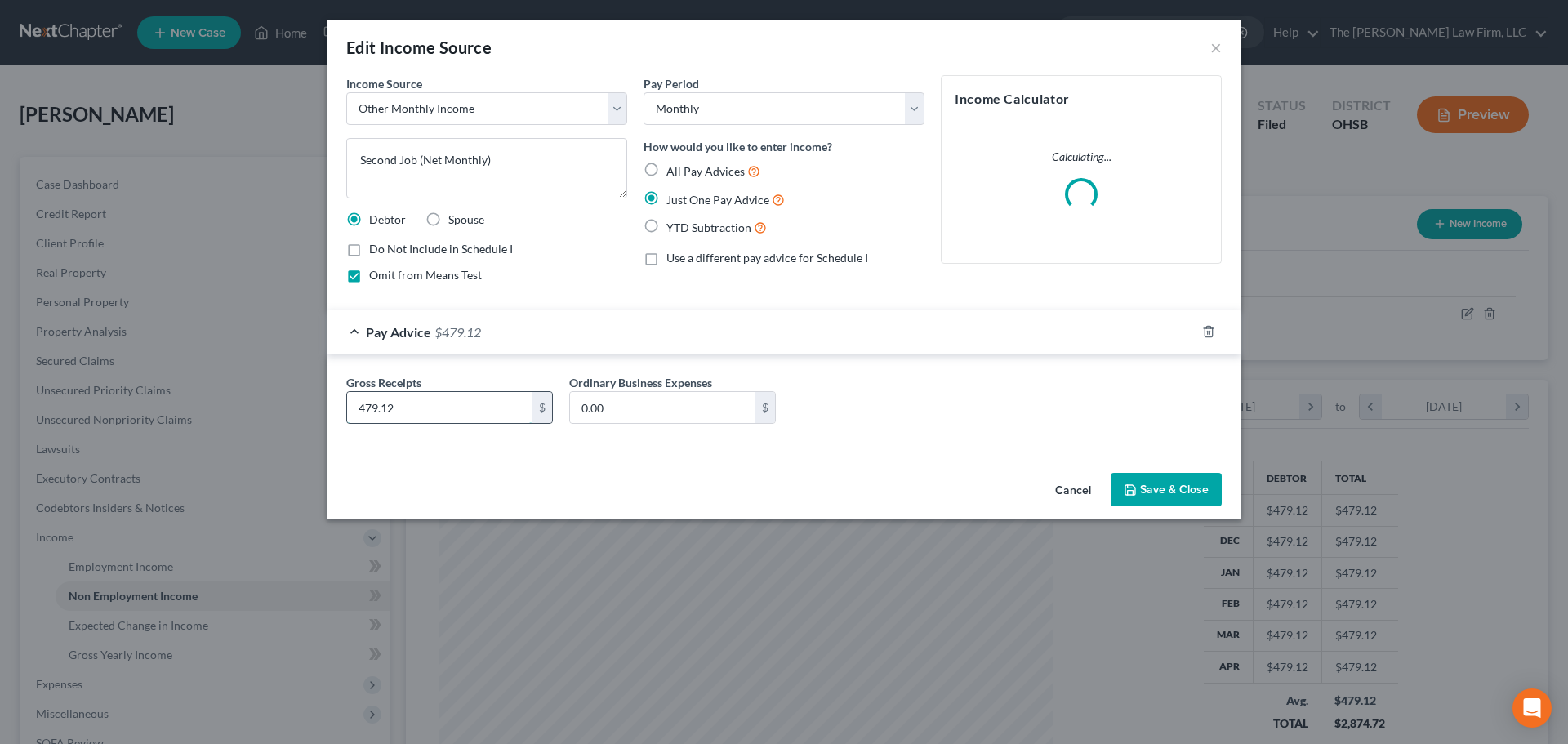
click at [463, 404] on input "479.12" at bounding box center [439, 408] width 185 height 31
click at [462, 404] on input "479.12" at bounding box center [439, 408] width 185 height 31
type input "914.90"
click at [1011, 405] on div "Gross Receipts 914.90 $ Ordinary Business Expenses 0.00 $" at bounding box center [784, 406] width 892 height 63
click at [1202, 488] on button "Save & Close" at bounding box center [1165, 490] width 111 height 34
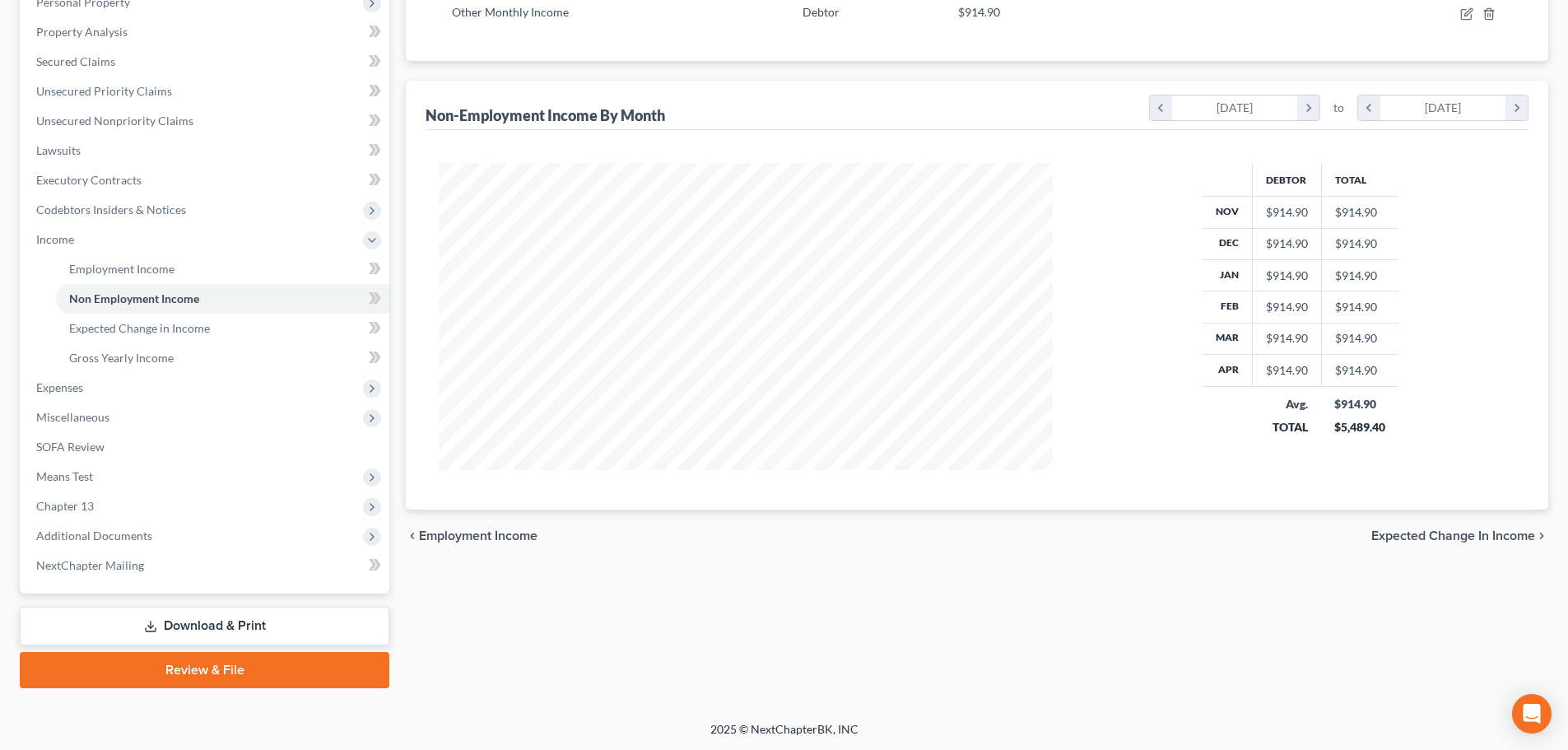
scroll to position [303, 0]
drag, startPoint x: 225, startPoint y: 666, endPoint x: 549, endPoint y: 661, distance: 324.0
click at [225, 666] on link "Review & File" at bounding box center [205, 670] width 370 height 36
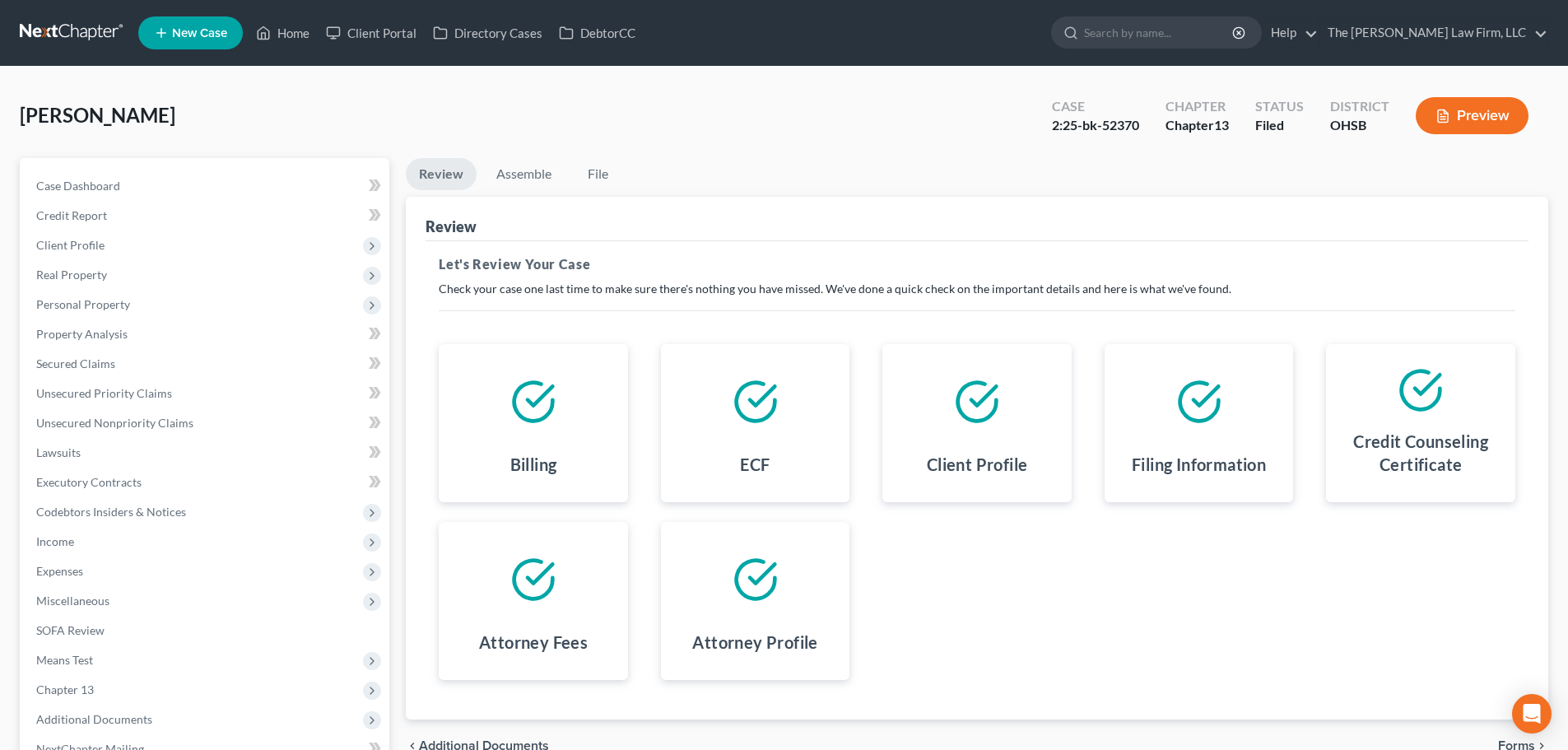
scroll to position [185, 0]
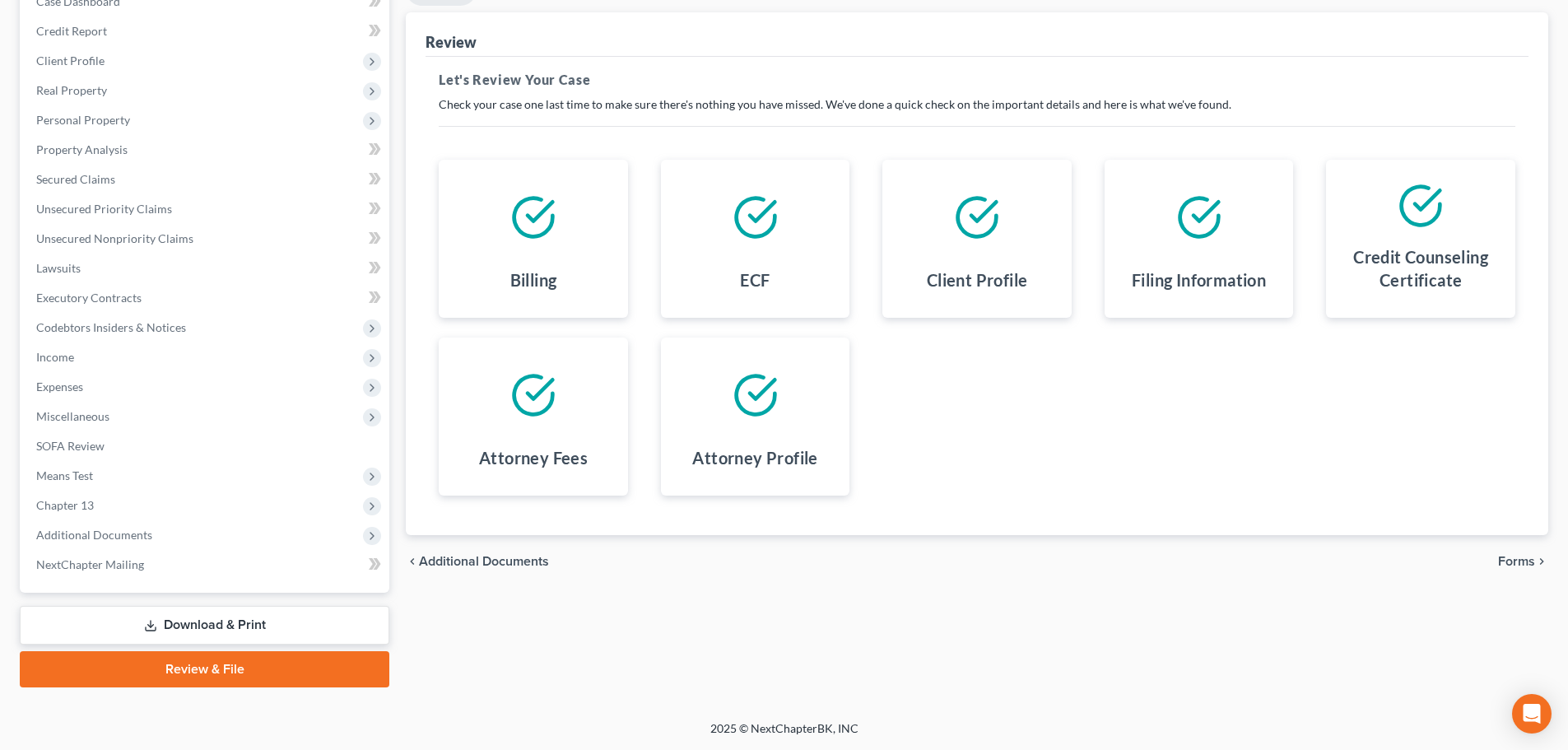
click at [1519, 567] on span "Forms" at bounding box center [1516, 562] width 37 height 13
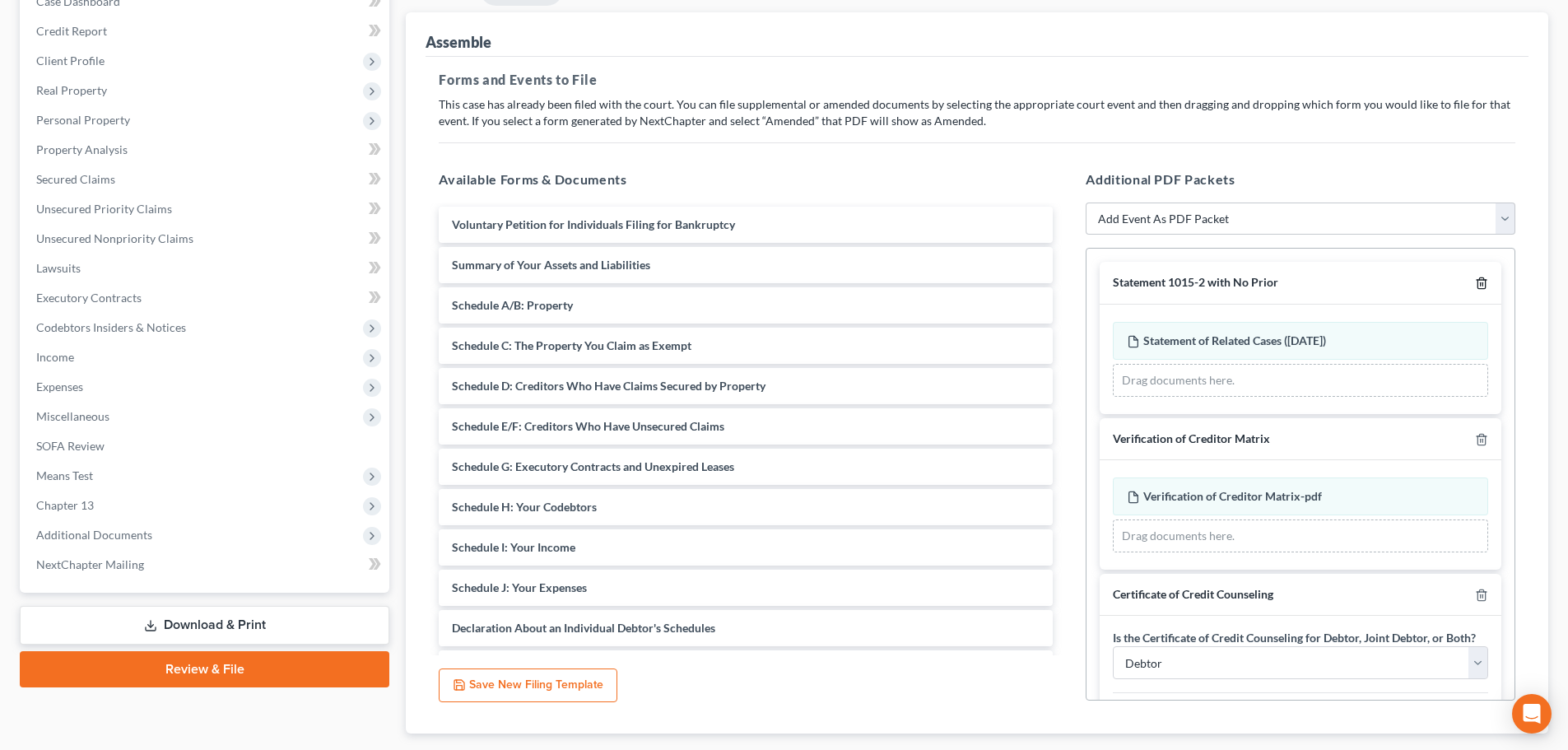
click at [1483, 284] on line "button" at bounding box center [1483, 284] width 0 height 3
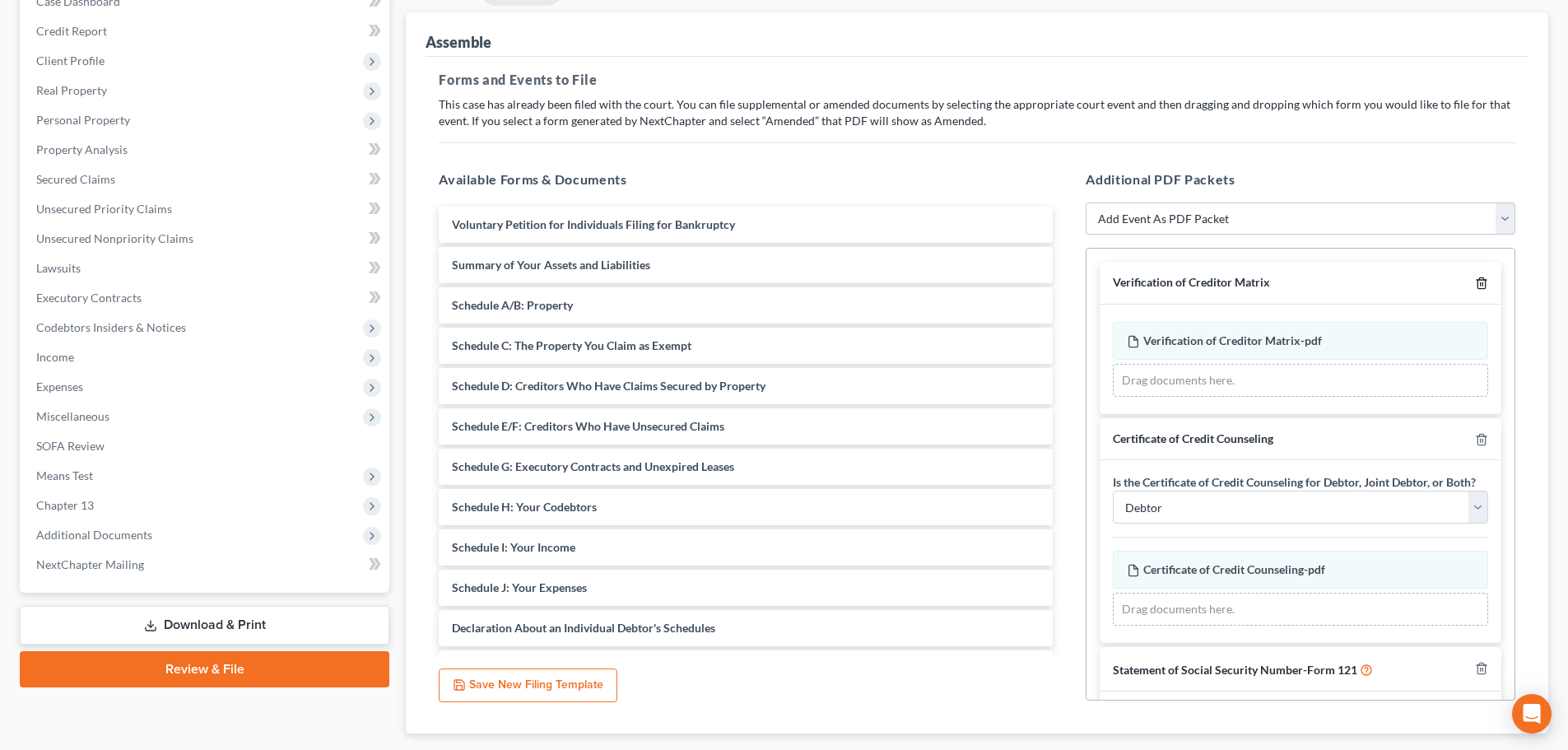
click at [1483, 284] on line "button" at bounding box center [1483, 284] width 0 height 3
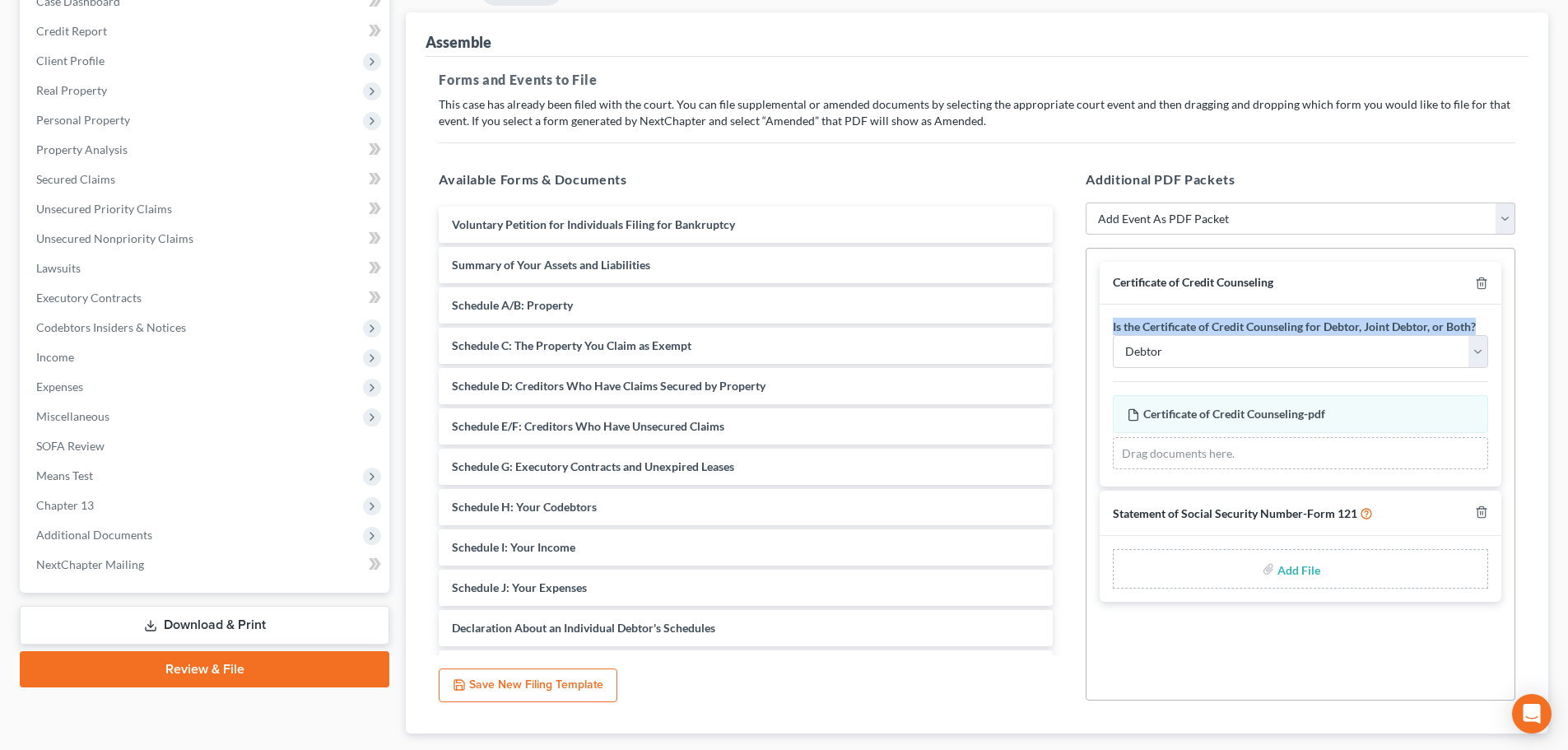
click at [1470, 284] on div at bounding box center [1478, 283] width 20 height 15
click at [1477, 284] on icon "button" at bounding box center [1481, 284] width 8 height 11
click at [1477, 508] on icon "button" at bounding box center [1481, 512] width 8 height 11
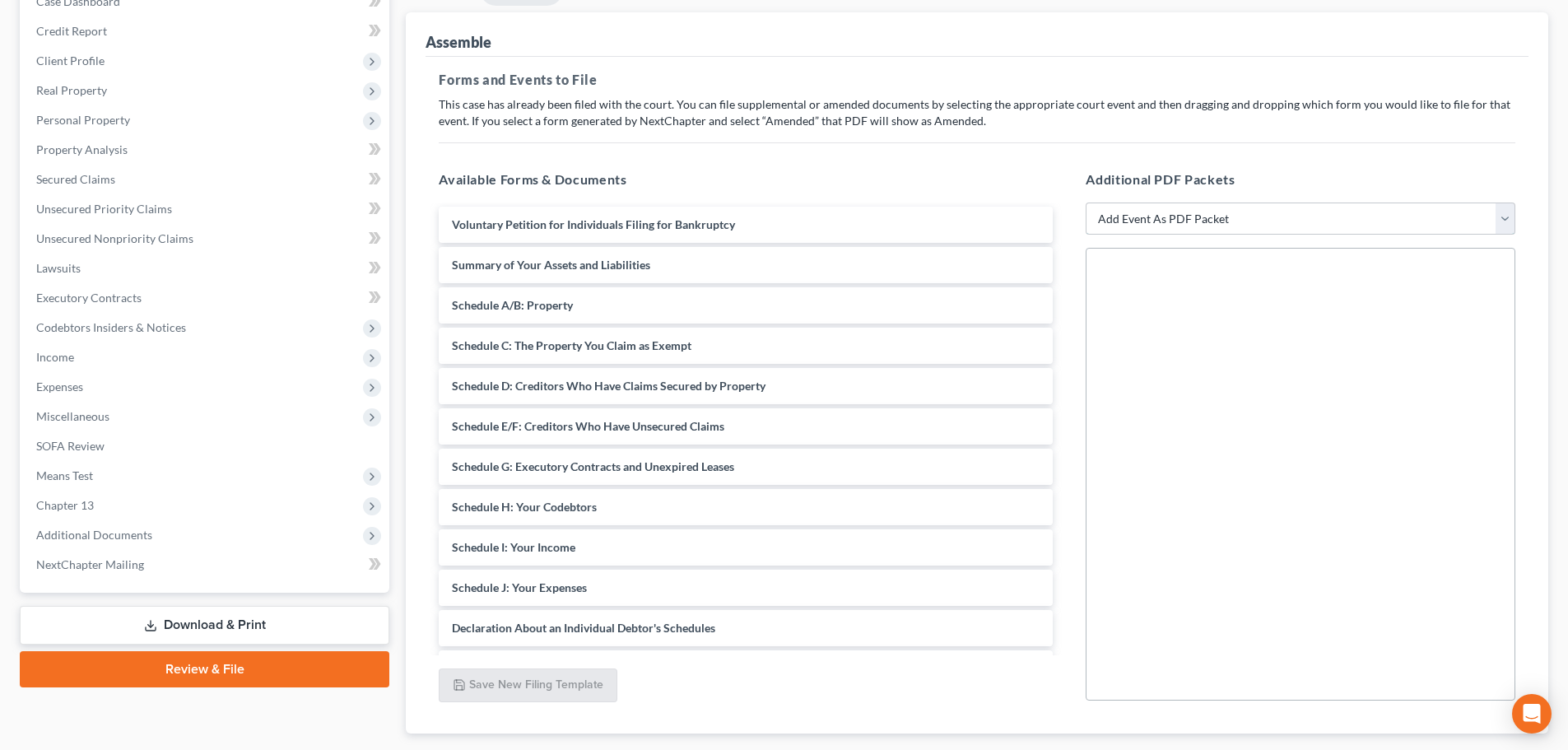
click at [1351, 213] on select "Add Event As PDF Packet 20 Largest Unsecured Creditors Amended Document Amended…" at bounding box center [1300, 219] width 430 height 33
select select "3"
click at [1086, 203] on select "Add Event As PDF Packet 20 Largest Unsecured Creditors Amended Document Amended…" at bounding box center [1300, 219] width 430 height 33
select select
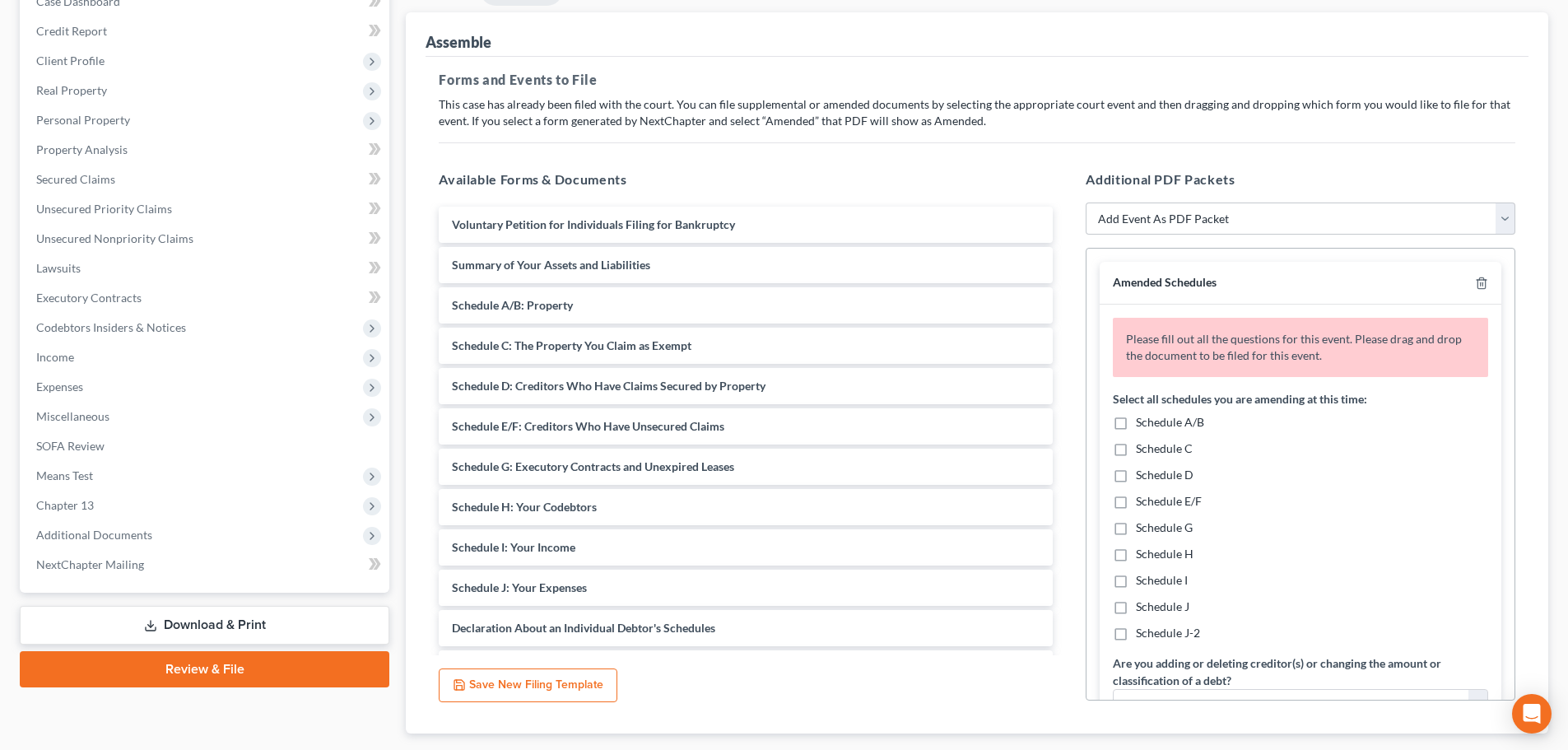
click at [1169, 416] on span "Schedule A/B" at bounding box center [1170, 421] width 68 height 14
click at [1154, 416] on input "Schedule A/B" at bounding box center [1147, 420] width 11 height 11
checkbox input "true"
click at [1177, 584] on span "Schedule I" at bounding box center [1162, 580] width 52 height 14
click at [1154, 583] on input "Schedule I" at bounding box center [1147, 578] width 11 height 11
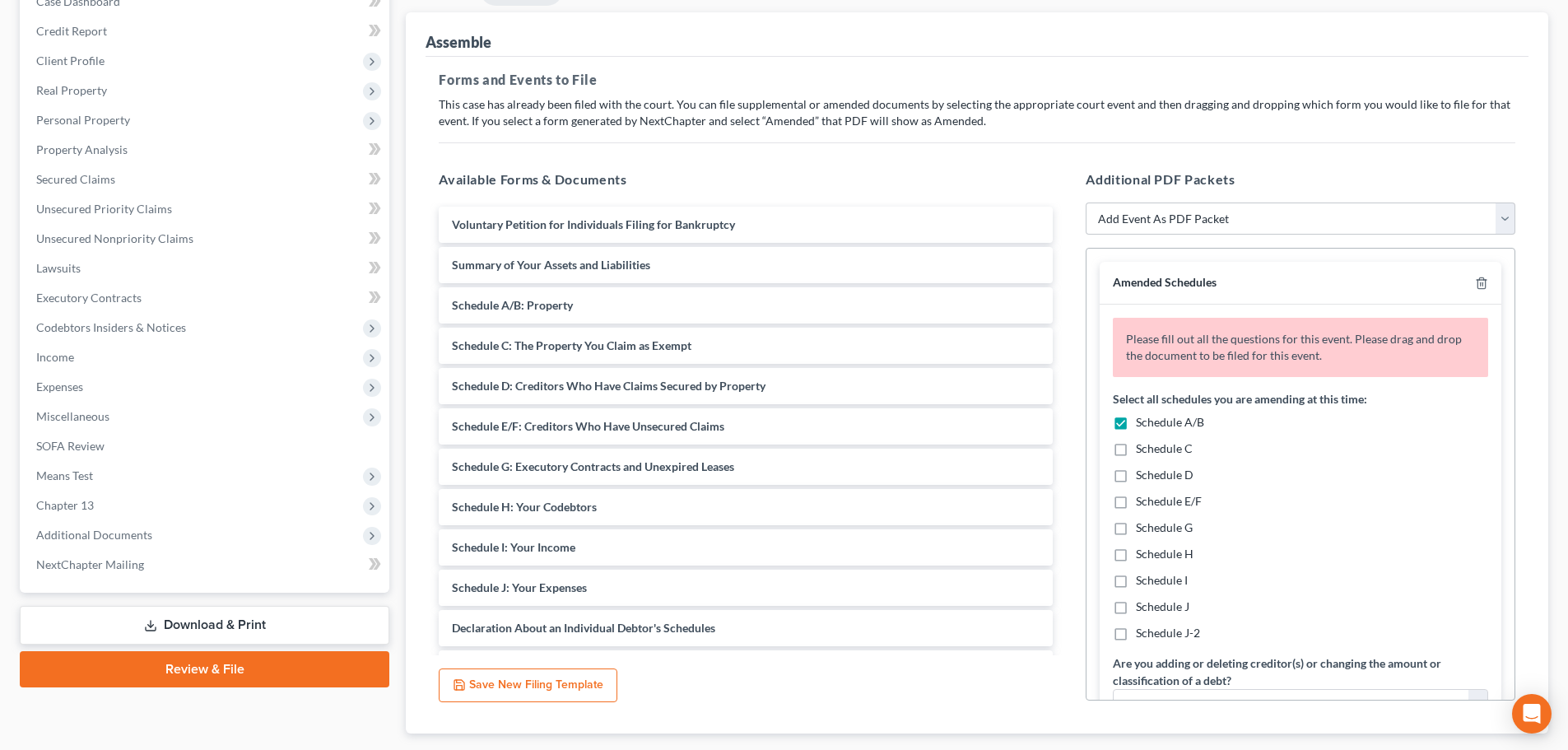
checkbox input "true"
click at [1172, 608] on span "Schedule J" at bounding box center [1163, 606] width 54 height 14
click at [1154, 608] on input "Schedule J" at bounding box center [1147, 603] width 11 height 11
checkbox input "true"
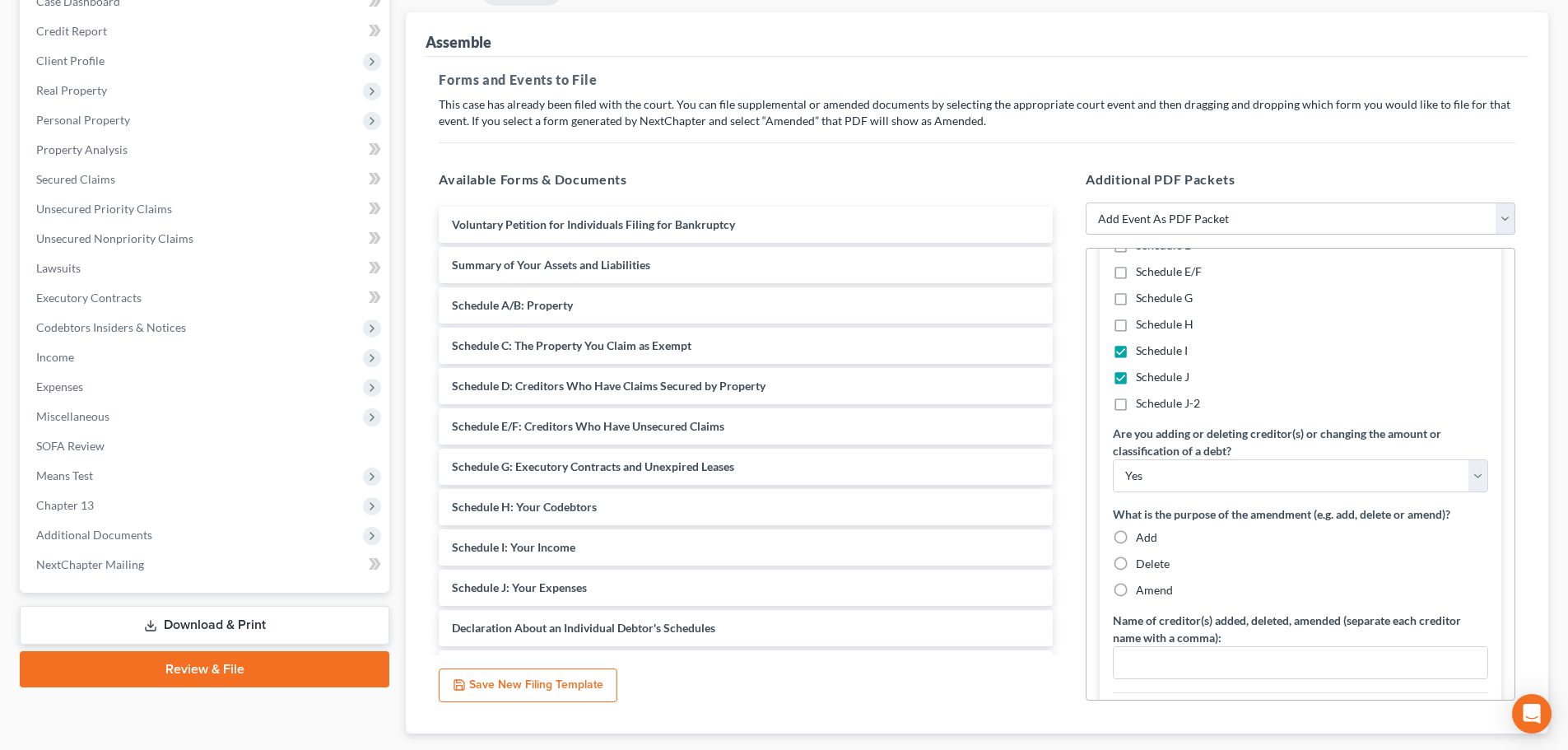
scroll to position [274, 0]
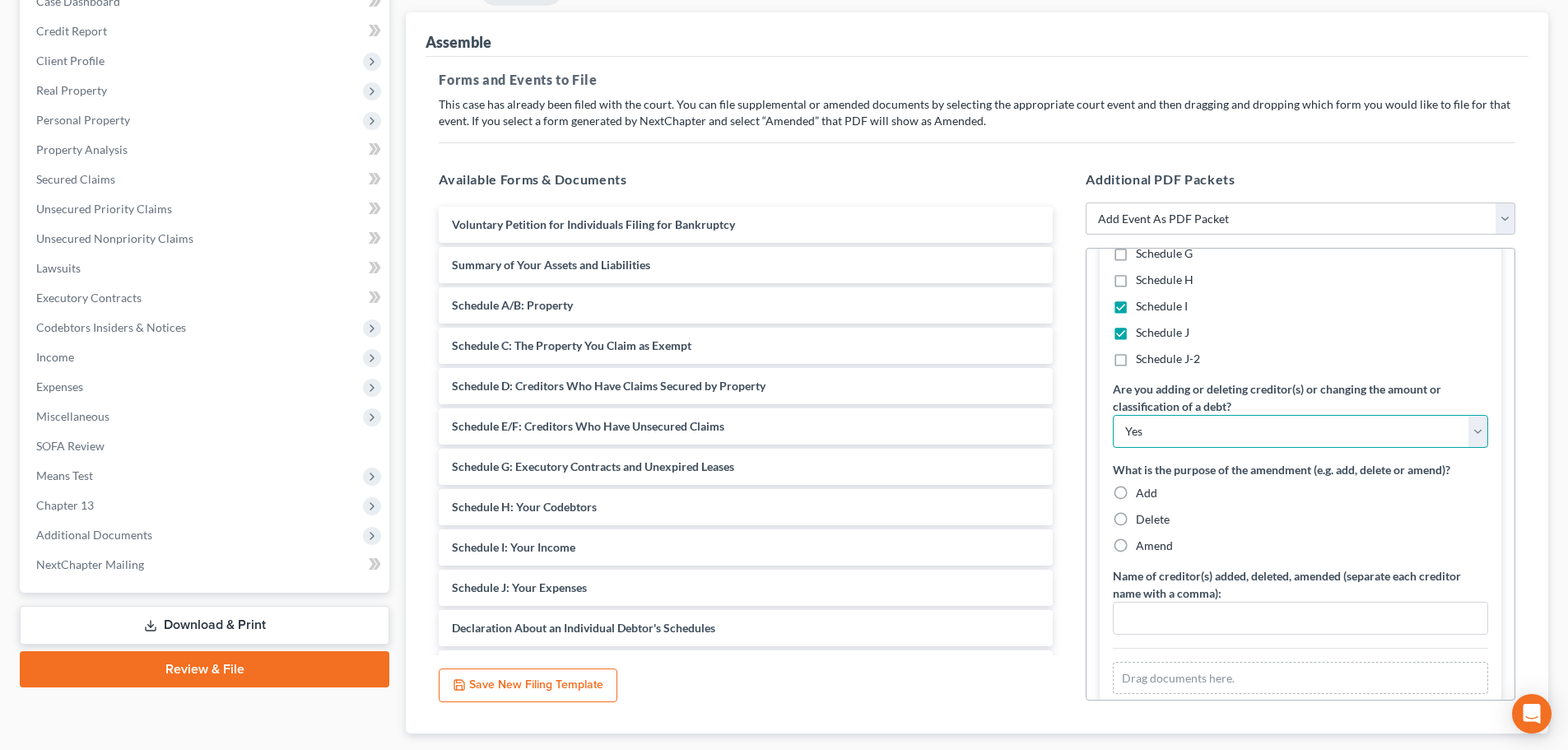
drag, startPoint x: 1221, startPoint y: 433, endPoint x: 1207, endPoint y: 462, distance: 32.2
click at [1221, 433] on select "Yes No" at bounding box center [1301, 431] width 375 height 33
click at [1181, 441] on select "Yes No" at bounding box center [1301, 431] width 375 height 33
select select "1"
click at [1113, 415] on select "Yes No" at bounding box center [1301, 431] width 375 height 33
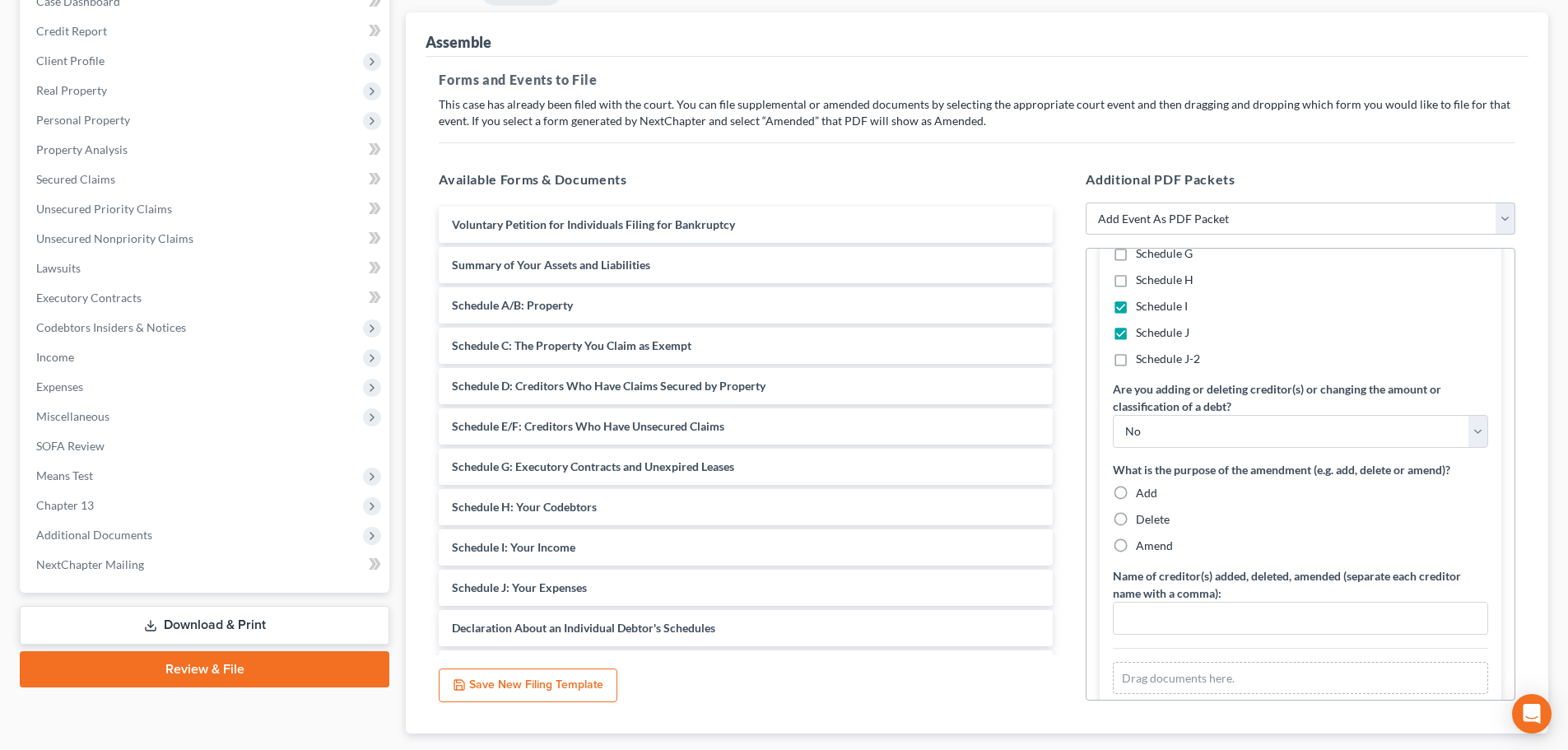
click at [1149, 546] on span "Amend" at bounding box center [1154, 545] width 37 height 14
click at [1149, 546] on input "Amend" at bounding box center [1147, 542] width 11 height 11
radio input "true"
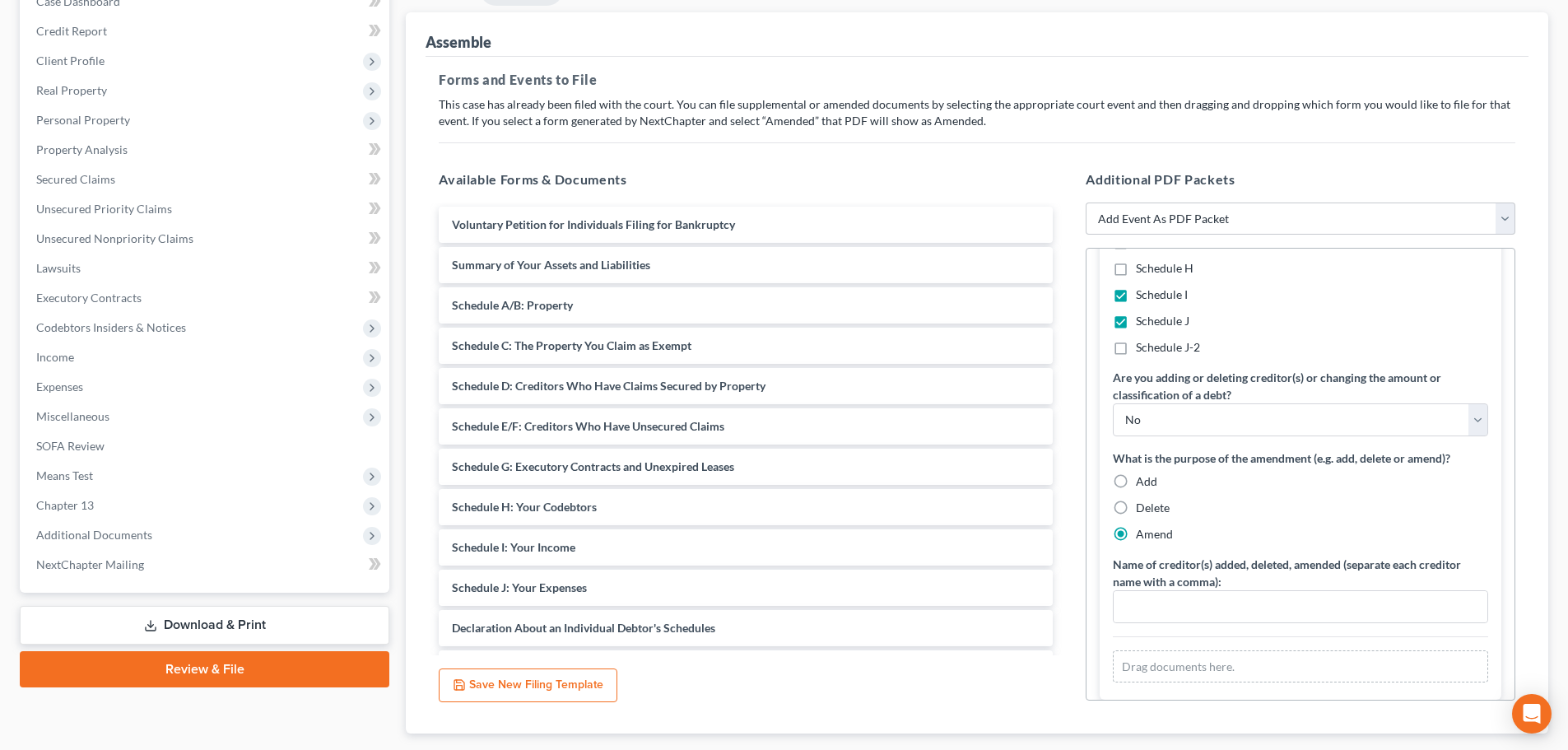
scroll to position [283, 0]
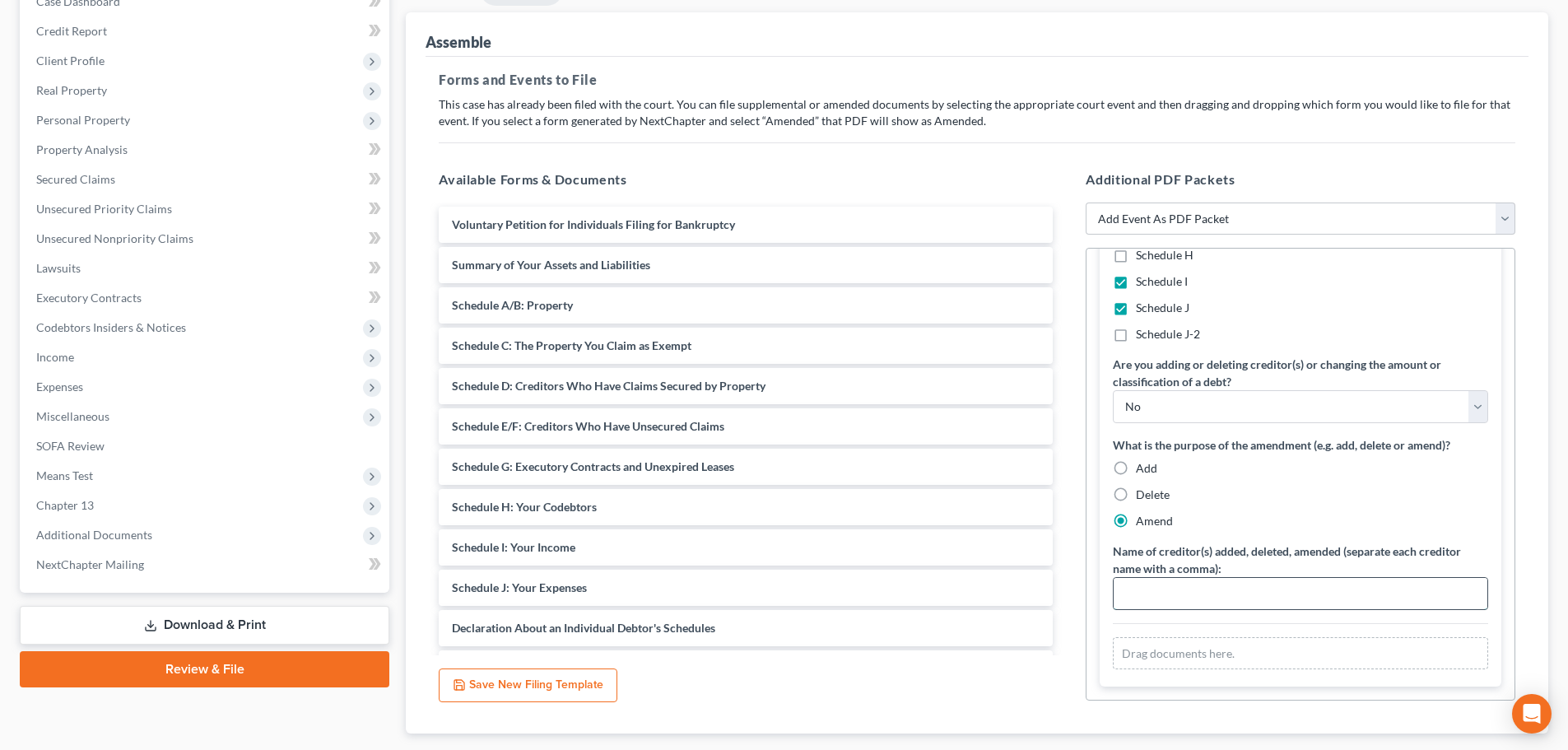
click at [1243, 588] on input "text" at bounding box center [1300, 594] width 373 height 32
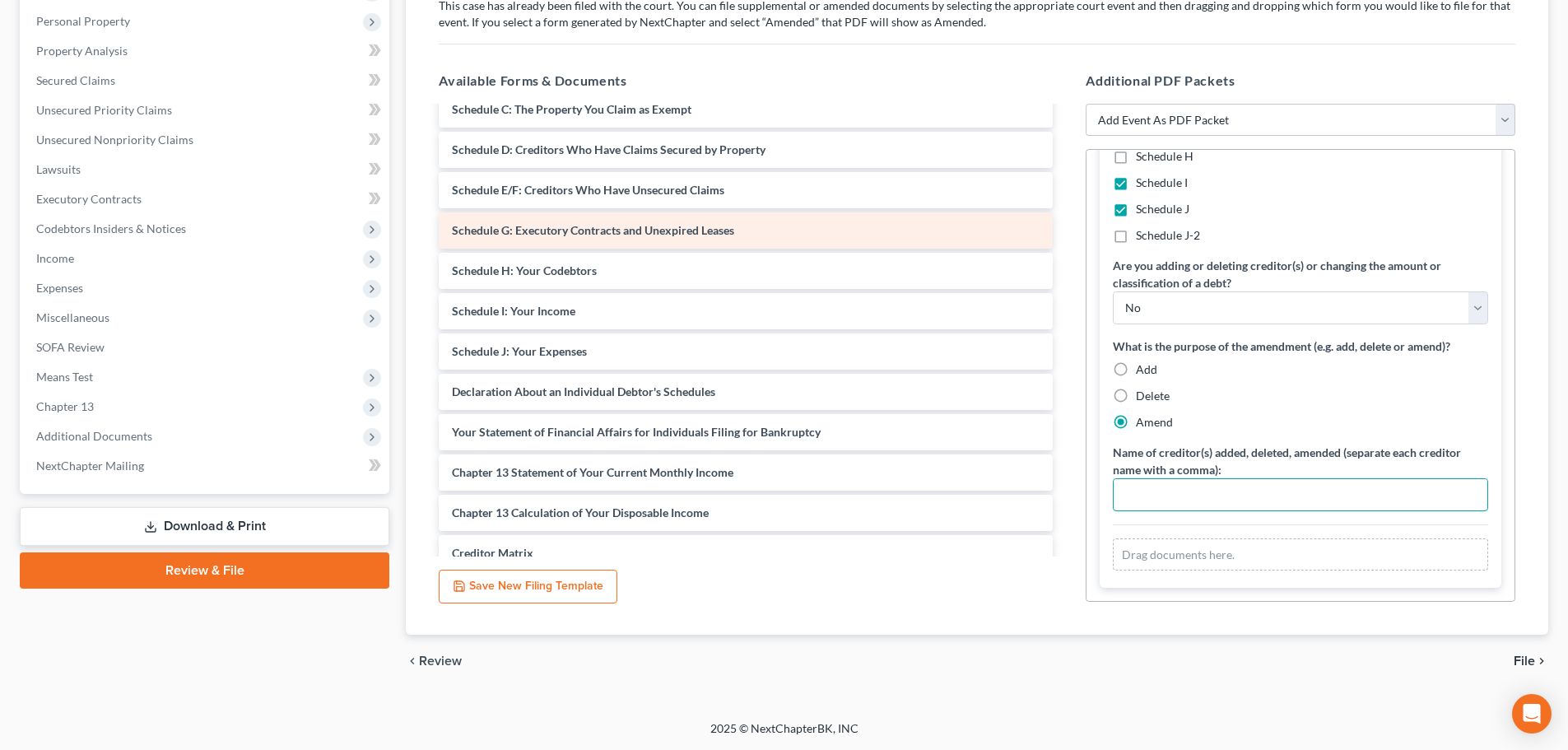
scroll to position [0, 0]
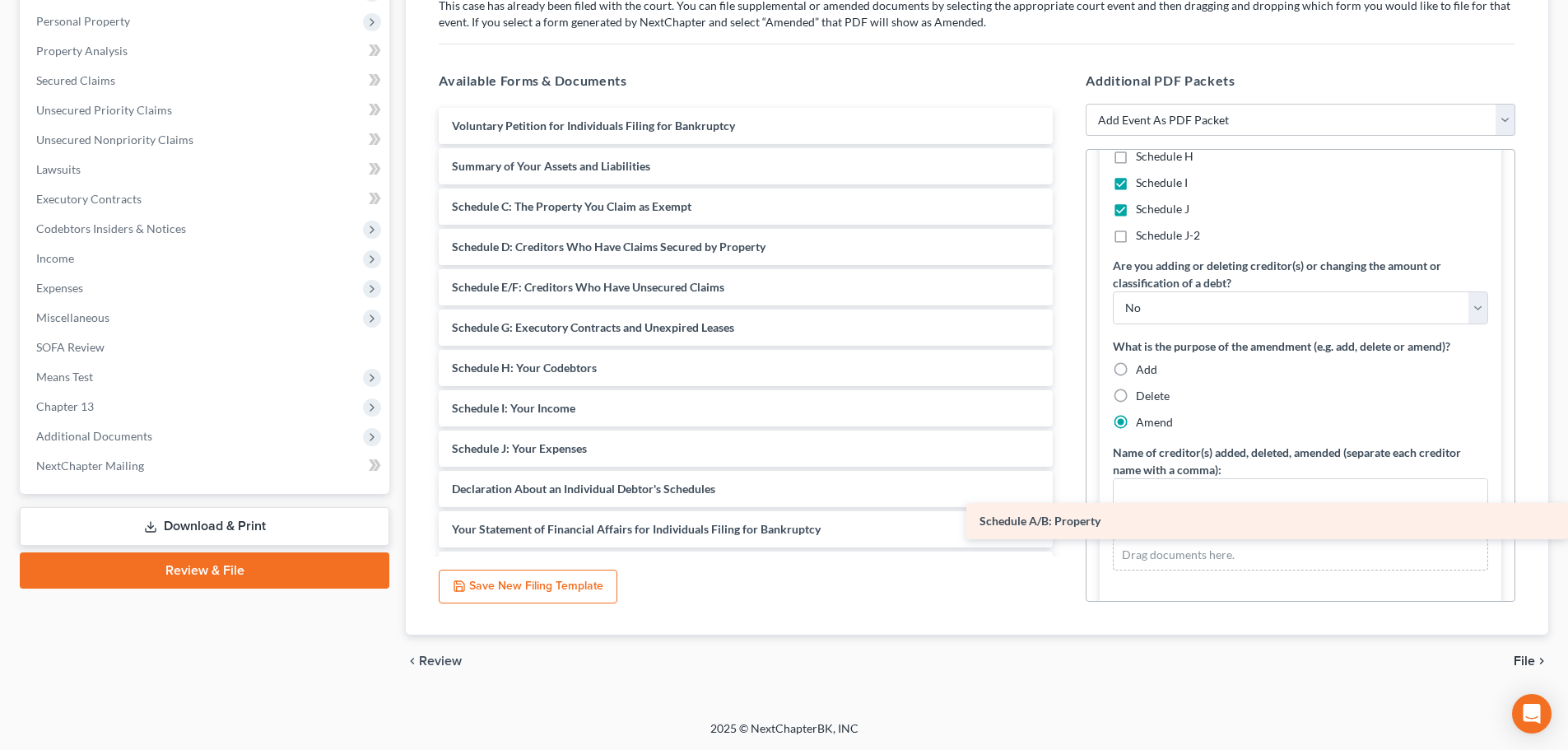
drag, startPoint x: 562, startPoint y: 215, endPoint x: 1183, endPoint y: 556, distance: 708.5
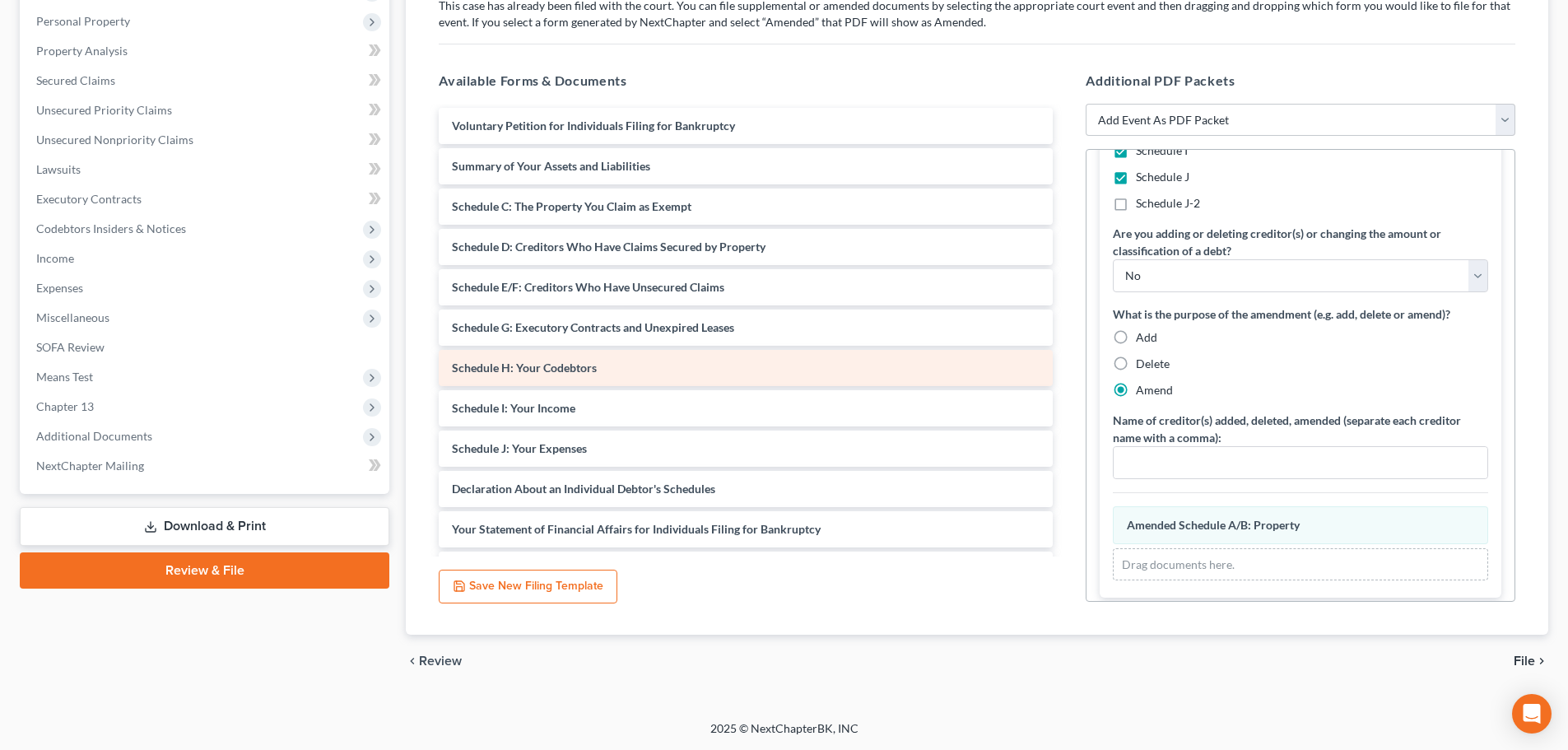
scroll to position [268, 0]
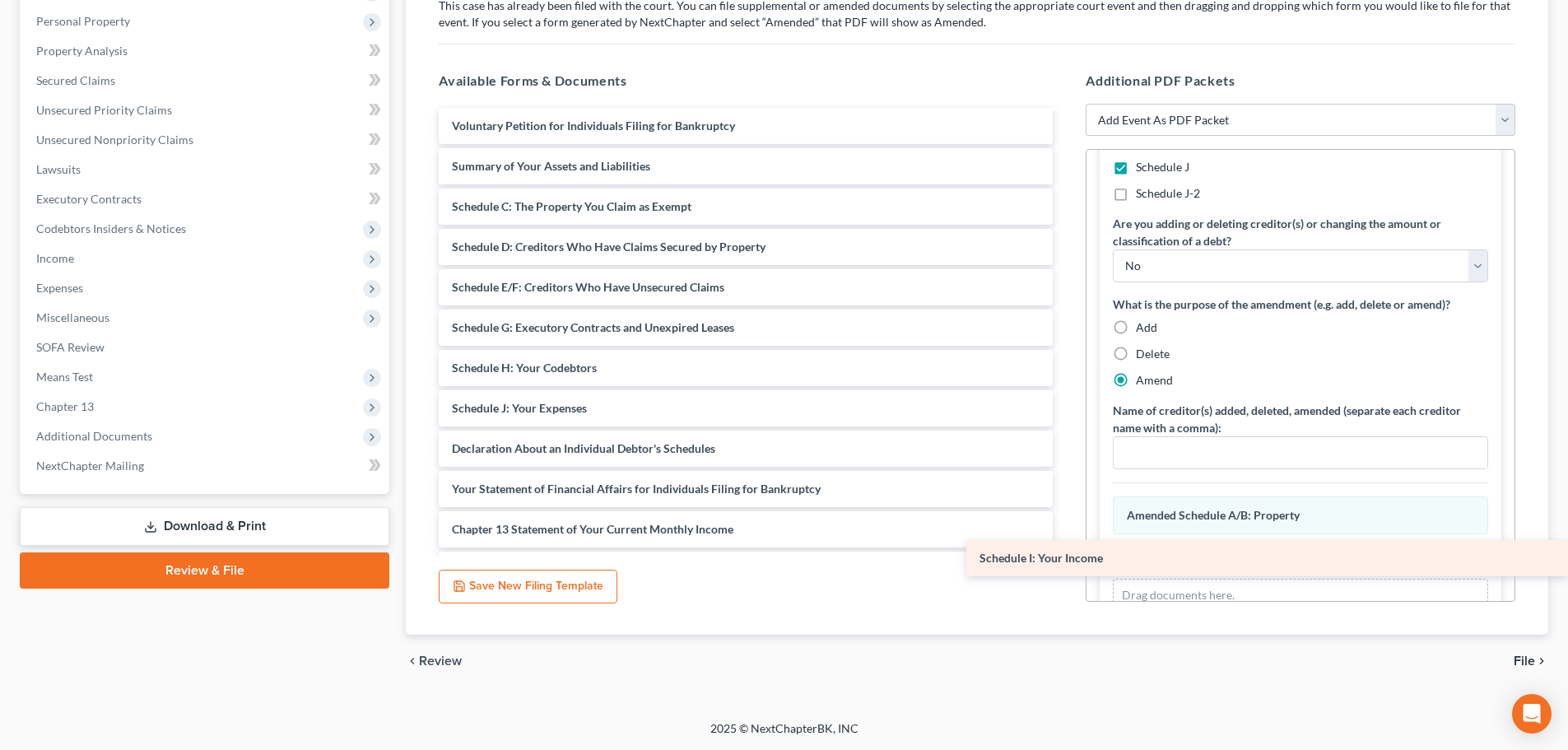
drag, startPoint x: 550, startPoint y: 409, endPoint x: 1258, endPoint y: 545, distance: 720.9
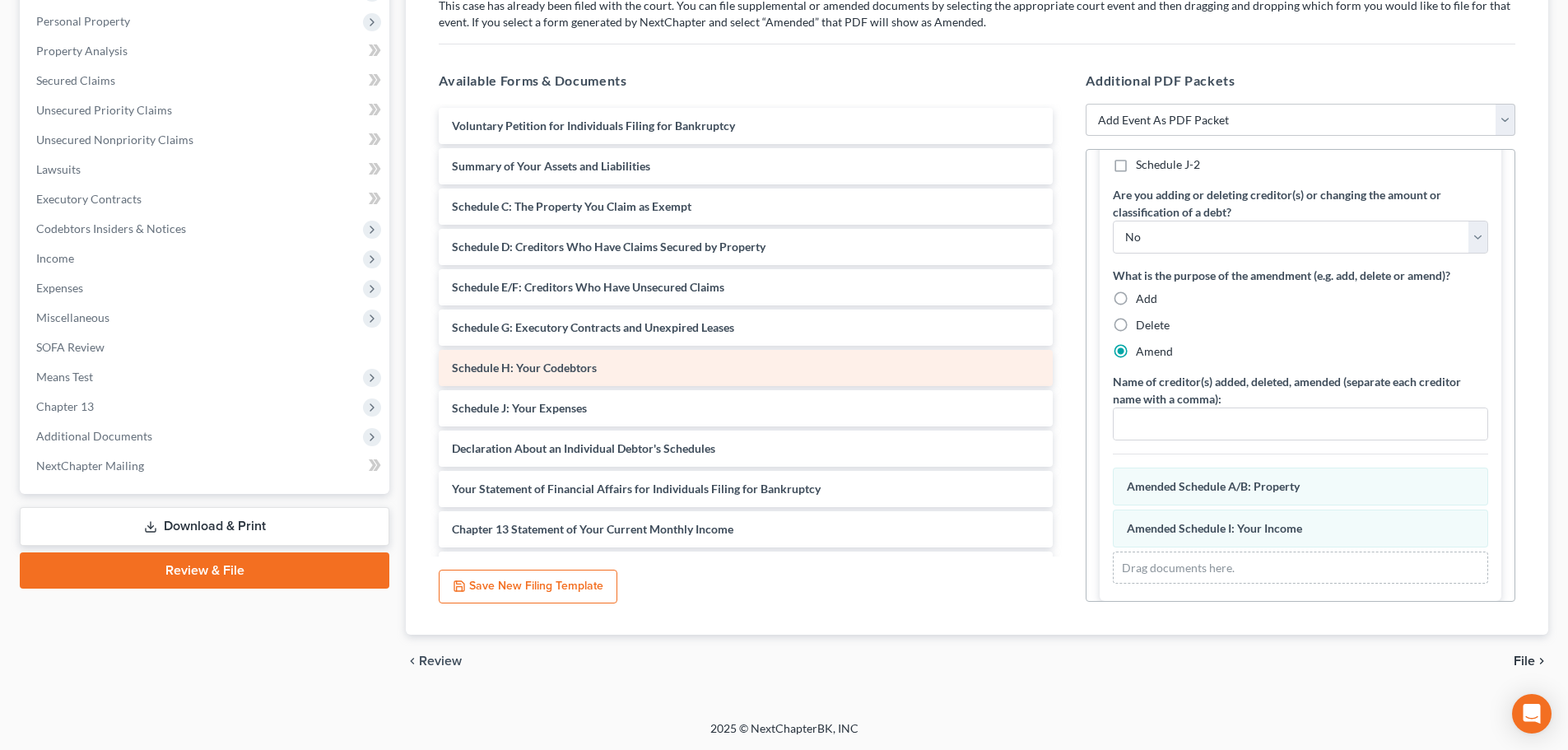
scroll to position [310, 0]
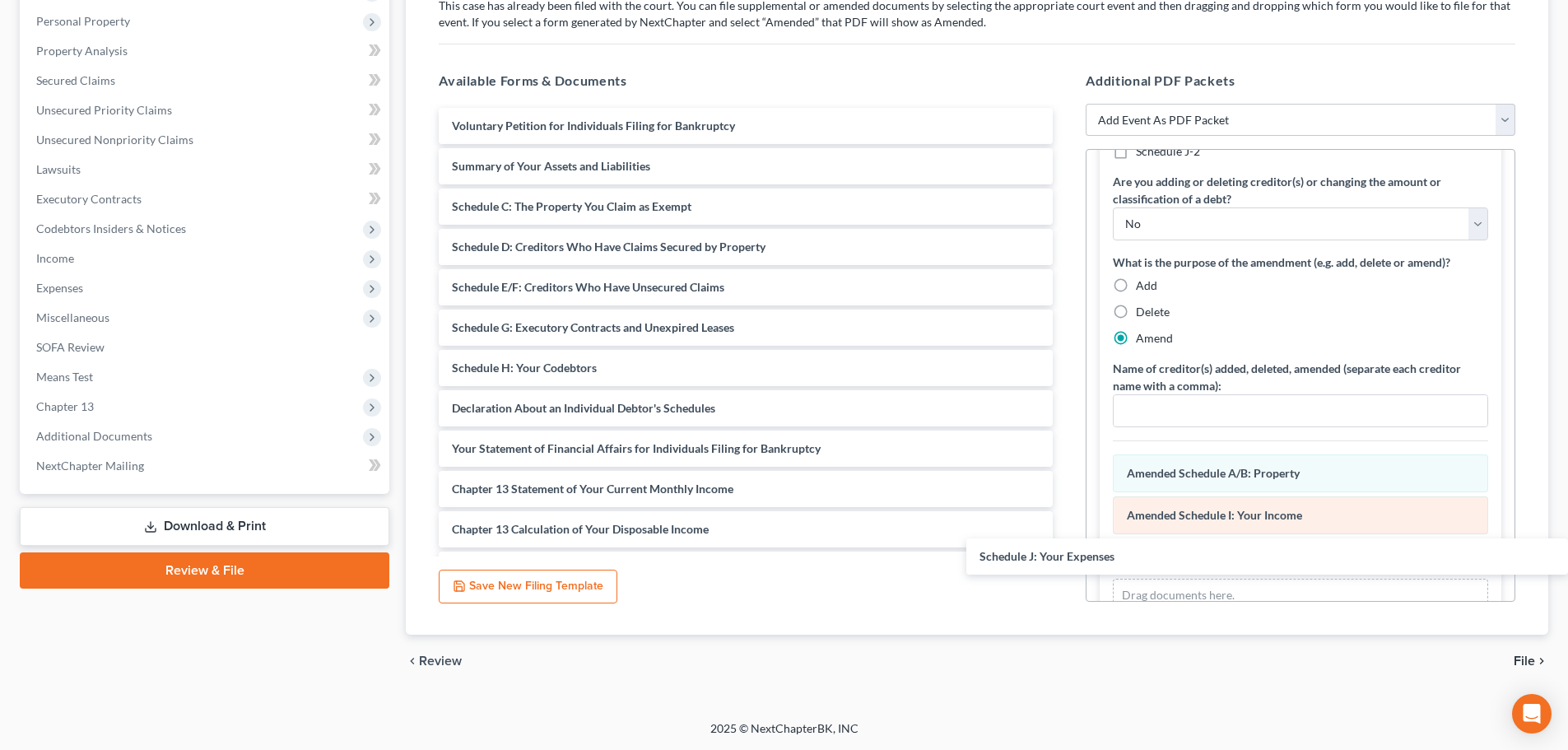
drag, startPoint x: 572, startPoint y: 415, endPoint x: 1244, endPoint y: 520, distance: 680.2
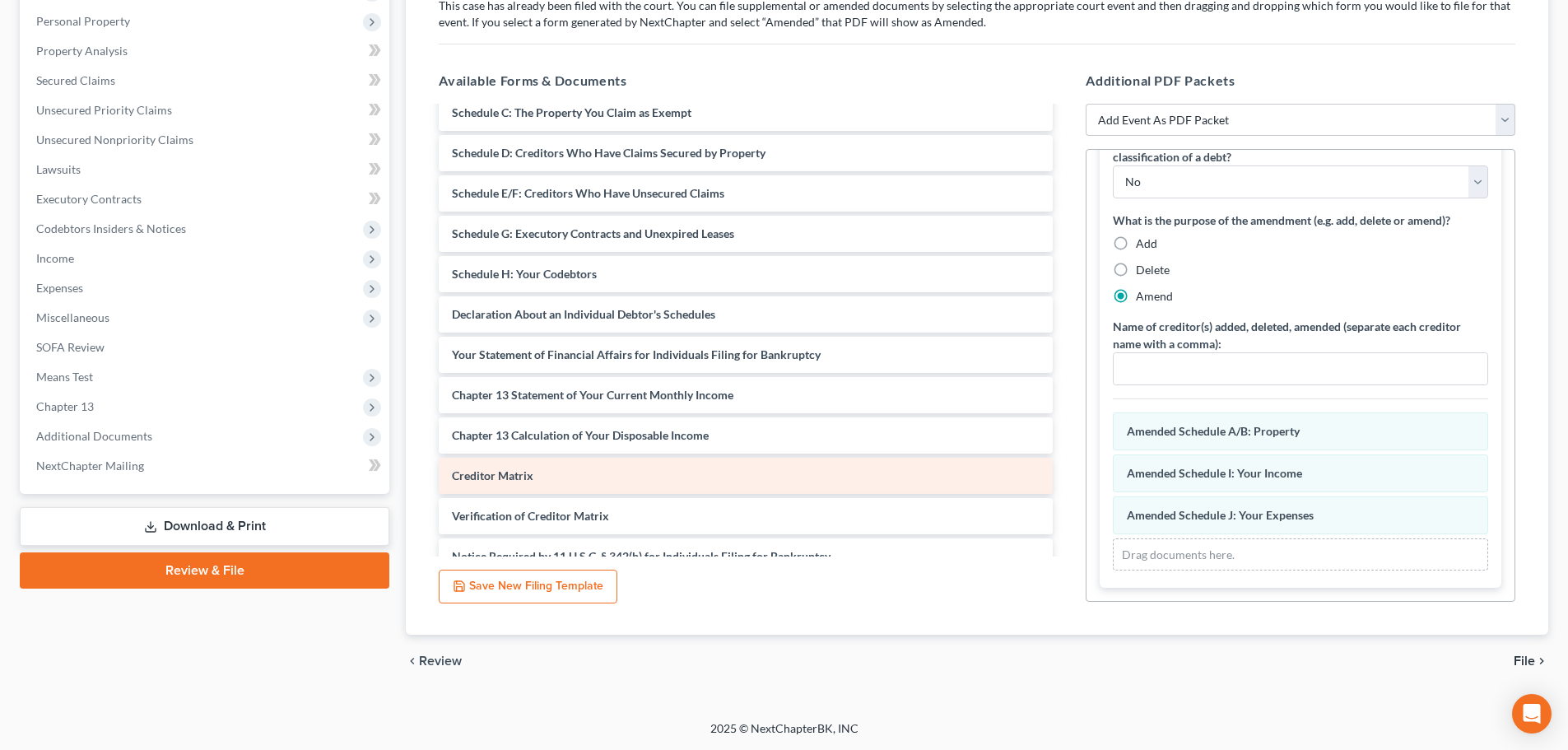
scroll to position [274, 0]
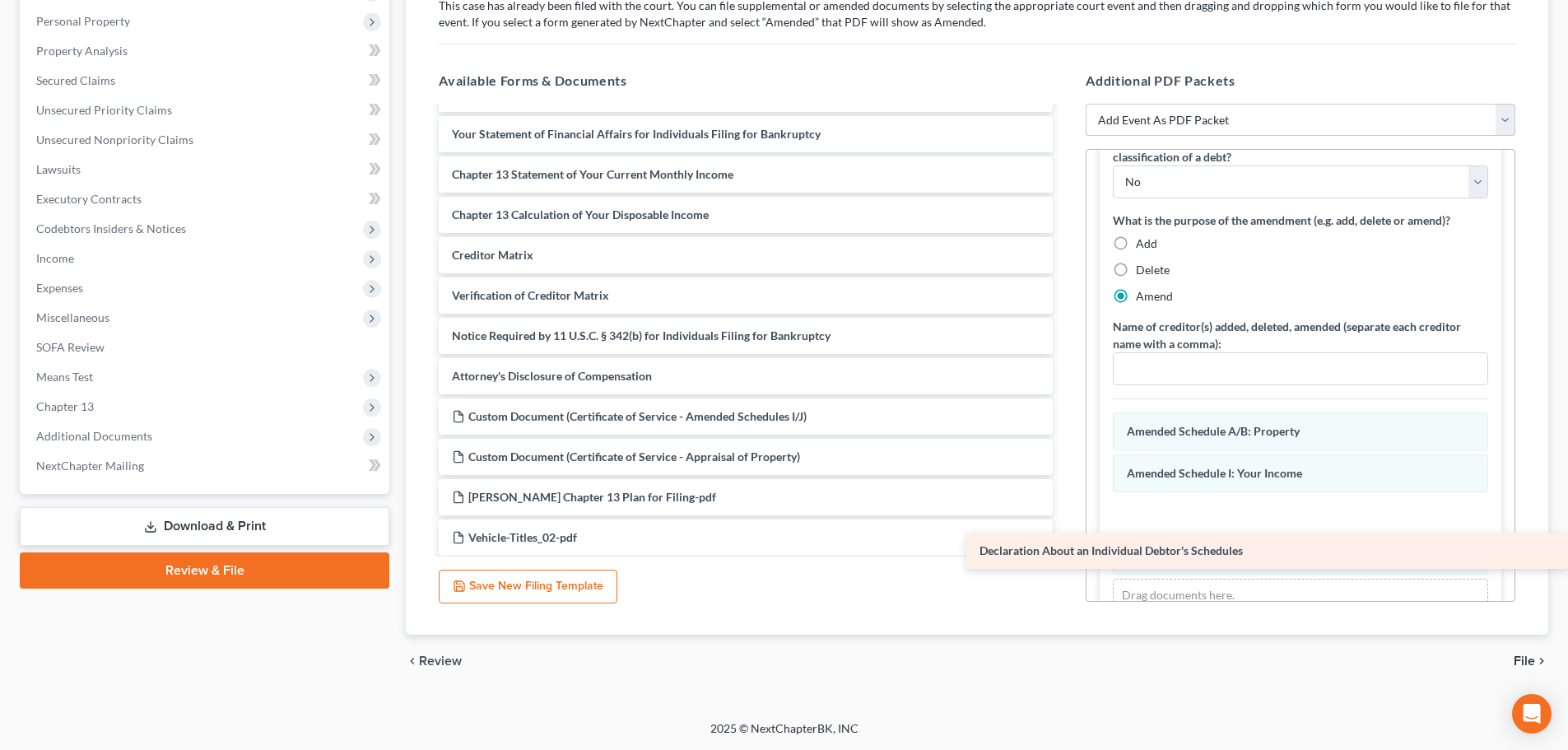
drag, startPoint x: 630, startPoint y: 138, endPoint x: 1204, endPoint y: 567, distance: 716.6
click at [1066, 567] on div "Declaration About an Individual Debtor's Schedules Voluntary Petition for Indiv…" at bounding box center [746, 678] width 640 height 1691
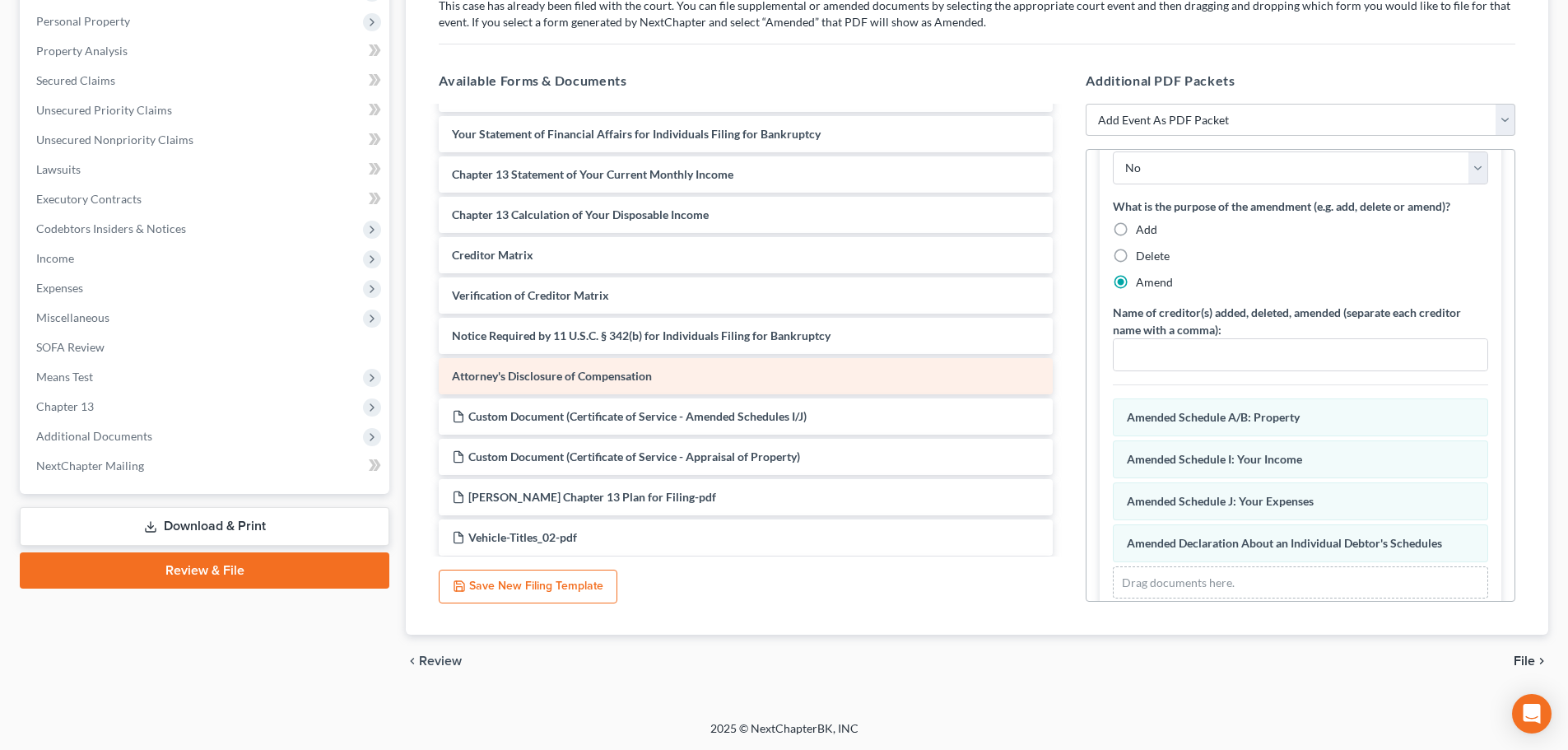
scroll to position [395, 0]
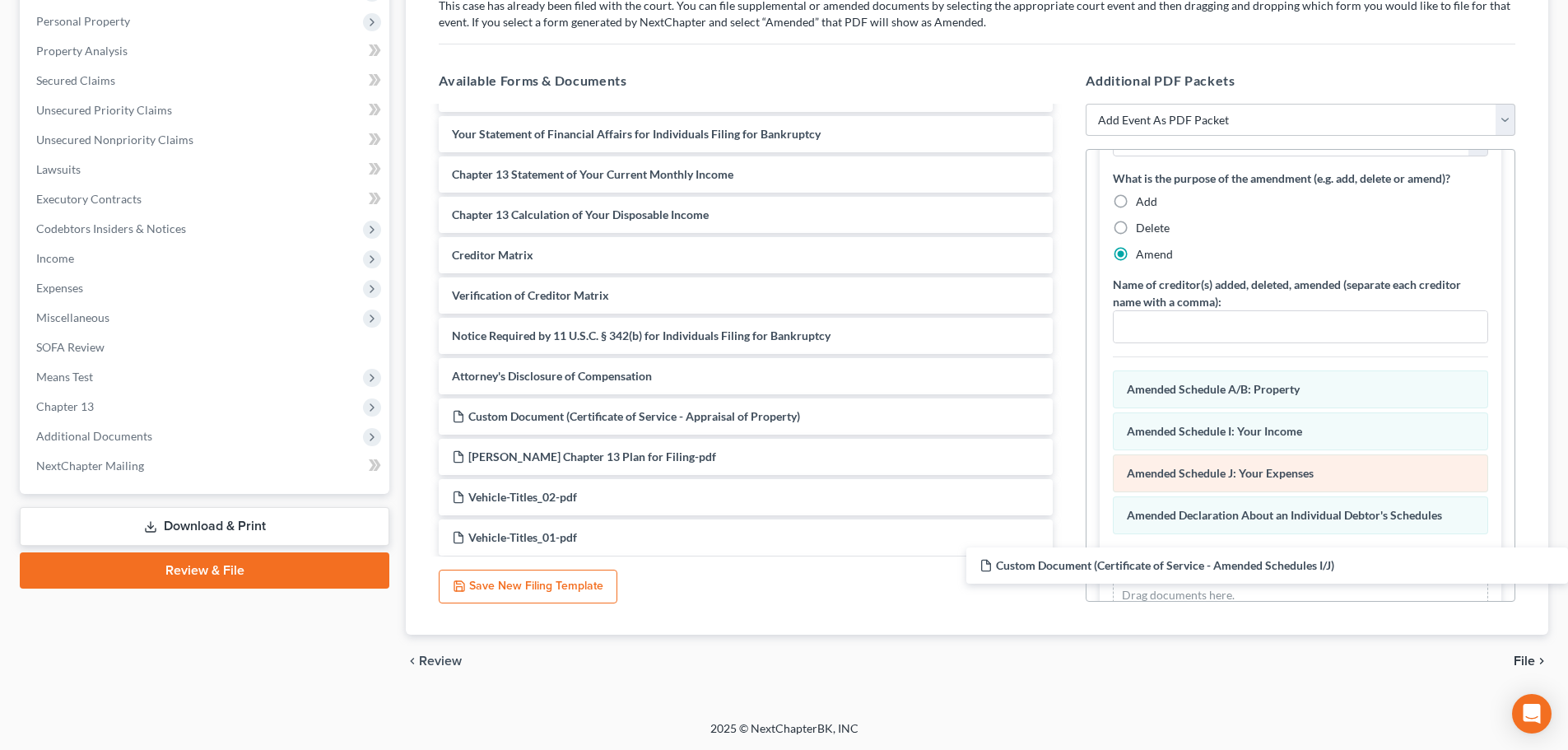
drag, startPoint x: 584, startPoint y: 423, endPoint x: 1290, endPoint y: 461, distance: 707.0
click at [1066, 575] on div "Custom Document (Certificate of Service - Amended Schedules I/J) Voluntary Peti…" at bounding box center [746, 658] width 640 height 1650
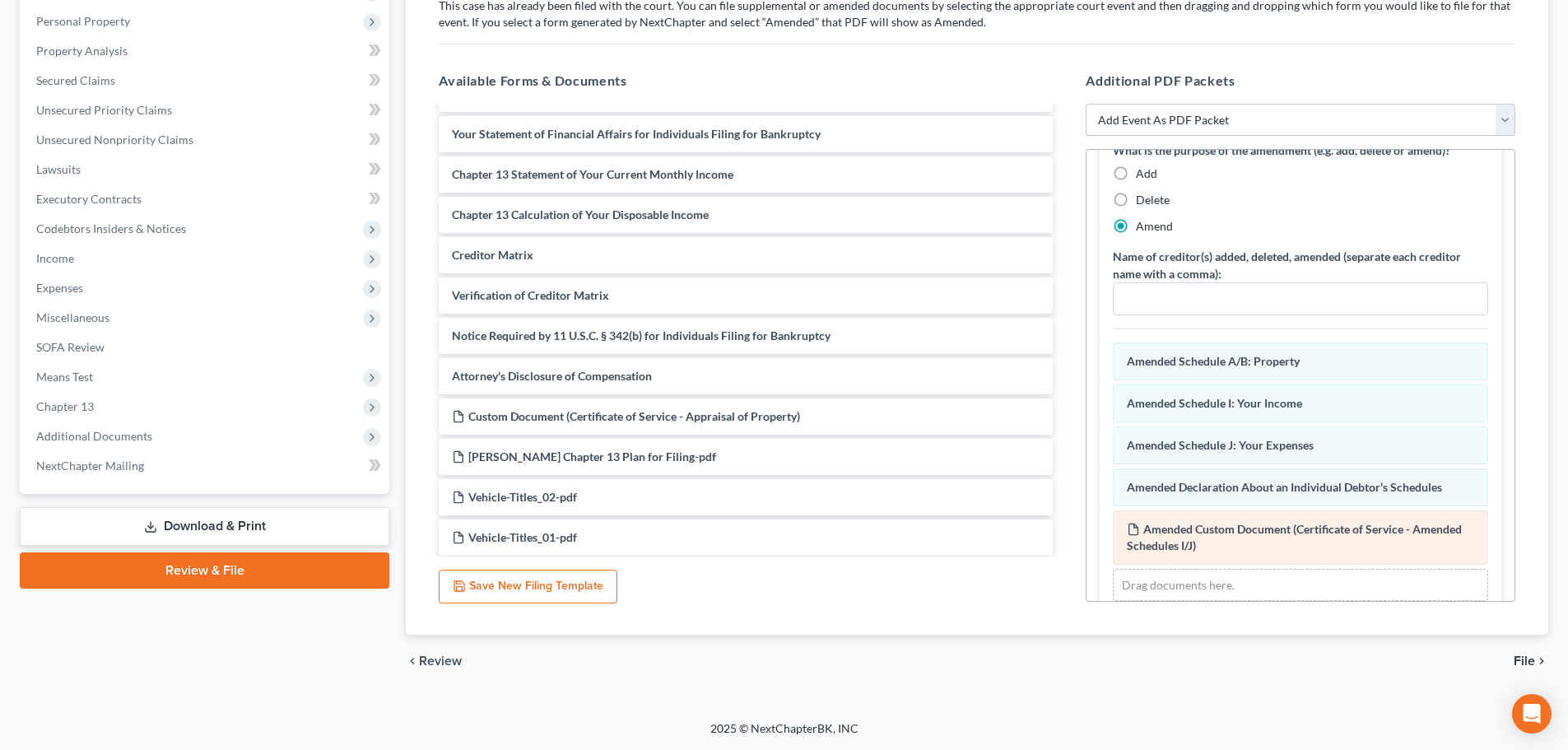
scroll to position [453, 0]
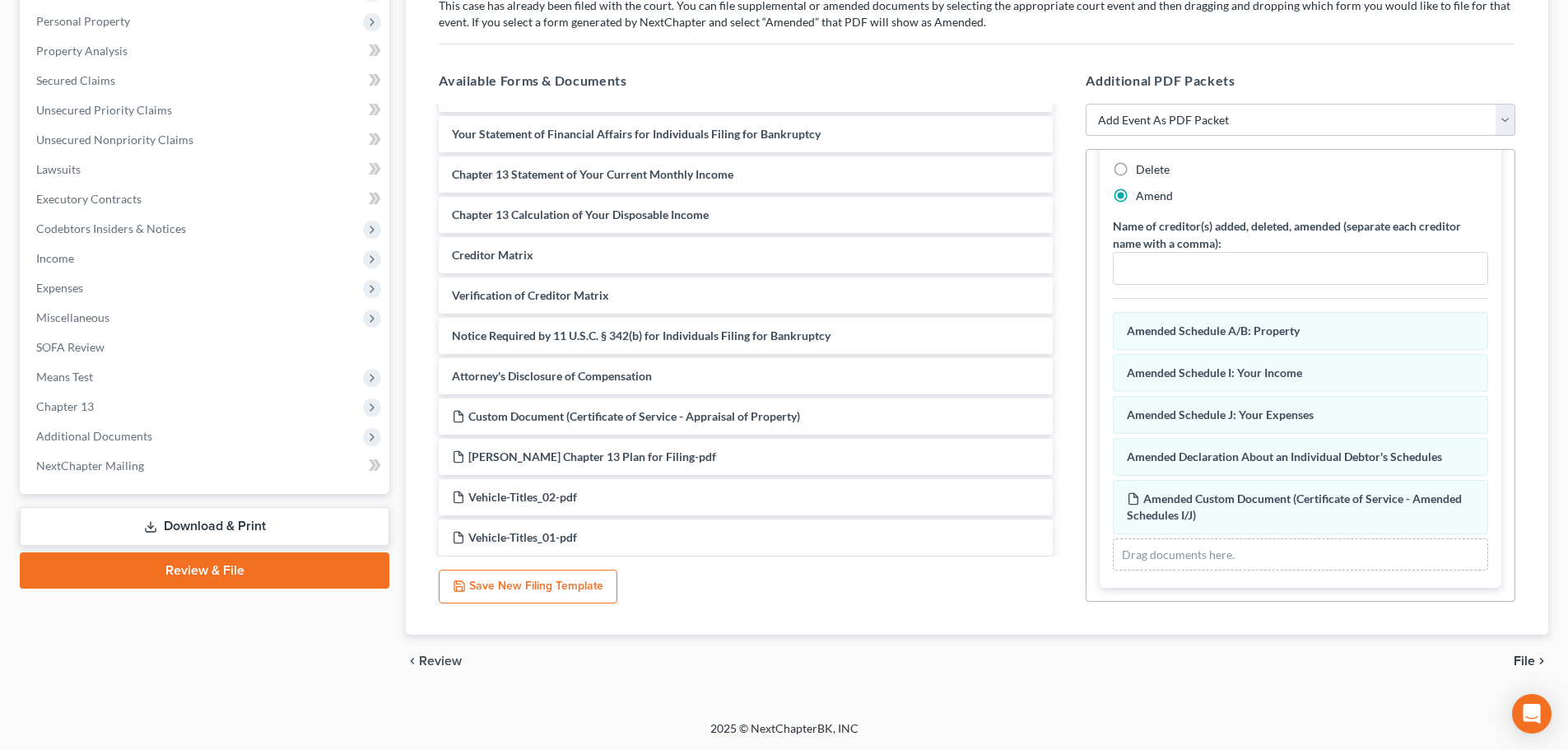
click at [1524, 656] on span "File" at bounding box center [1524, 662] width 21 height 13
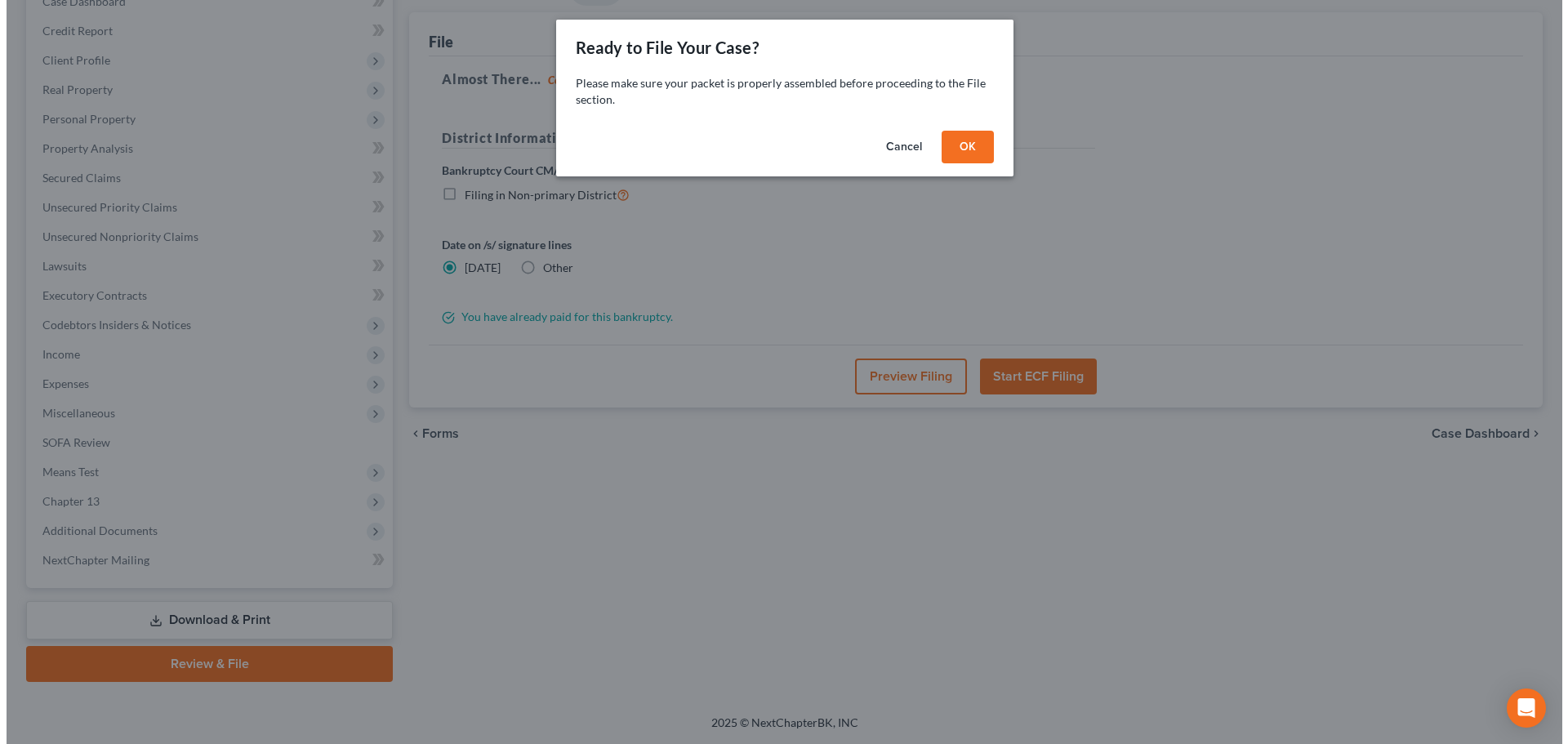
scroll to position [183, 0]
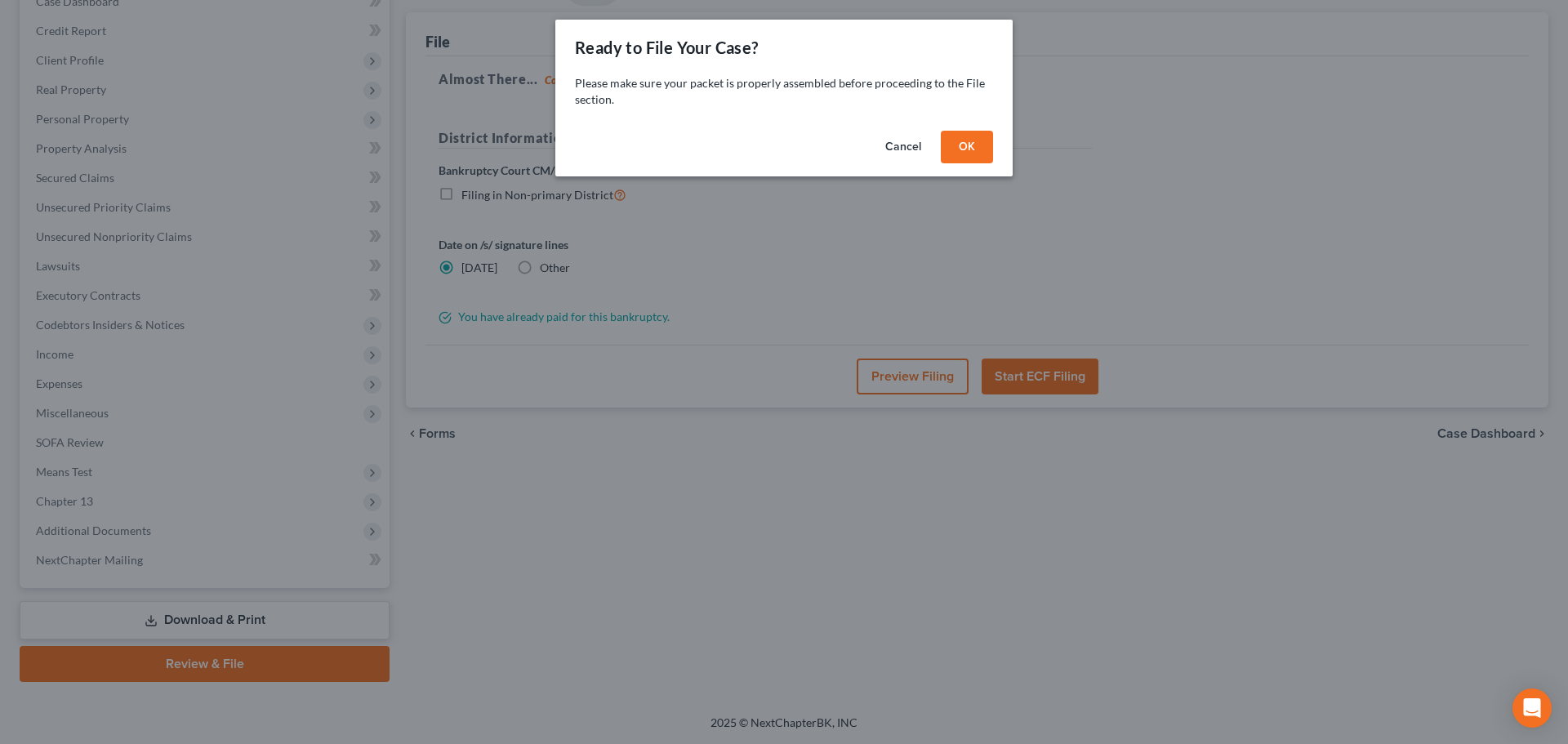
click at [967, 144] on button "OK" at bounding box center [967, 147] width 52 height 32
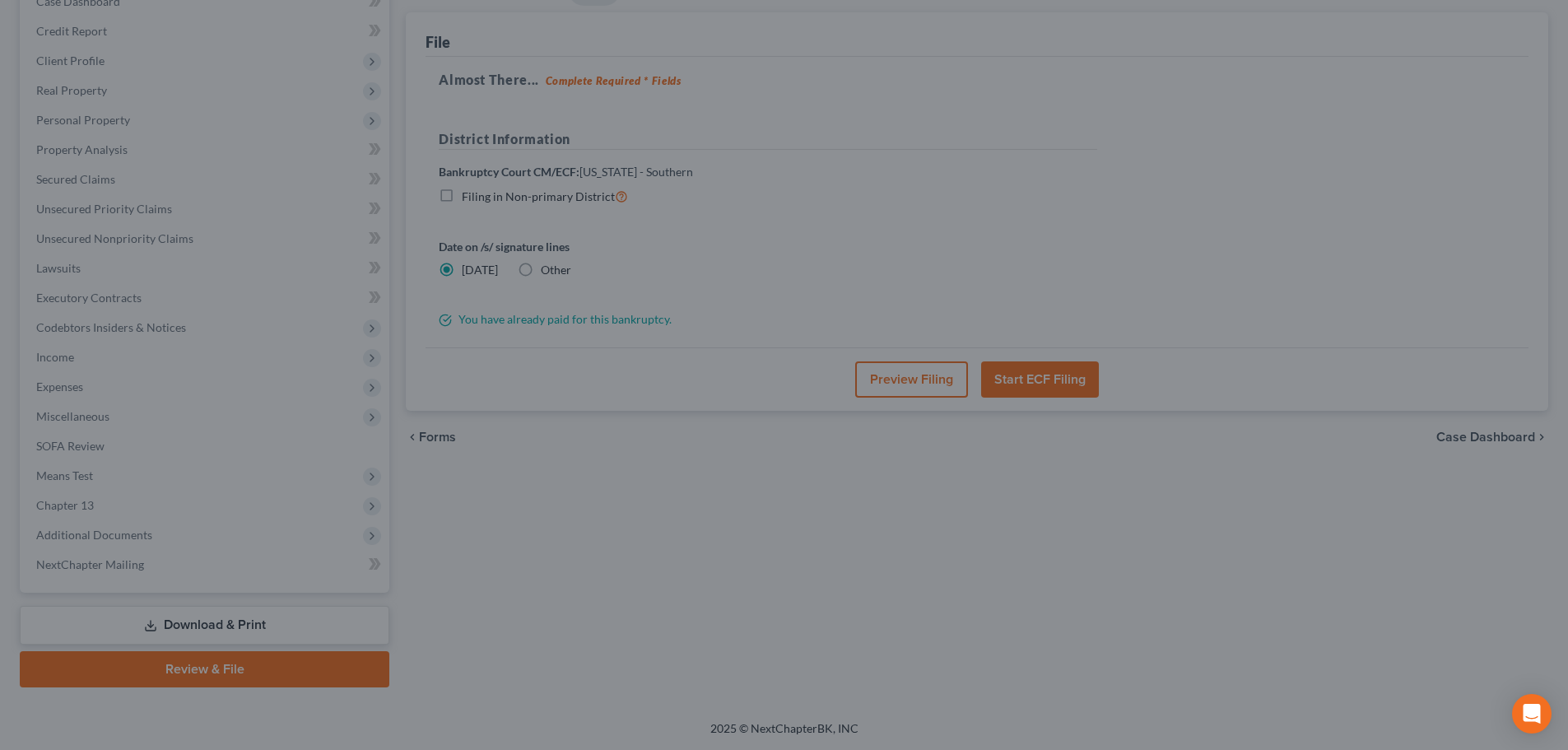
click at [889, 387] on button "Preview Filing" at bounding box center [911, 379] width 113 height 36
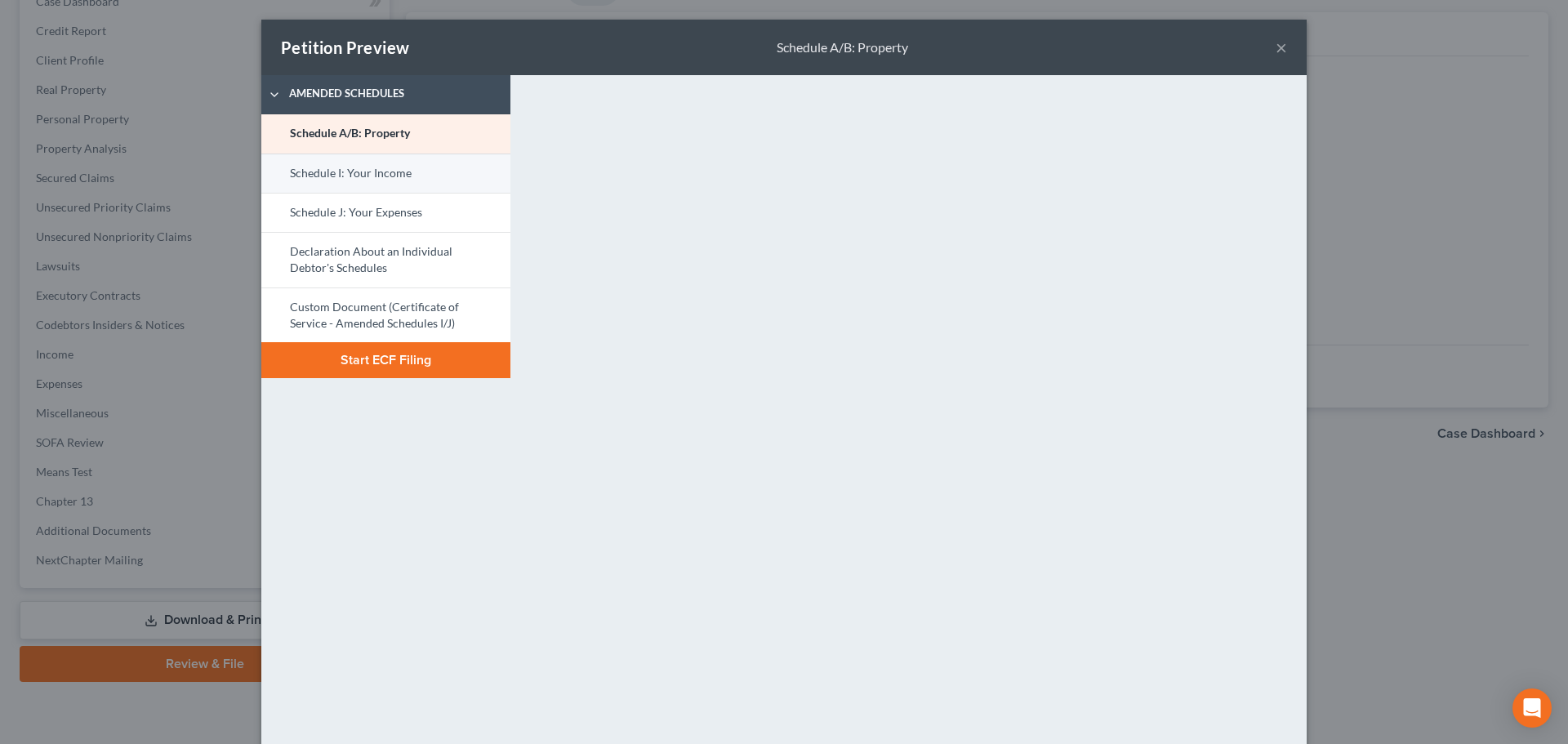
click at [376, 182] on link "Schedule I: Your Income" at bounding box center [386, 173] width 249 height 39
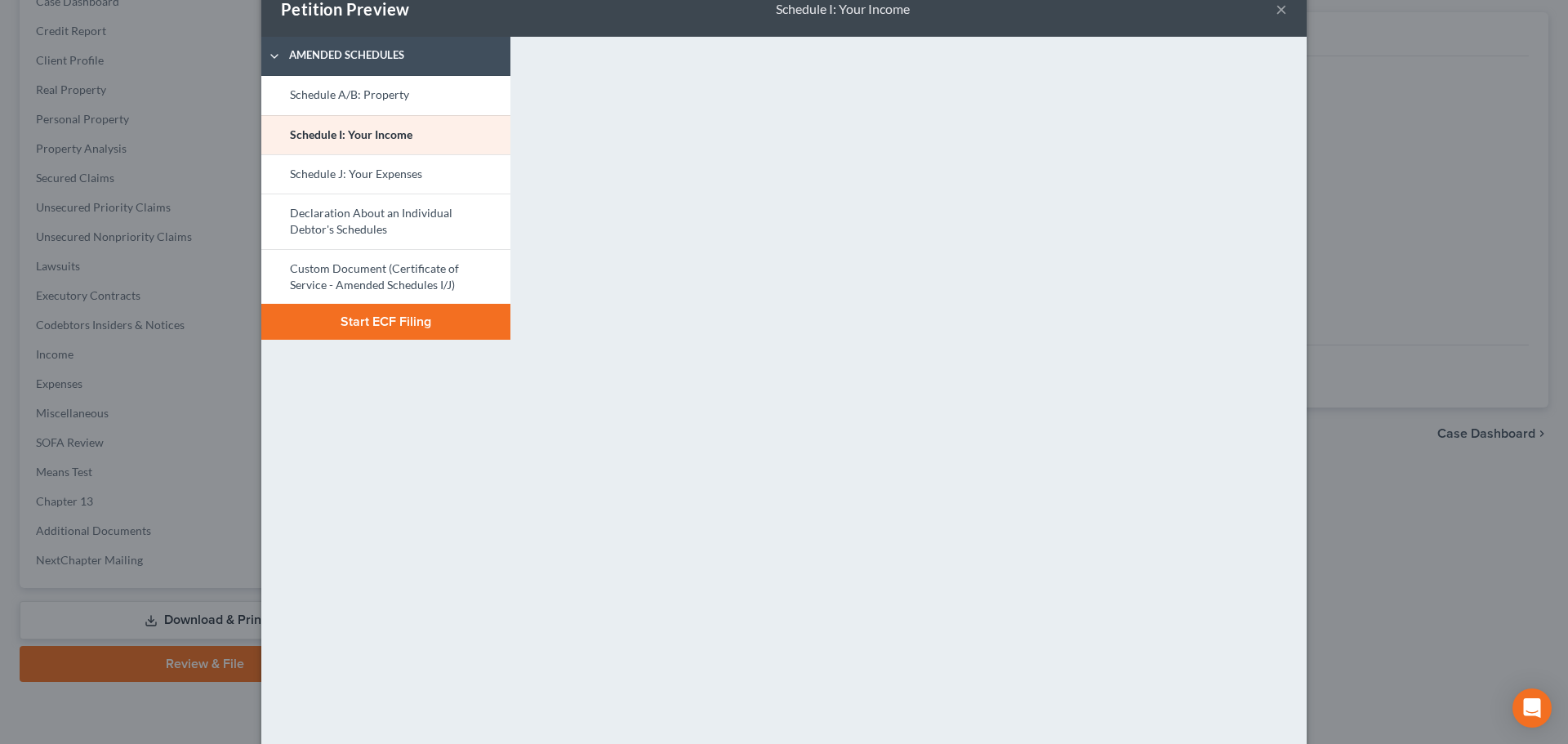
scroll to position [86, 0]
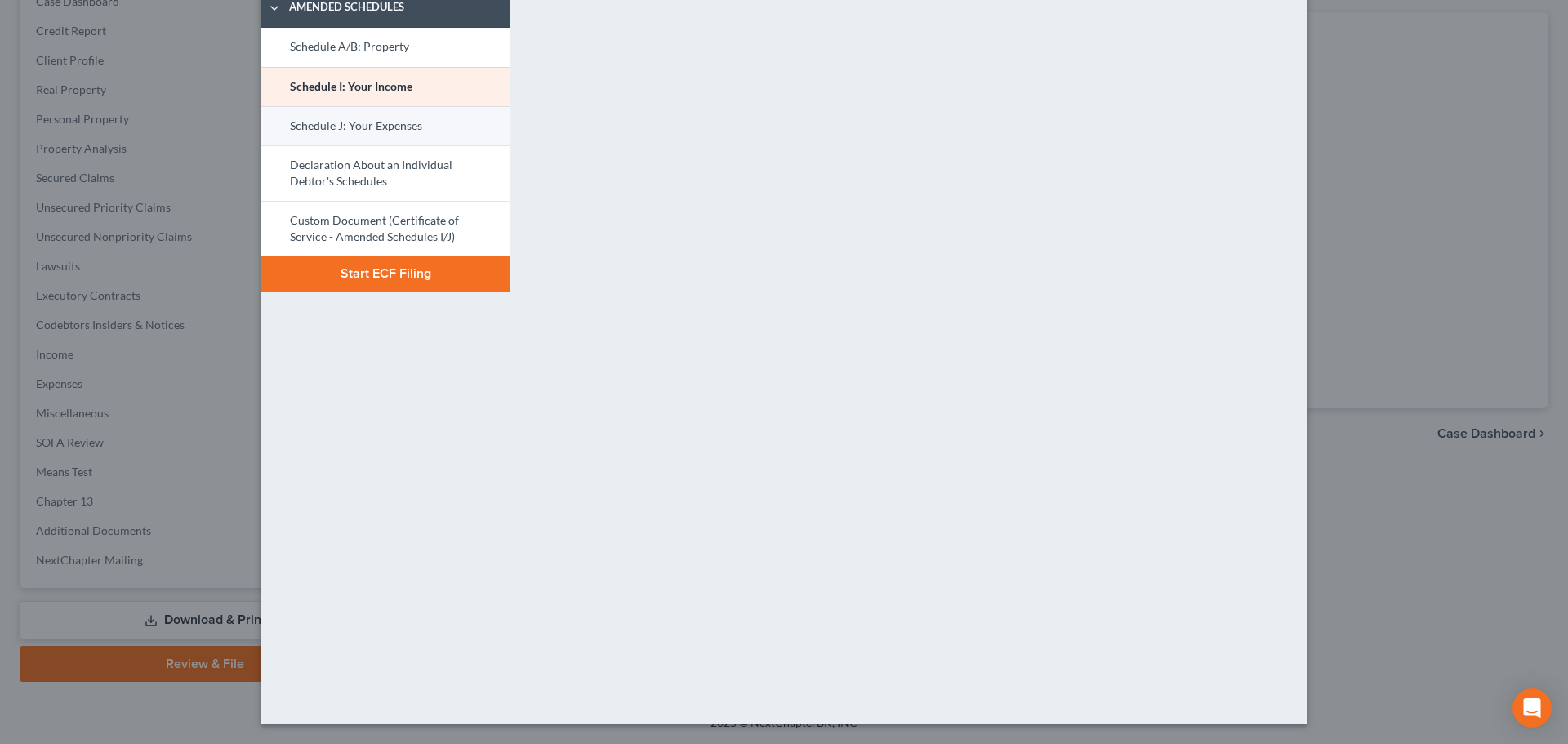
click at [393, 124] on link "Schedule J: Your Expenses" at bounding box center [386, 125] width 249 height 39
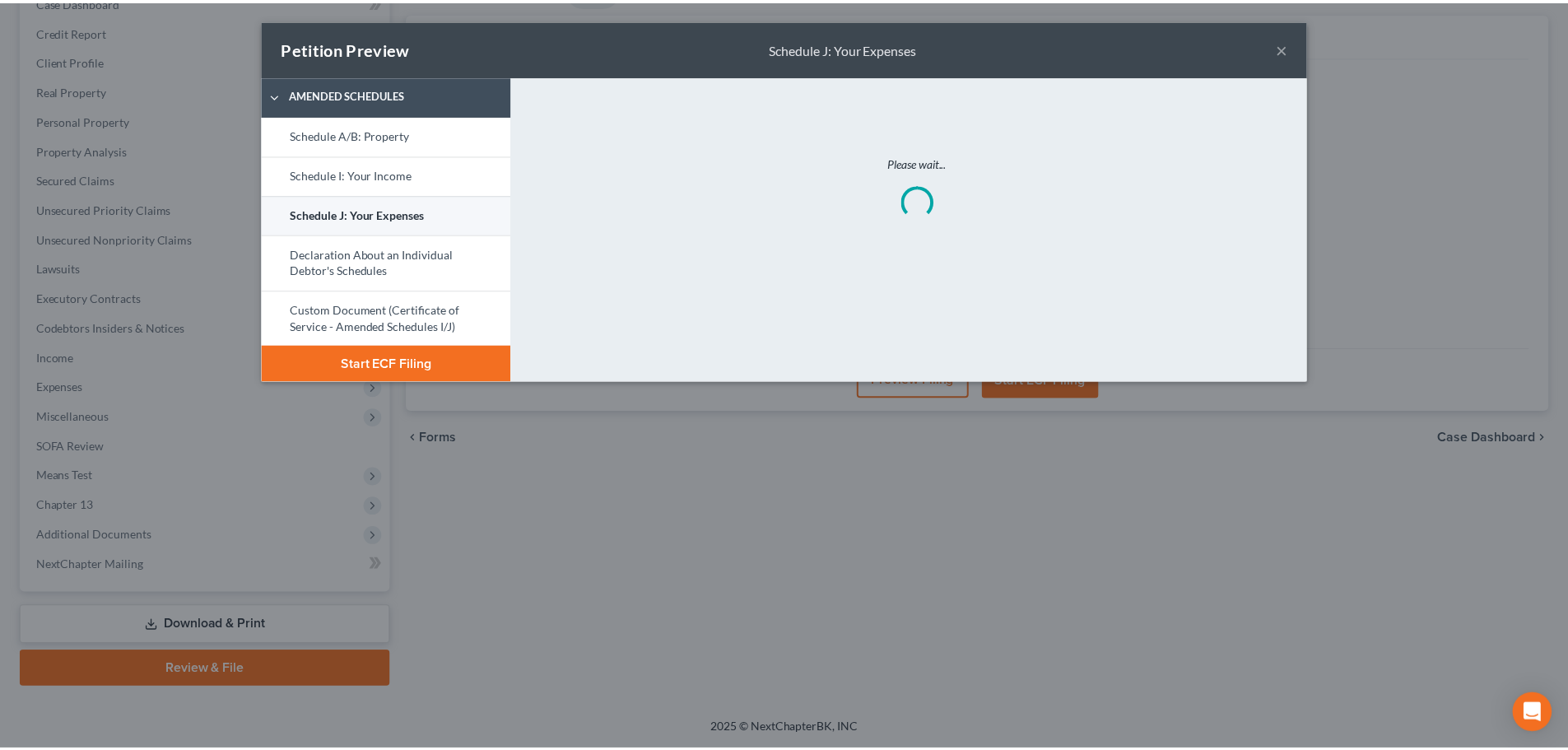
scroll to position [0, 0]
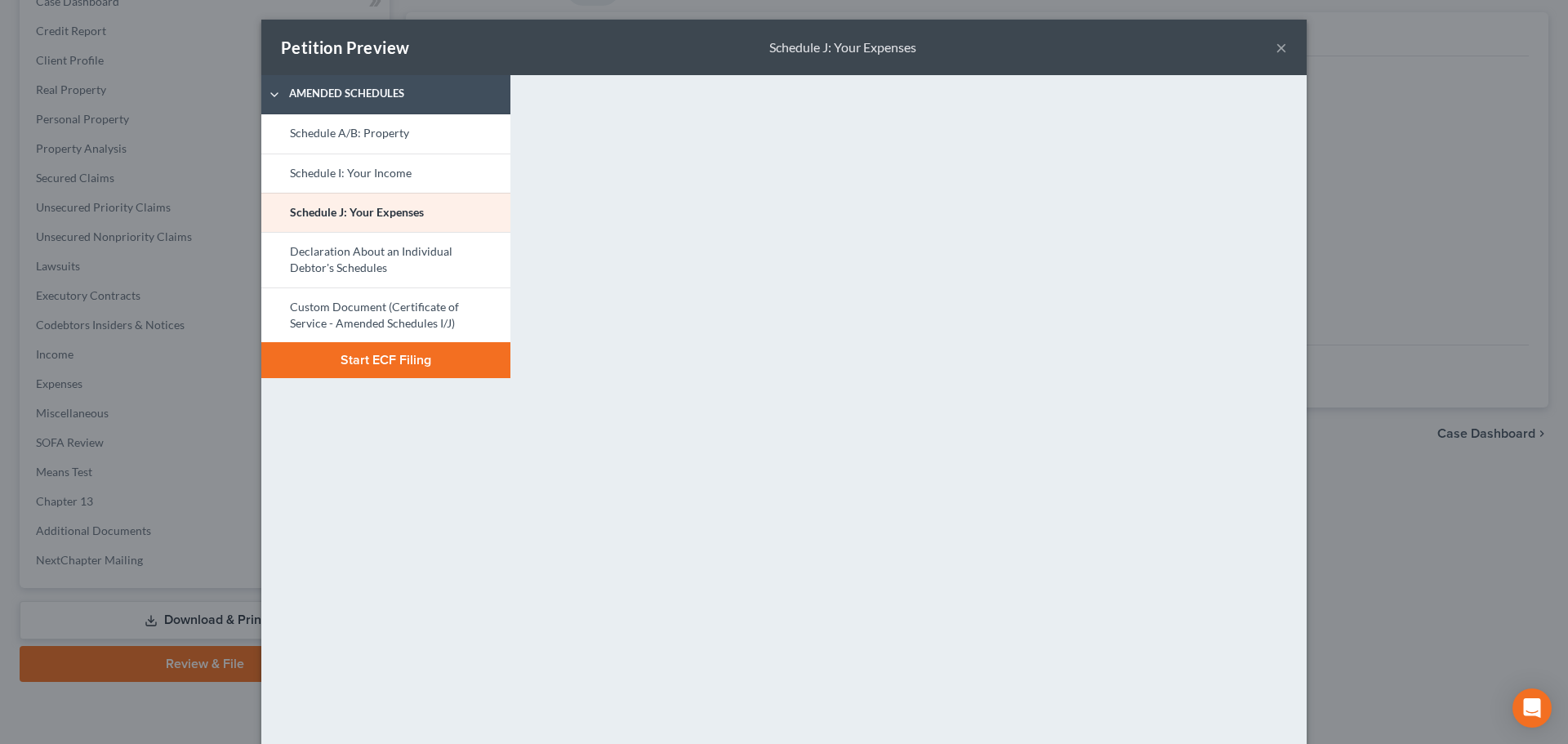
click at [1275, 46] on button "×" at bounding box center [1281, 48] width 11 height 20
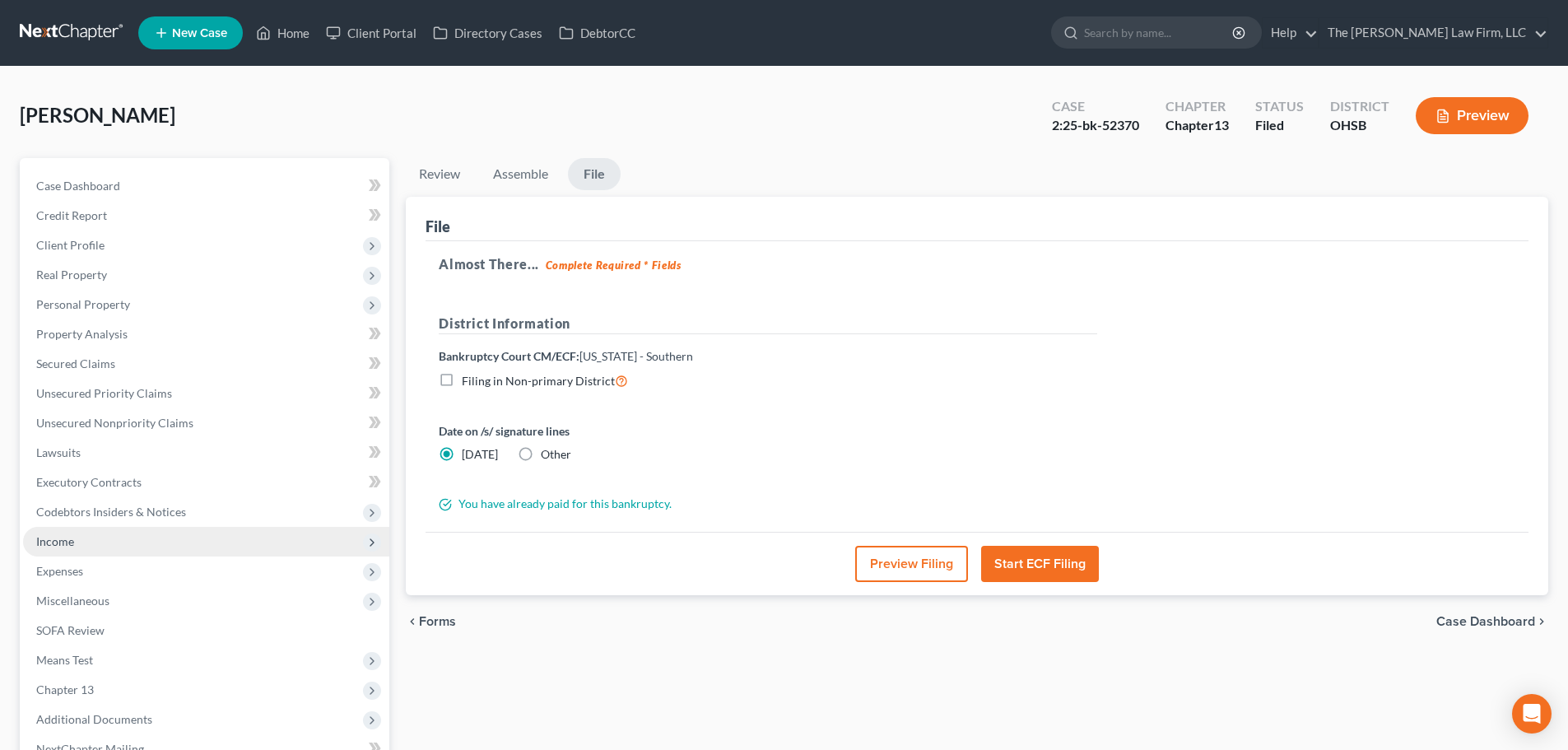
click at [56, 534] on span "Income" at bounding box center [56, 541] width 38 height 14
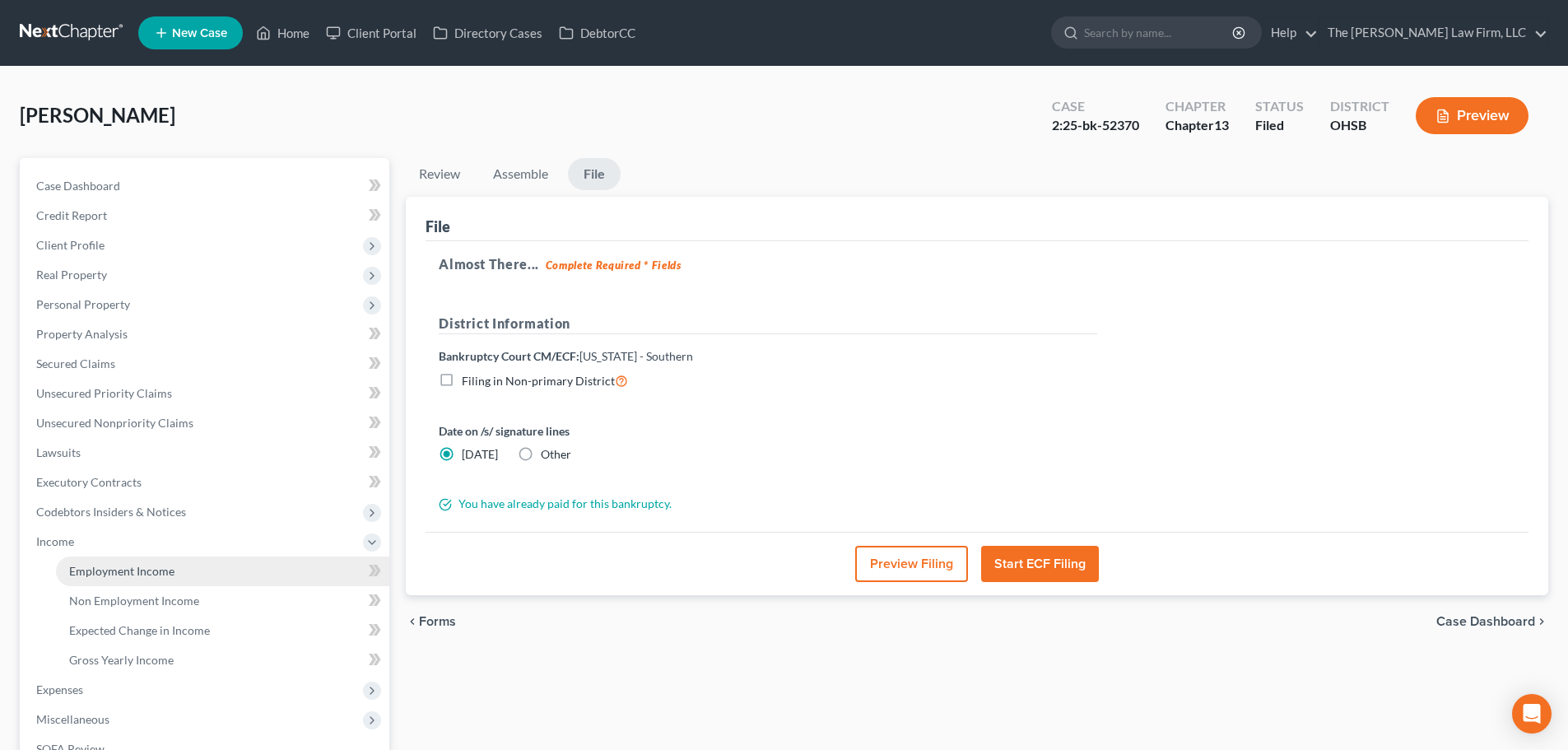
click at [125, 565] on span "Employment Income" at bounding box center [122, 571] width 105 height 14
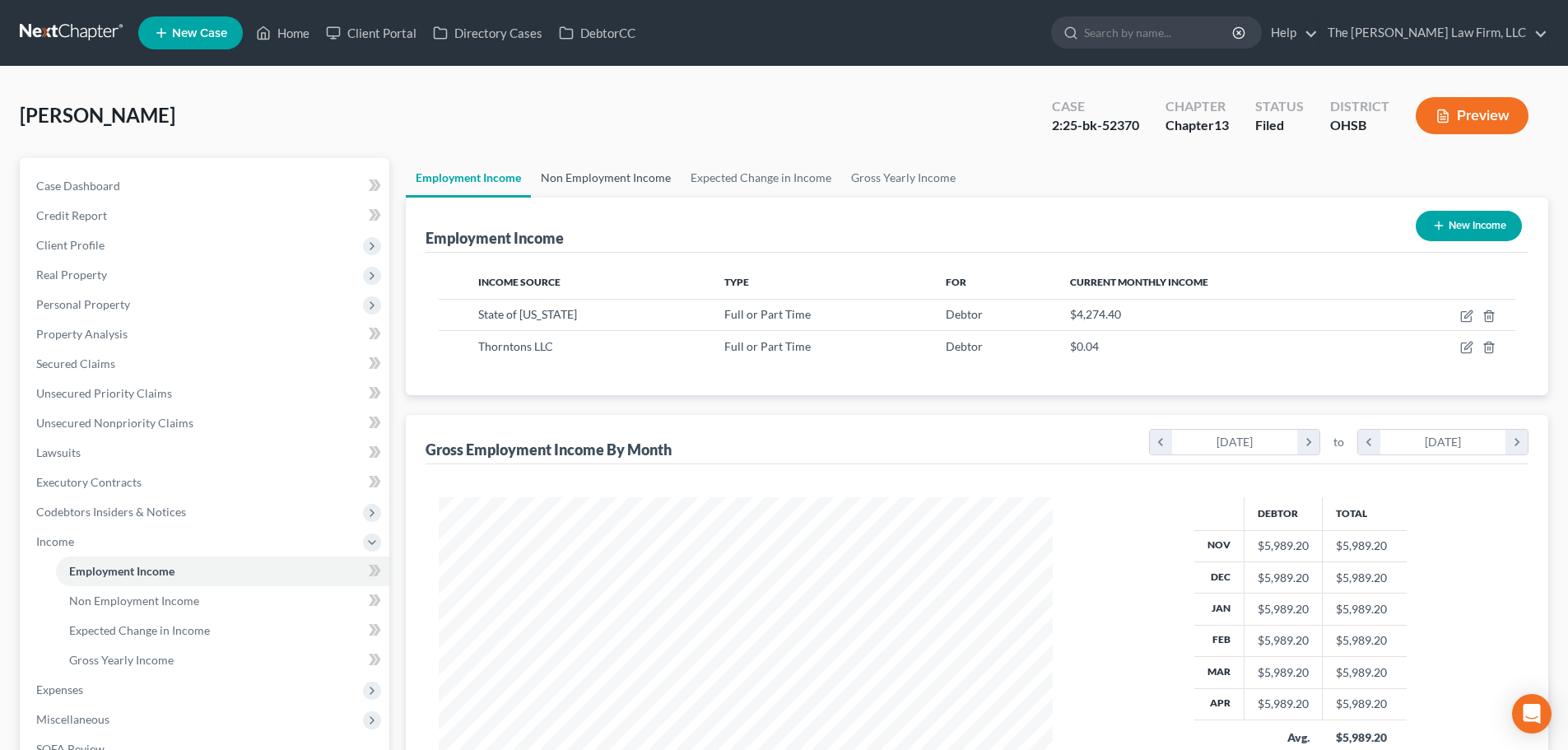
scroll to position [307, 647]
click at [645, 165] on link "Non Employment Income" at bounding box center [606, 177] width 149 height 39
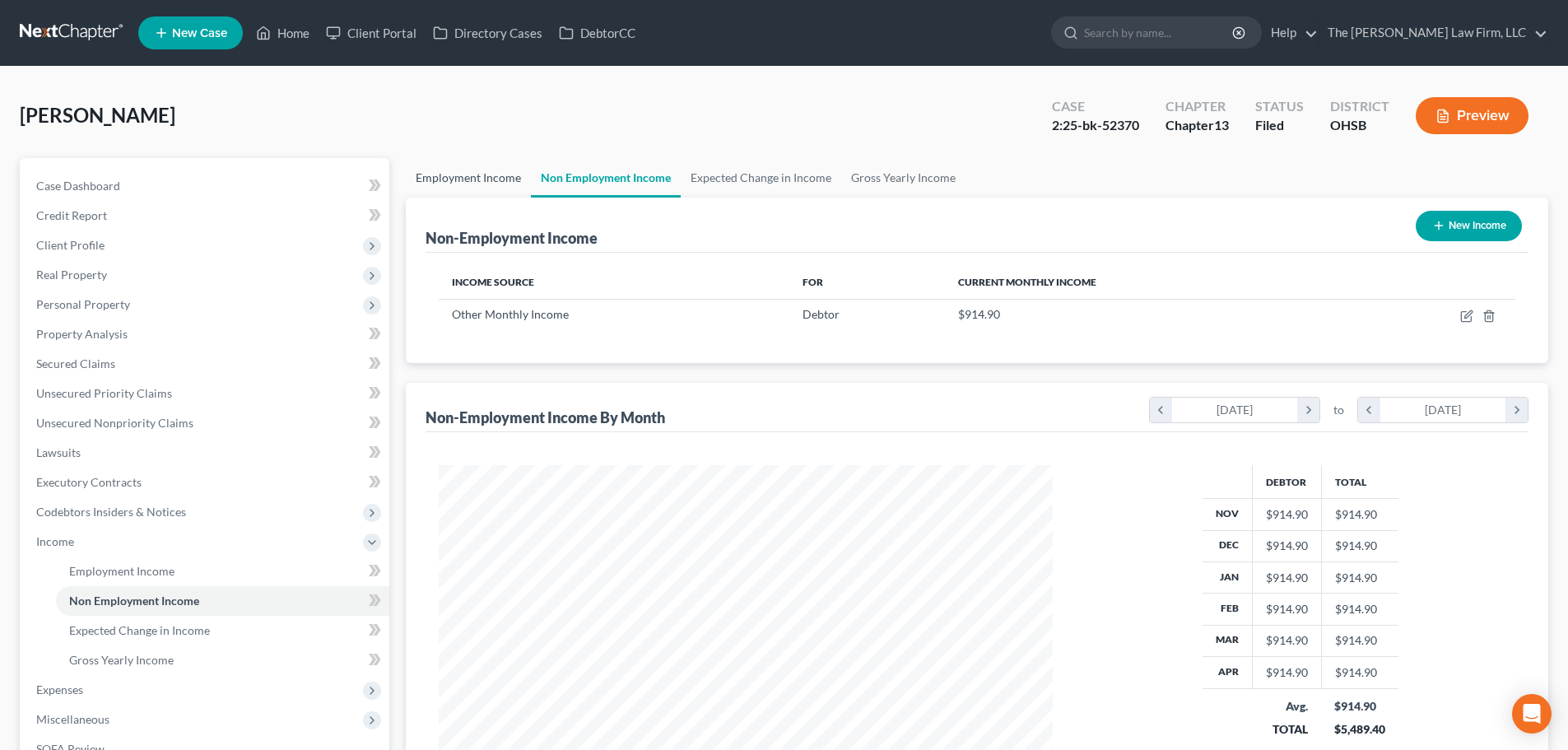
scroll to position [307, 647]
click at [473, 176] on link "Employment Income" at bounding box center [468, 177] width 125 height 39
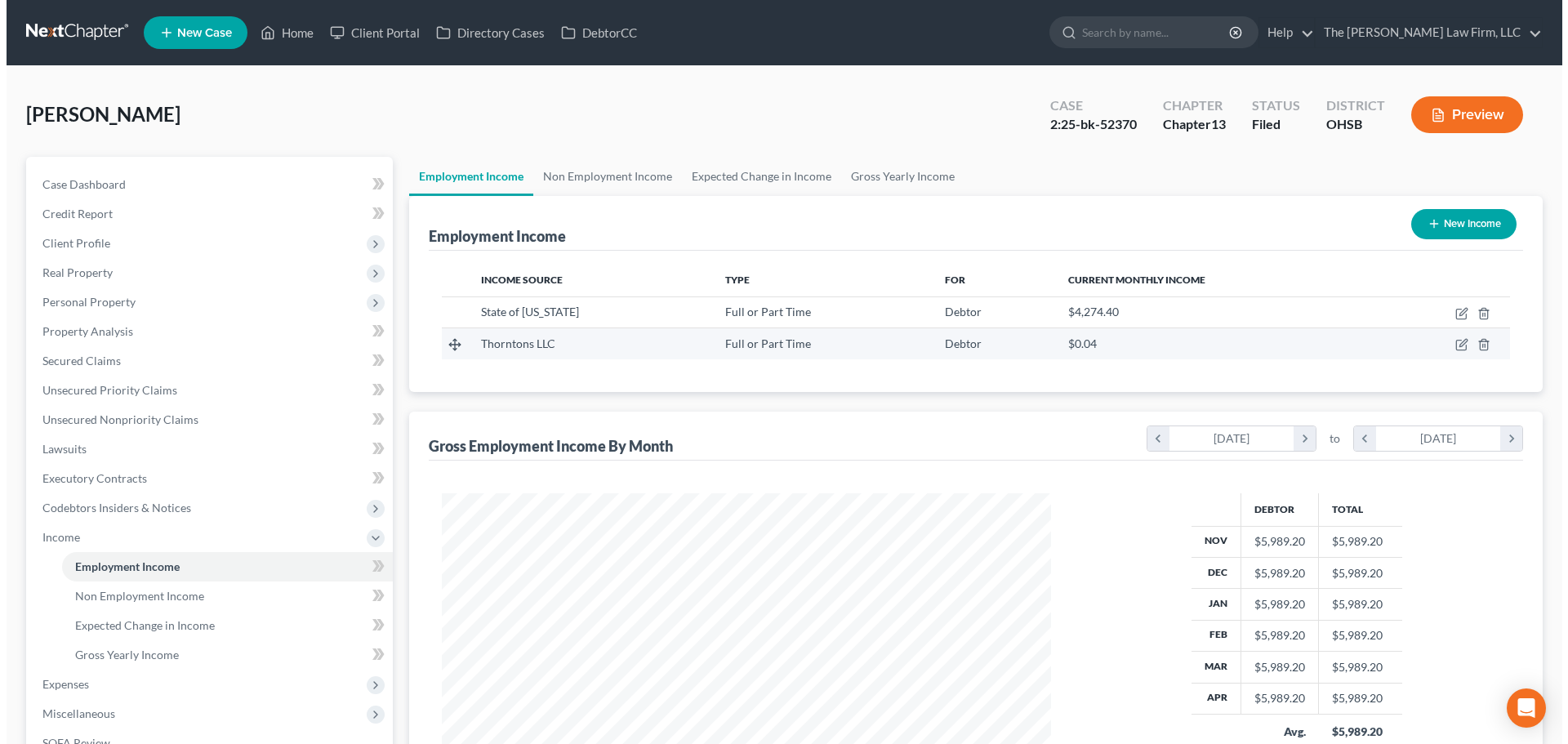
scroll to position [305, 642]
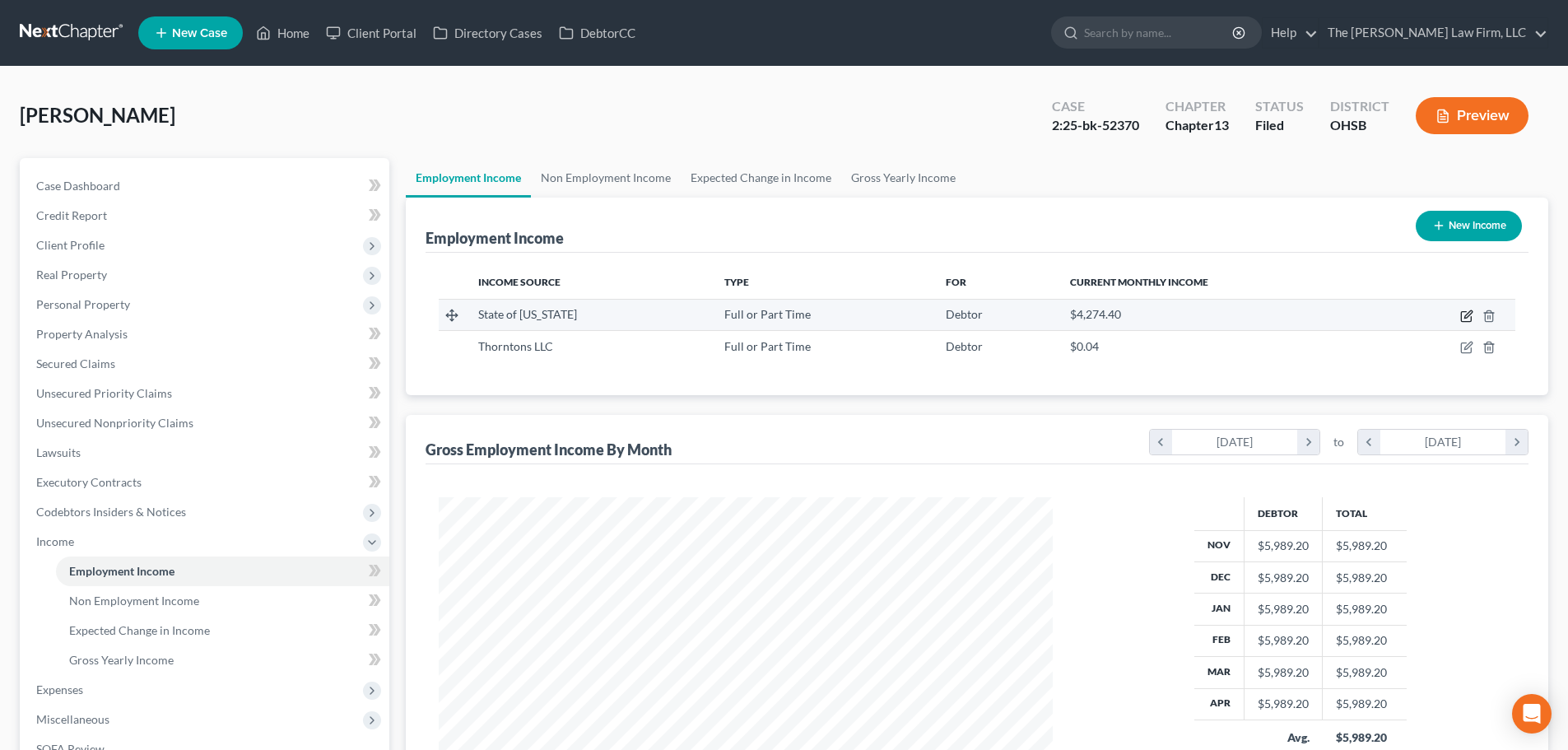
click at [1463, 313] on icon "button" at bounding box center [1467, 316] width 13 height 13
select select "0"
select select "36"
select select "2"
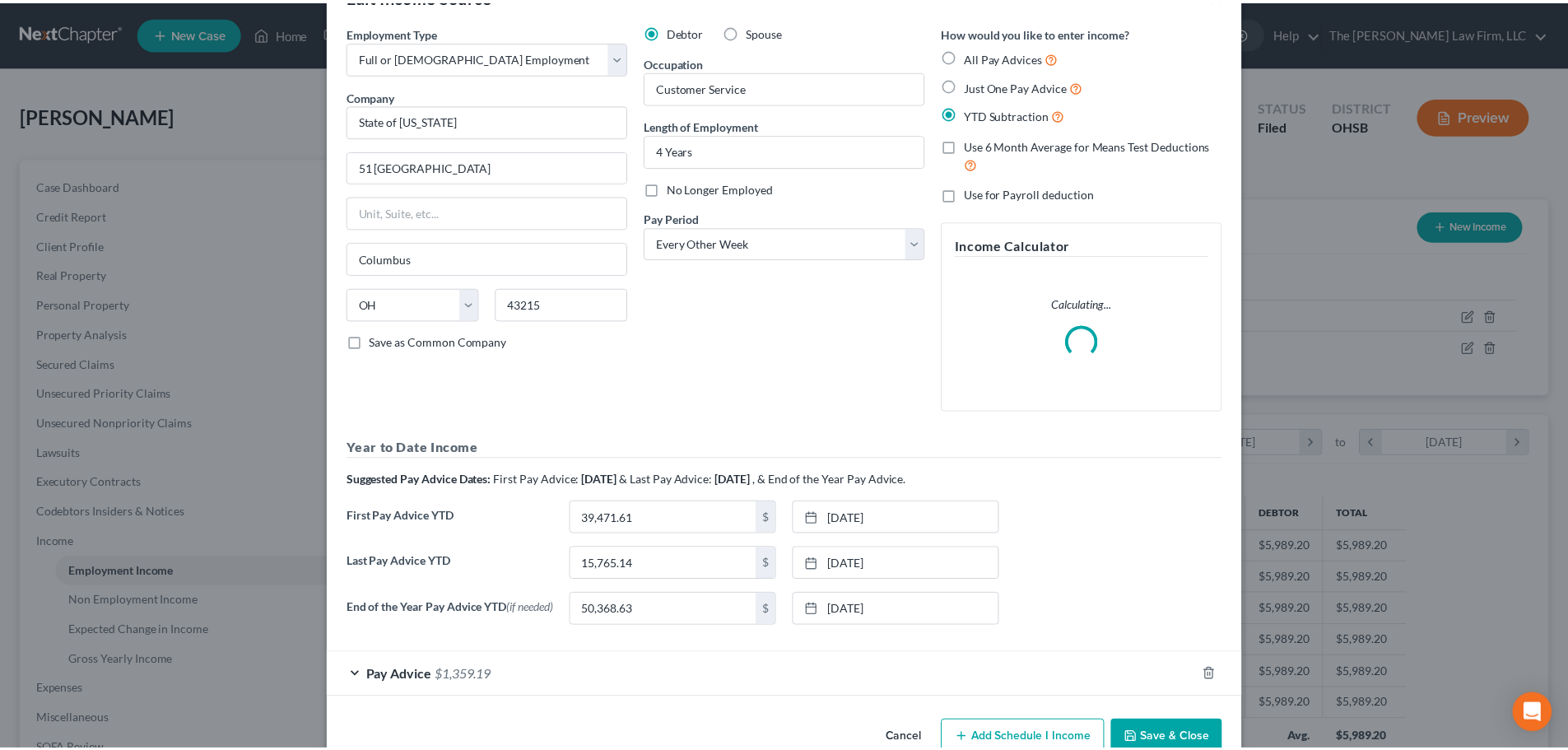
scroll to position [0, 0]
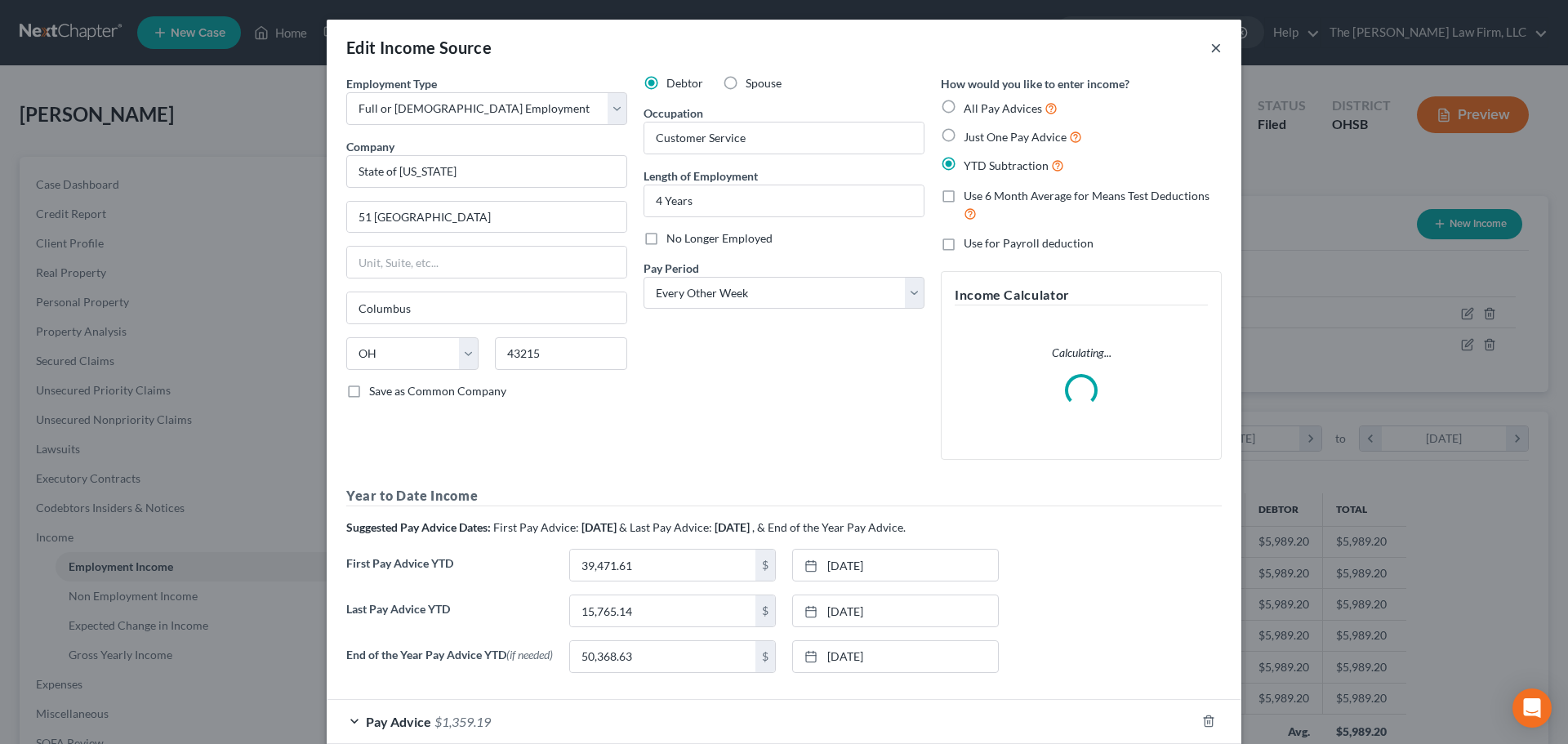
click at [1210, 43] on button "×" at bounding box center [1216, 48] width 11 height 20
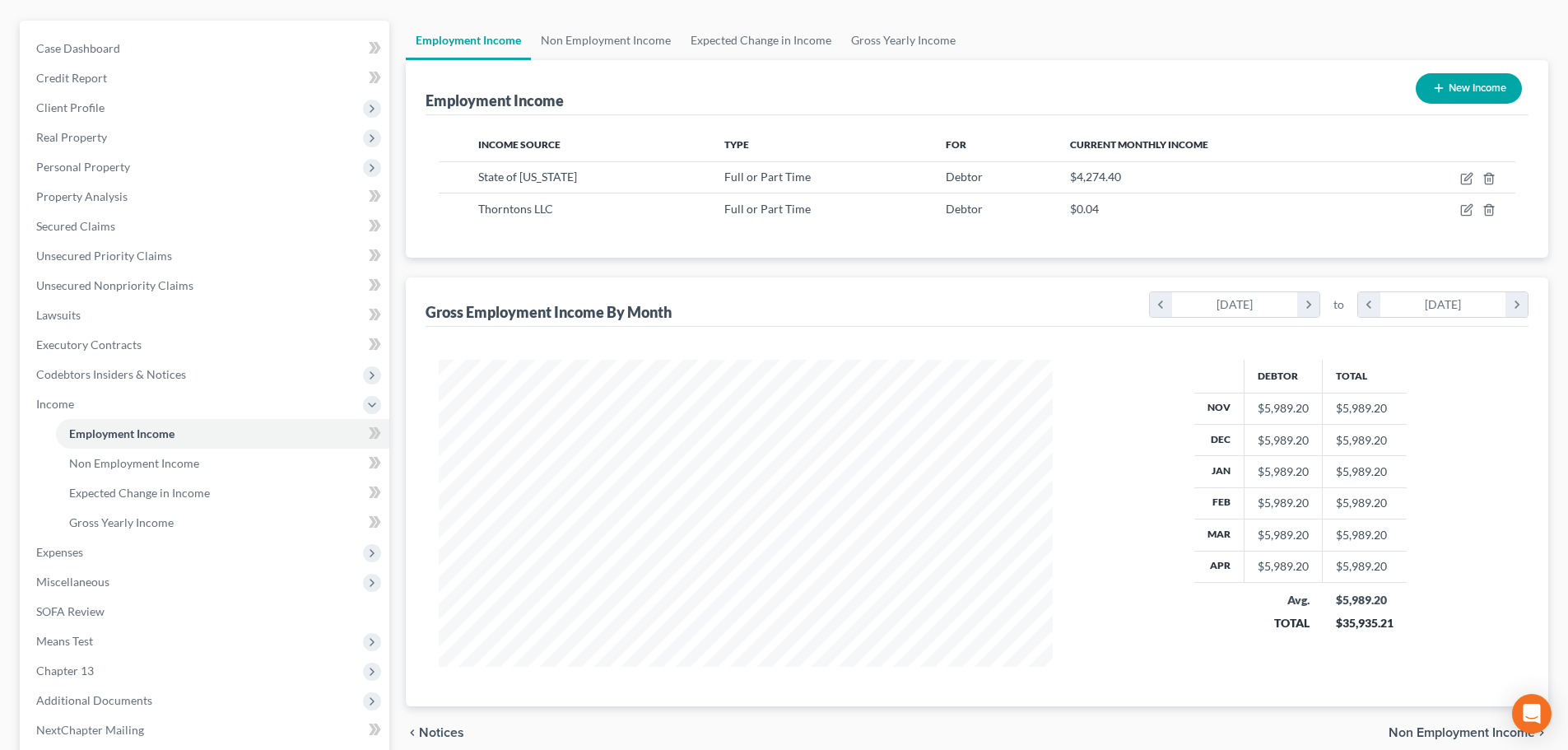
scroll to position [274, 0]
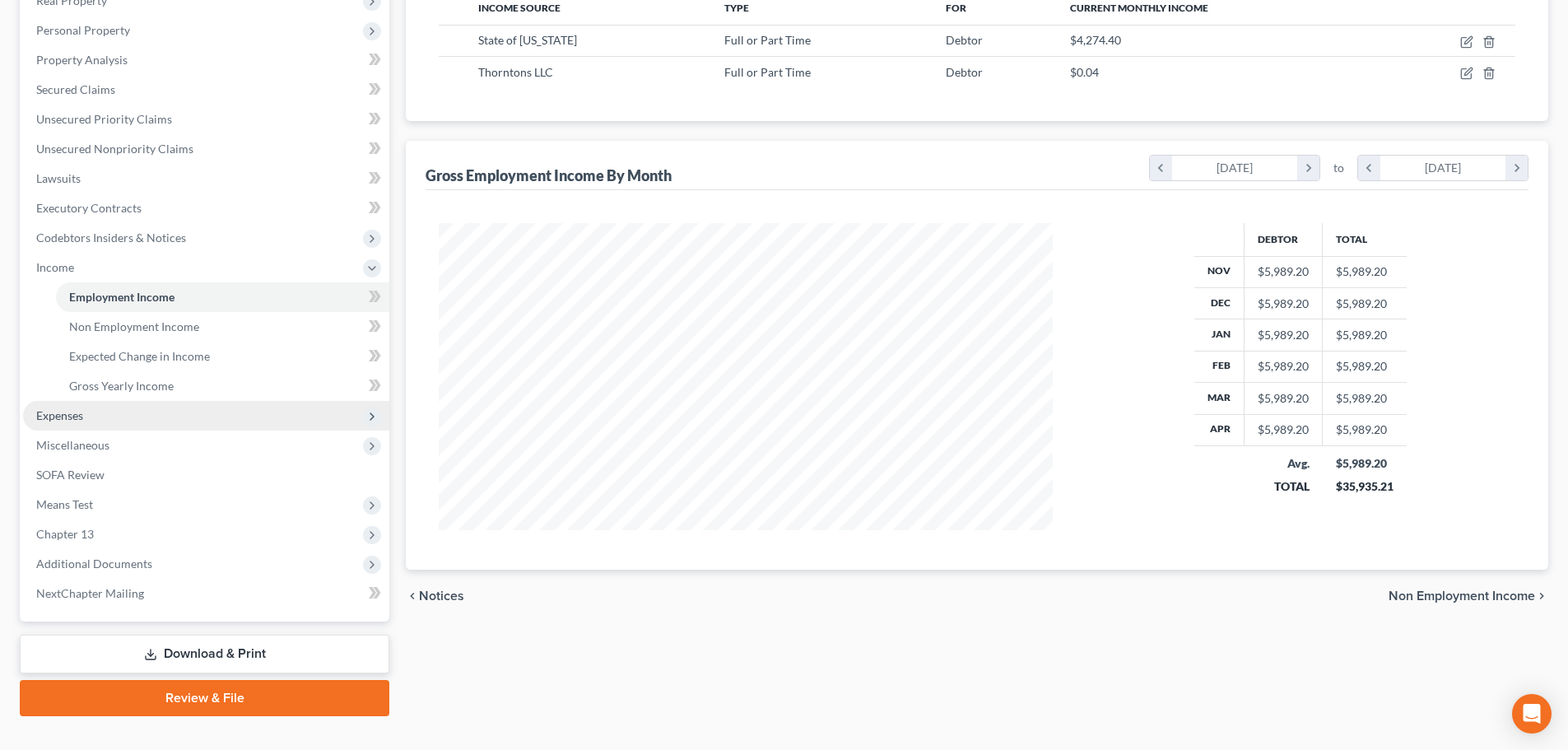
click at [91, 418] on span "Expenses" at bounding box center [206, 416] width 367 height 30
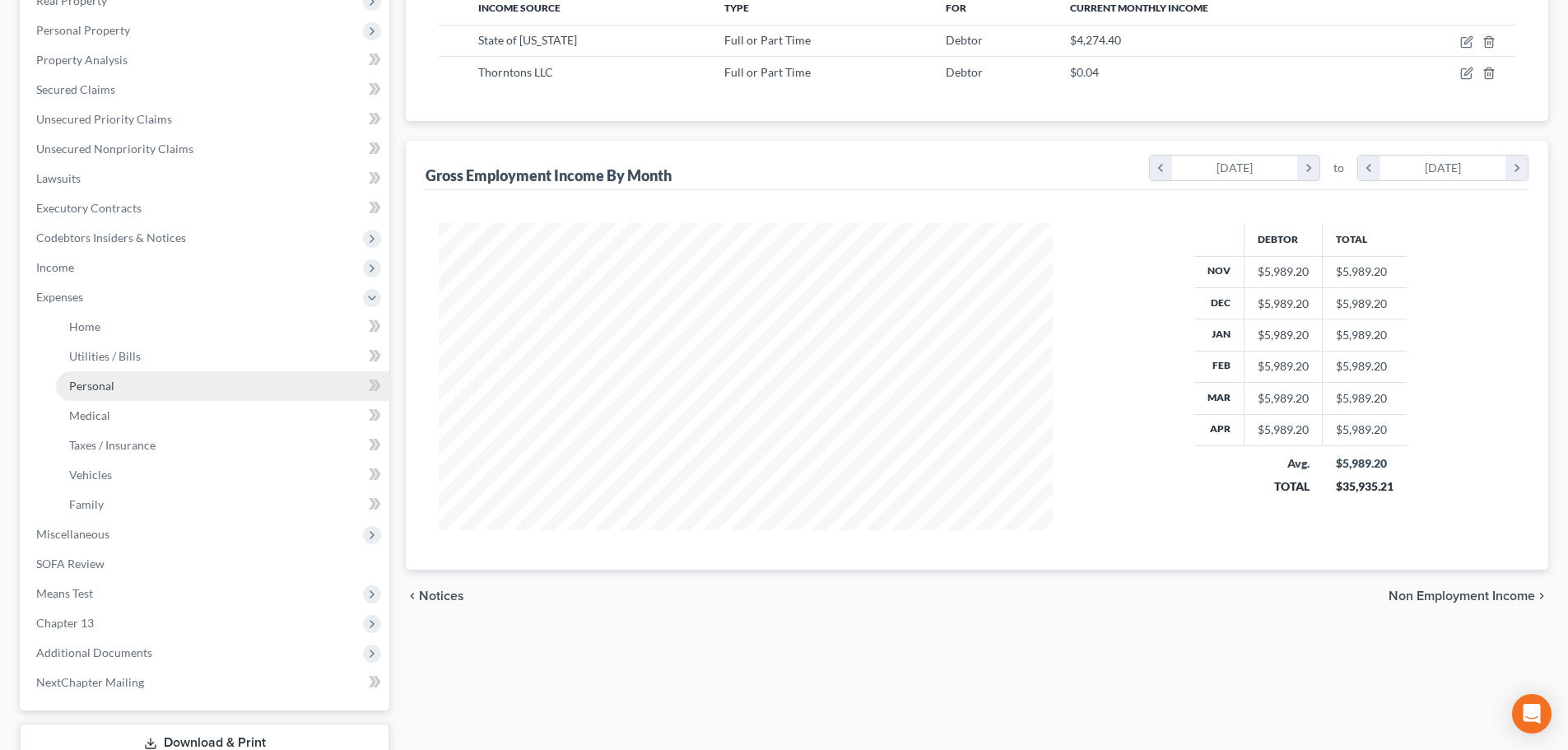
click at [105, 376] on link "Personal" at bounding box center [222, 386] width 333 height 30
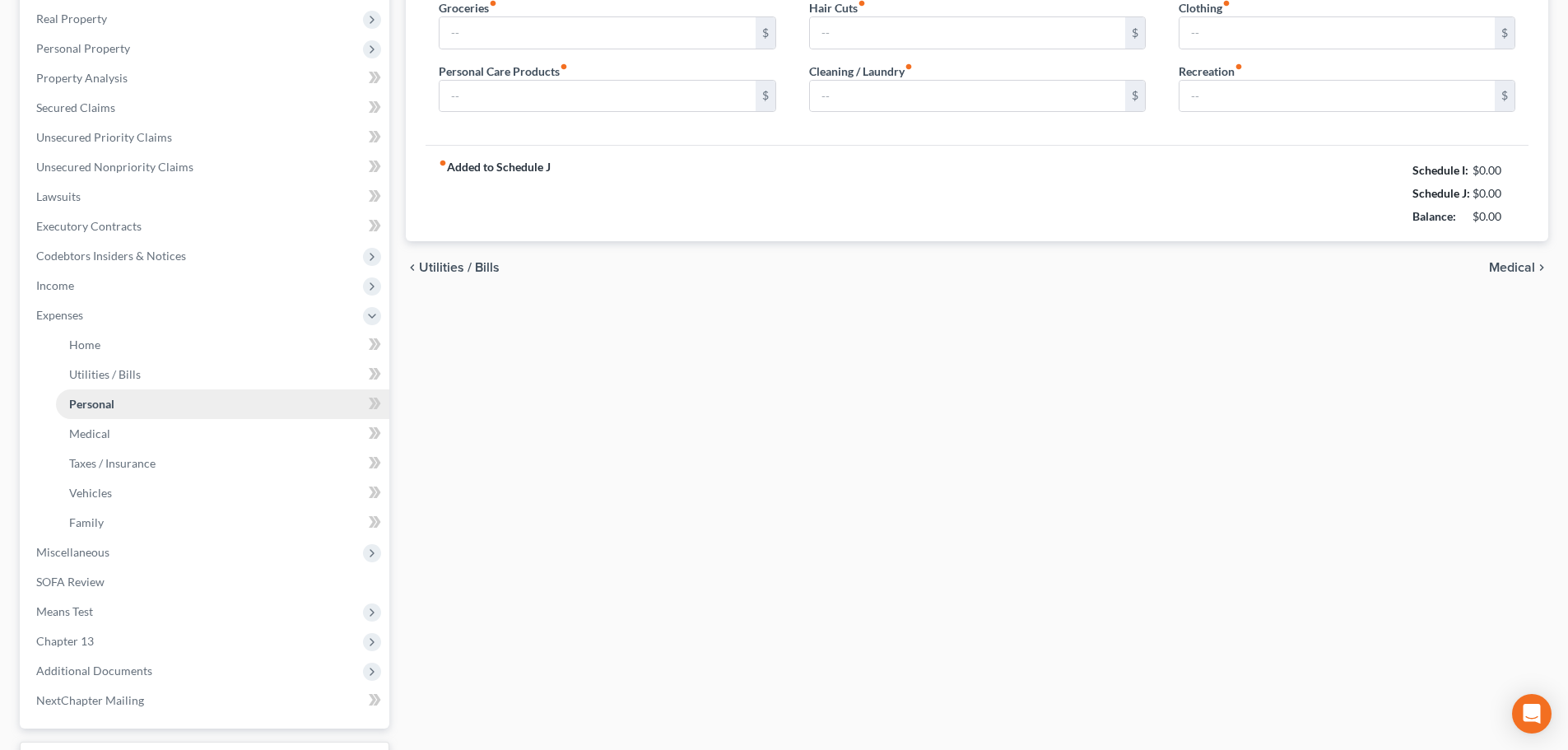
type input "650.00"
type input "120.00"
type input "80.00"
type input "90.00"
type input "150.00"
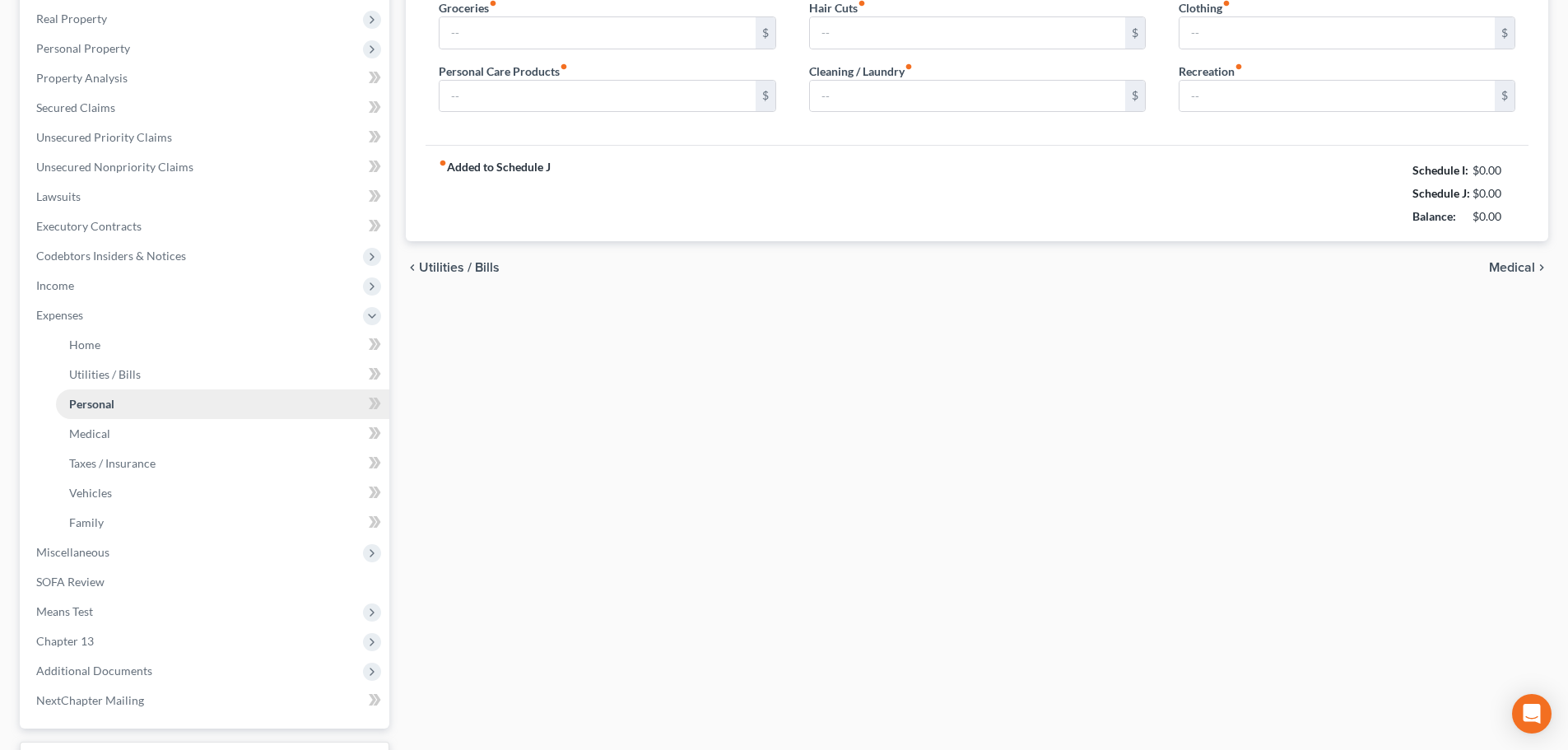
type input "200.00"
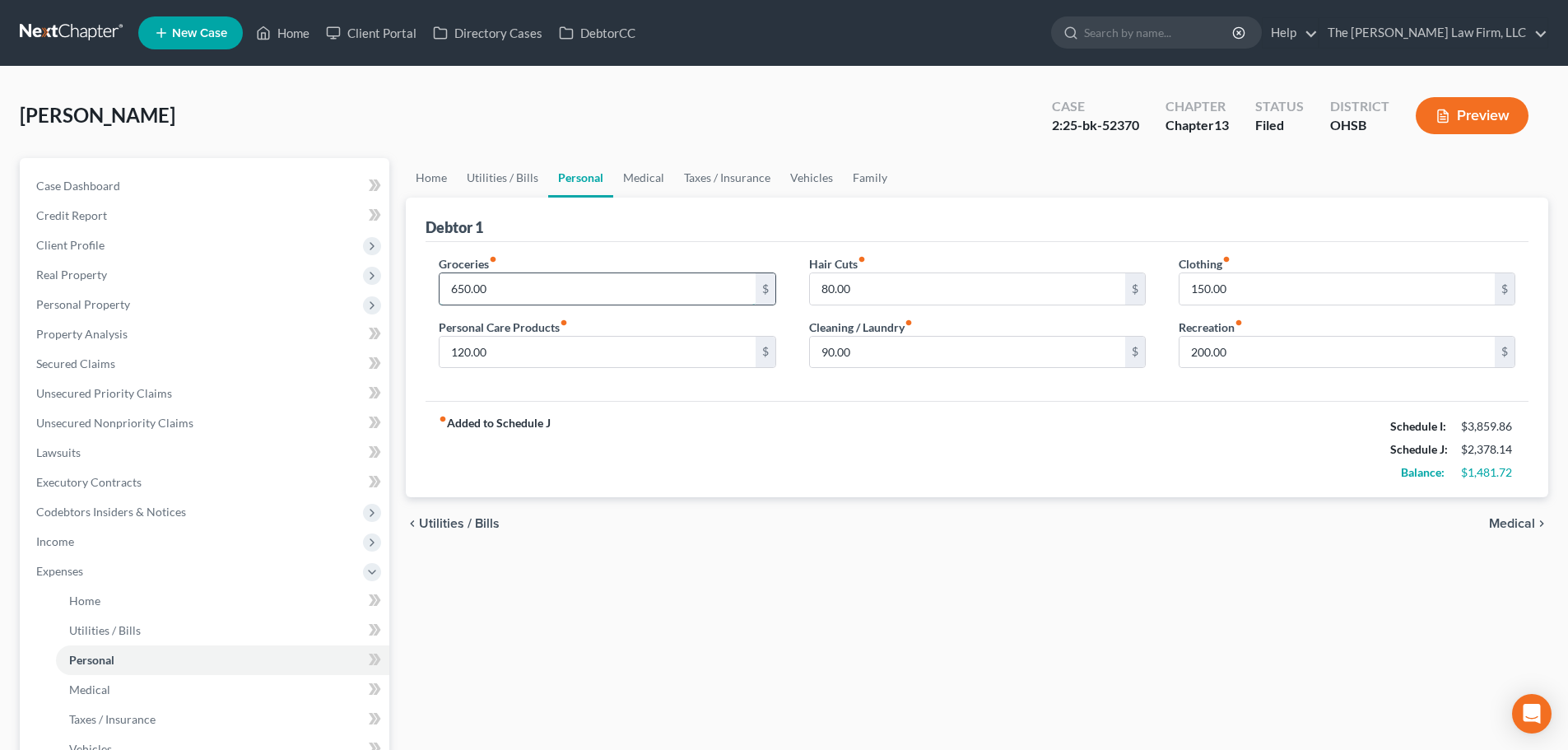
click at [623, 284] on input "650.00" at bounding box center [596, 288] width 315 height 32
type input "600"
click at [494, 164] on link "Utilities / Bills" at bounding box center [502, 177] width 91 height 39
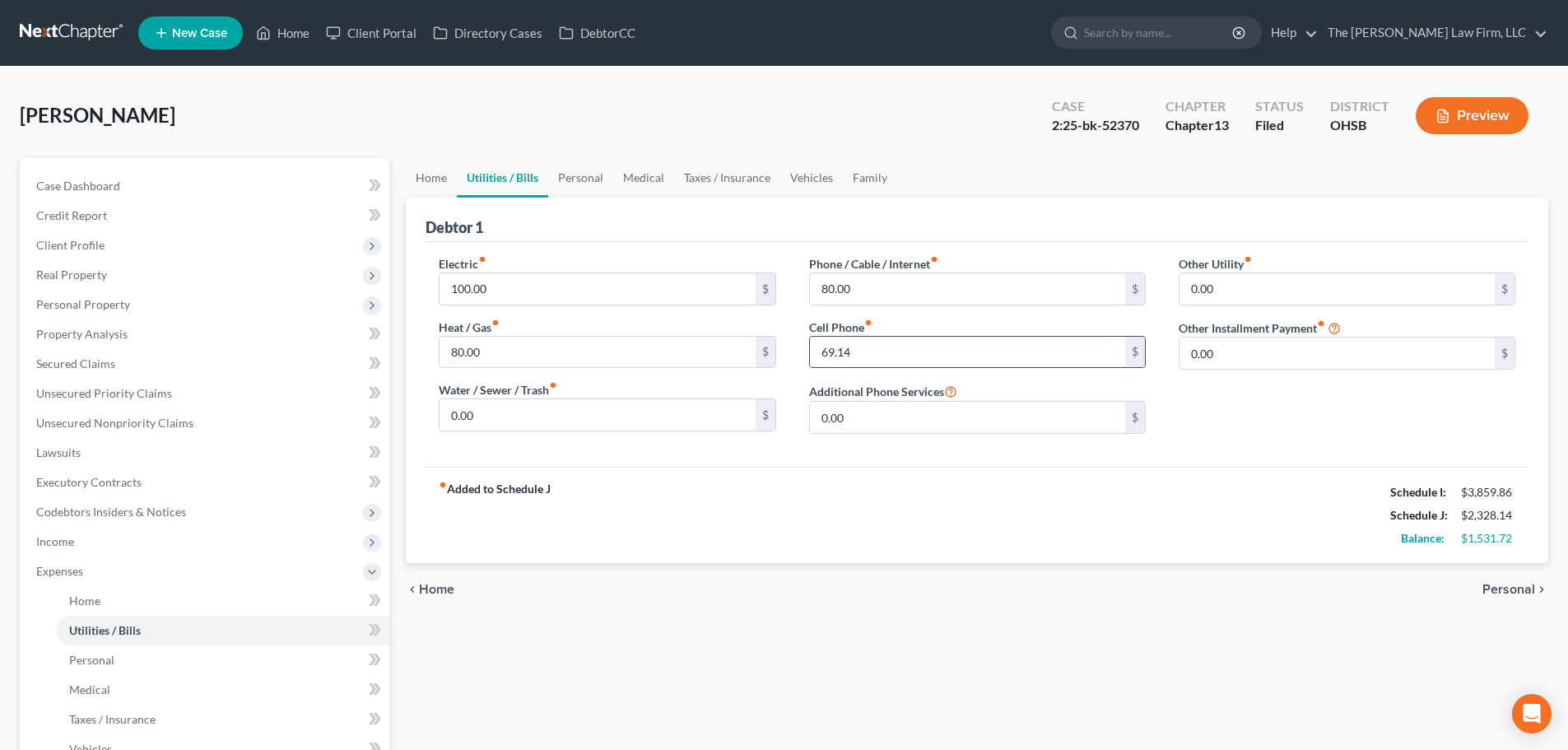
click at [918, 352] on input "69.14" at bounding box center [967, 352] width 315 height 32
type input "75.86"
click at [965, 527] on div "fiber_manual_record Added to Schedule J Schedule I: $3,859.86 Schedule J: $2,33…" at bounding box center [977, 515] width 1103 height 97
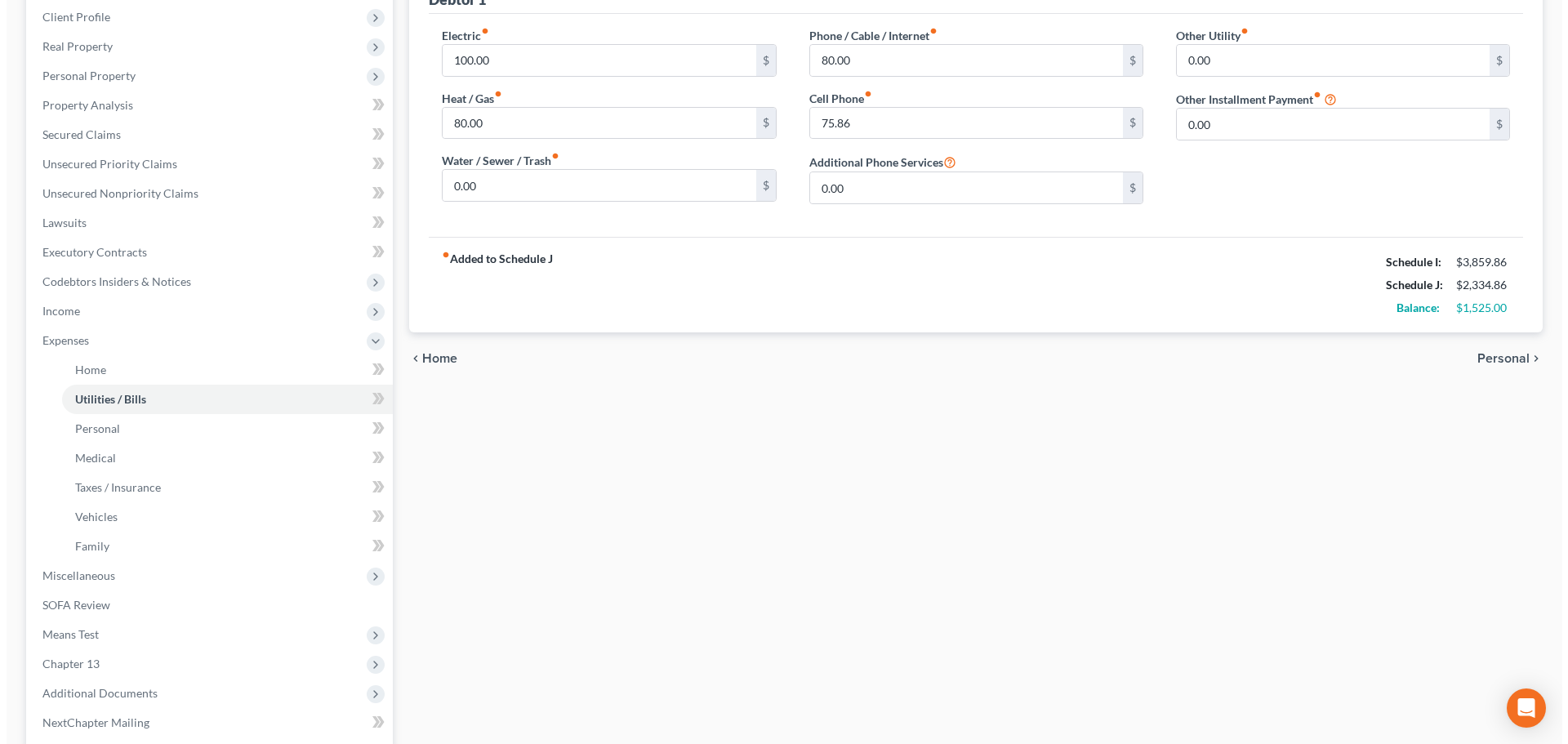
scroll to position [389, 0]
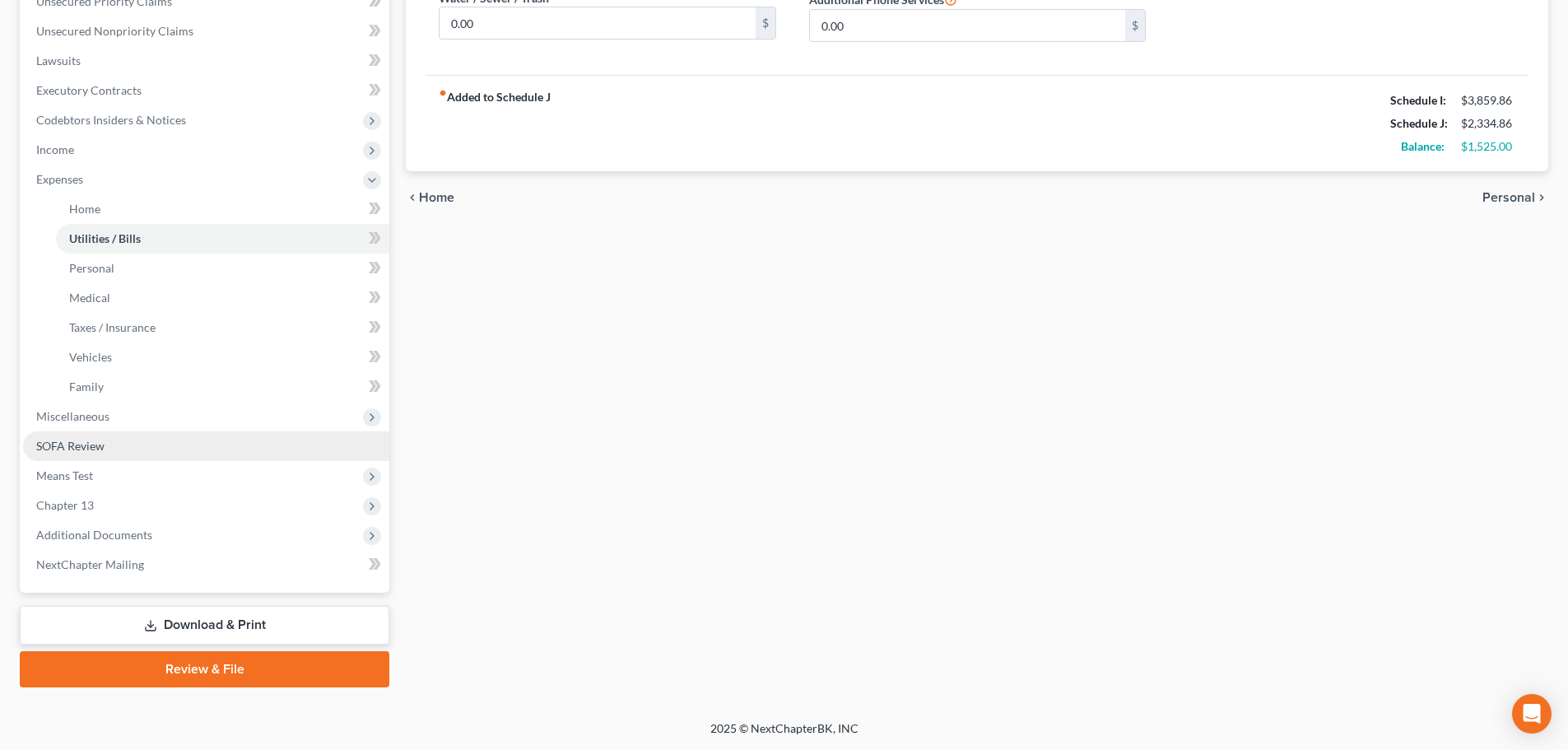
click at [156, 456] on link "SOFA Review" at bounding box center [206, 446] width 367 height 30
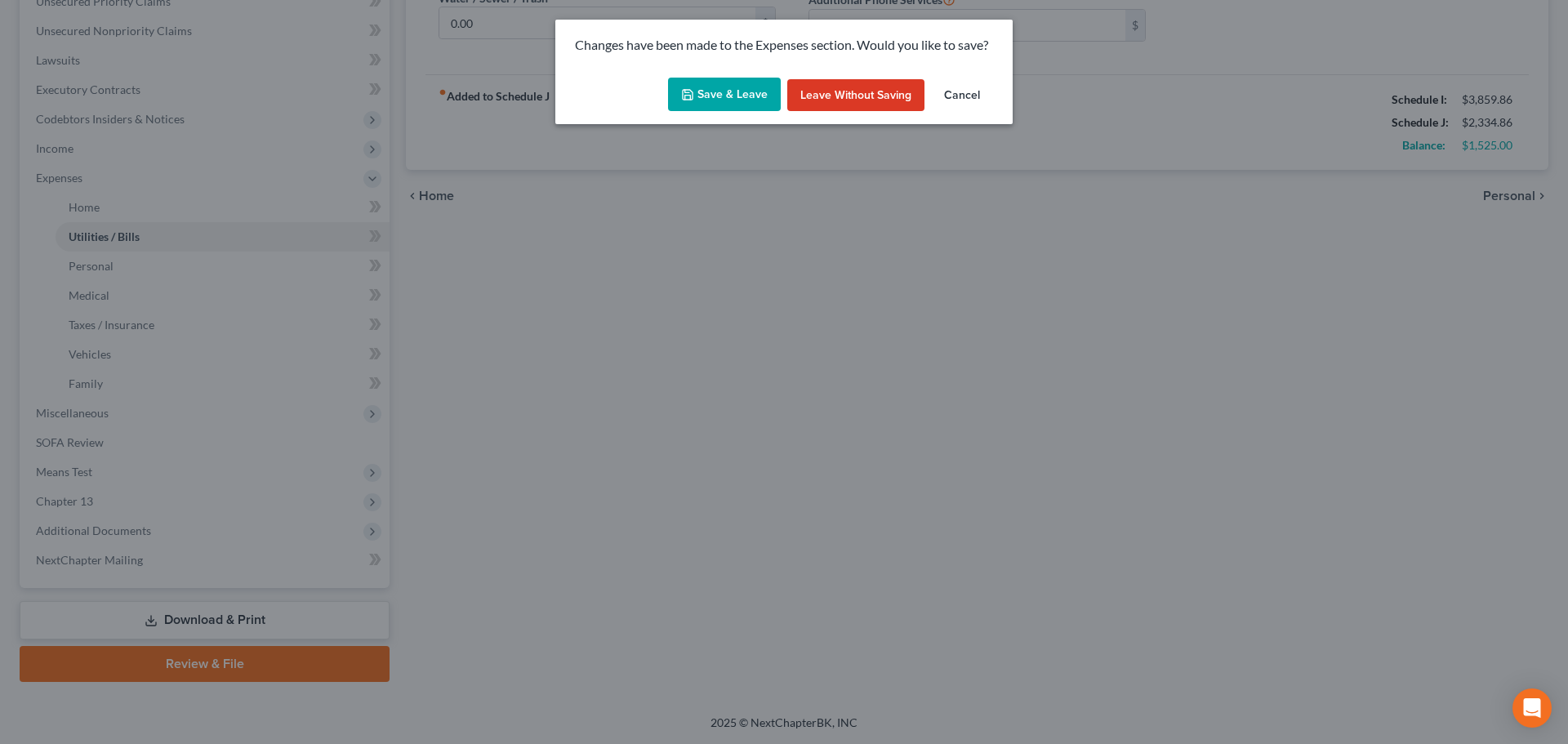
click at [727, 86] on button "Save & Leave" at bounding box center [724, 95] width 113 height 34
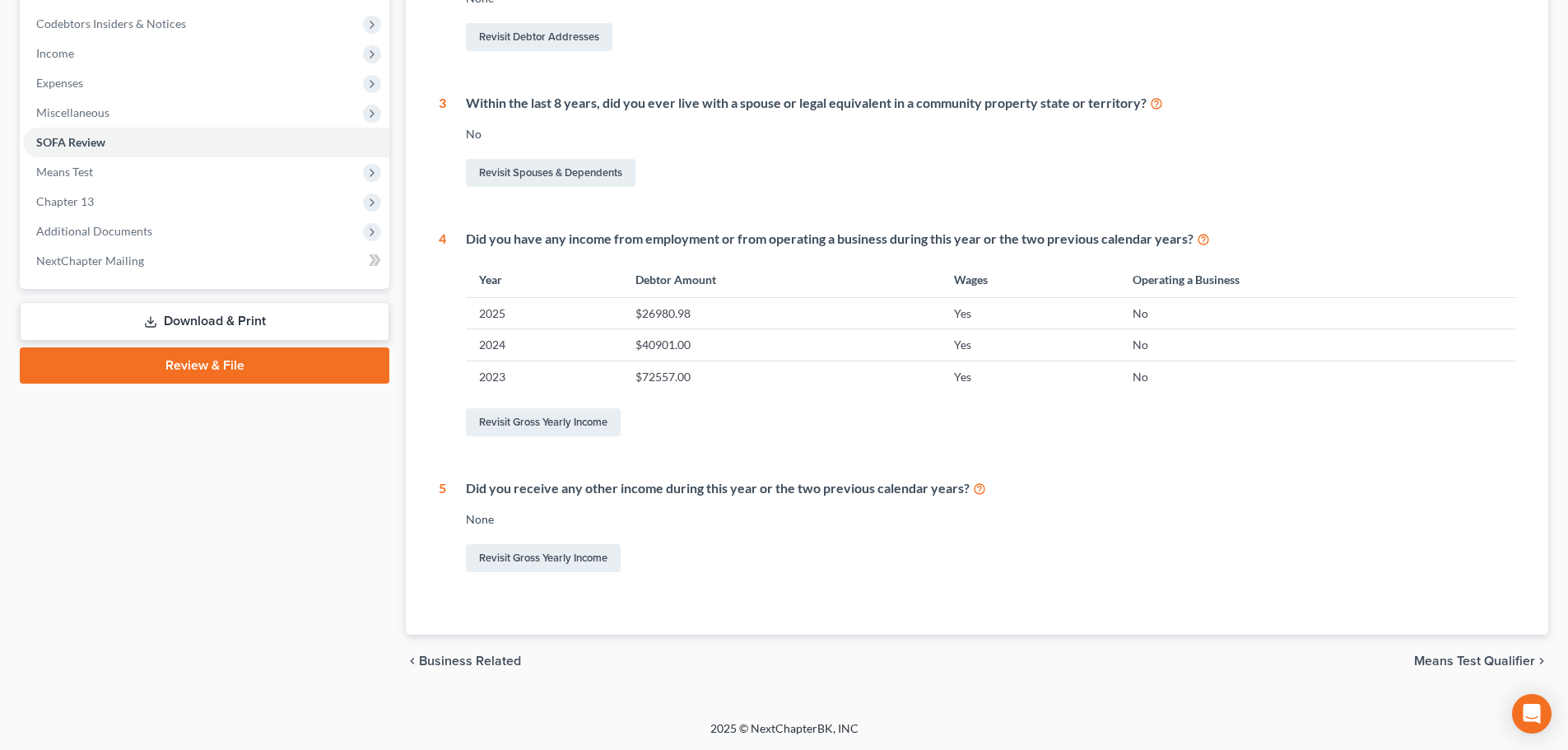
click at [235, 367] on link "Review & File" at bounding box center [205, 366] width 370 height 36
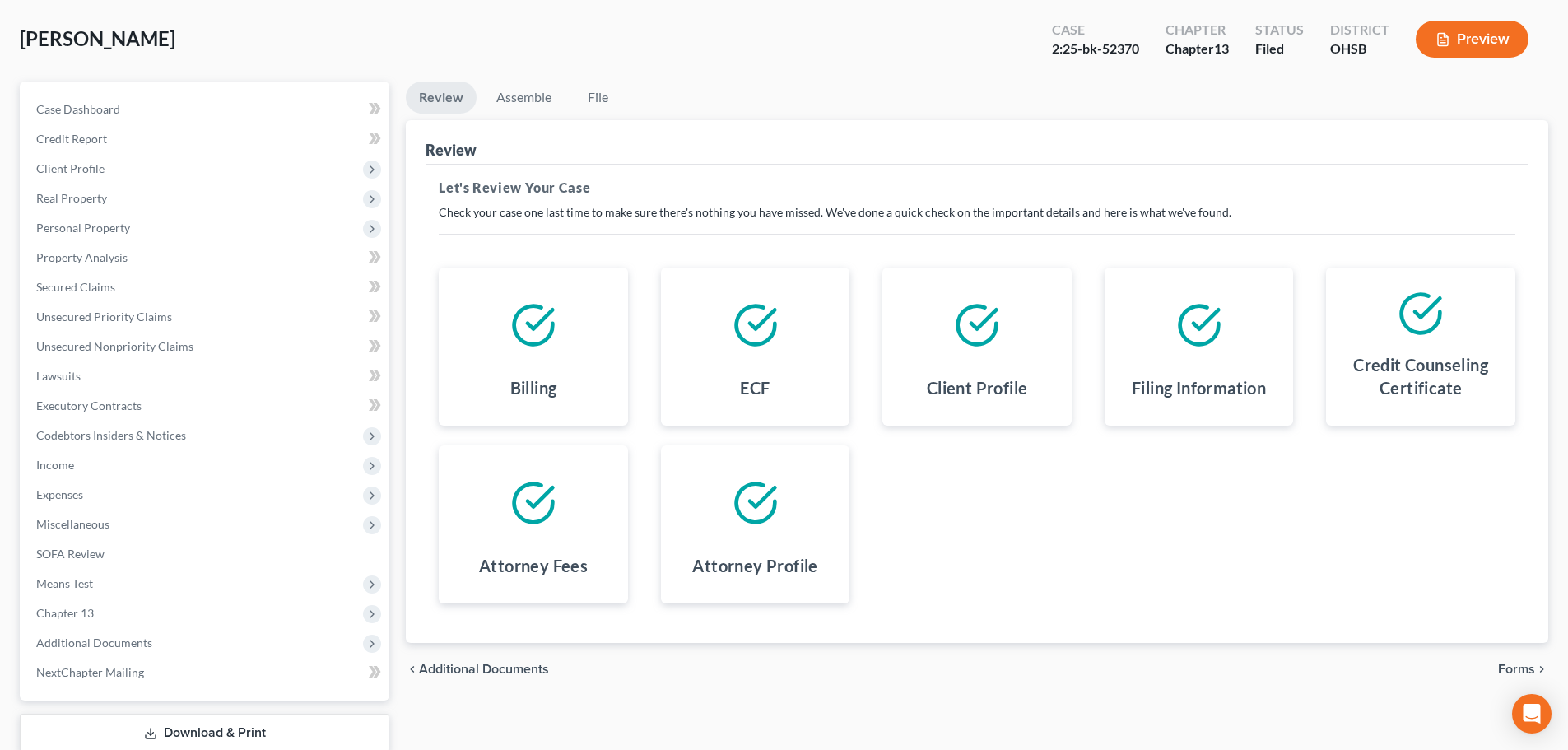
scroll to position [185, 0]
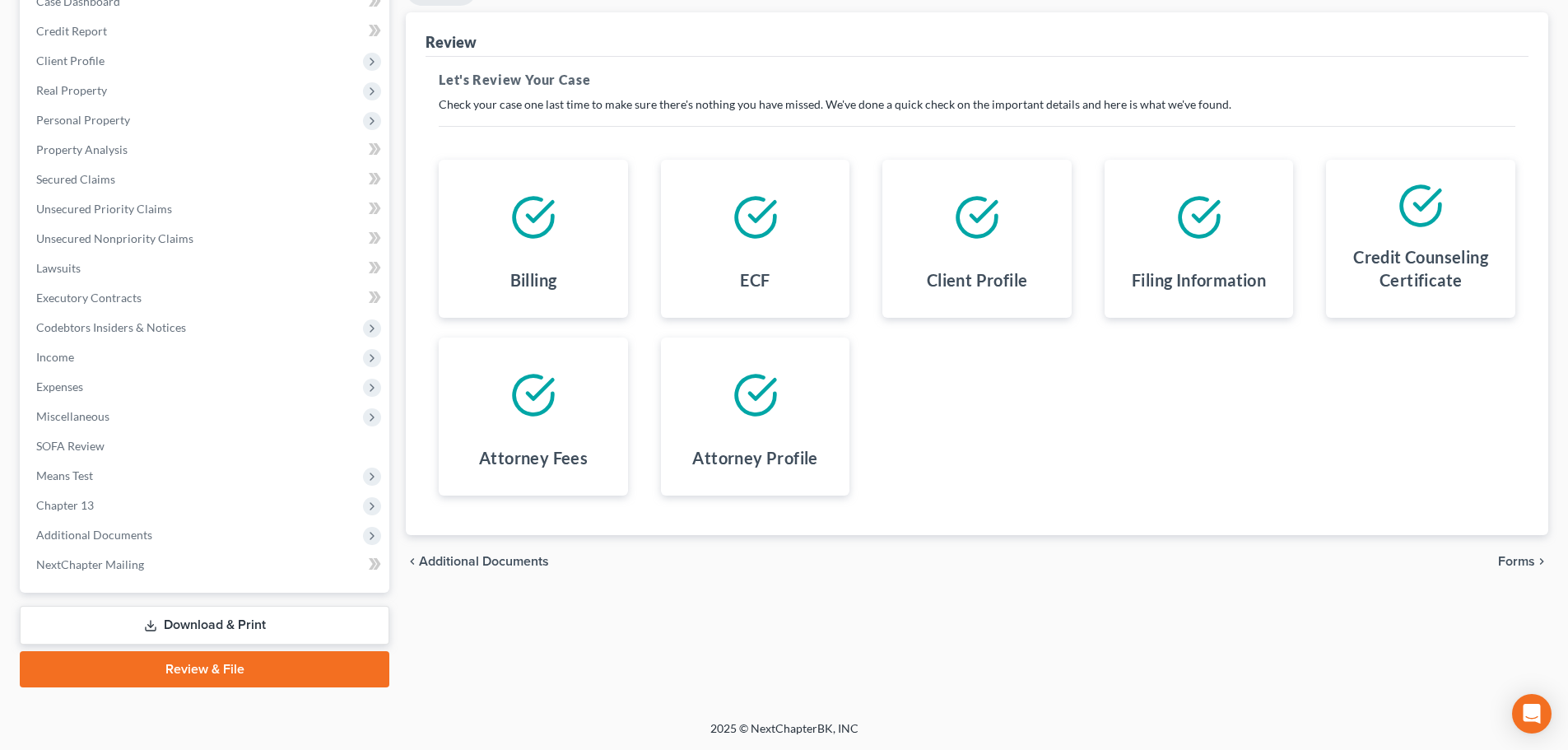
click at [1512, 558] on span "Forms" at bounding box center [1516, 562] width 37 height 13
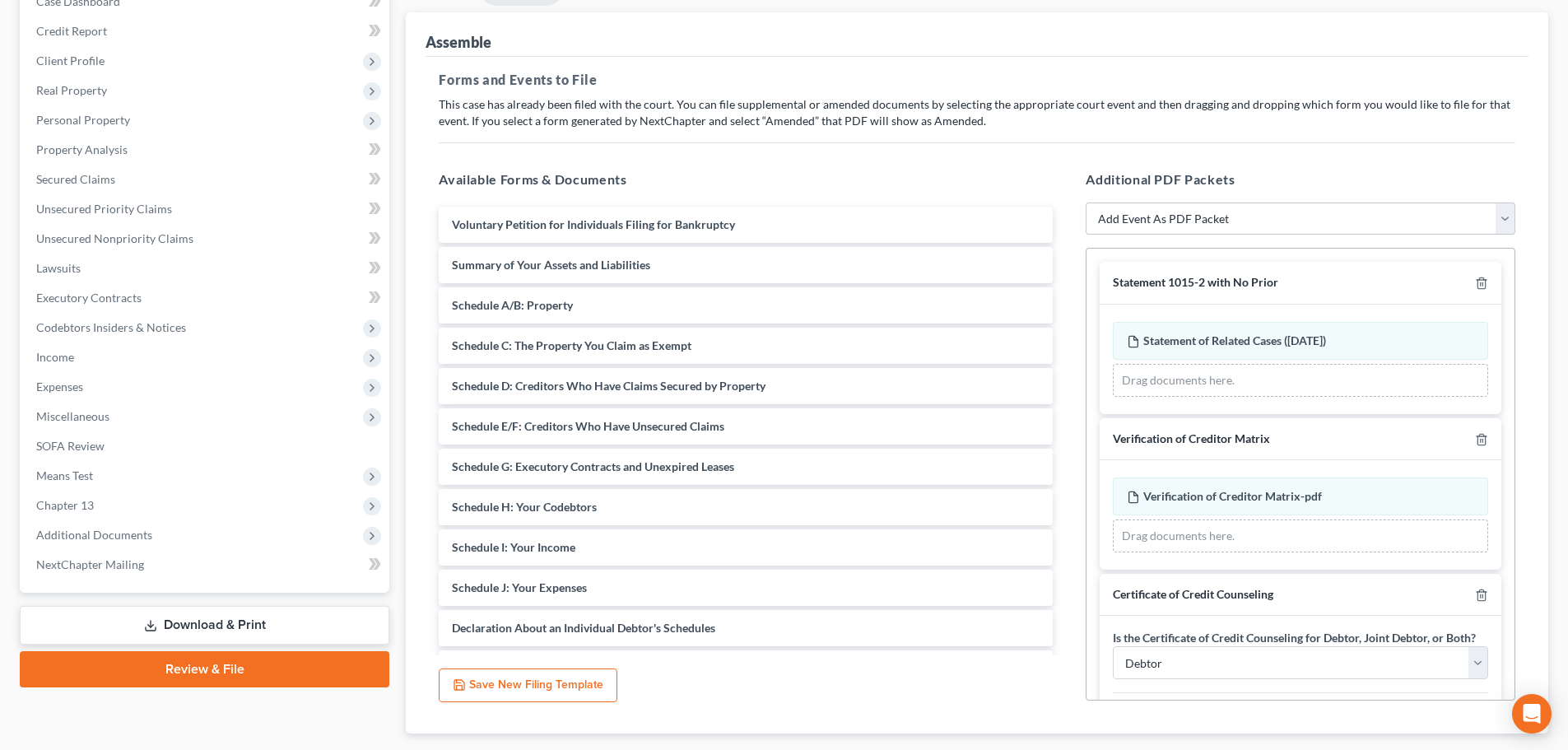
click at [1477, 282] on div "Statement 1015-2 with No Prior" at bounding box center [1301, 283] width 402 height 43
click at [1475, 277] on icon "button" at bounding box center [1482, 284] width 13 height 13
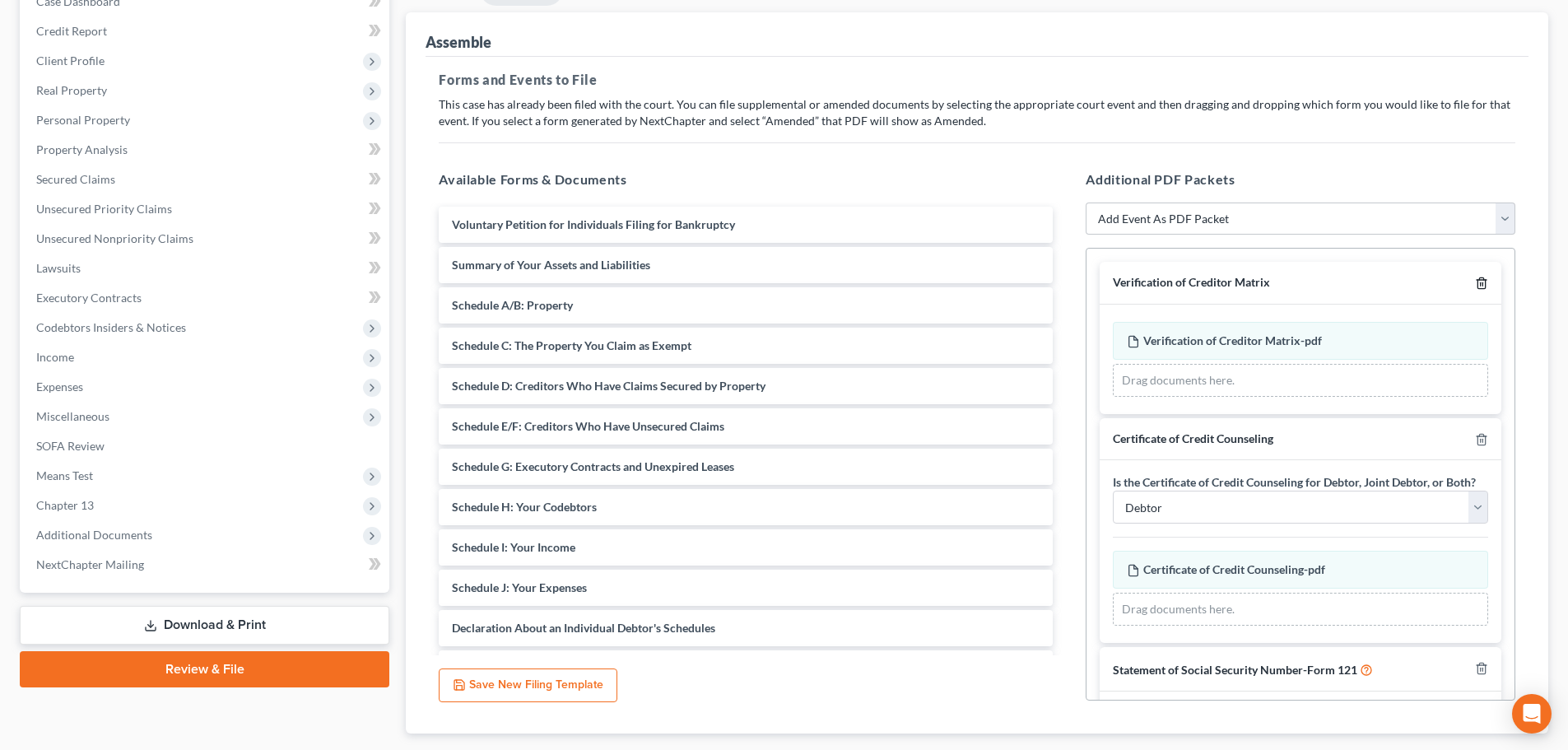
click at [1475, 277] on icon "button" at bounding box center [1482, 284] width 13 height 13
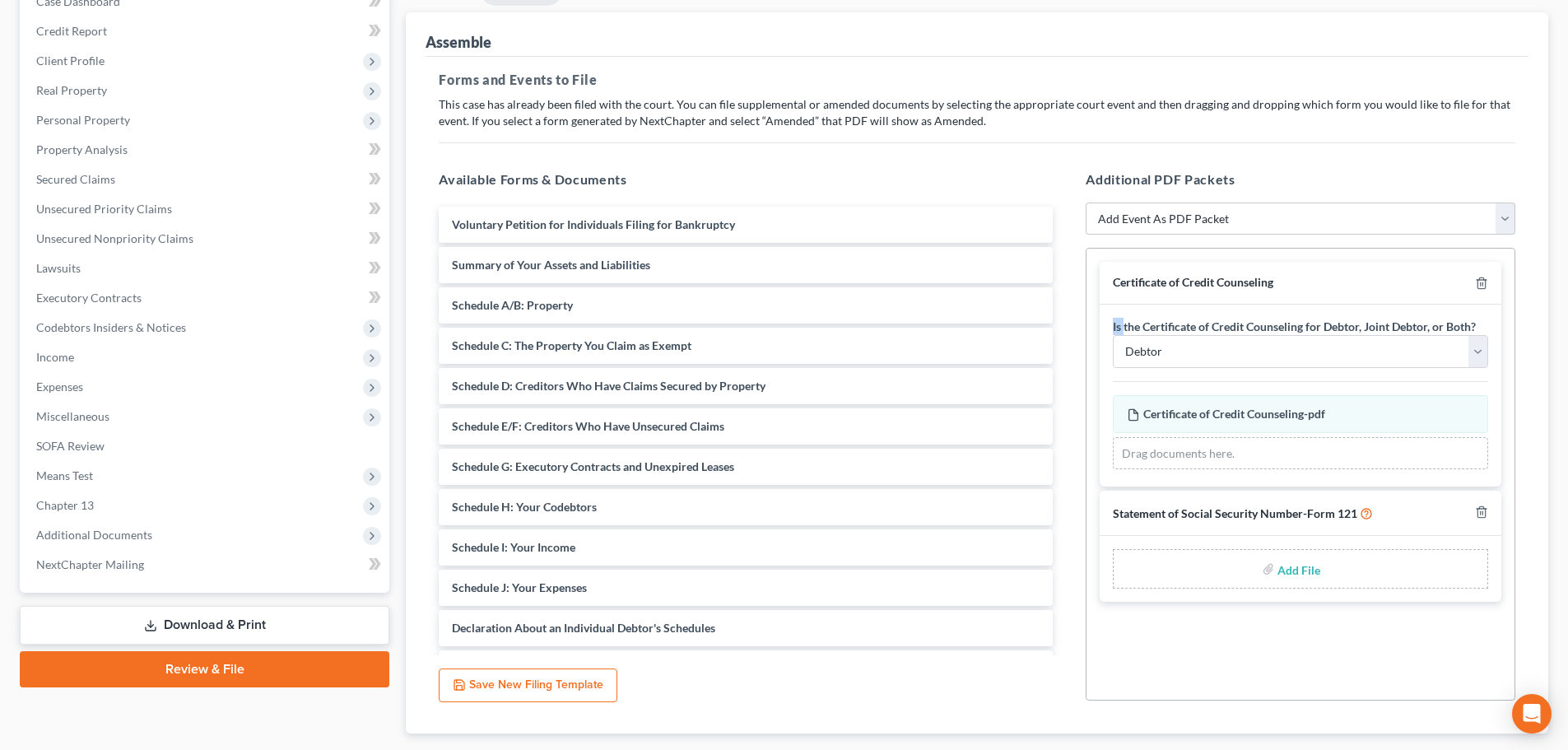
click at [1471, 277] on div at bounding box center [1478, 283] width 20 height 15
click at [1481, 278] on icon "button" at bounding box center [1482, 284] width 13 height 13
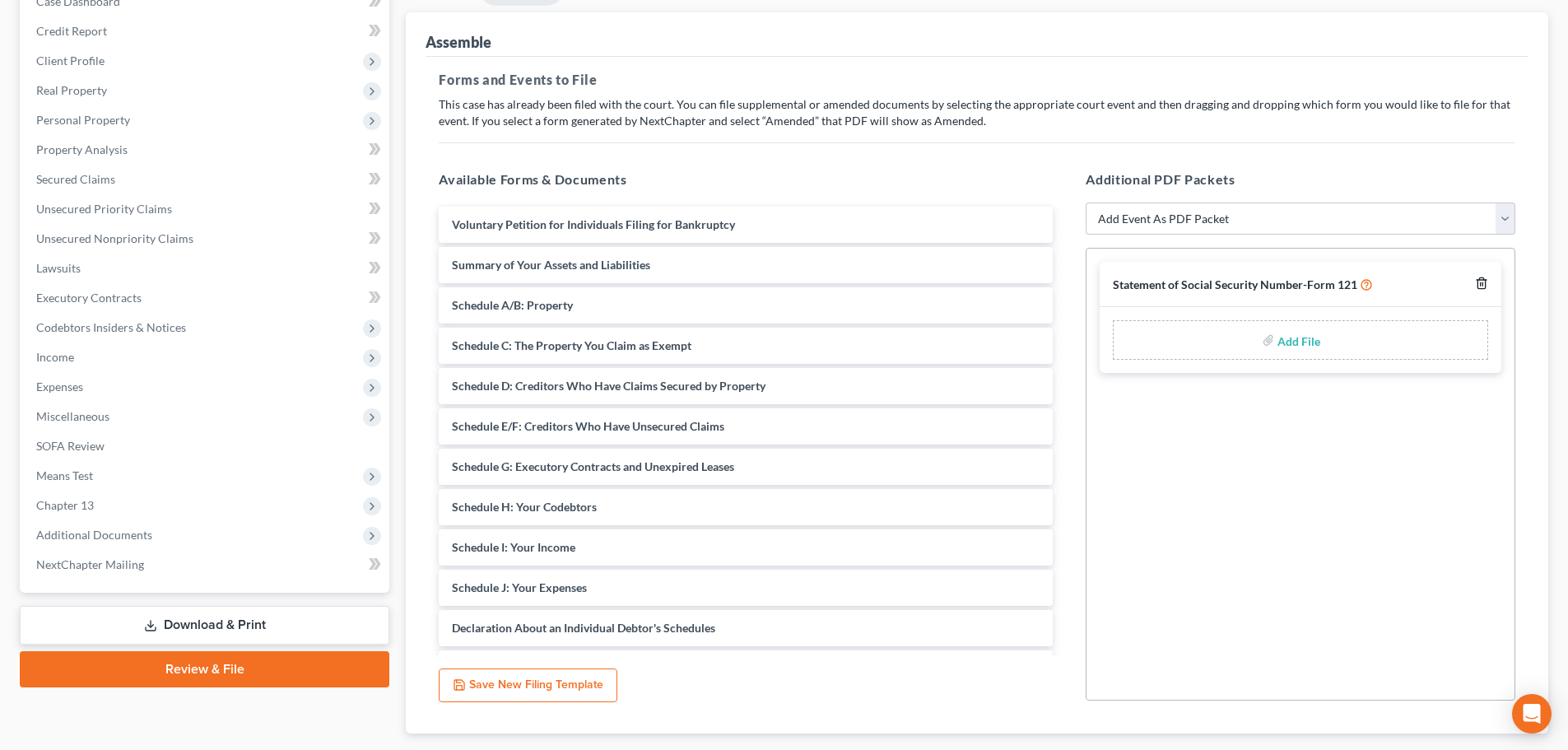
click at [1481, 278] on icon "button" at bounding box center [1482, 284] width 13 height 13
click at [1378, 219] on select "Add Event As PDF Packet 20 Largest Unsecured Creditors Amended Document Amended…" at bounding box center [1300, 219] width 430 height 33
select select "3"
click at [1086, 203] on select "Add Event As PDF Packet 20 Largest Unsecured Creditors Amended Document Amended…" at bounding box center [1300, 219] width 430 height 33
select select
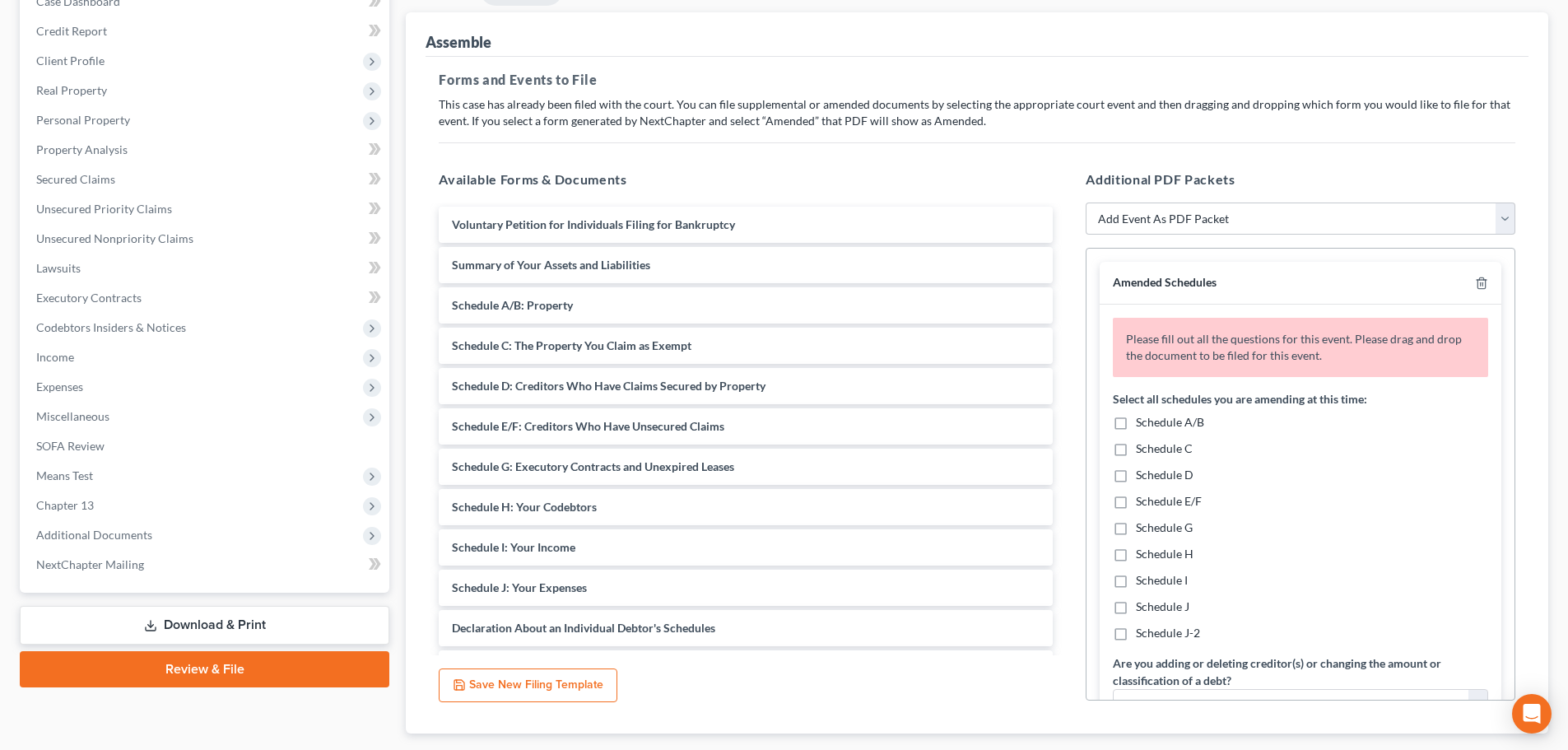
click at [1176, 420] on span "Schedule A/B" at bounding box center [1170, 421] width 68 height 14
click at [1154, 420] on input "Schedule A/B" at bounding box center [1147, 420] width 11 height 11
checkbox input "true"
click at [1166, 579] on span "Schedule I" at bounding box center [1162, 580] width 52 height 14
click at [1154, 579] on input "Schedule I" at bounding box center [1147, 578] width 11 height 11
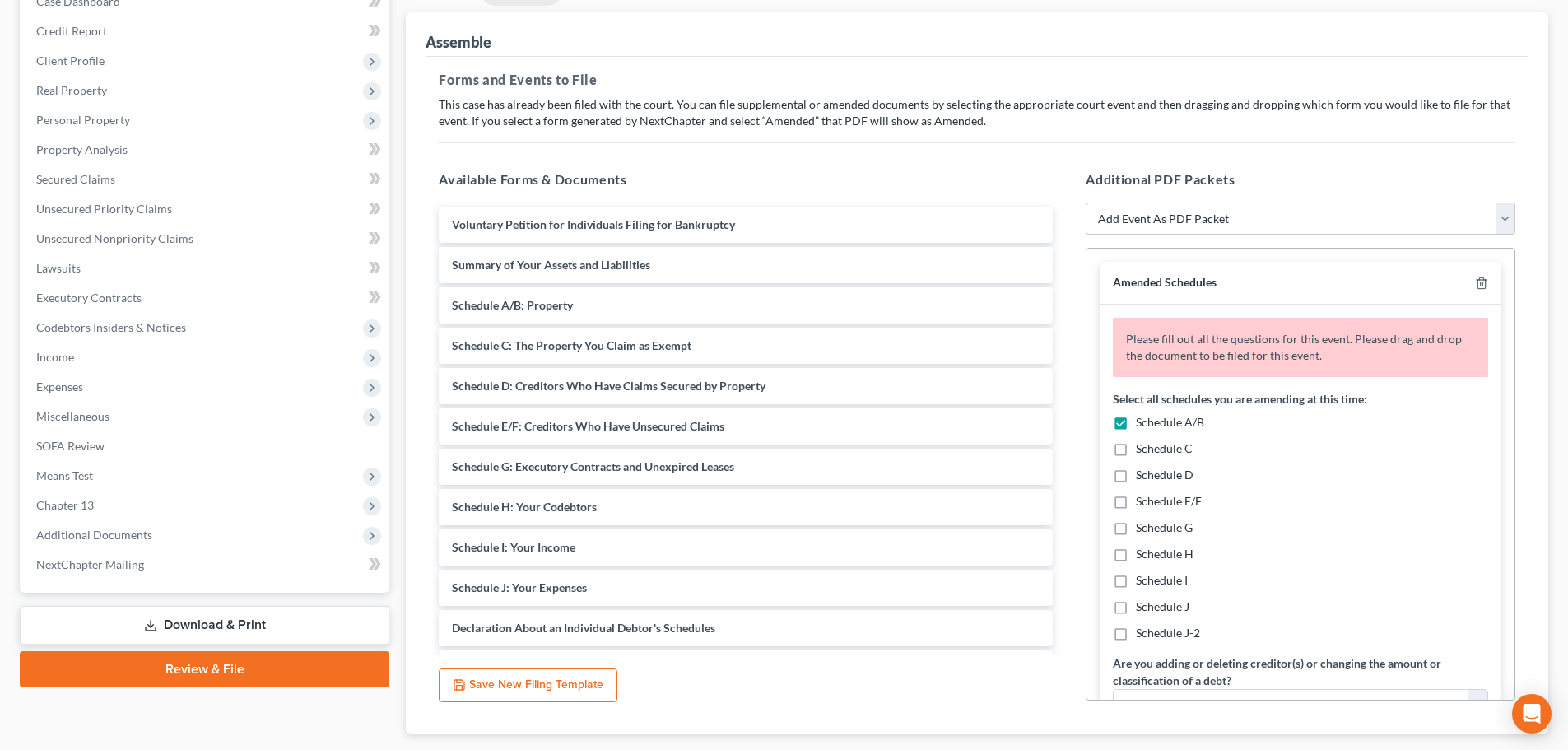
checkbox input "true"
click at [1166, 603] on span "Schedule J" at bounding box center [1163, 606] width 54 height 14
click at [1154, 603] on input "Schedule J" at bounding box center [1147, 603] width 11 height 11
checkbox input "true"
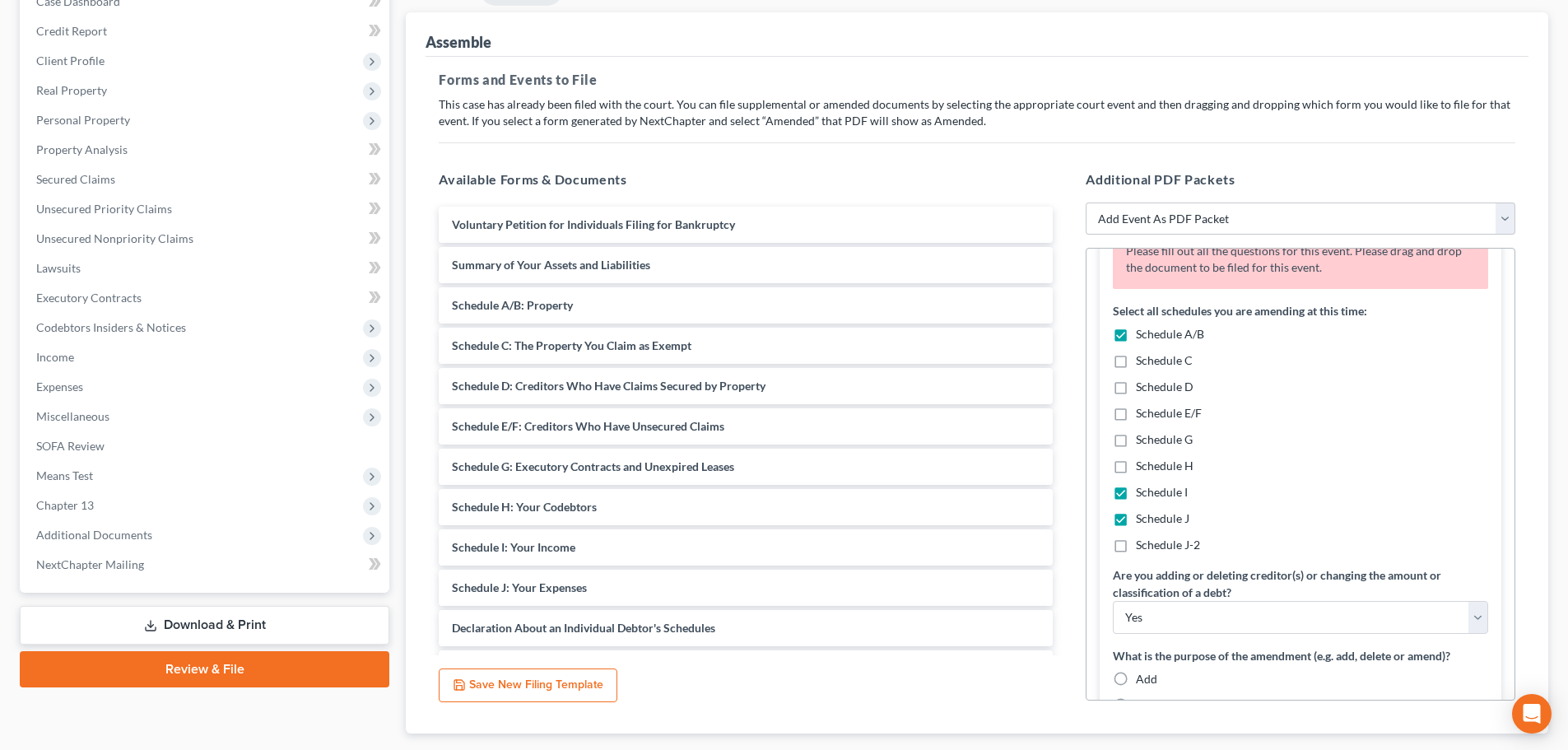
scroll to position [274, 0]
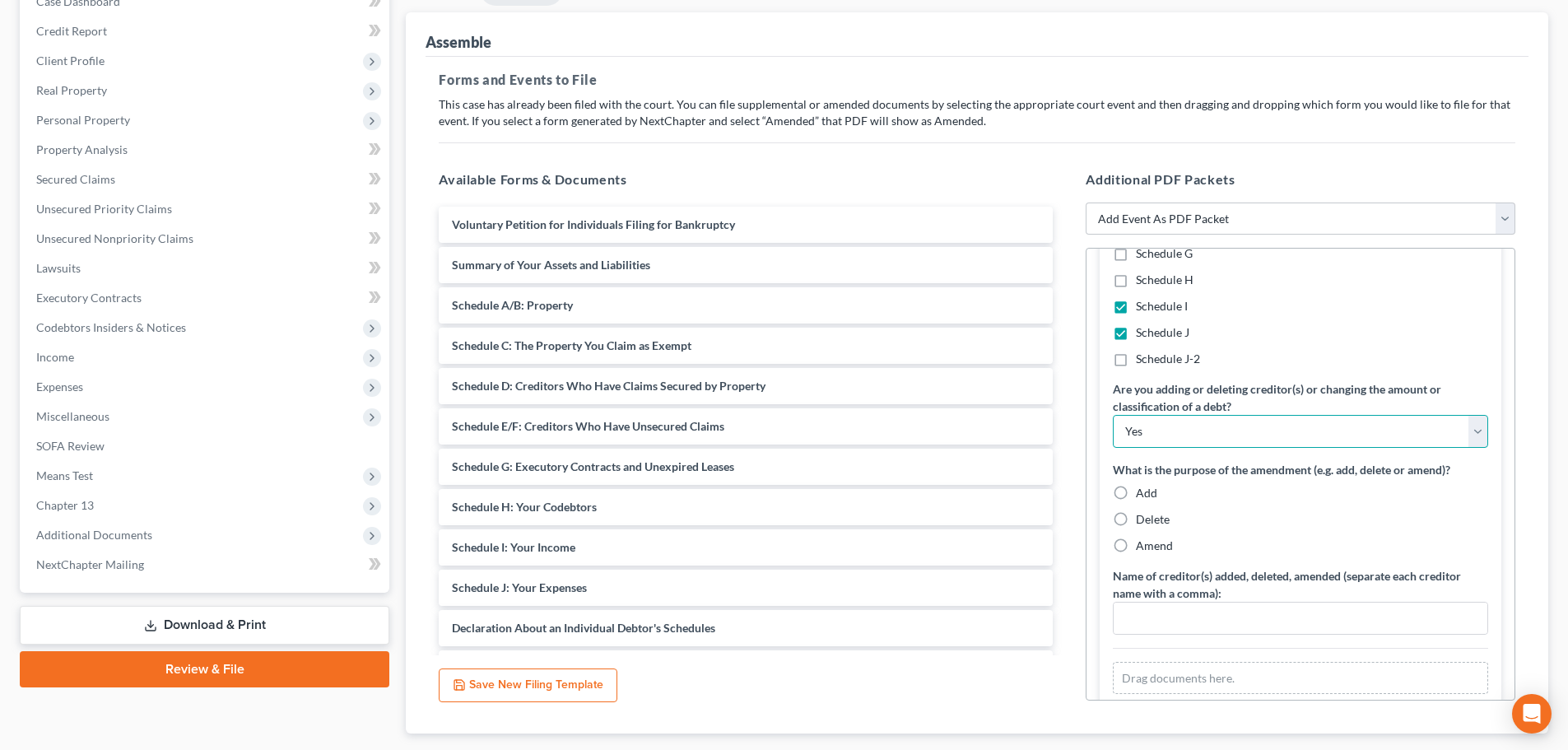
click at [1236, 438] on select "Yes No" at bounding box center [1301, 431] width 375 height 33
select select "1"
click at [1113, 415] on select "Yes No" at bounding box center [1301, 431] width 375 height 33
click at [1146, 549] on span "Amend" at bounding box center [1154, 545] width 37 height 14
click at [1146, 549] on input "Amend" at bounding box center [1147, 542] width 11 height 11
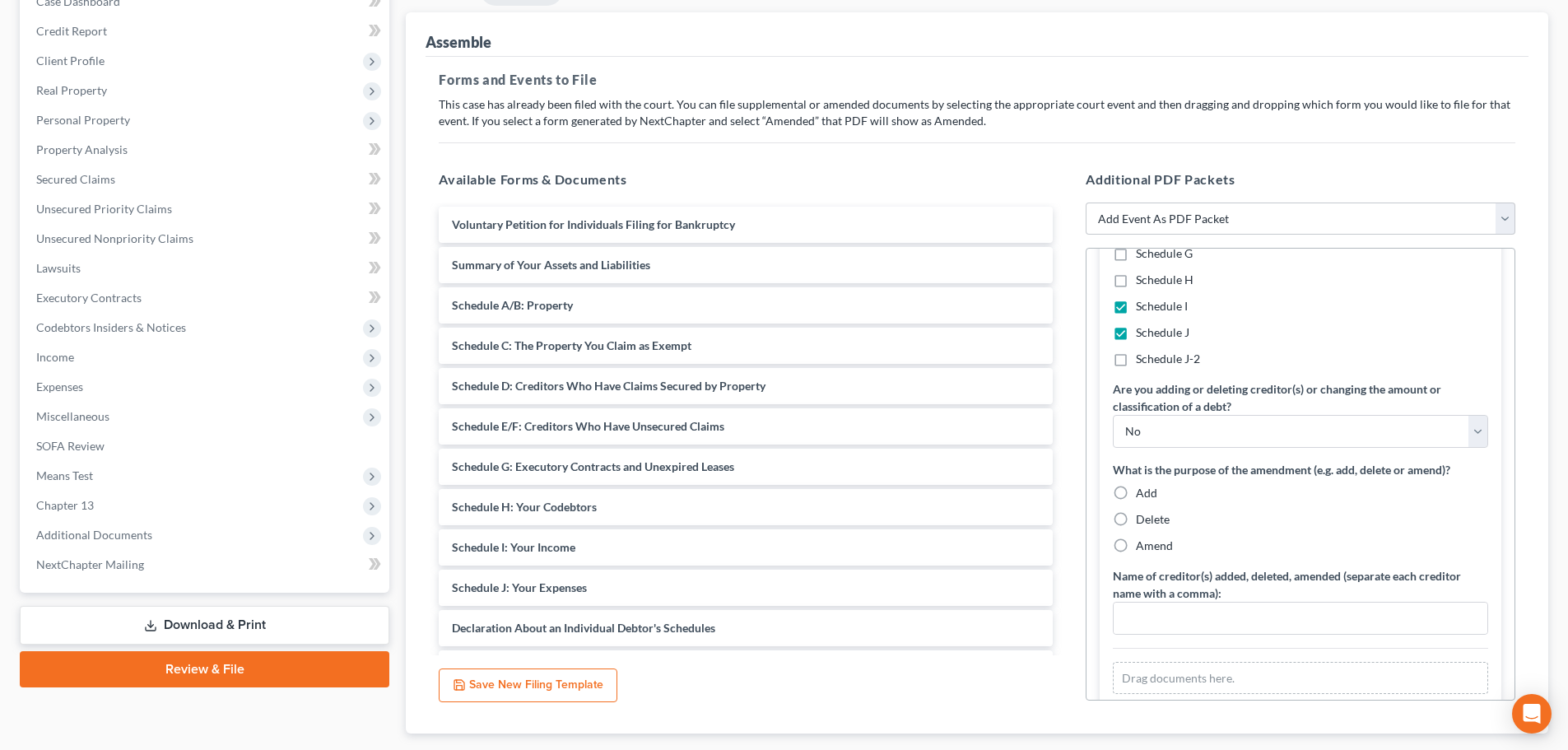
radio input "true"
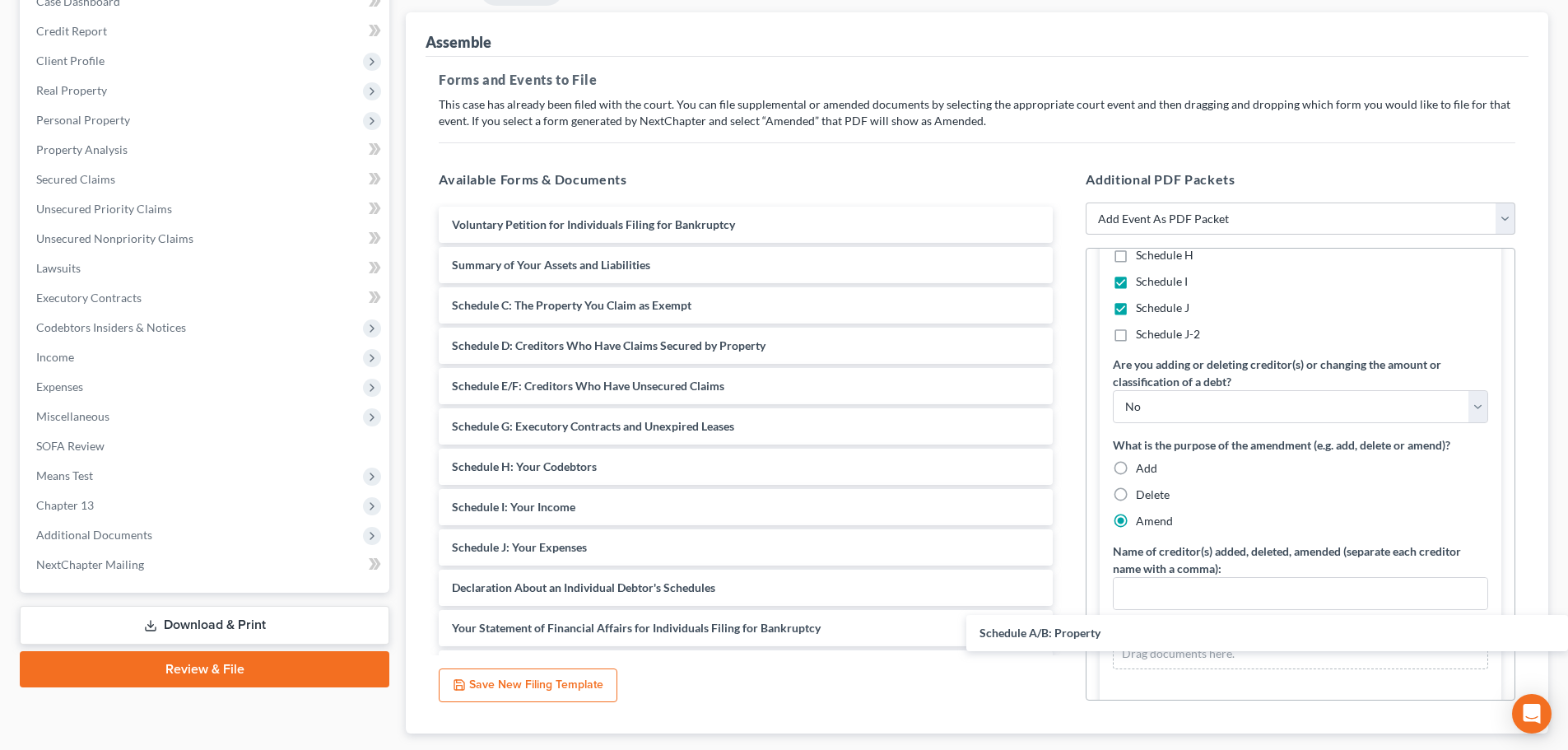
drag, startPoint x: 564, startPoint y: 314, endPoint x: 1262, endPoint y: 558, distance: 739.4
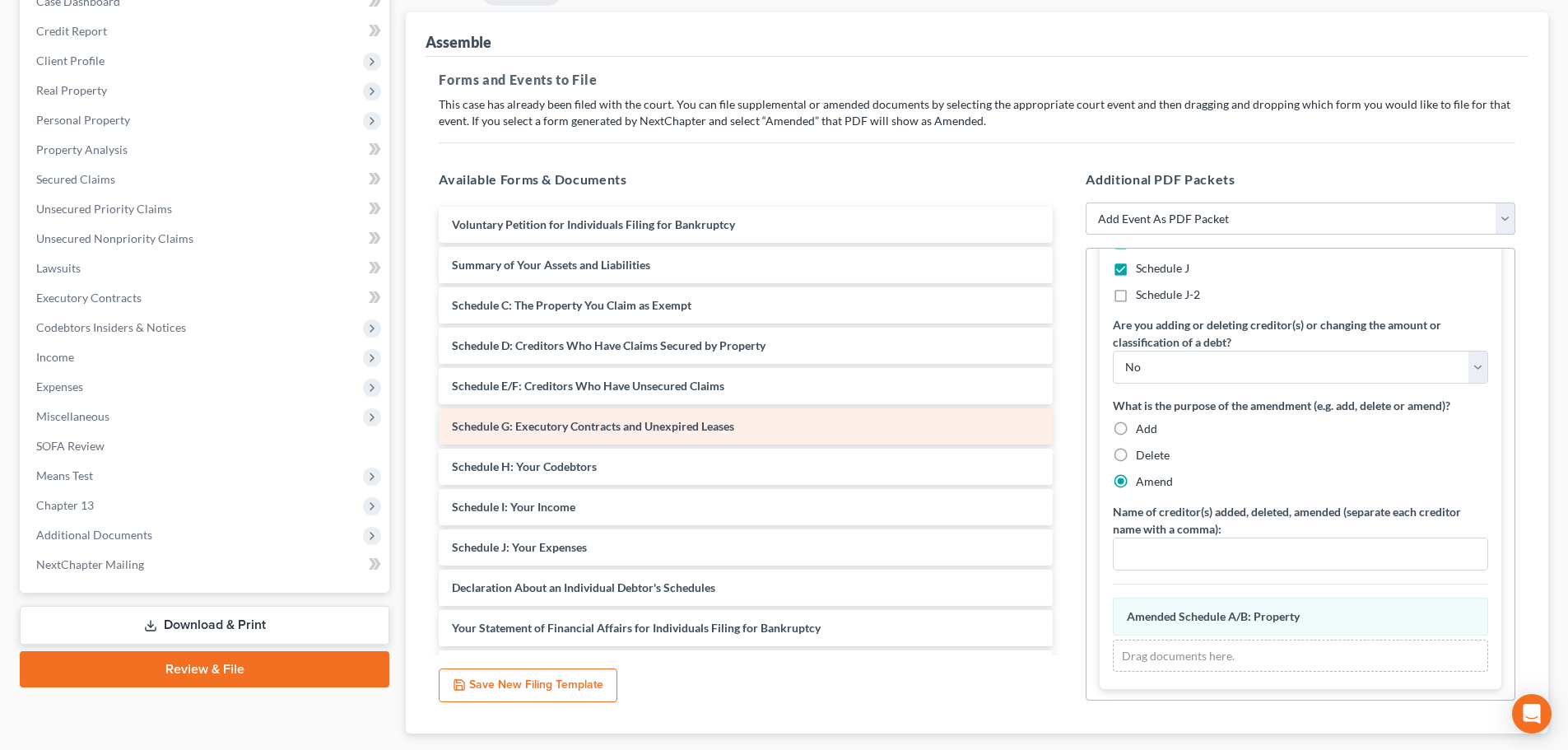
scroll to position [268, 0]
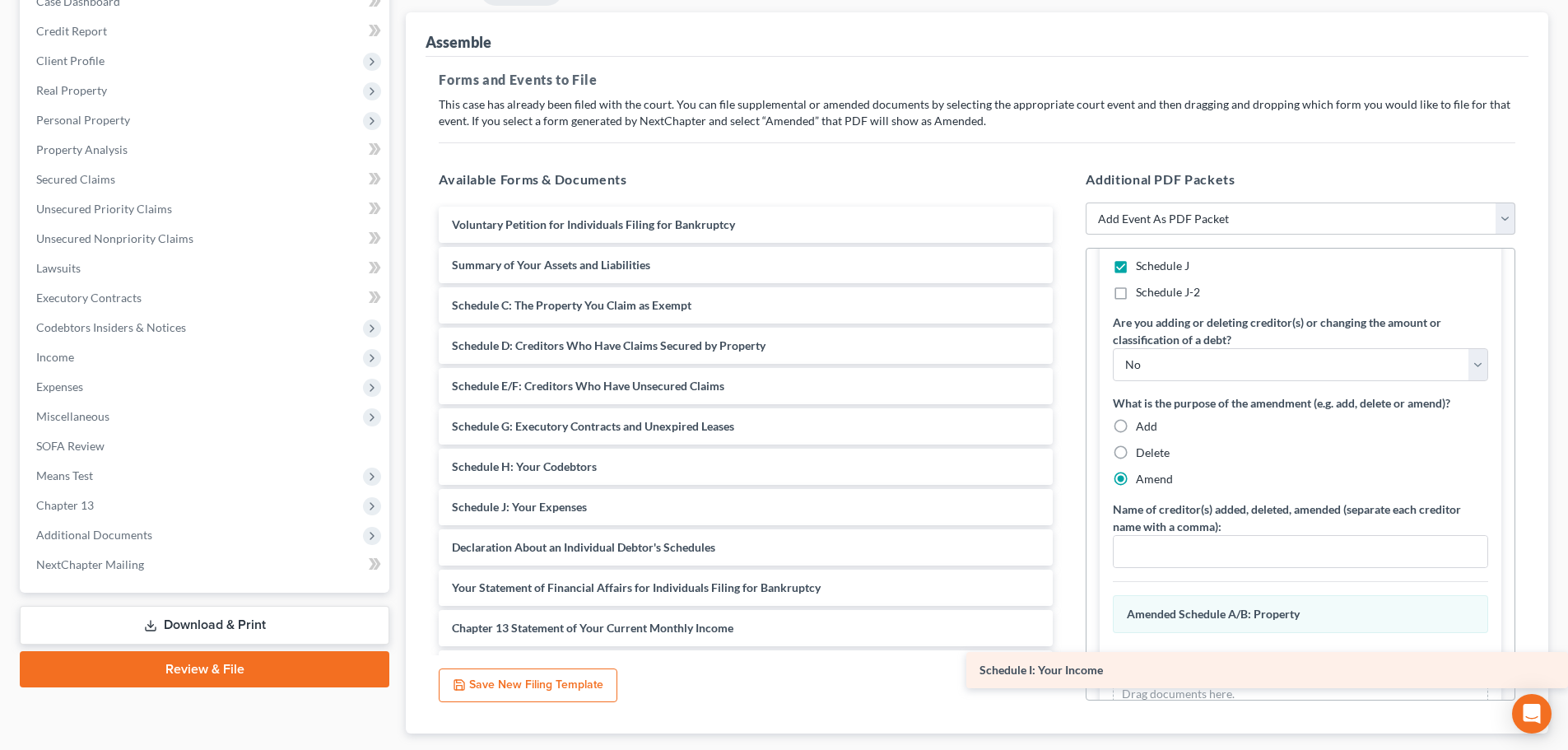
drag, startPoint x: 583, startPoint y: 498, endPoint x: 1330, endPoint y: 661, distance: 764.6
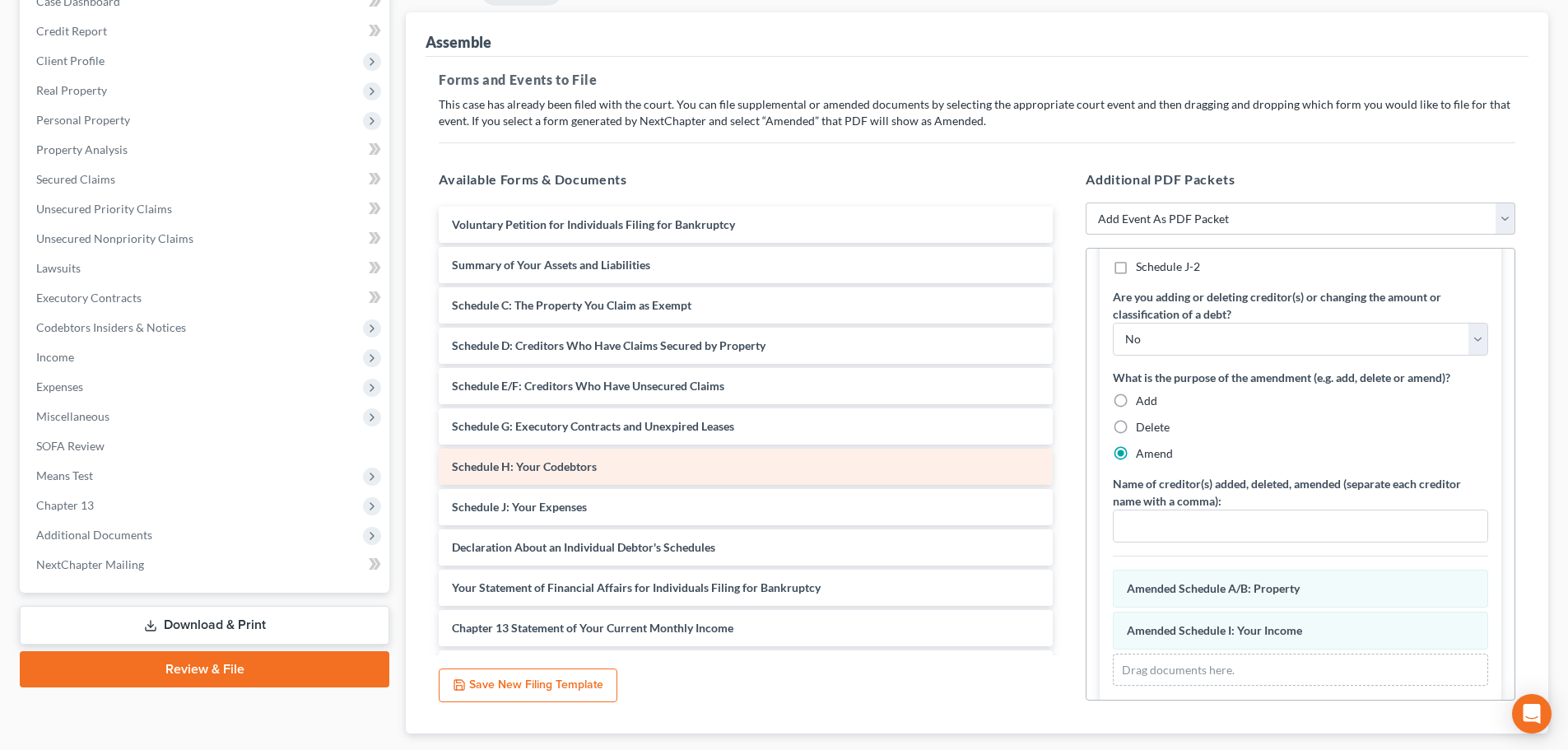
scroll to position [310, 0]
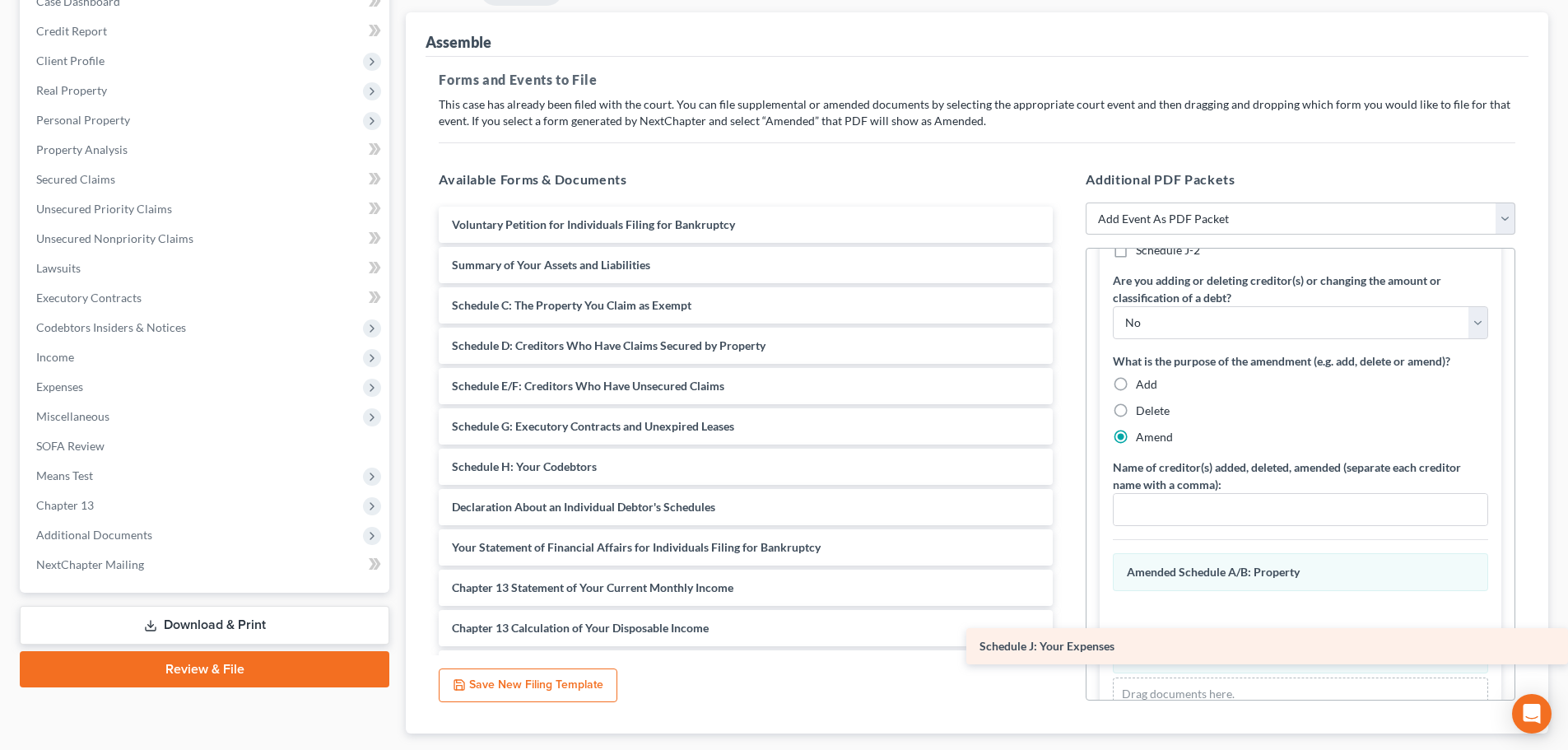
drag, startPoint x: 551, startPoint y: 510, endPoint x: 1310, endPoint y: 673, distance: 776.3
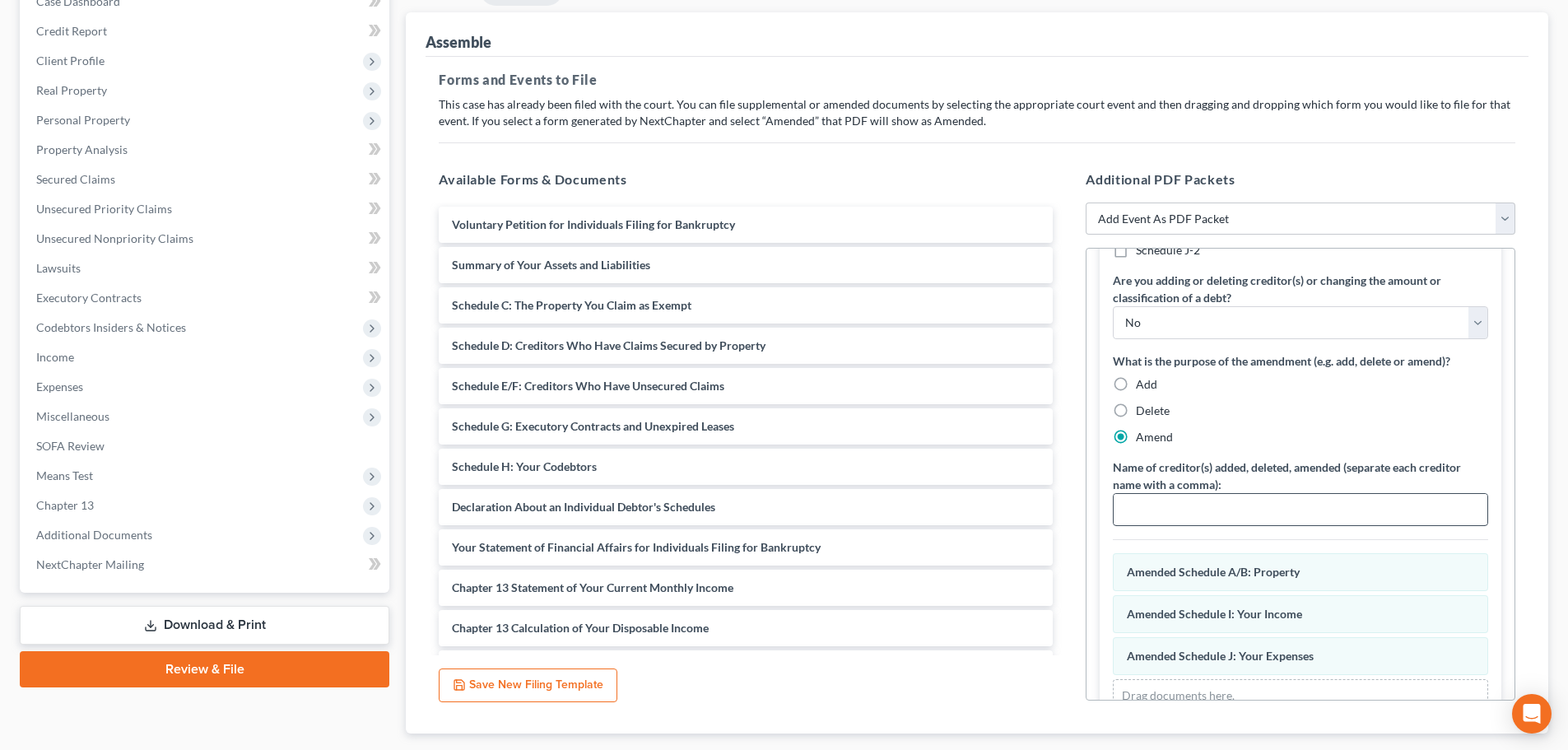
scroll to position [352, 0]
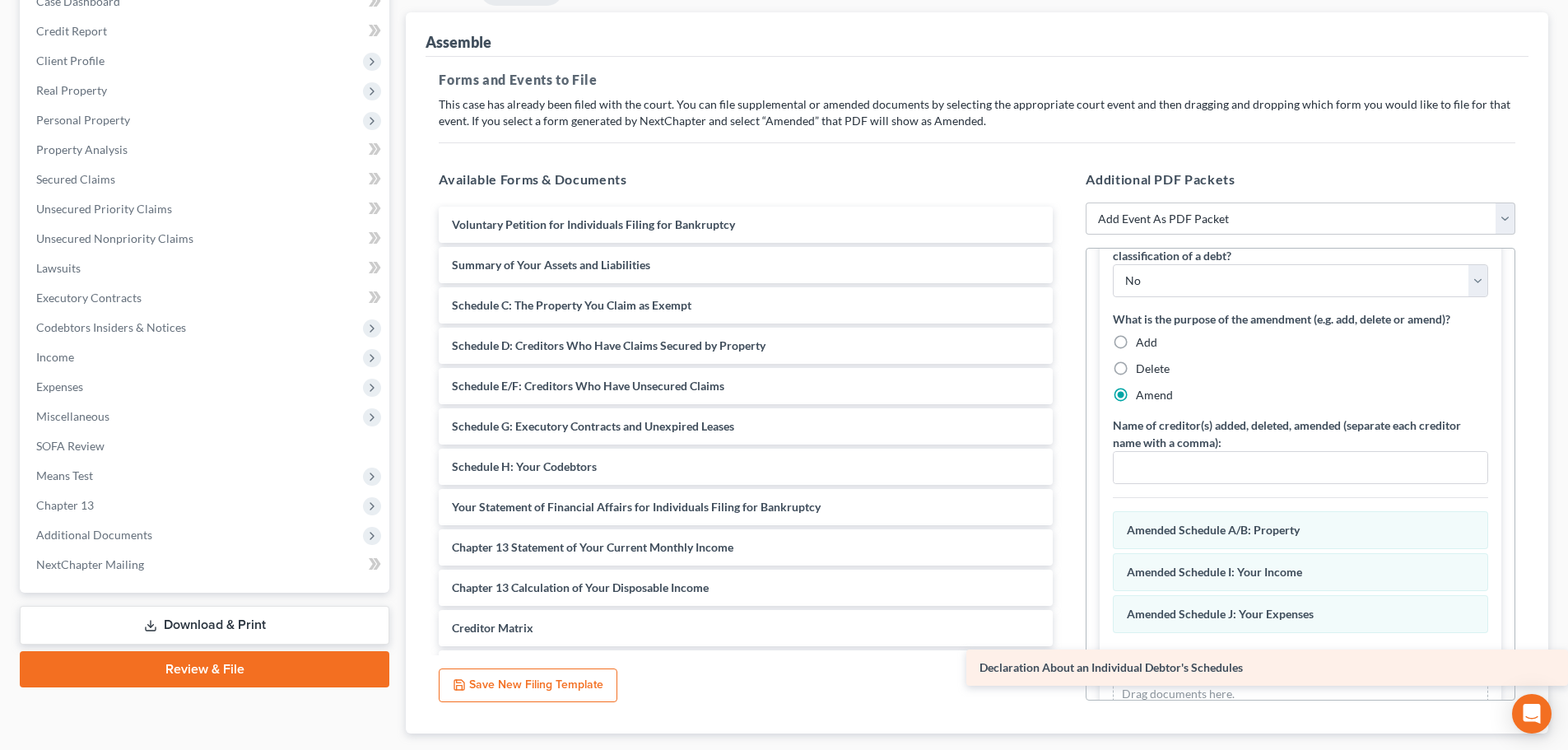
drag, startPoint x: 614, startPoint y: 511, endPoint x: 1336, endPoint y: 672, distance: 739.7
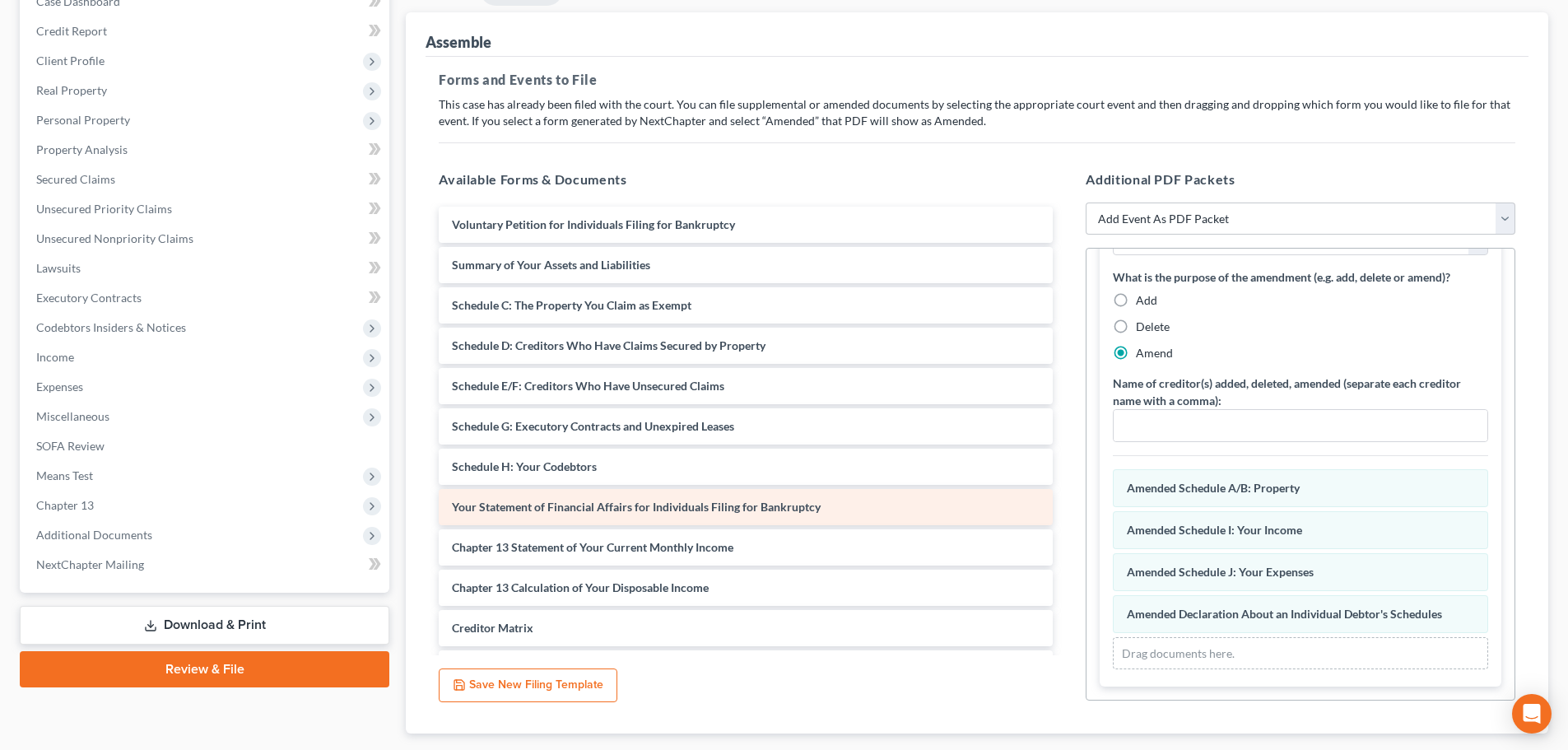
scroll to position [274, 0]
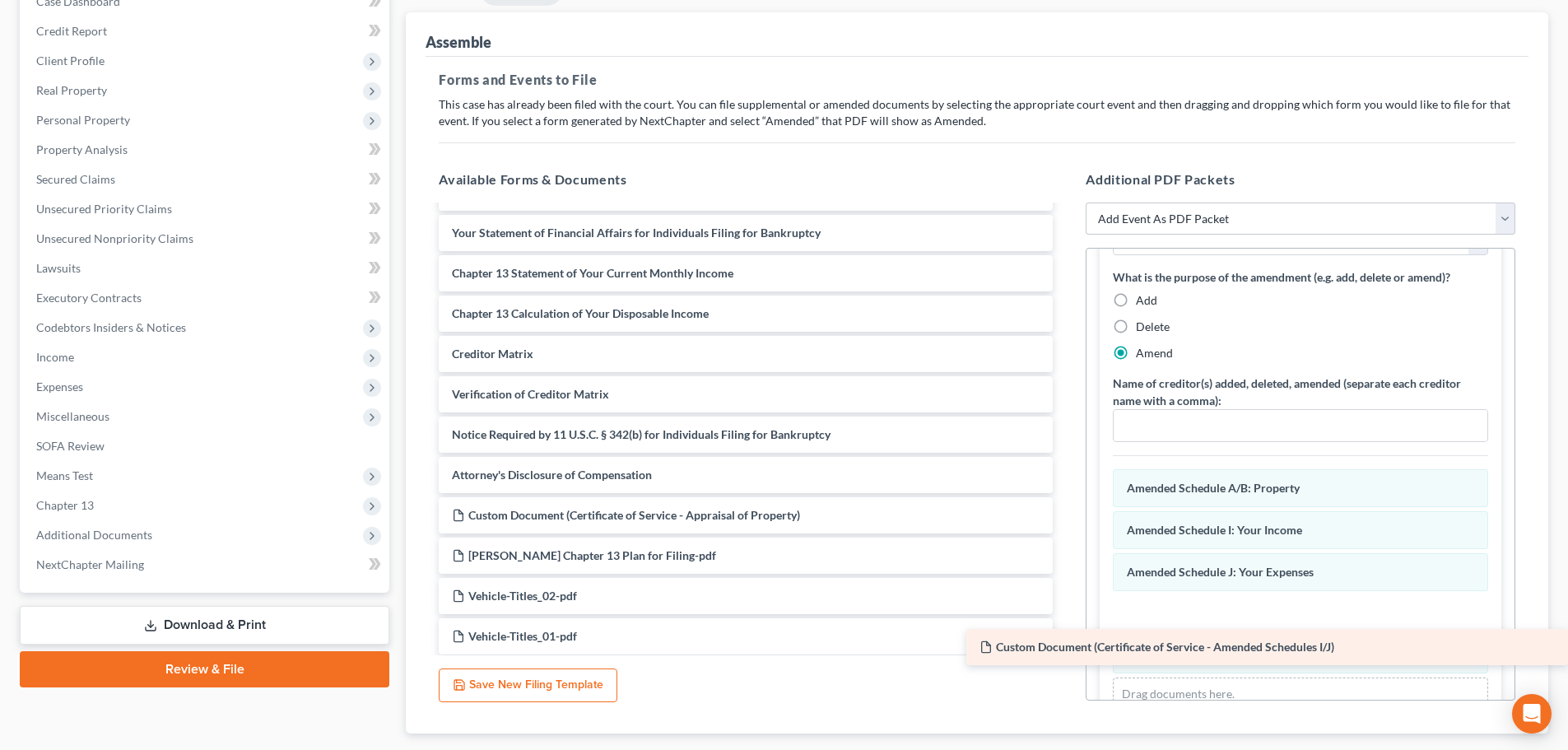
drag, startPoint x: 608, startPoint y: 513, endPoint x: 1378, endPoint y: 656, distance: 783.2
click at [1066, 656] on div "Custom Document (Certificate of Service - Amended Schedules I/J) Voluntary Peti…" at bounding box center [746, 757] width 640 height 1650
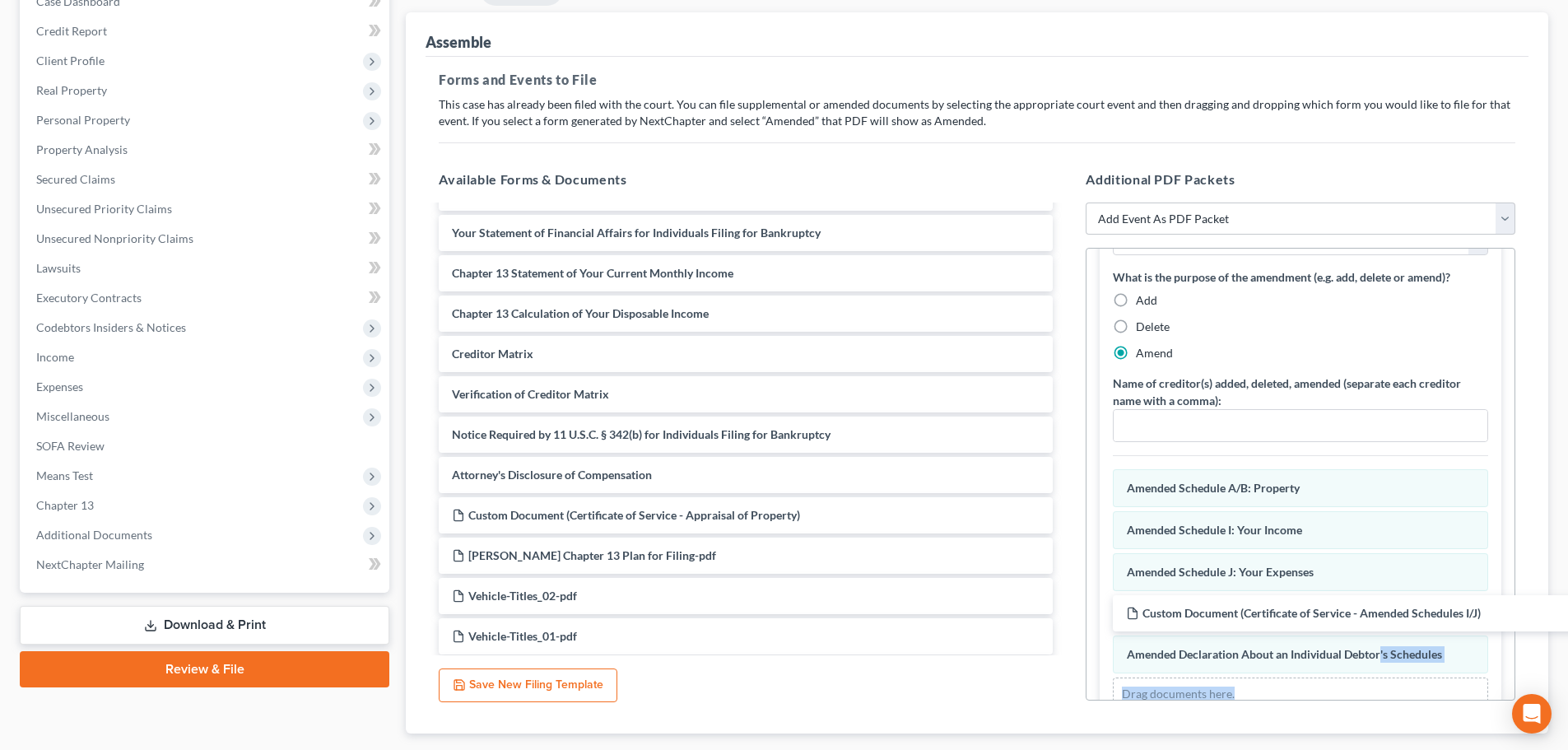
click at [1392, 682] on div "Select all schedules you are amending at this time: Schedule A/B Schedule C Sch…" at bounding box center [1301, 318] width 402 height 817
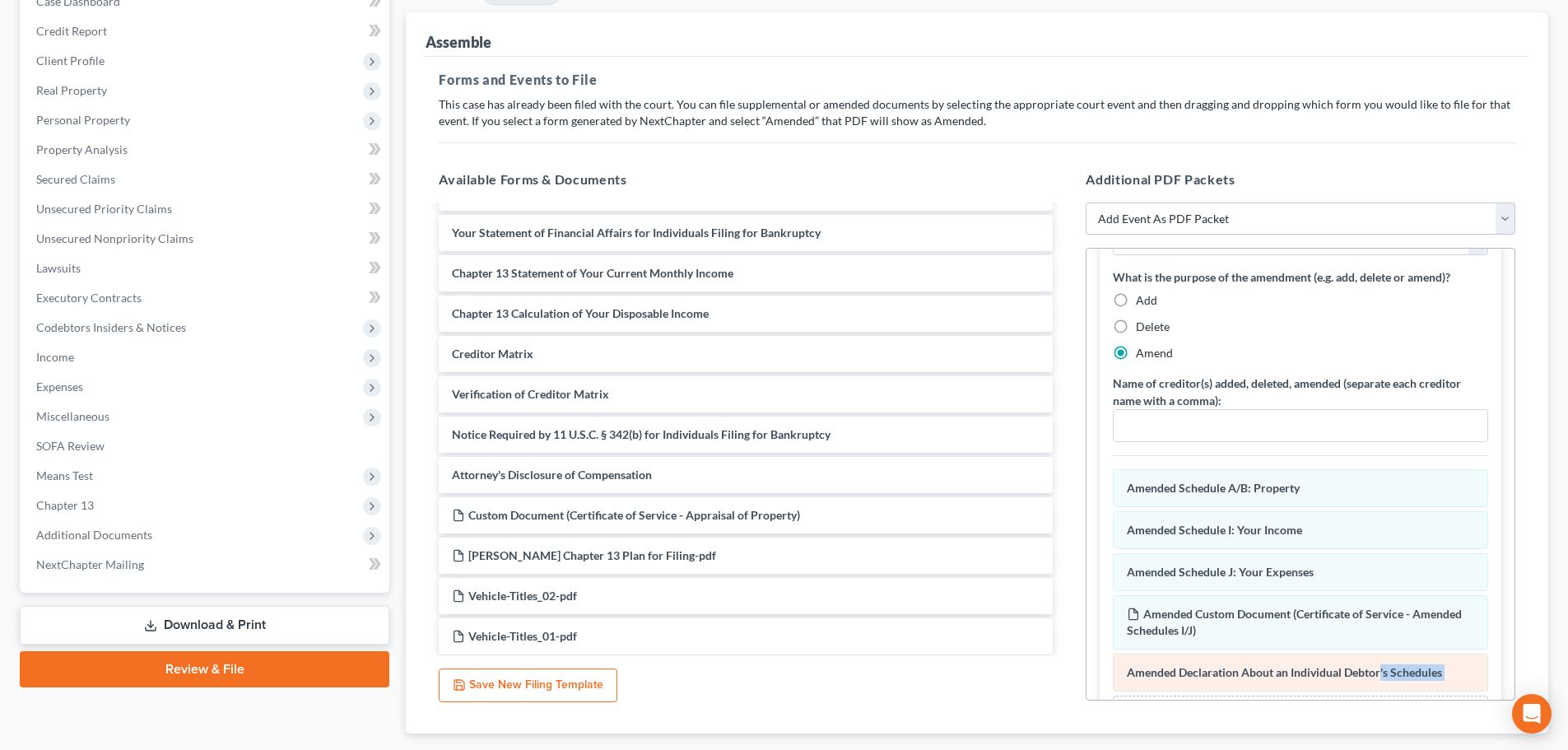
scroll to position [447, 0]
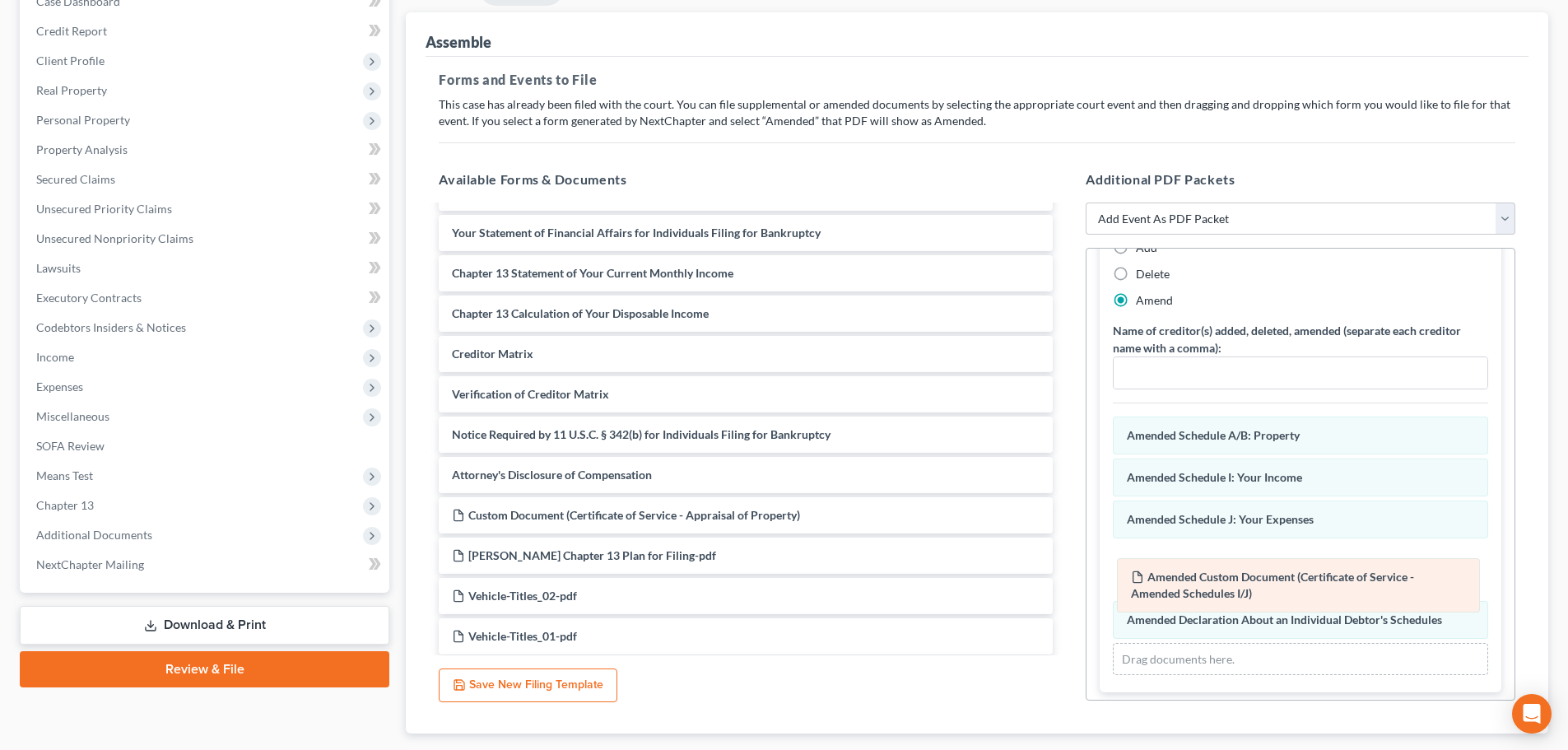
drag, startPoint x: 1307, startPoint y: 578, endPoint x: 1329, endPoint y: 625, distance: 51.9
click at [1306, 650] on div "Custom Document (Certificate of Service - Amended Schedules I/J) Amended Custom…" at bounding box center [1301, 546] width 375 height 260
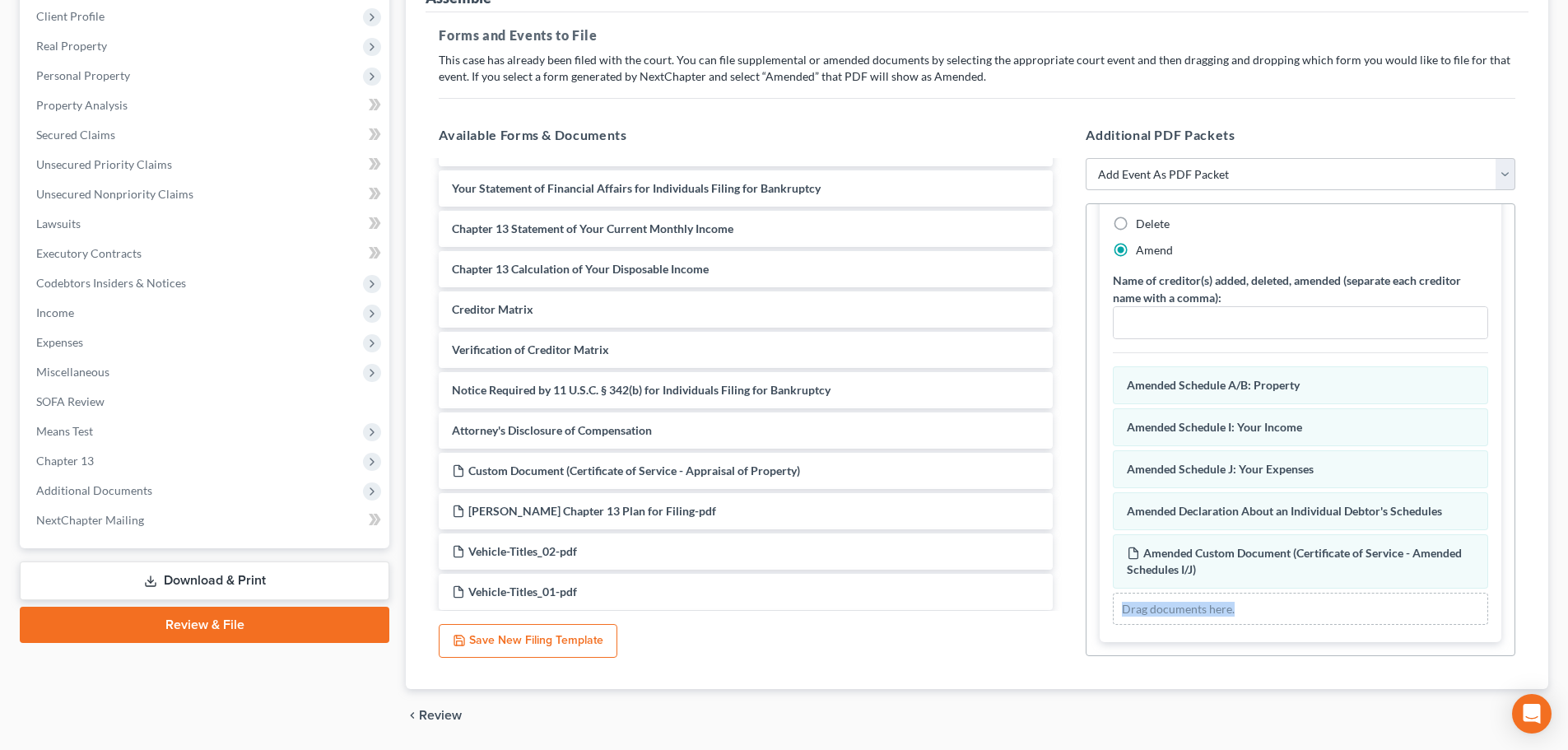
scroll to position [284, 0]
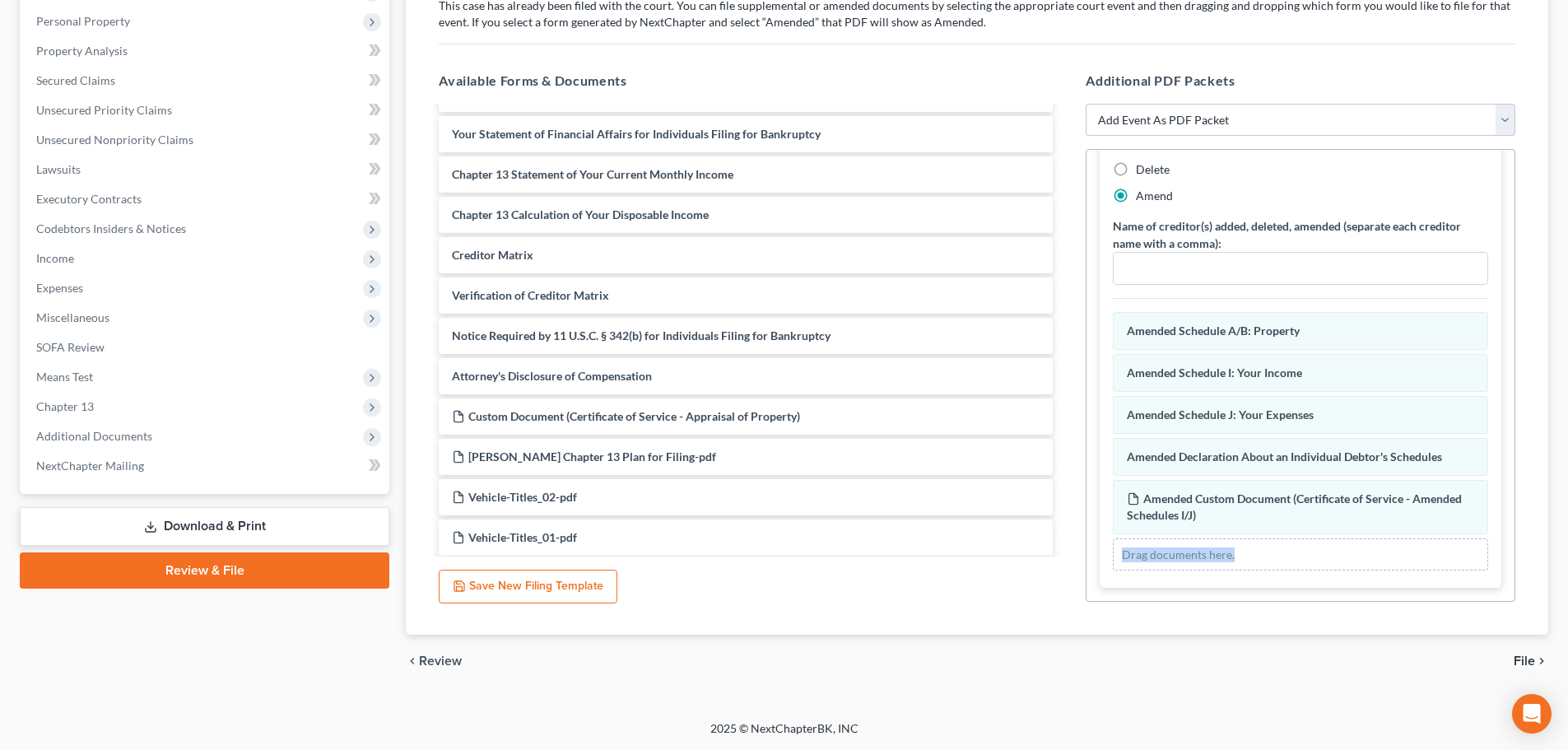
click at [1542, 550] on div "Assemble Forms and Events to File Select which forms you want to file merged wi…" at bounding box center [976, 275] width 1142 height 722
click at [1524, 658] on span "File" at bounding box center [1524, 662] width 21 height 13
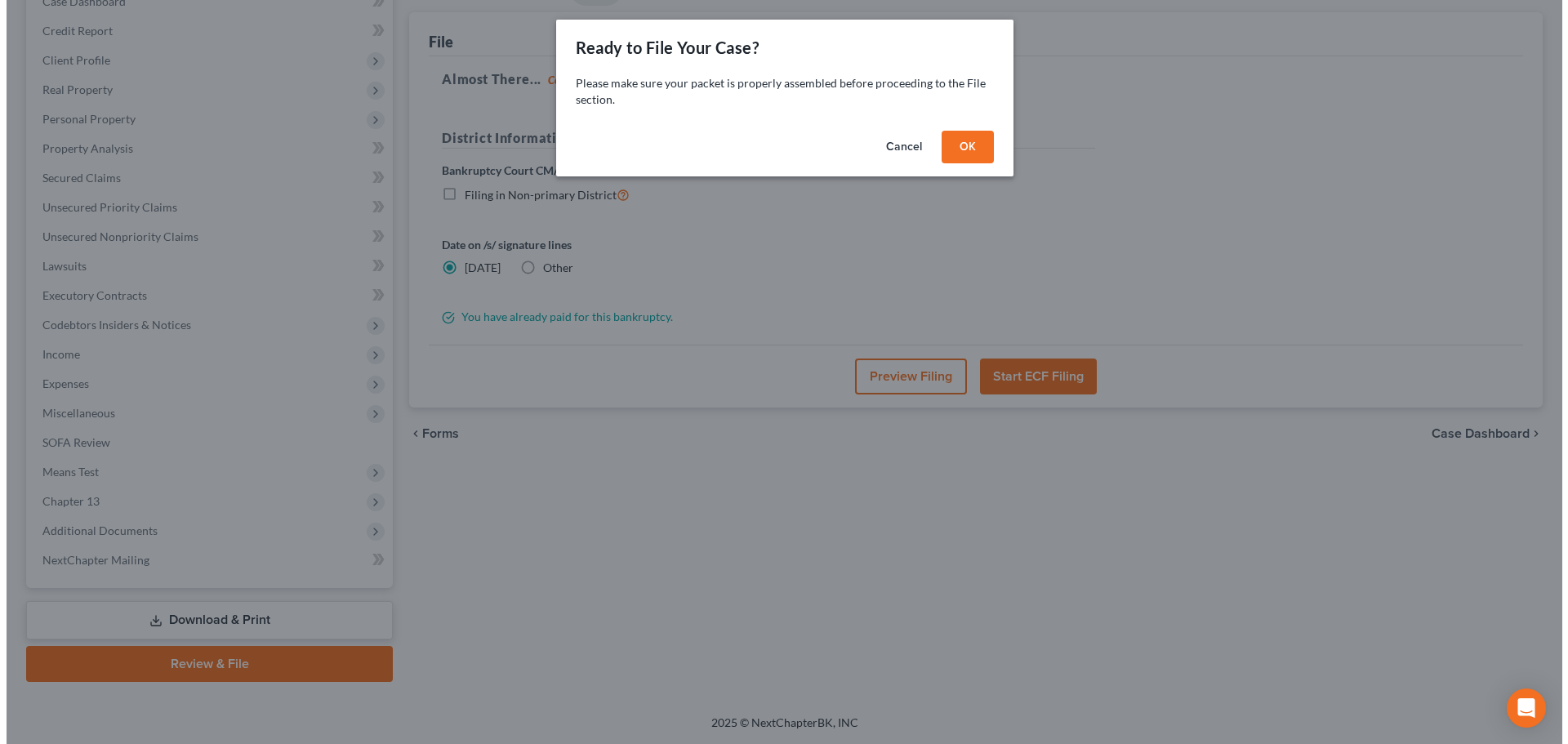
scroll to position [183, 0]
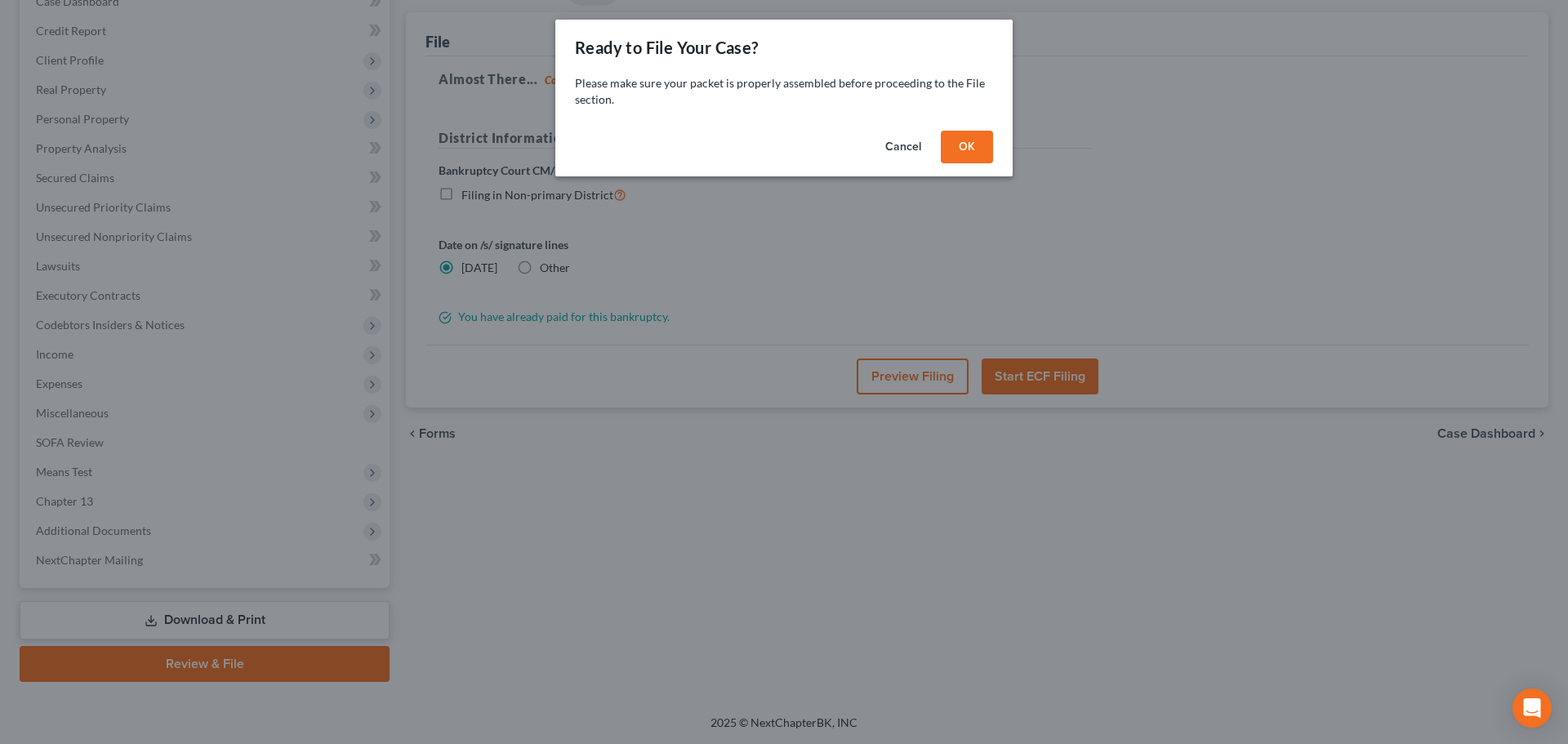
click at [972, 146] on button "OK" at bounding box center [967, 147] width 52 height 32
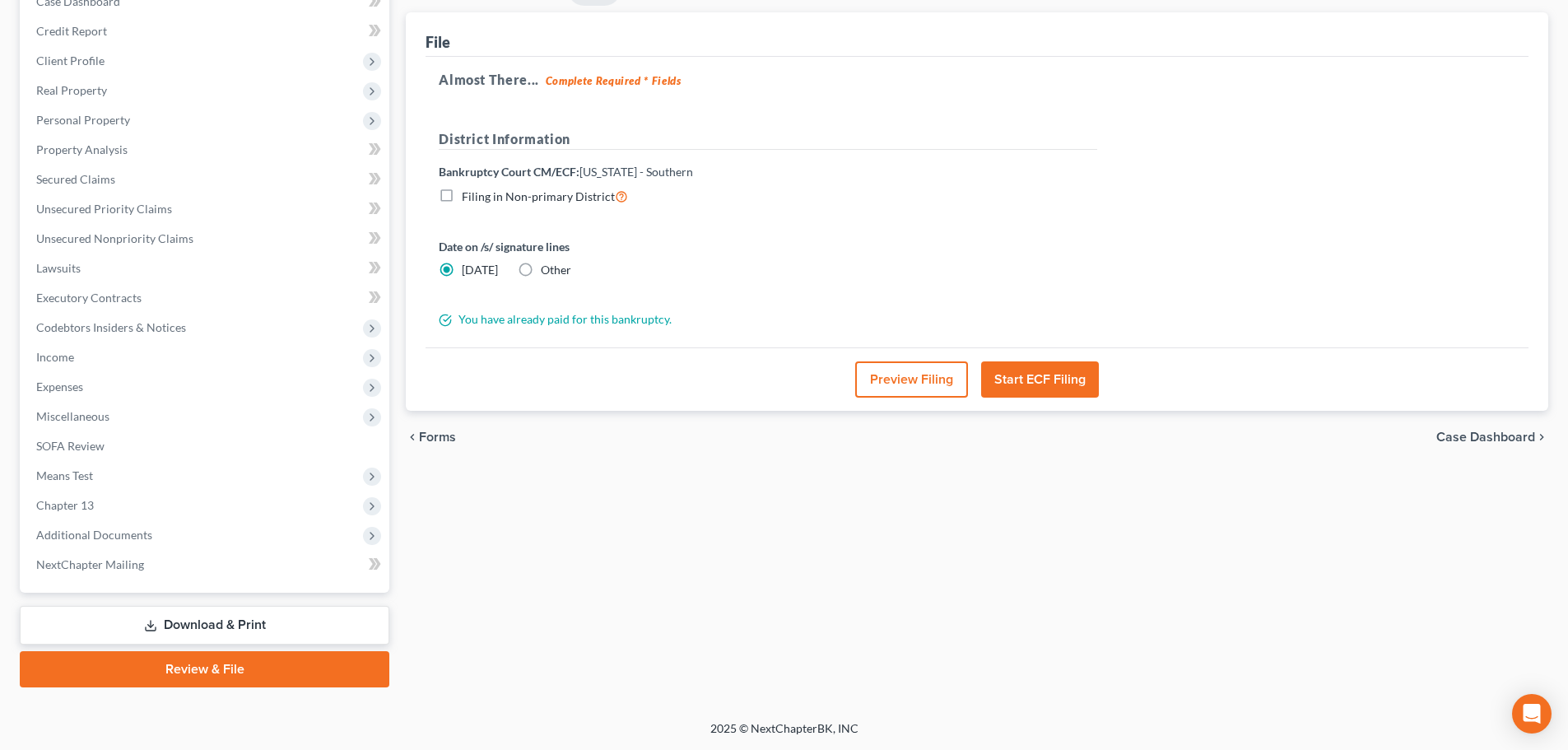
click at [928, 385] on button "Preview Filing" at bounding box center [911, 379] width 113 height 36
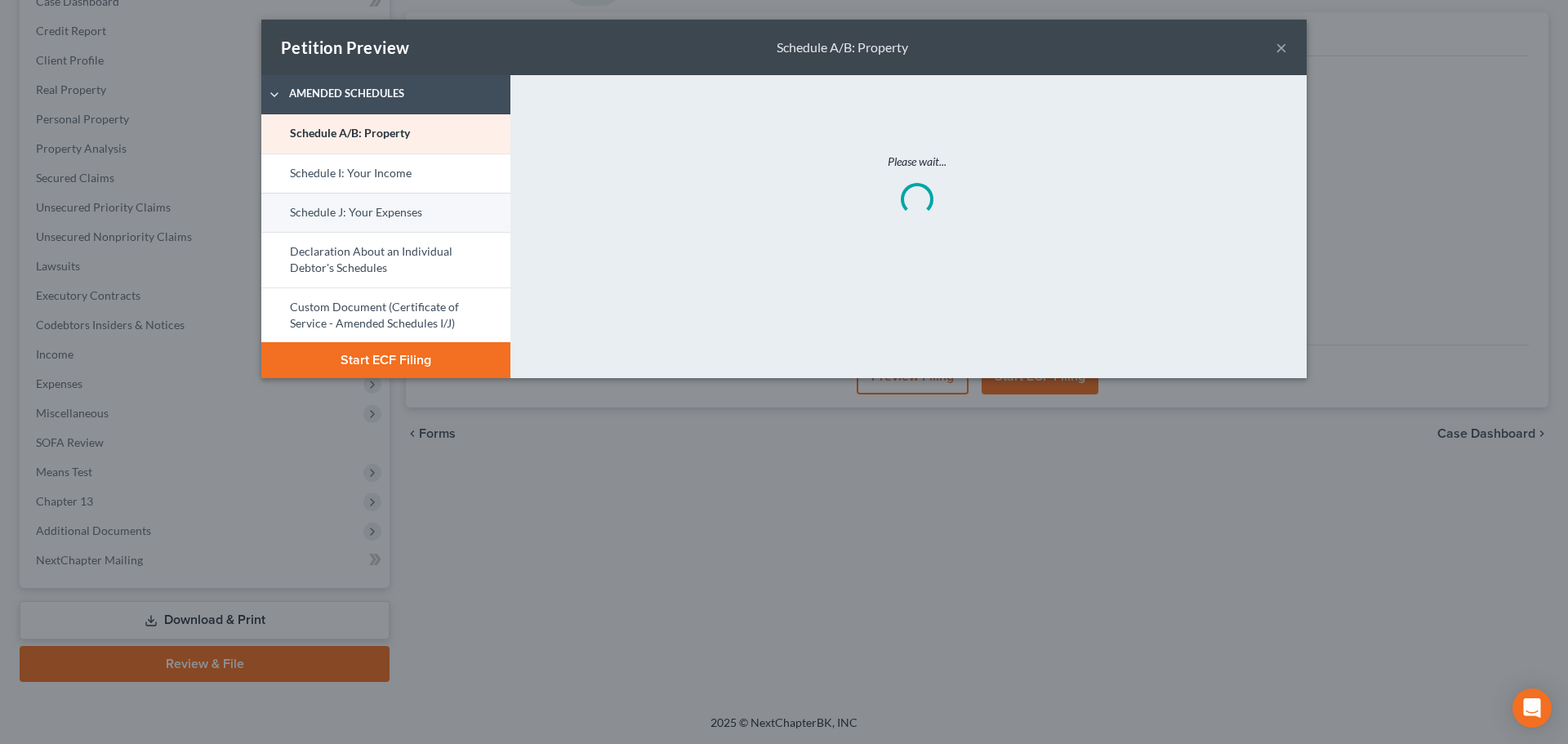
click at [404, 223] on link "Schedule J: Your Expenses" at bounding box center [386, 212] width 249 height 39
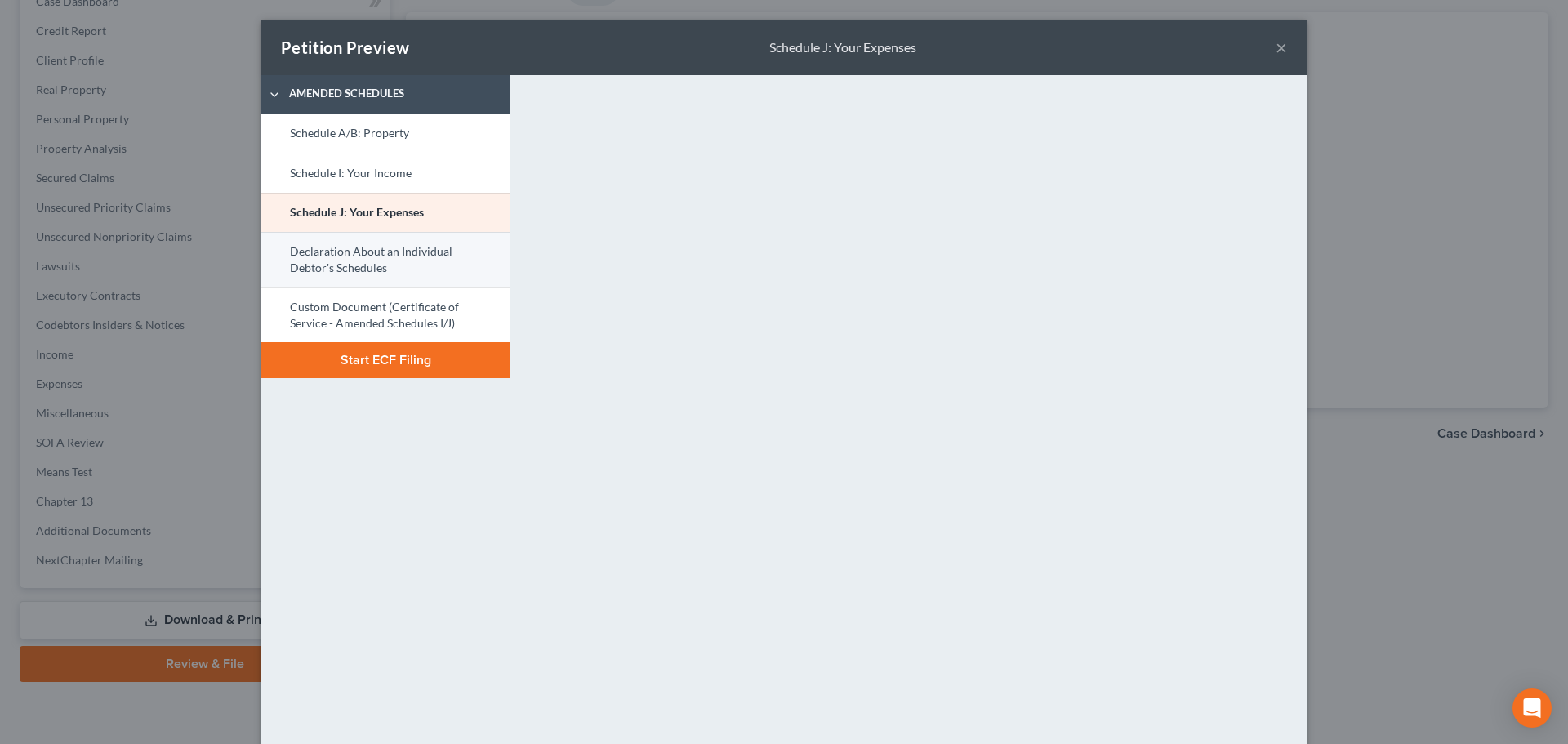
click at [422, 272] on link "Declaration About an Individual Debtor's Schedules" at bounding box center [386, 259] width 249 height 55
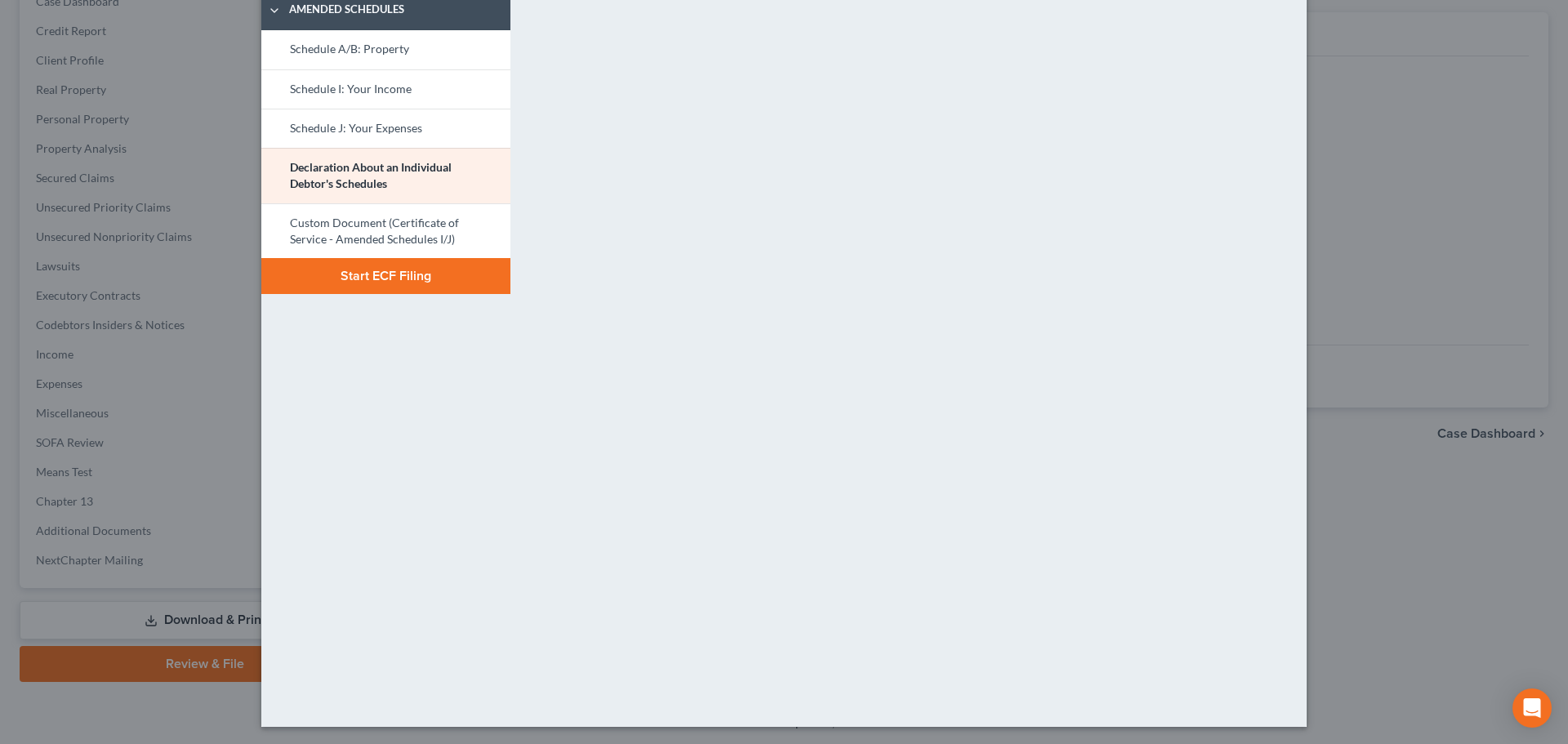
scroll to position [86, 0]
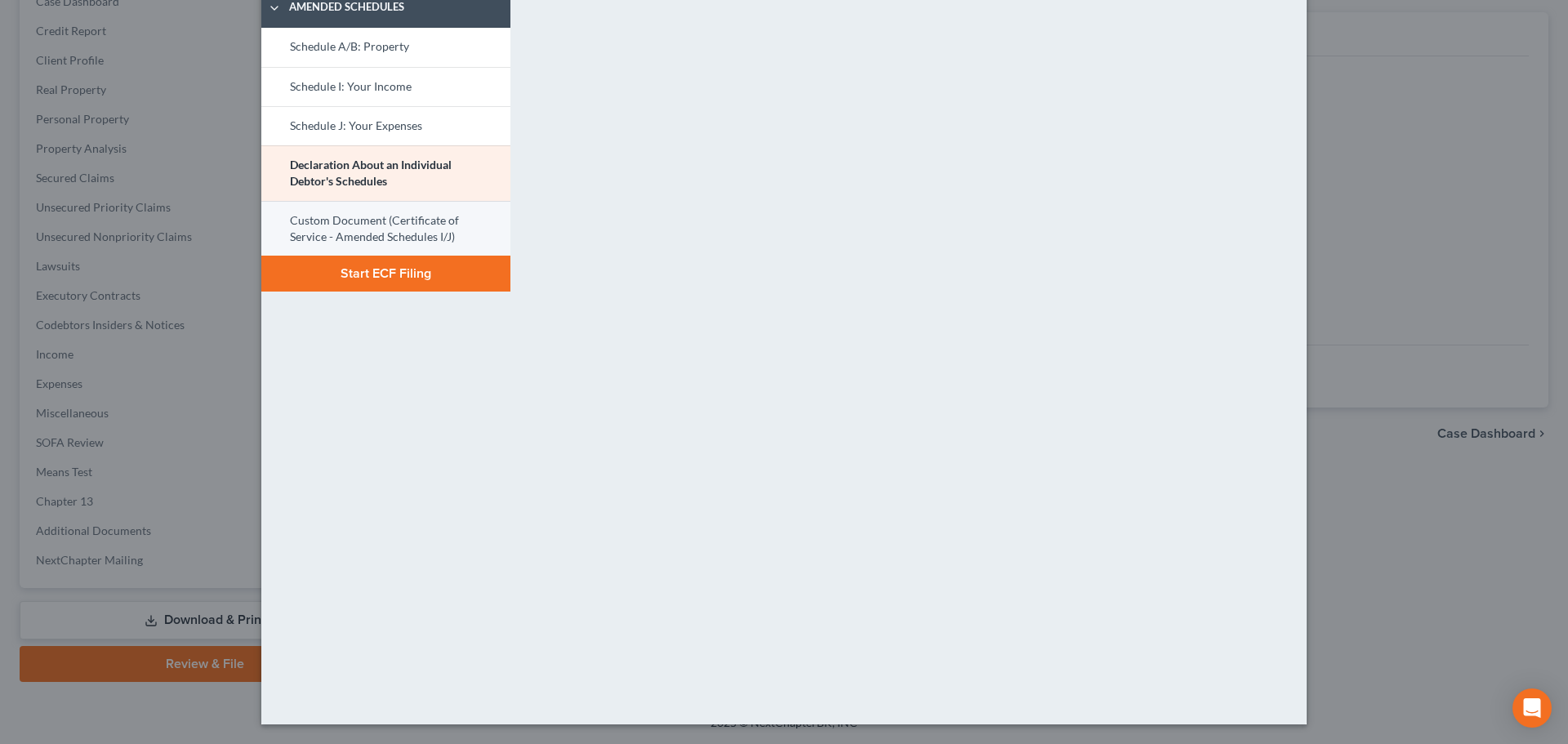
click at [464, 219] on link "Custom Document (Certificate of Service - Amended Schedules I/J)" at bounding box center [386, 229] width 249 height 55
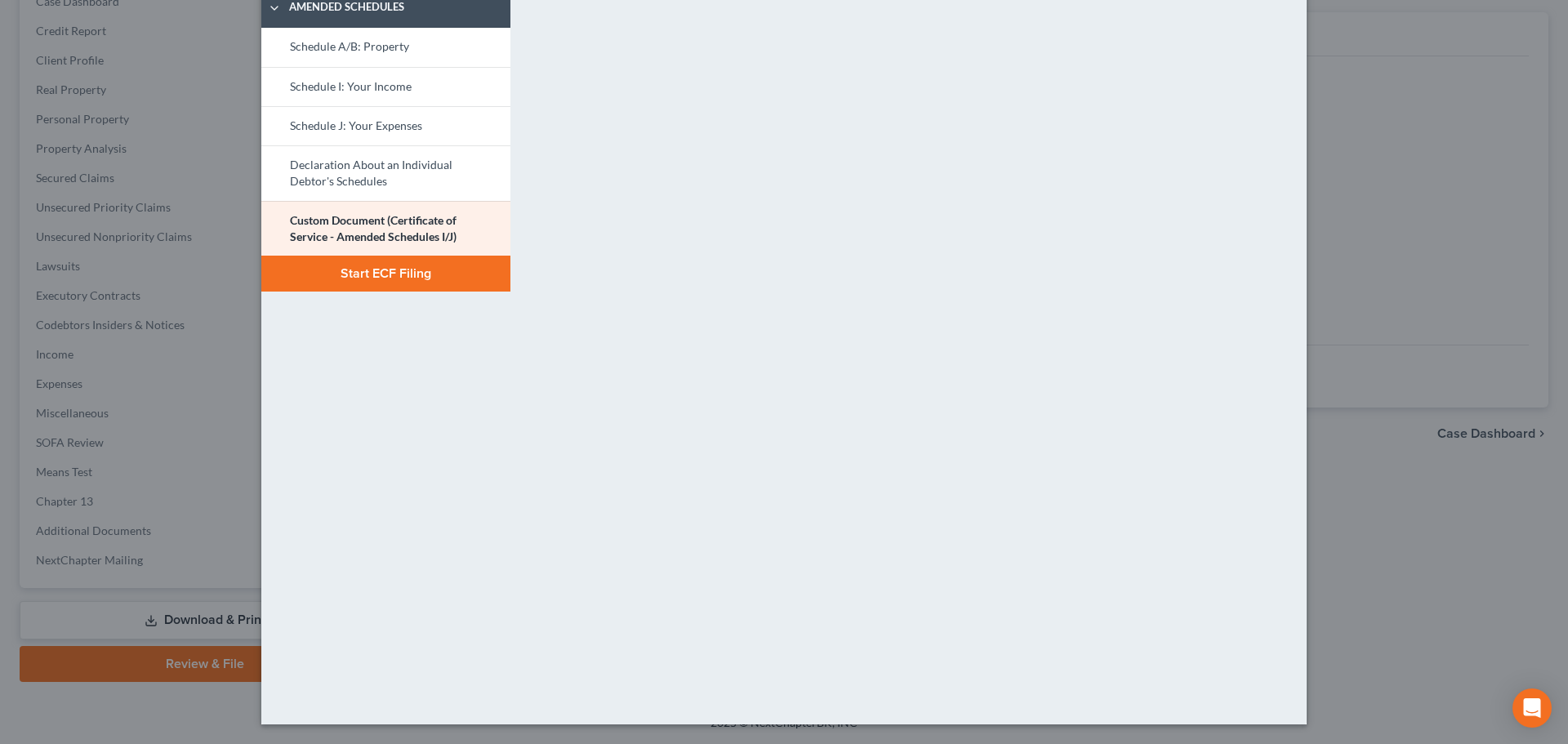
click at [399, 290] on button "Start ECF Filing" at bounding box center [386, 274] width 249 height 36
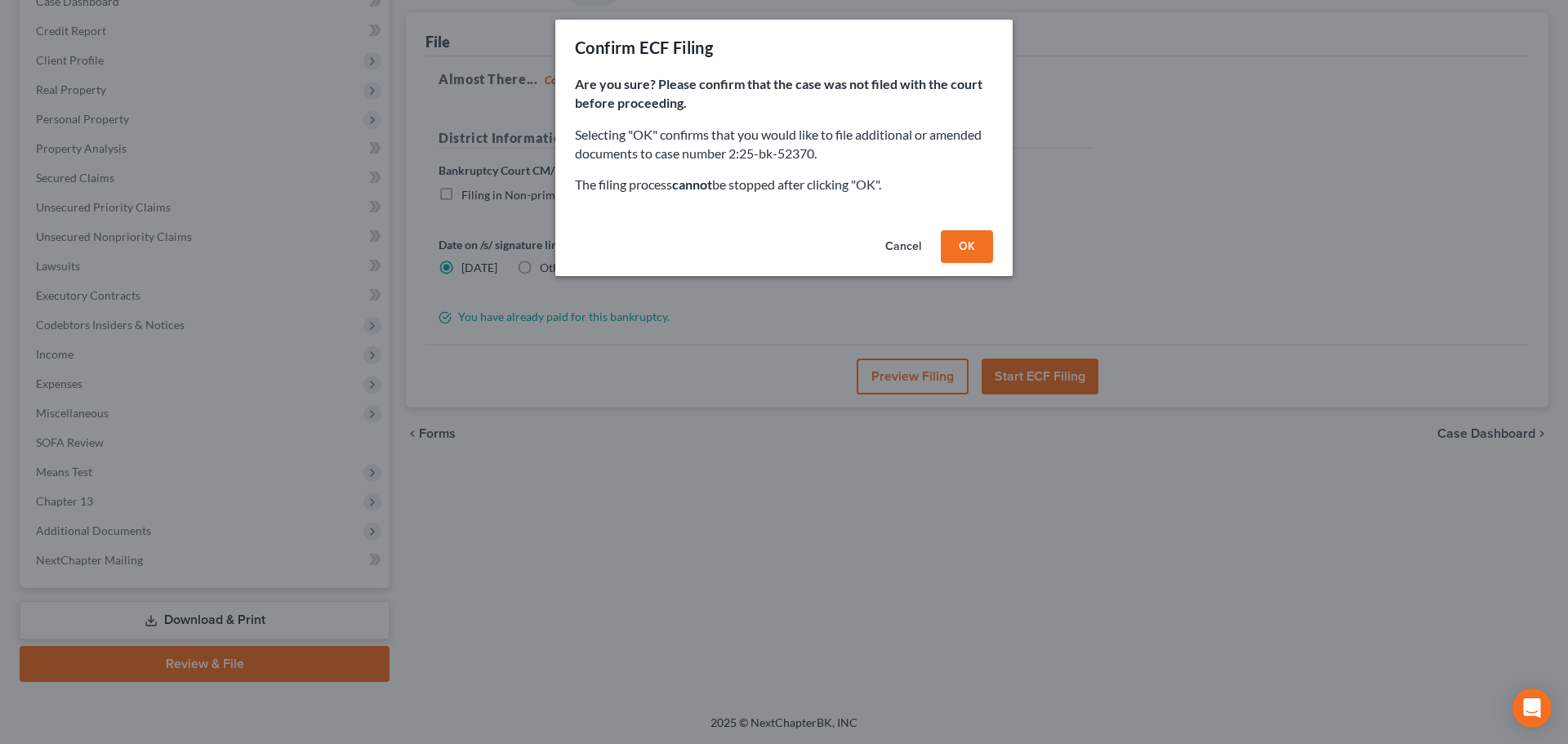
click at [965, 246] on button "OK" at bounding box center [967, 246] width 52 height 32
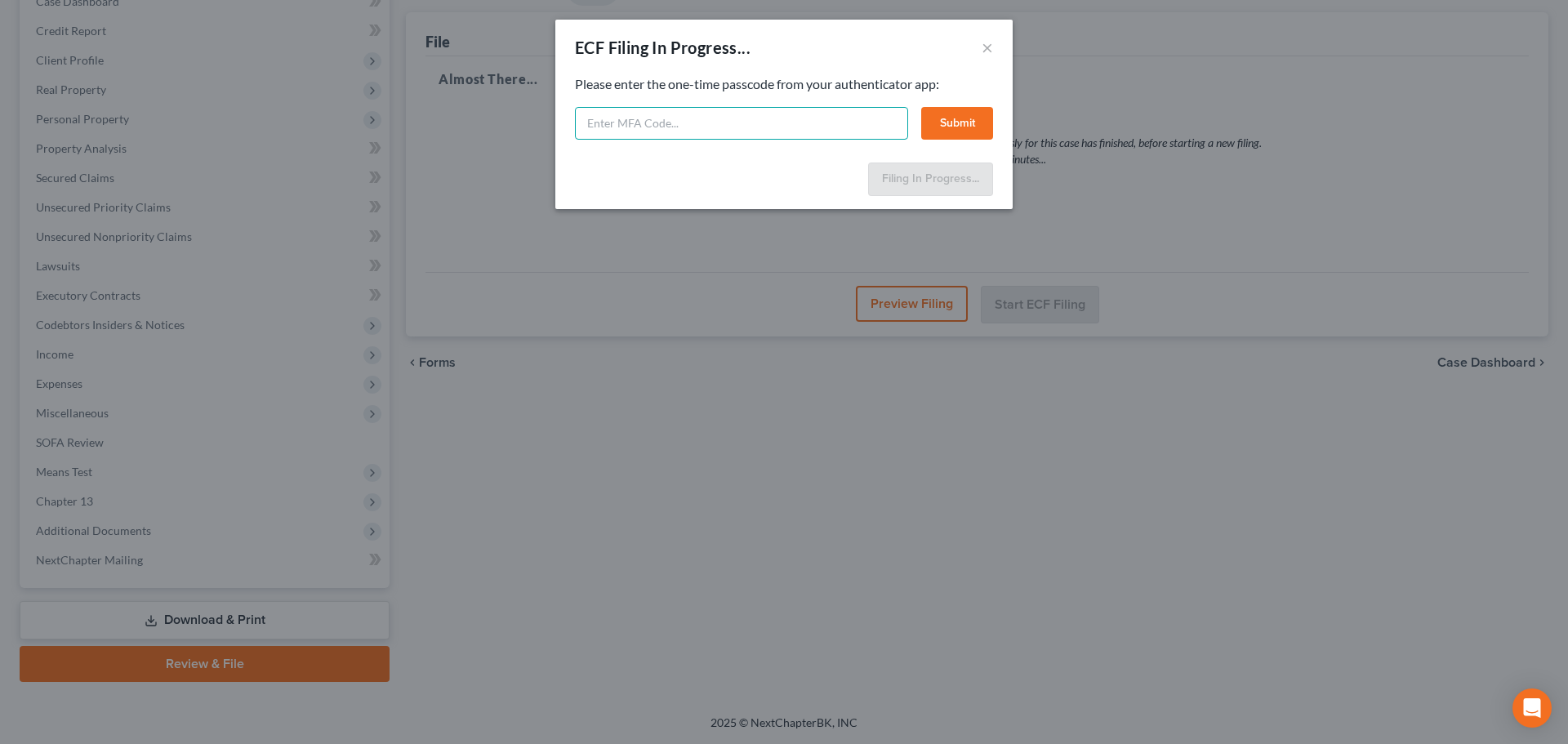
click at [673, 133] on input "text" at bounding box center [741, 124] width 333 height 32
type input "525148"
click at [964, 118] on button "Submit" at bounding box center [957, 124] width 72 height 32
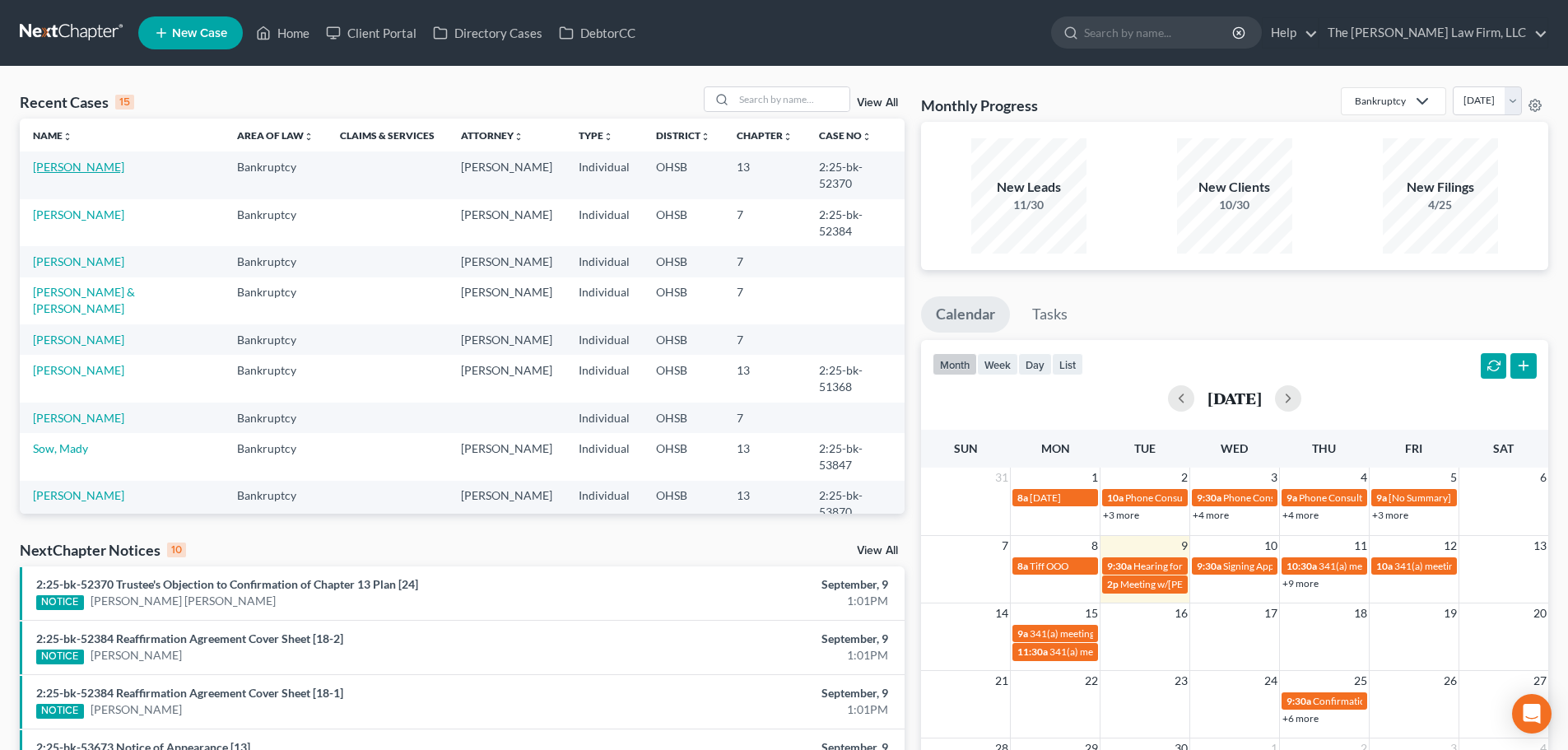
click at [79, 162] on link "[PERSON_NAME]" at bounding box center [78, 167] width 91 height 14
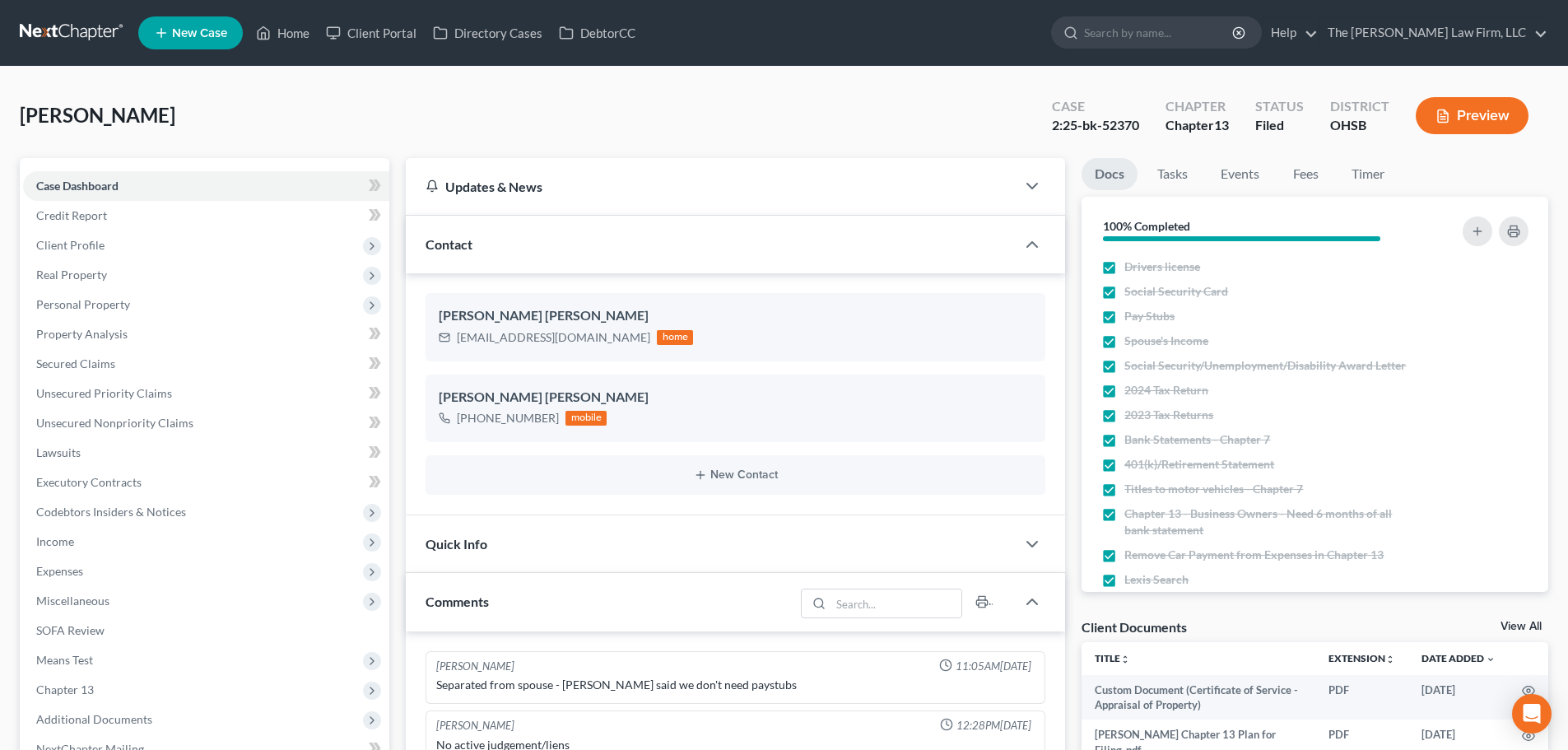
scroll to position [412, 0]
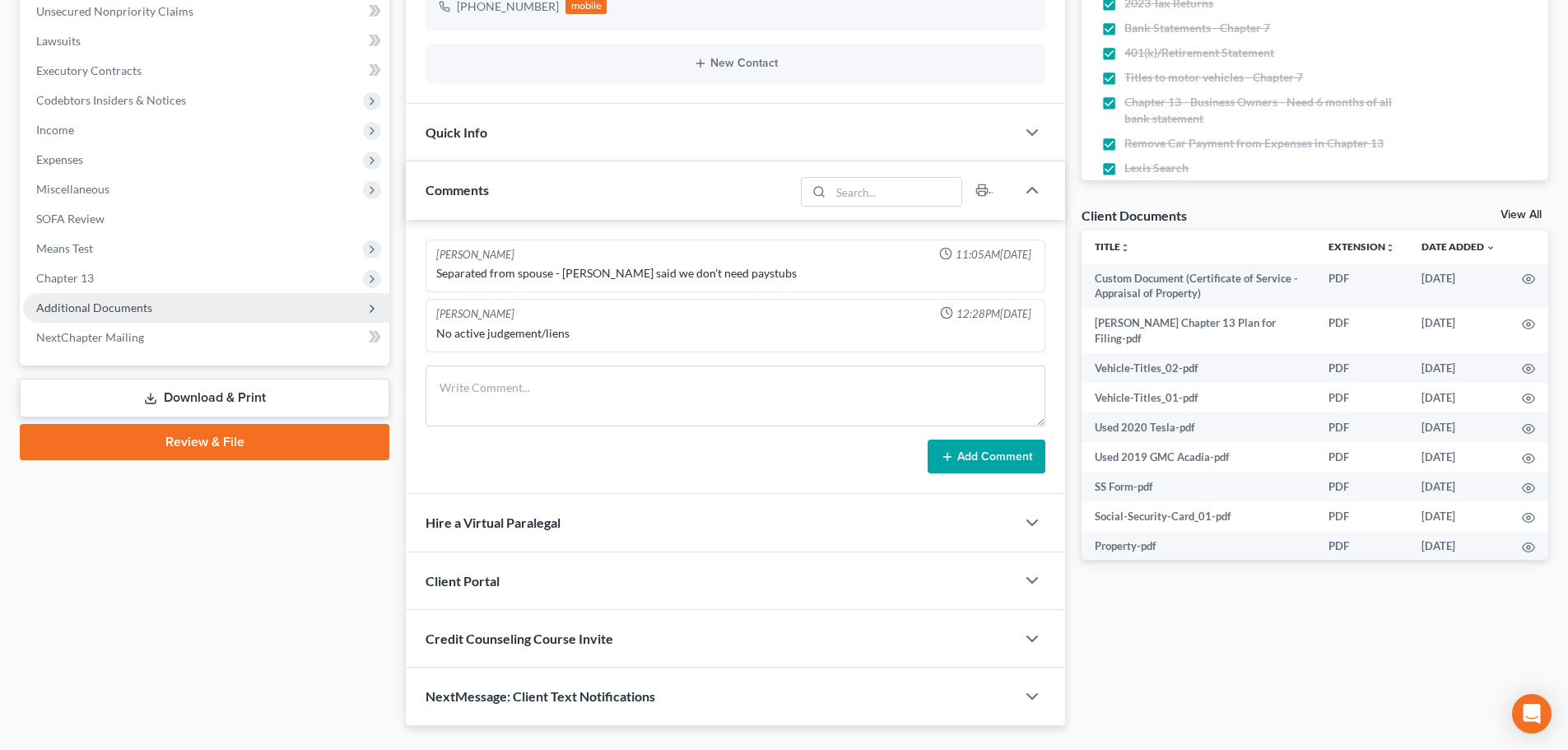
click at [101, 293] on span "Additional Documents" at bounding box center [206, 307] width 367 height 30
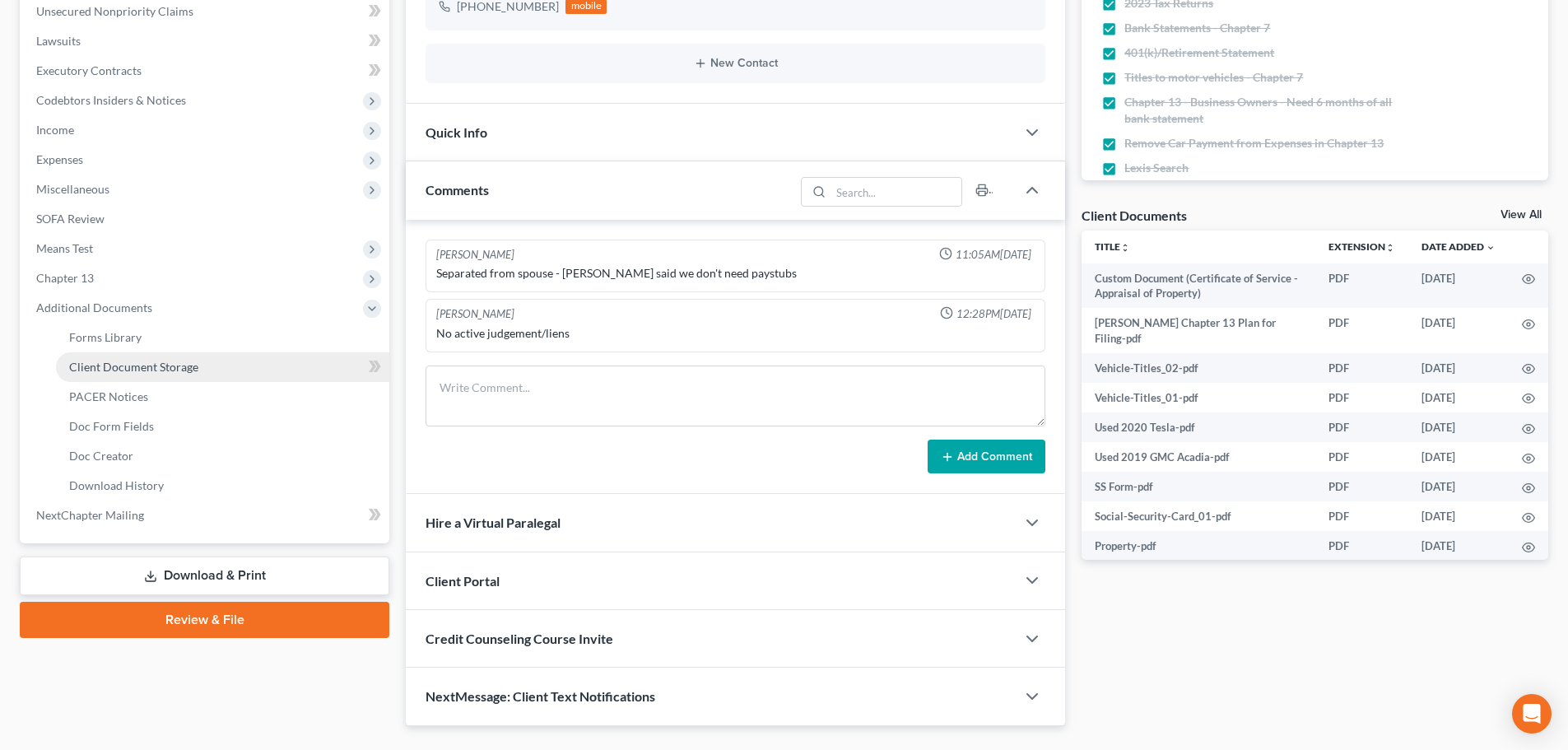
click at [126, 371] on span "Client Document Storage" at bounding box center [133, 367] width 129 height 14
select select "52"
select select "61"
select select "7"
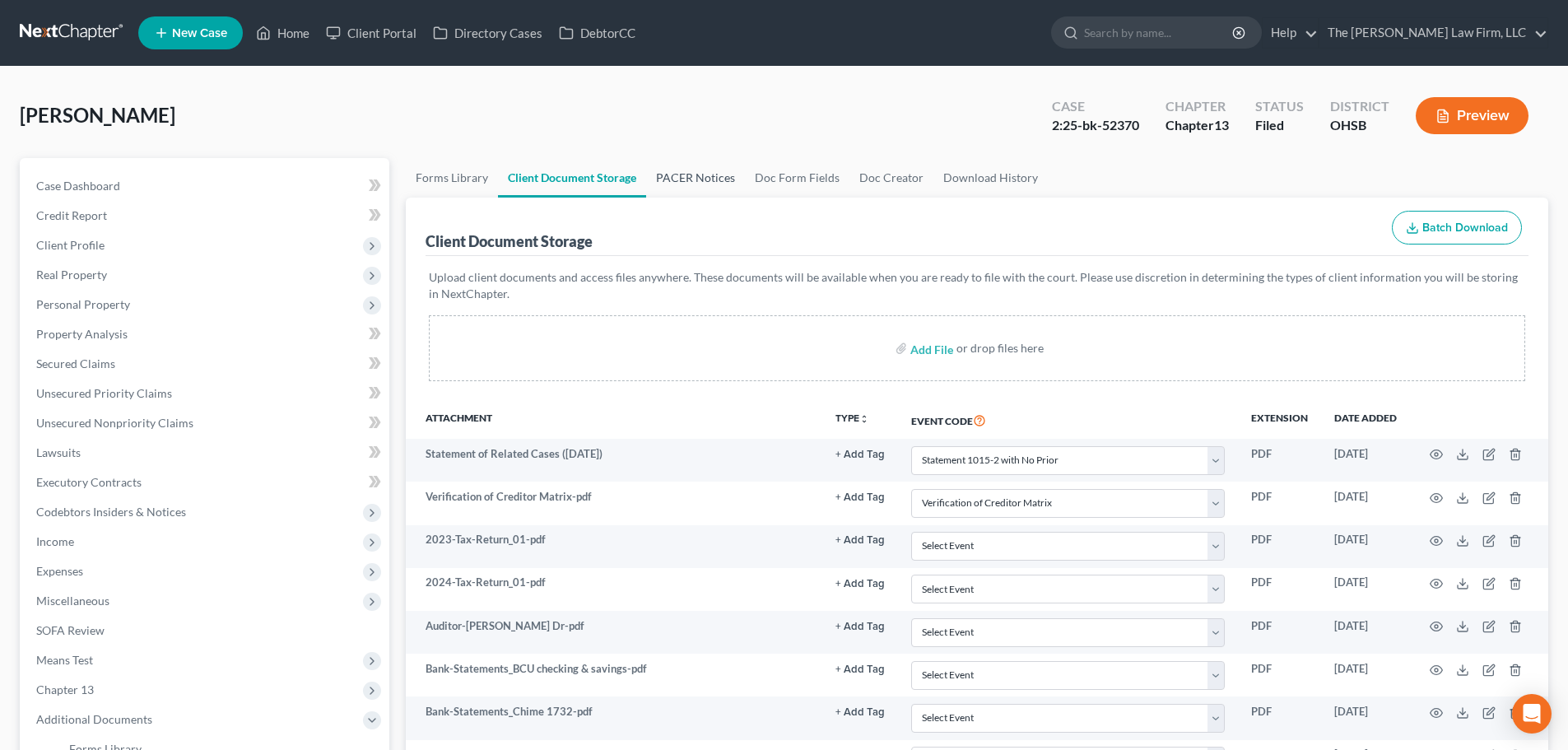
click at [673, 173] on link "PACER Notices" at bounding box center [695, 177] width 99 height 39
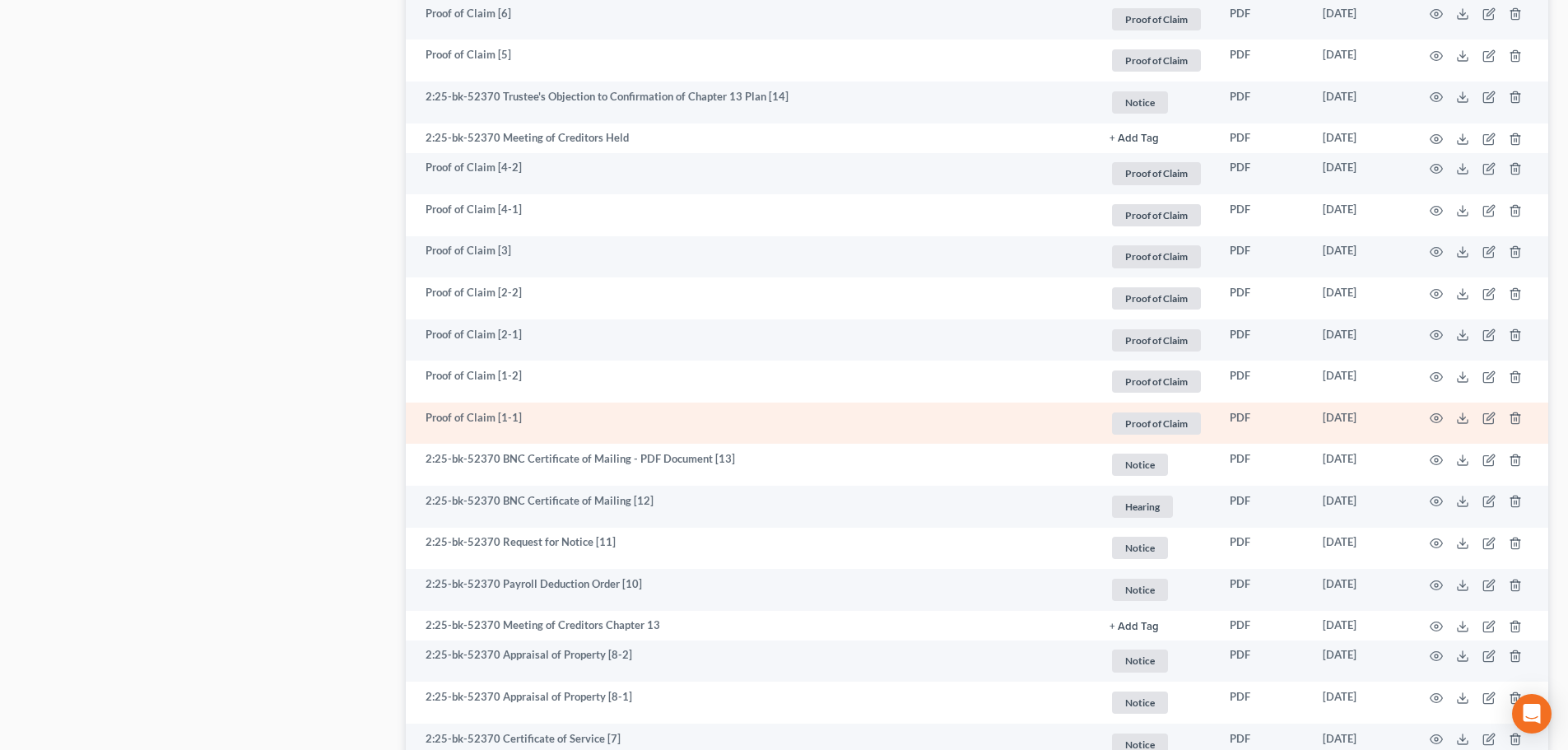
scroll to position [1705, 0]
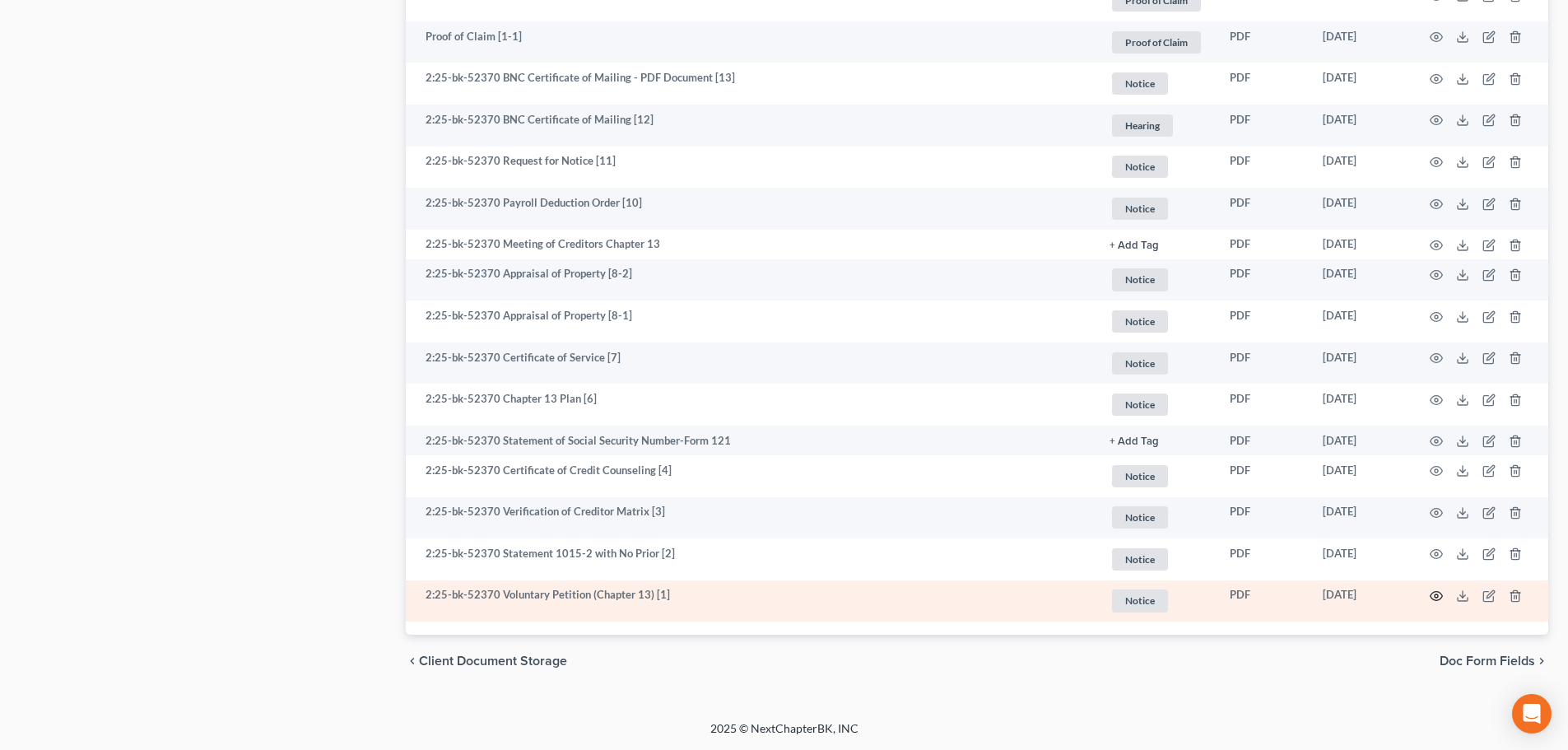
click at [1433, 599] on icon "button" at bounding box center [1437, 597] width 13 height 13
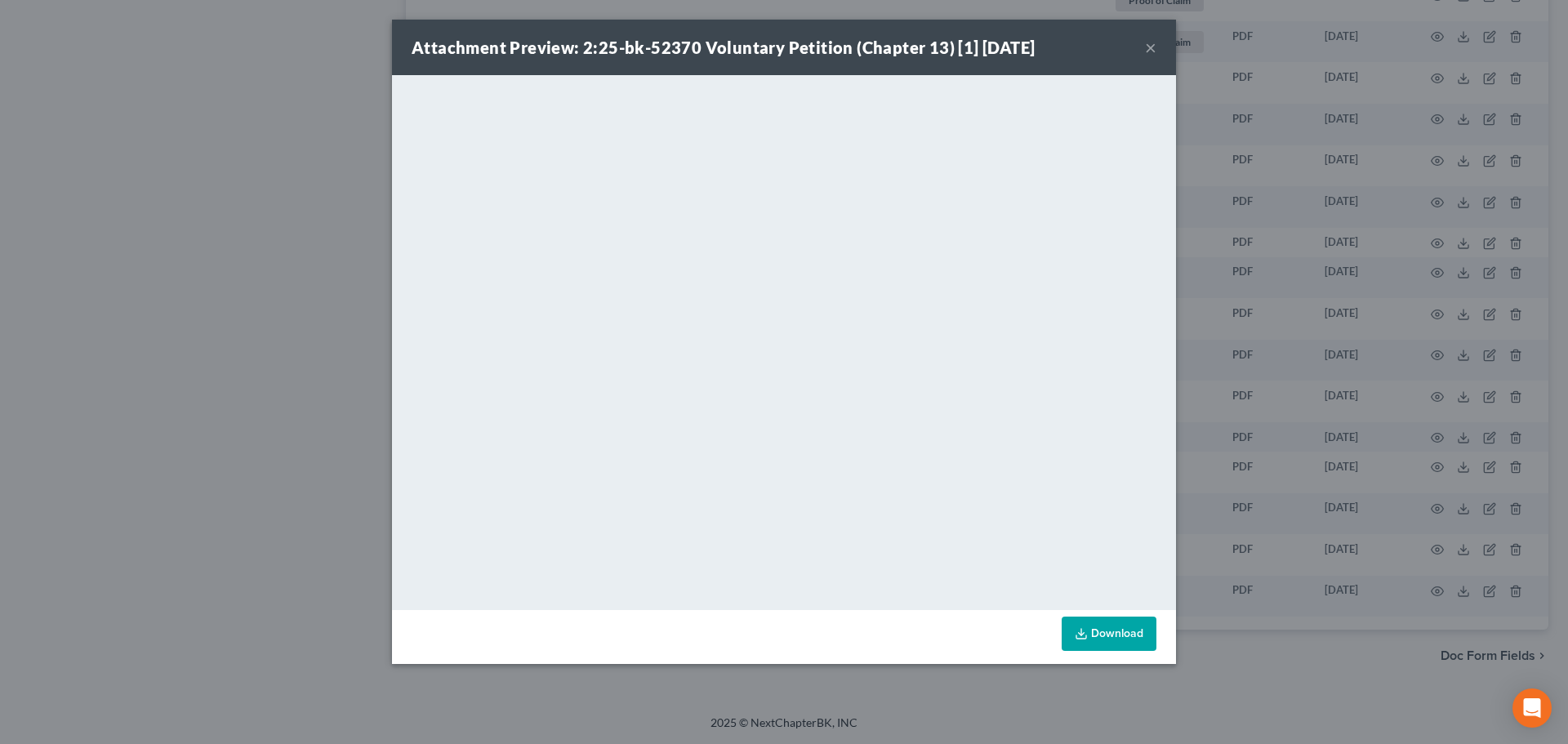
click at [1159, 50] on div "Attachment Preview: 2:25-bk-52370 Voluntary Petition (Chapter 13) [1] 05/29/202…" at bounding box center [784, 48] width 784 height 55
click at [1150, 45] on button "×" at bounding box center [1151, 48] width 11 height 20
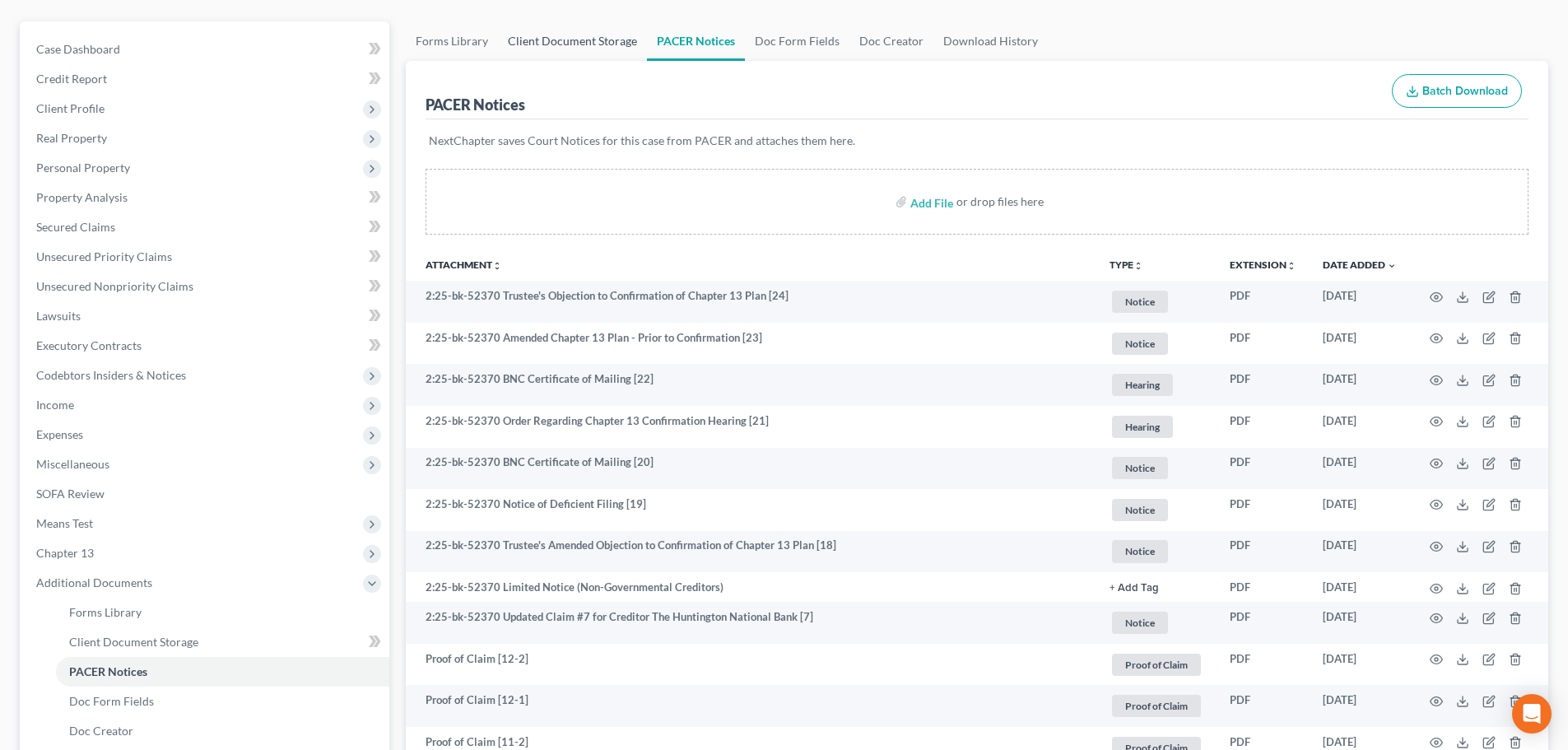
scroll to position [0, 0]
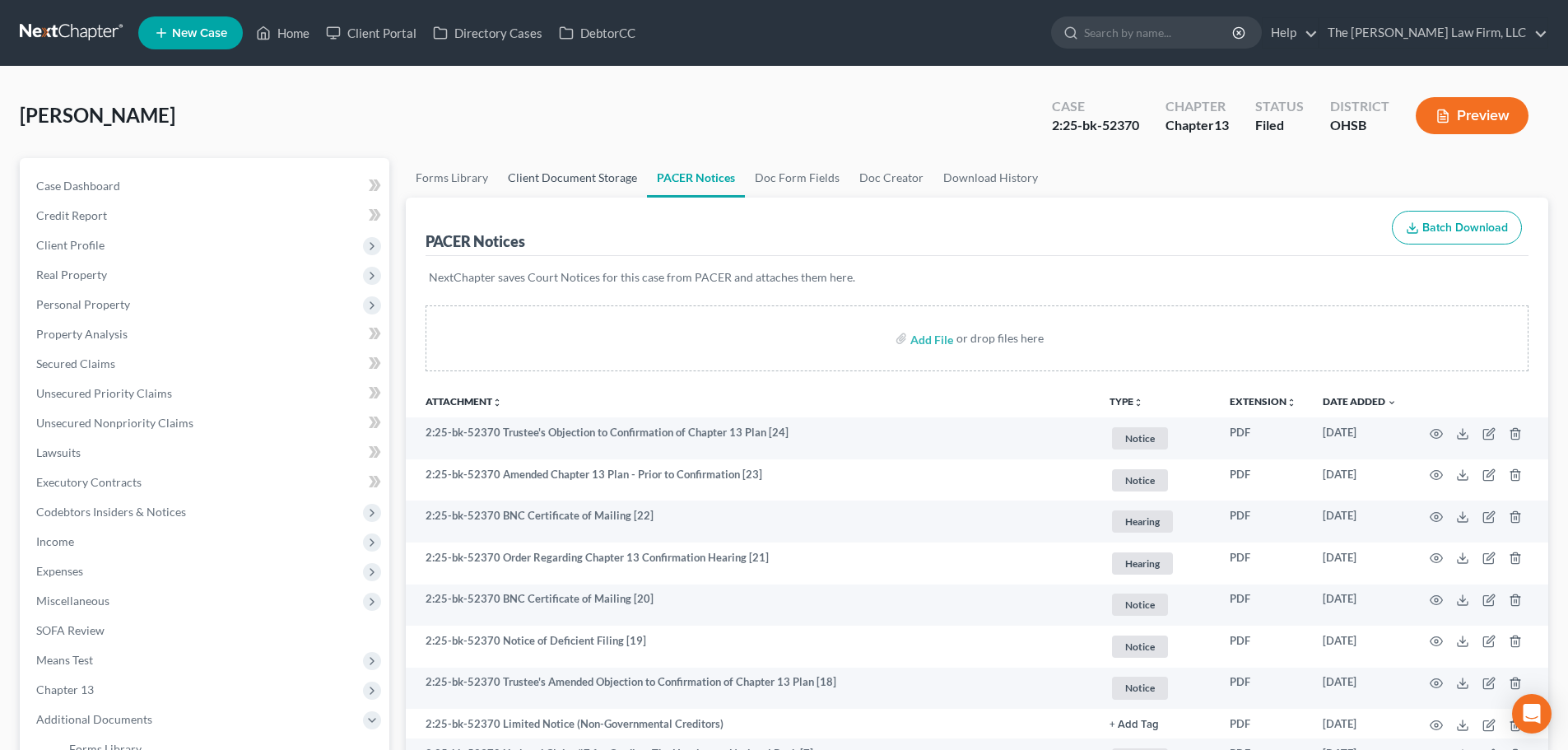
click at [594, 161] on link "Client Document Storage" at bounding box center [572, 177] width 149 height 39
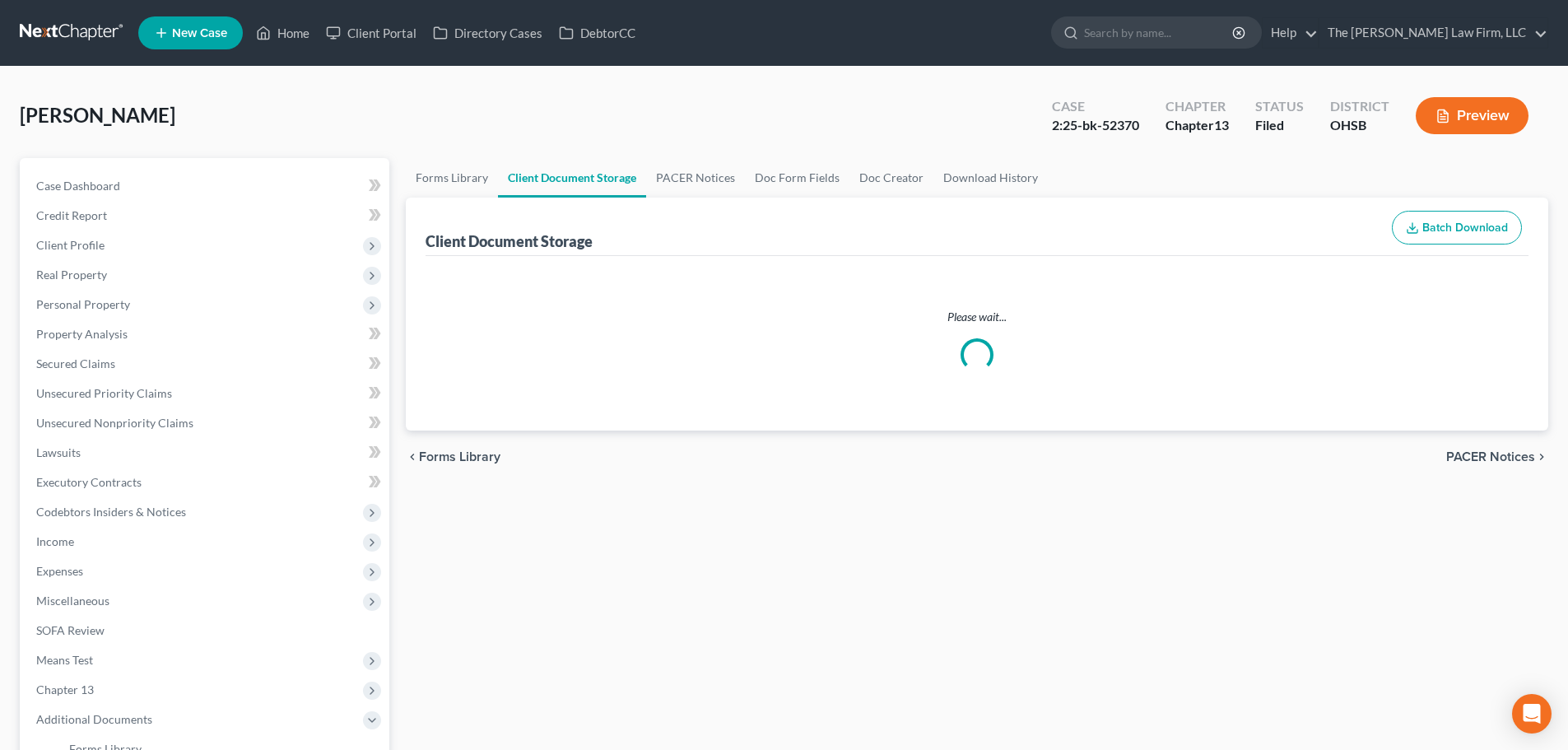
select select "52"
select select "61"
select select "7"
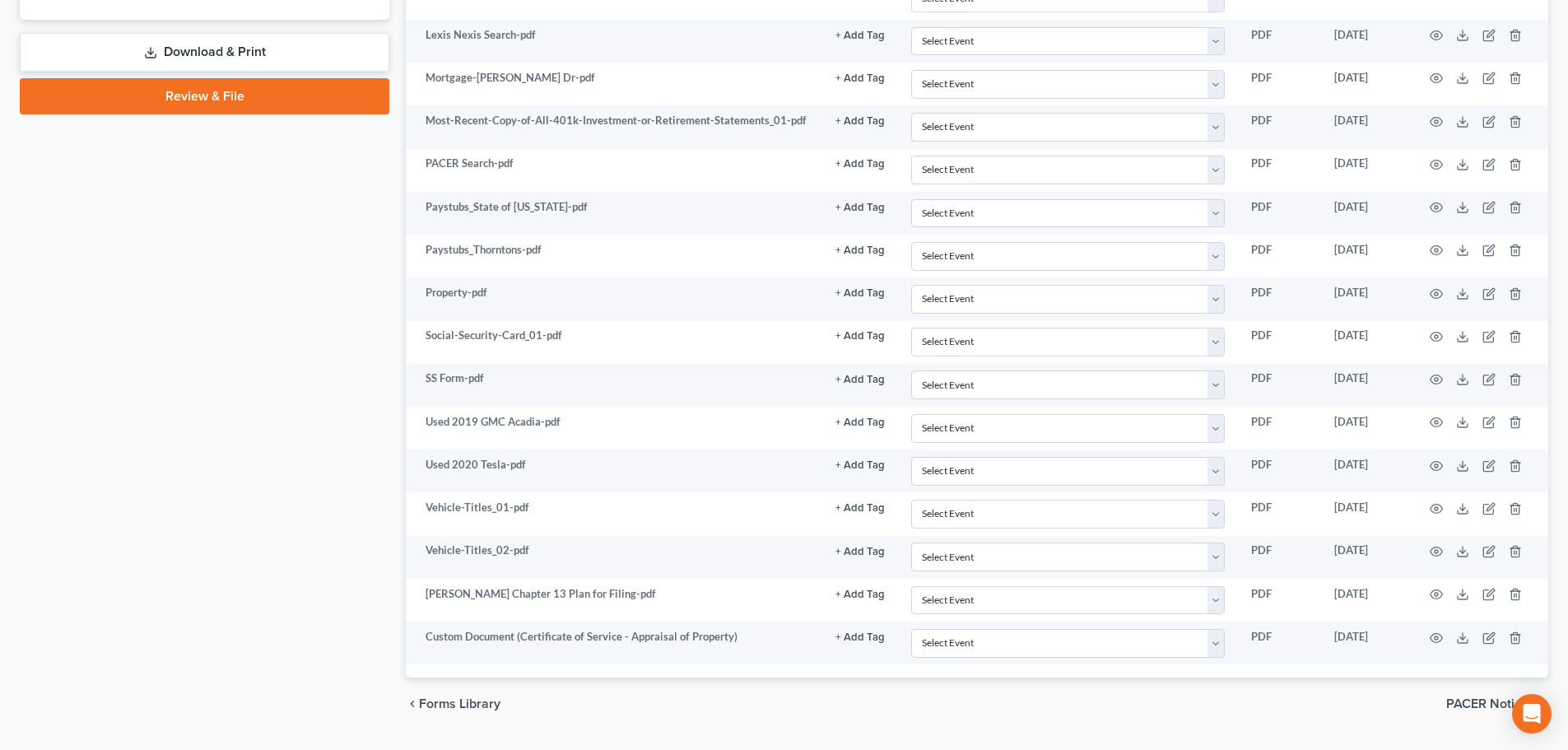
scroll to position [961, 0]
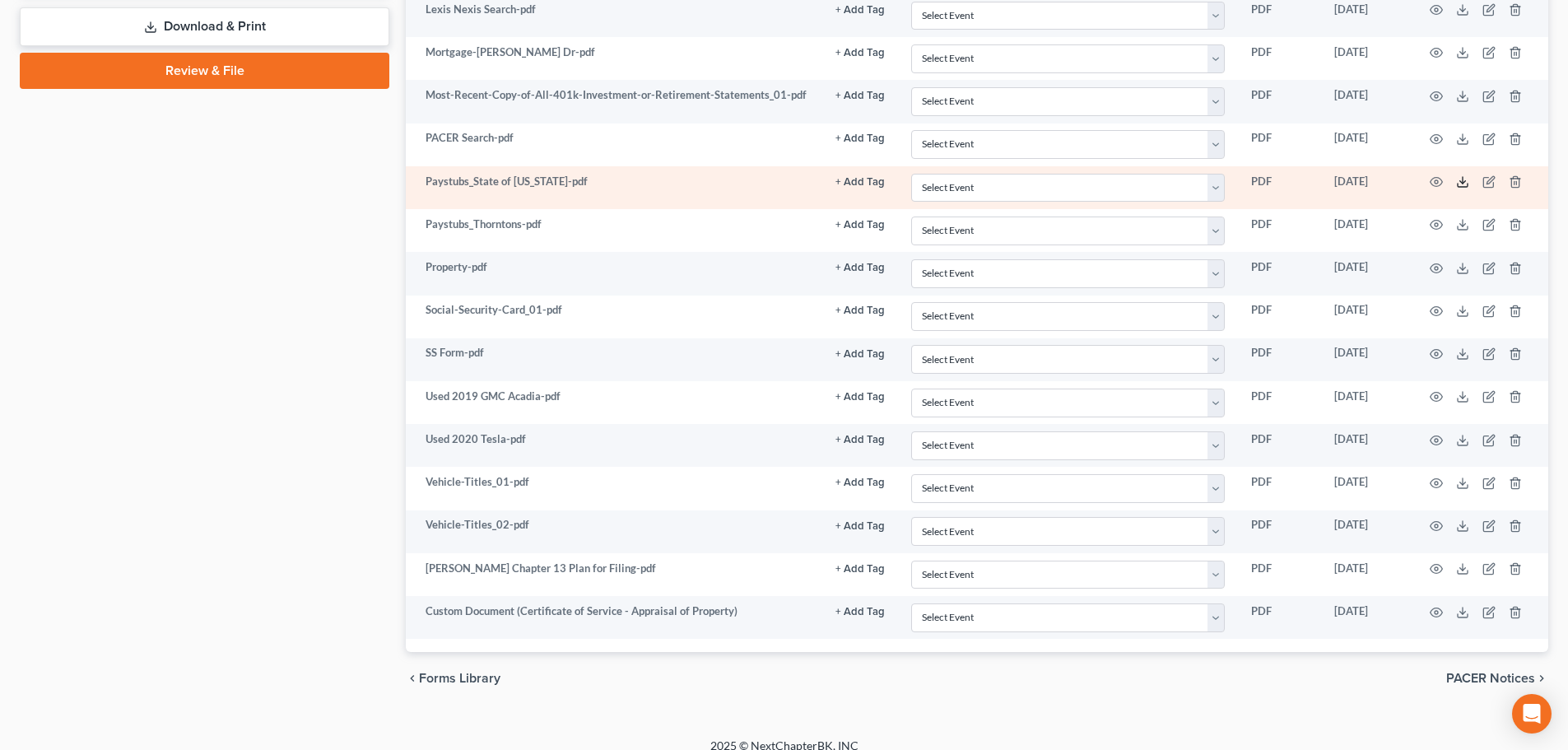
click at [1462, 182] on icon at bounding box center [1463, 182] width 13 height 13
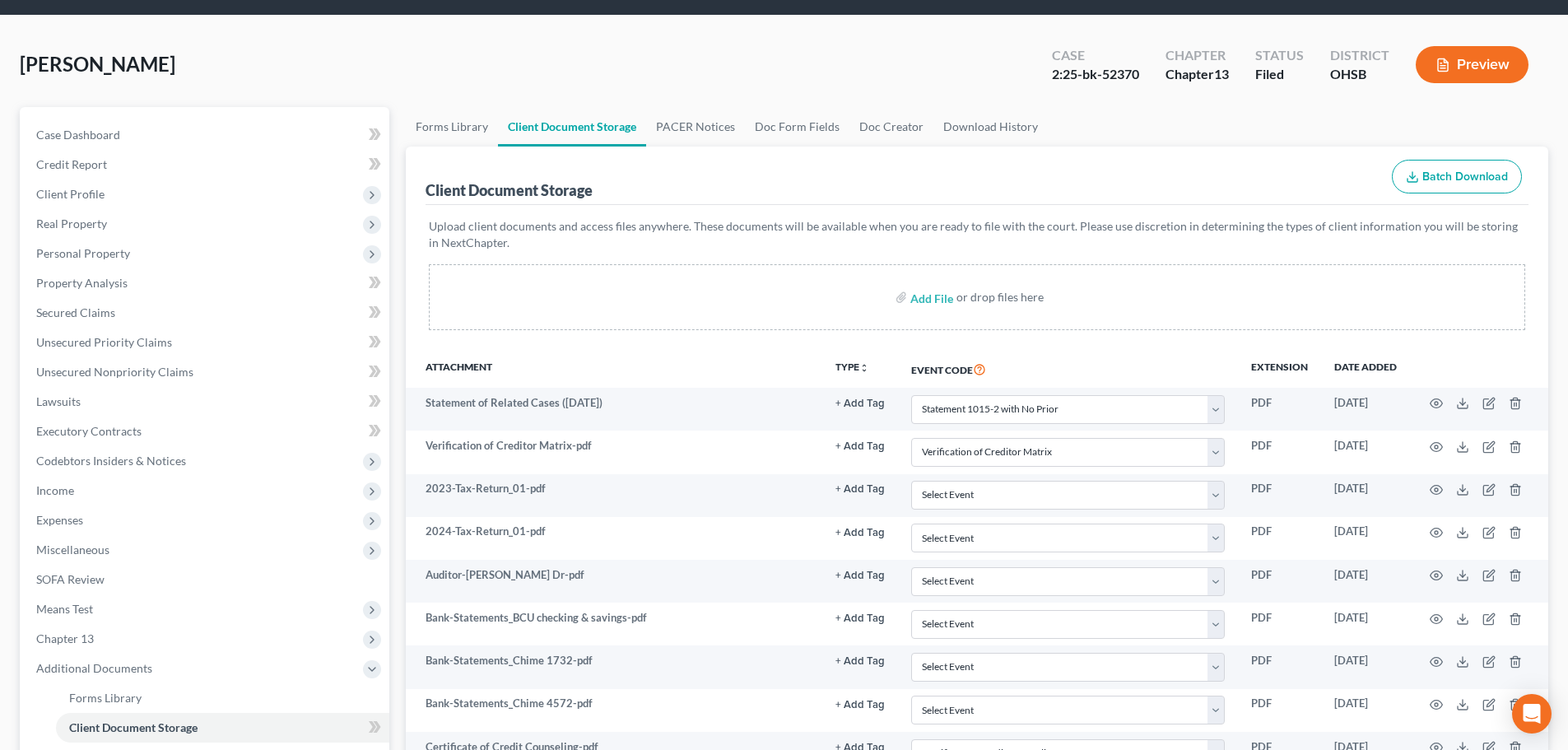
scroll to position [0, 0]
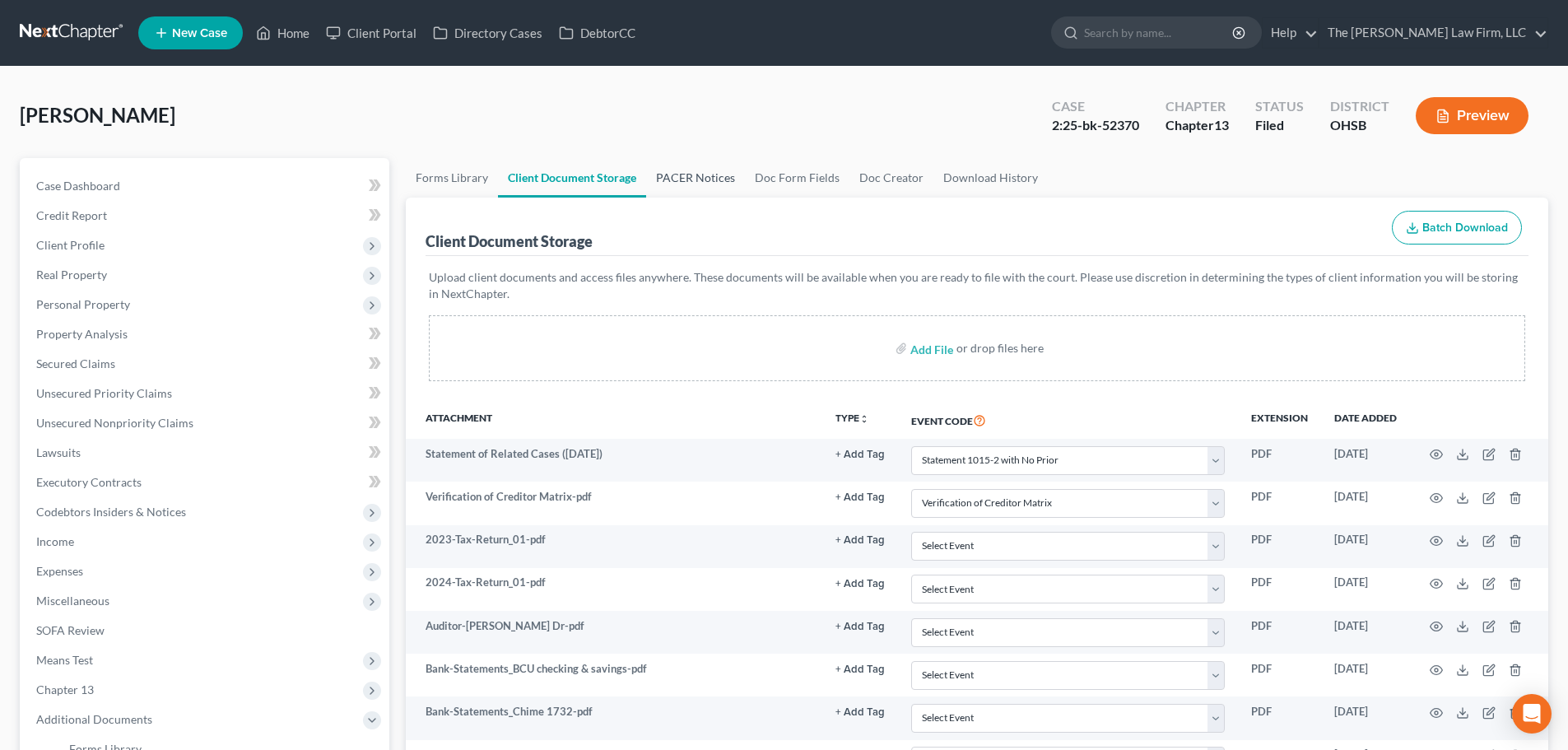
drag, startPoint x: 678, startPoint y: 168, endPoint x: 690, endPoint y: 185, distance: 20.8
click at [678, 168] on link "PACER Notices" at bounding box center [695, 177] width 99 height 39
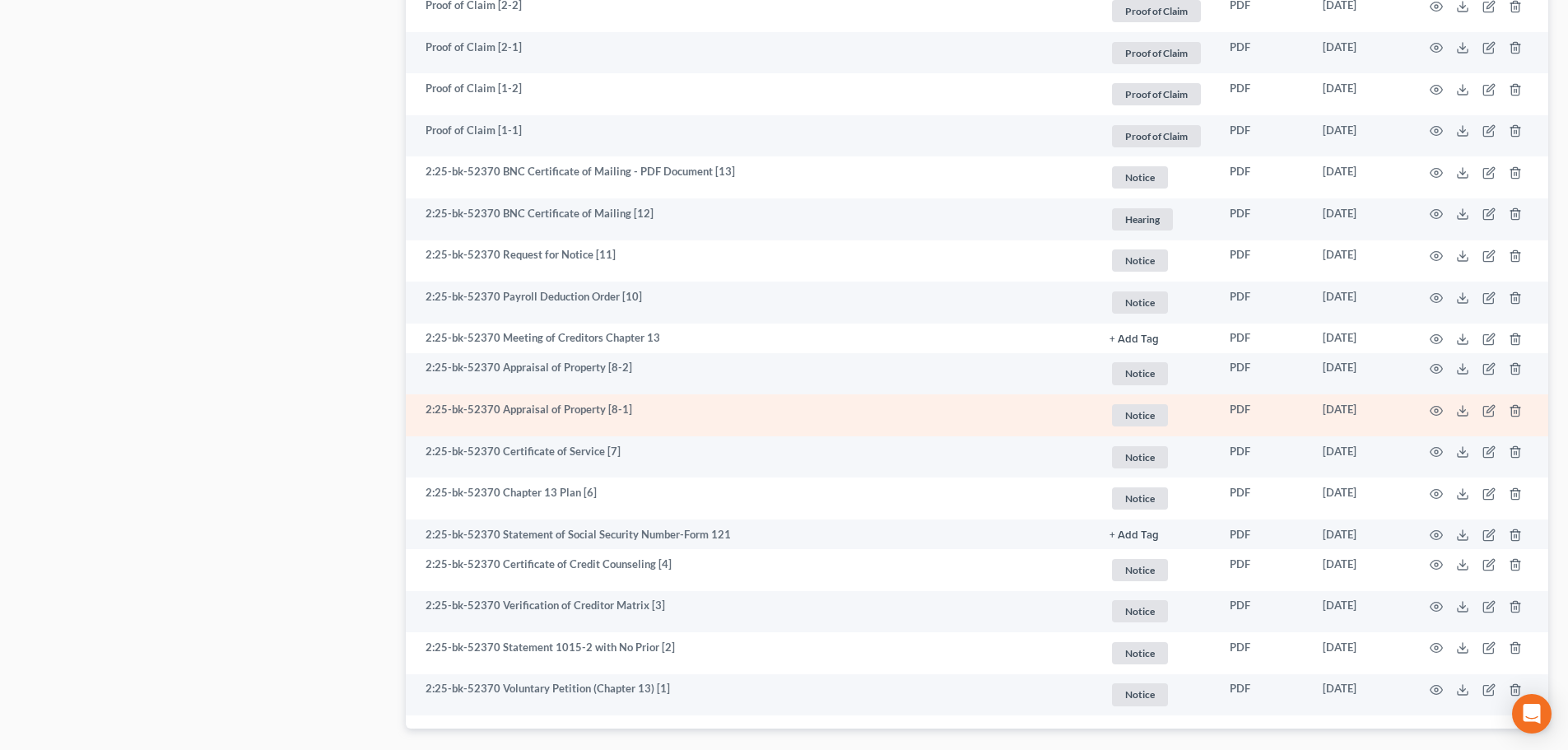
scroll to position [1705, 0]
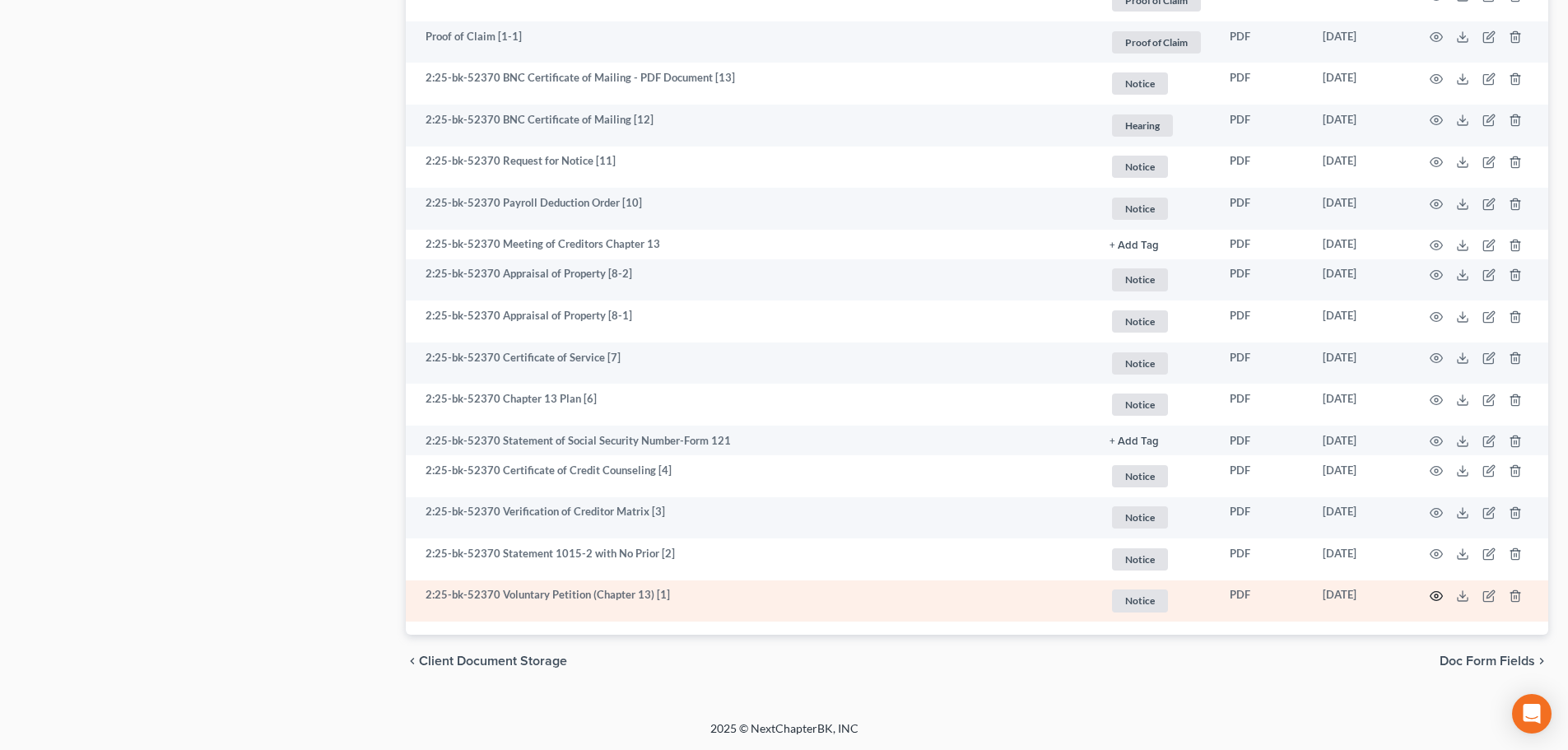
click at [1442, 596] on icon "button" at bounding box center [1436, 596] width 12 height 9
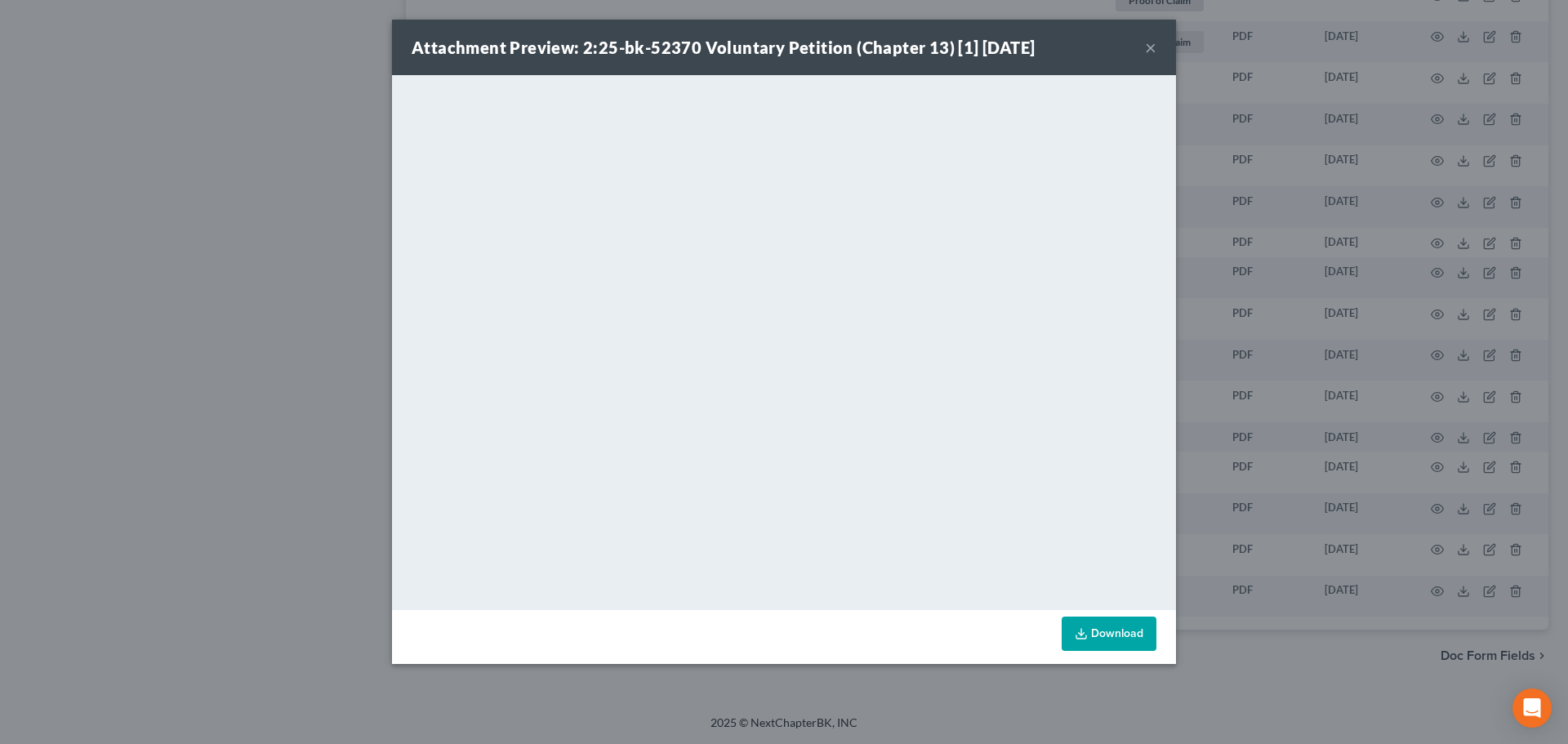
click at [1146, 48] on button "×" at bounding box center [1151, 48] width 11 height 20
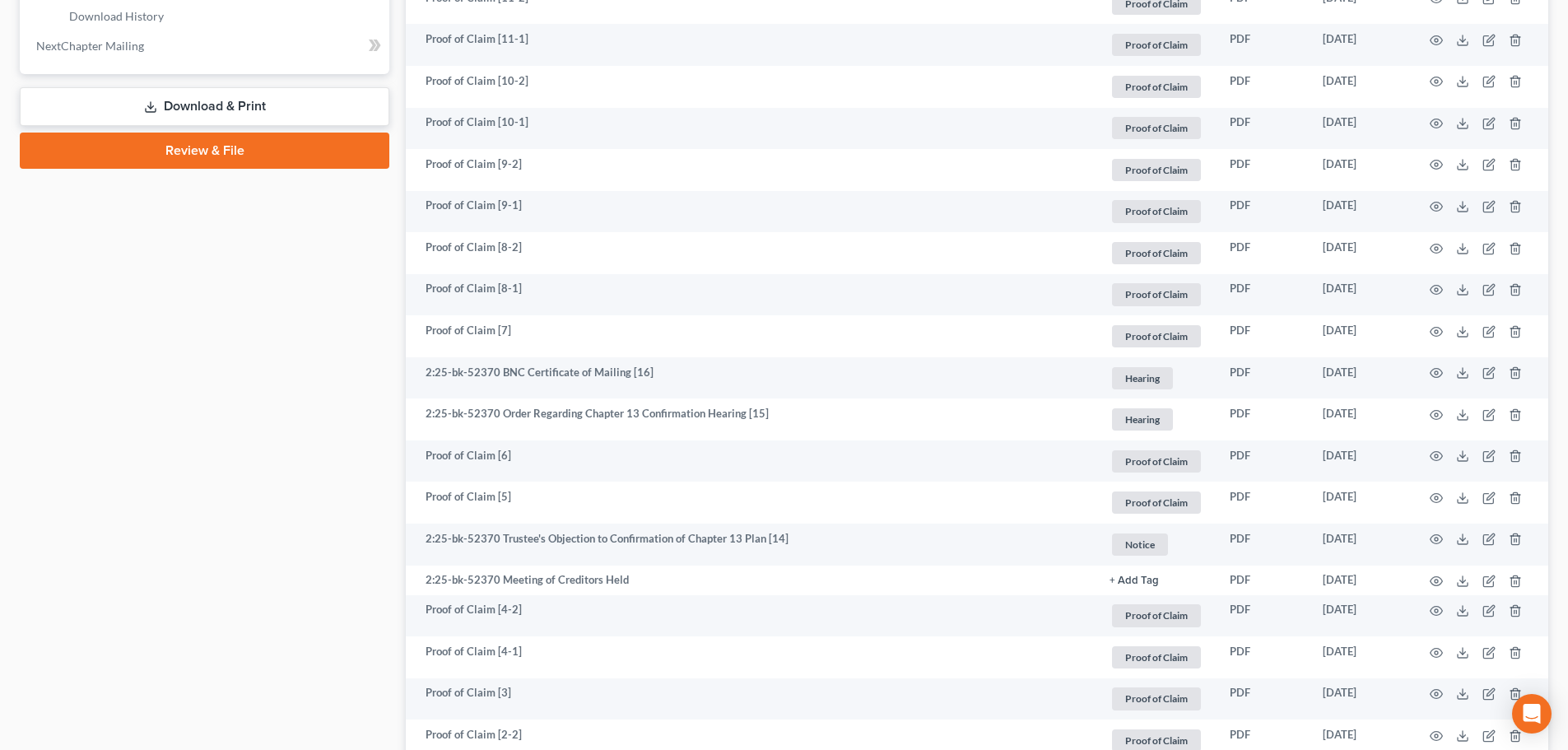
scroll to position [195, 0]
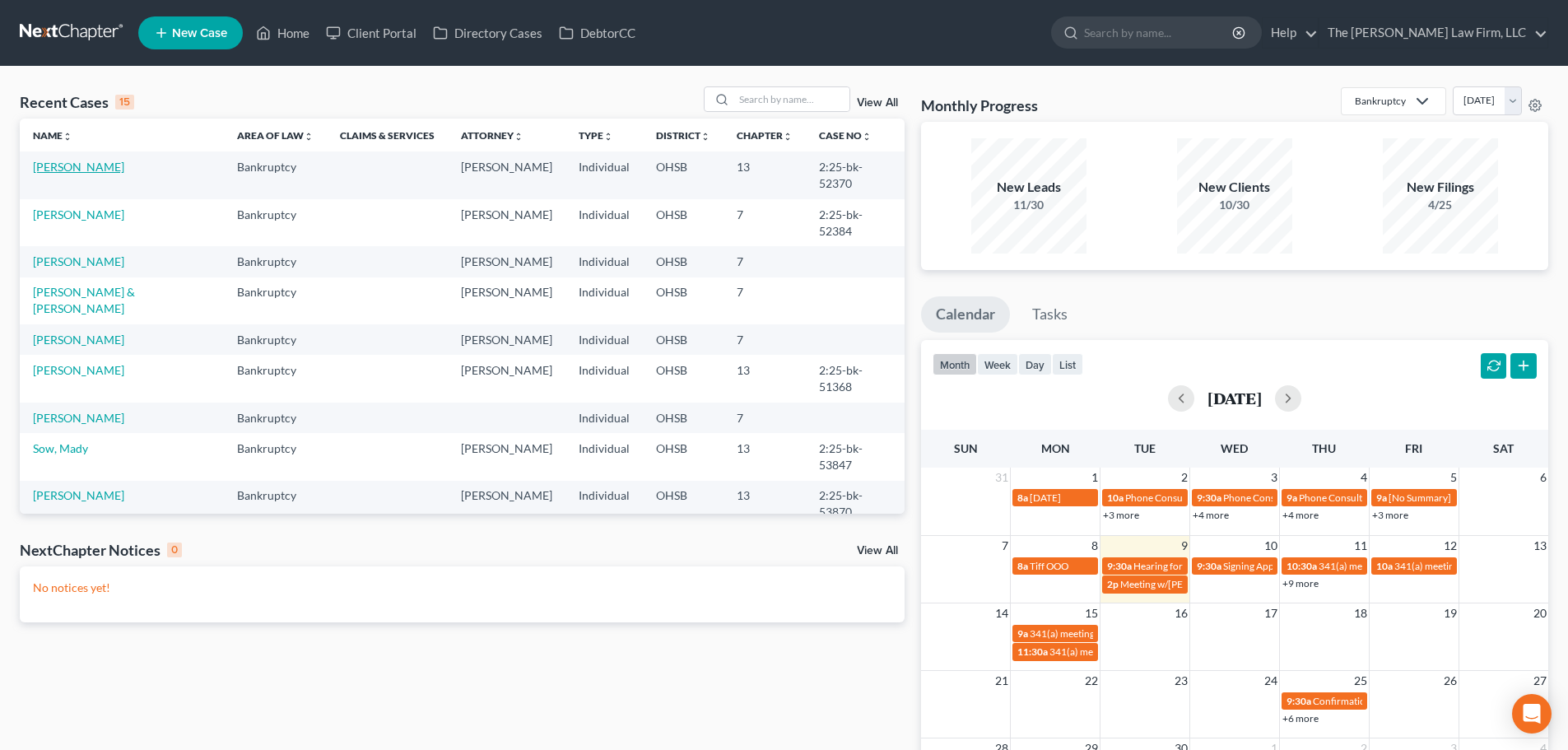
click at [97, 169] on link "[PERSON_NAME]" at bounding box center [78, 167] width 91 height 14
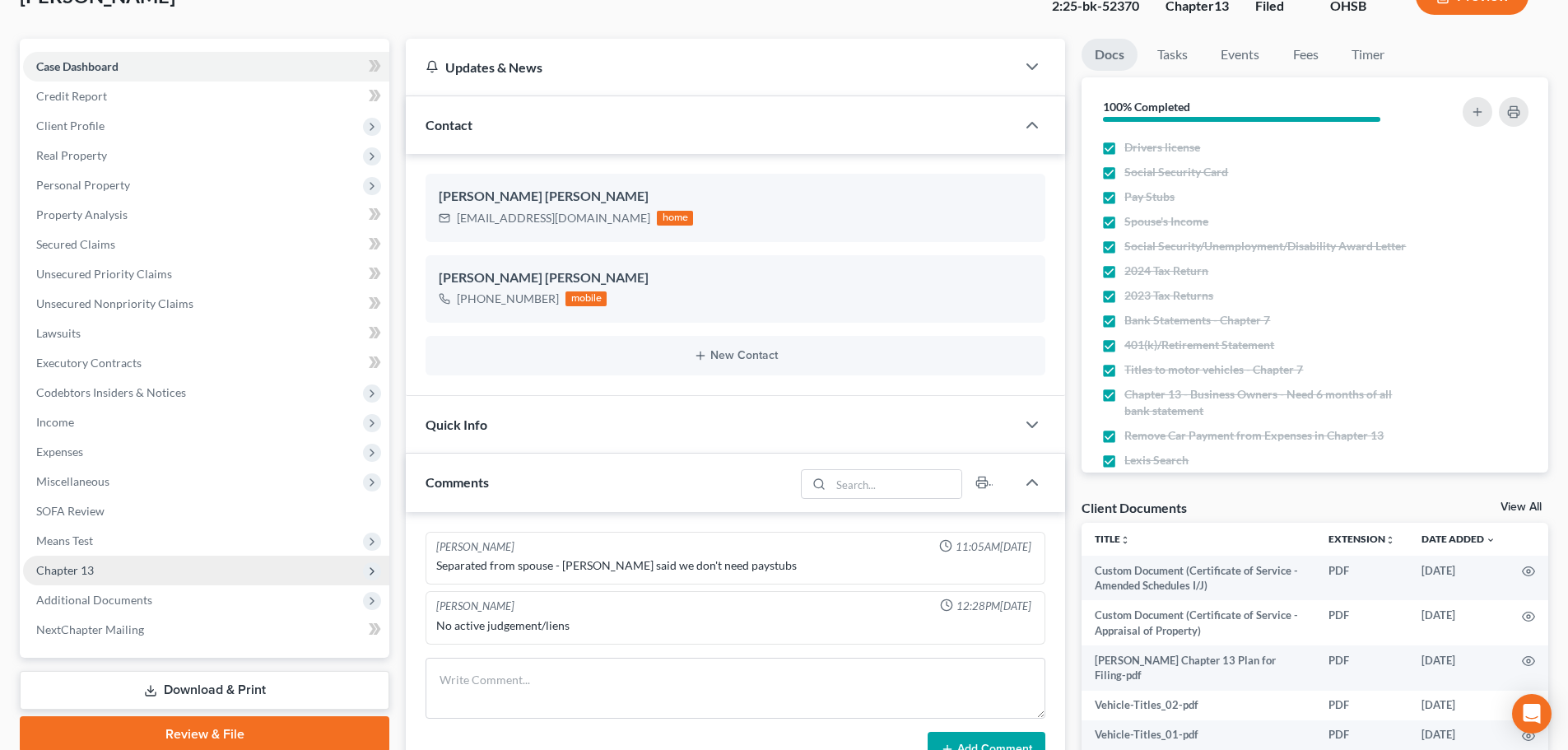
scroll to position [274, 0]
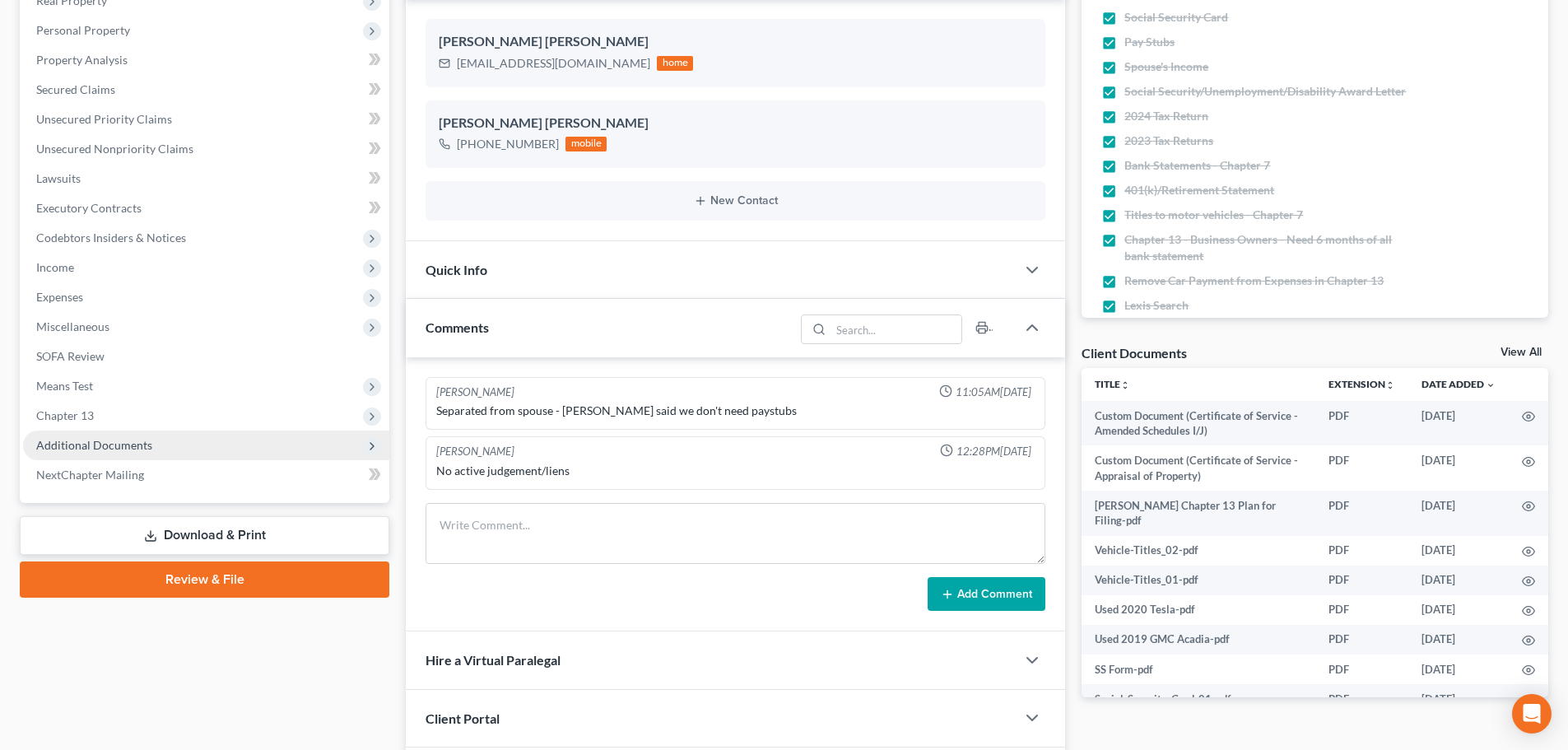
click at [115, 436] on span "Additional Documents" at bounding box center [206, 445] width 367 height 30
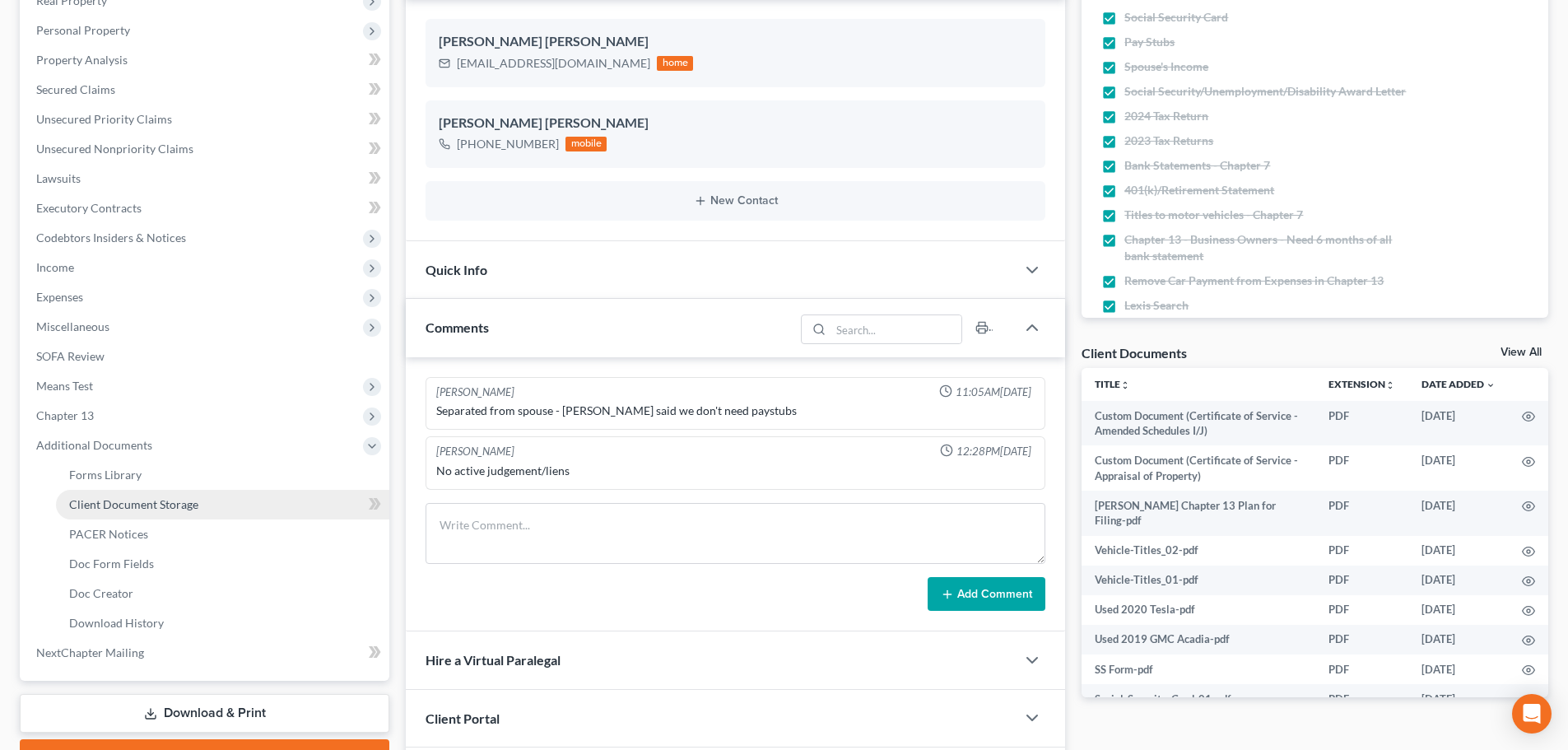
click at [138, 507] on span "Client Document Storage" at bounding box center [133, 504] width 129 height 14
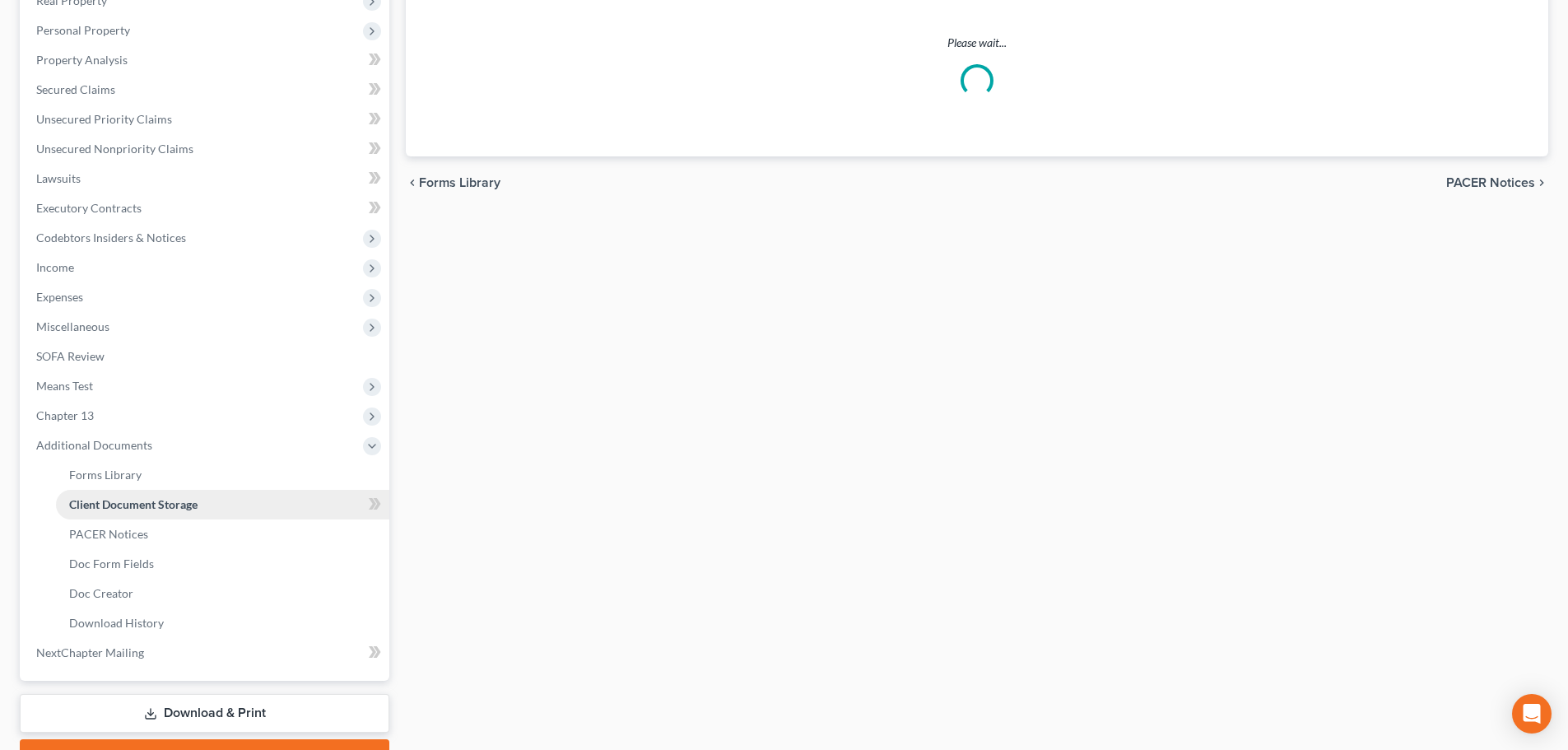
scroll to position [220, 0]
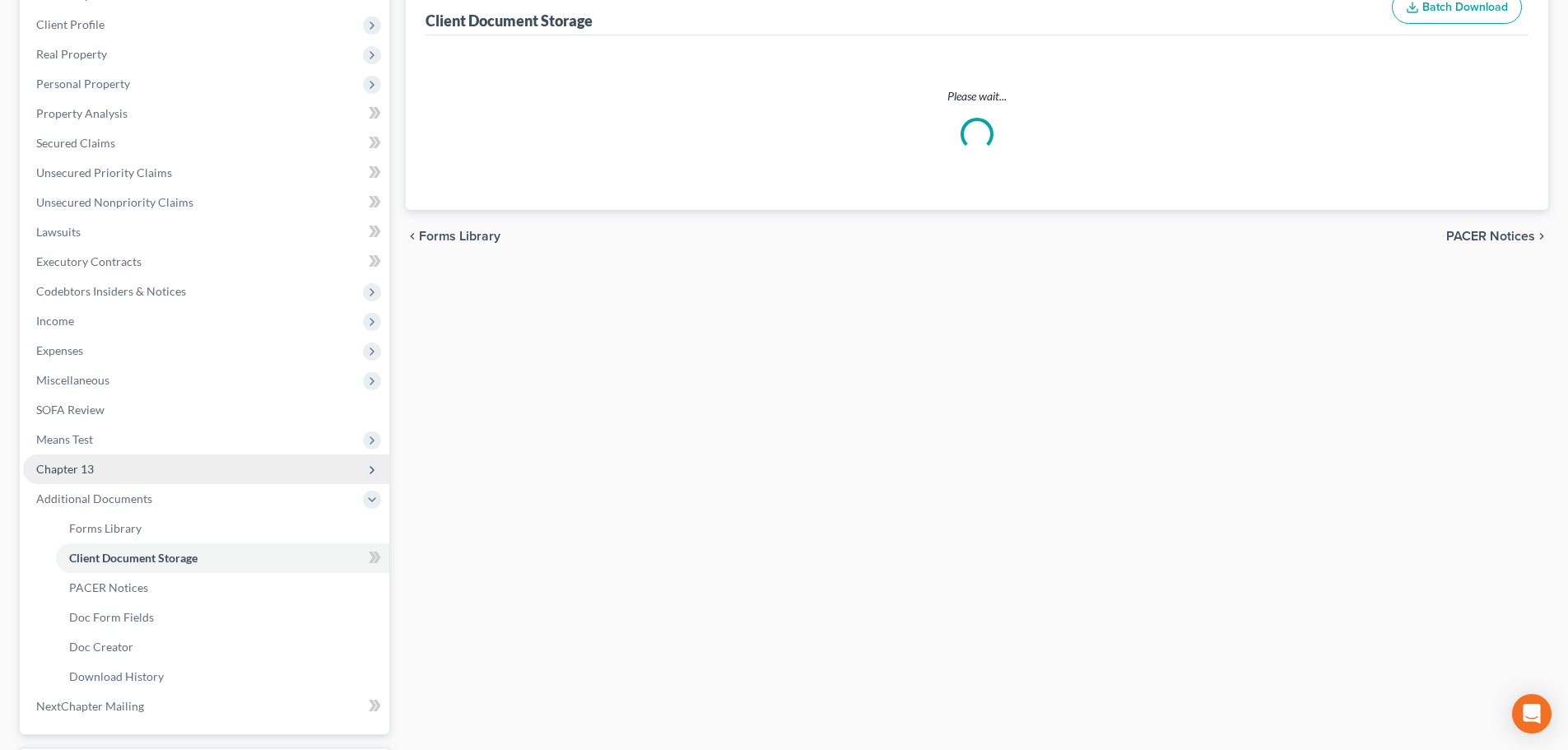
select select "52"
select select "61"
select select "7"
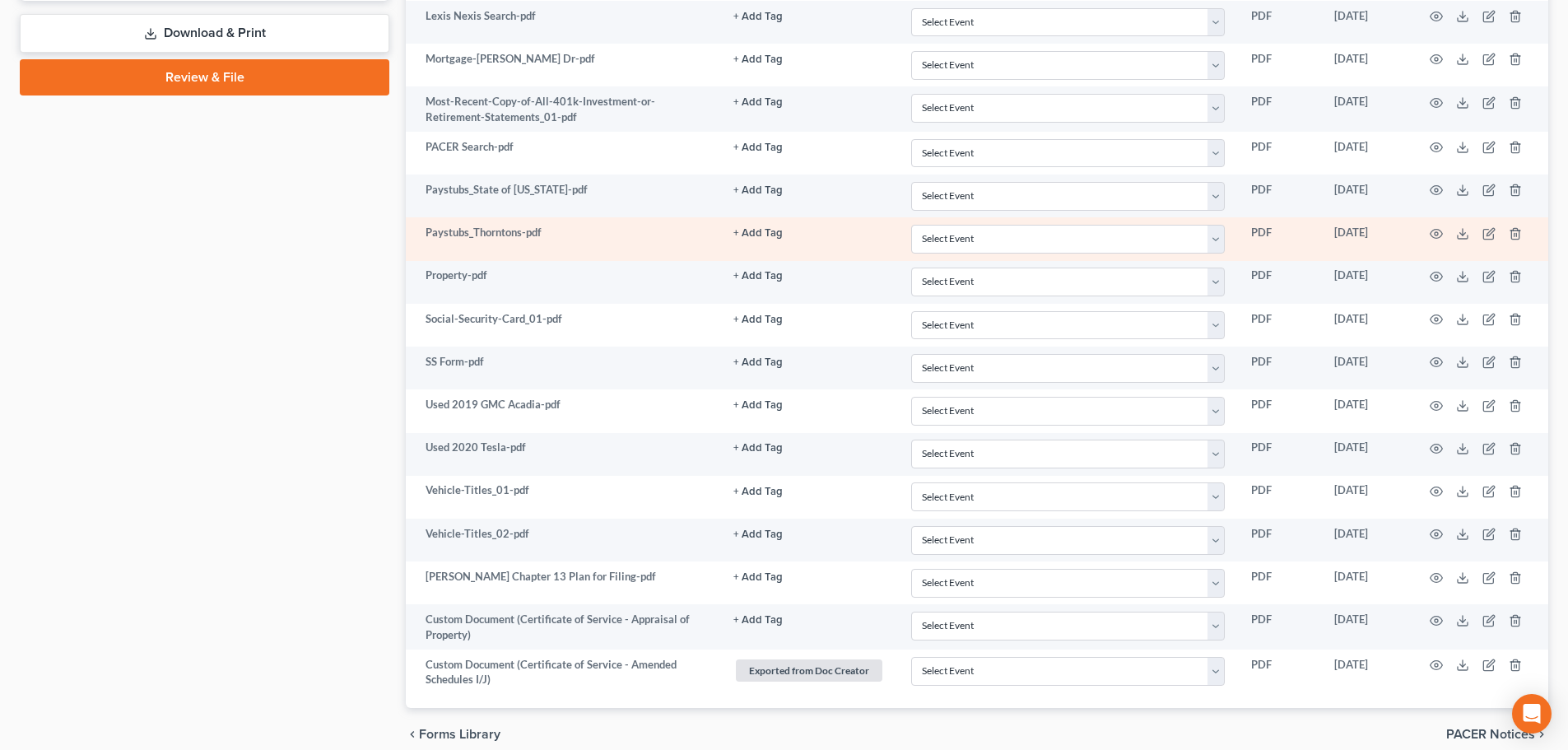
scroll to position [890, 0]
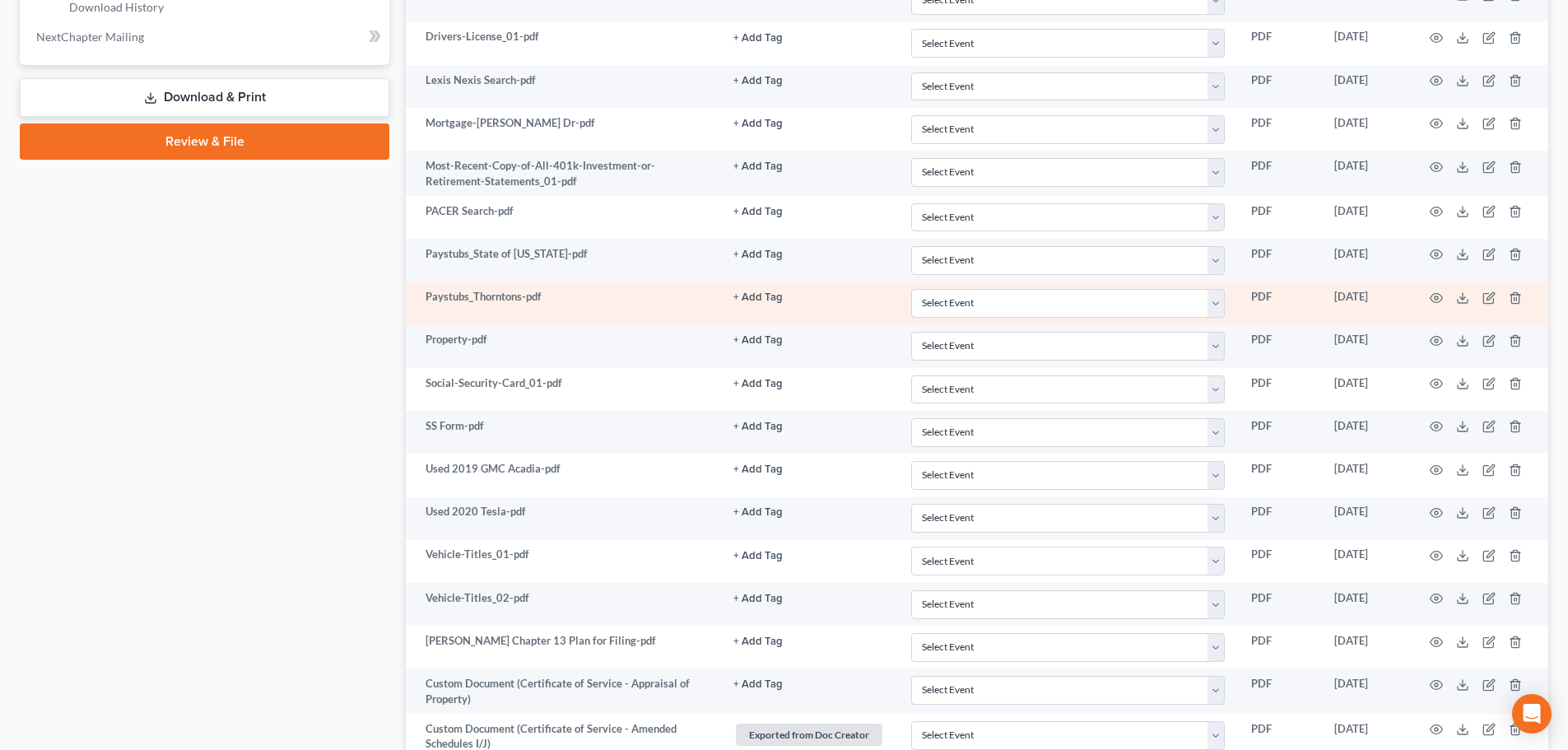
click at [1455, 297] on td at bounding box center [1479, 303] width 138 height 43
click at [1458, 297] on icon at bounding box center [1463, 298] width 13 height 13
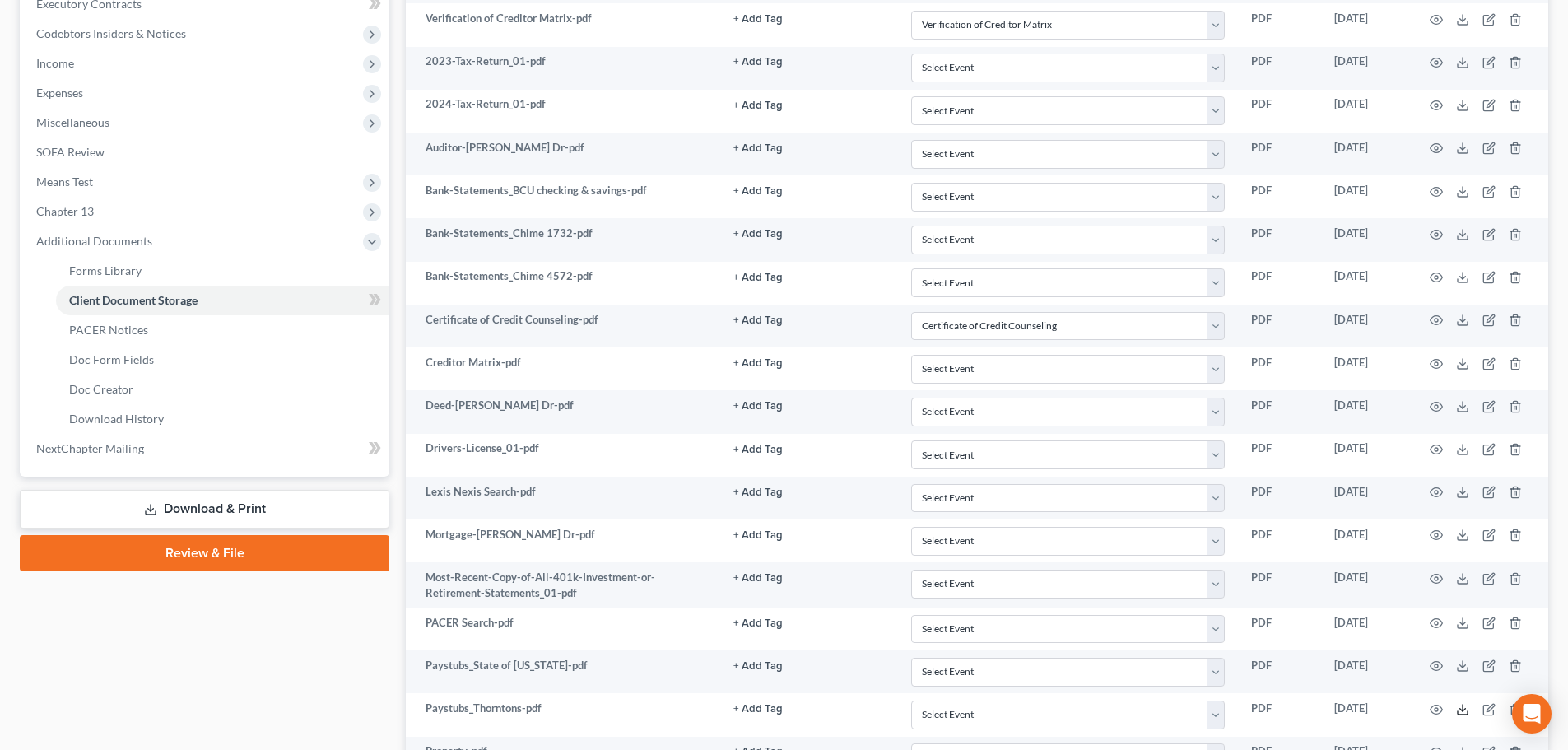
scroll to position [0, 0]
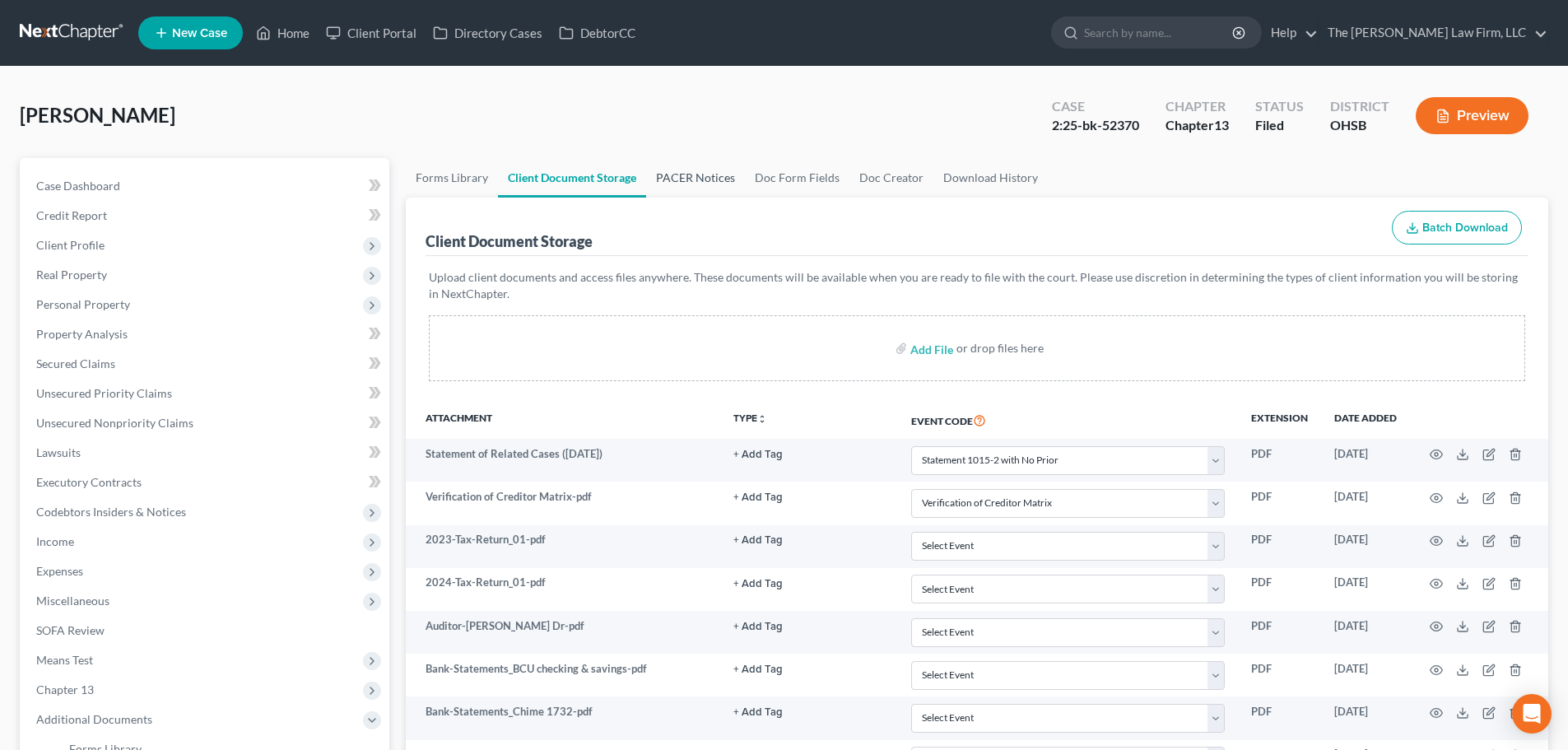
click at [718, 181] on link "PACER Notices" at bounding box center [695, 177] width 99 height 39
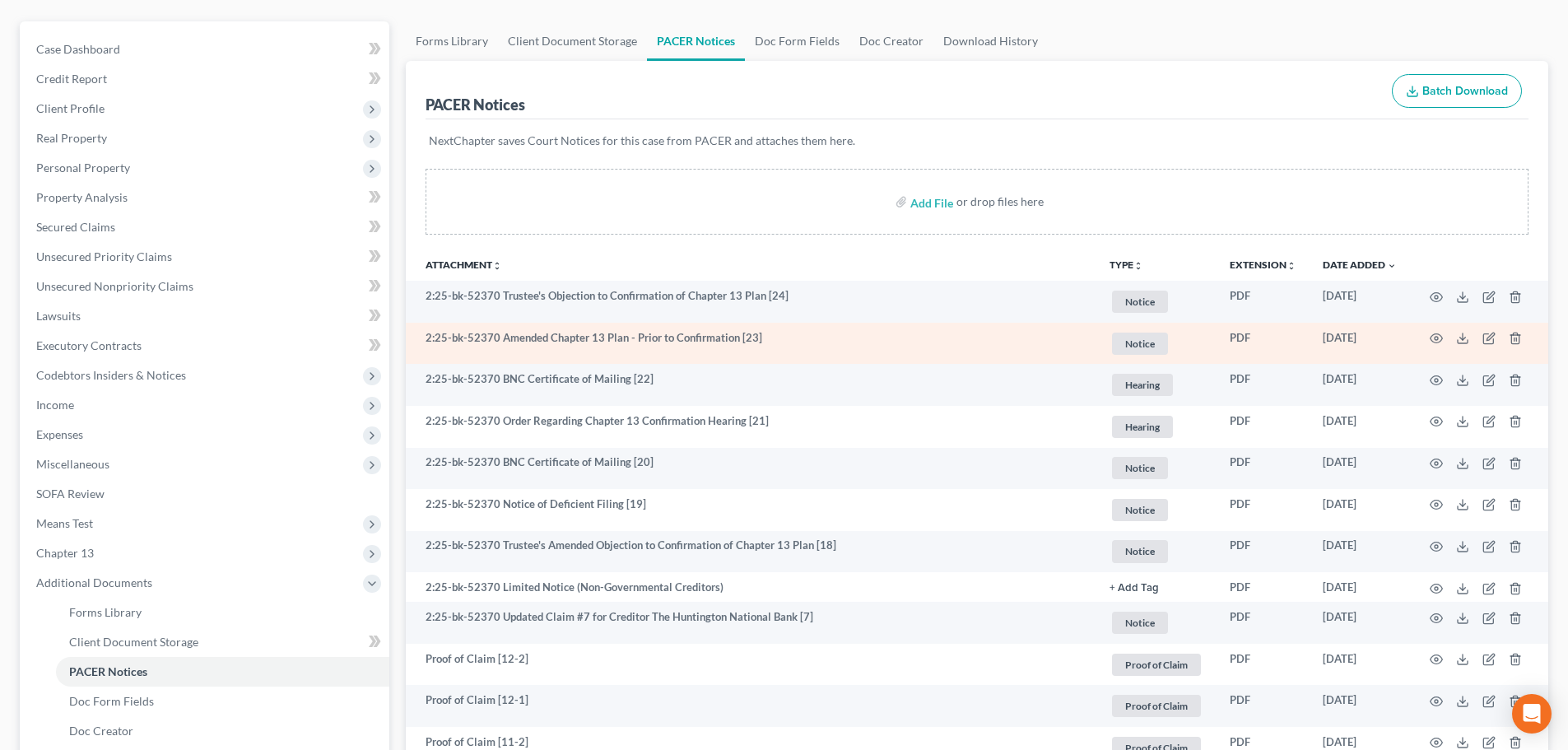
scroll to position [138, 0]
click at [1431, 333] on icon "button" at bounding box center [1437, 338] width 13 height 13
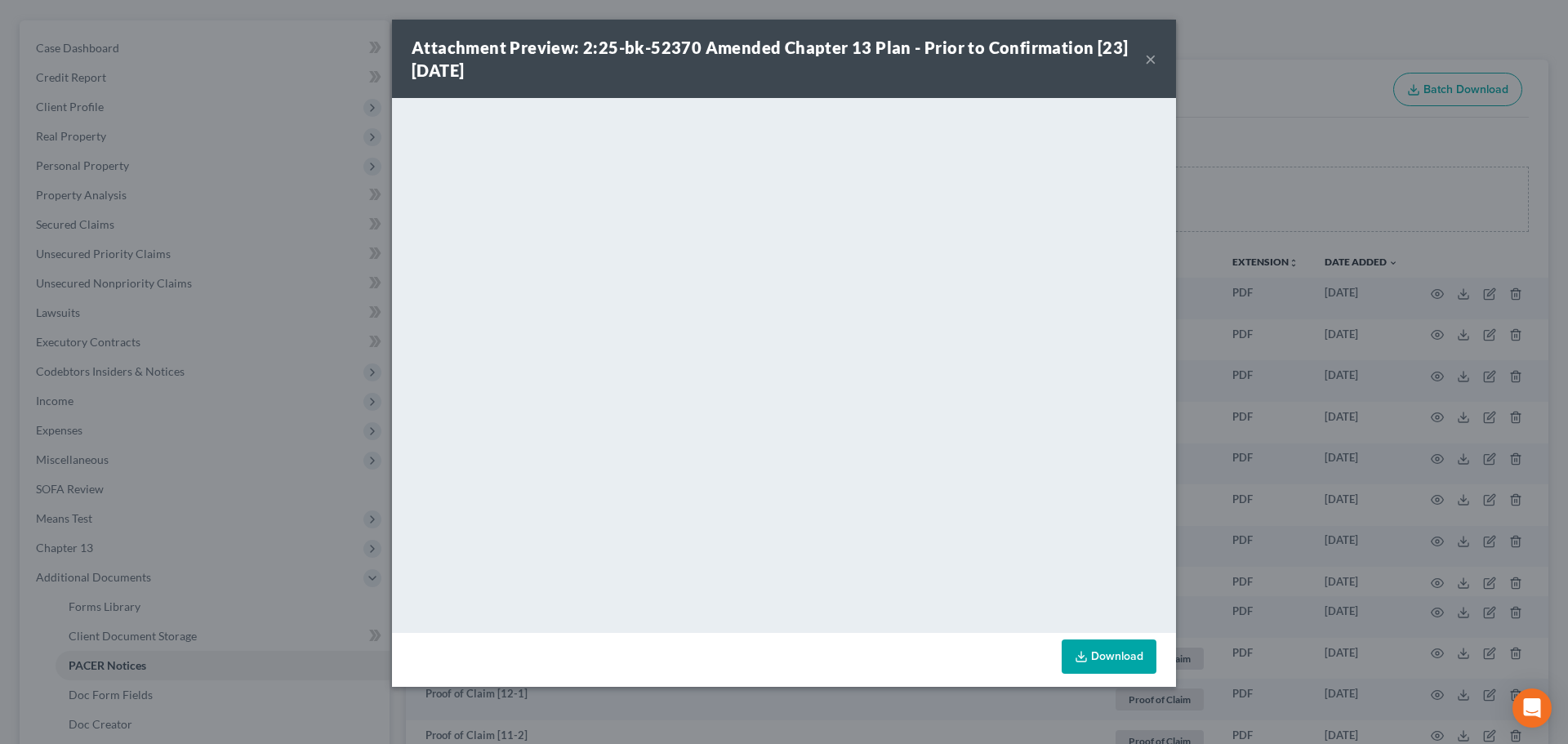
click at [1158, 57] on div "Attachment Preview: 2:25-bk-52370 Amended Chapter 13 Plan - Prior to Confirmati…" at bounding box center [784, 59] width 784 height 79
click at [1153, 57] on button "×" at bounding box center [1151, 59] width 11 height 20
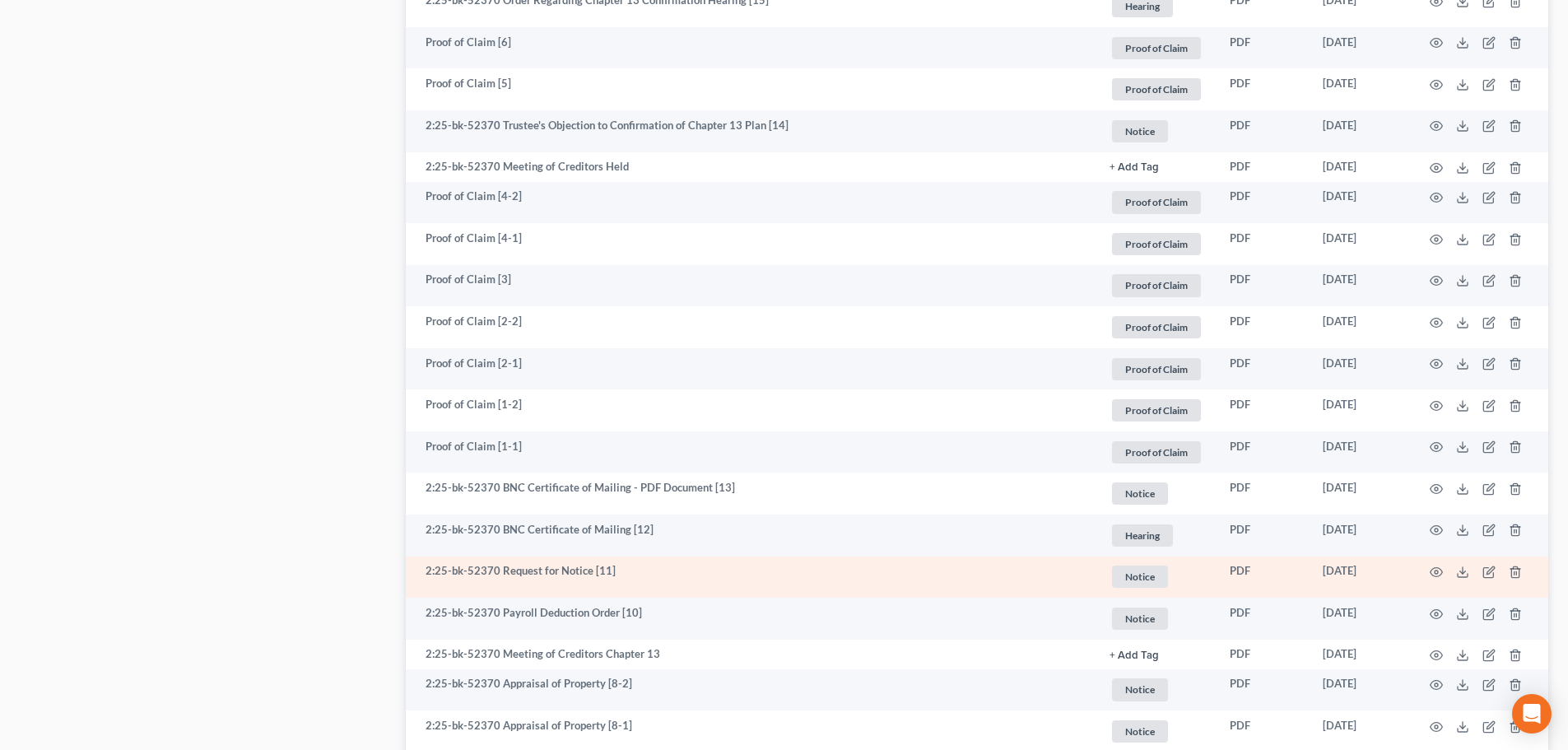
scroll to position [1705, 0]
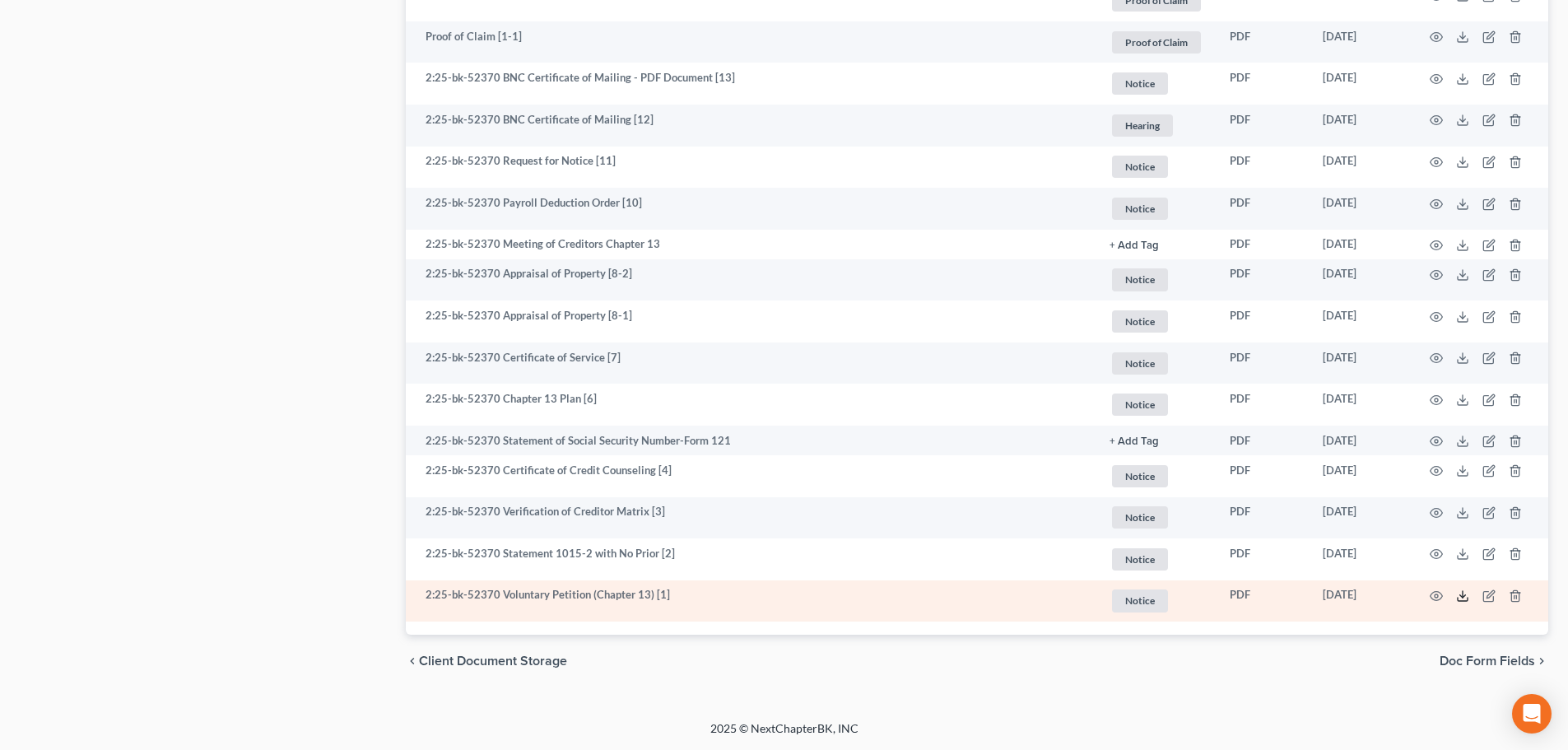
click at [1466, 596] on polyline at bounding box center [1463, 597] width 6 height 3
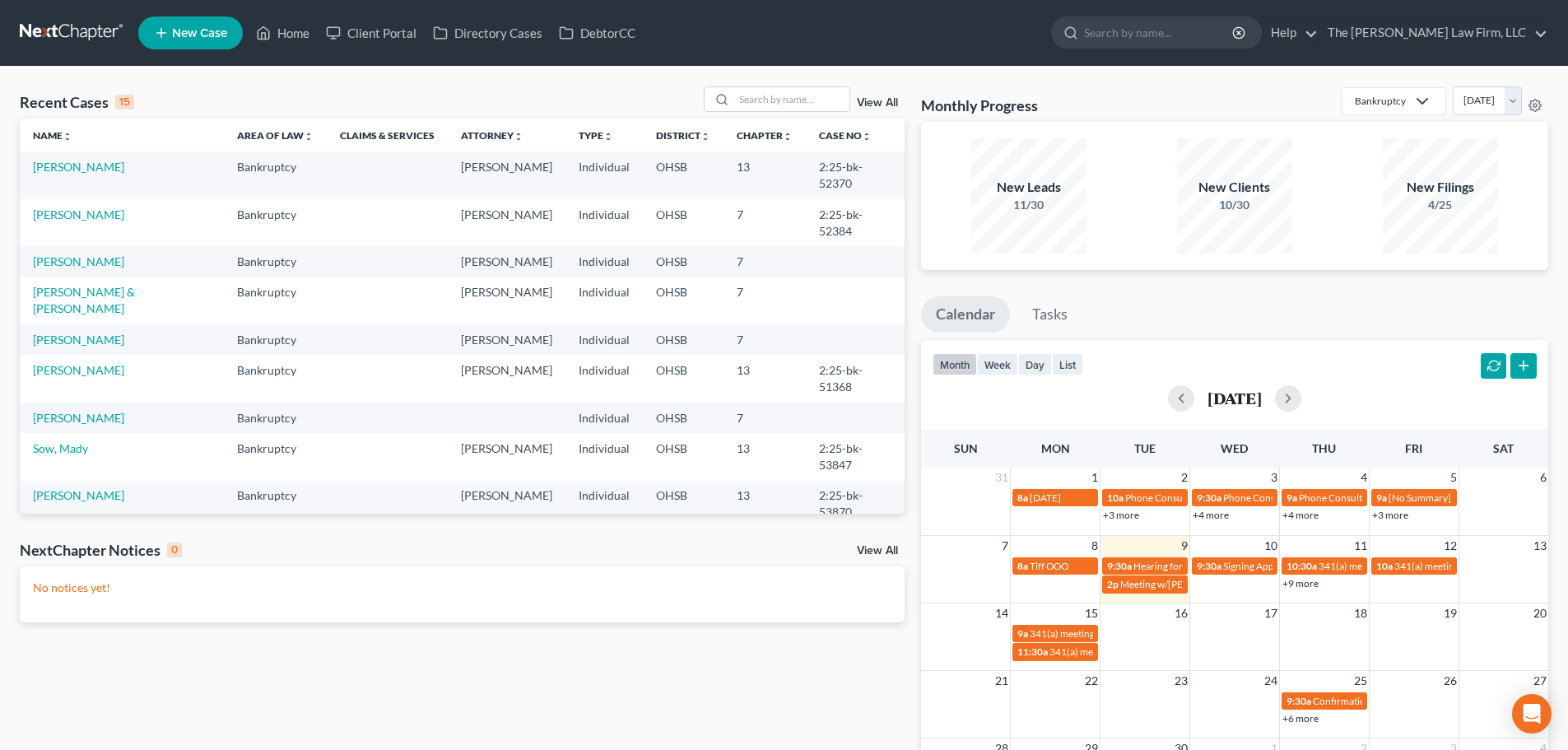
click at [111, 176] on td "[PERSON_NAME]" at bounding box center [122, 174] width 204 height 47
click at [111, 173] on link "[PERSON_NAME]" at bounding box center [78, 167] width 91 height 14
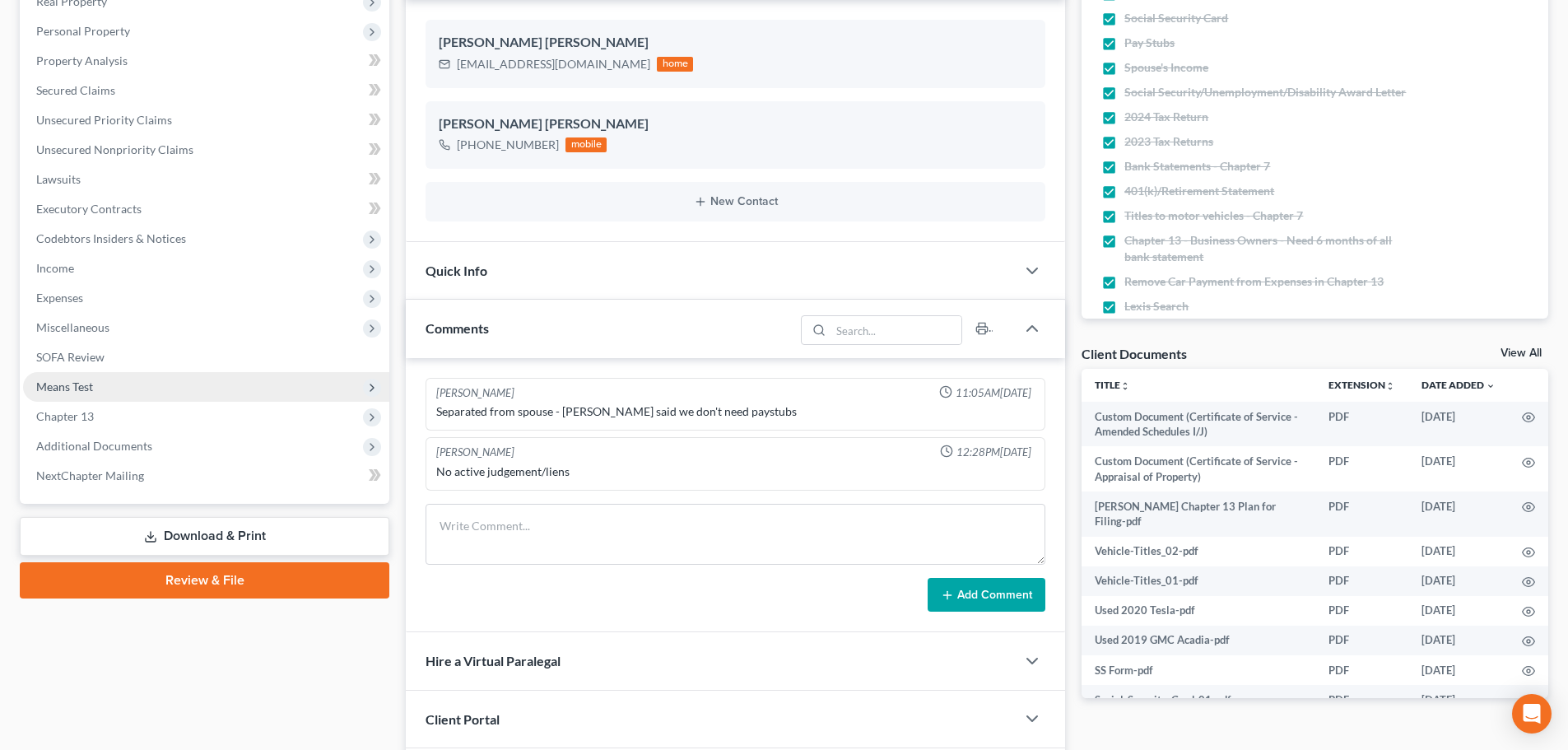
scroll to position [274, 0]
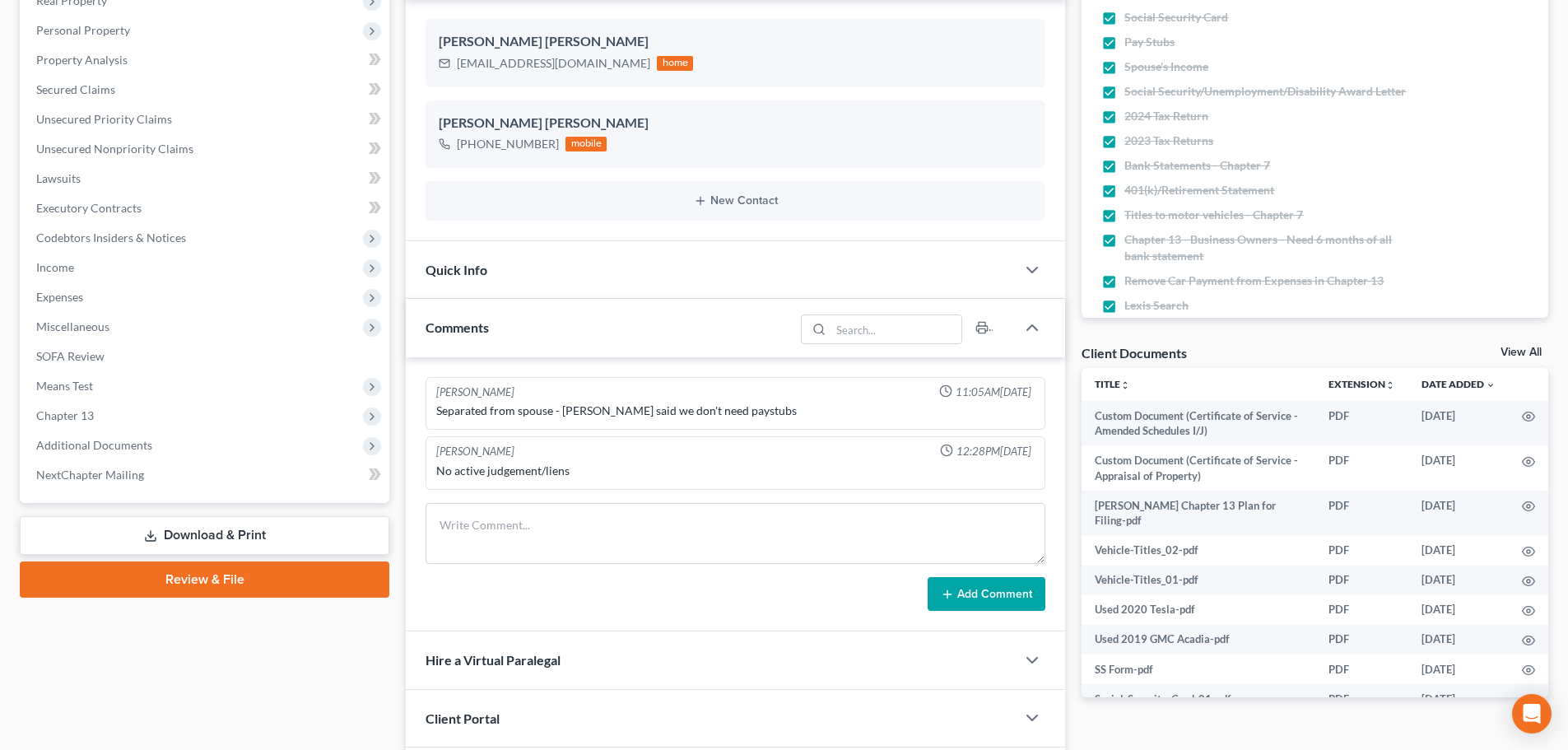
drag, startPoint x: 118, startPoint y: 443, endPoint x: 153, endPoint y: 466, distance: 41.9
click at [118, 443] on span "Additional Documents" at bounding box center [94, 444] width 116 height 14
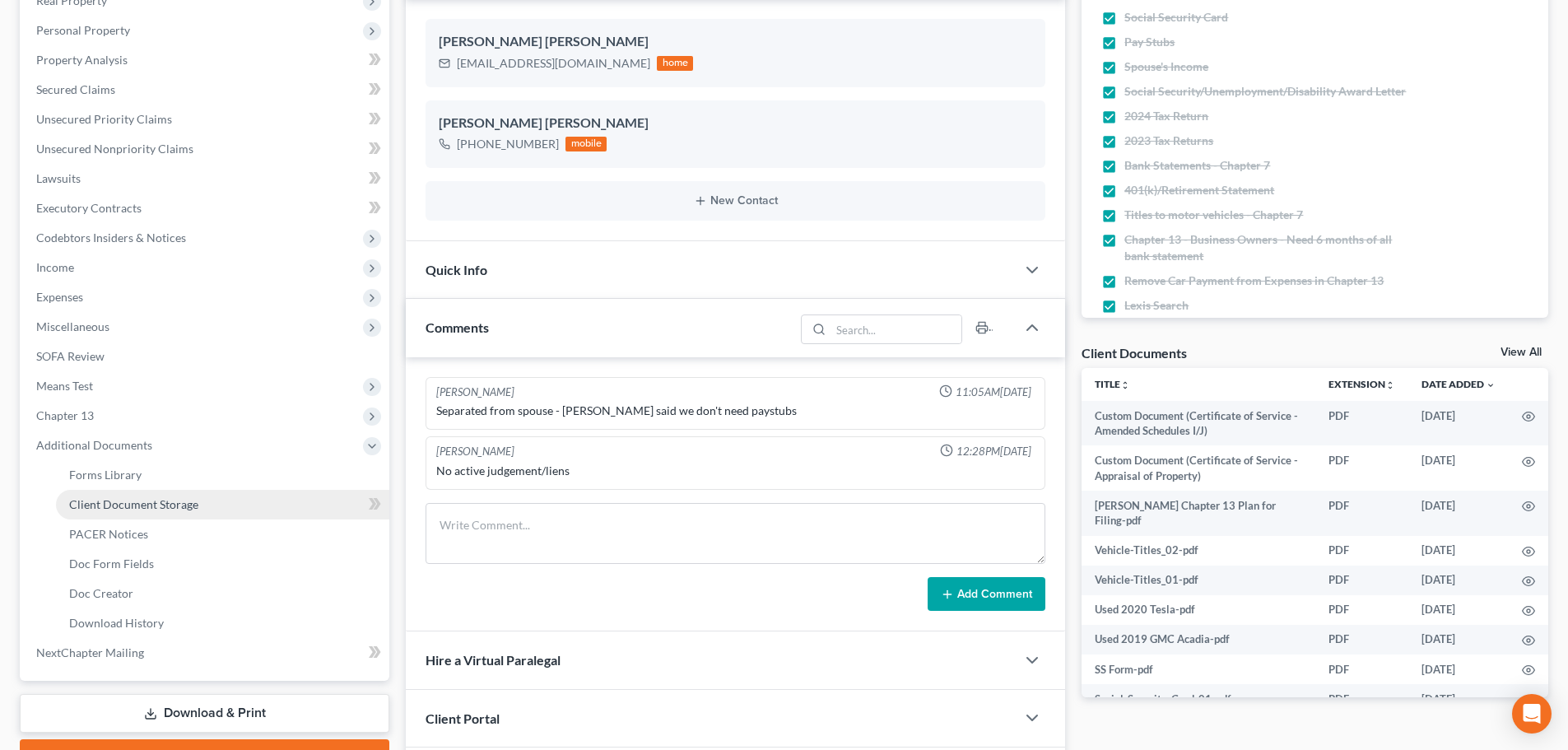
click at [157, 504] on span "Client Document Storage" at bounding box center [133, 504] width 129 height 14
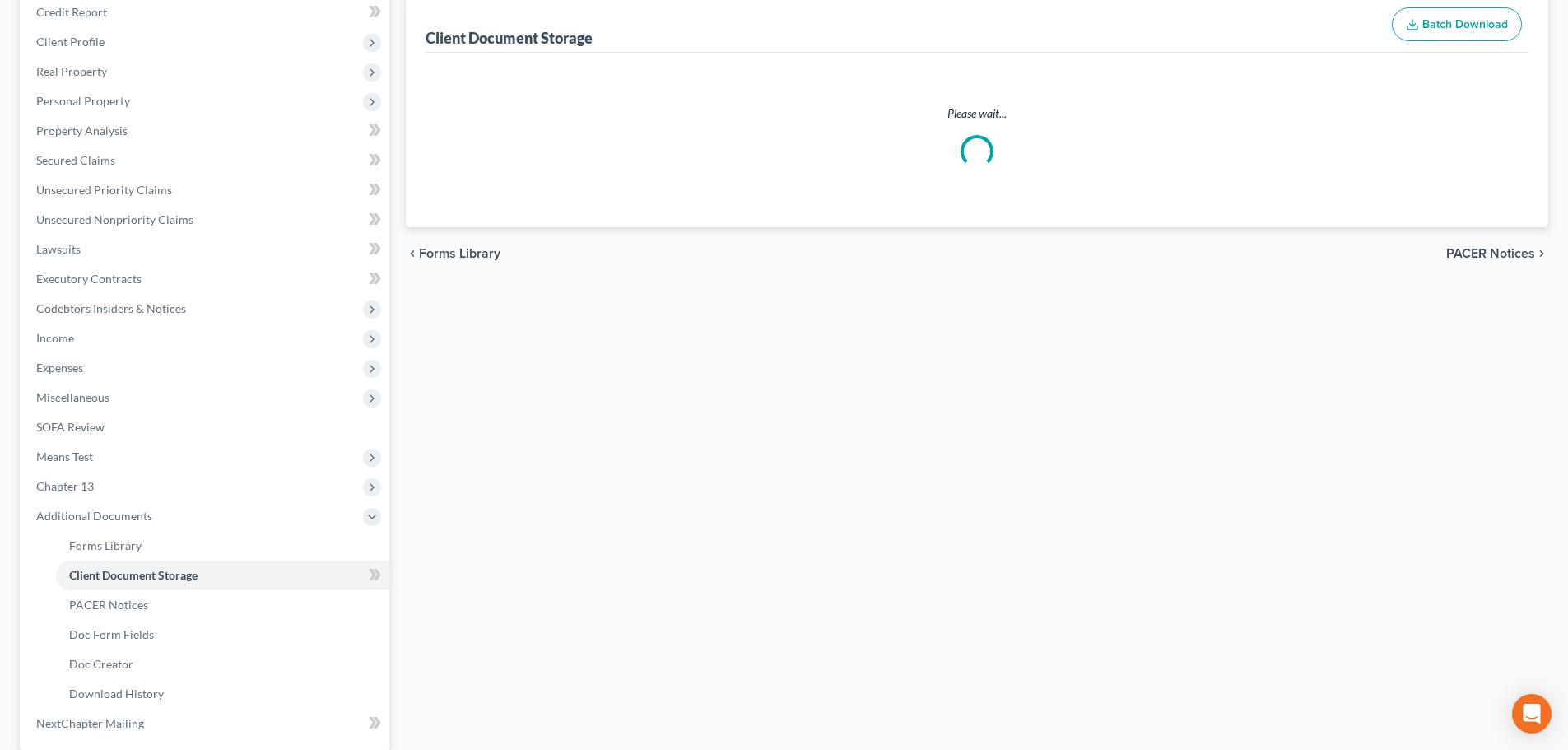
select select "52"
select select "61"
select select "7"
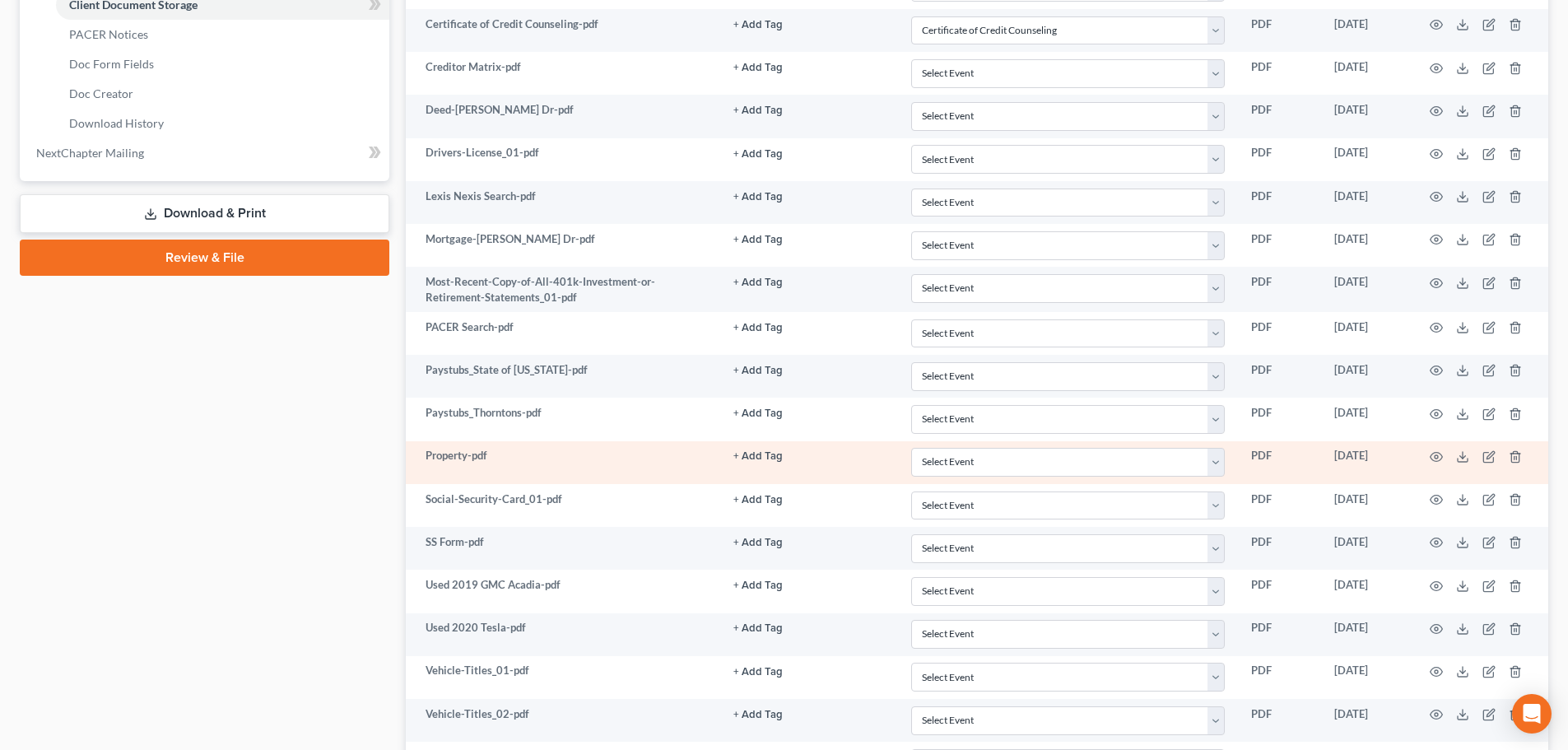
scroll to position [912, 0]
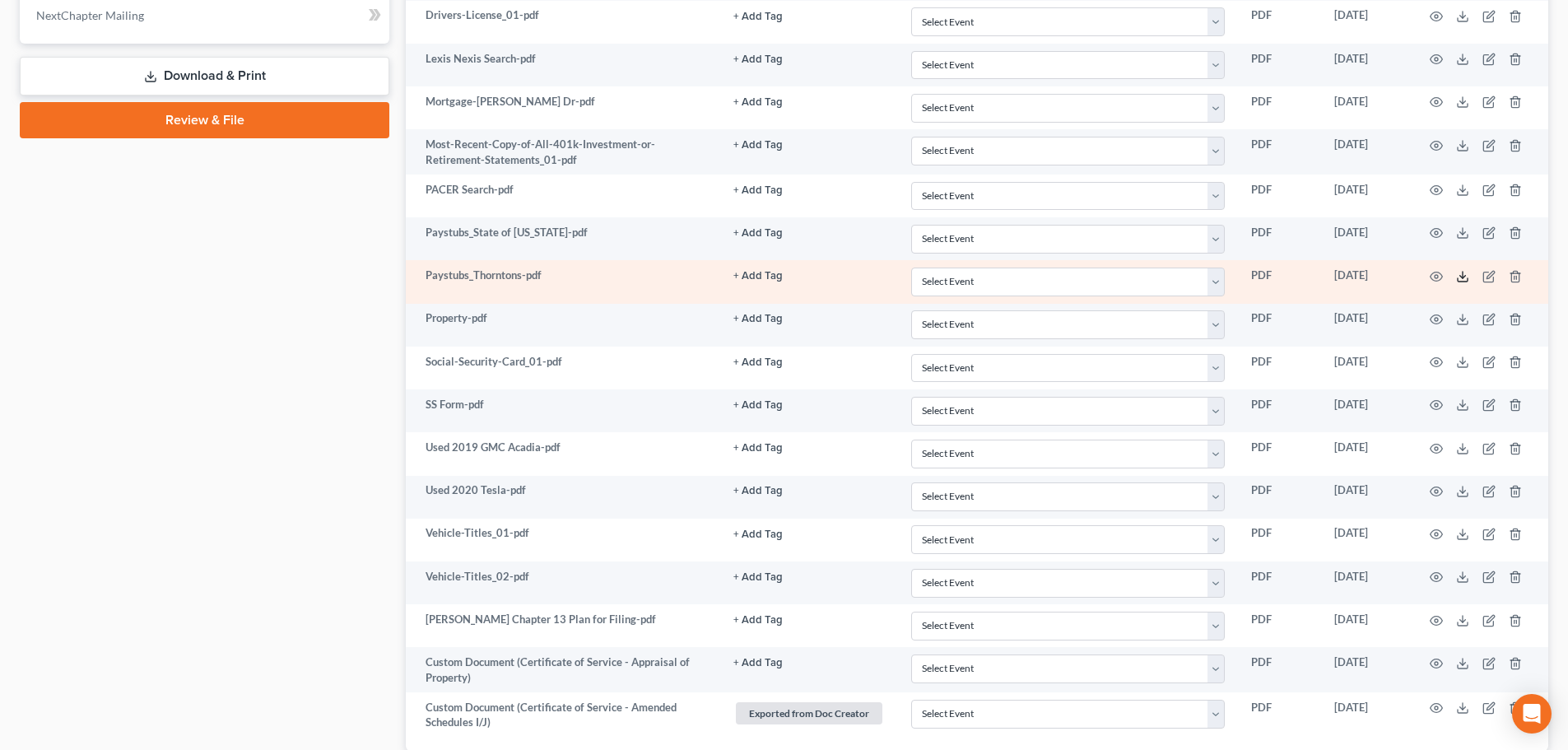
click at [1465, 277] on polyline at bounding box center [1463, 276] width 6 height 3
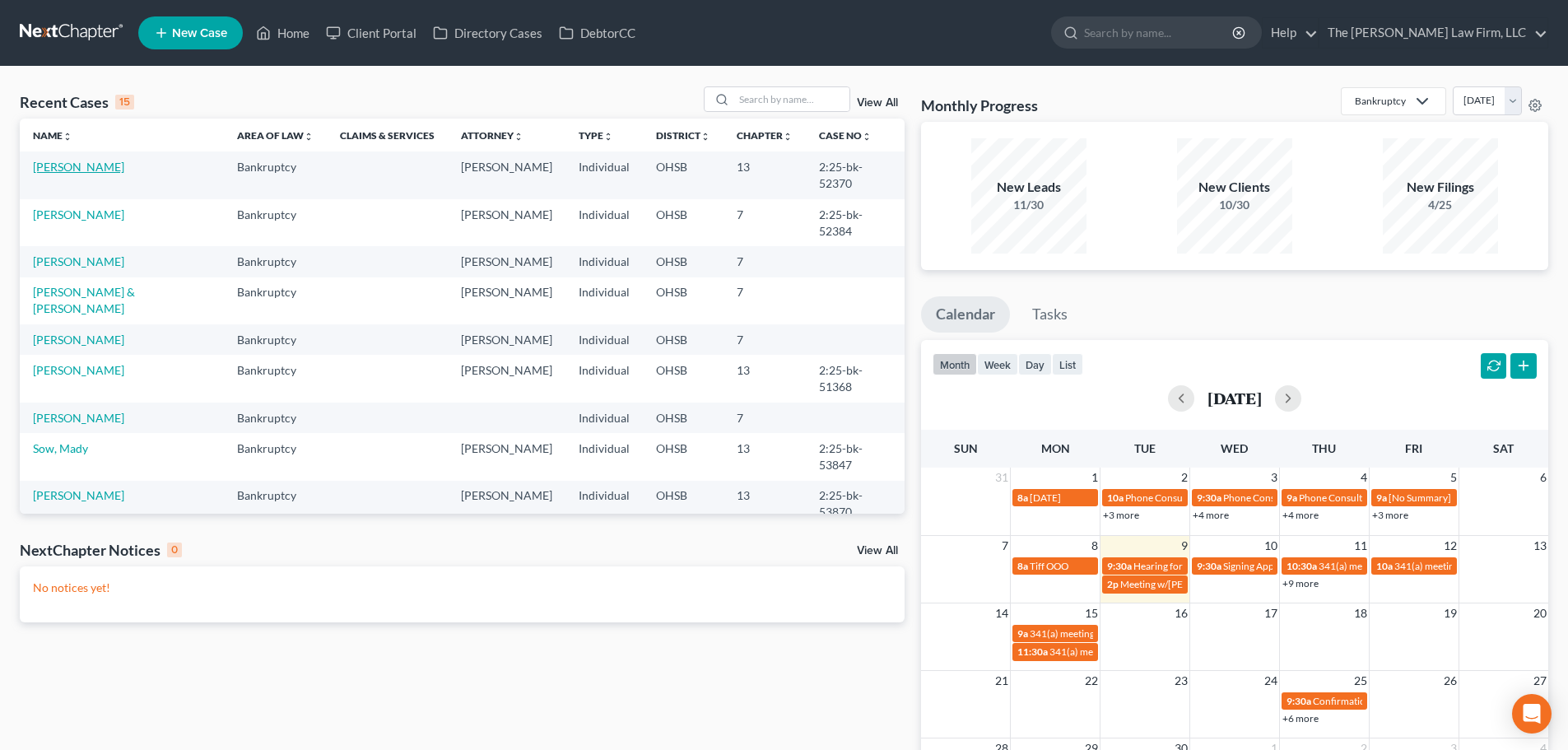
click at [109, 172] on link "[PERSON_NAME]" at bounding box center [78, 167] width 91 height 14
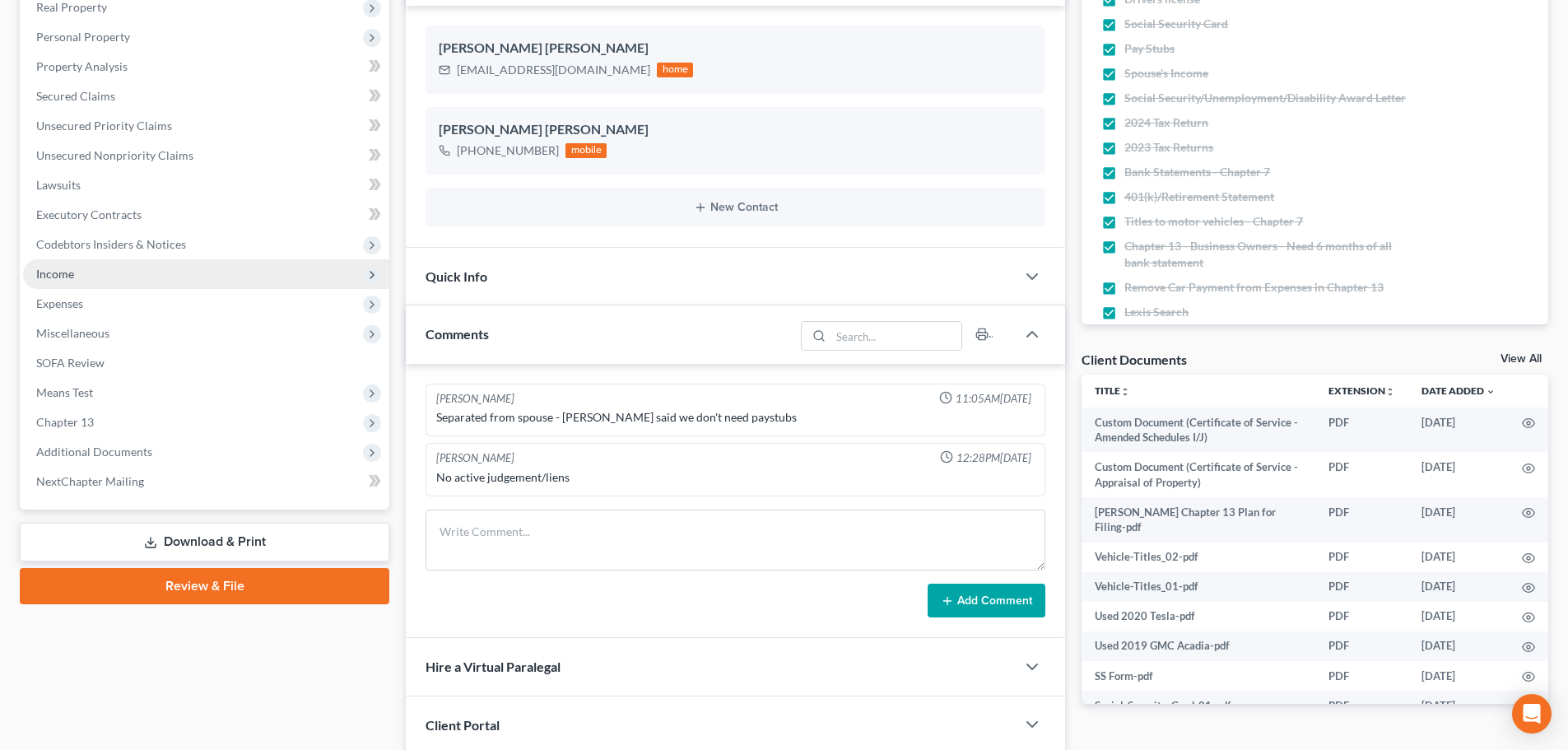
scroll to position [274, 0]
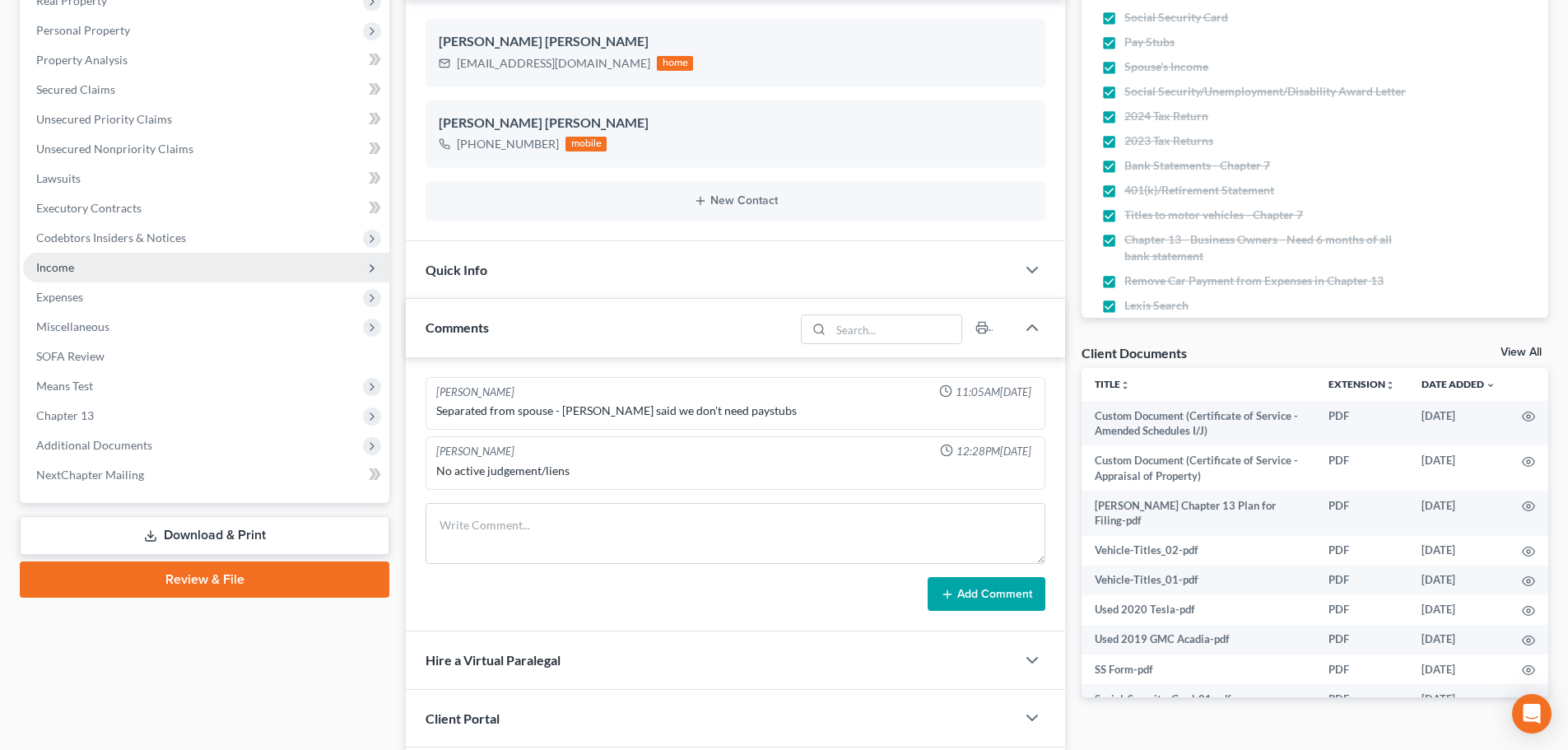
click at [83, 267] on span "Income" at bounding box center [206, 267] width 367 height 30
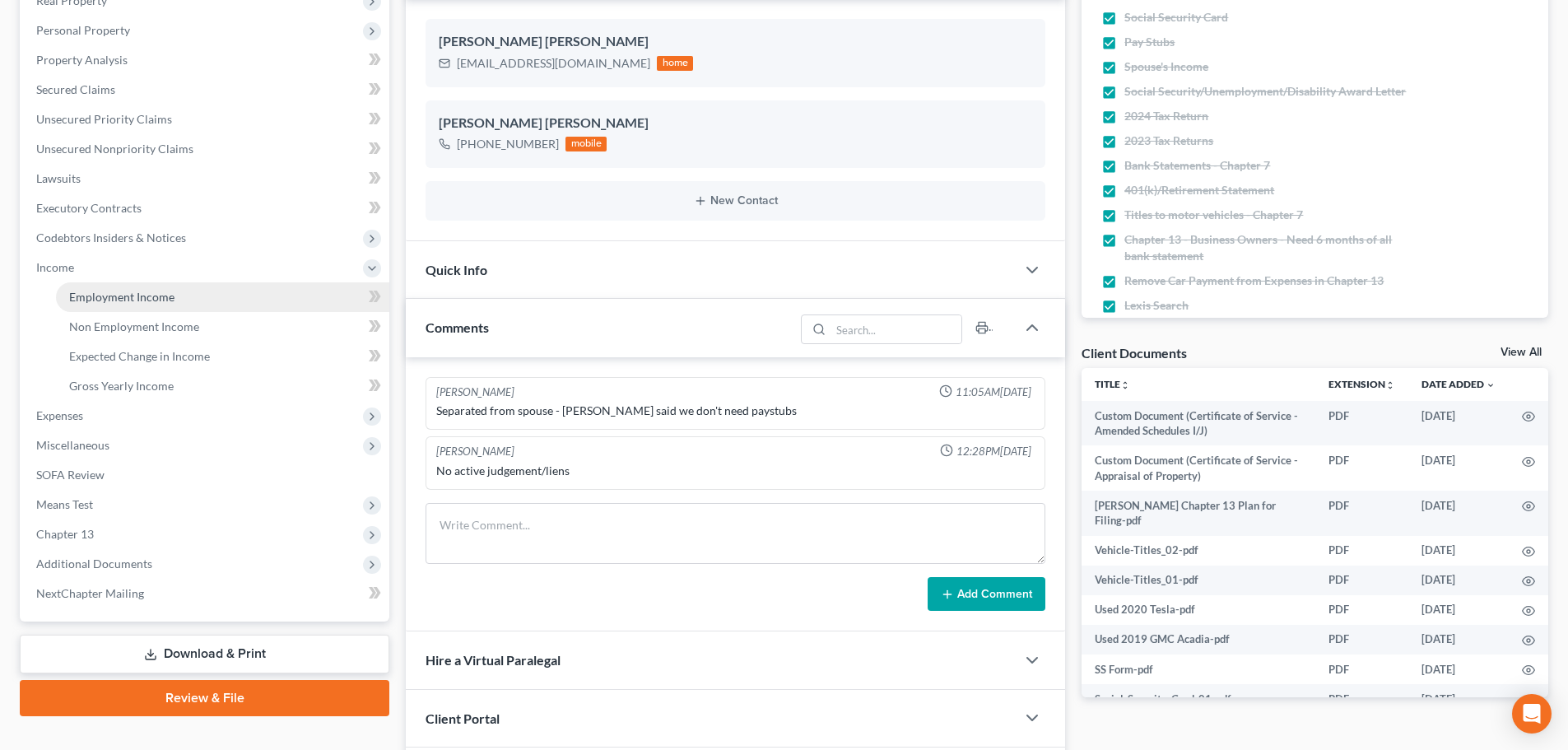
click at [107, 302] on span "Employment Income" at bounding box center [122, 297] width 105 height 14
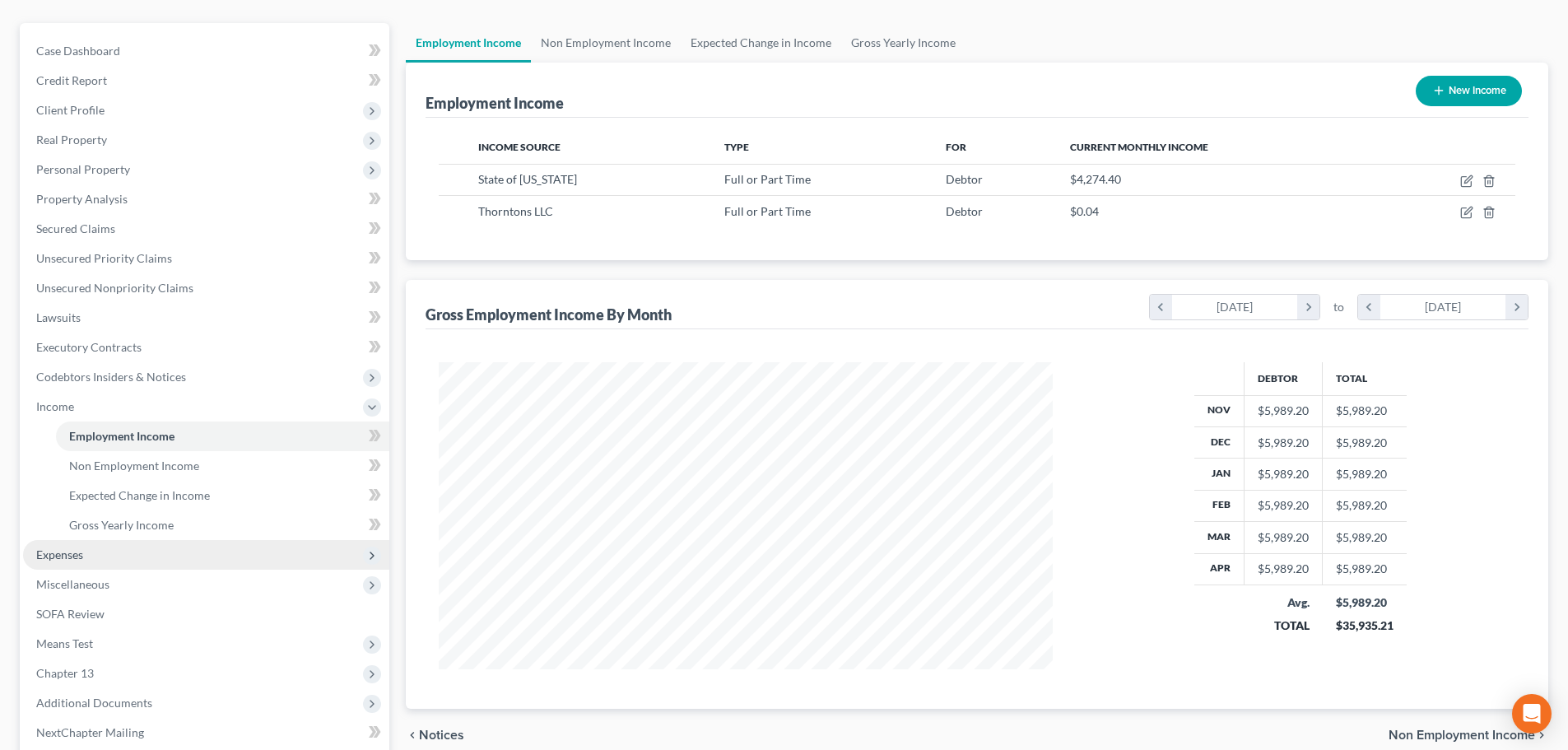
scroll to position [303, 0]
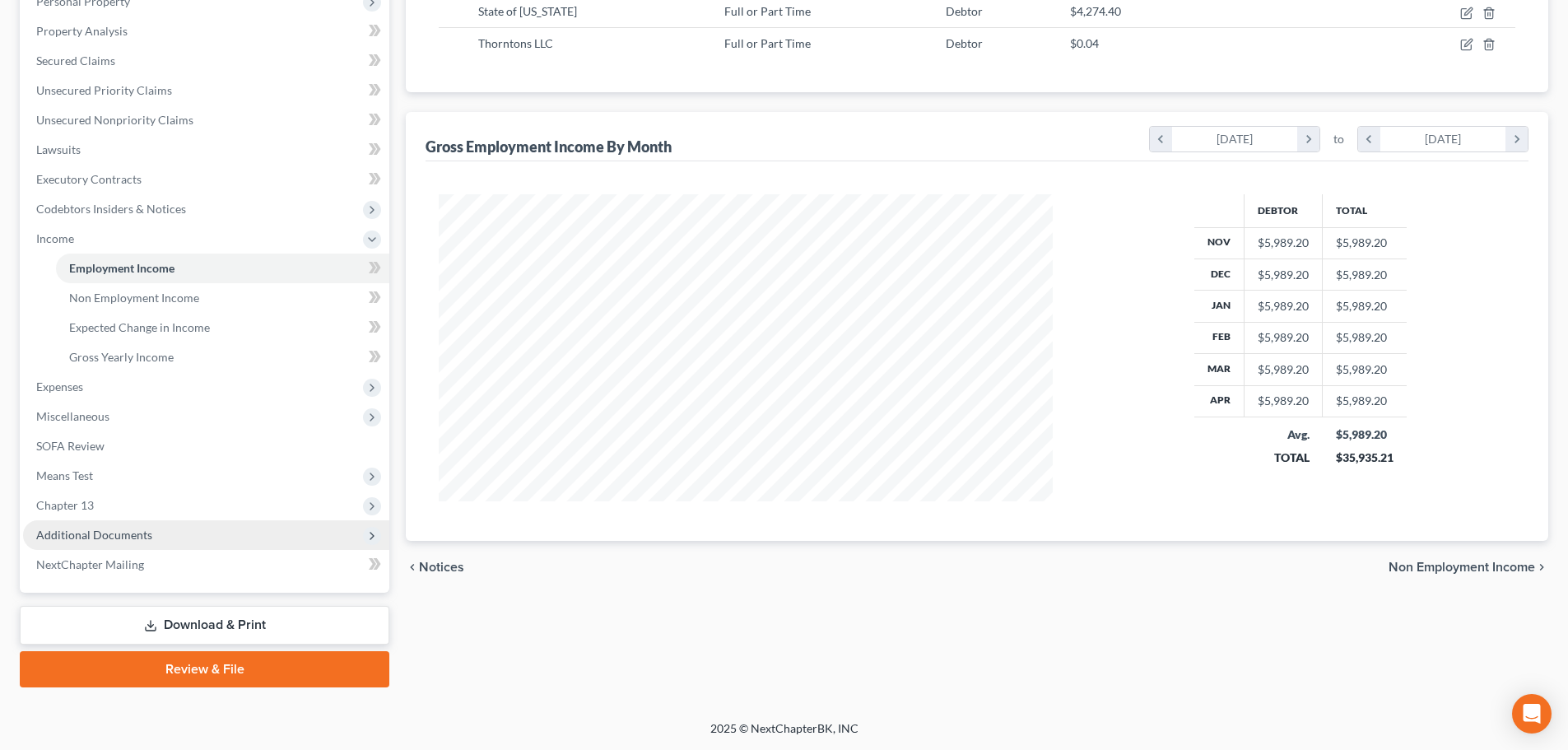
click at [134, 536] on span "Additional Documents" at bounding box center [94, 534] width 116 height 14
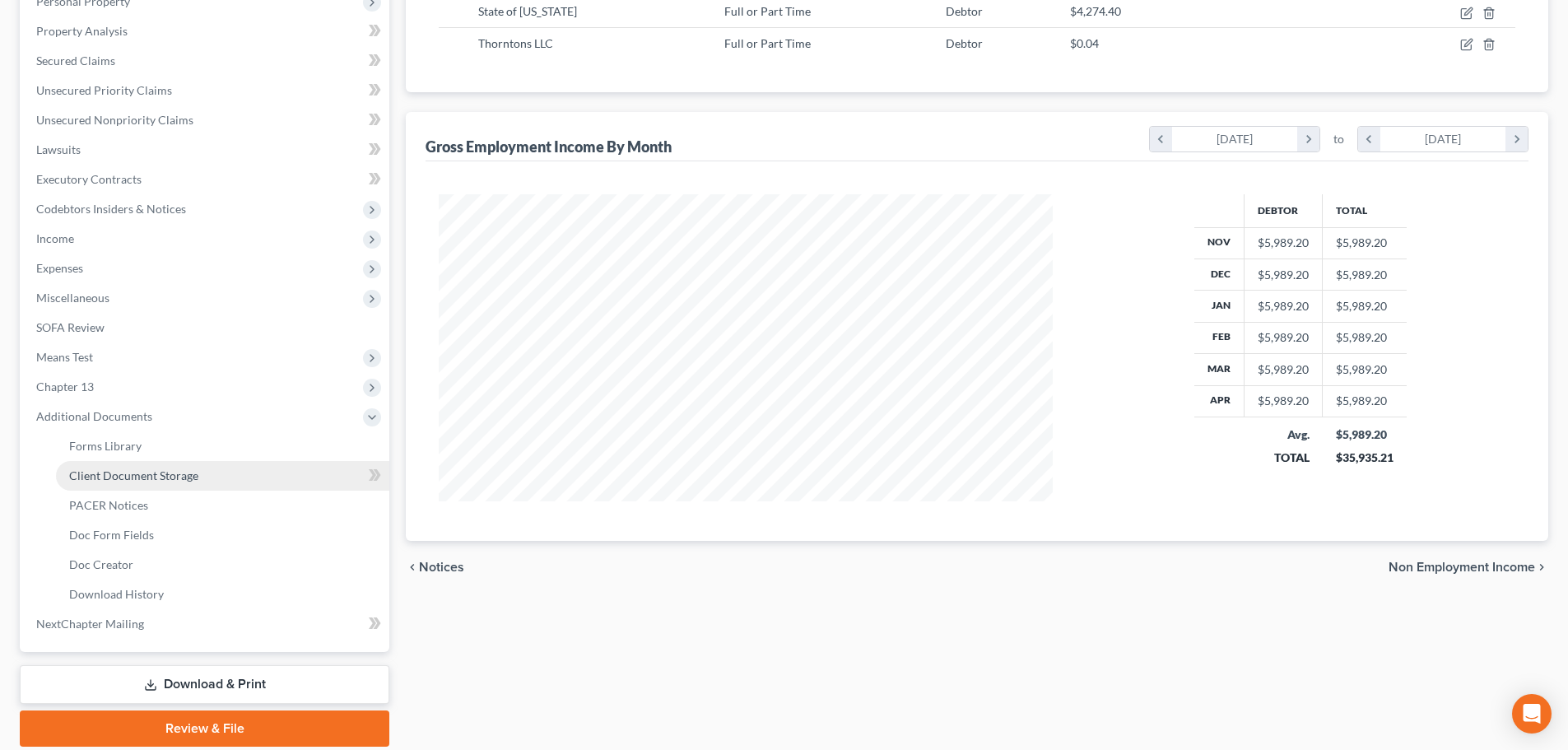
click at [167, 470] on span "Client Document Storage" at bounding box center [133, 475] width 129 height 14
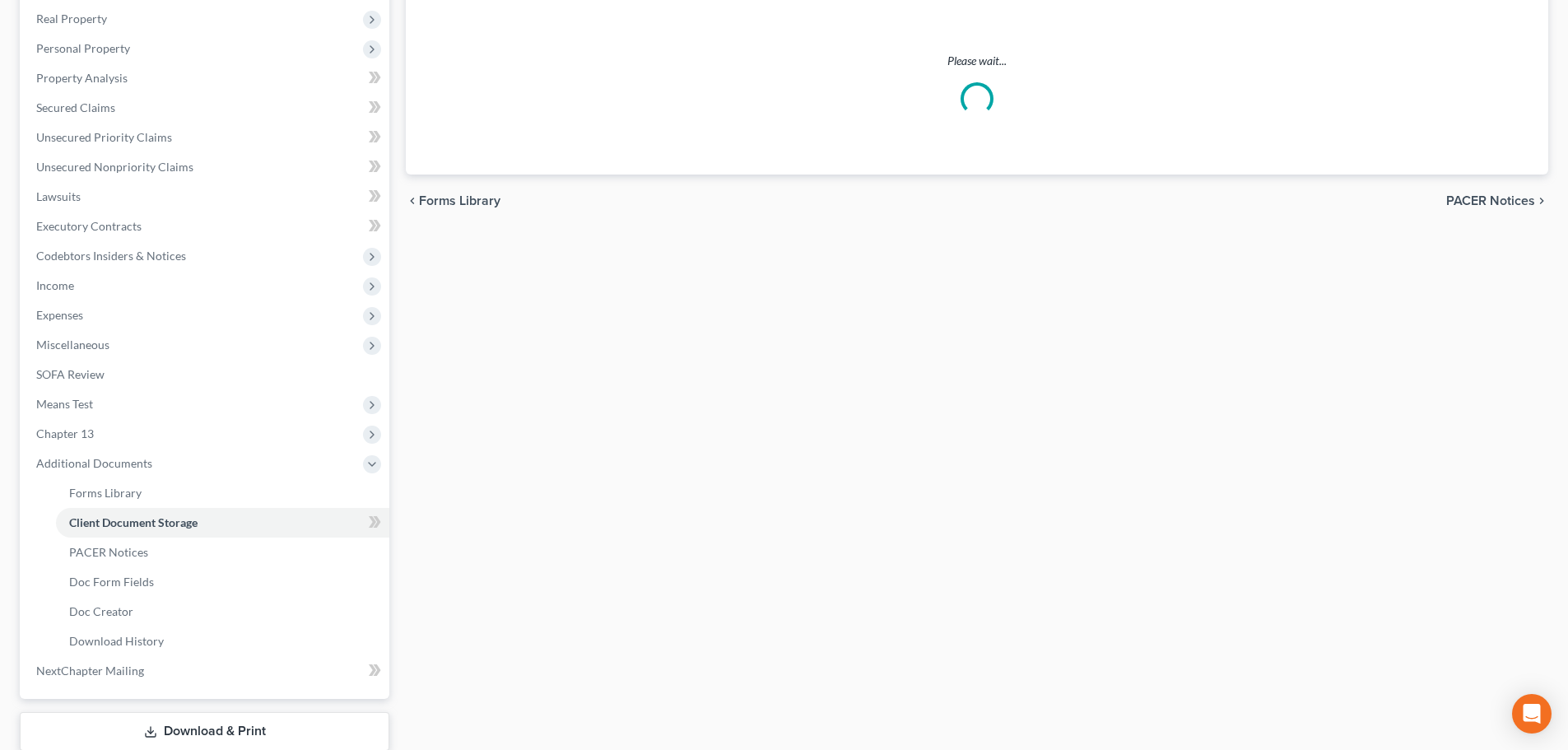
scroll to position [362, 0]
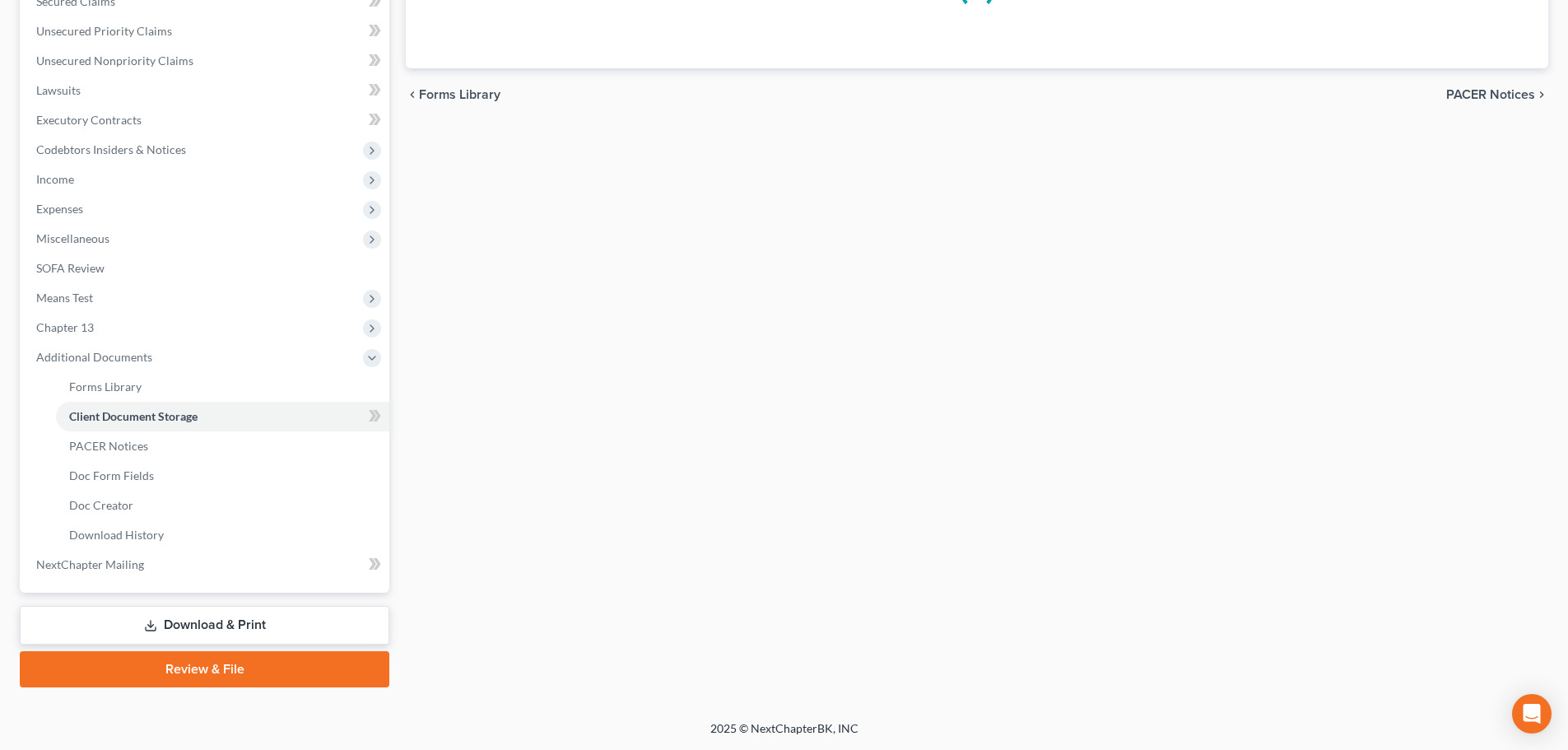
select select "52"
select select "61"
select select "7"
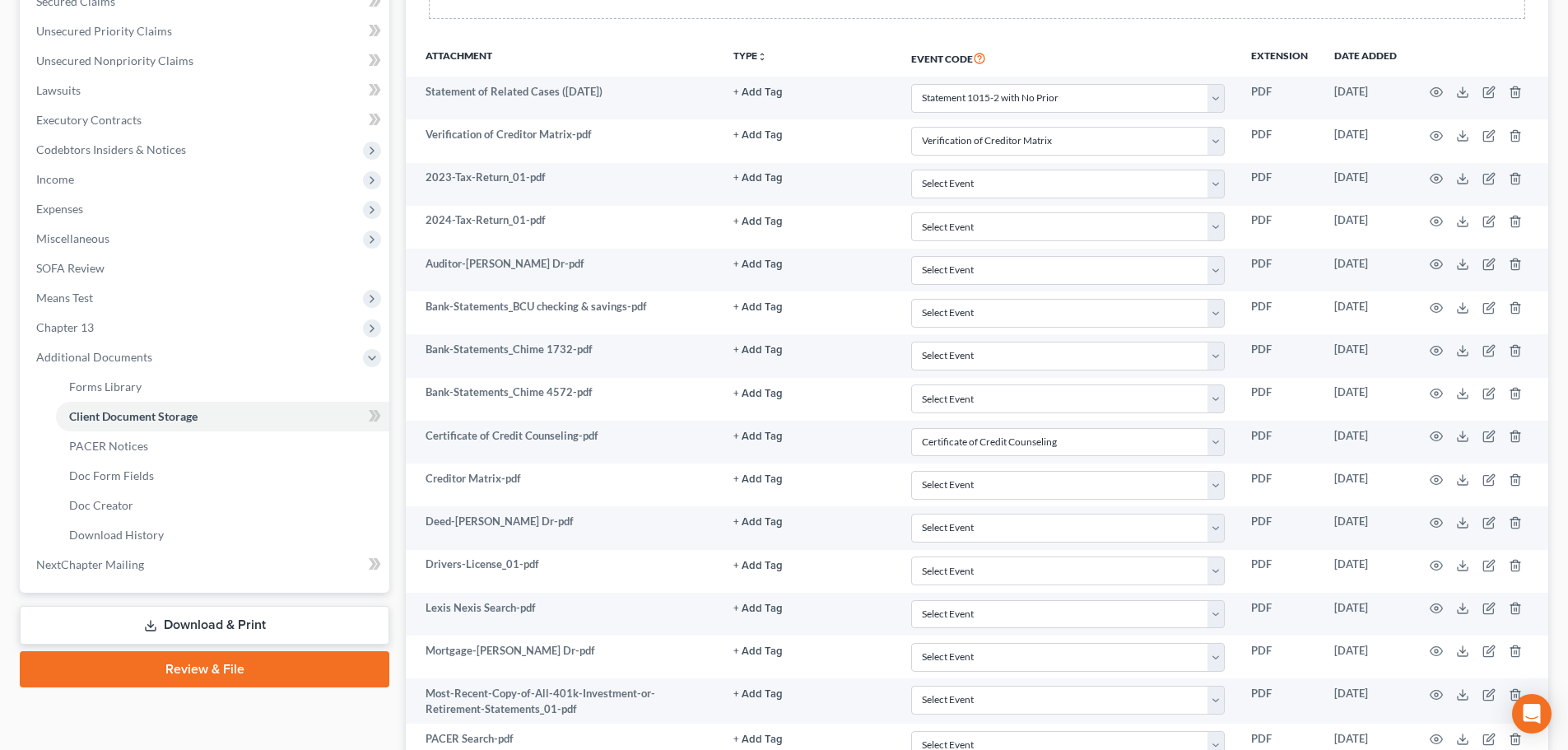
scroll to position [0, 0]
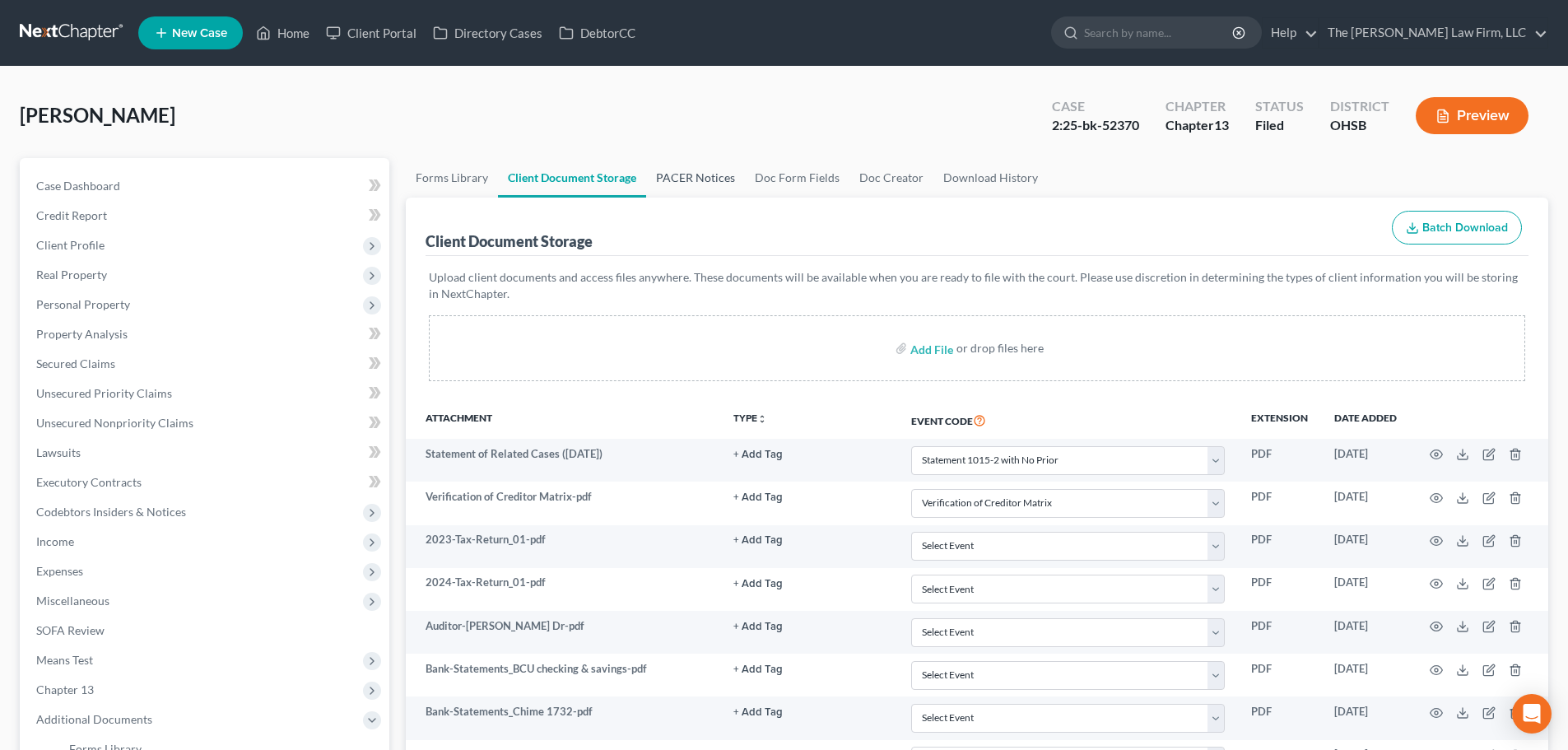
click at [690, 180] on link "PACER Notices" at bounding box center [695, 177] width 99 height 39
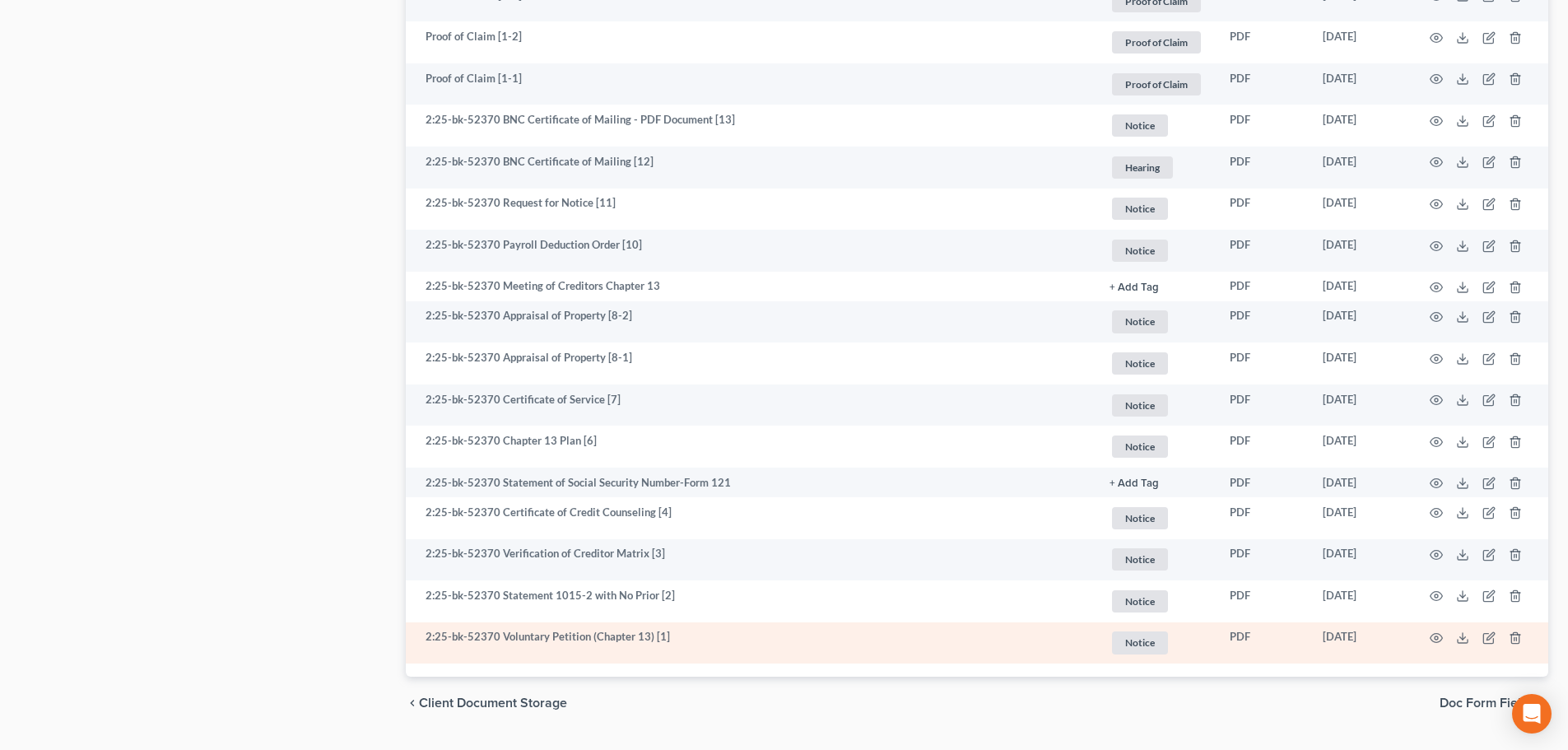
scroll to position [1705, 0]
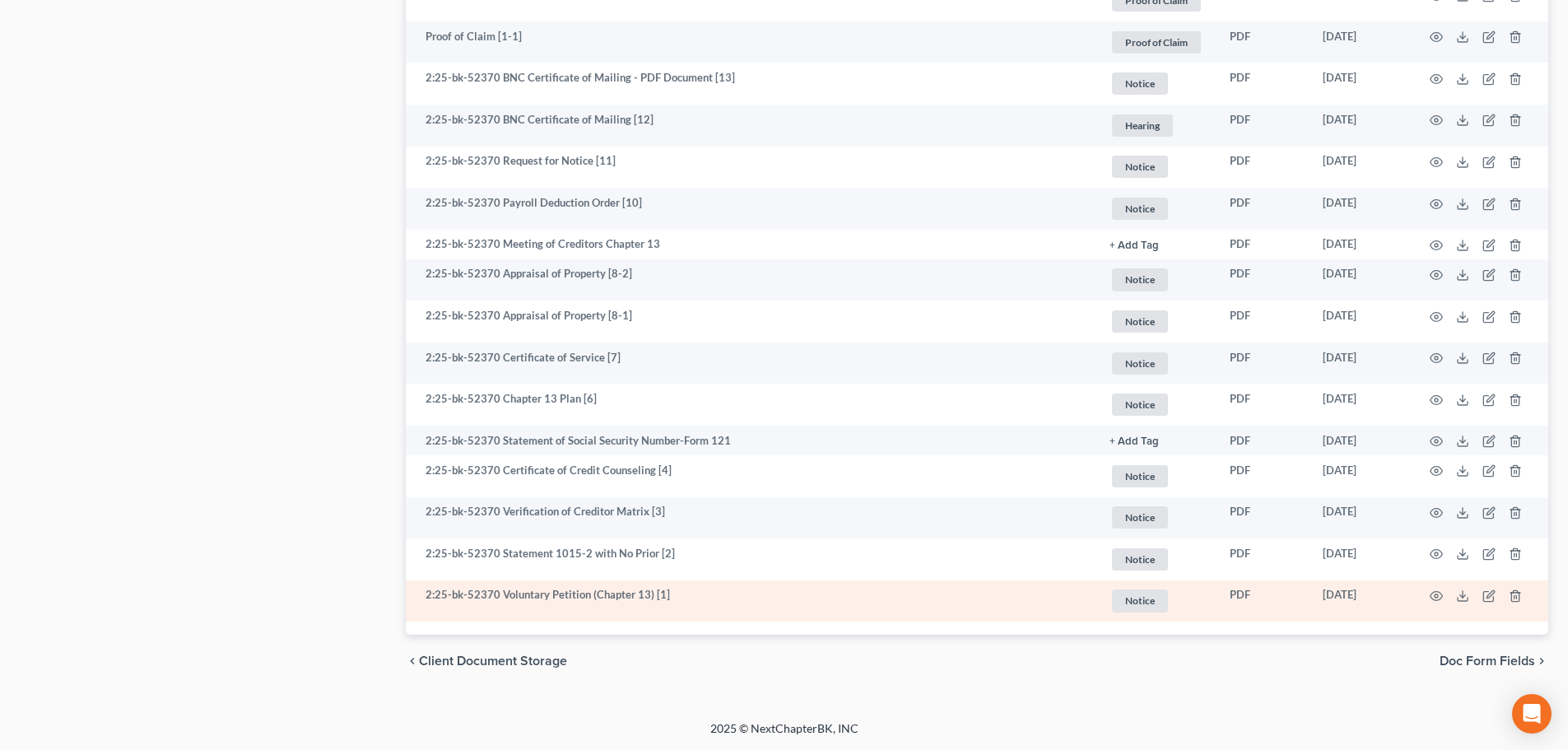
click at [1469, 590] on td at bounding box center [1479, 602] width 138 height 42
click at [1466, 592] on icon at bounding box center [1463, 597] width 13 height 13
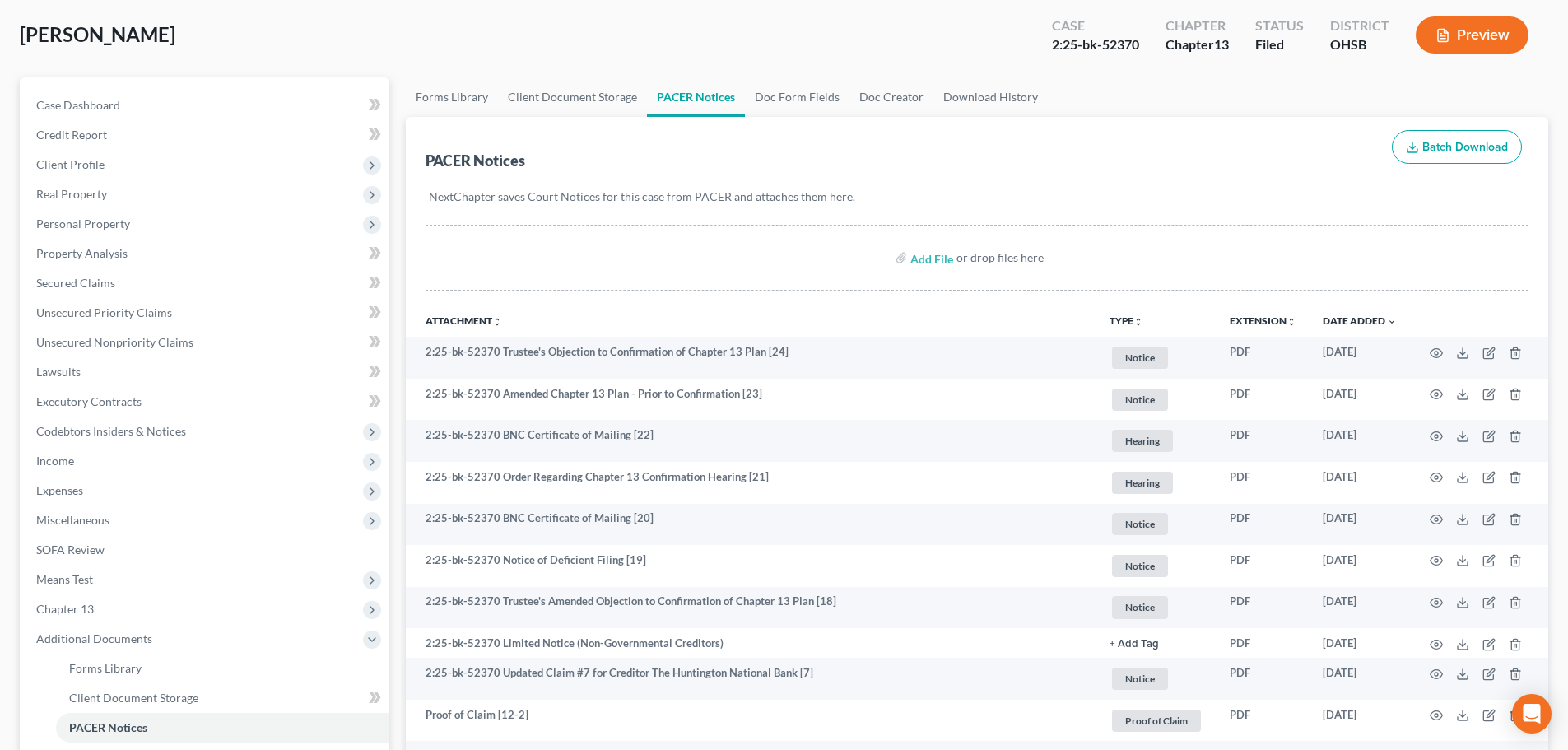
scroll to position [0, 0]
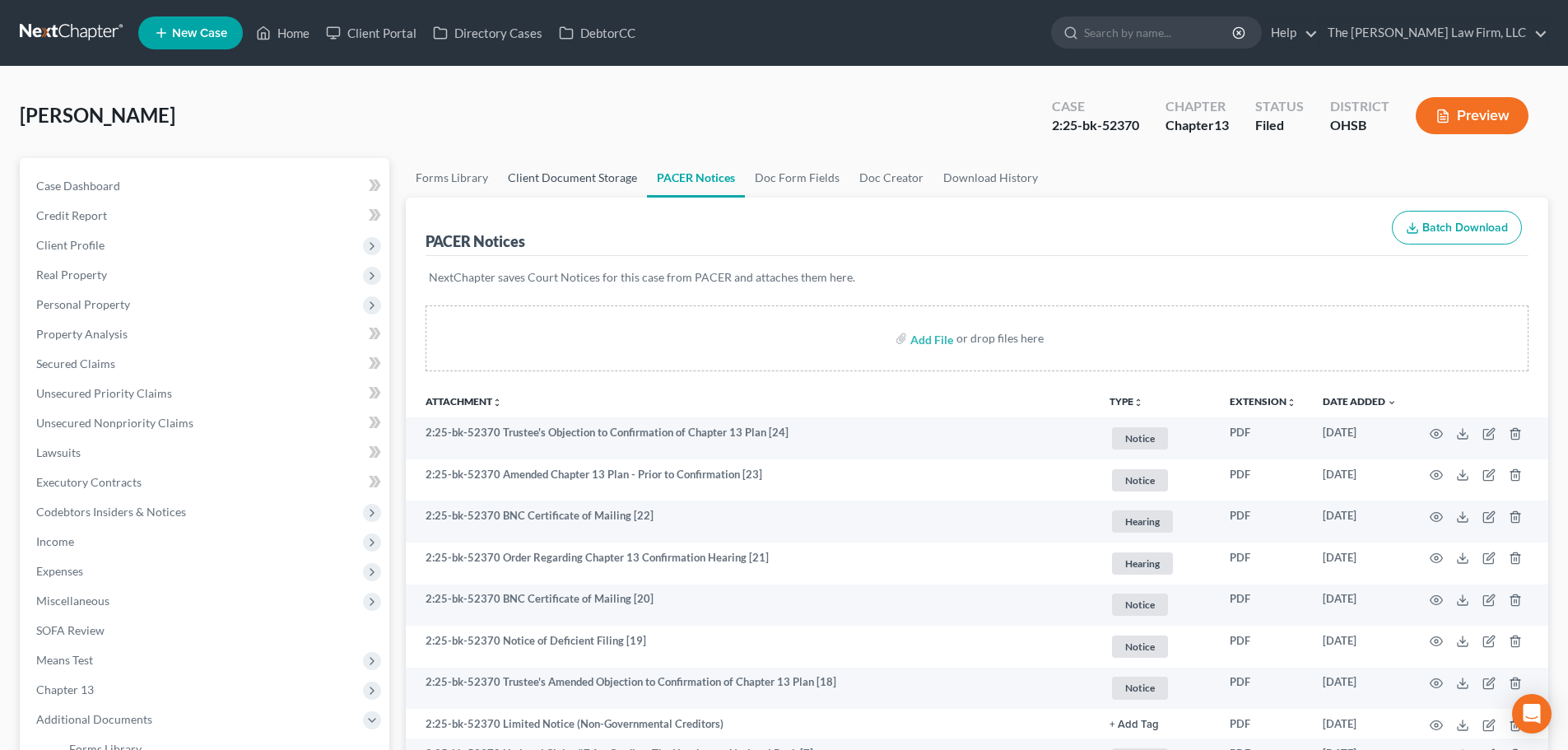
click at [519, 188] on link "Client Document Storage" at bounding box center [572, 177] width 149 height 39
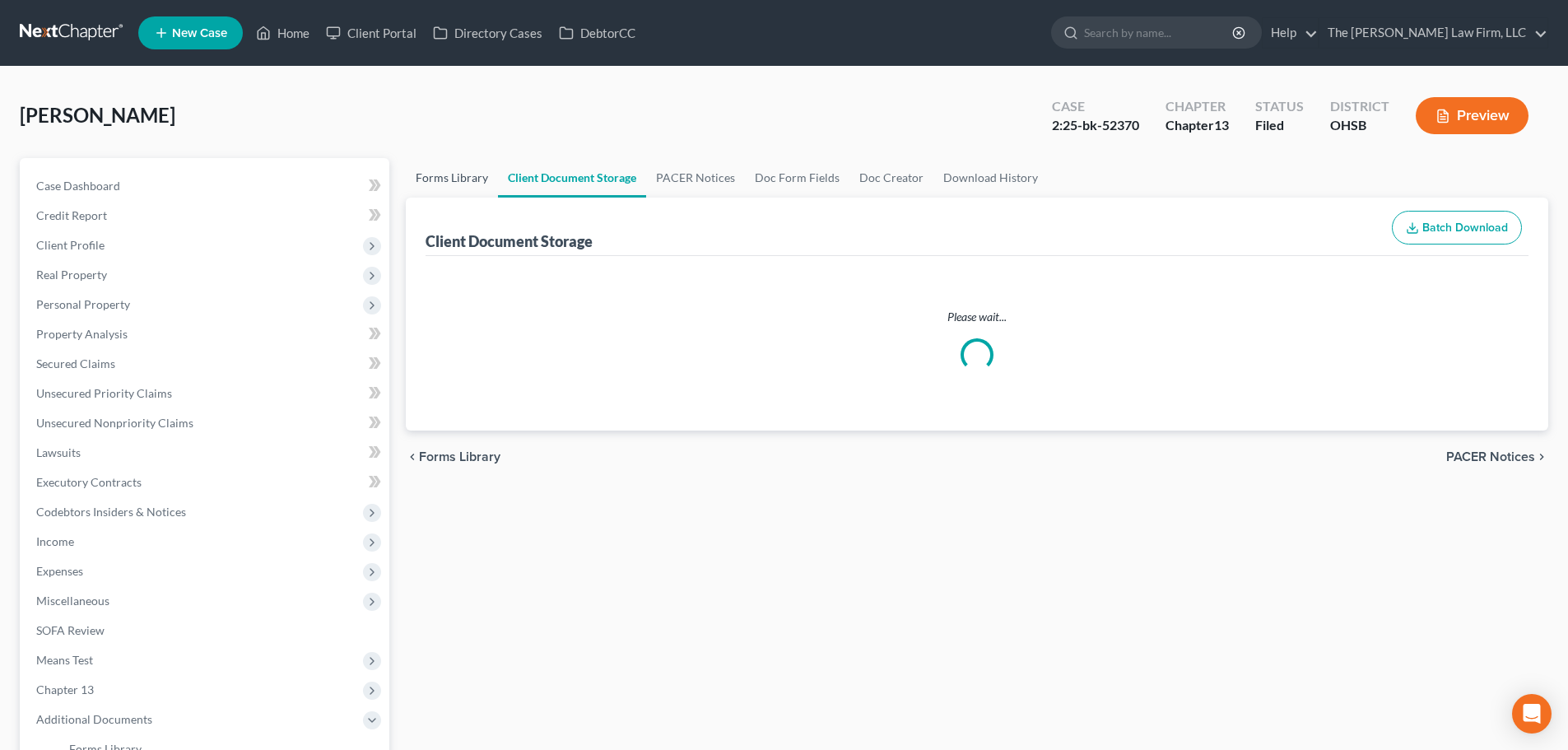
select select "52"
select select "61"
select select "7"
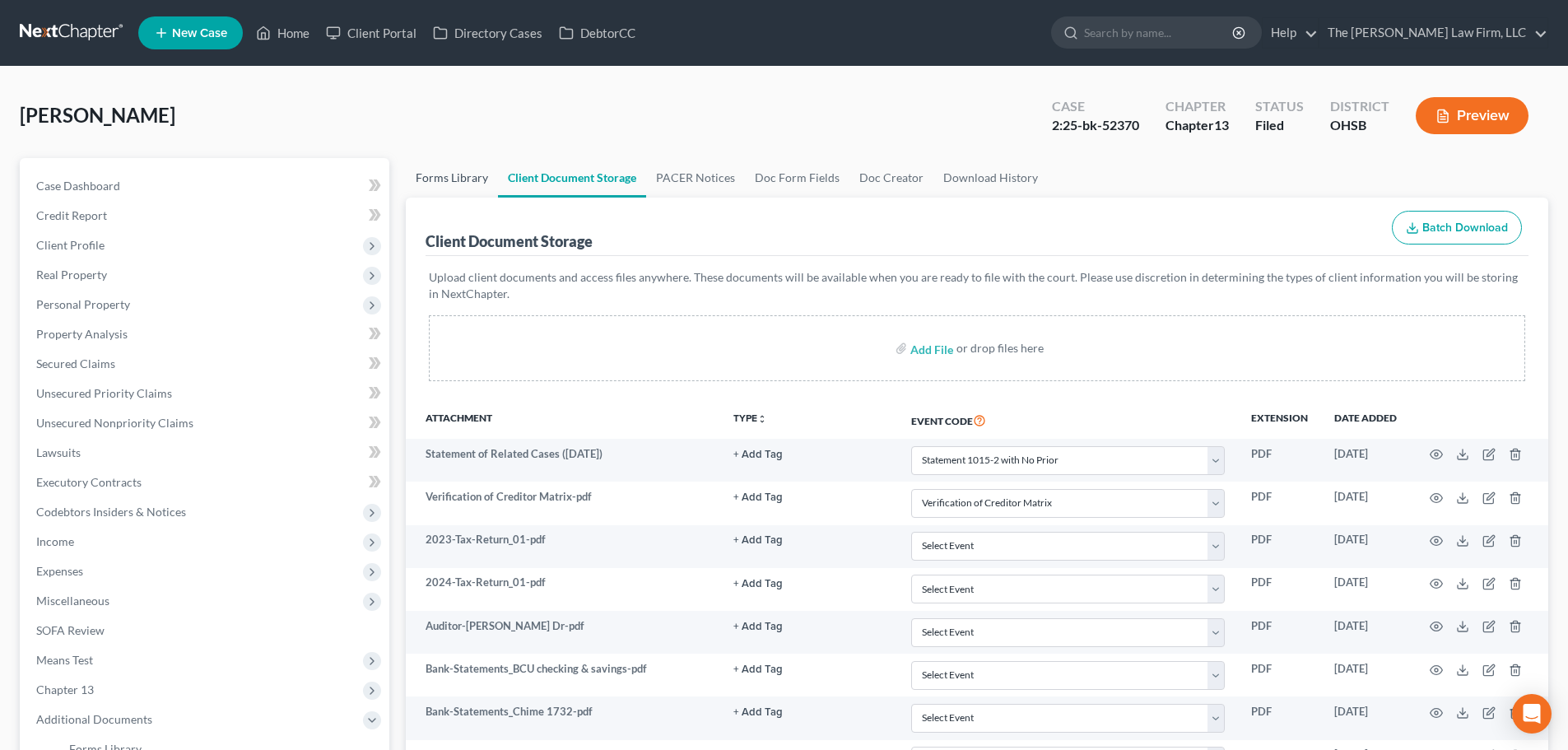
click at [462, 175] on link "Forms Library" at bounding box center [452, 177] width 92 height 39
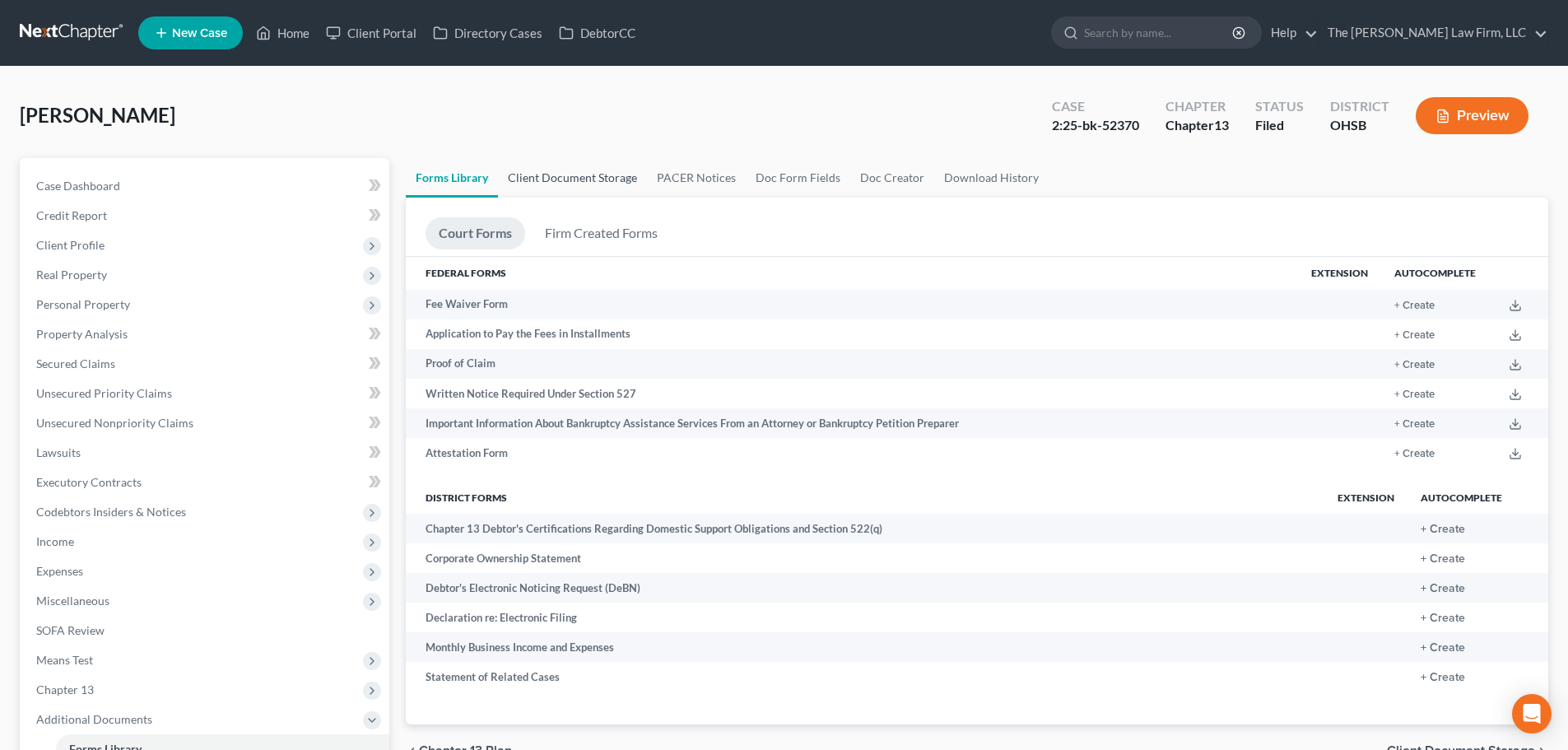
click at [582, 177] on link "Client Document Storage" at bounding box center [572, 177] width 149 height 39
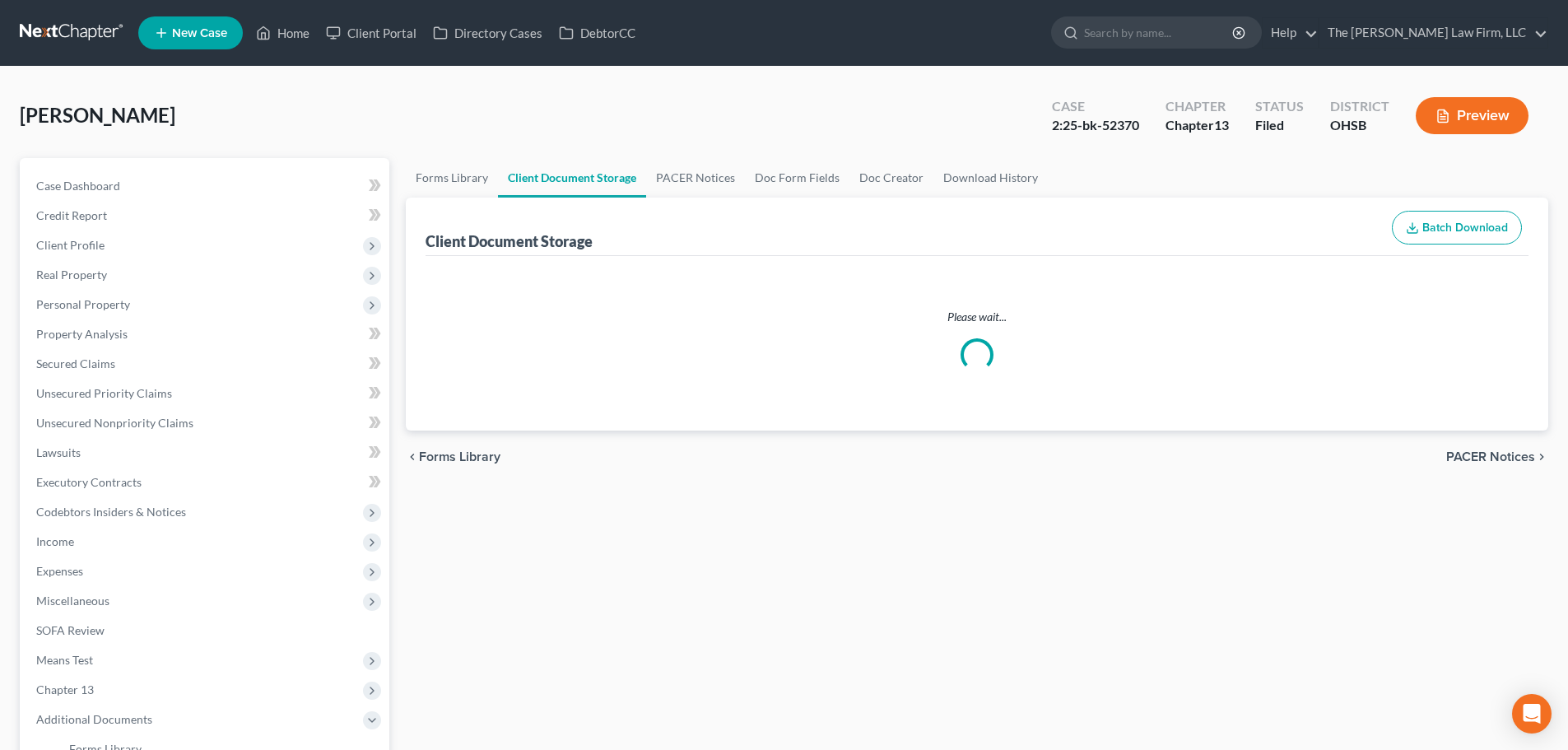
select select "52"
select select "61"
select select "7"
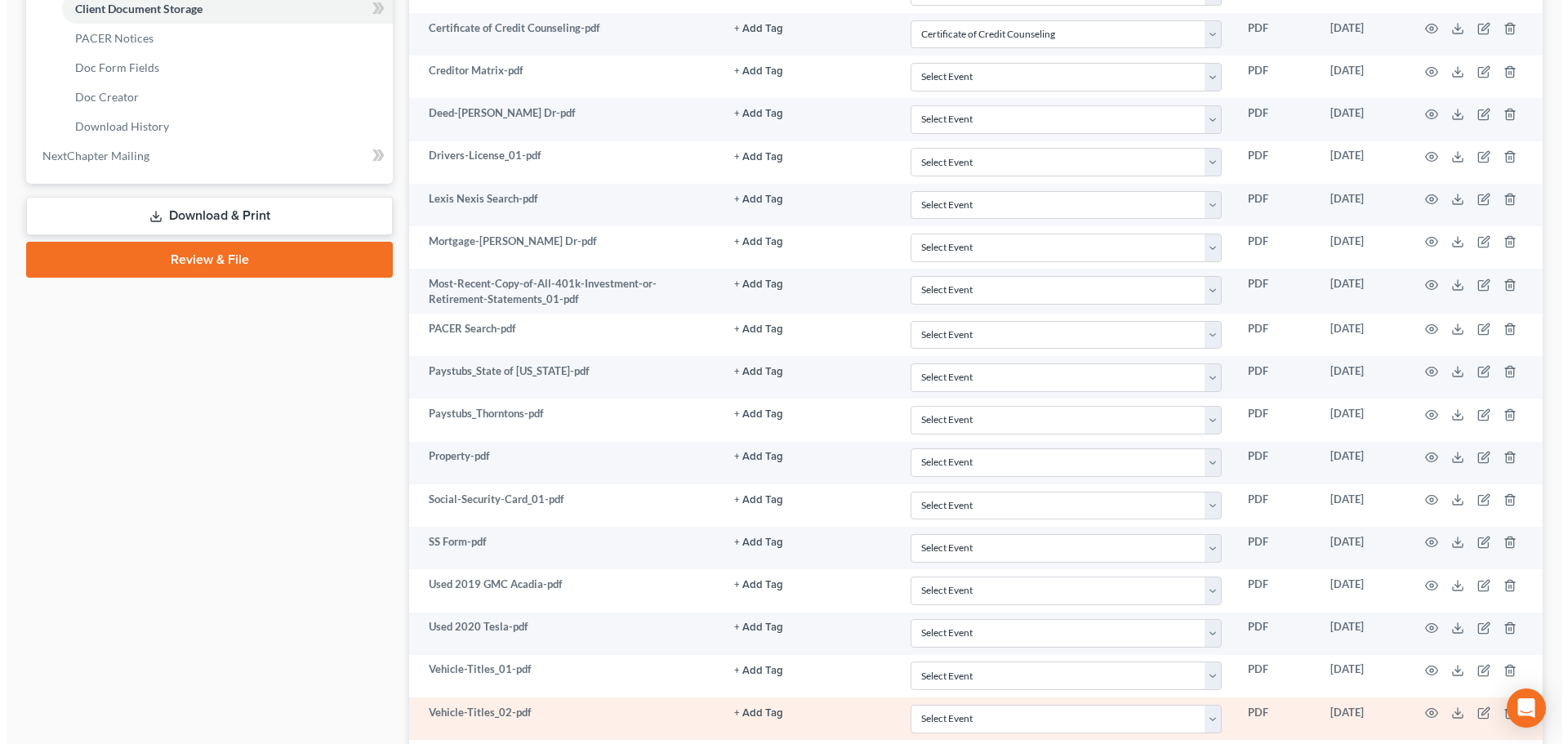
scroll to position [748, 0]
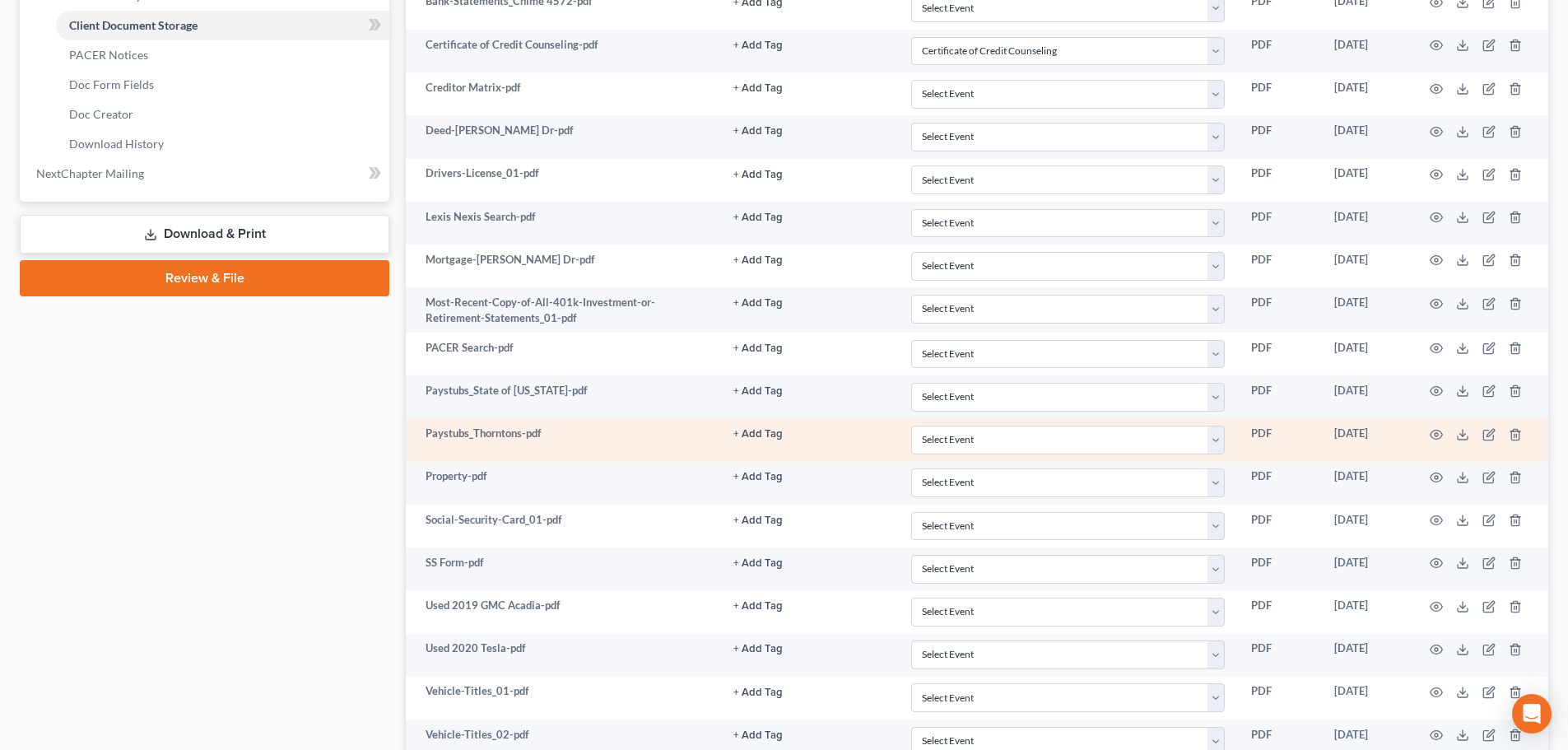
click at [1429, 433] on td at bounding box center [1479, 440] width 138 height 43
click at [1438, 433] on circle "button" at bounding box center [1436, 434] width 3 height 3
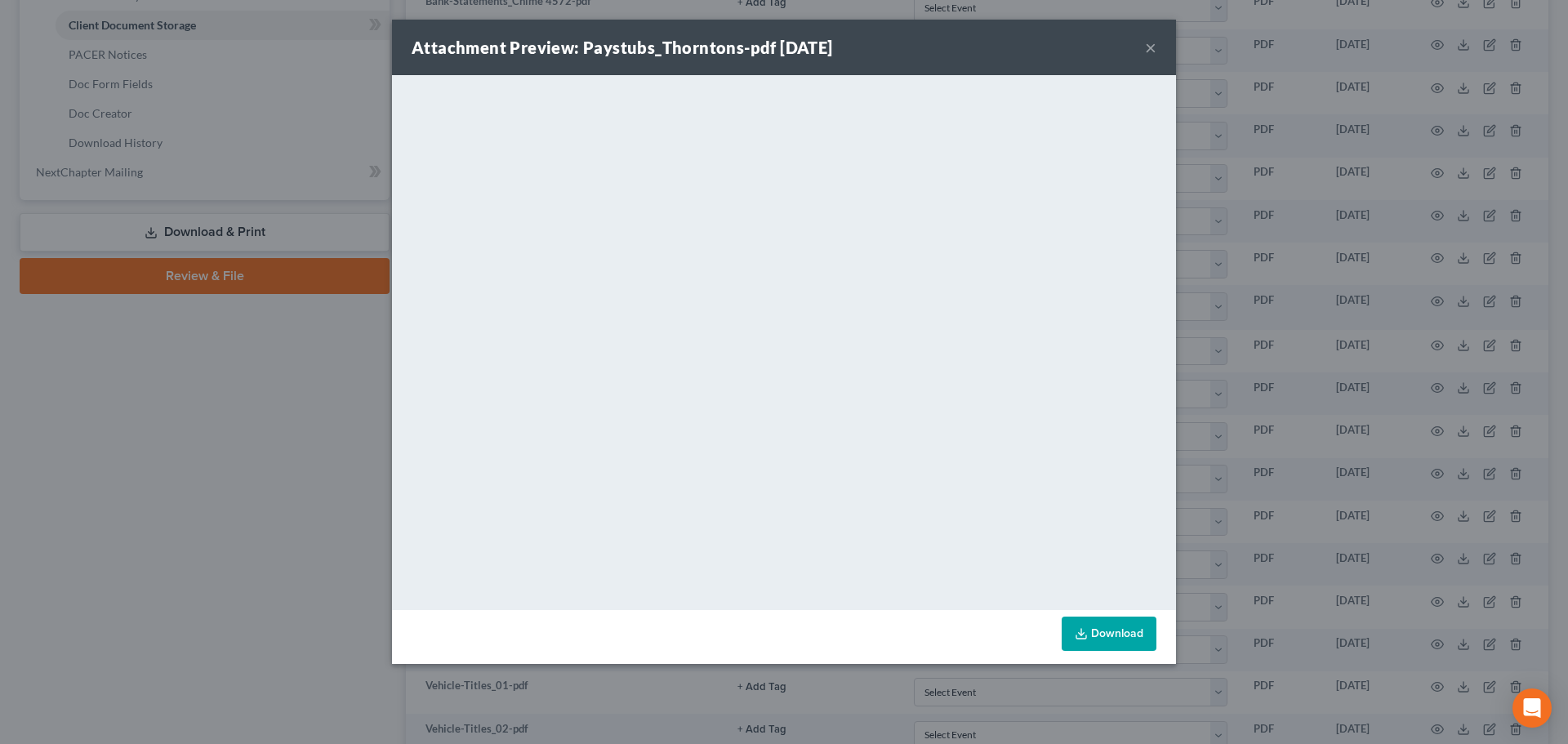
click at [241, 491] on div "Attachment Preview: Paystubs_Thorntons-pdf [DATE] × <object ng-attr-data='[URL]…" at bounding box center [784, 372] width 1568 height 744
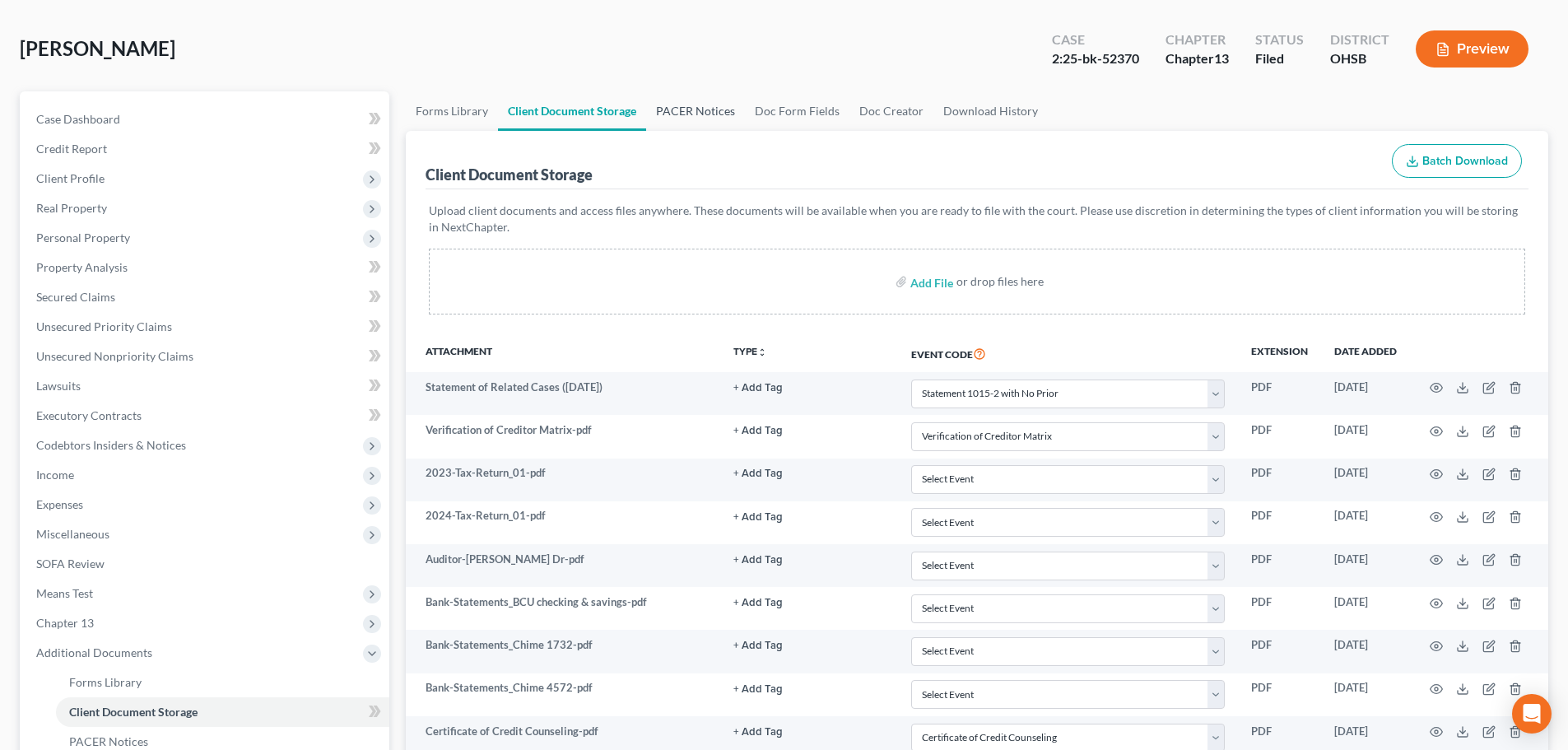
click at [678, 109] on link "PACER Notices" at bounding box center [695, 110] width 99 height 39
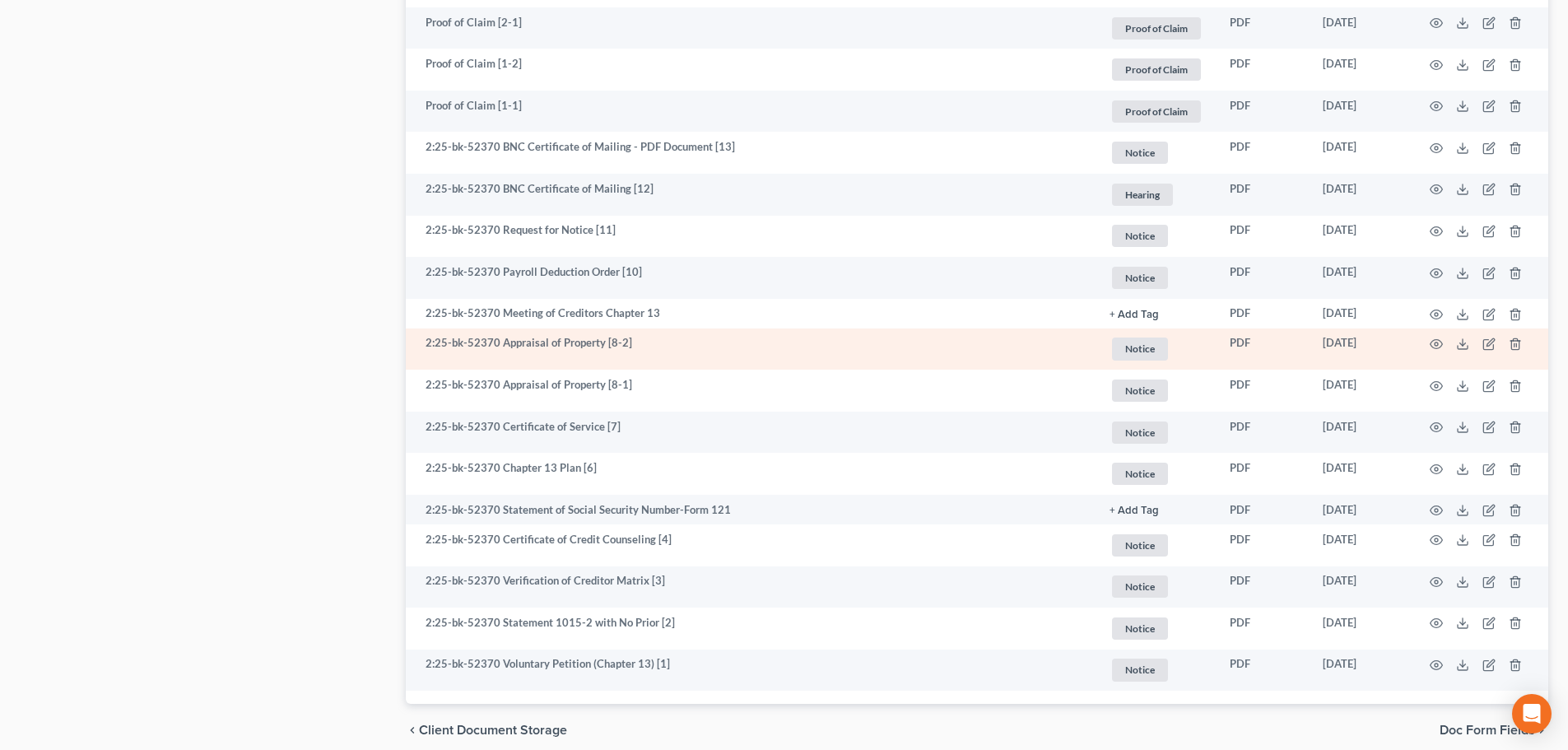
scroll to position [1705, 0]
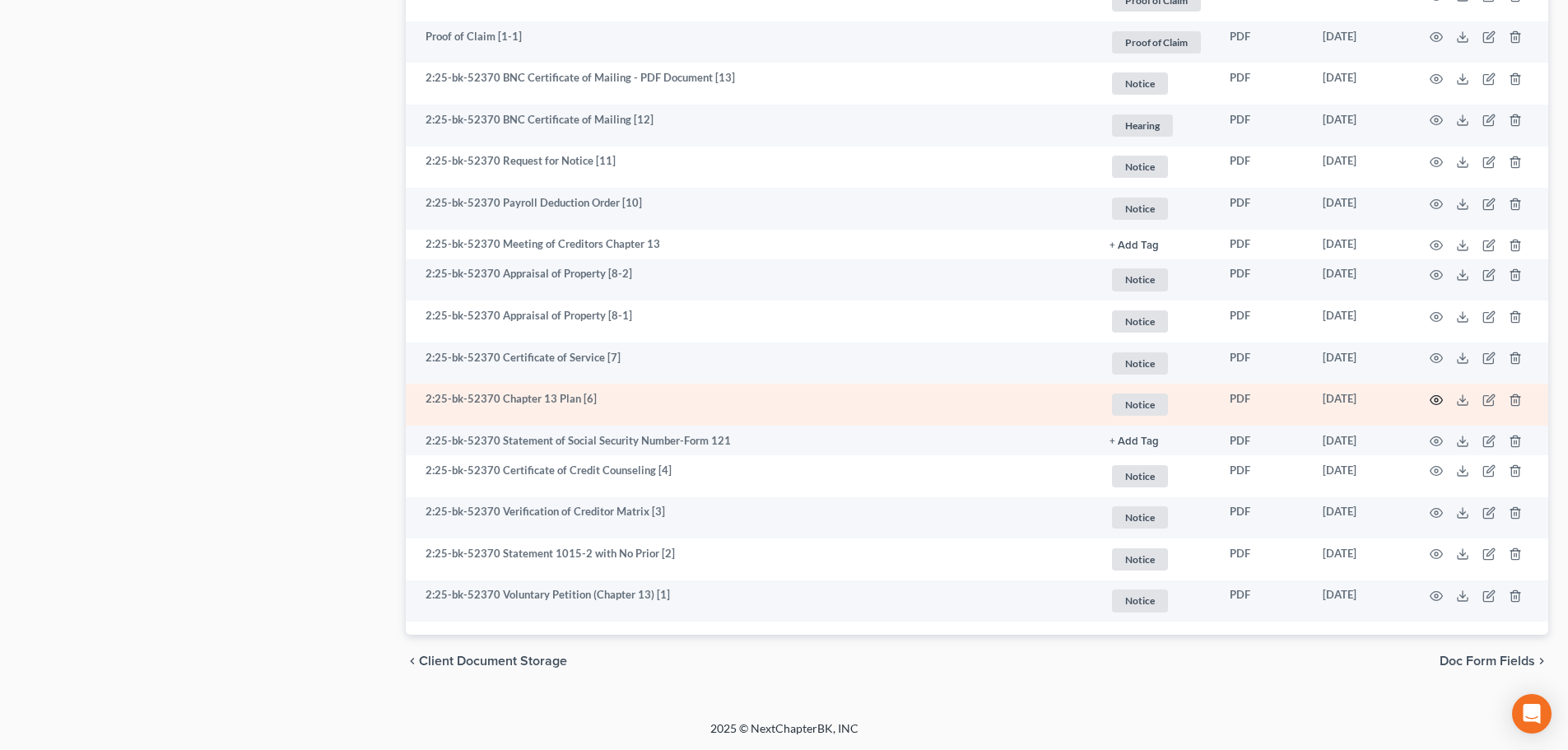
click at [1441, 397] on icon "button" at bounding box center [1436, 399] width 12 height 9
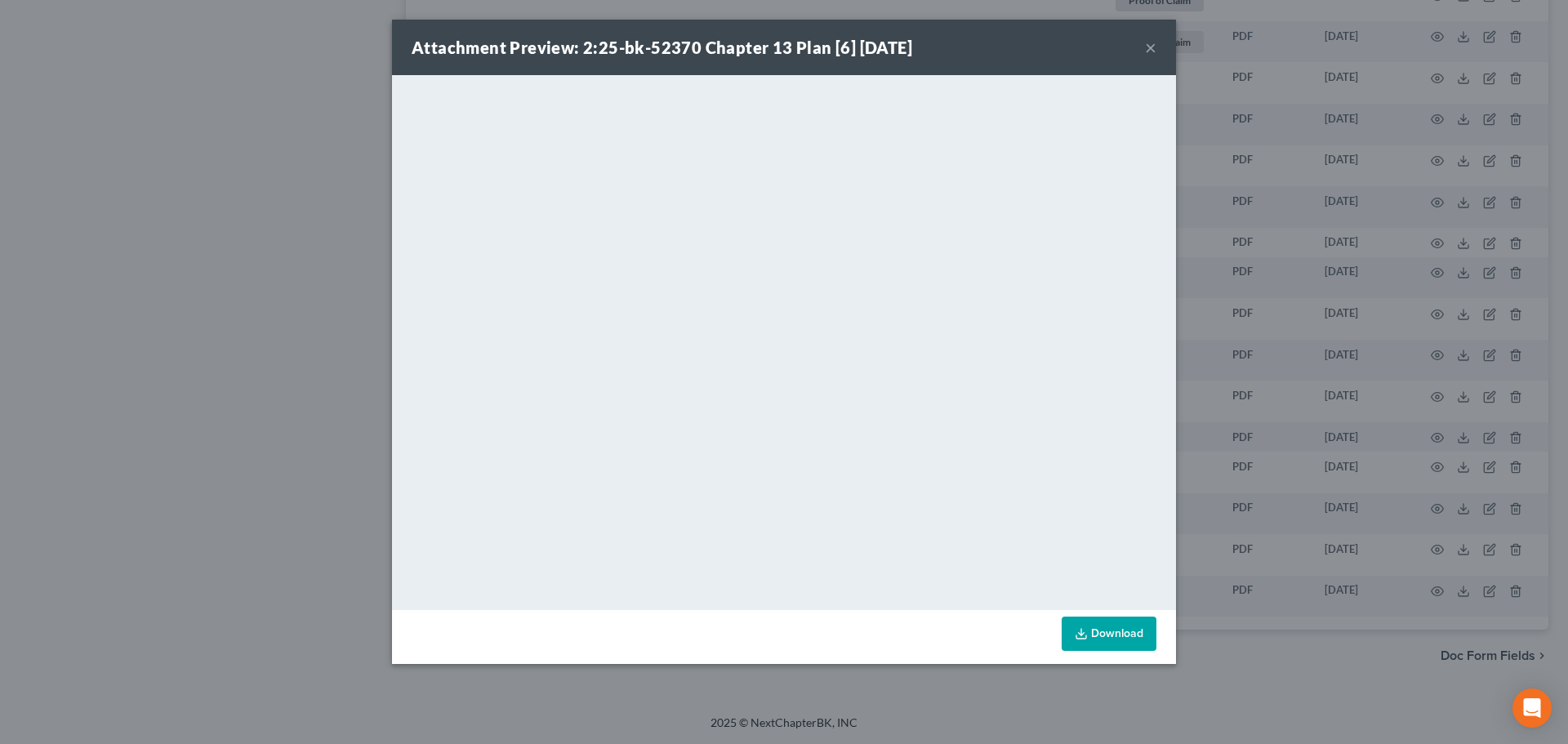
click at [1146, 55] on button "×" at bounding box center [1151, 48] width 11 height 20
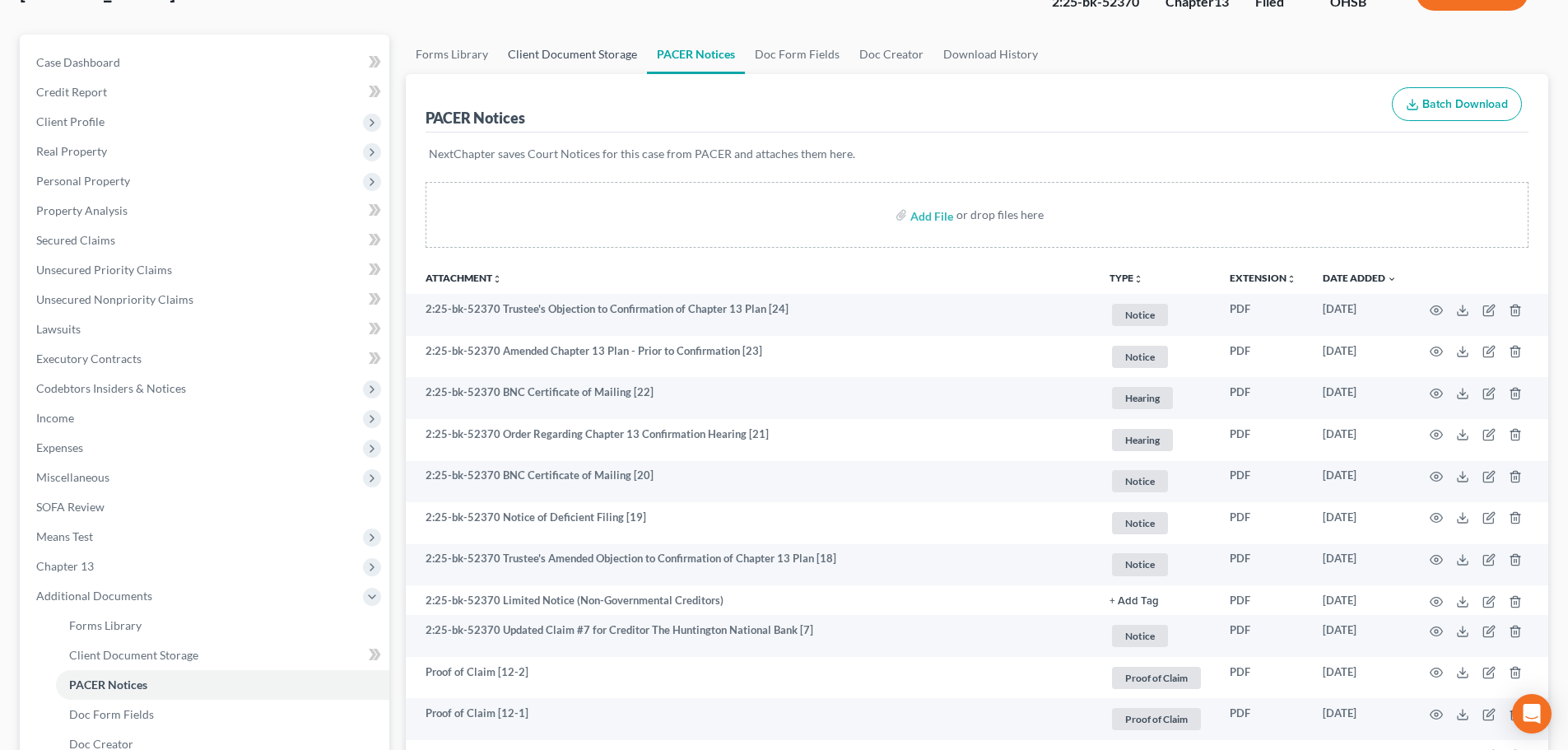
scroll to position [0, 0]
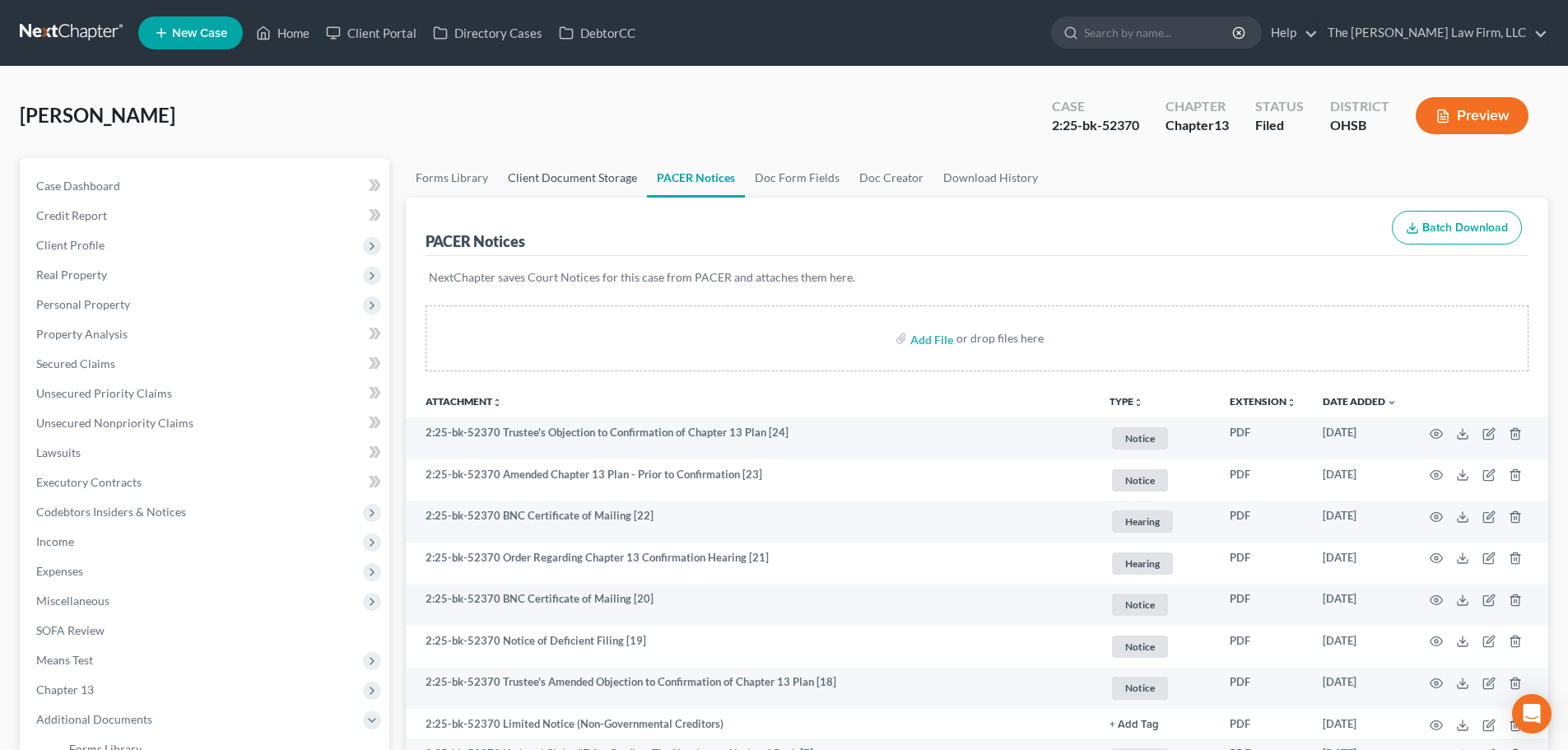
click at [594, 162] on link "Client Document Storage" at bounding box center [572, 177] width 149 height 39
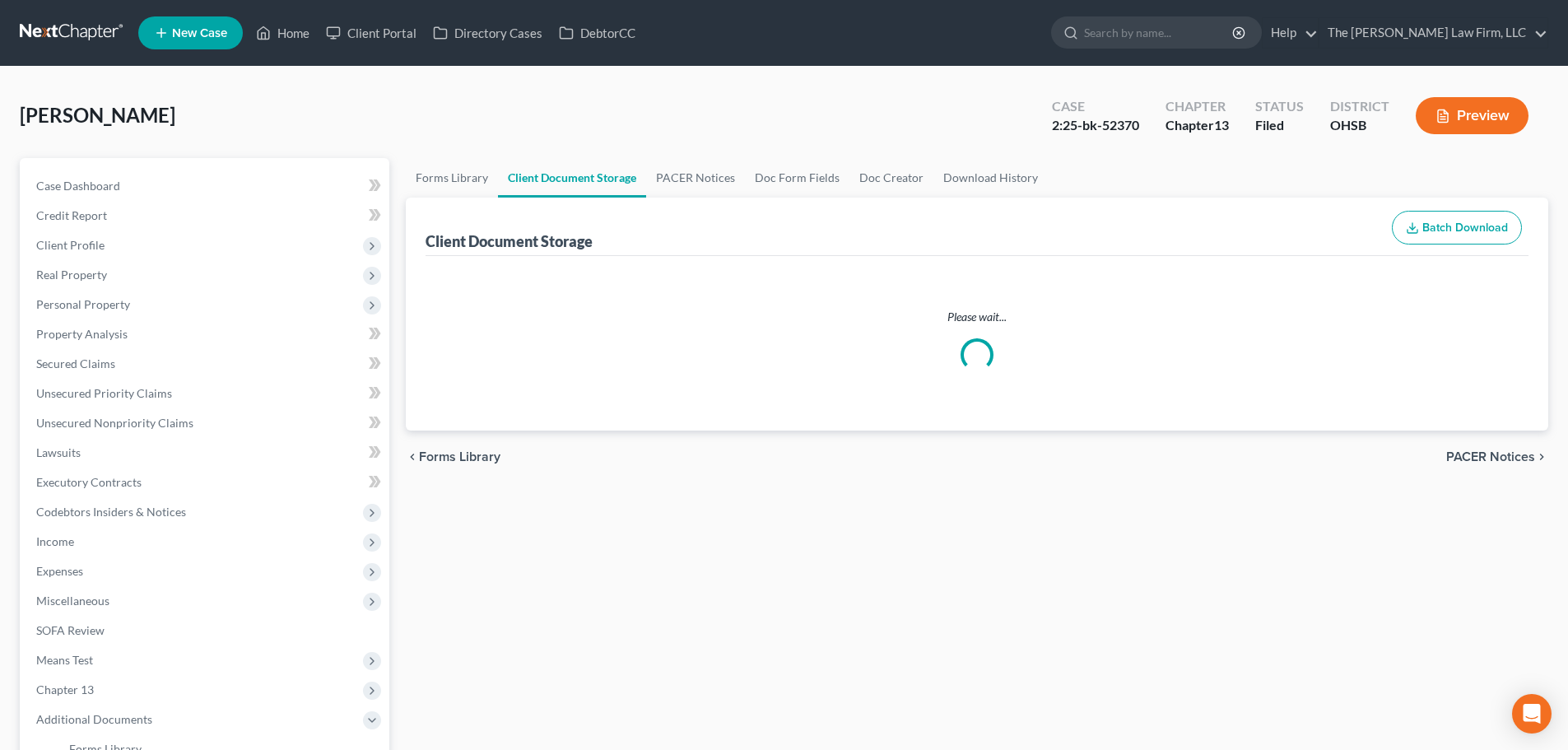
select select "52"
select select "61"
select select "7"
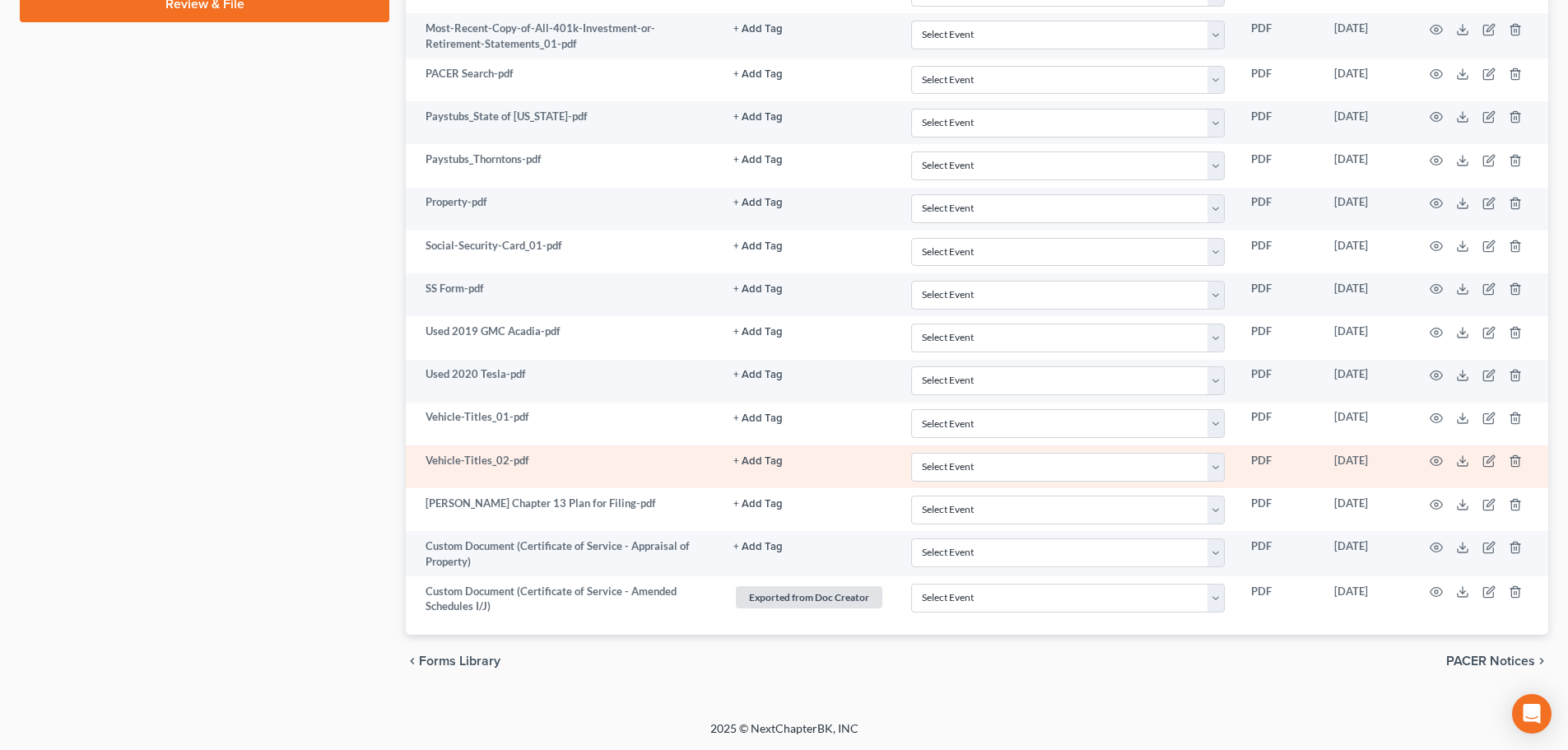
scroll to position [890, 0]
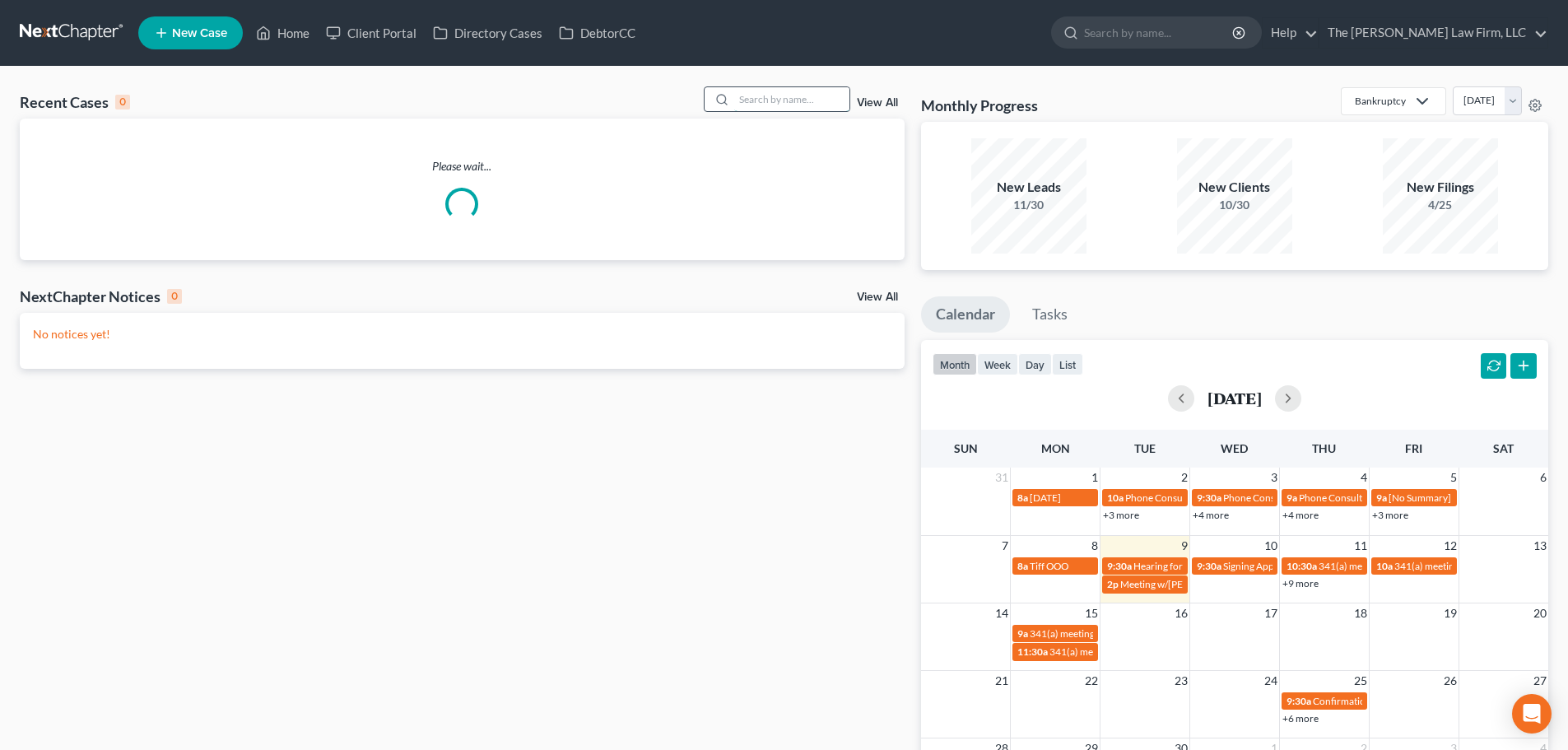
click at [787, 99] on input "search" at bounding box center [792, 99] width 115 height 24
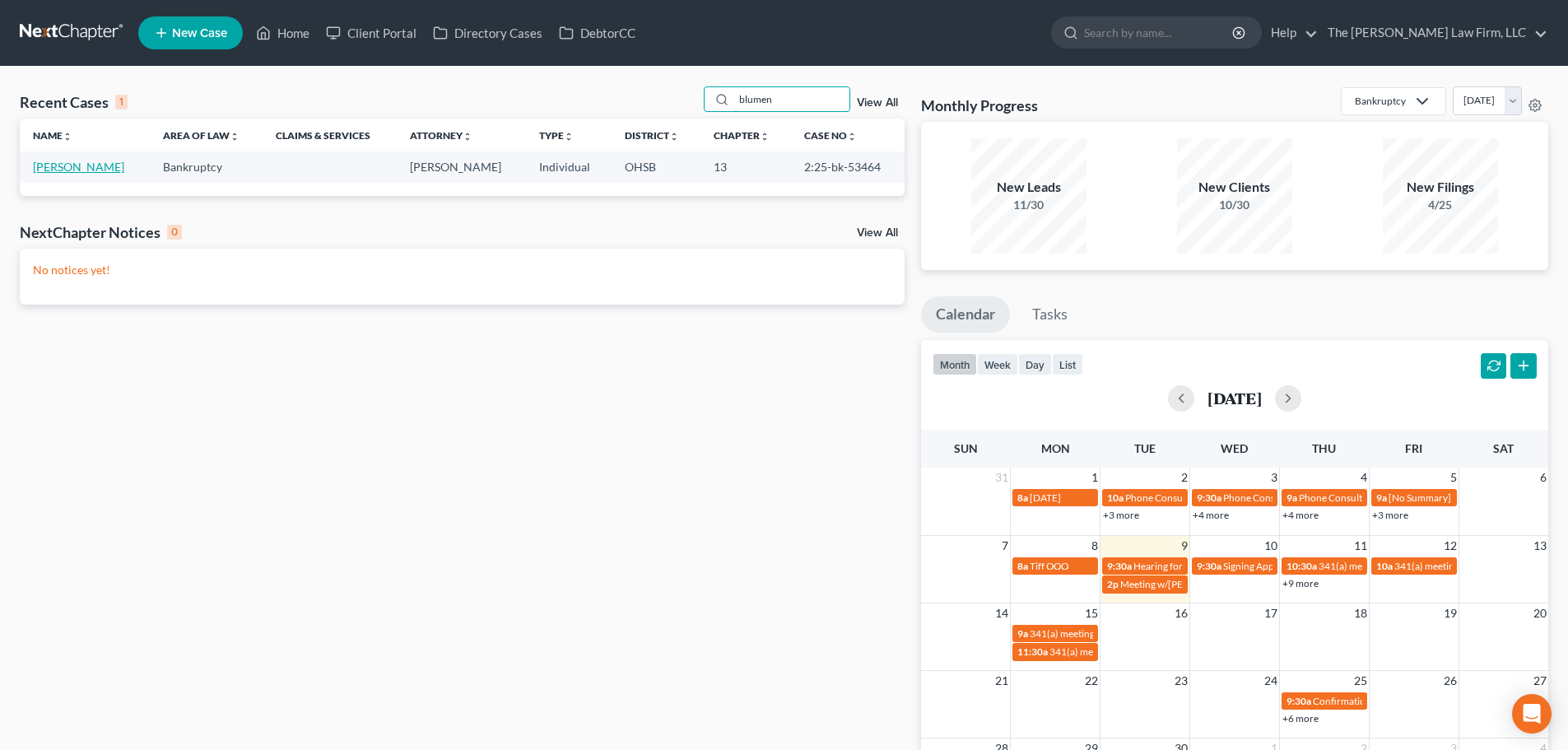
type input "blumen"
click at [96, 170] on link "[PERSON_NAME]" at bounding box center [78, 167] width 91 height 14
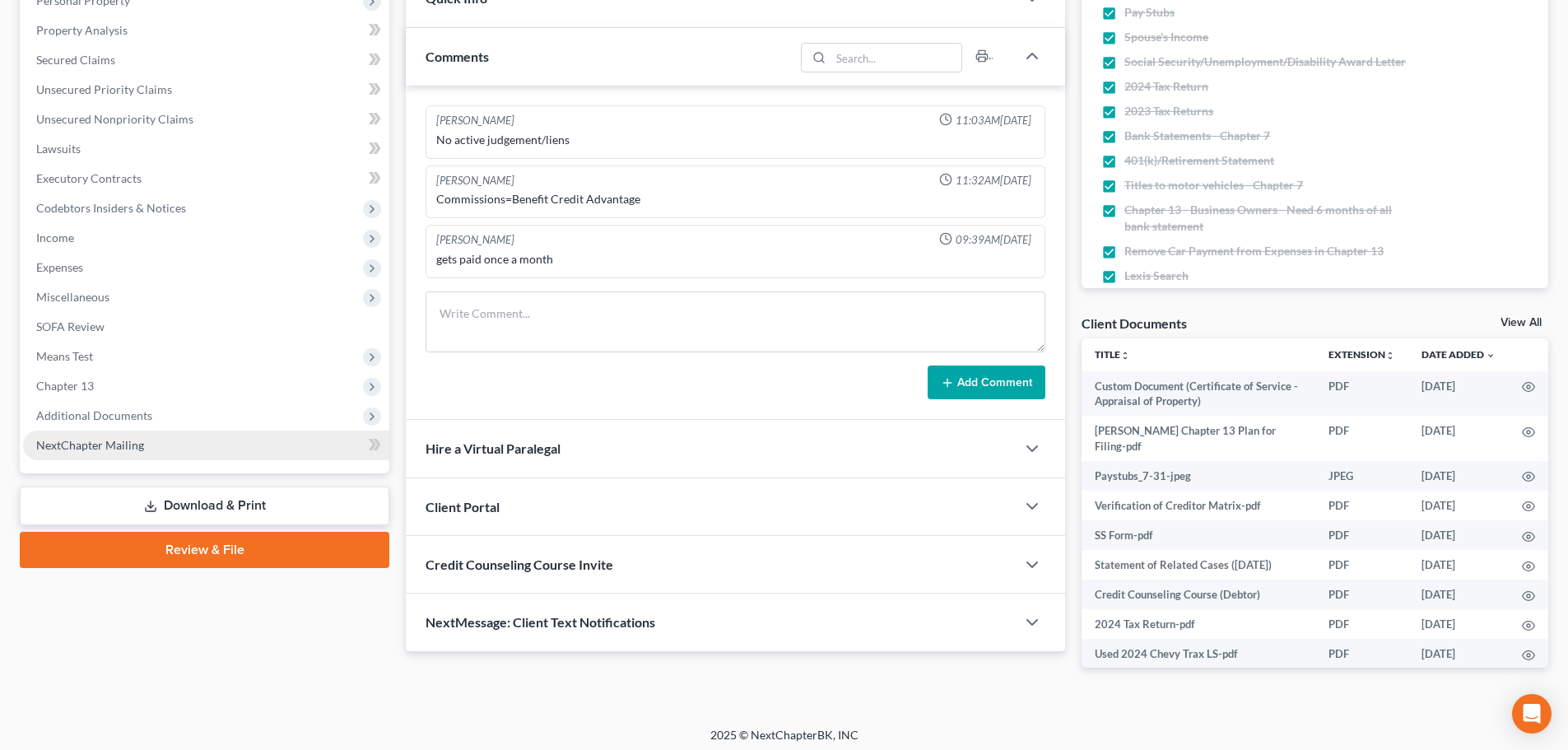
scroll to position [310, 0]
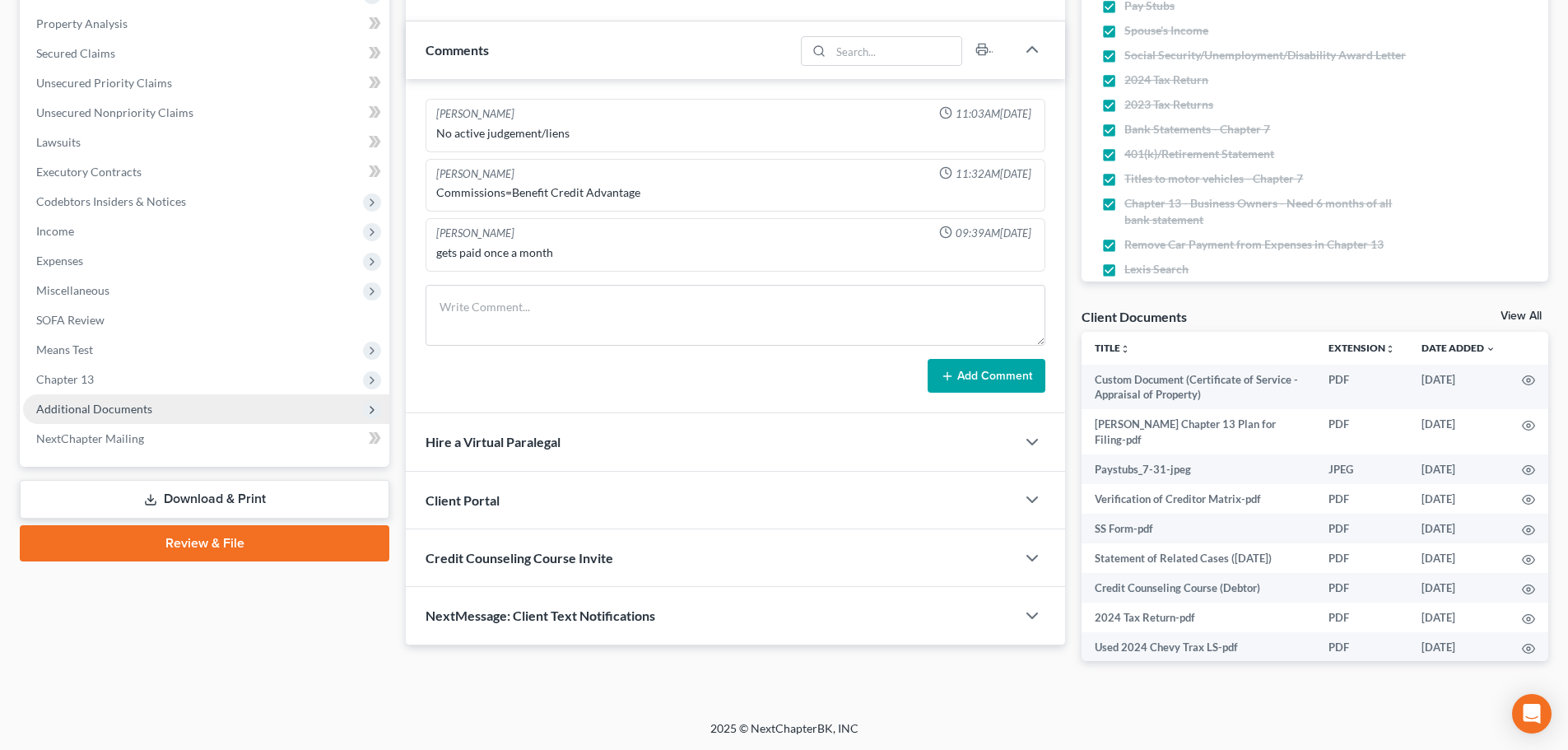
click at [121, 403] on span "Additional Documents" at bounding box center [94, 409] width 116 height 14
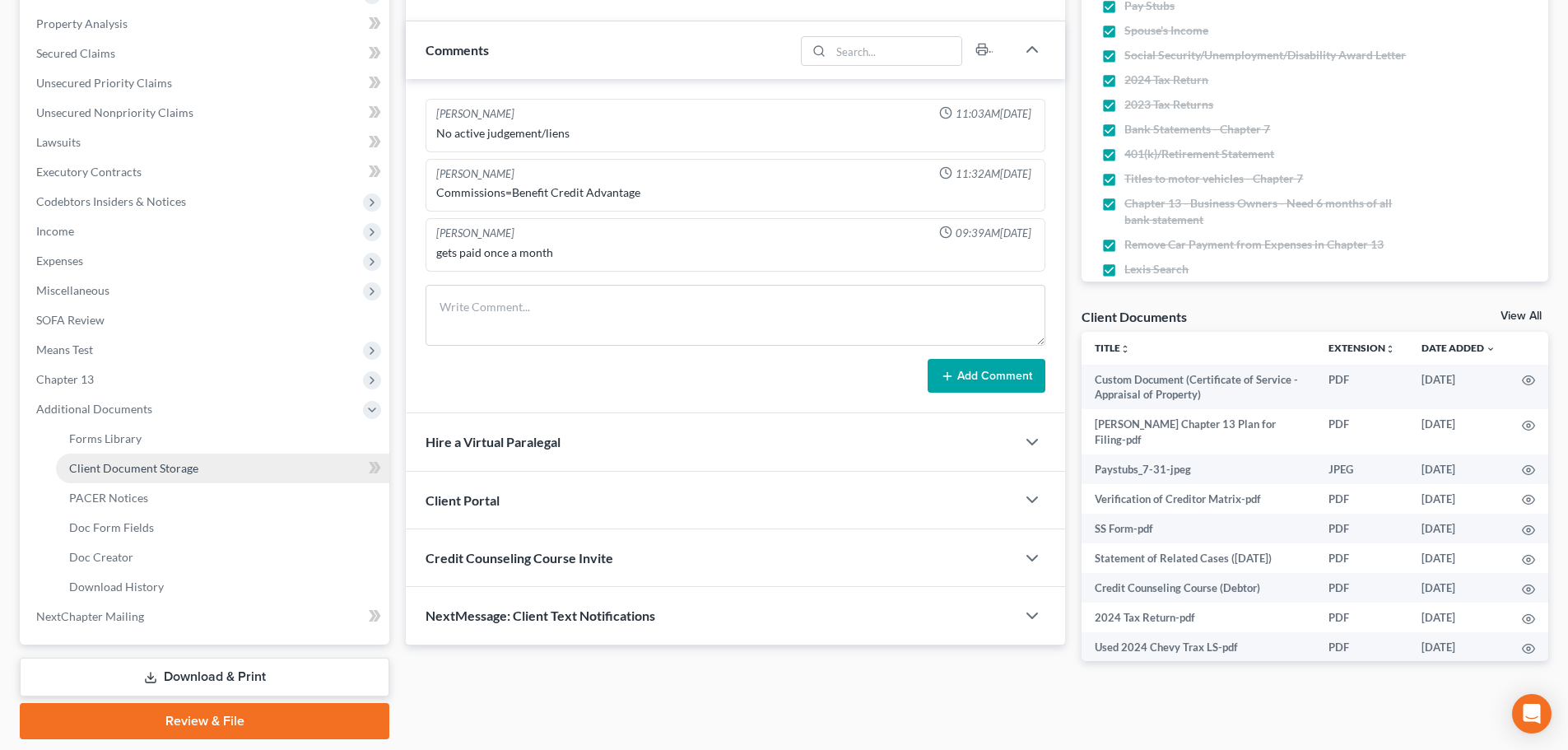
click at [140, 457] on link "Client Document Storage" at bounding box center [222, 468] width 333 height 30
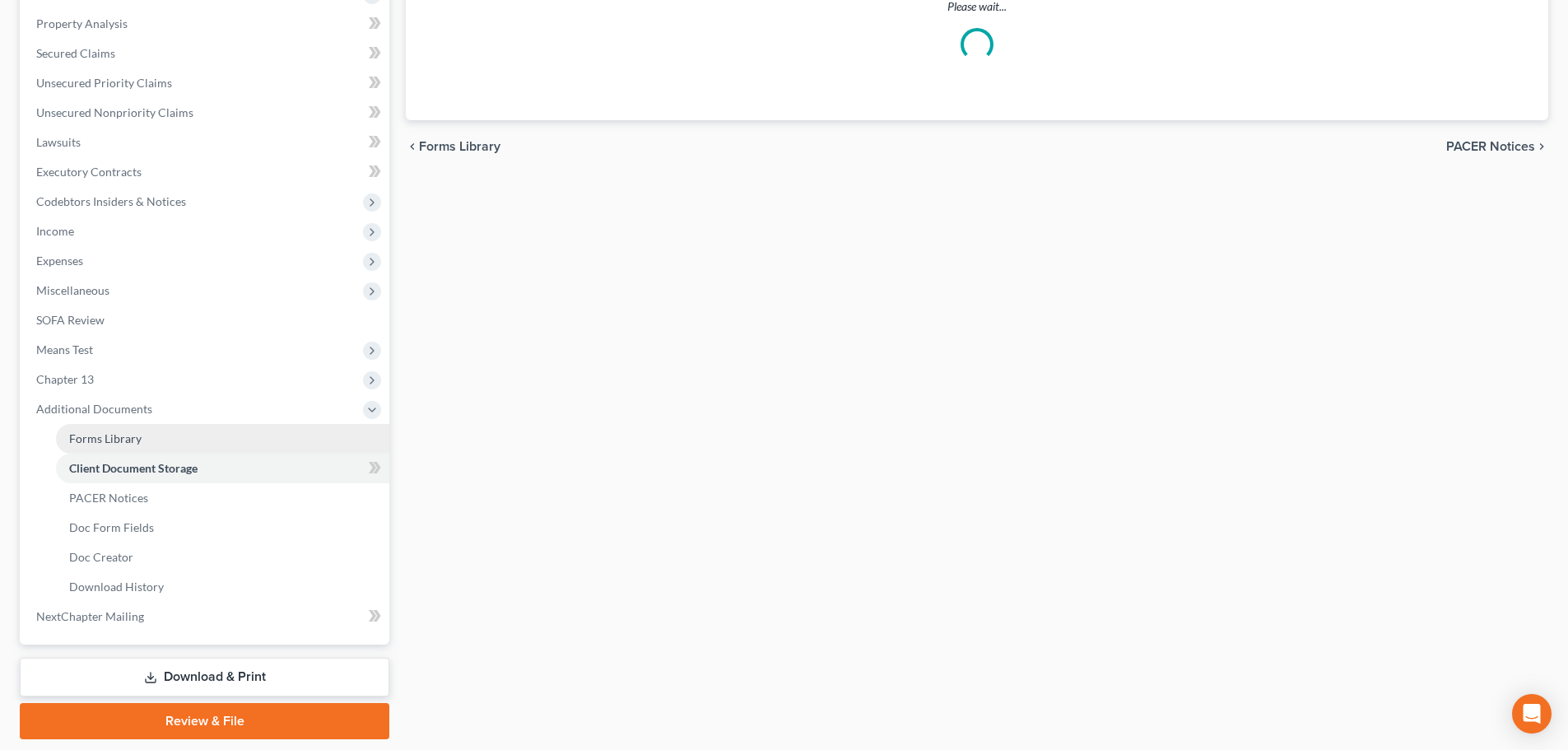
scroll to position [293, 0]
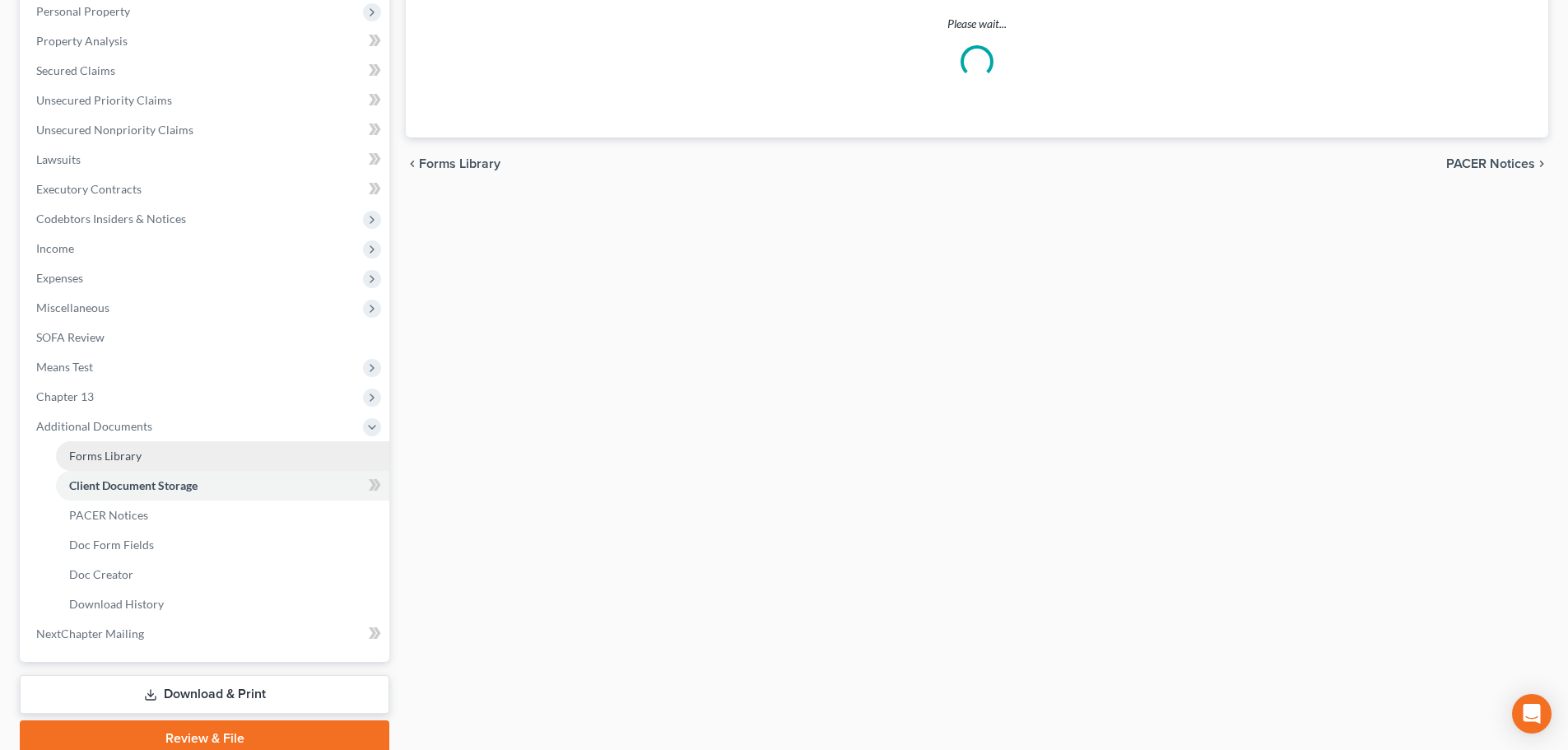
select select "7"
select select "52"
select select "61"
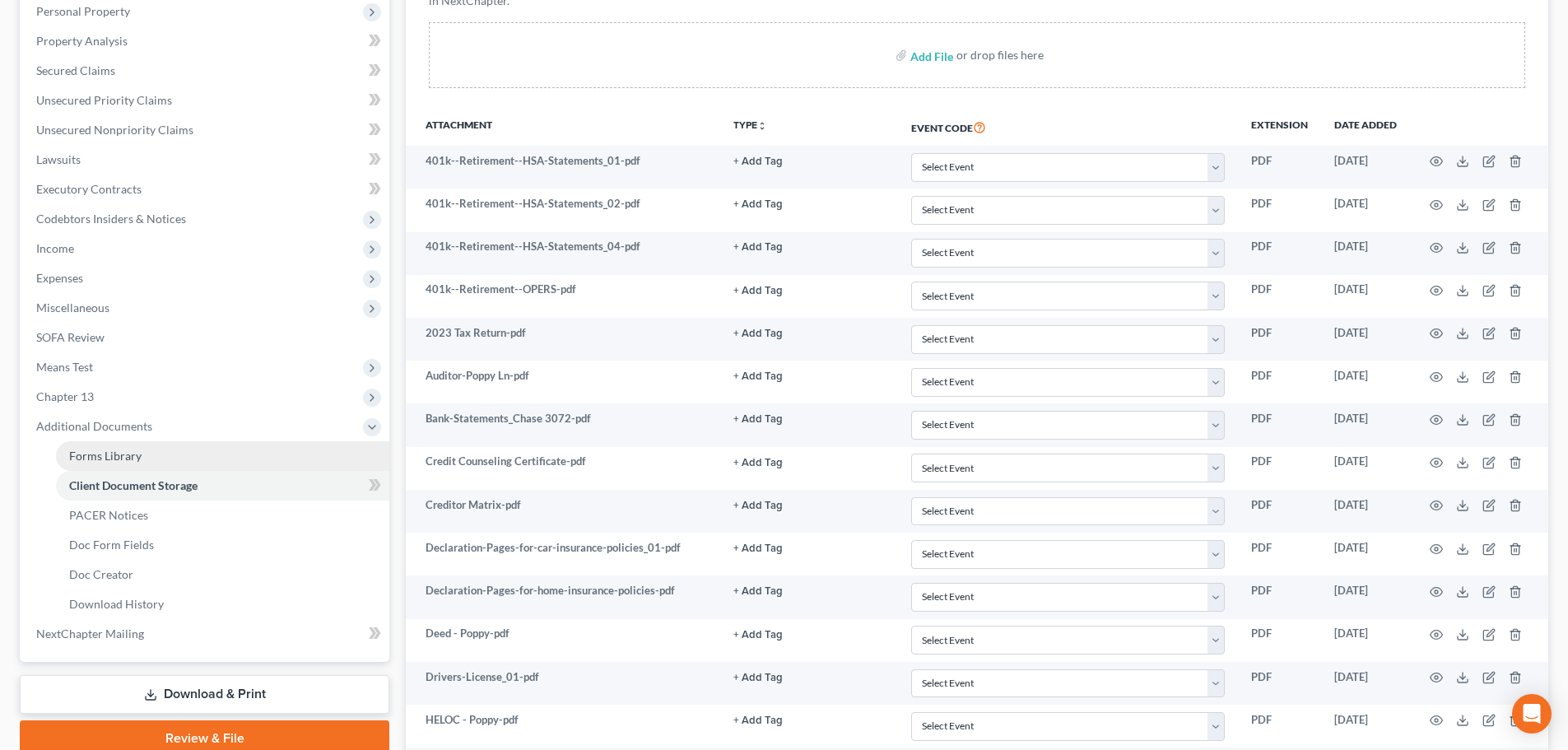
scroll to position [0, 0]
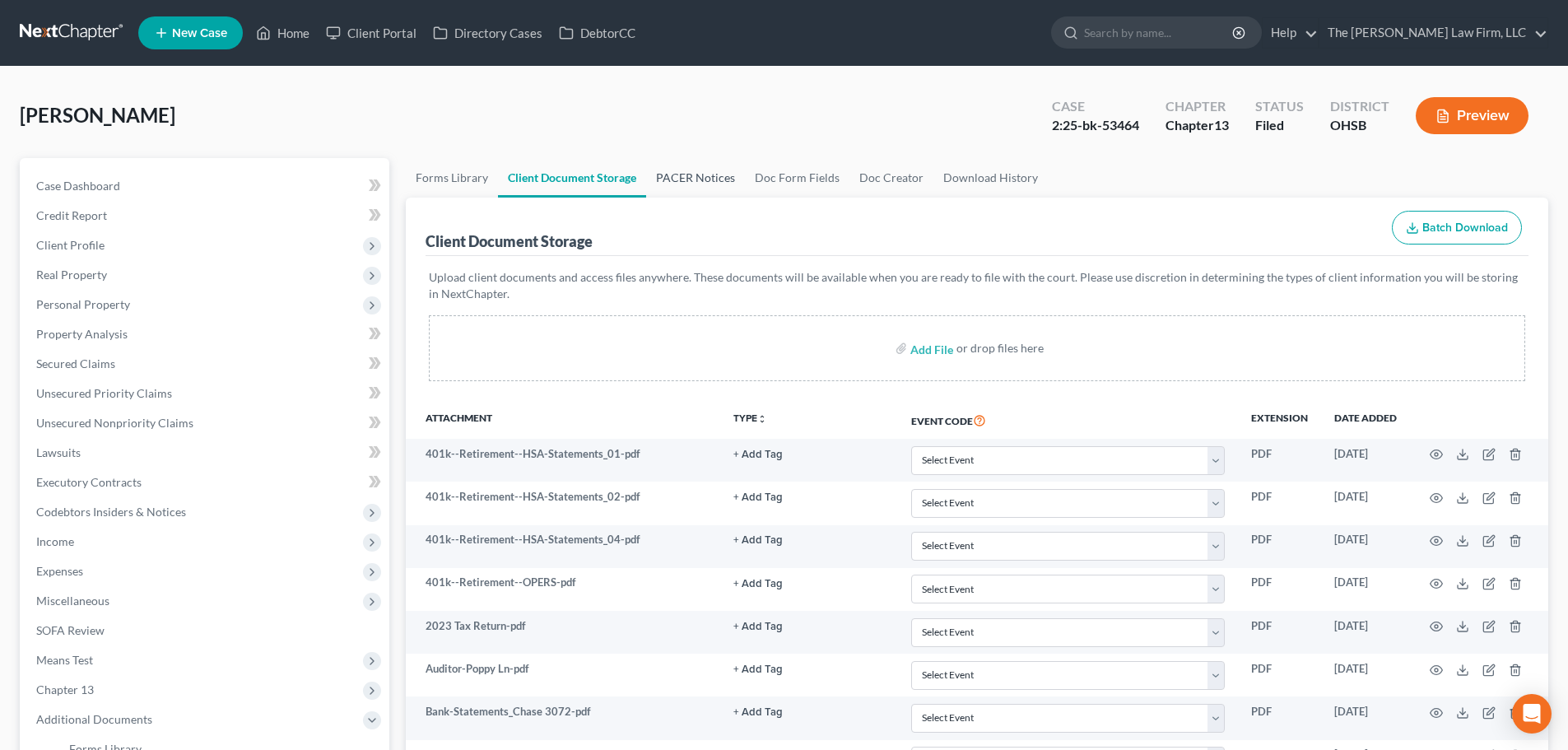
click at [688, 179] on link "PACER Notices" at bounding box center [695, 177] width 99 height 39
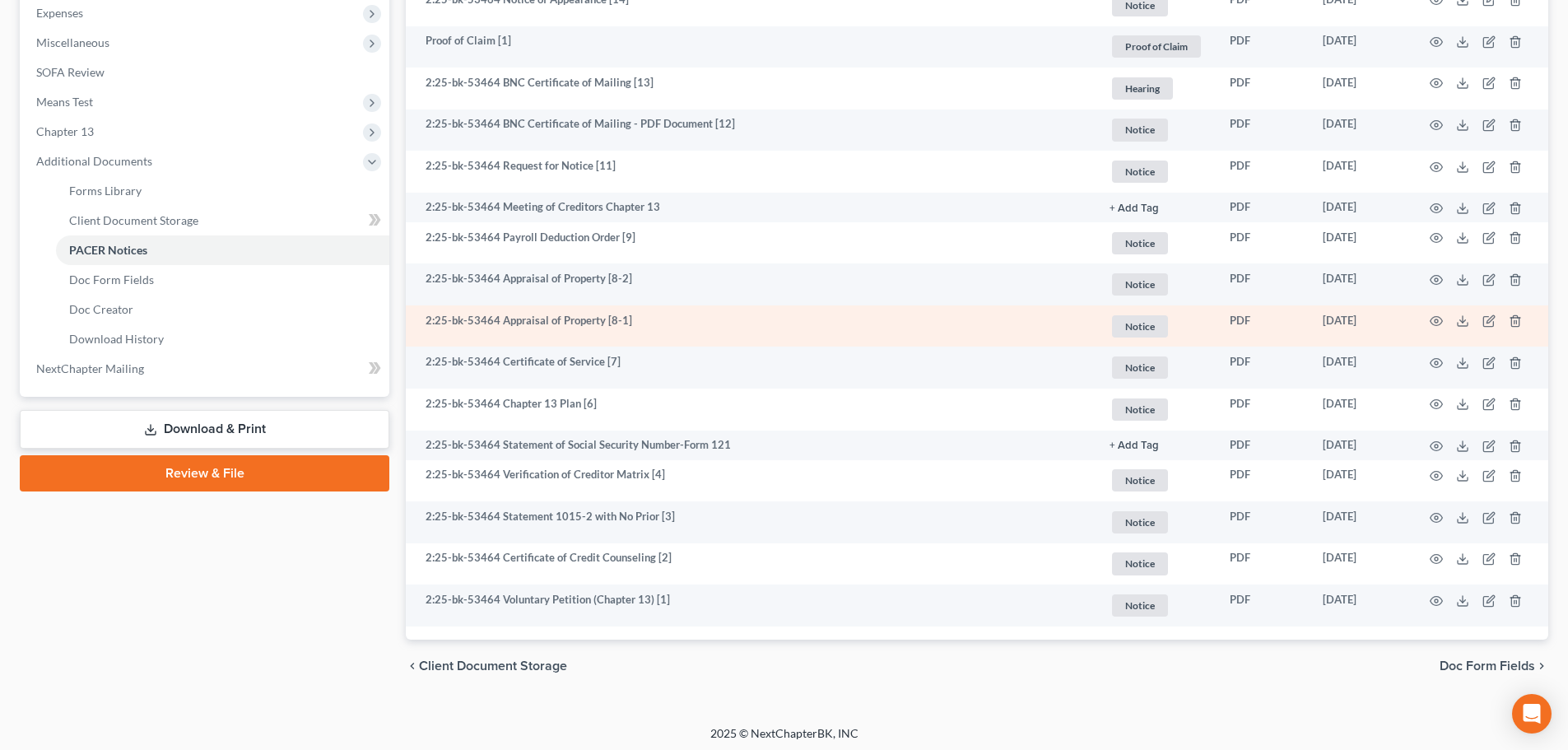
scroll to position [563, 0]
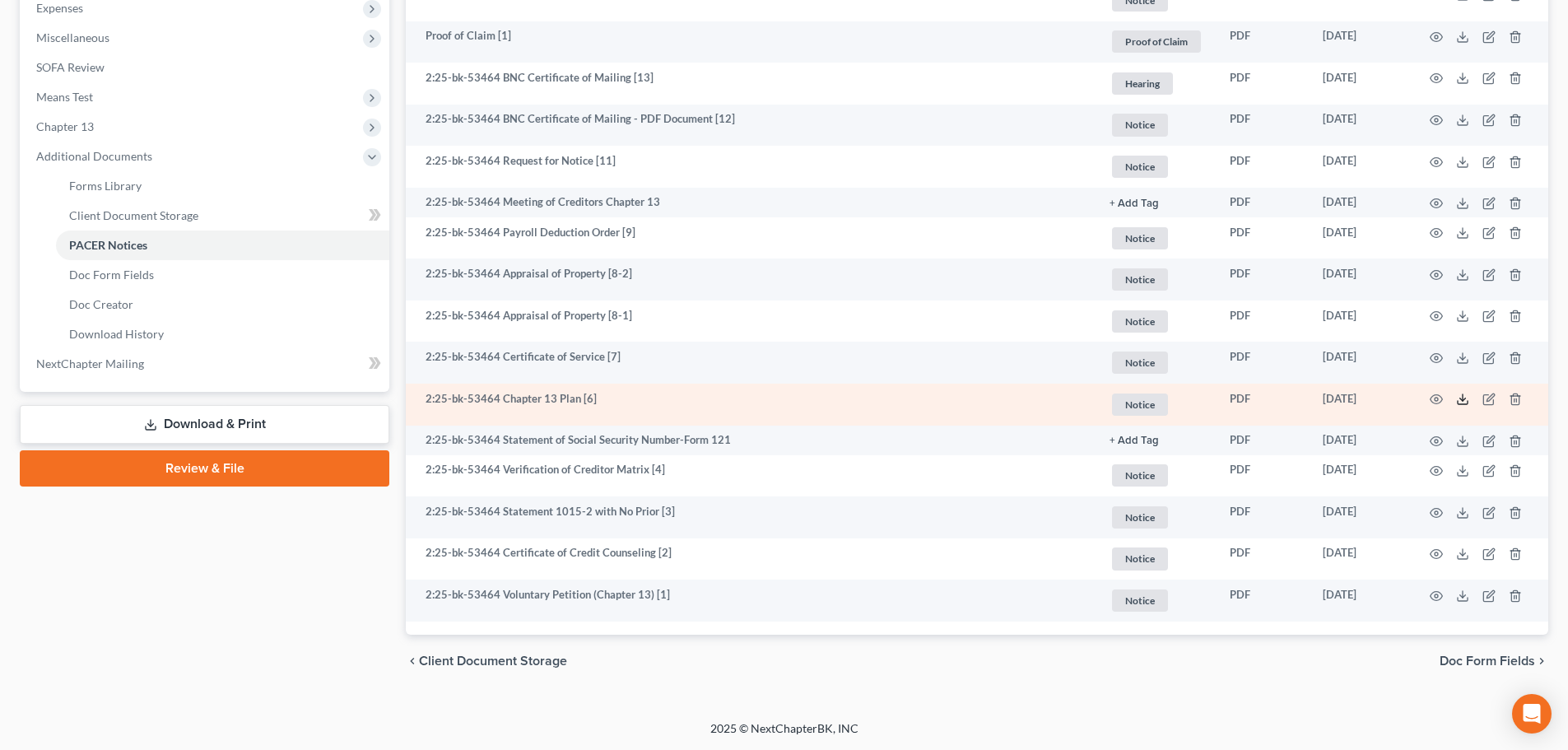
click at [1460, 398] on icon at bounding box center [1463, 399] width 13 height 13
